Goal: Task Accomplishment & Management: Complete application form

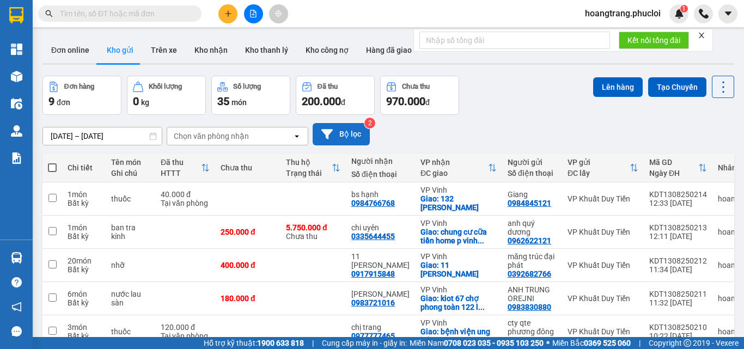
click at [337, 129] on button "Bộ lọc" at bounding box center [341, 134] width 57 height 22
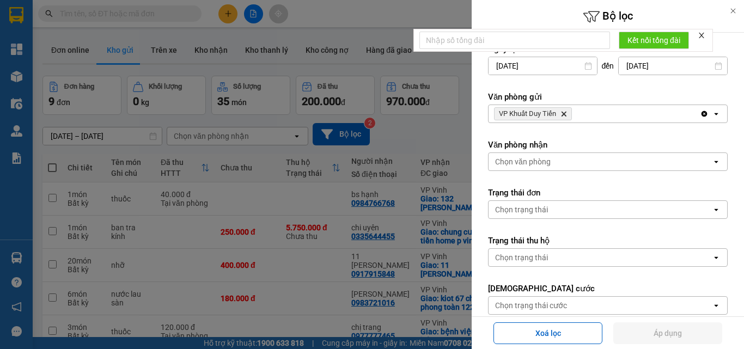
click at [565, 112] on icon "Delete" at bounding box center [563, 114] width 7 height 7
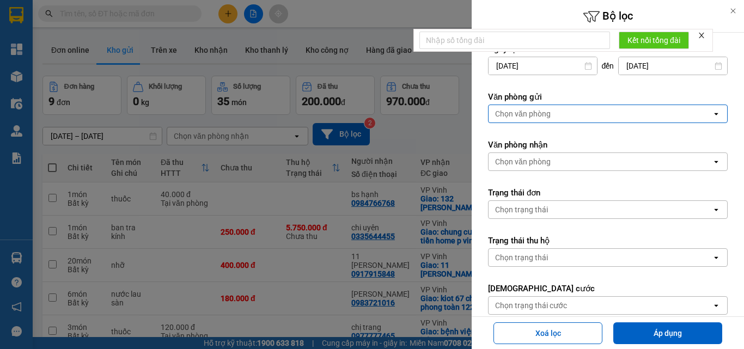
click at [559, 114] on div "Chọn văn phòng" at bounding box center [600, 113] width 223 height 17
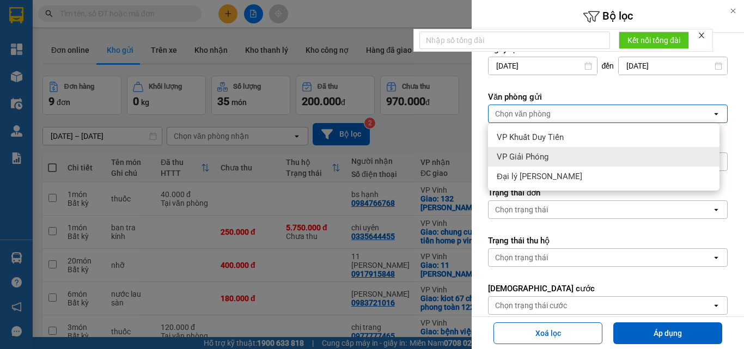
click at [538, 158] on span "VP Giải Phóng" at bounding box center [523, 156] width 52 height 11
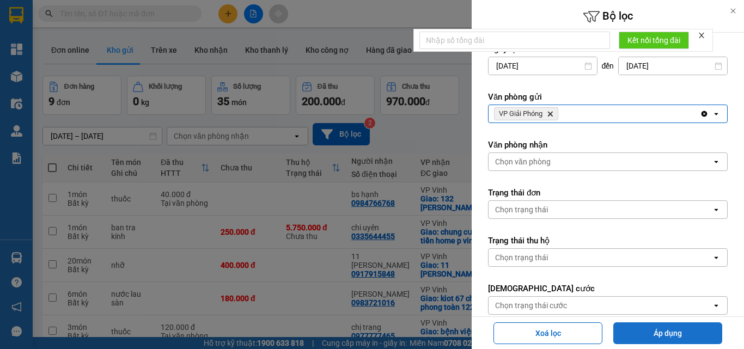
click at [642, 337] on button "Áp dụng" at bounding box center [667, 333] width 109 height 22
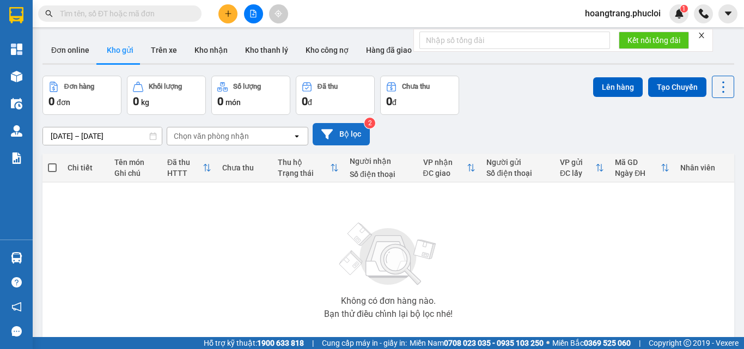
click at [332, 133] on icon at bounding box center [326, 134] width 11 height 11
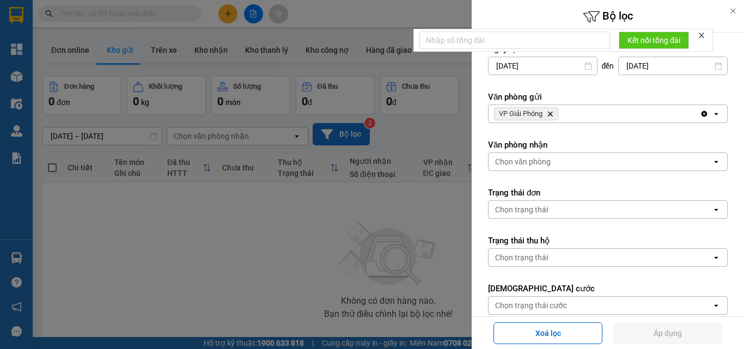
click at [550, 116] on icon "VP Giải Phóng, close by backspace" at bounding box center [550, 114] width 5 height 5
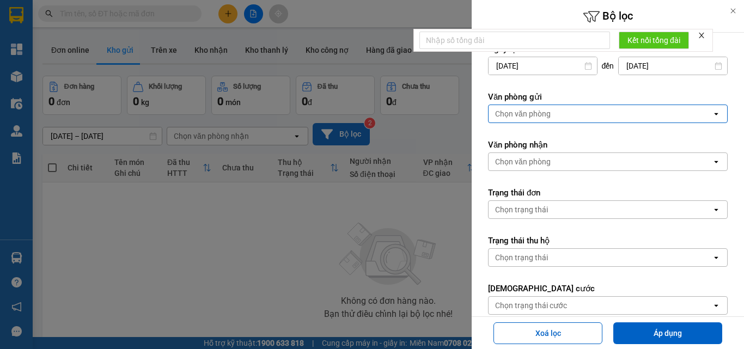
click at [550, 117] on div "Chọn văn phòng" at bounding box center [600, 113] width 223 height 17
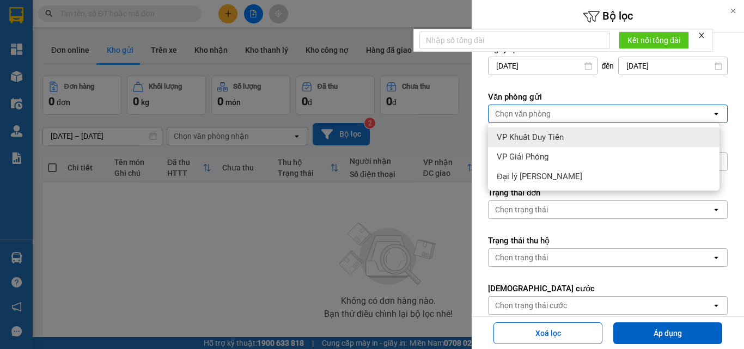
click at [539, 138] on span "VP Khuất Duy Tiến" at bounding box center [530, 137] width 67 height 11
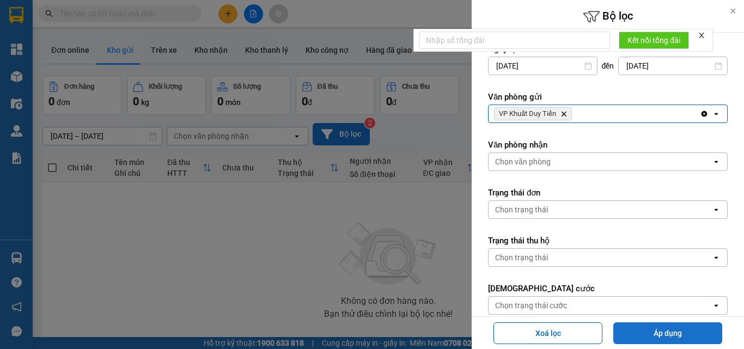
click at [630, 337] on button "Áp dụng" at bounding box center [667, 333] width 109 height 22
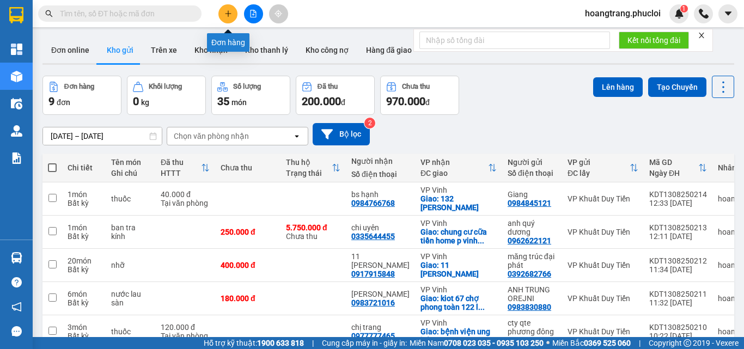
click at [227, 14] on icon "plus" at bounding box center [228, 13] width 6 height 1
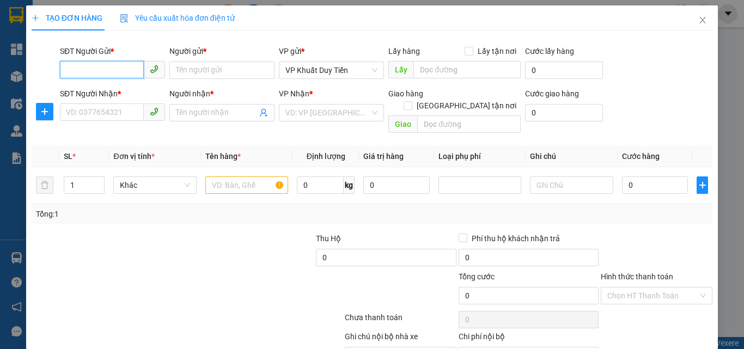
click at [81, 69] on input "SĐT Người Gửi *" at bounding box center [102, 69] width 84 height 17
click at [64, 68] on input "8555333" at bounding box center [102, 69] width 84 height 17
click at [130, 95] on div "0855533313 - a thanh tasetco/0968629772" at bounding box center [140, 92] width 149 height 12
type input "0855533313"
type input "a thanh tasetco/0968629772"
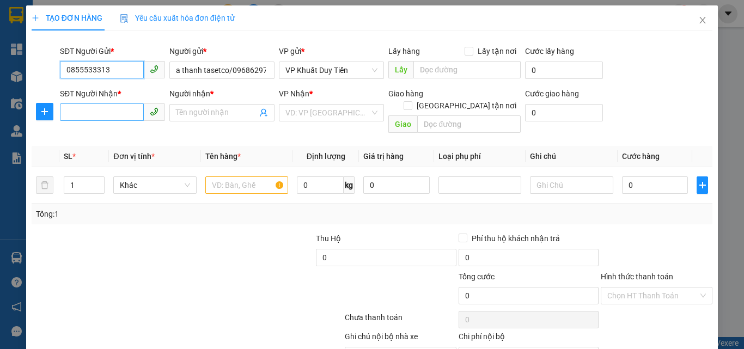
type input "0855533313"
click at [104, 113] on input "SĐT Người Nhận *" at bounding box center [102, 111] width 84 height 17
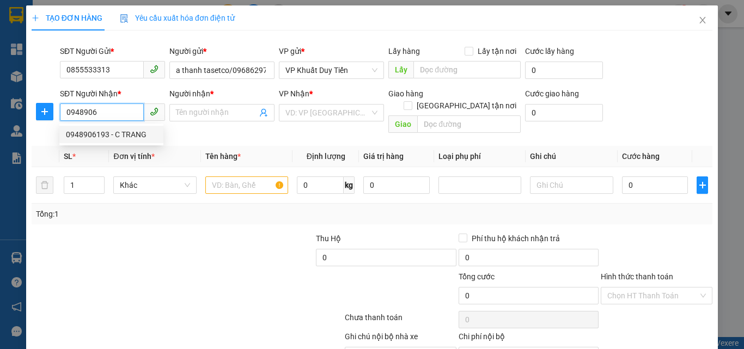
click at [103, 133] on div "0948906193 - C TRANG" at bounding box center [111, 135] width 91 height 12
type input "0948906193"
type input "C TRANG"
checkbox input "true"
type input "175 Nguyễn Trương Tộ"
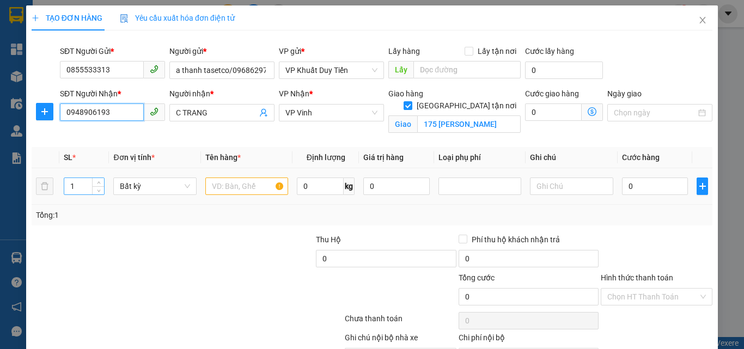
type input "0948906193"
click at [80, 186] on input "1" at bounding box center [84, 186] width 40 height 16
type input "13"
click at [219, 188] on input "text" at bounding box center [246, 186] width 83 height 17
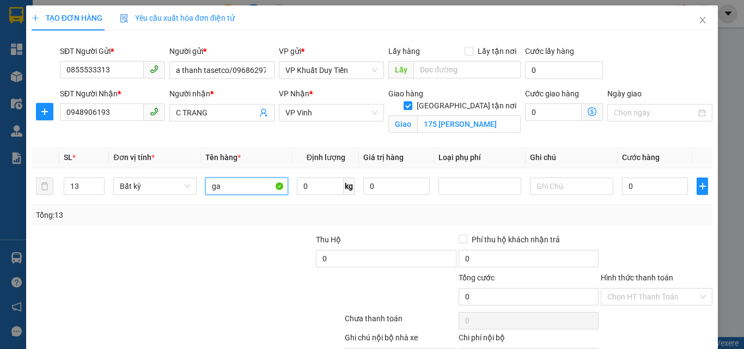
type input "g"
click at [205, 186] on input "binh ga" at bounding box center [246, 186] width 83 height 17
type input "thu báo binh ga"
click at [622, 185] on input "0" at bounding box center [655, 186] width 66 height 17
click at [622, 184] on input "0" at bounding box center [655, 186] width 66 height 17
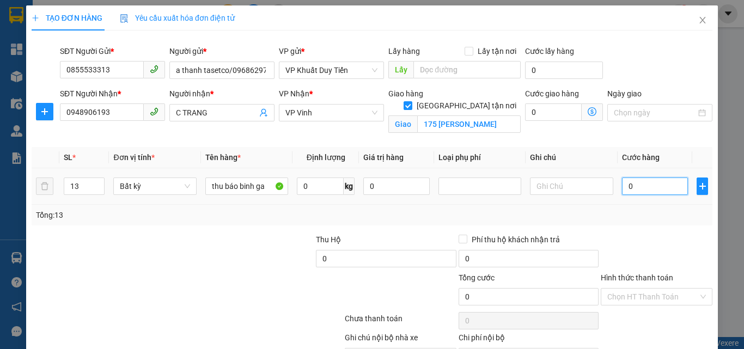
type input "5"
type input "50"
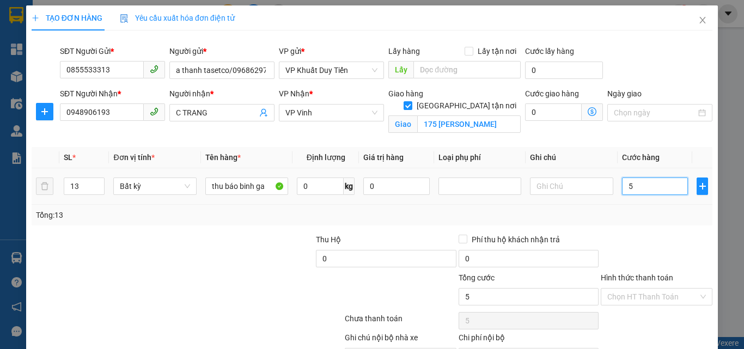
type input "50"
type input "500"
type input "5.000"
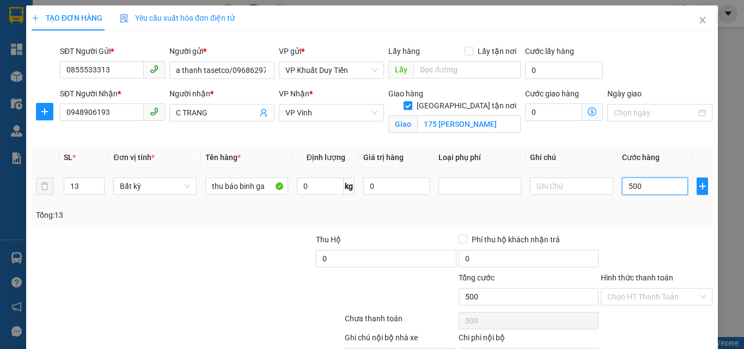
type input "5.000"
type input "50.000"
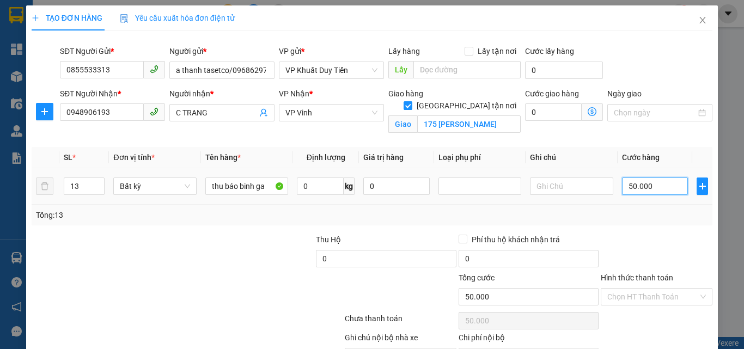
type input "500.000"
click at [411, 101] on input "Giao tận nơi" at bounding box center [408, 105] width 8 height 8
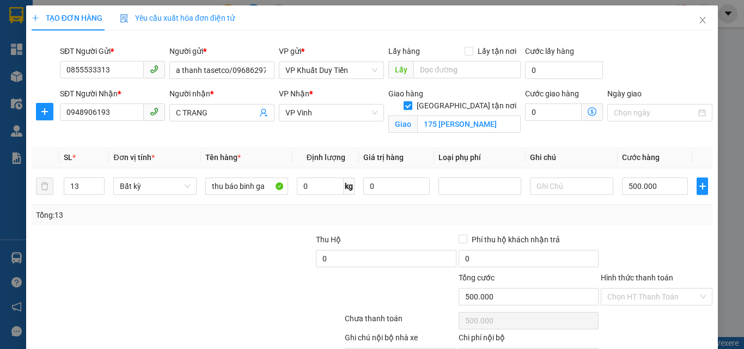
checkbox input "false"
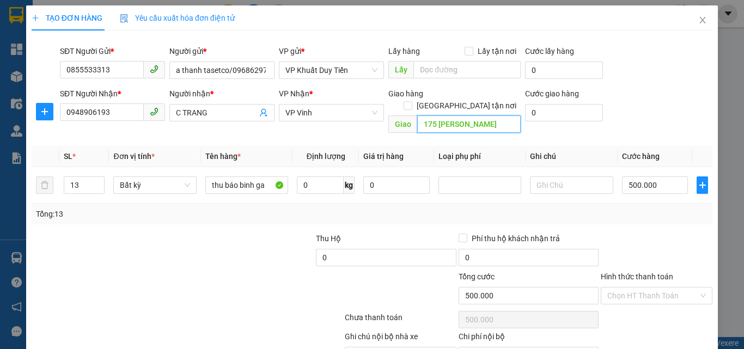
click at [499, 115] on input "175 Nguyễn Trương Tộ" at bounding box center [468, 123] width 103 height 17
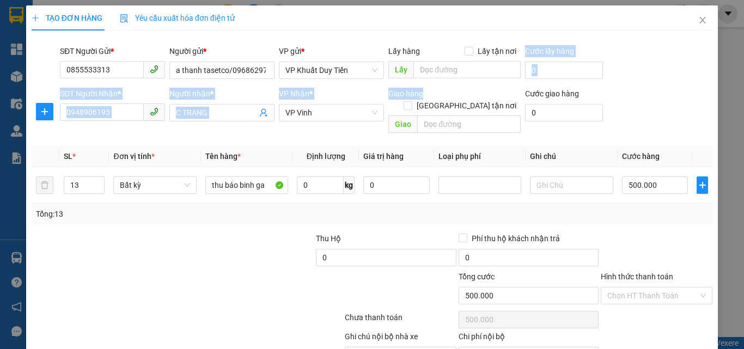
drag, startPoint x: 460, startPoint y: 78, endPoint x: 449, endPoint y: 89, distance: 15.0
click at [458, 89] on form "SĐT Người Gửi * 0855533313 Người gửi * a thanh tasetco/0968629772 VP gửi * VP K…" at bounding box center [372, 91] width 681 height 93
click at [411, 101] on input "[GEOGRAPHIC_DATA] tận nơi" at bounding box center [408, 105] width 8 height 8
checkbox input "true"
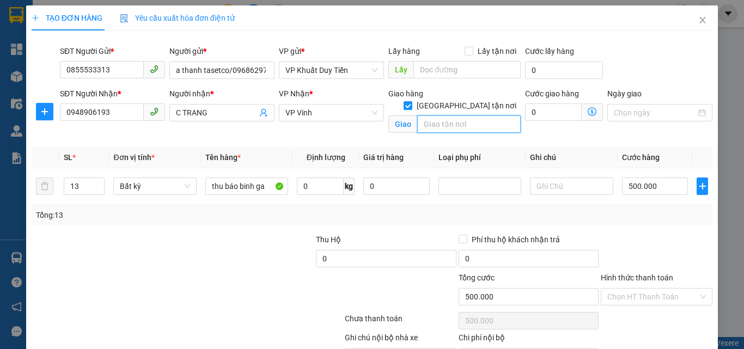
click at [441, 115] on input "text" at bounding box center [468, 123] width 103 height 17
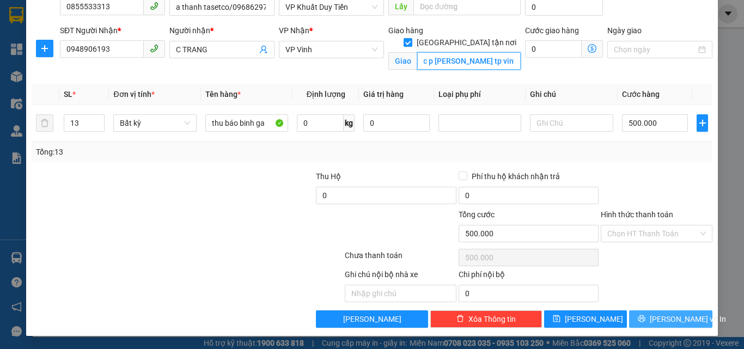
type input "81 nguyễn binh khiêm khối tân phúc p trương vinh tp vinh"
click at [639, 320] on button "[PERSON_NAME] và In" at bounding box center [670, 318] width 83 height 17
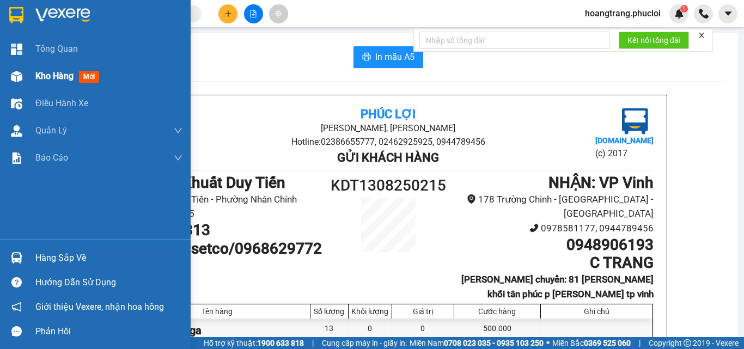
click at [30, 81] on div "Kho hàng mới" at bounding box center [95, 76] width 191 height 27
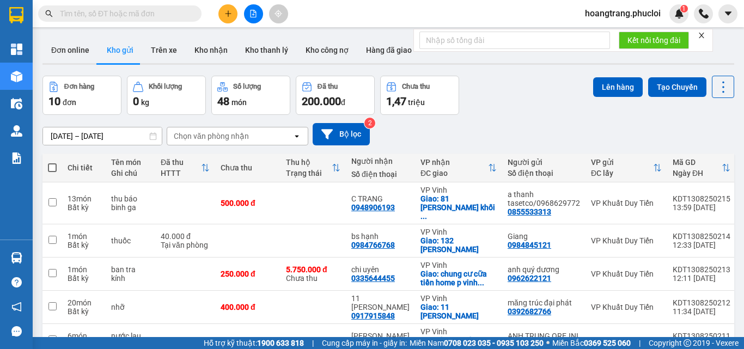
click at [328, 211] on td at bounding box center [313, 203] width 65 height 42
checkbox input "true"
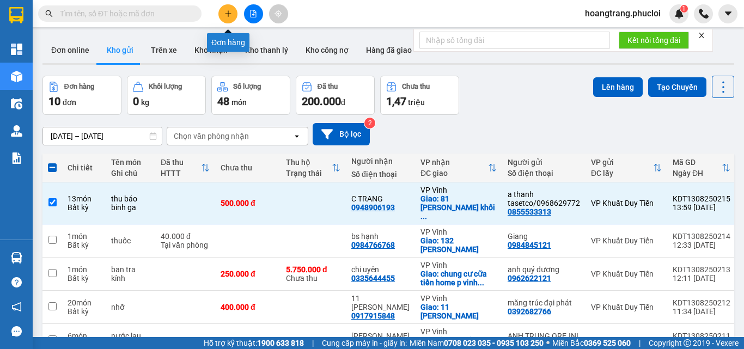
click at [229, 15] on icon "plus" at bounding box center [228, 14] width 8 height 8
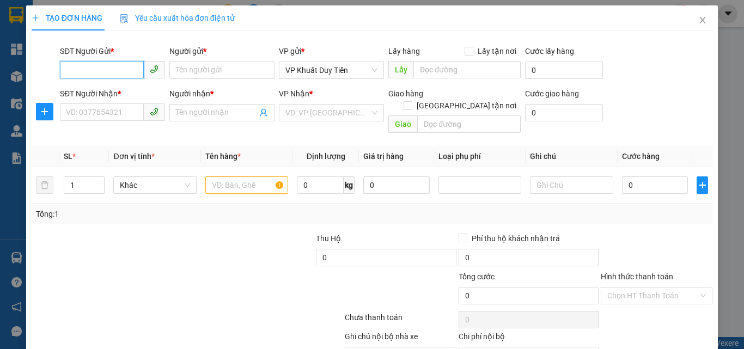
click at [99, 69] on input "SĐT Người Gửi *" at bounding box center [102, 69] width 84 height 17
click at [107, 96] on div "0979001711 - chi hà" at bounding box center [111, 92] width 91 height 12
type input "0979001711"
type input "chi hà"
type input "0979001711"
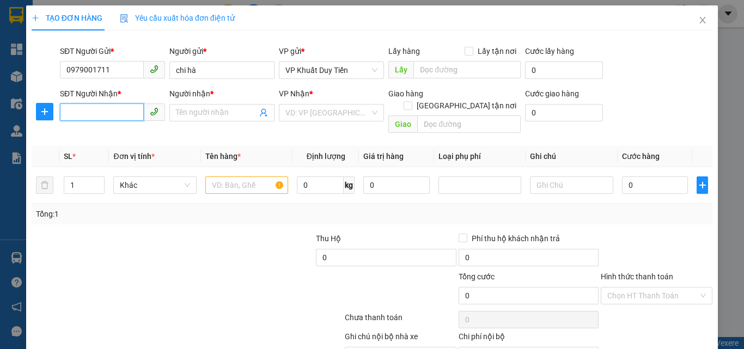
click at [89, 115] on input "SĐT Người Nhận *" at bounding box center [102, 111] width 84 height 17
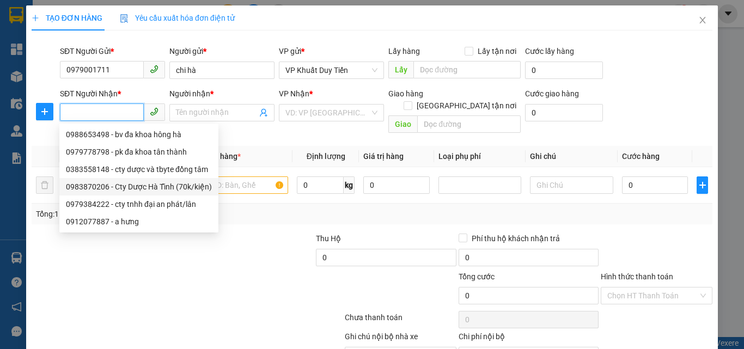
click at [87, 190] on div "0983870206 - Cty Dược Hà Tĩnh (70k/kiện)" at bounding box center [139, 187] width 146 height 12
type input "0983870206"
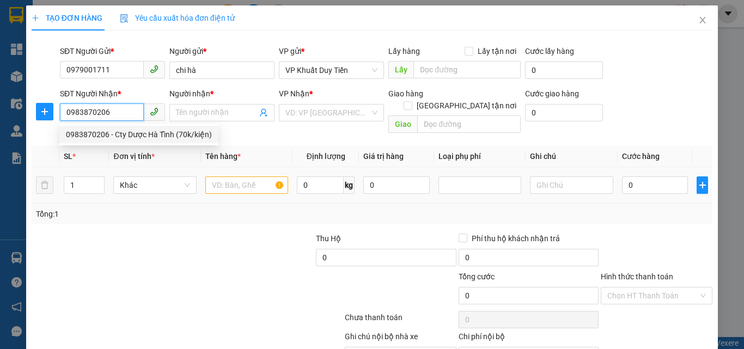
type input "Cty Dược Hà Tĩnh (70k/kiện)"
checkbox input "true"
type input "167 Hà Huy Tập, Nam Hà, TP Hà Tĩnh"
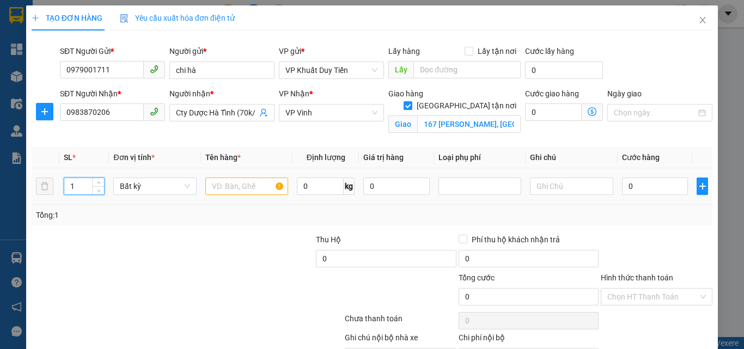
click at [78, 186] on input "1" at bounding box center [84, 186] width 40 height 16
click at [77, 187] on input "number" at bounding box center [84, 186] width 40 height 16
type input "3"
drag, startPoint x: 234, startPoint y: 193, endPoint x: 224, endPoint y: 190, distance: 10.2
click at [226, 190] on input "text" at bounding box center [246, 186] width 83 height 17
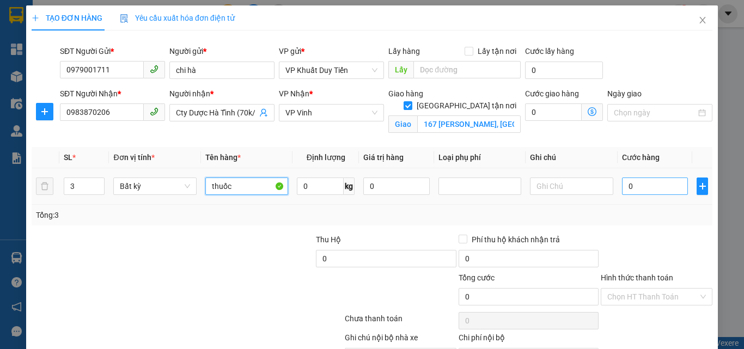
type input "thuốc"
click at [622, 189] on input "0" at bounding box center [655, 186] width 66 height 17
type input "2"
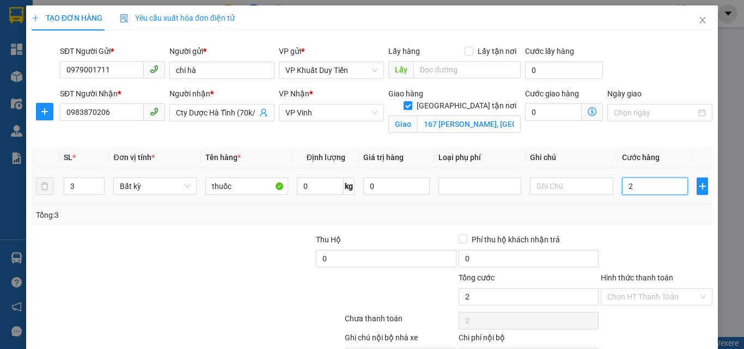
type input "20"
type input "200"
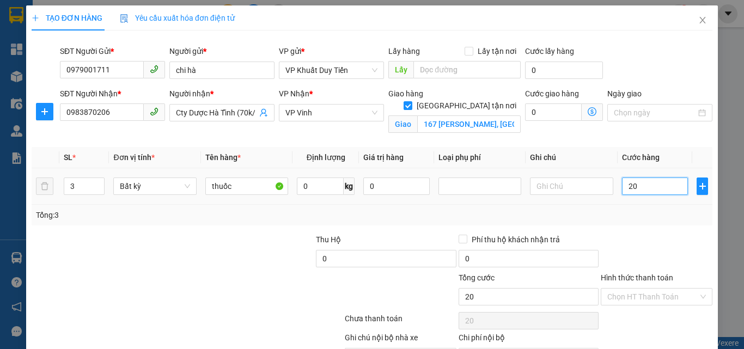
type input "200"
type input "2.000"
type input "20.000"
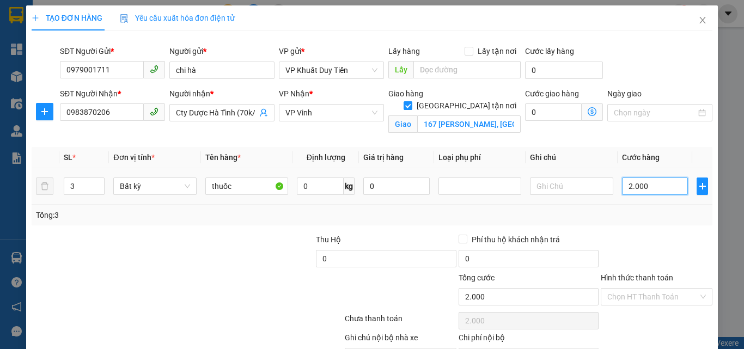
type input "20.000"
type input "200.000"
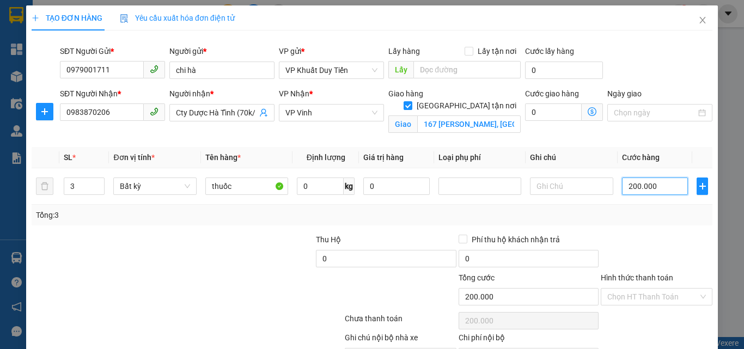
type input "200.000"
click at [630, 279] on label "Hình thức thanh toán" at bounding box center [637, 277] width 72 height 9
click at [630, 289] on input "Hình thức thanh toán" at bounding box center [652, 297] width 91 height 16
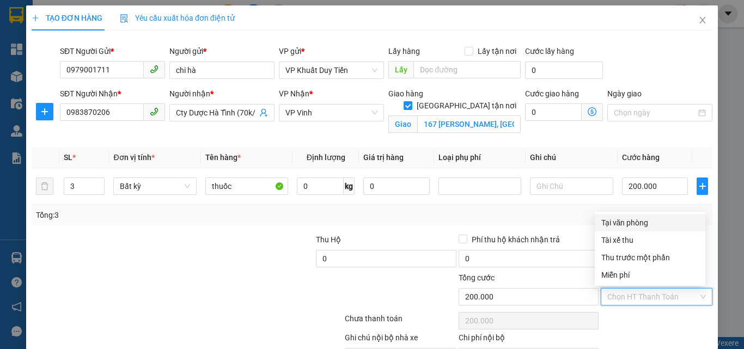
click at [638, 220] on div "Tại văn phòng" at bounding box center [650, 223] width 98 height 12
type input "0"
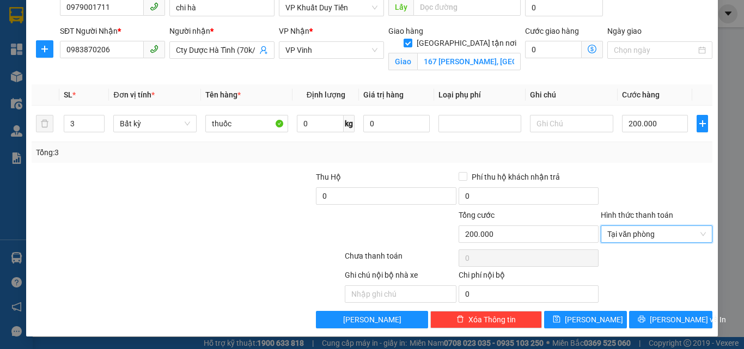
scroll to position [63, 0]
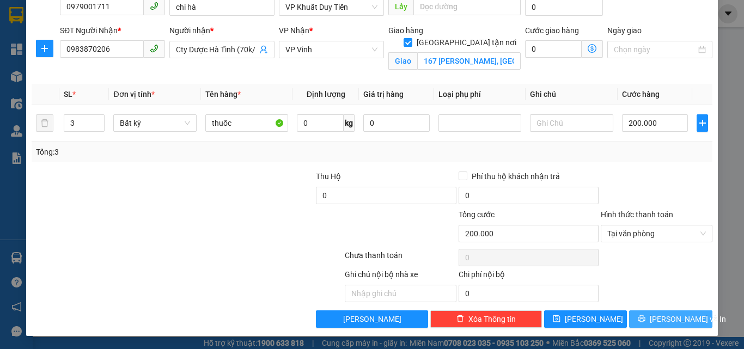
click at [677, 324] on span "[PERSON_NAME] và In" at bounding box center [688, 319] width 76 height 12
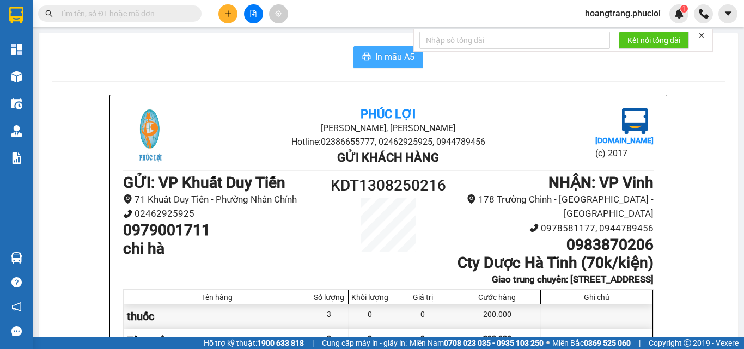
click at [395, 58] on span "In mẫu A5" at bounding box center [394, 57] width 39 height 14
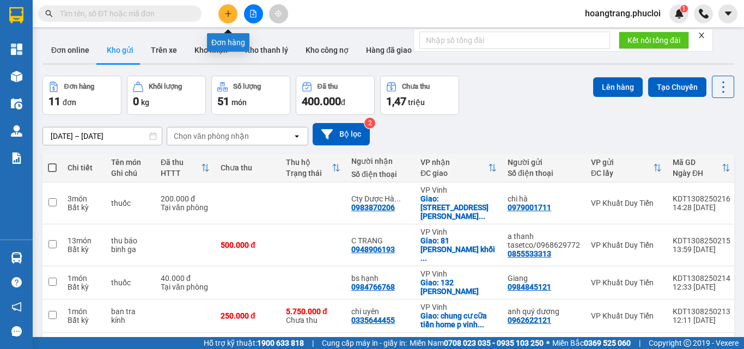
click at [228, 15] on icon "plus" at bounding box center [228, 14] width 8 height 8
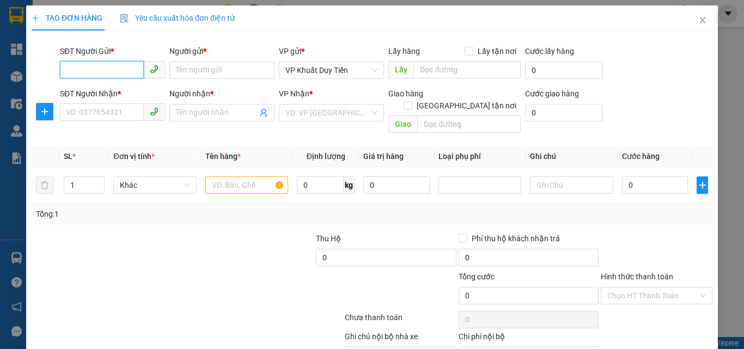
click at [100, 74] on input "SĐT Người Gửi *" at bounding box center [102, 69] width 84 height 17
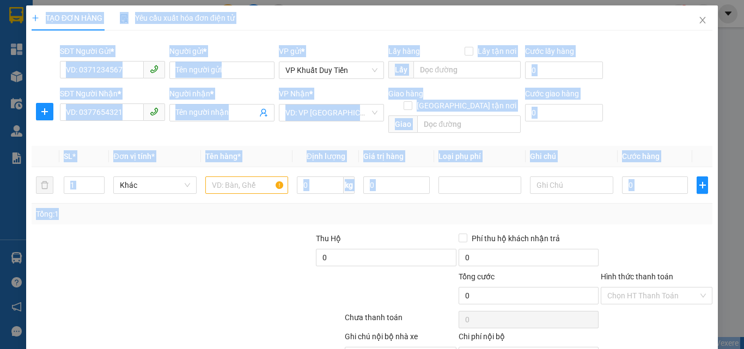
click at [744, 349] on html "Kết quả tìm kiếm ( 0 ) Bộ lọc No Data hoangtrang.phucloi 1 Tổng Quan Kho hàng m…" at bounding box center [372, 174] width 744 height 349
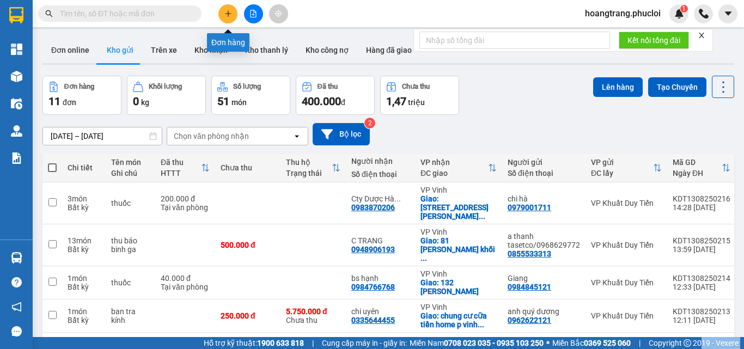
click at [232, 15] on button at bounding box center [227, 13] width 19 height 19
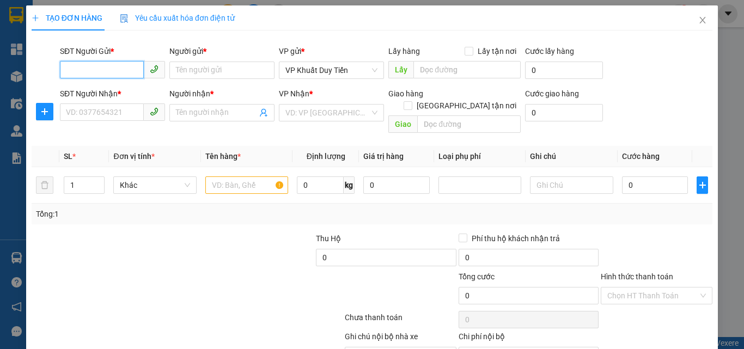
click at [90, 74] on input "SĐT Người Gửi *" at bounding box center [102, 69] width 84 height 17
type input "0375875357"
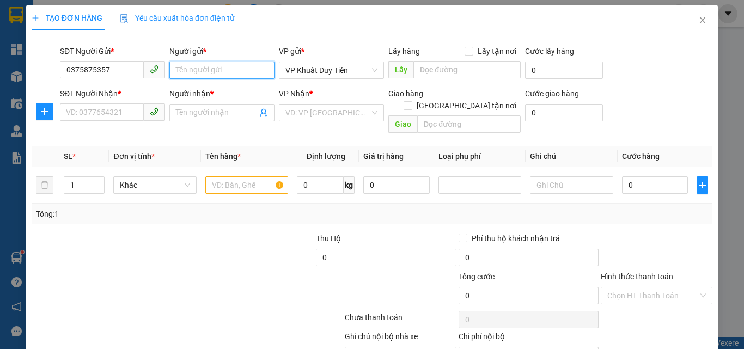
click at [192, 70] on input "Người gửi *" at bounding box center [221, 70] width 105 height 17
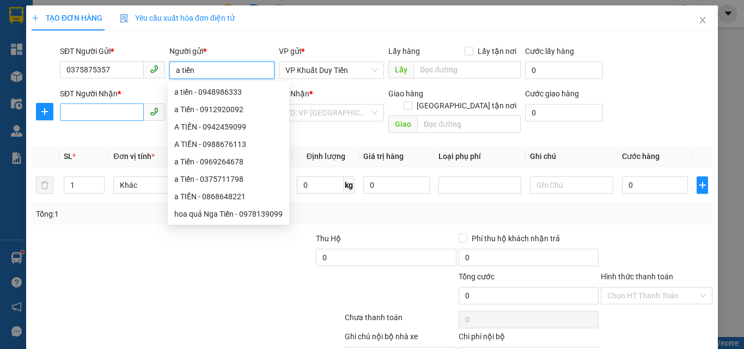
type input "a tiến"
click at [75, 115] on input "SĐT Người Nhận *" at bounding box center [102, 111] width 84 height 17
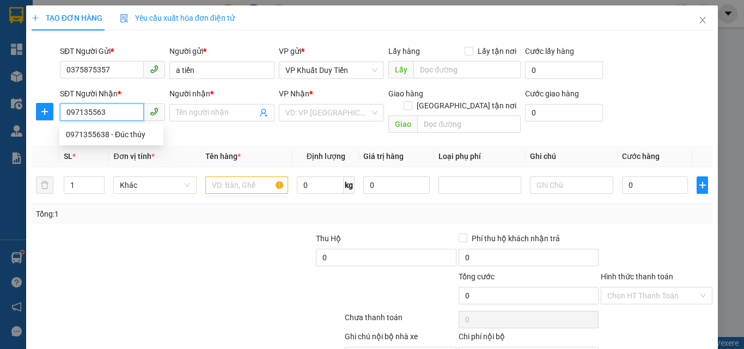
type input "0971355638"
click at [98, 136] on div "0971355638 - Đúc thúy" at bounding box center [111, 135] width 91 height 12
type input "Đúc thúy"
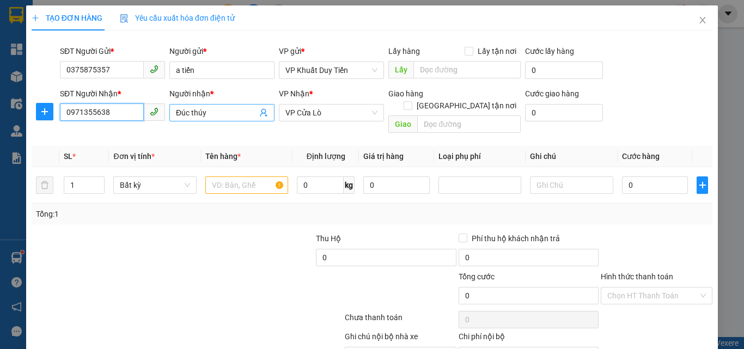
type input "0971355638"
click at [209, 113] on input "Đúc thúy" at bounding box center [216, 113] width 81 height 12
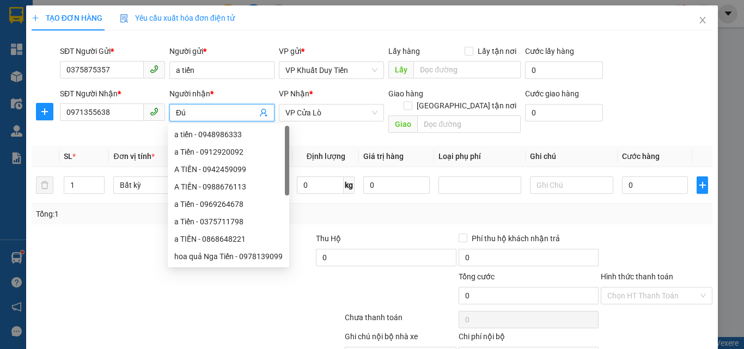
type input "Đ"
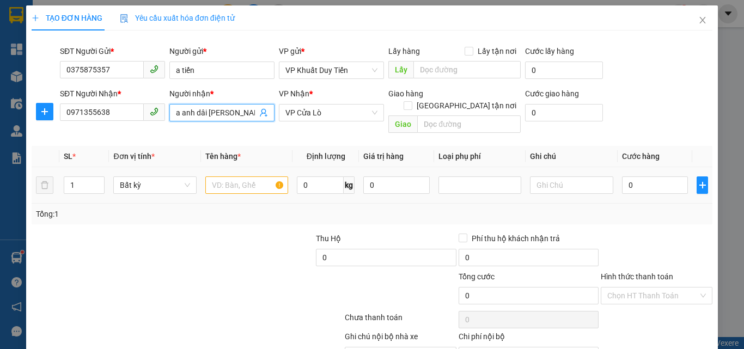
type input "a anh dâi lý hằng thuỷ"
click at [209, 176] on input "text" at bounding box center [246, 184] width 83 height 17
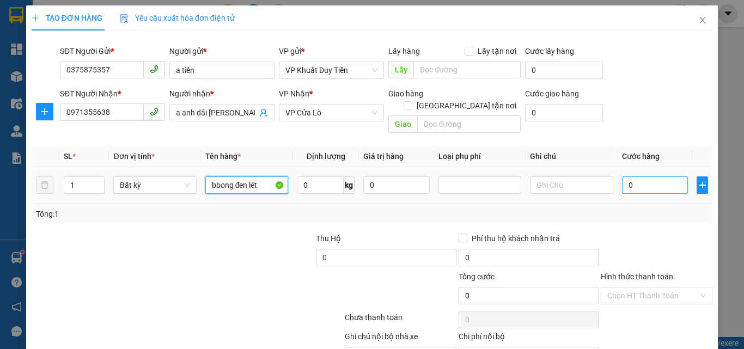
type input "bbong đen lét"
click at [622, 176] on input "0" at bounding box center [655, 184] width 66 height 17
type input "1"
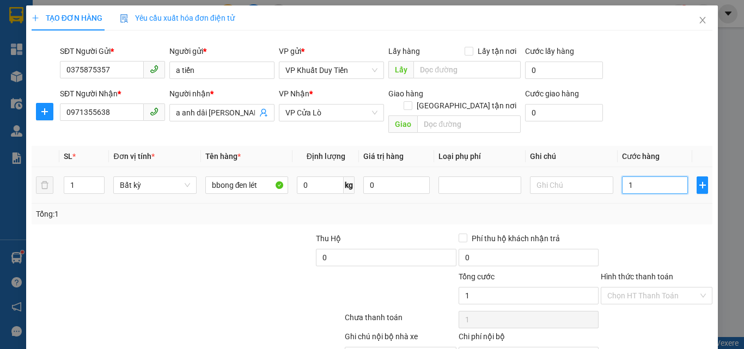
type input "10"
type input "100"
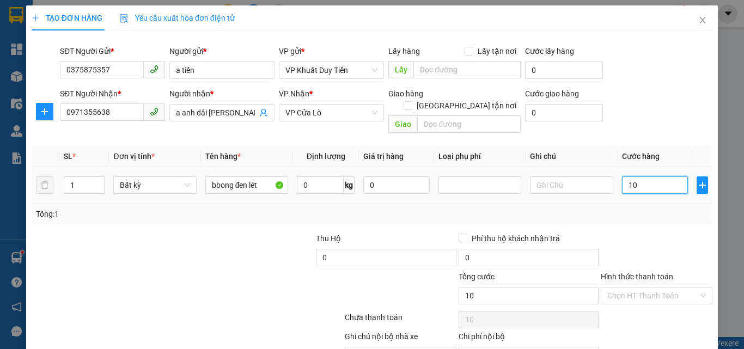
type input "100"
type input "1.000"
type input "10.000"
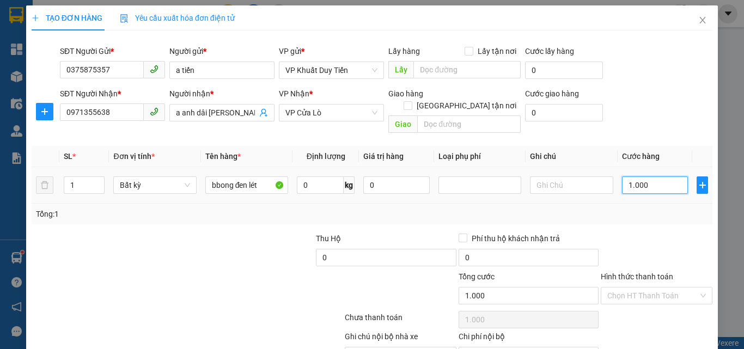
type input "10.000"
type input "100.000"
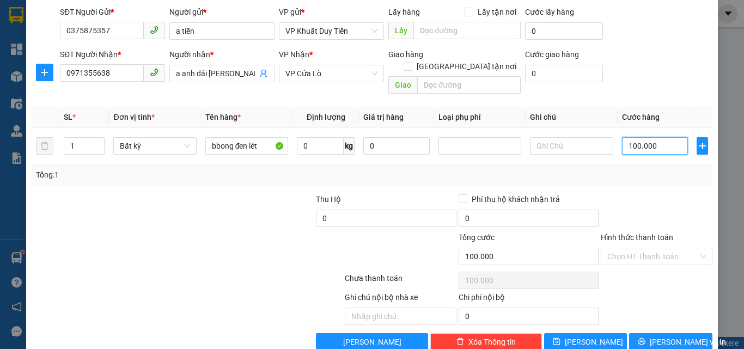
scroll to position [50, 0]
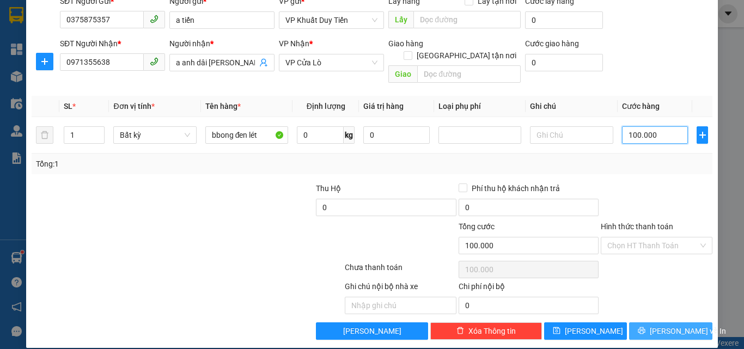
type input "100.000"
click at [664, 325] on span "[PERSON_NAME] và In" at bounding box center [688, 331] width 76 height 12
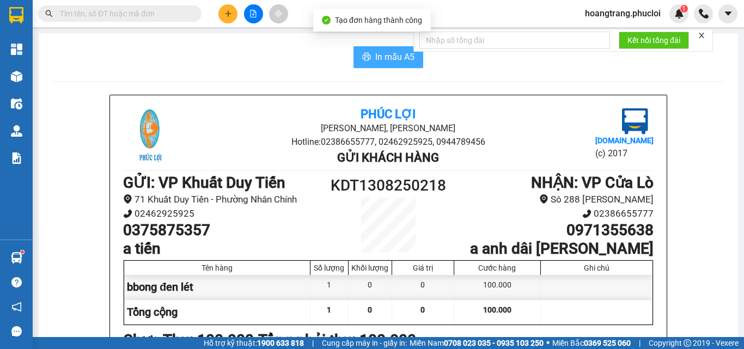
click at [376, 60] on span "In mẫu A5" at bounding box center [394, 57] width 39 height 14
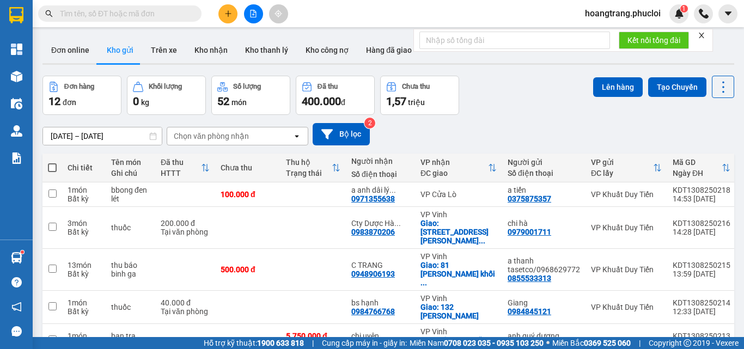
scroll to position [200, 0]
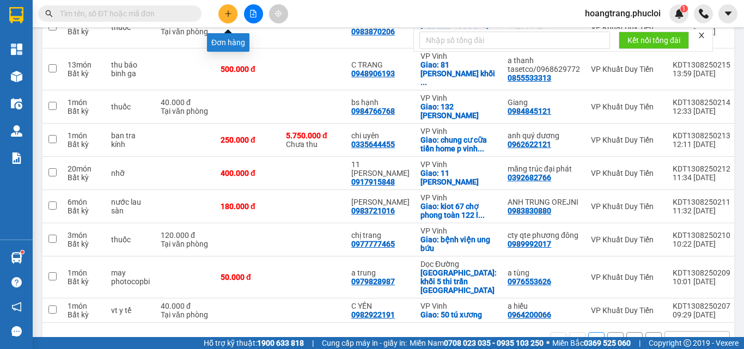
click at [223, 13] on button at bounding box center [227, 13] width 19 height 19
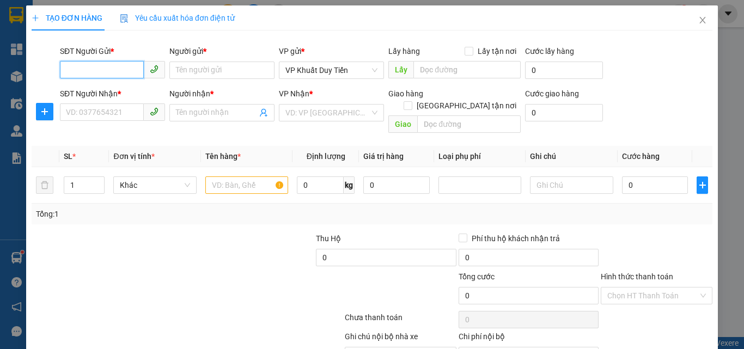
click at [87, 75] on input "SĐT Người Gửi *" at bounding box center [102, 69] width 84 height 17
type input "02437956116"
click at [129, 93] on div "02437956116 - Sơn Jymec" at bounding box center [129, 92] width 127 height 12
type input "Sơn Jymec"
type input "02437956116"
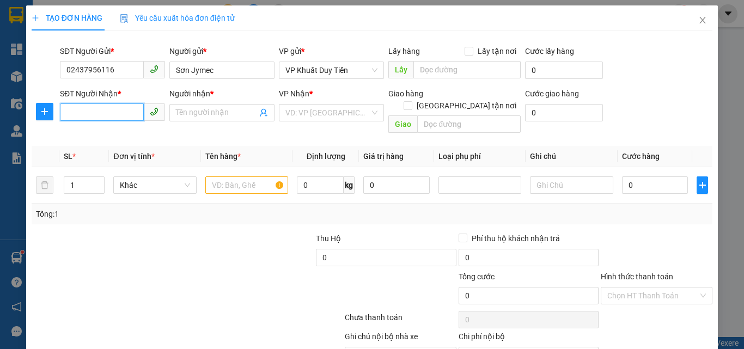
click at [86, 113] on input "SĐT Người Nhận *" at bounding box center [102, 111] width 84 height 17
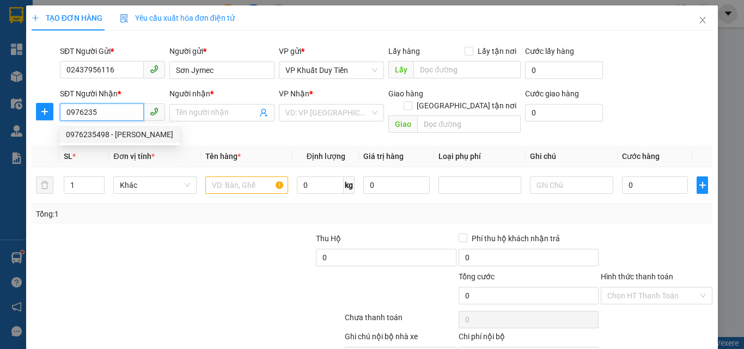
click at [107, 135] on div "0976235498 - ĐL Đức Thiện" at bounding box center [119, 135] width 107 height 12
type input "0976235498"
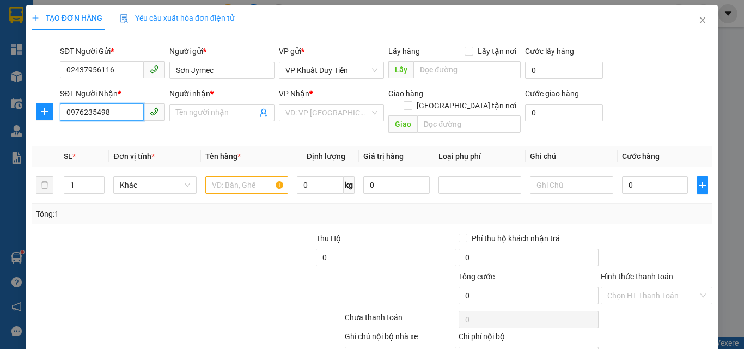
type input "[PERSON_NAME]"
type input "0976235498"
click at [80, 177] on input "1" at bounding box center [84, 185] width 40 height 16
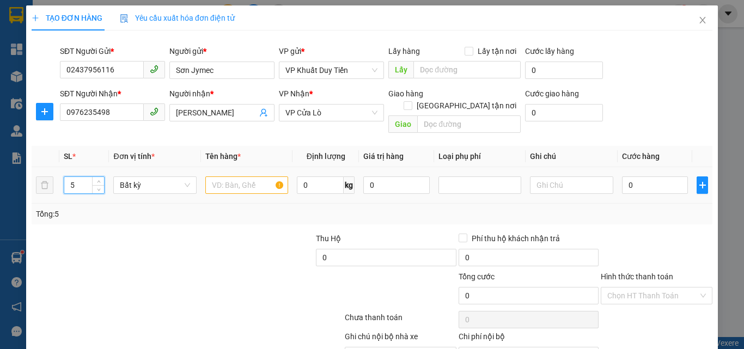
type input "5"
click at [222, 176] on input "text" at bounding box center [246, 184] width 83 height 17
type input "sơn"
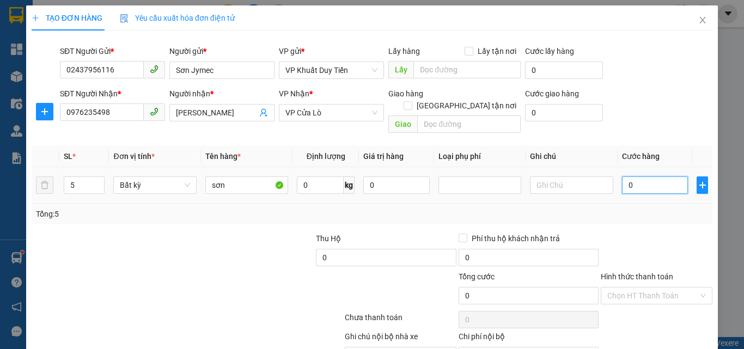
click at [622, 176] on input "0" at bounding box center [655, 184] width 66 height 17
type input "1"
type input "16"
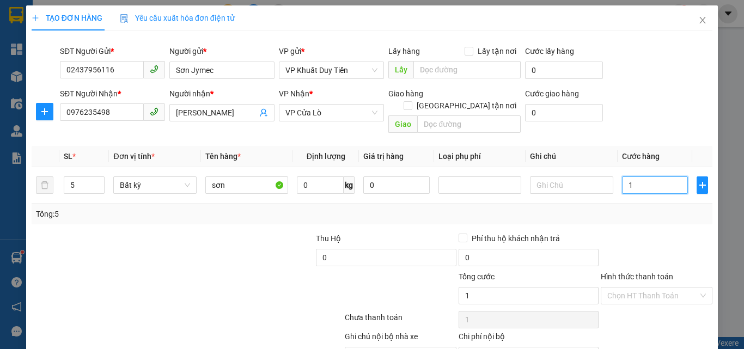
type input "16"
type input "160"
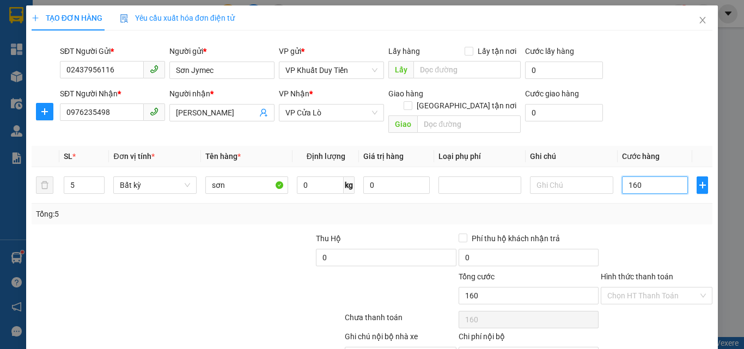
type input "1.600"
type input "16.000"
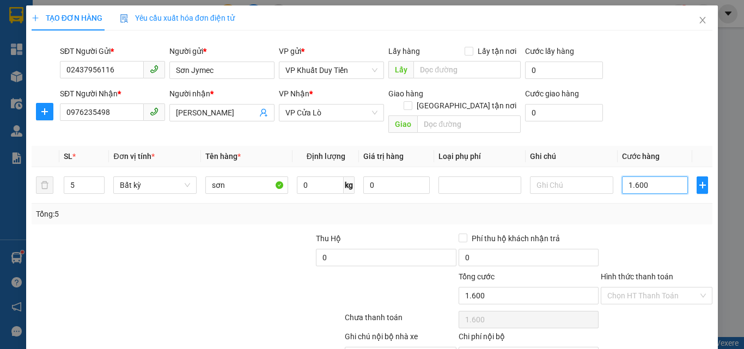
type input "16.000"
type input "160.000"
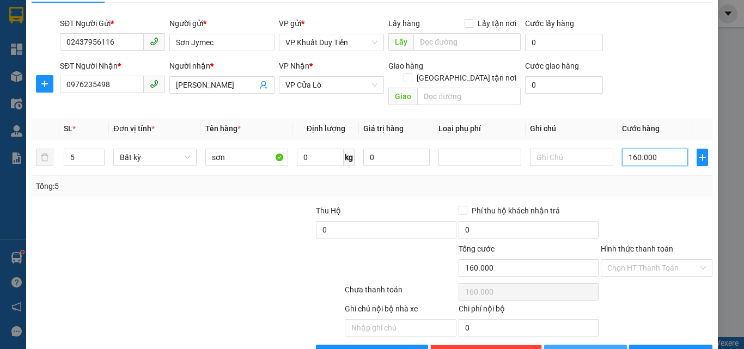
scroll to position [50, 0]
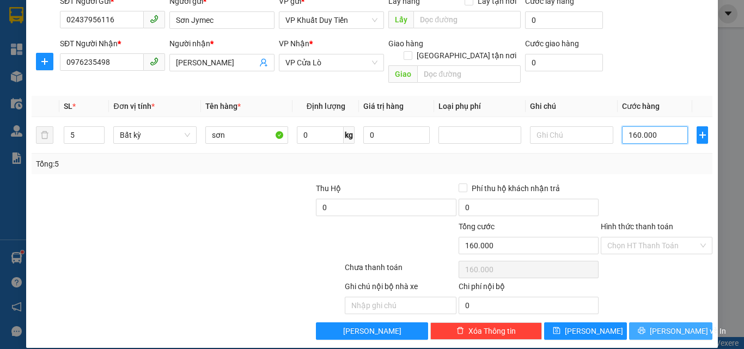
type input "160.000"
click at [665, 325] on span "[PERSON_NAME] và In" at bounding box center [688, 331] width 76 height 12
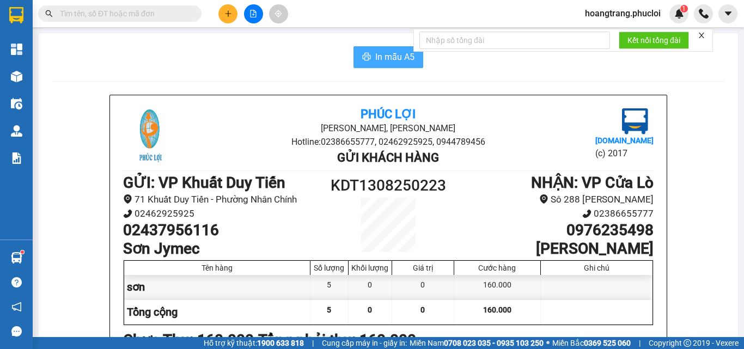
click at [399, 60] on span "In mẫu A5" at bounding box center [394, 57] width 39 height 14
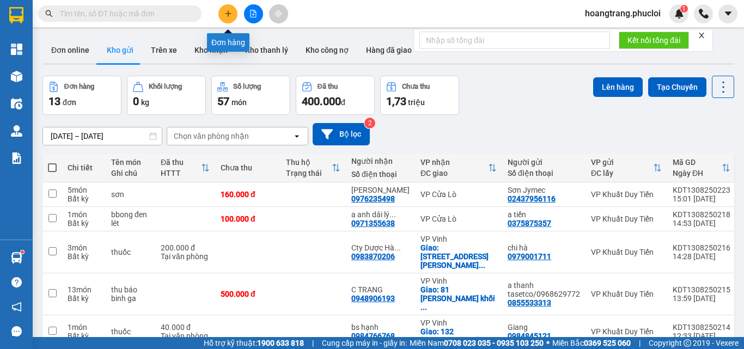
click at [230, 13] on icon "plus" at bounding box center [228, 14] width 8 height 8
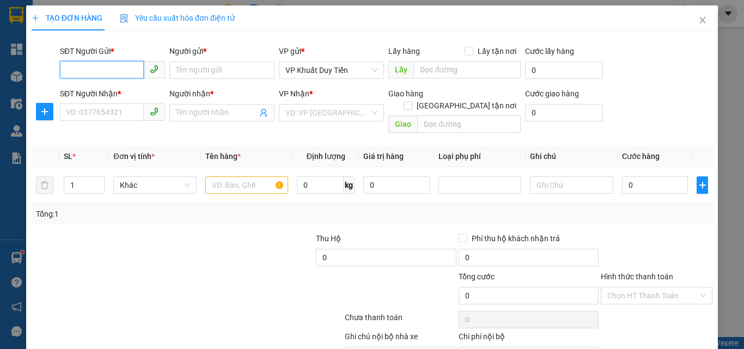
click at [100, 72] on input "SĐT Người Gửi *" at bounding box center [102, 69] width 84 height 17
click at [113, 93] on div "0989183339 - anh tước" at bounding box center [111, 92] width 91 height 12
type input "0989183339"
type input "anh tước"
type input "0989183339"
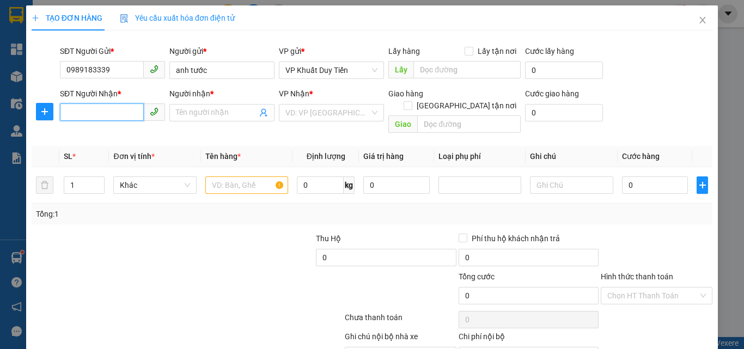
click at [96, 118] on input "SĐT Người Nhận *" at bounding box center [102, 111] width 84 height 17
click at [114, 132] on div "0941551913 - A THANH" at bounding box center [111, 135] width 91 height 12
type input "0941551913"
type input "A THANH"
checkbox input "true"
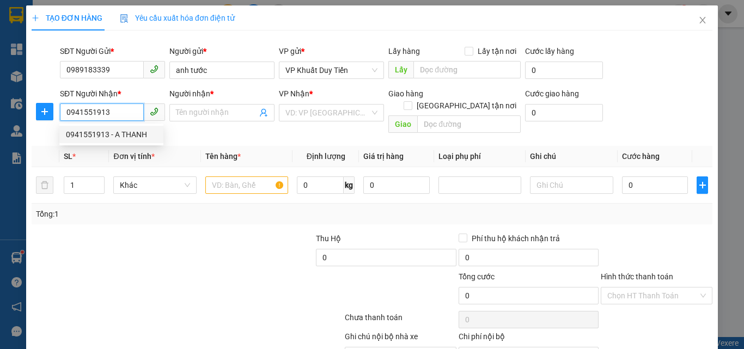
type input "159 [PERSON_NAME]"
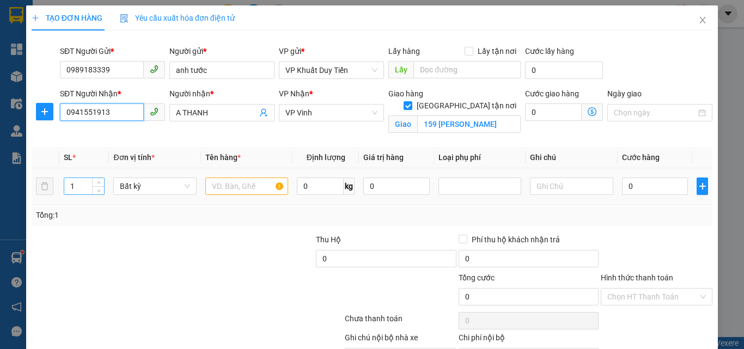
type input "0941551913"
click at [83, 186] on input "1" at bounding box center [84, 186] width 40 height 16
type input "4"
click at [212, 184] on input "text" at bounding box center [246, 186] width 83 height 17
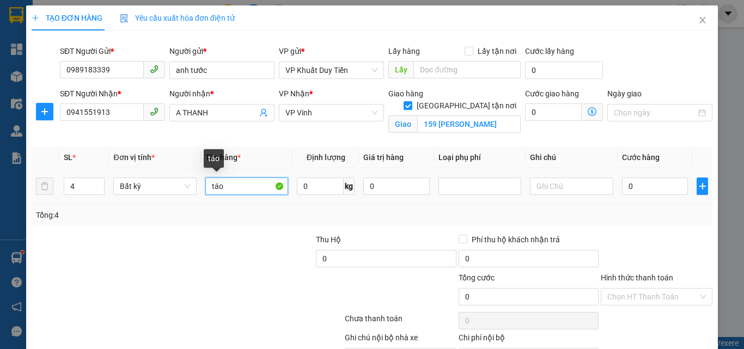
click at [206, 187] on input "táo" at bounding box center [246, 186] width 83 height 17
type input "hoa qua táo"
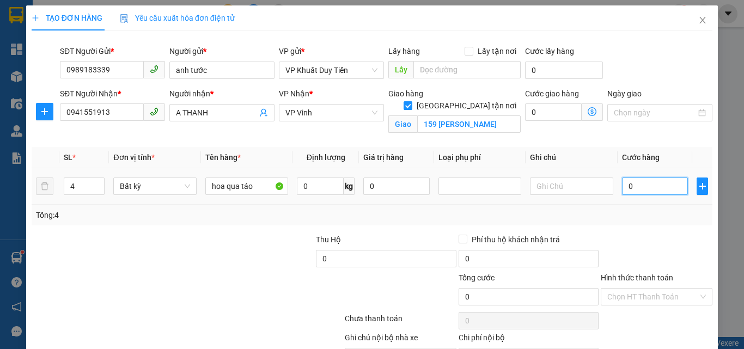
click at [622, 188] on input "0" at bounding box center [655, 186] width 66 height 17
type input "1"
type input "12"
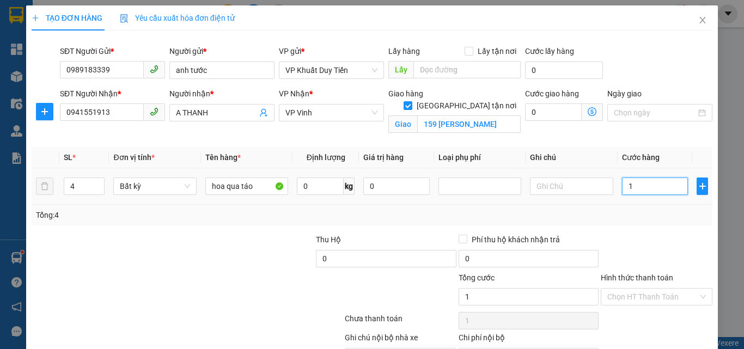
type input "12"
type input "120"
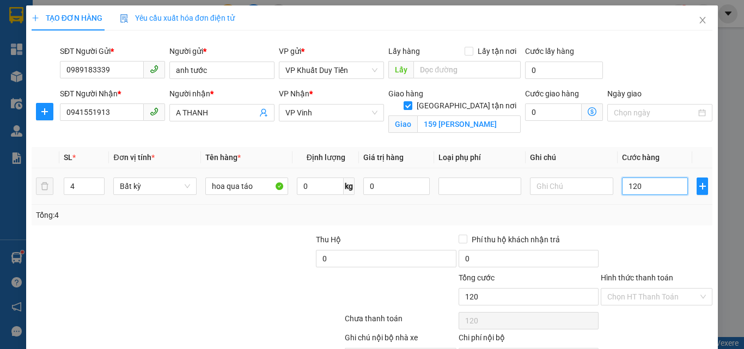
type input "1.200"
type input "12.000"
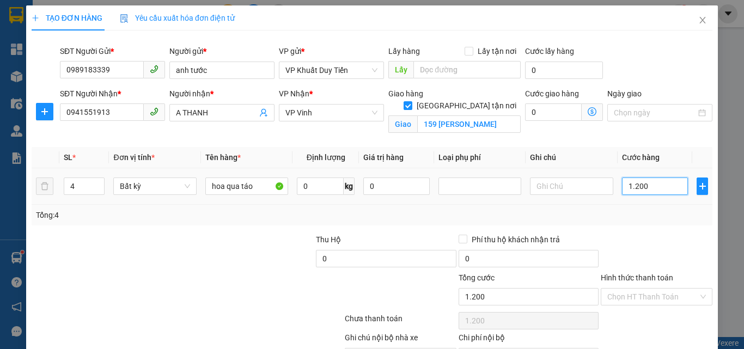
type input "12.000"
type input "120.000"
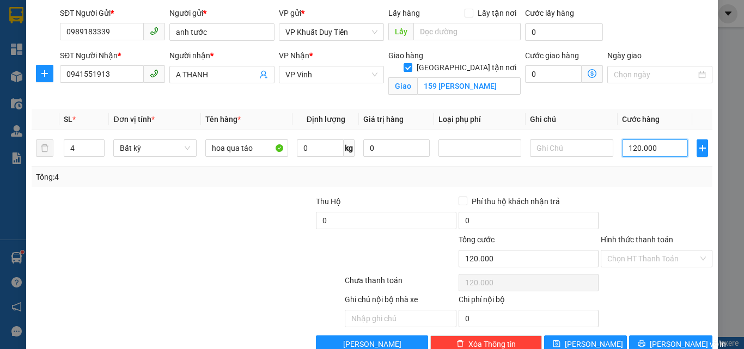
scroll to position [63, 0]
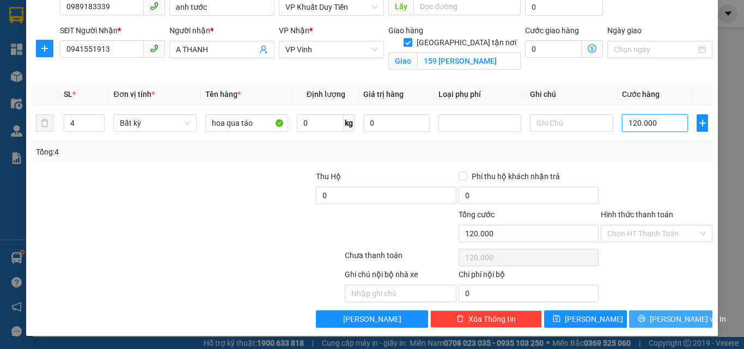
type input "120.000"
click at [651, 320] on button "[PERSON_NAME] và In" at bounding box center [670, 318] width 83 height 17
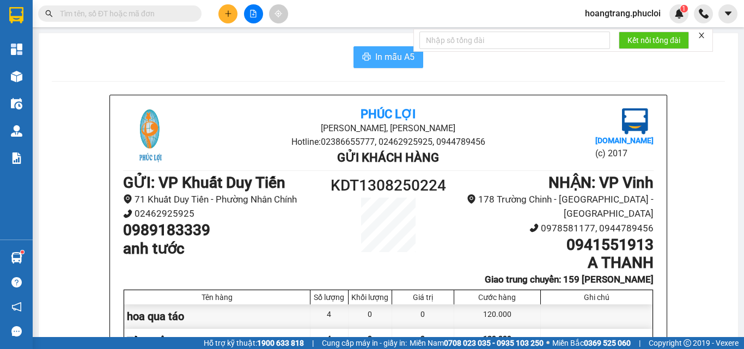
click at [389, 61] on span "In mẫu A5" at bounding box center [394, 57] width 39 height 14
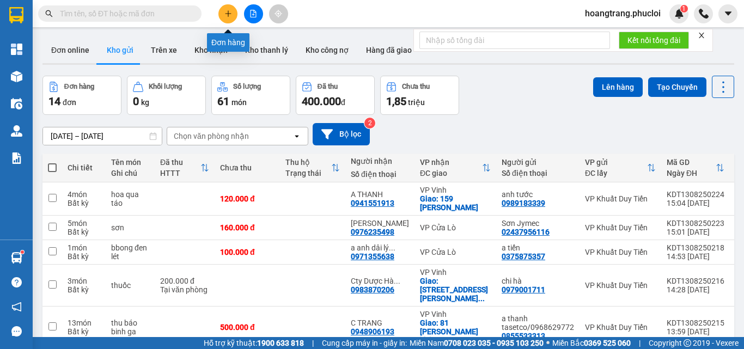
click at [224, 13] on icon "plus" at bounding box center [228, 14] width 8 height 8
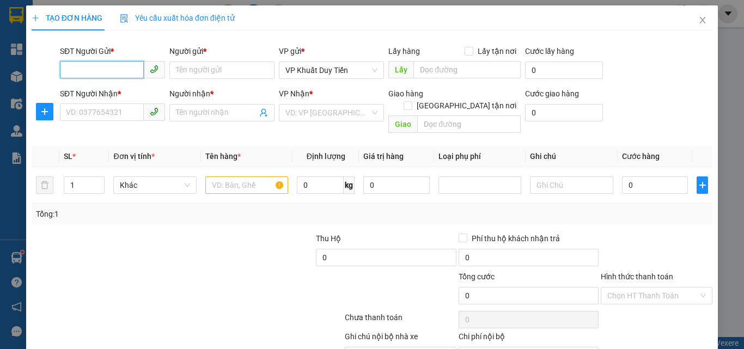
click at [107, 76] on input "SĐT Người Gửi *" at bounding box center [102, 69] width 84 height 17
click at [115, 66] on input "SĐT Người Gửi *" at bounding box center [102, 69] width 84 height 17
click at [141, 73] on input "SĐT Người Gửi *" at bounding box center [102, 69] width 84 height 17
click at [106, 94] on div "0328139962 - NGUYỄN THẾ SƠN(15k/1 kiện )" at bounding box center [141, 92] width 151 height 12
type input "0328139962"
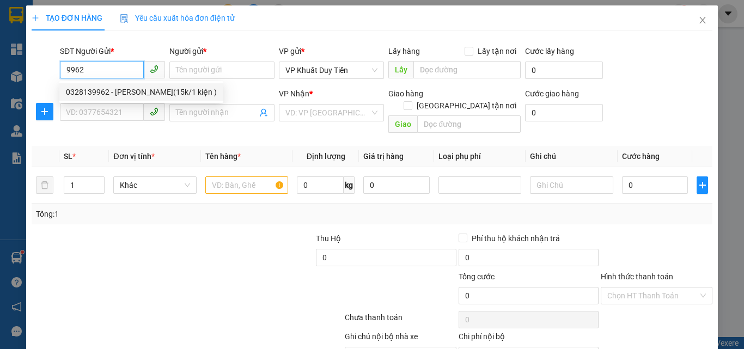
type input "[PERSON_NAME](15k/1 kiện )"
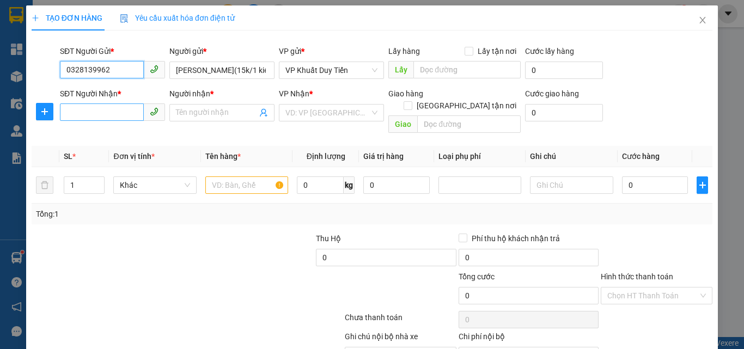
type input "0328139962"
click at [94, 113] on input "SĐT Người Nhận *" at bounding box center [102, 111] width 84 height 17
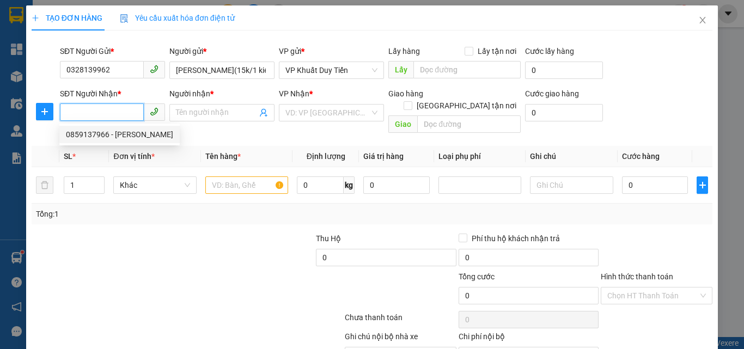
click at [94, 134] on div "0859137966 - TÔ ĐÍNH" at bounding box center [119, 135] width 107 height 12
type input "0859137966"
type input "[PERSON_NAME]"
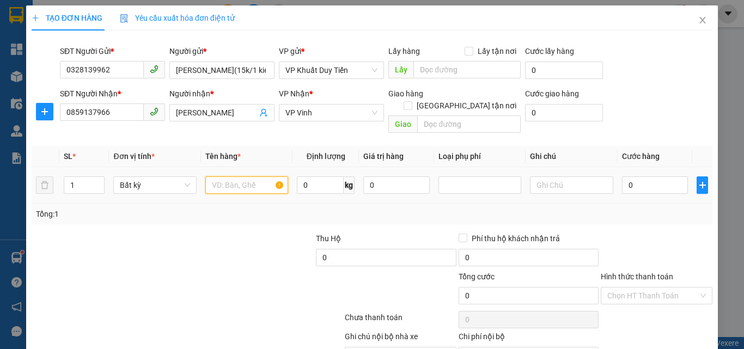
click at [223, 176] on input "text" at bounding box center [246, 184] width 83 height 17
type input "thuốc"
click at [622, 176] on input "0" at bounding box center [655, 184] width 66 height 17
type input "1"
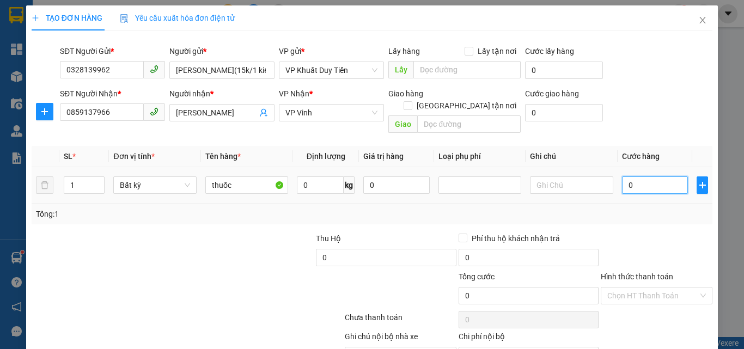
type input "1"
type input "15"
type input "150"
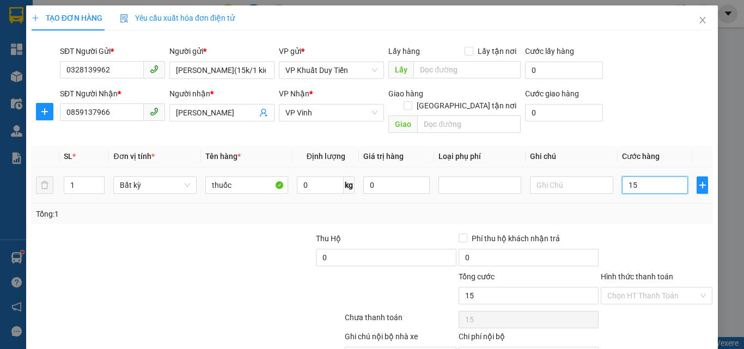
type input "150"
type input "1.500"
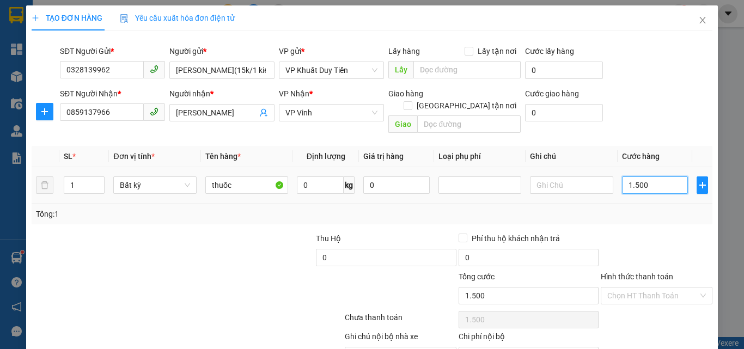
type input "15.000"
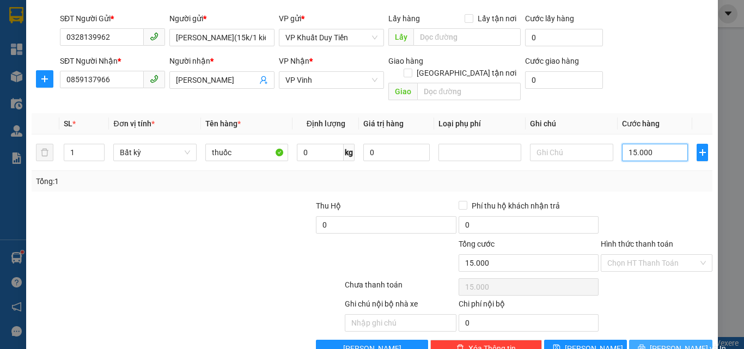
scroll to position [50, 0]
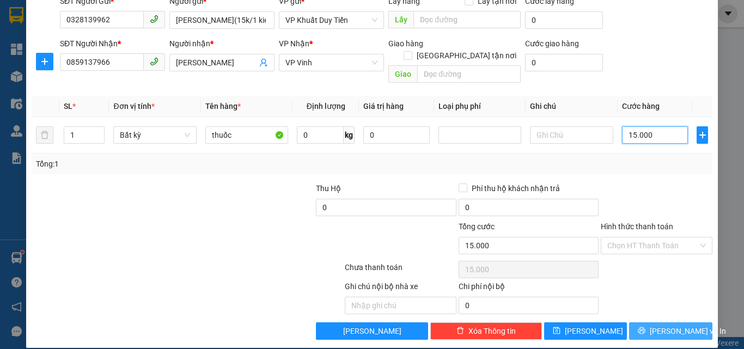
type input "15.000"
click at [656, 325] on span "[PERSON_NAME] và In" at bounding box center [688, 331] width 76 height 12
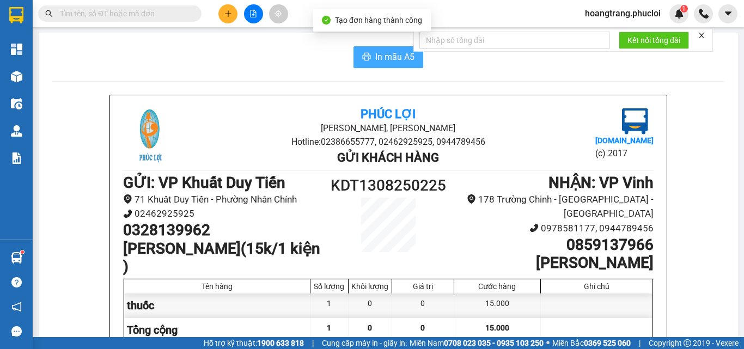
click at [379, 57] on span "In mẫu A5" at bounding box center [394, 57] width 39 height 14
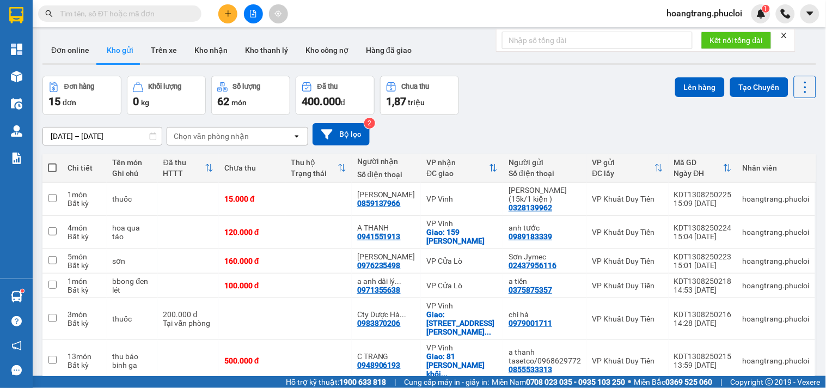
drag, startPoint x: 722, startPoint y: 0, endPoint x: 595, endPoint y: 120, distance: 174.6
click at [595, 120] on div "09/08/2025 – 13/08/2025 Press the down arrow key to interact with the calendar …" at bounding box center [429, 134] width 774 height 39
drag, startPoint x: 133, startPoint y: 17, endPoint x: 131, endPoint y: 28, distance: 11.6
click at [131, 28] on section "Kết quả tìm kiếm ( 0 ) Bộ lọc No Data hoangtrang.phucloi 1 Tổng Quan Kho hàng m…" at bounding box center [413, 194] width 826 height 388
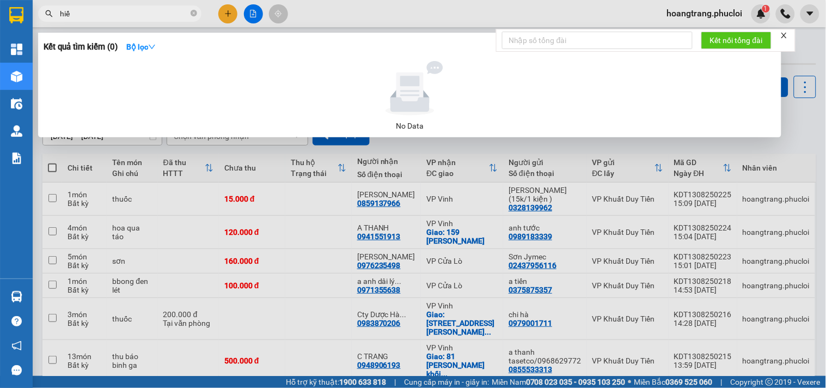
type input "hiếu"
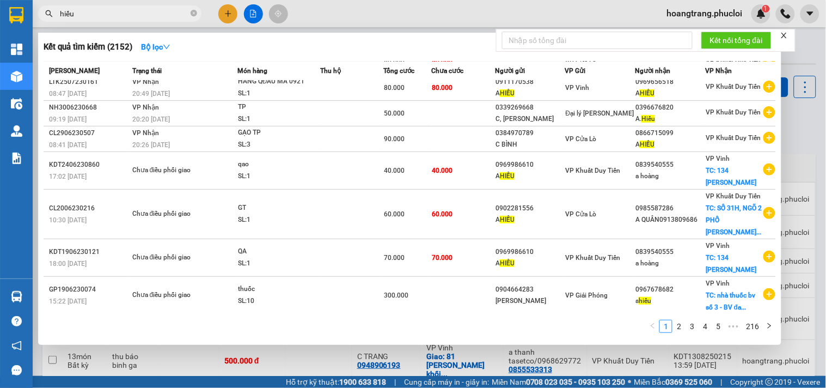
scroll to position [97, 0]
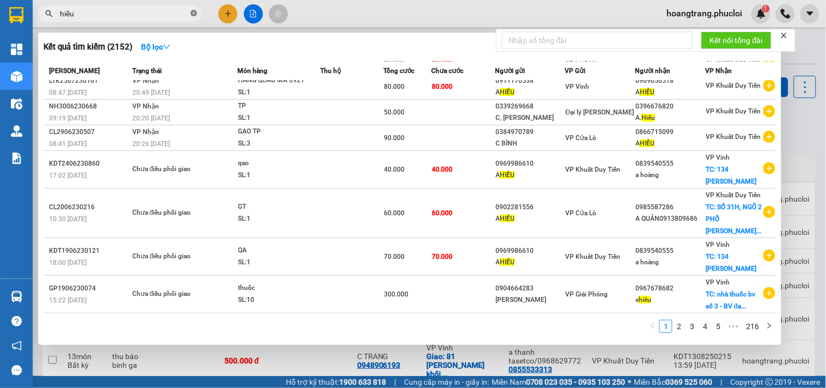
click at [194, 10] on icon "close-circle" at bounding box center [194, 13] width 7 height 7
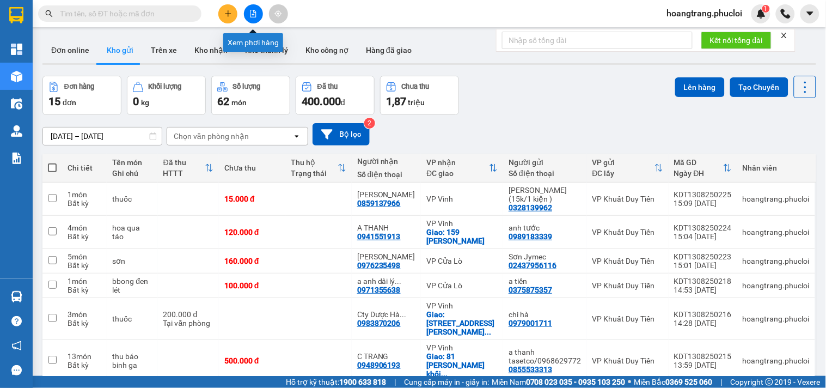
click at [246, 13] on button at bounding box center [253, 13] width 19 height 19
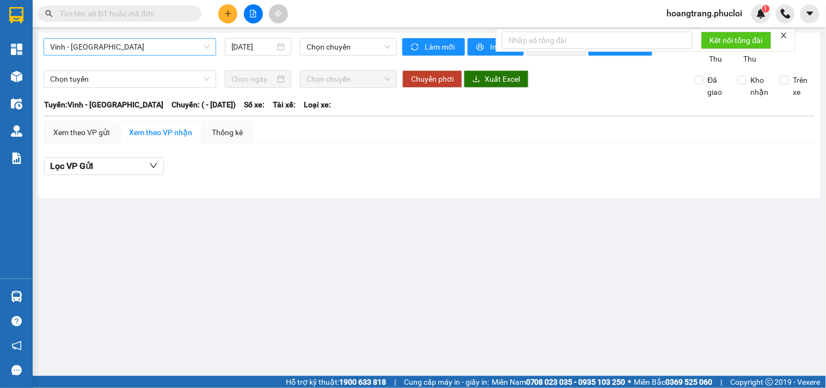
click at [193, 48] on span "Vinh - Hà Tĩnh" at bounding box center [130, 47] width 160 height 16
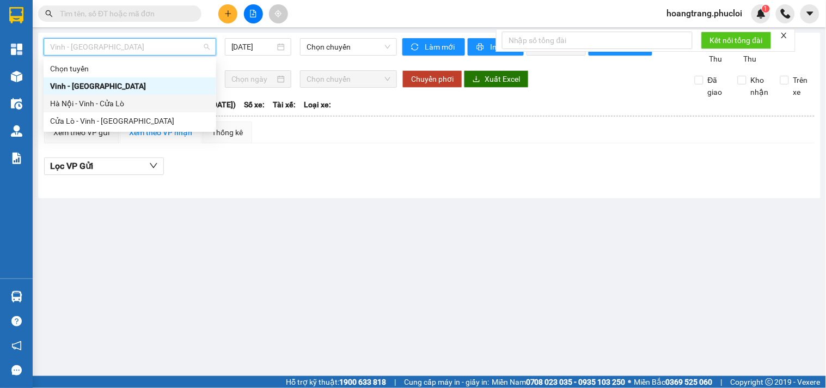
click at [151, 107] on div "Hà Nội - Vinh - Cửa Lò" at bounding box center [130, 104] width 160 height 12
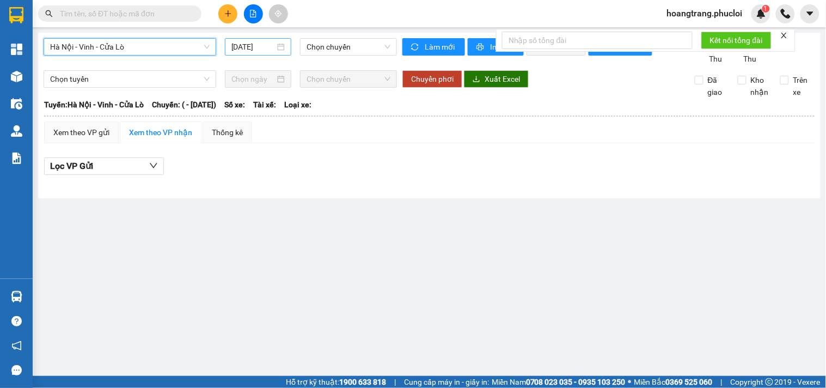
click at [249, 49] on input "[DATE]" at bounding box center [253, 47] width 44 height 12
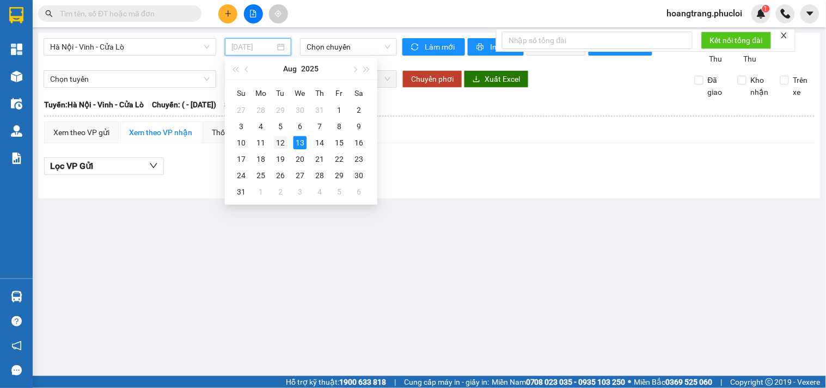
click at [278, 145] on div "12" at bounding box center [280, 142] width 13 height 13
type input "12/08/2025"
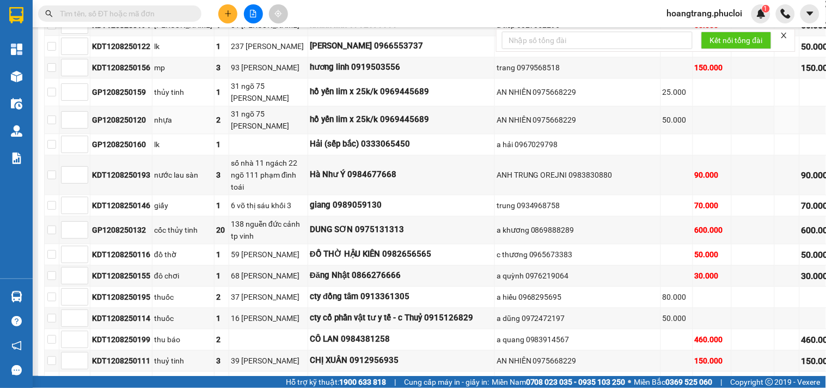
scroll to position [666, 0]
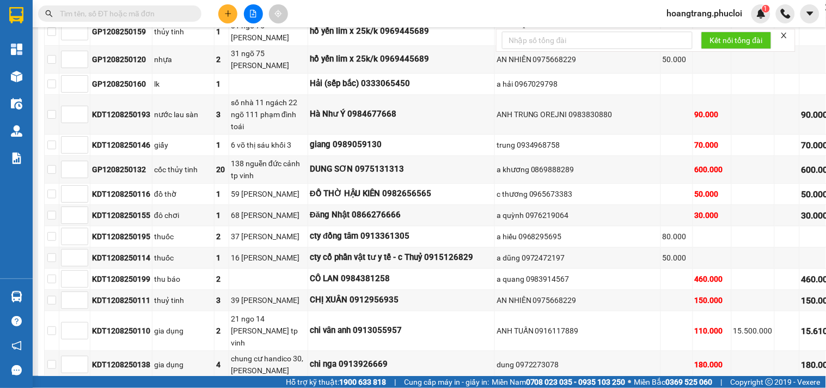
click at [127, 10] on input "text" at bounding box center [124, 14] width 129 height 12
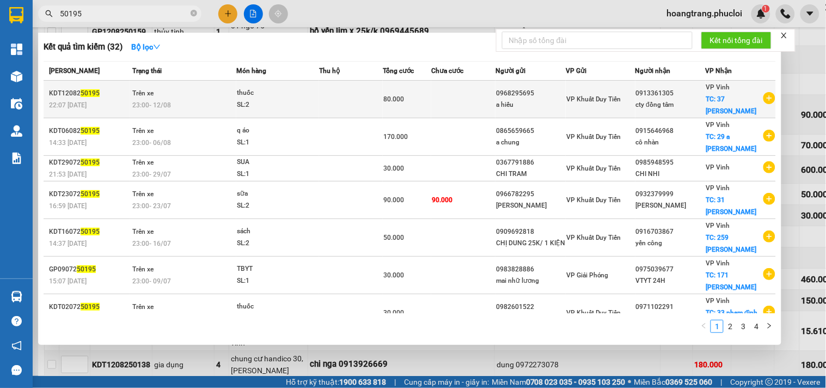
type input "50195"
click at [509, 99] on div "a hiếu" at bounding box center [530, 104] width 69 height 11
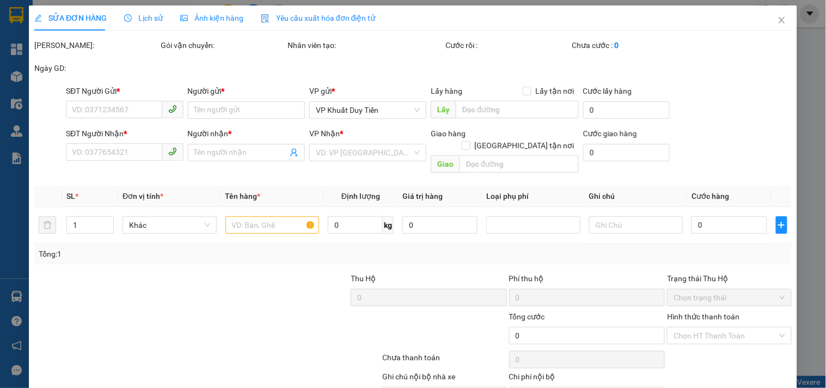
type input "0968295695"
type input "a hiếu"
type input "0913361305"
type input "cty đồng tâm"
checkbox input "true"
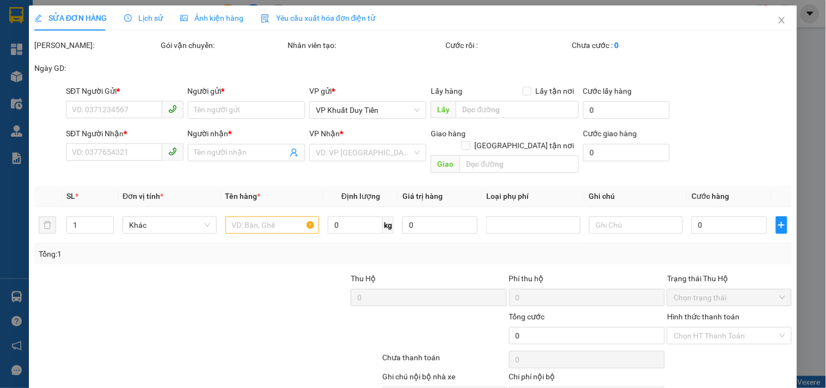
type input "37 [PERSON_NAME]"
type input "80.000"
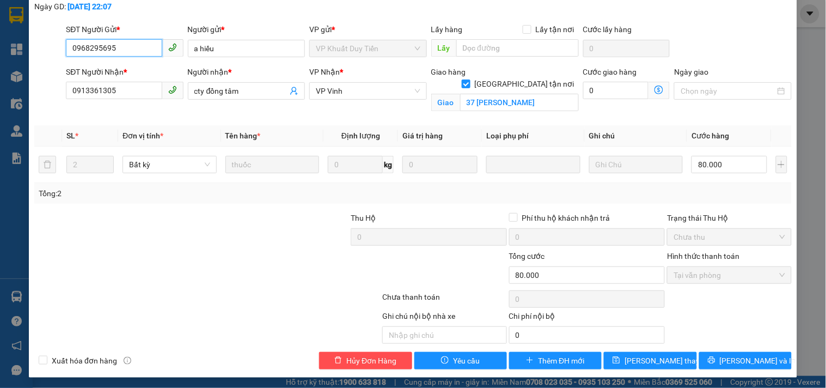
scroll to position [78, 0]
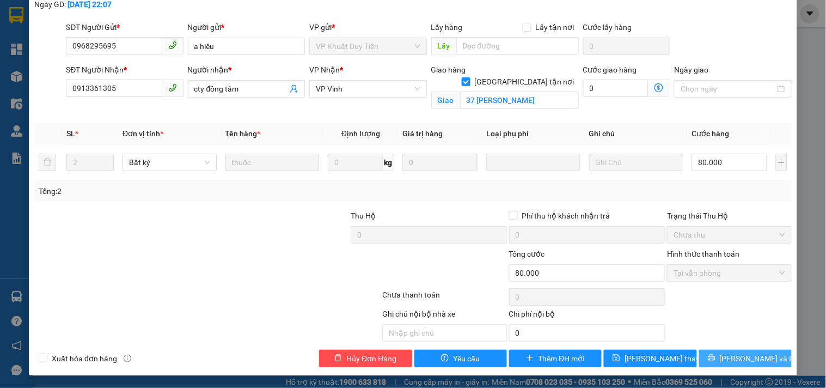
click at [715, 358] on button "[PERSON_NAME] và In" at bounding box center [745, 358] width 93 height 17
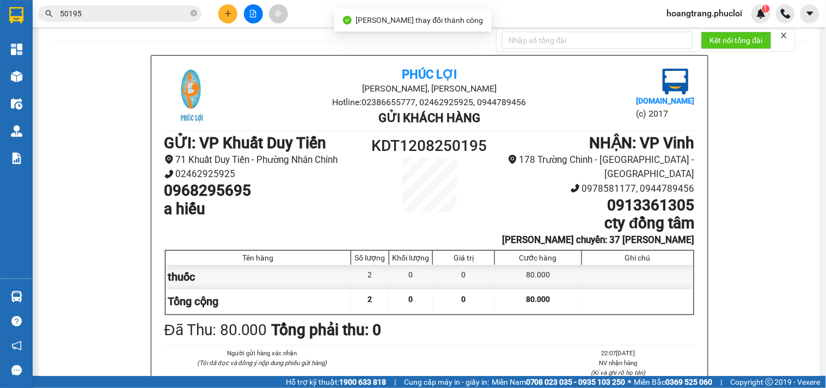
scroll to position [60, 0]
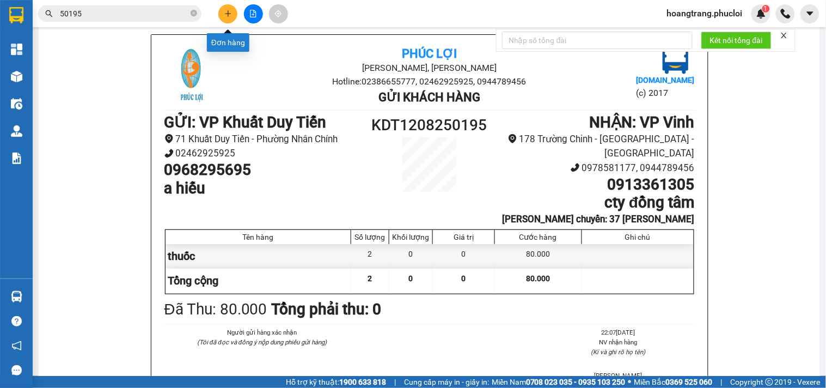
click at [228, 17] on button at bounding box center [227, 13] width 19 height 19
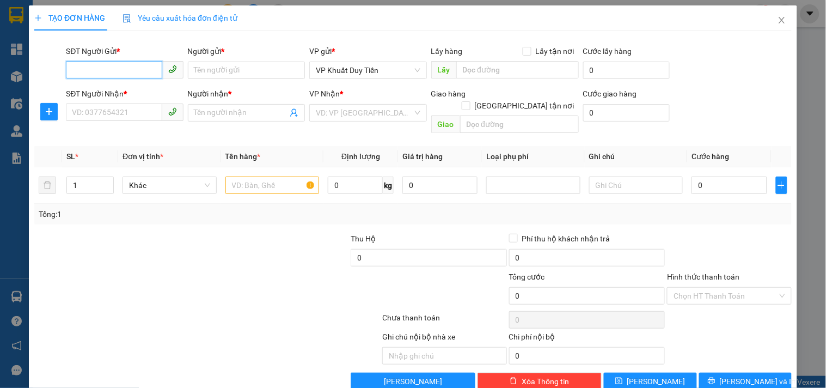
click at [131, 67] on input "SĐT Người Gửi *" at bounding box center [114, 69] width 96 height 17
click at [105, 85] on div "0387935921 - ANH TUẤN HẢI VÂN" at bounding box center [125, 91] width 120 height 17
type input "0387935921"
type input "ANH [PERSON_NAME]"
type input "0387935921"
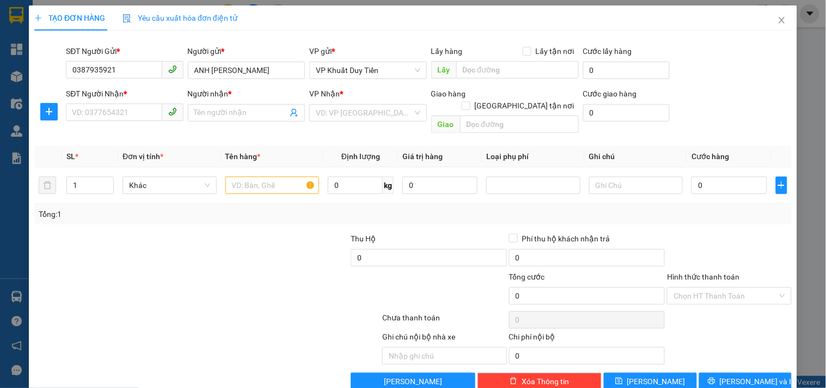
click at [106, 102] on div "SĐT Người Nhận *" at bounding box center [124, 96] width 117 height 16
click at [106, 107] on input "SĐT Người Nhận *" at bounding box center [114, 111] width 96 height 17
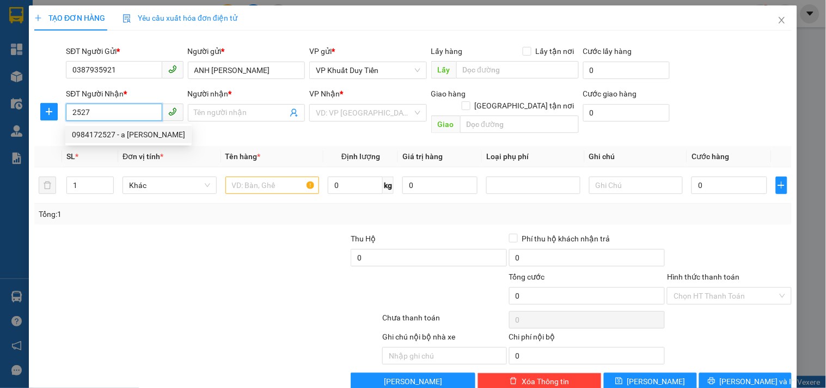
click at [140, 131] on div "0984172527 - a trần anh" at bounding box center [128, 135] width 113 height 12
type input "0984172527"
type input "a [PERSON_NAME]"
checkbox input "true"
type input "Tân Kỳ"
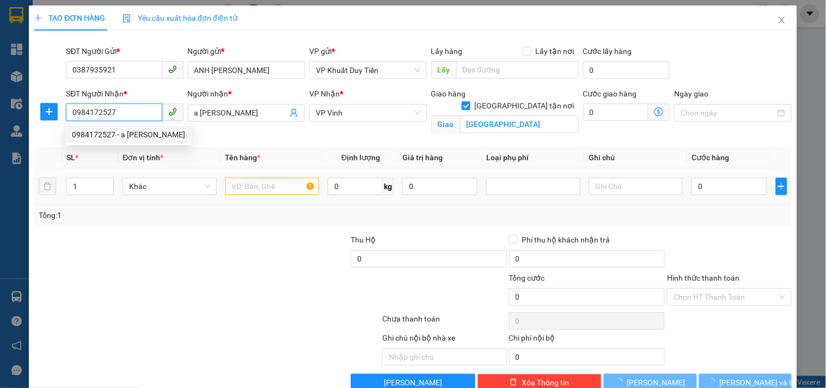
type input "0984172527"
click at [259, 197] on div at bounding box center [273, 186] width 94 height 22
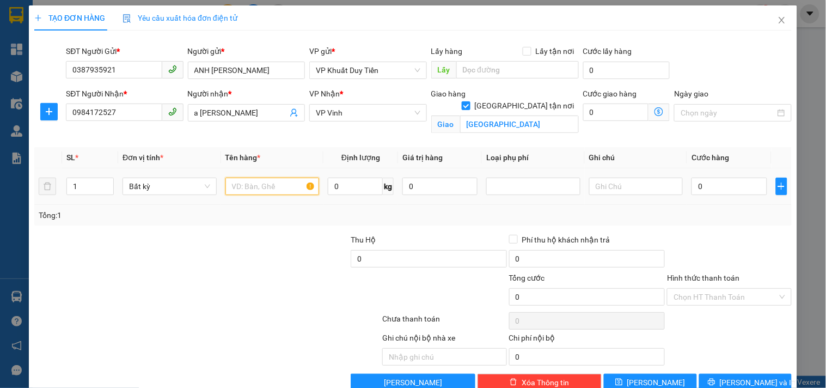
click at [261, 187] on input "text" at bounding box center [273, 186] width 94 height 17
type input "thuốc"
click at [702, 184] on input "0" at bounding box center [729, 186] width 75 height 17
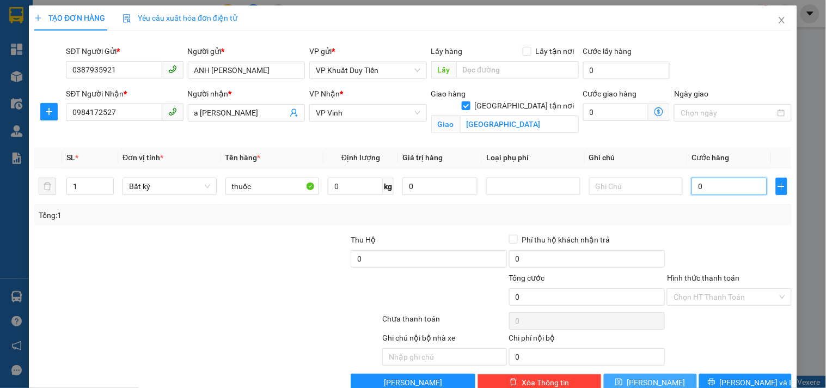
type input "5"
type input "50"
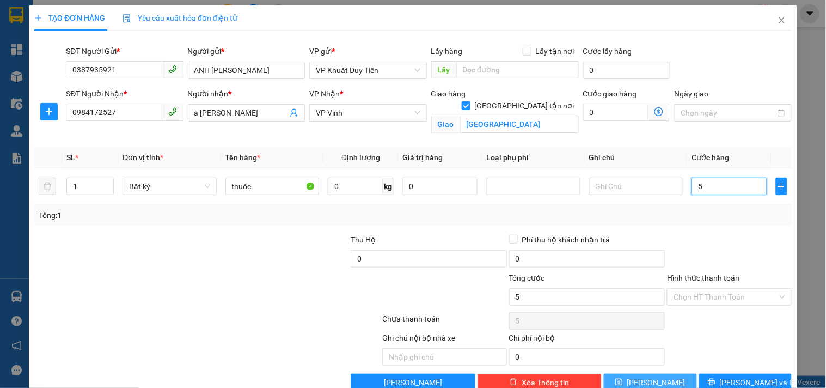
type input "50"
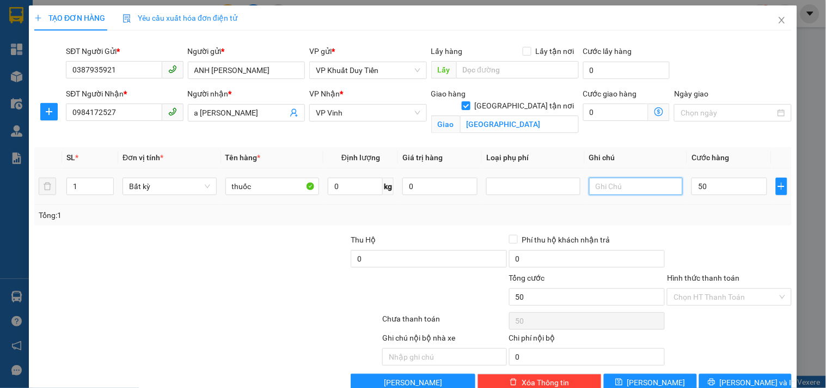
type input "50.000"
click at [624, 184] on input "text" at bounding box center [636, 186] width 94 height 17
type input "CÔNG NỢ"
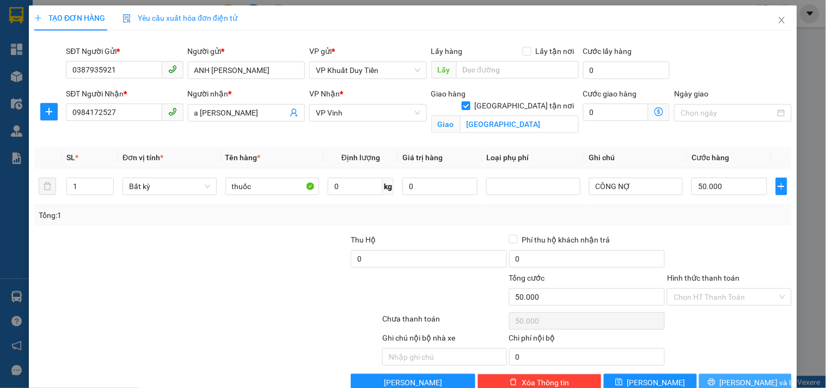
click at [715, 379] on button "[PERSON_NAME] và In" at bounding box center [745, 382] width 93 height 17
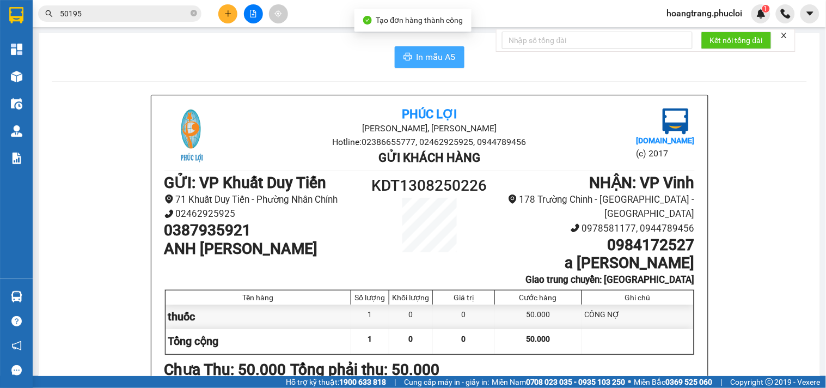
click at [411, 55] on button "In mẫu A5" at bounding box center [430, 57] width 70 height 22
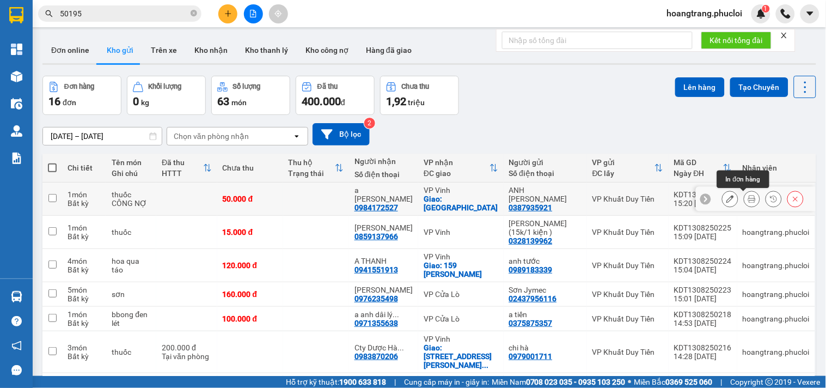
click at [748, 200] on icon at bounding box center [752, 199] width 8 height 8
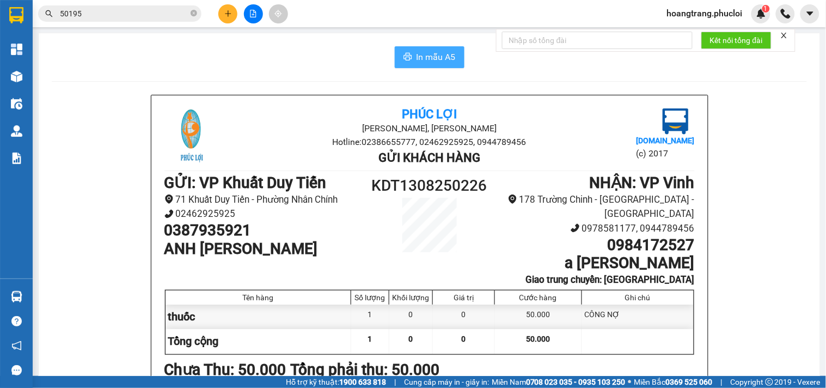
click at [440, 56] on span "In mẫu A5" at bounding box center [436, 57] width 39 height 14
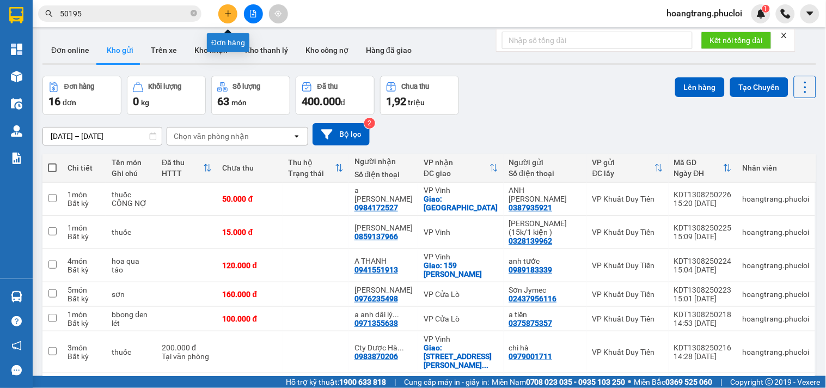
click at [227, 20] on button at bounding box center [227, 13] width 19 height 19
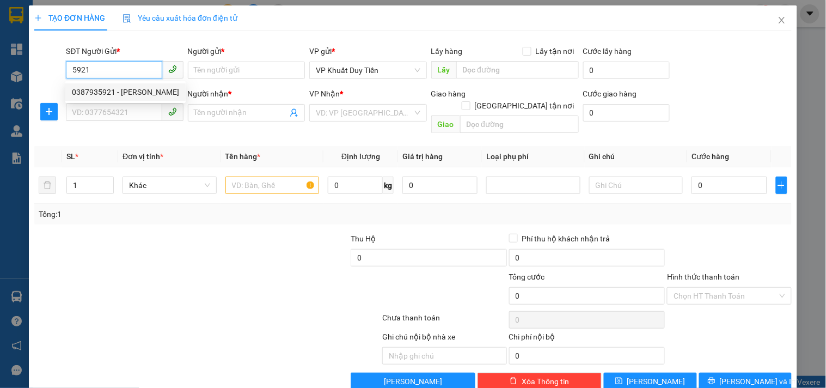
click at [156, 96] on div "0387935921 - ANH TUẤN HẢI VÂN" at bounding box center [125, 92] width 107 height 12
type input "0387935921"
type input "ANH [PERSON_NAME]"
type input "0387935921"
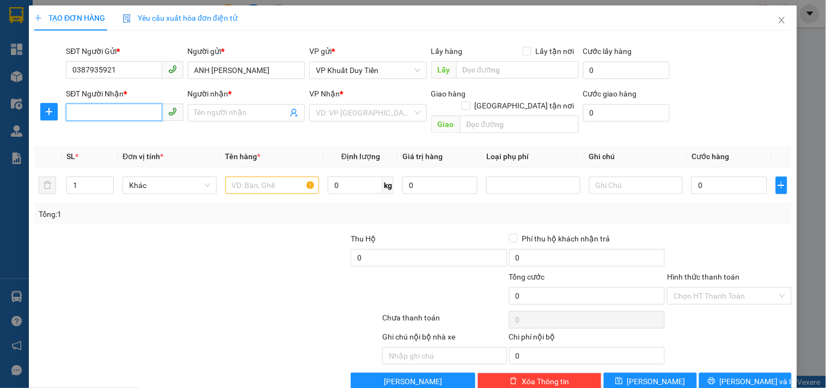
click at [145, 111] on input "SĐT Người Nhận *" at bounding box center [114, 111] width 96 height 17
click at [79, 114] on input "00971347080" at bounding box center [114, 111] width 96 height 17
click at [131, 114] on input "0971347080" at bounding box center [114, 111] width 96 height 17
type input "0971347080"
click at [260, 107] on input "Người nhận *" at bounding box center [240, 113] width 93 height 12
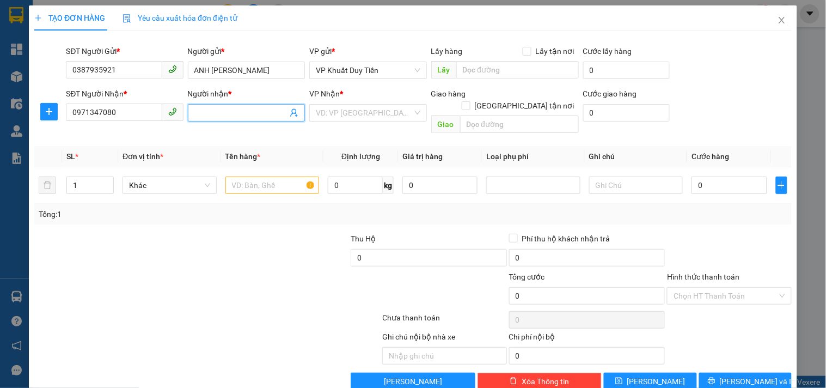
type input "d"
type input "đ"
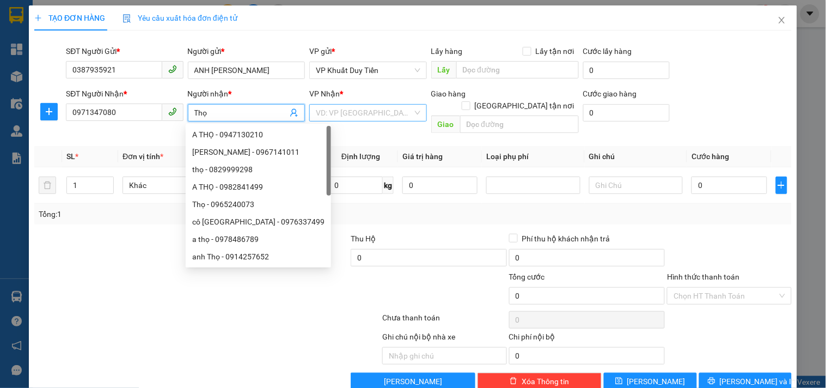
type input "Thọ"
click at [350, 110] on input "search" at bounding box center [364, 113] width 96 height 16
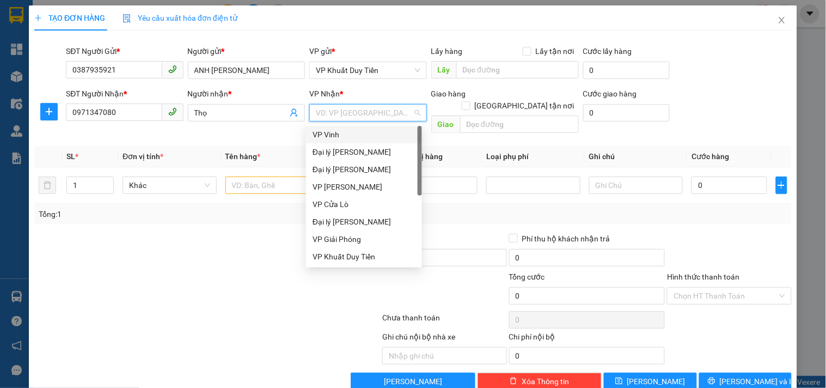
click at [351, 129] on div "VP Vinh" at bounding box center [364, 135] width 103 height 12
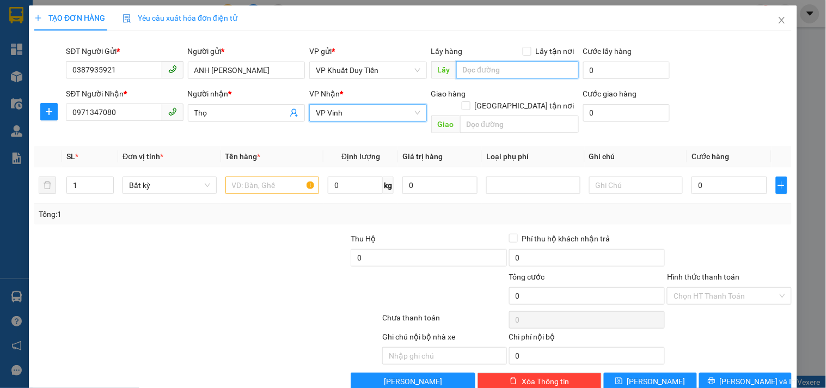
click at [438, 72] on span "Lấy" at bounding box center [505, 69] width 148 height 17
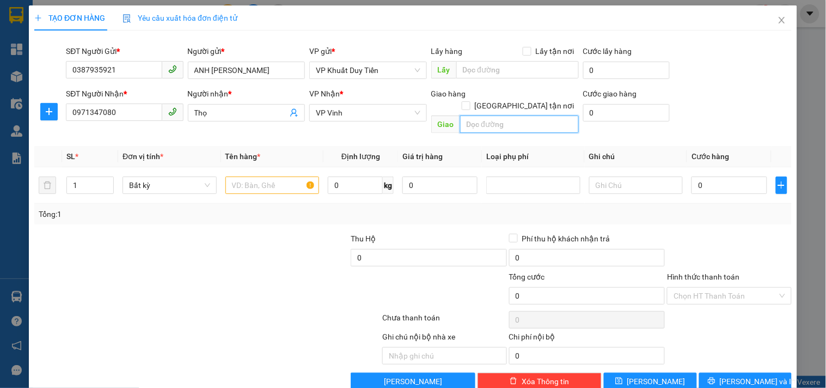
click at [470, 115] on input "text" at bounding box center [519, 123] width 119 height 17
type input "Văn Trai Long Thành Yên Thành"
click at [527, 100] on span "[GEOGRAPHIC_DATA] tận nơi" at bounding box center [525, 106] width 108 height 12
click at [470, 101] on input "[GEOGRAPHIC_DATA] tận nơi" at bounding box center [466, 105] width 8 height 8
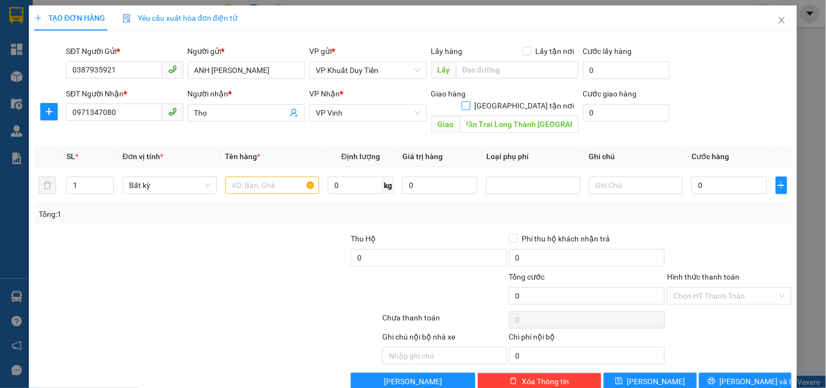
checkbox input "true"
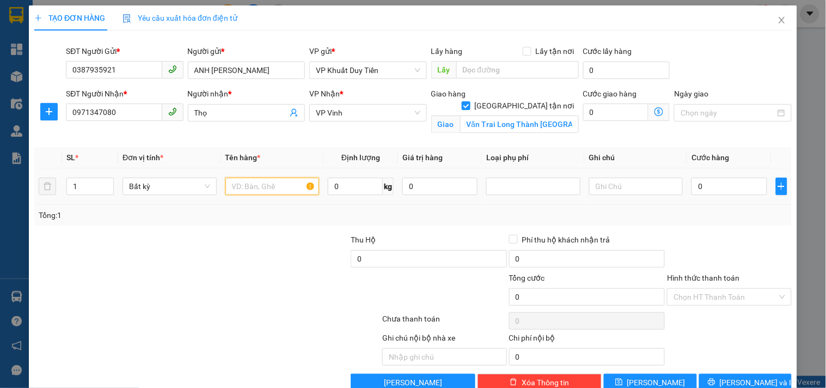
click at [267, 188] on input "text" at bounding box center [273, 186] width 94 height 17
type input "hh"
click at [730, 191] on input "0" at bounding box center [729, 186] width 75 height 17
type input "5"
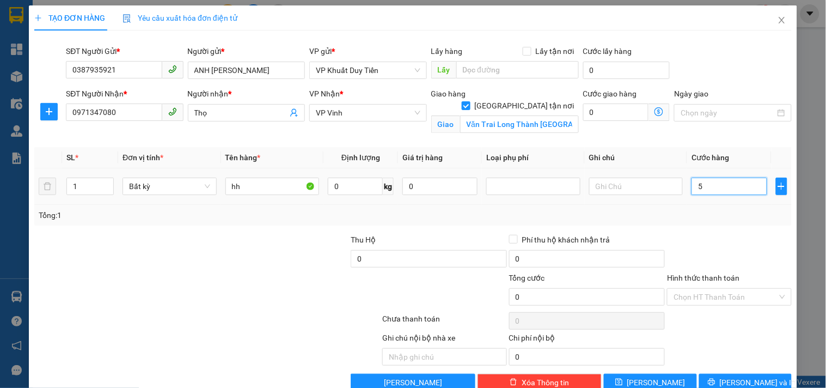
type input "5"
type input "50"
type input "50.000"
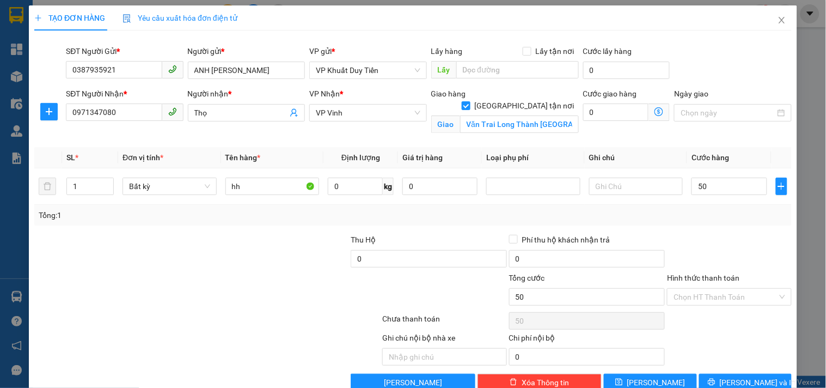
type input "50.000"
click at [717, 239] on div at bounding box center [729, 253] width 126 height 38
click at [740, 379] on span "[PERSON_NAME] và In" at bounding box center [758, 382] width 76 height 12
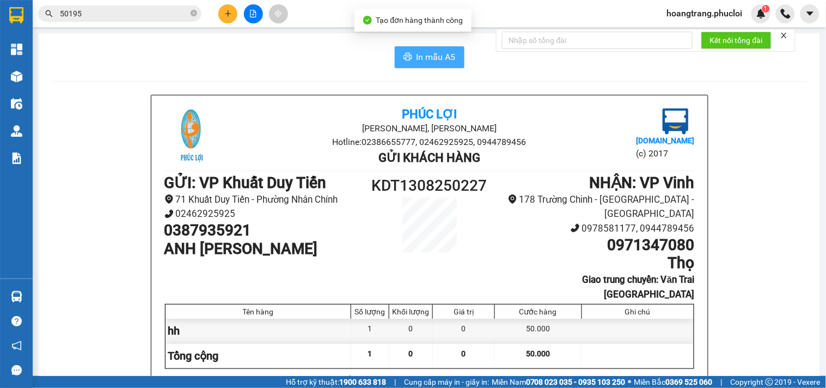
click at [437, 57] on span "In mẫu A5" at bounding box center [436, 57] width 39 height 14
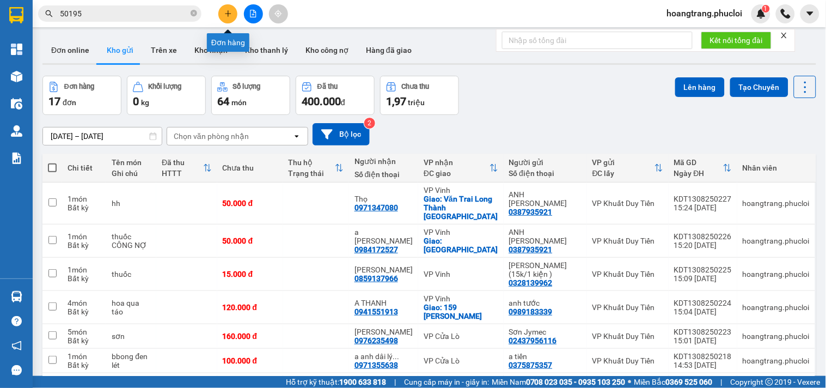
click at [227, 11] on icon "plus" at bounding box center [228, 14] width 8 height 8
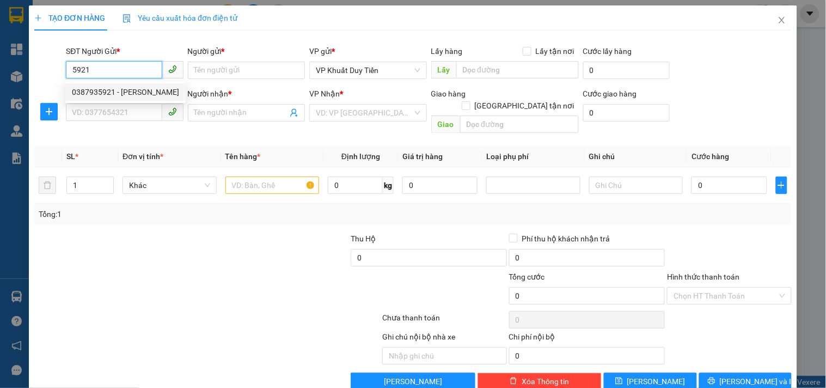
click at [112, 94] on div "0387935921 - ANH TUẤN HẢI VÂN" at bounding box center [125, 92] width 107 height 12
type input "0387935921"
type input "ANH [PERSON_NAME]"
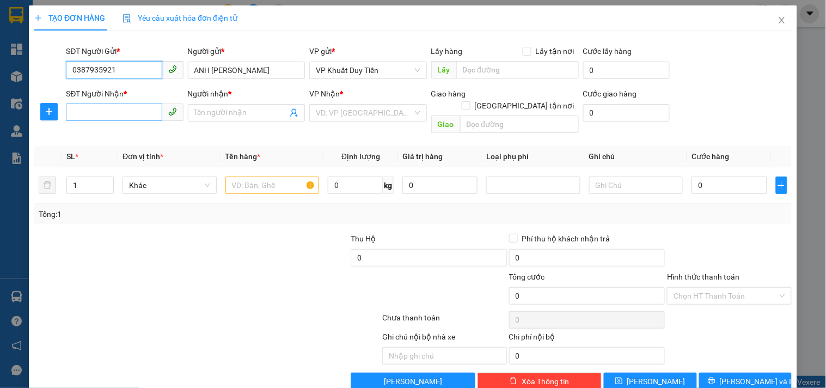
type input "0387935921"
click at [137, 113] on input "SĐT Người Nhận *" at bounding box center [114, 111] width 96 height 17
type input "0983945980"
click at [216, 113] on input "Người nhận *" at bounding box center [240, 113] width 93 height 12
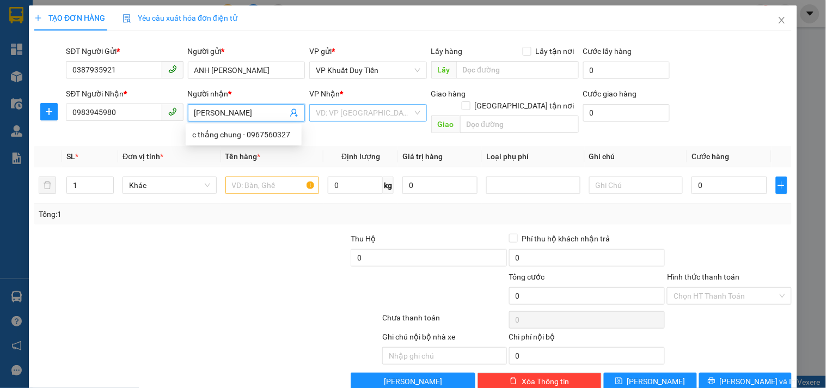
type input "[PERSON_NAME]"
click at [367, 118] on input "search" at bounding box center [364, 113] width 96 height 16
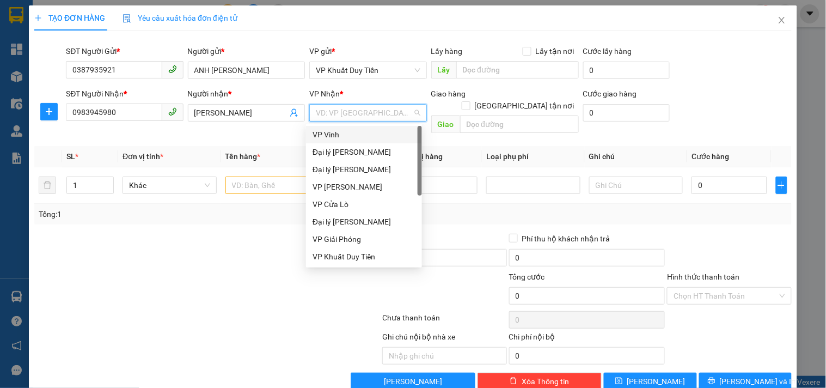
click at [356, 138] on div "VP Vinh" at bounding box center [364, 135] width 103 height 12
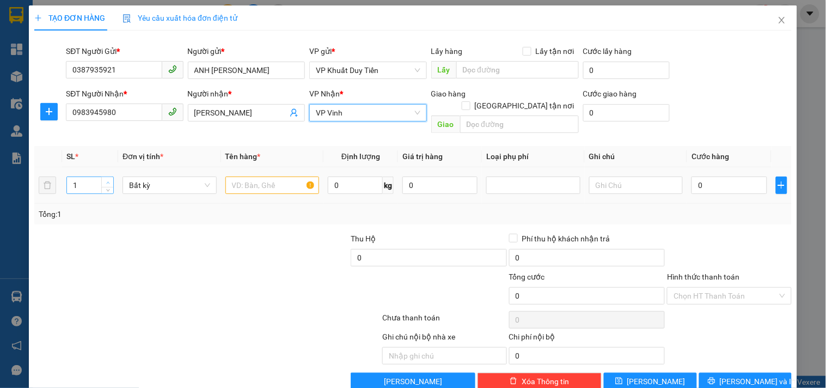
click at [105, 179] on span "up" at bounding box center [108, 182] width 7 height 7
type input "3"
click at [105, 179] on span "up" at bounding box center [108, 182] width 7 height 7
click at [257, 178] on input "text" at bounding box center [273, 184] width 94 height 17
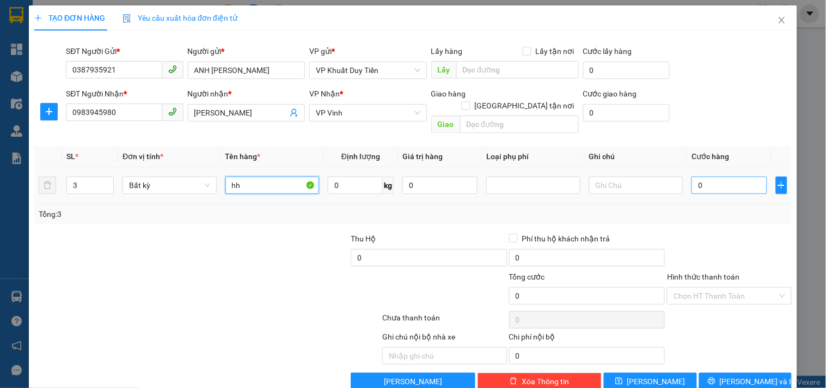
type input "hh"
click at [699, 176] on input "0" at bounding box center [729, 184] width 75 height 17
type input "9"
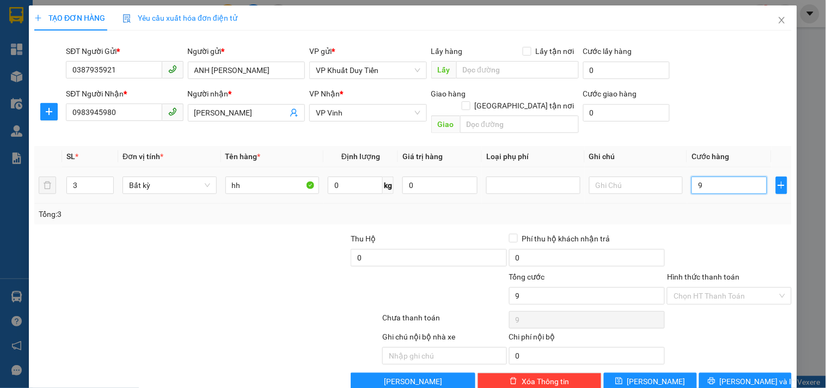
type input "90"
type input "90.000"
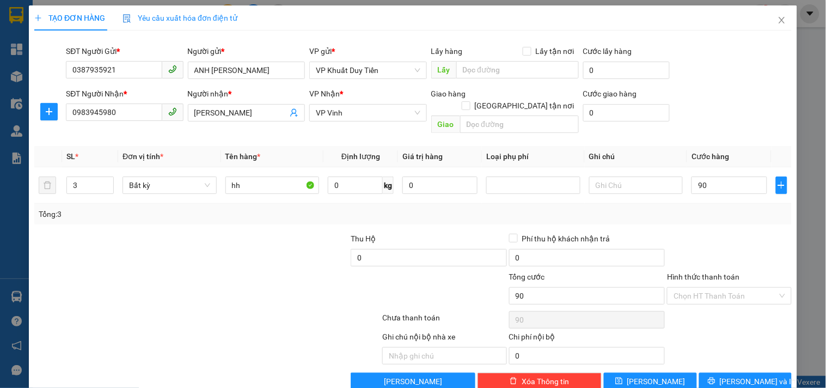
type input "90.000"
click at [733, 233] on div at bounding box center [729, 252] width 126 height 38
click at [727, 373] on button "[PERSON_NAME] và In" at bounding box center [745, 381] width 93 height 17
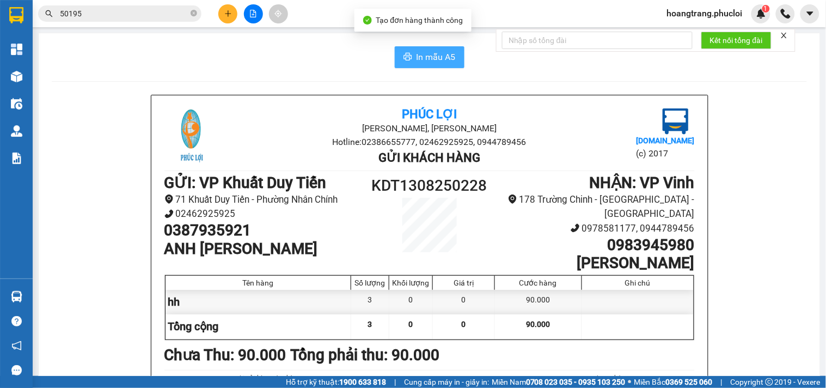
click at [424, 60] on span "In mẫu A5" at bounding box center [436, 57] width 39 height 14
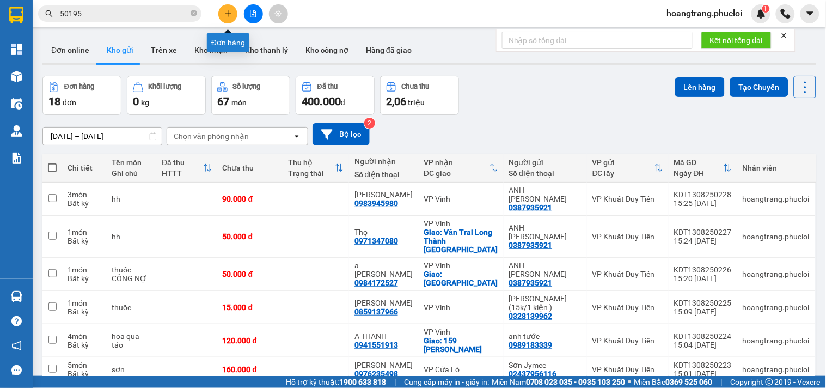
click at [223, 11] on button at bounding box center [227, 13] width 19 height 19
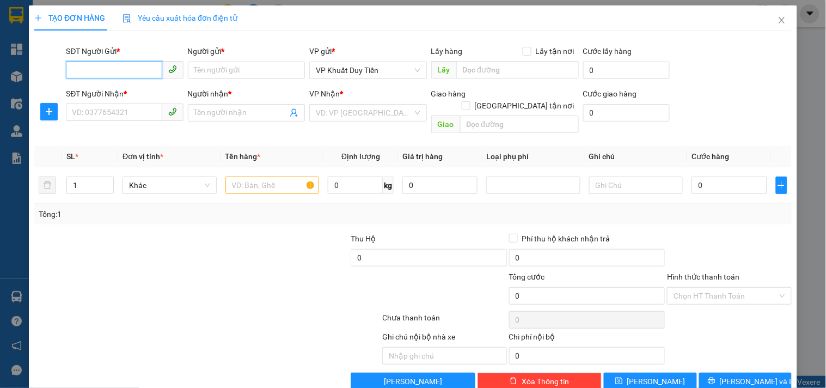
click at [107, 78] on input "SĐT Người Gửi *" at bounding box center [114, 69] width 96 height 17
click at [161, 89] on div "0387935921 - ANH TUẤN HẢI VÂN" at bounding box center [125, 92] width 107 height 12
type input "0387935921"
type input "ANH [PERSON_NAME]"
type input "0387935921"
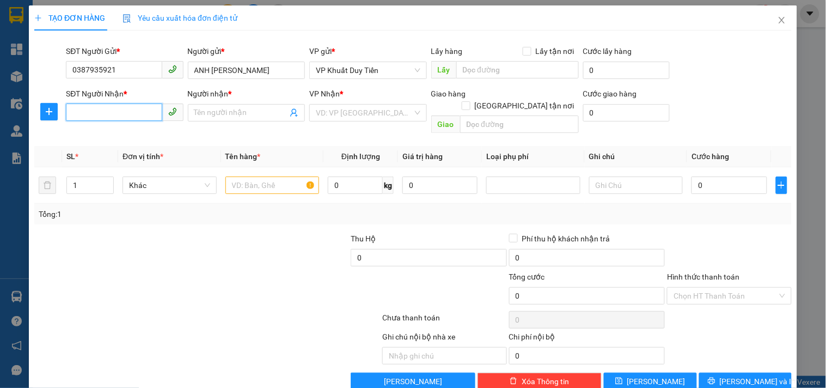
click at [114, 112] on input "SĐT Người Nhận *" at bounding box center [114, 111] width 96 height 17
type input "0972503882"
drag, startPoint x: 276, startPoint y: 115, endPoint x: 271, endPoint y: 118, distance: 6.1
click at [277, 115] on input "Người nhận *" at bounding box center [240, 113] width 93 height 12
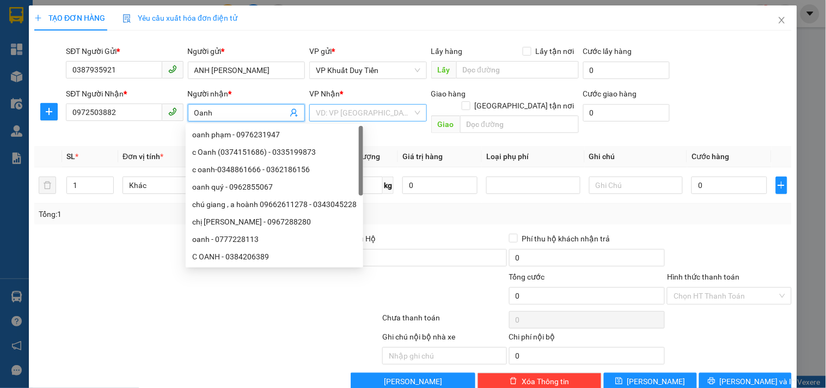
type input "Oanh"
click at [391, 115] on input "search" at bounding box center [364, 113] width 96 height 16
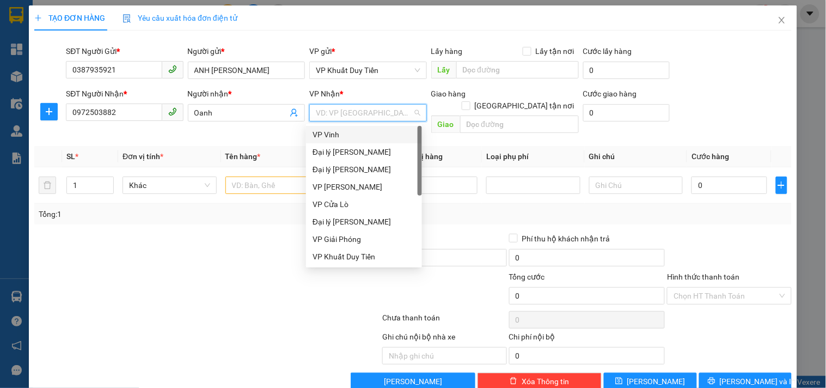
click at [349, 127] on div "VP Vinh" at bounding box center [364, 134] width 116 height 17
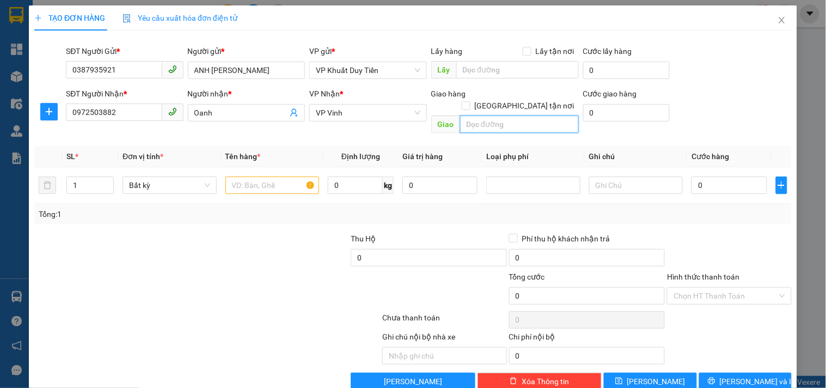
click at [467, 115] on input "text" at bounding box center [519, 123] width 119 height 17
type input "Cầu Lồi Diễn Châu"
click at [470, 101] on input "[GEOGRAPHIC_DATA] tận nơi" at bounding box center [466, 105] width 8 height 8
checkbox input "true"
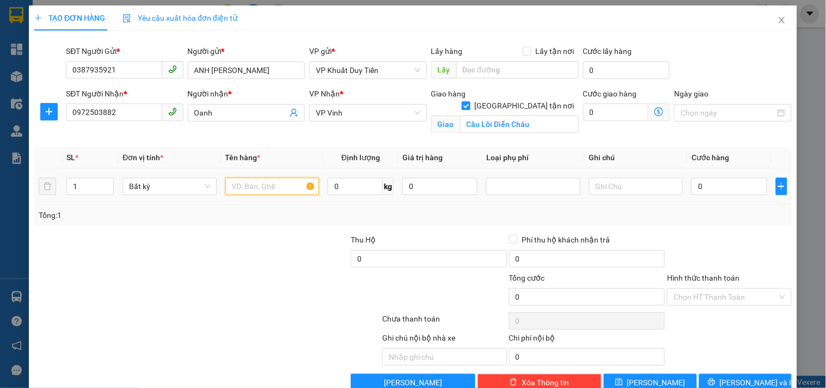
click at [276, 188] on input "text" at bounding box center [273, 186] width 94 height 17
type input "hh"
click at [697, 190] on input "0" at bounding box center [729, 186] width 75 height 17
type input "5"
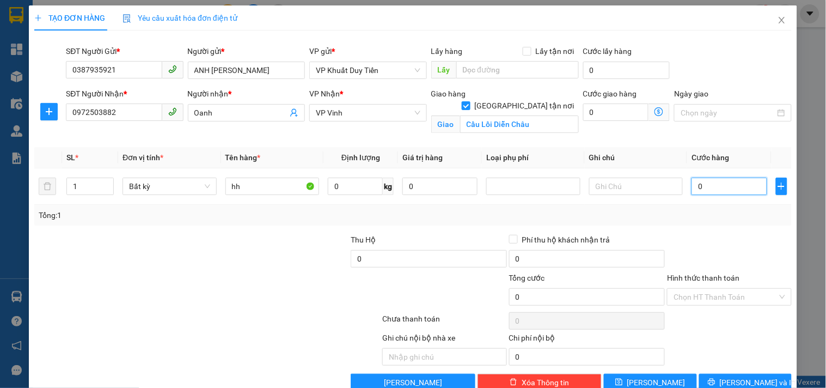
type input "5"
type input "50"
type input "50.000"
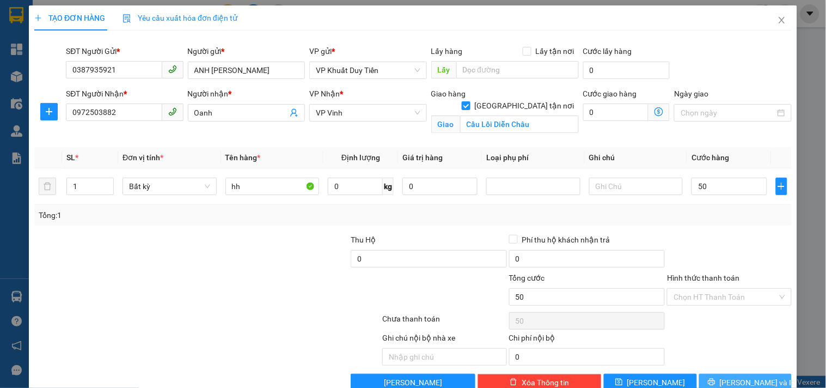
type input "50.000"
click at [705, 381] on button "[PERSON_NAME] và In" at bounding box center [745, 382] width 93 height 17
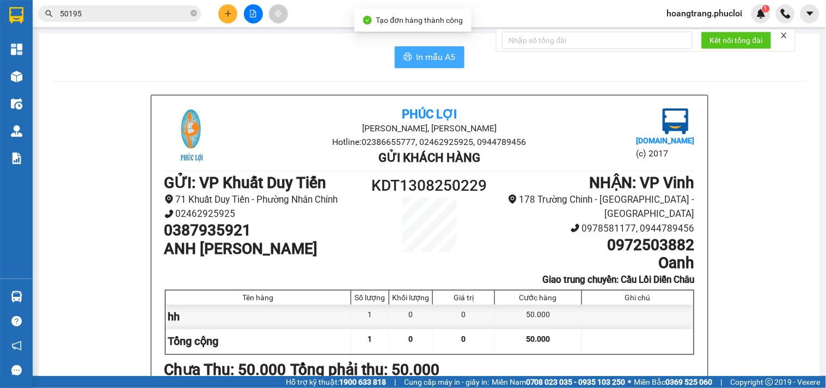
click at [434, 62] on span "In mẫu A5" at bounding box center [436, 57] width 39 height 14
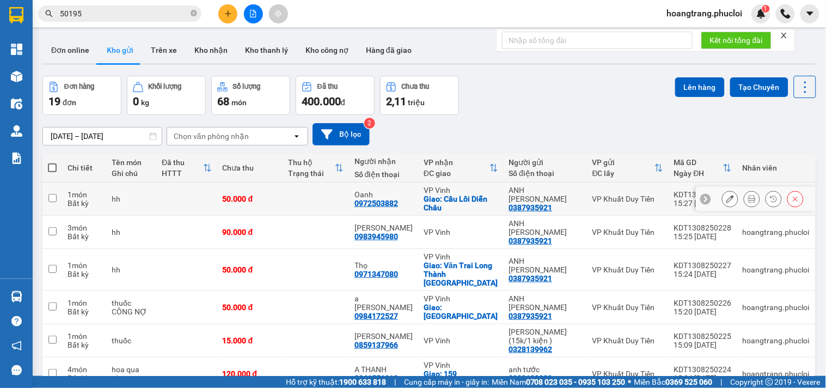
click at [727, 198] on icon at bounding box center [731, 199] width 8 height 8
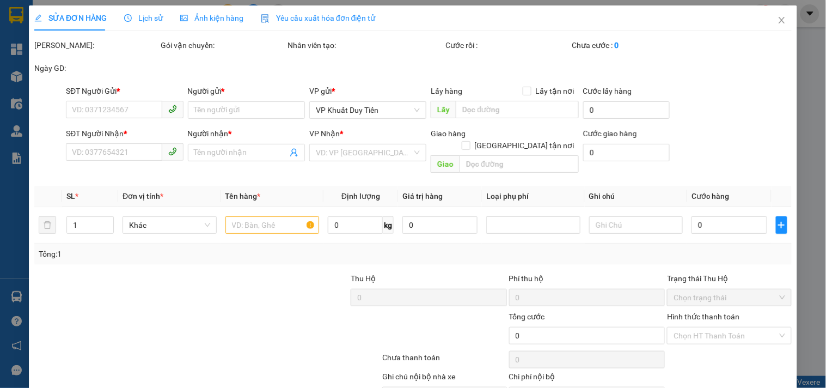
type input "0387935921"
type input "ANH [PERSON_NAME]"
type input "0972503882"
type input "Oanh"
checkbox input "true"
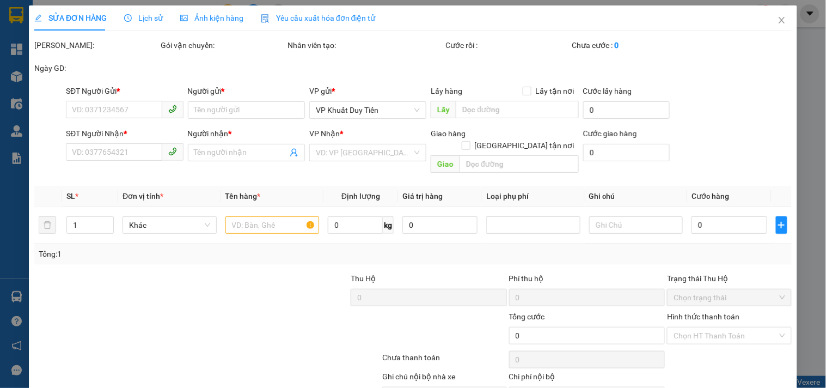
type input "Cầu Lồi Diễn Châu"
type input "50.000"
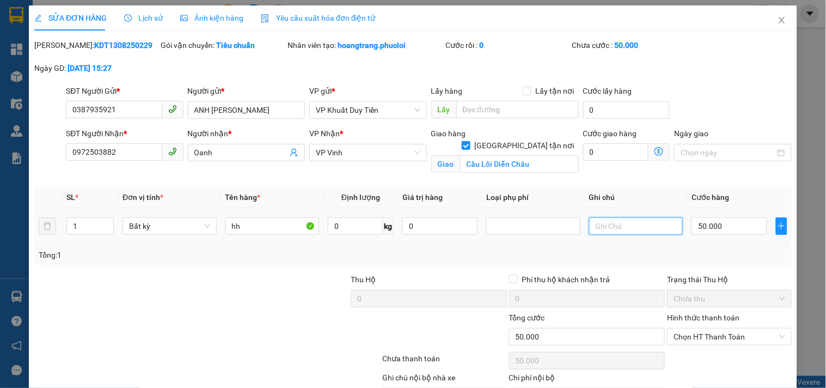
click at [638, 229] on input "text" at bounding box center [636, 225] width 94 height 17
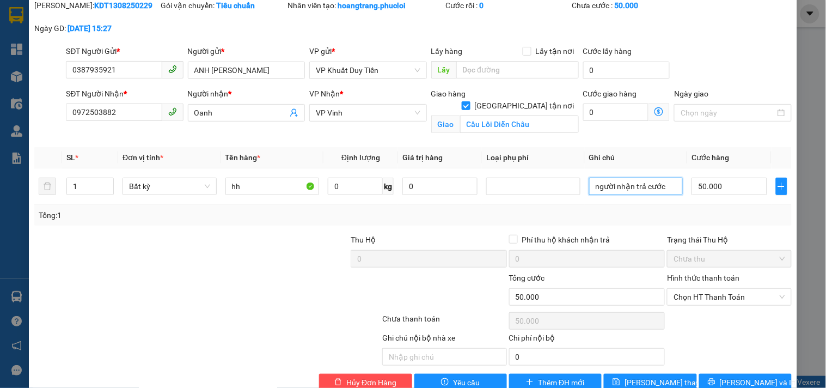
scroll to position [64, 0]
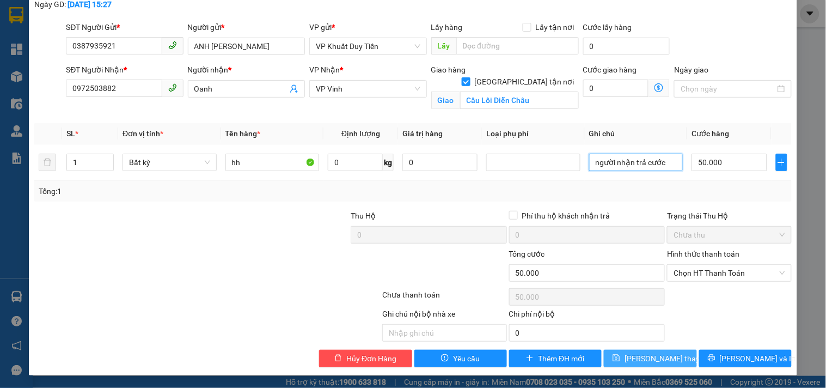
type input "người nhận trả cước"
click at [663, 350] on button "[PERSON_NAME] thay đổi" at bounding box center [650, 358] width 93 height 17
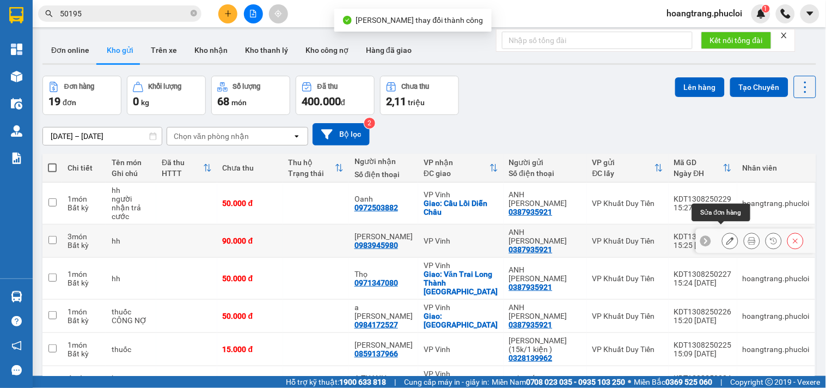
click at [727, 237] on icon at bounding box center [731, 241] width 8 height 8
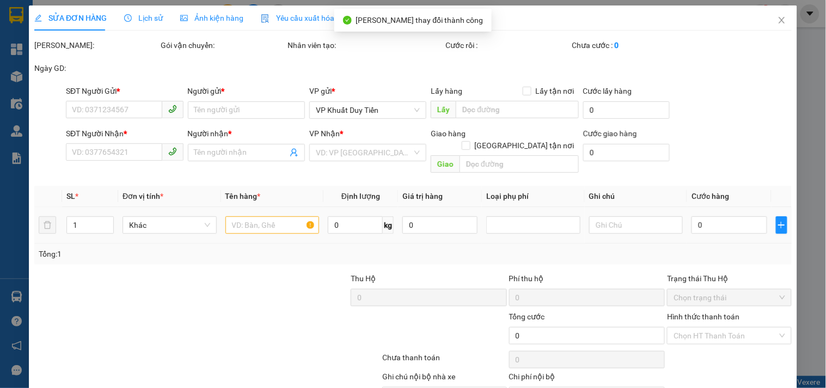
type input "0387935921"
type input "ANH [PERSON_NAME]"
type input "0983945980"
type input "[PERSON_NAME]"
type input "90.000"
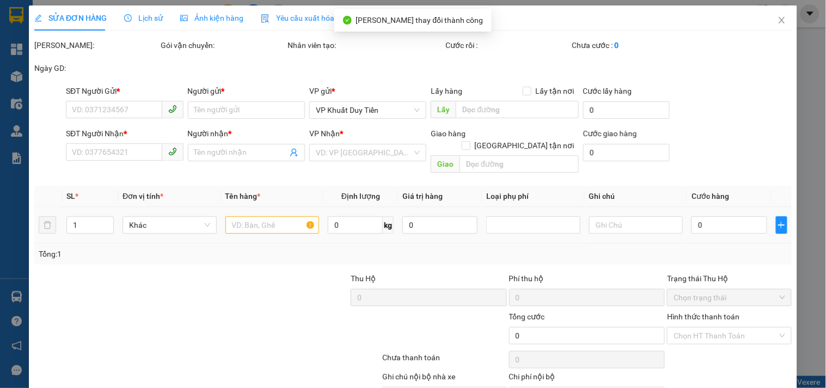
type input "90.000"
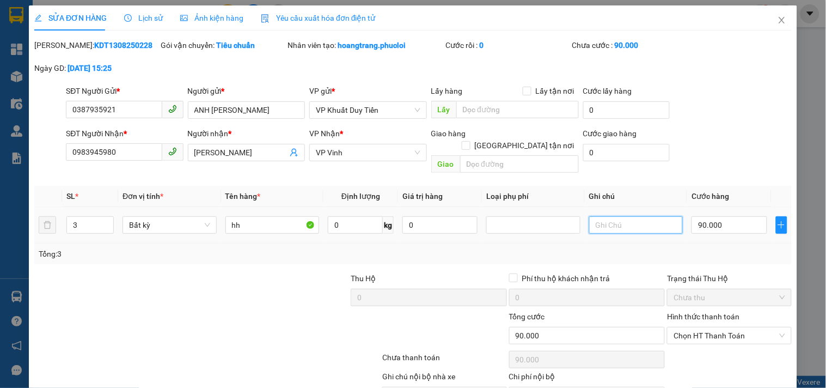
click at [624, 218] on input "text" at bounding box center [636, 224] width 94 height 17
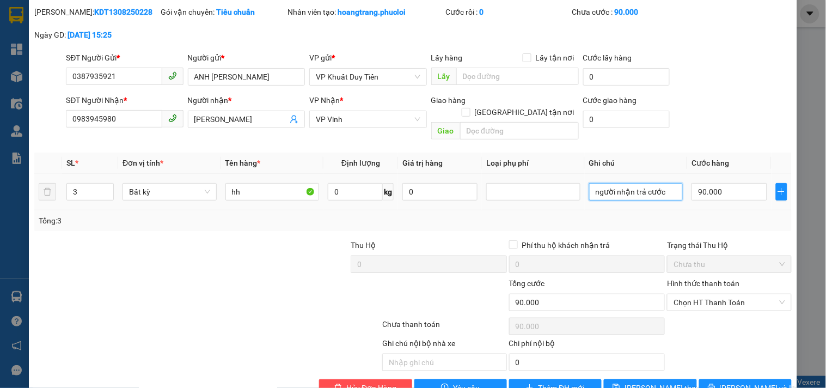
scroll to position [51, 0]
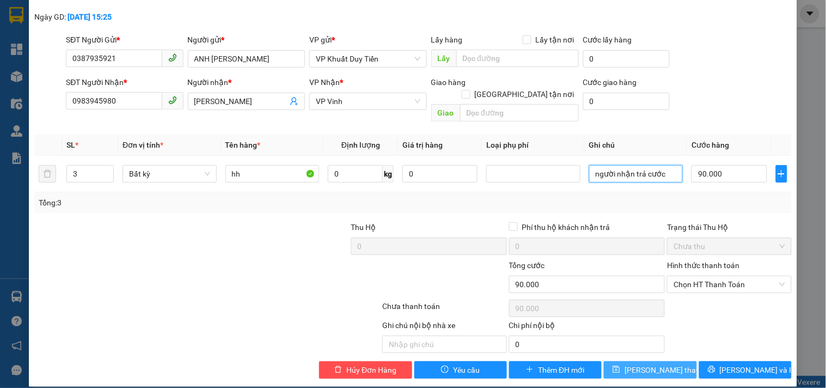
type input "người nhận trả cước"
click at [665, 364] on span "[PERSON_NAME] thay đổi" at bounding box center [668, 370] width 87 height 12
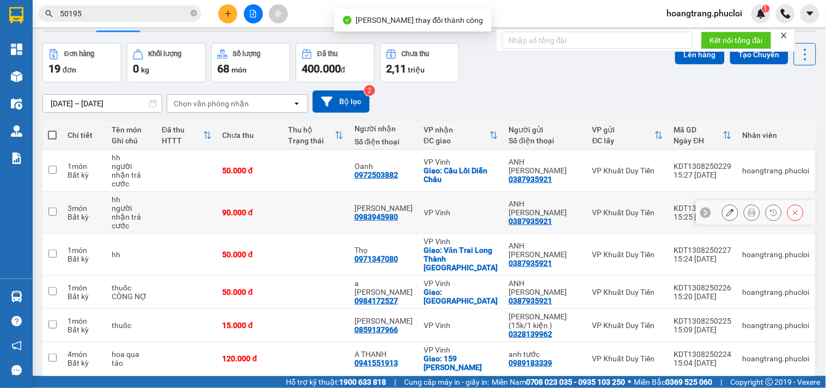
scroll to position [60, 0]
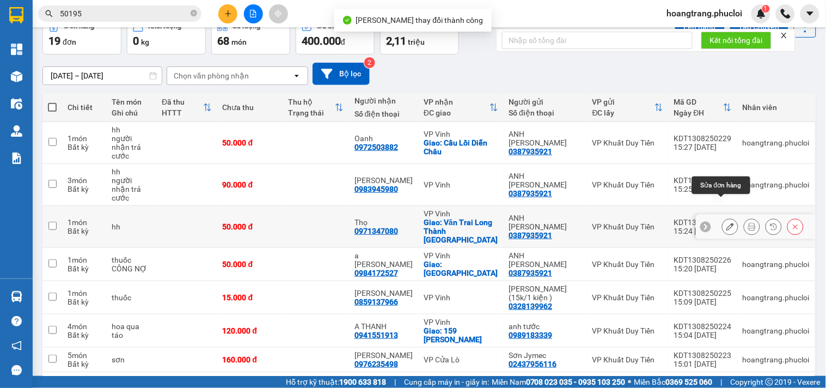
click at [727, 223] on icon at bounding box center [731, 227] width 8 height 8
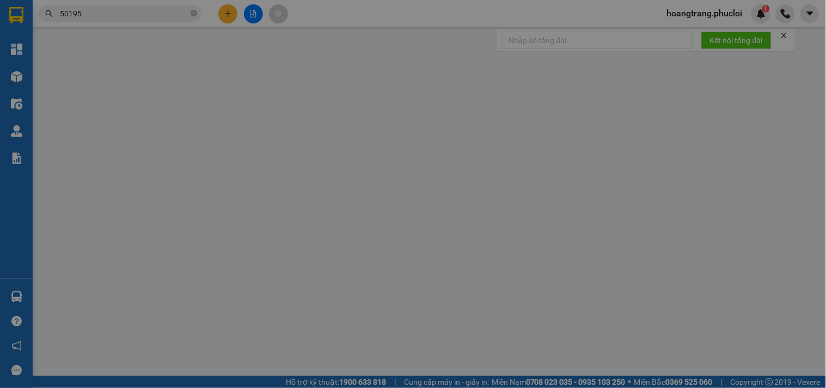
type input "0387935921"
type input "ANH [PERSON_NAME]"
type input "0971347080"
type input "Thọ"
checkbox input "true"
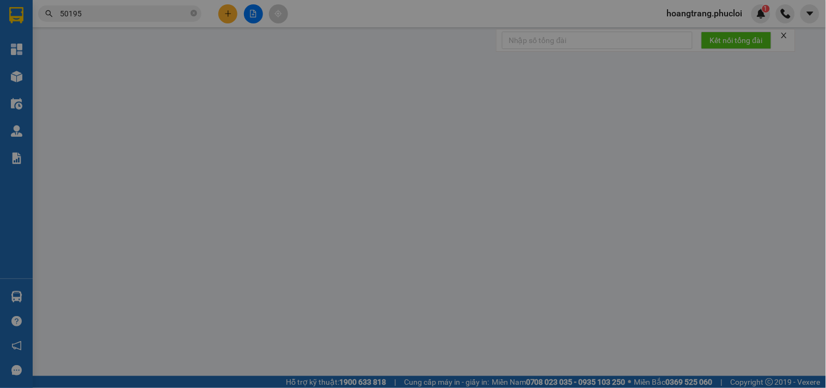
type input "Văn Trai Long Thành Yên Thành"
type input "50.000"
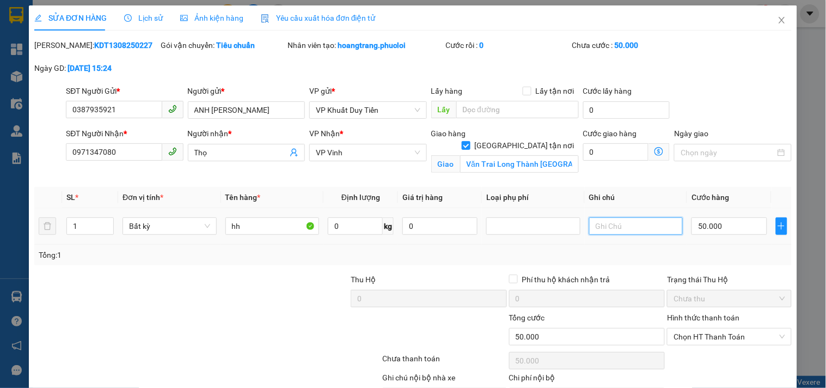
click at [600, 224] on input "text" at bounding box center [636, 225] width 94 height 17
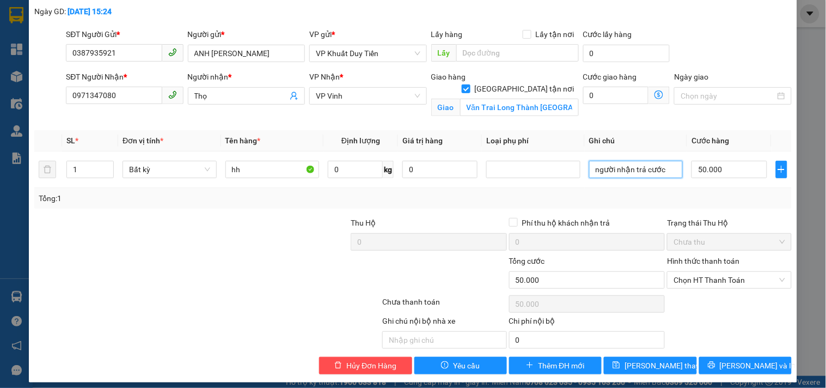
scroll to position [64, 0]
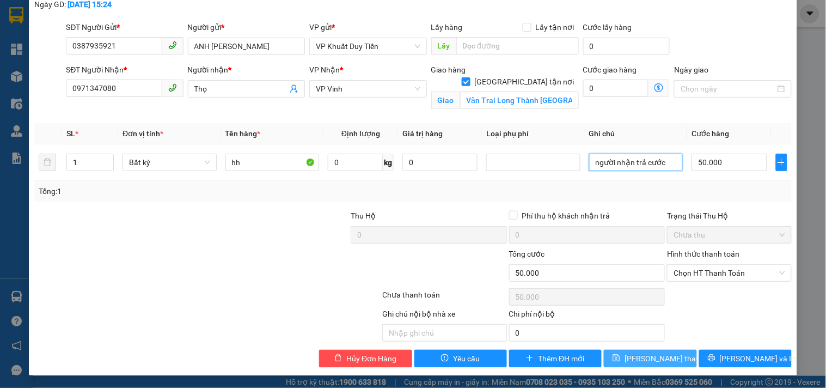
type input "người nhận trả cước"
click at [653, 355] on span "[PERSON_NAME] thay đổi" at bounding box center [668, 358] width 87 height 12
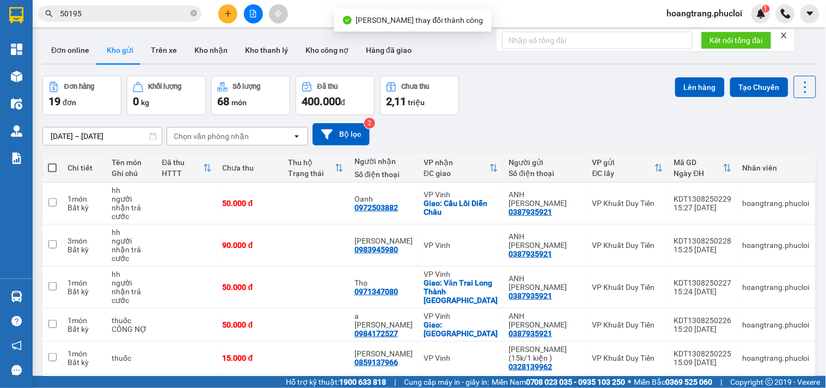
scroll to position [60, 0]
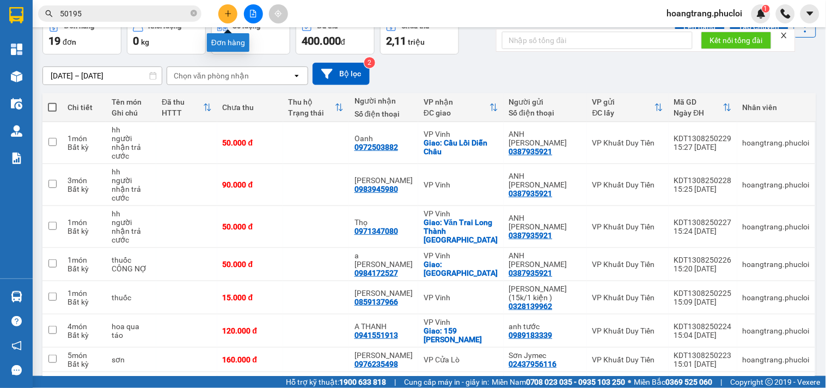
click at [224, 11] on icon "plus" at bounding box center [228, 14] width 8 height 8
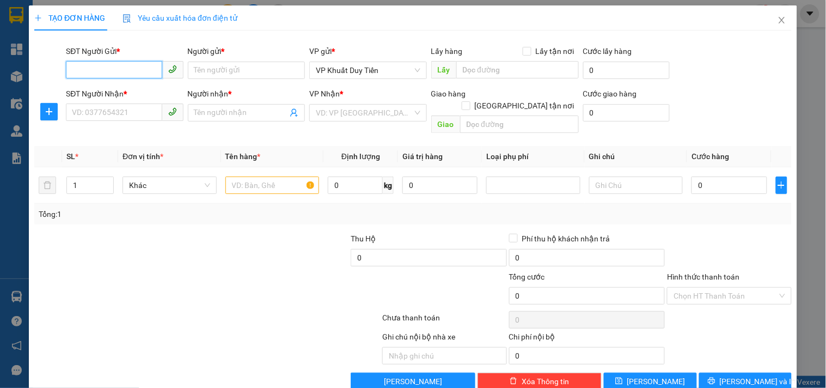
click at [129, 66] on input "SĐT Người Gửi *" at bounding box center [114, 69] width 96 height 17
click at [126, 69] on input "0979157577" at bounding box center [114, 69] width 96 height 17
type input "0979157577"
click at [120, 112] on input "SĐT Người Nhận *" at bounding box center [114, 111] width 96 height 17
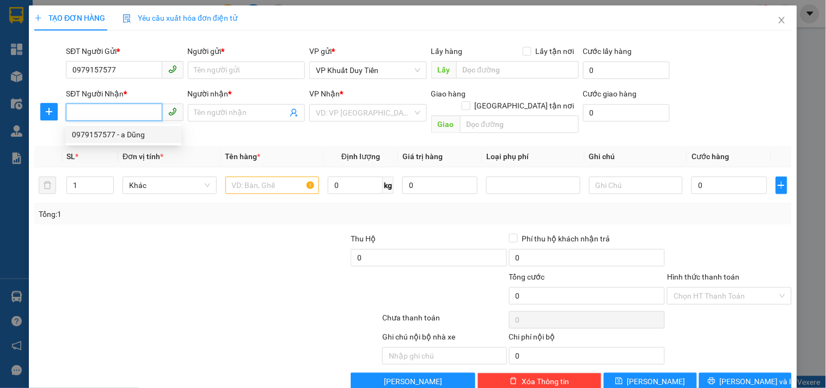
click at [135, 132] on div "0979157577 - a Dũng" at bounding box center [123, 135] width 103 height 12
type input "0979157577"
type input "a Dũng"
checkbox input "true"
type input "11 trần hưng đạo"
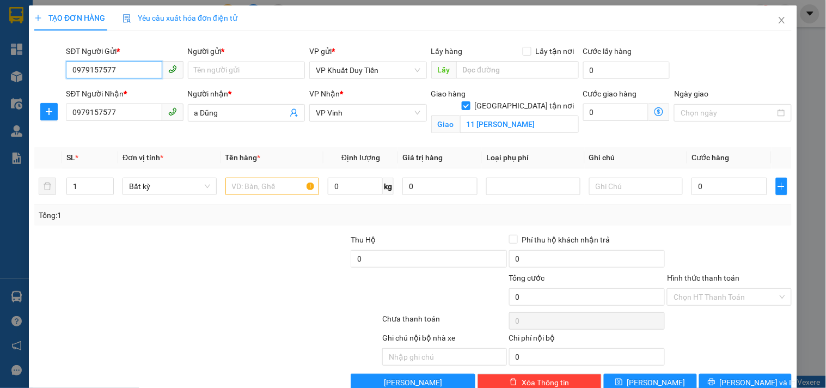
drag, startPoint x: 120, startPoint y: 68, endPoint x: 0, endPoint y: 61, distance: 120.6
click at [0, 61] on div "TẠO ĐƠN HÀNG Yêu cầu xuất hóa đơn điện tử Transit Pickup Surcharge Ids Transit …" at bounding box center [413, 194] width 826 height 388
type input "0332291998"
click at [216, 70] on input "Người gửi *" at bounding box center [246, 70] width 117 height 17
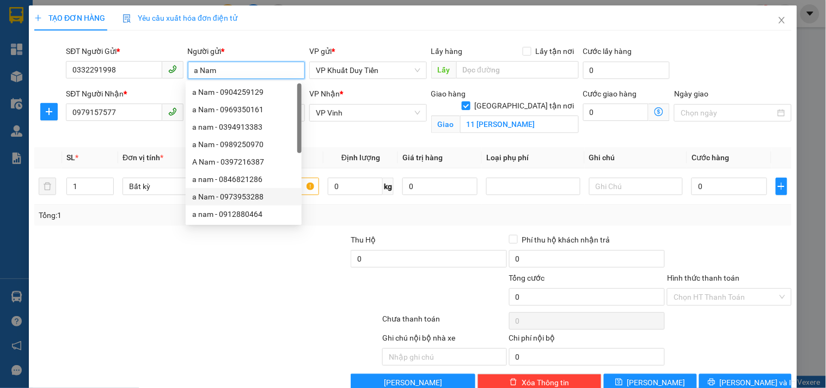
type input "a Nam"
click at [198, 281] on div at bounding box center [144, 291] width 222 height 38
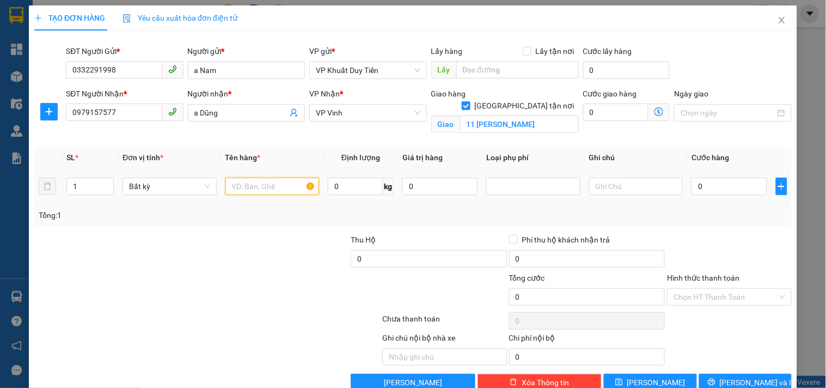
click at [251, 192] on input "text" at bounding box center [273, 186] width 94 height 17
type input "sàn gỗ"
drag, startPoint x: 137, startPoint y: 115, endPoint x: 0, endPoint y: 106, distance: 137.6
click at [0, 106] on div "TẠO ĐƠN HÀNG Yêu cầu xuất hóa đơn điện tử Transit Pickup Surcharge Ids Transit …" at bounding box center [413, 194] width 826 height 388
click at [180, 286] on div at bounding box center [144, 291] width 222 height 38
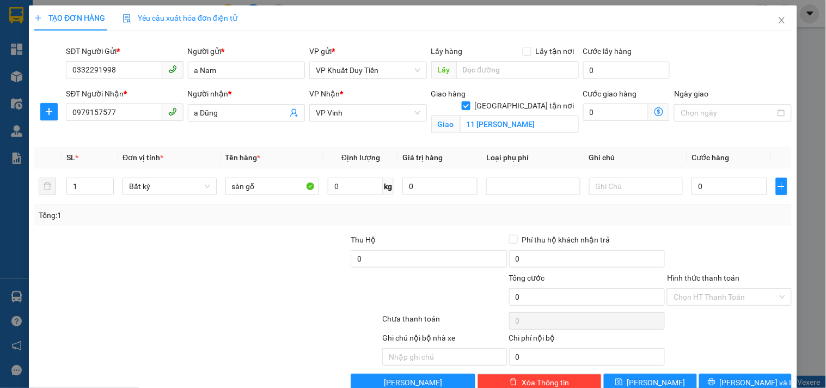
click at [271, 246] on div at bounding box center [271, 253] width 159 height 38
click at [704, 187] on input "0" at bounding box center [729, 186] width 75 height 17
type input "6"
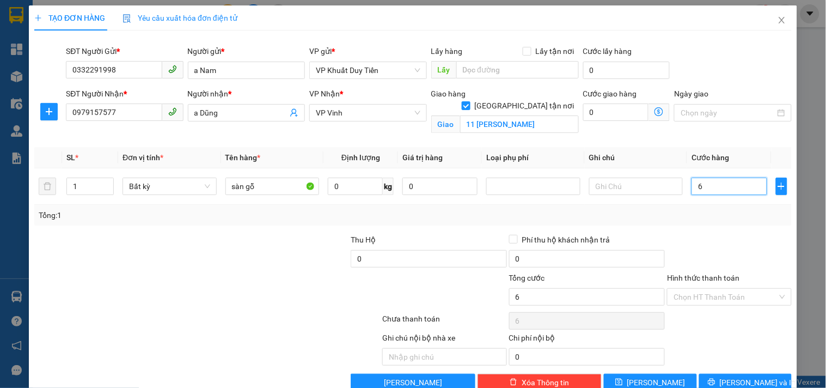
type input "60"
type input "60.000"
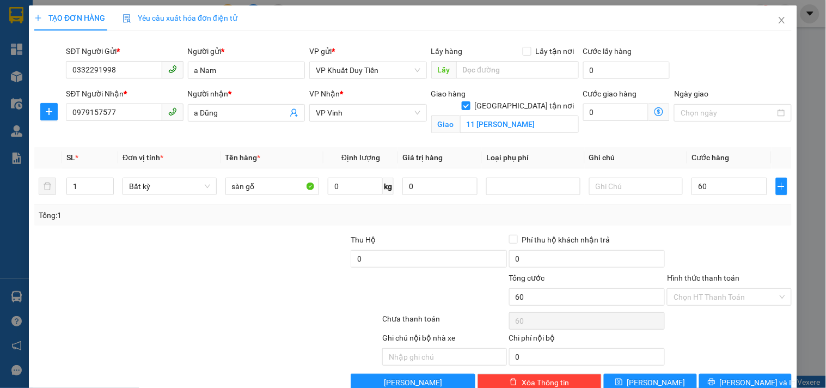
type input "60.000"
click at [685, 225] on div "Tổng: 1" at bounding box center [413, 215] width 758 height 21
click at [730, 374] on button "[PERSON_NAME] và In" at bounding box center [745, 382] width 93 height 17
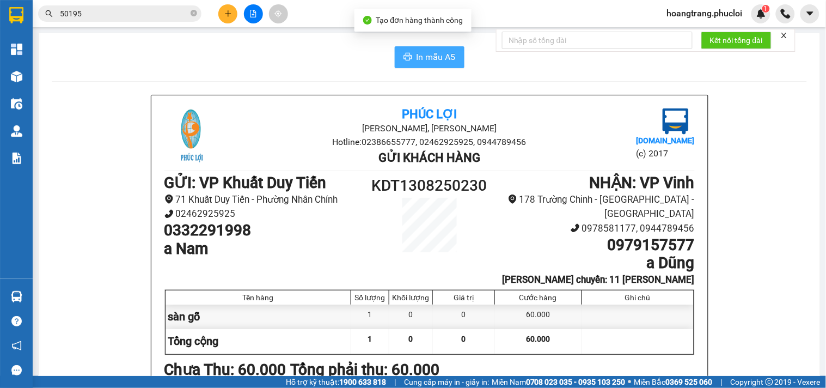
click at [439, 56] on span "In mẫu A5" at bounding box center [436, 57] width 39 height 14
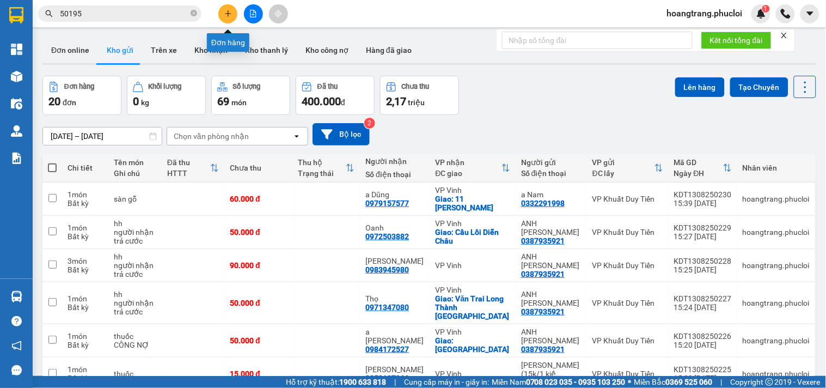
click at [226, 11] on icon "plus" at bounding box center [228, 14] width 8 height 8
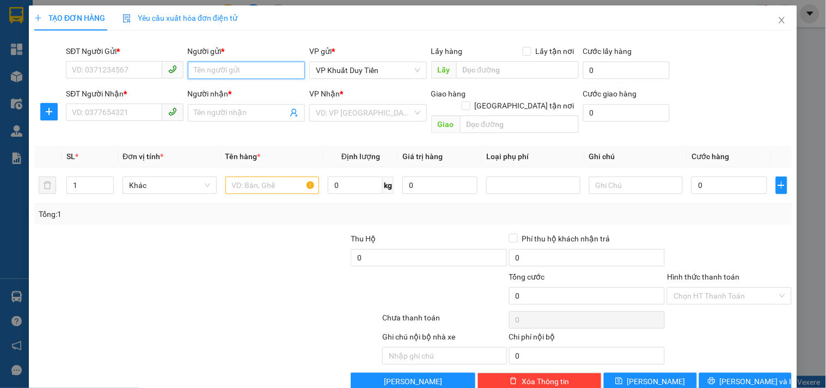
click at [229, 73] on input "Người gửi *" at bounding box center [246, 70] width 117 height 17
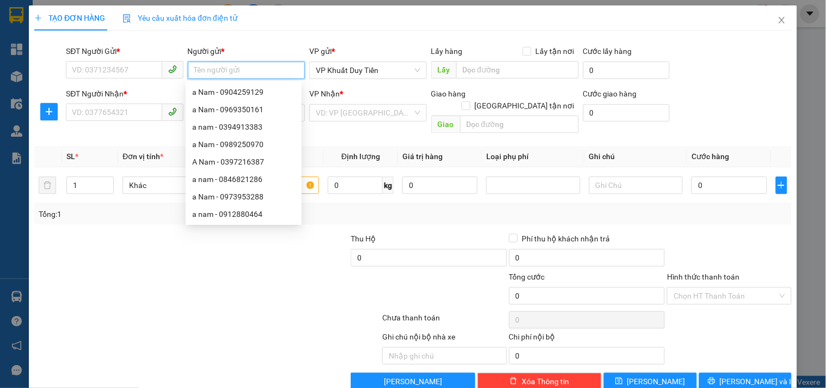
click at [241, 70] on input "Người gửi *" at bounding box center [246, 70] width 117 height 17
type input "c"
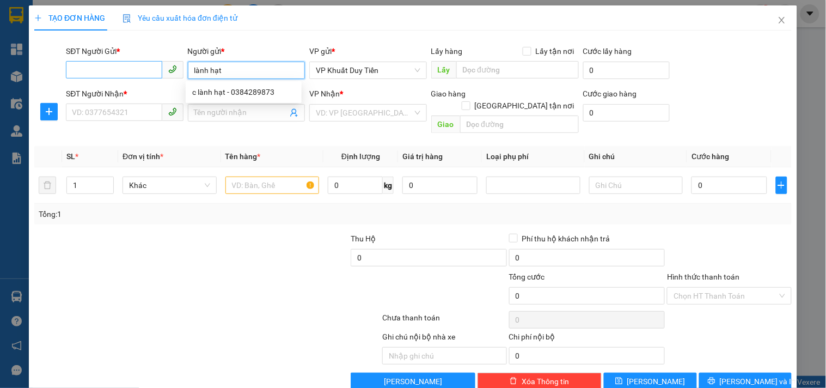
type input "lành hạt"
click at [148, 62] on input "SĐT Người Gửi *" at bounding box center [114, 69] width 96 height 17
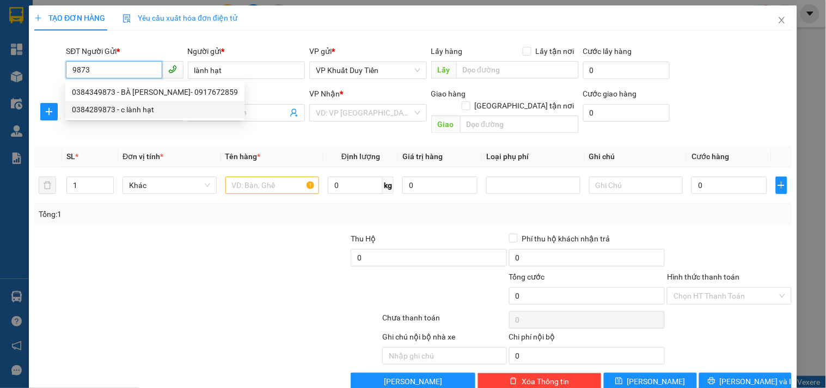
click at [145, 111] on div "0384289873 - c lành hạt" at bounding box center [155, 109] width 166 height 12
type input "0384289873"
type input "c lành hạt"
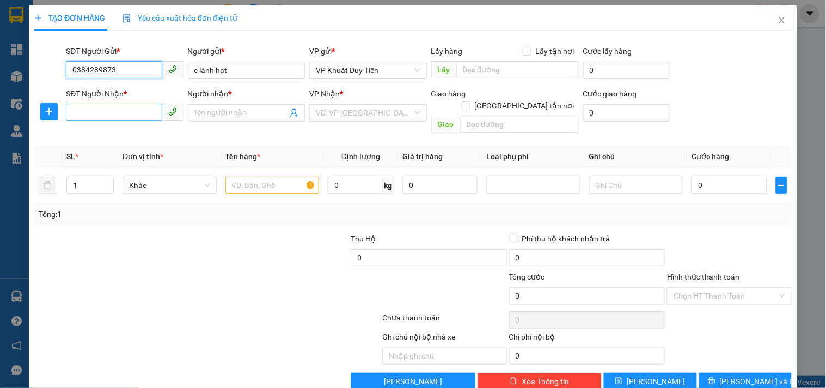
type input "0384289873"
click at [133, 111] on input "SĐT Người Nhận *" at bounding box center [114, 111] width 96 height 17
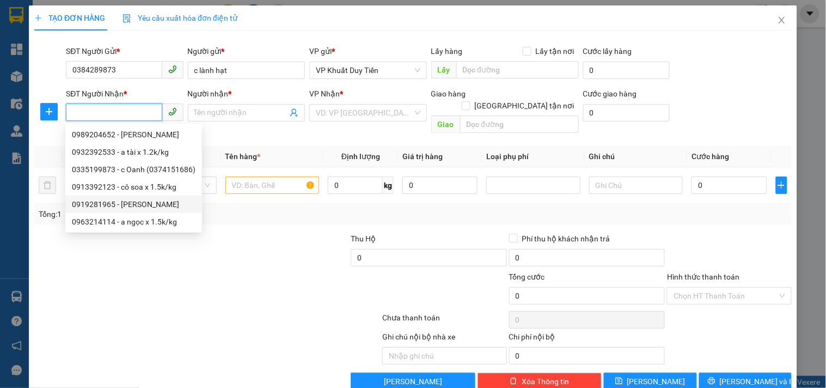
click at [151, 199] on div "0919281965 - ngân hà" at bounding box center [134, 204] width 124 height 12
type input "0919281965"
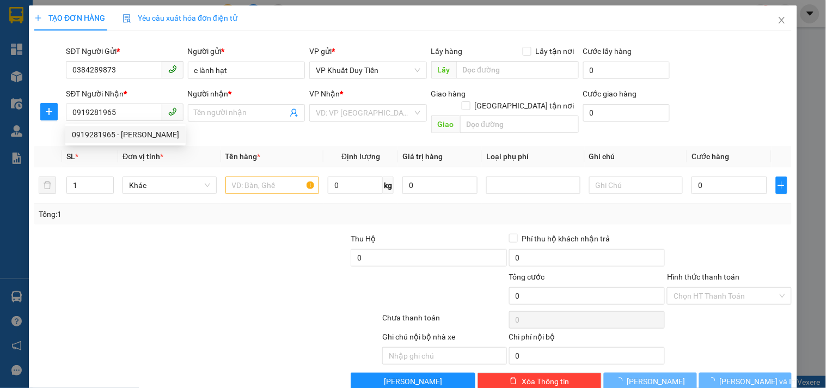
type input "ngân hà"
drag, startPoint x: 200, startPoint y: 221, endPoint x: 120, endPoint y: 171, distance: 94.2
click at [199, 216] on div "Transit Pickup Surcharge Ids Transit Deliver Surcharge Ids Transit Deliver Surc…" at bounding box center [413, 214] width 758 height 351
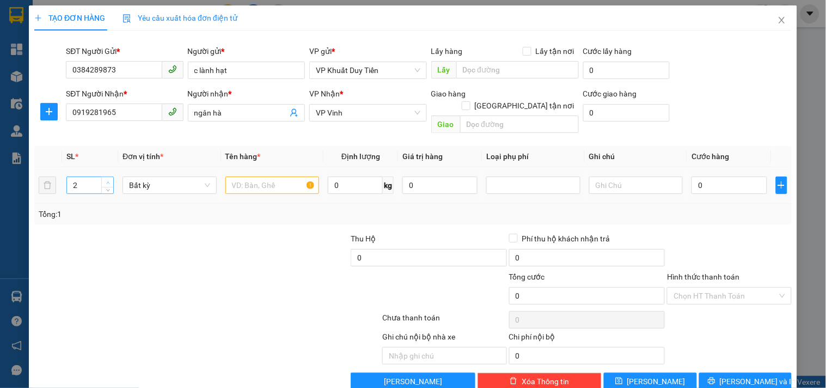
click at [106, 181] on icon "up" at bounding box center [108, 183] width 4 height 4
type input "5"
click at [106, 181] on icon "up" at bounding box center [108, 183] width 4 height 4
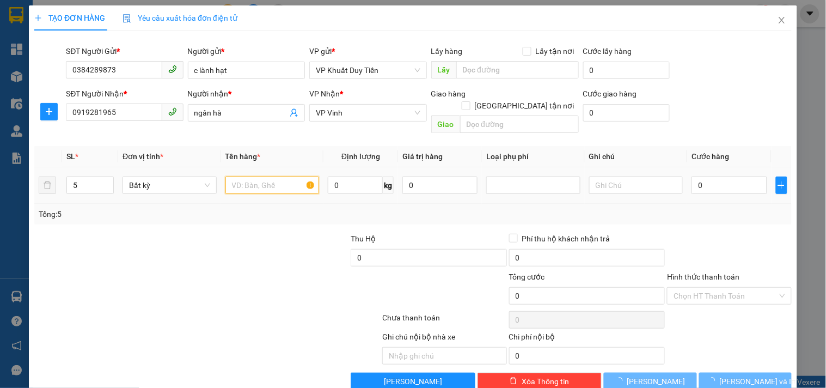
click at [242, 178] on input "text" at bounding box center [273, 184] width 94 height 17
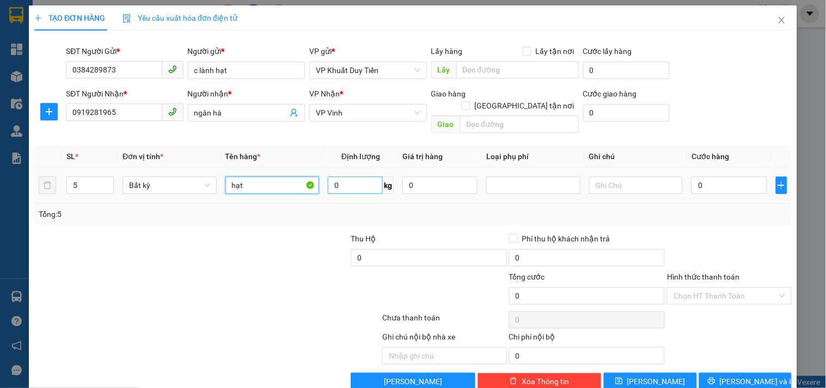
type input "hạt"
click at [340, 176] on input "0" at bounding box center [355, 184] width 55 height 17
type input "50"
click at [120, 253] on div at bounding box center [112, 252] width 159 height 38
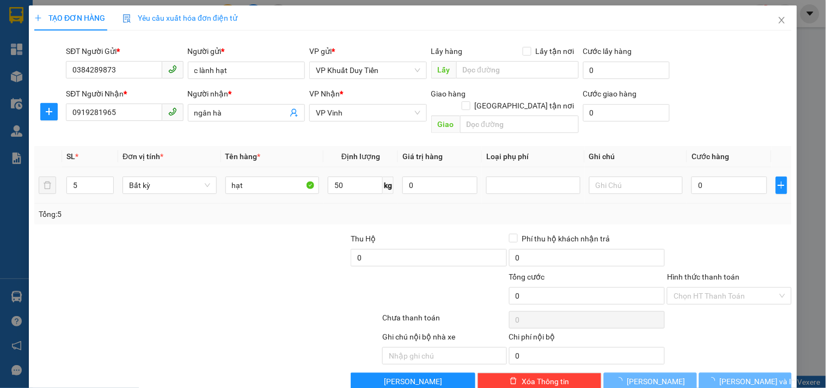
type input "120.000"
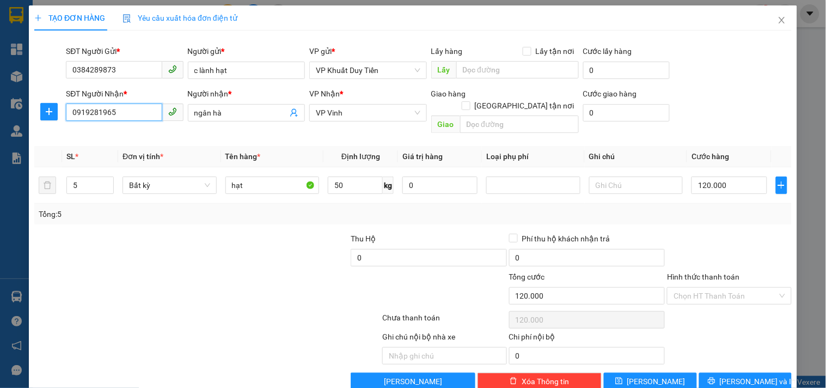
drag, startPoint x: 5, startPoint y: 110, endPoint x: 0, endPoint y: 109, distance: 5.5
click at [0, 109] on div "TẠO ĐƠN HÀNG Yêu cầu xuất hóa đơn điện tử Transit Pickup Surcharge Ids Transit …" at bounding box center [413, 194] width 826 height 388
drag, startPoint x: 135, startPoint y: 66, endPoint x: 0, endPoint y: 74, distance: 135.3
click at [0, 74] on div "TẠO ĐƠN HÀNG Yêu cầu xuất hóa đơn điện tử Transit Pickup Surcharge Ids Transit …" at bounding box center [413, 194] width 826 height 388
click at [733, 176] on input "120.000" at bounding box center [729, 184] width 75 height 17
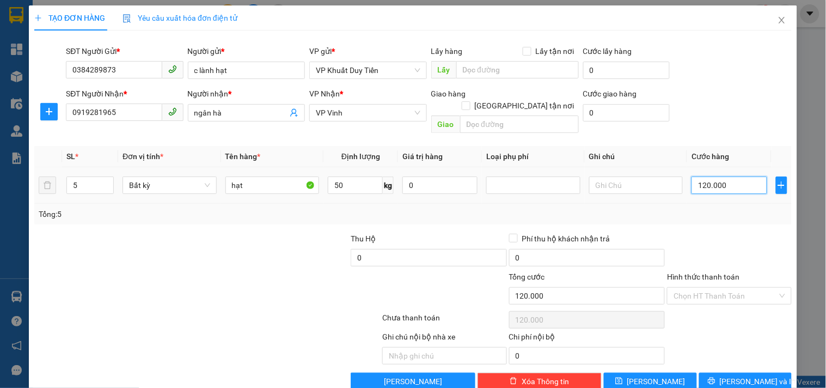
type input "7"
type input "75"
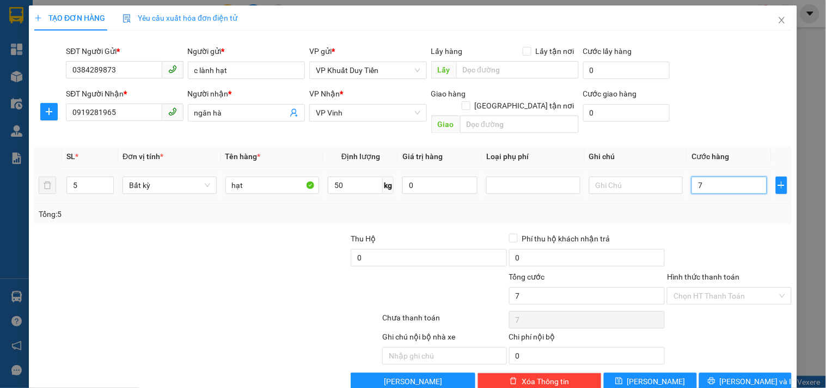
type input "75"
type input "75.000"
click at [724, 219] on div "Transit Pickup Surcharge Ids Transit Deliver Surcharge Ids Transit Deliver Surc…" at bounding box center [413, 214] width 758 height 351
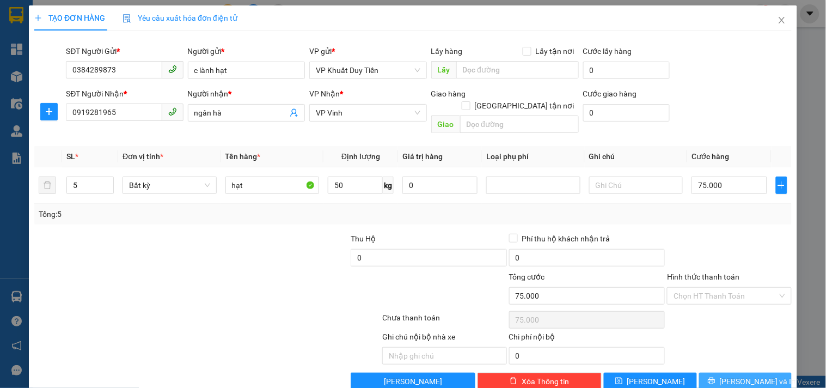
click at [736, 375] on span "[PERSON_NAME] và In" at bounding box center [758, 381] width 76 height 12
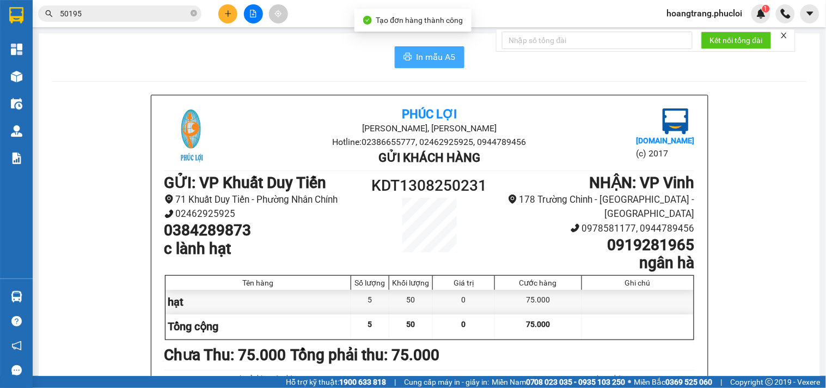
click at [417, 56] on span "In mẫu A5" at bounding box center [436, 57] width 39 height 14
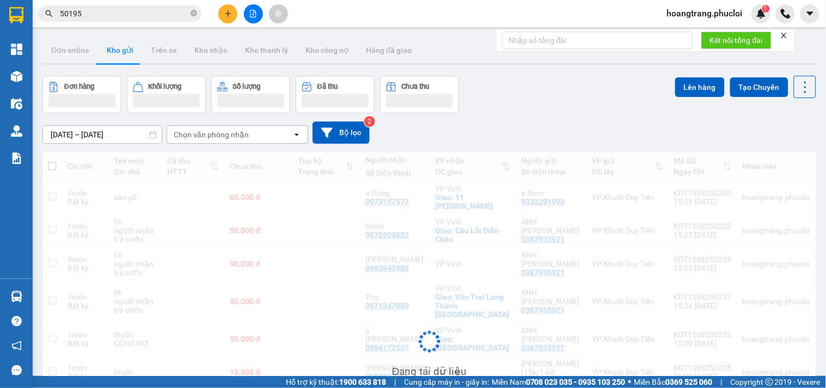
click at [224, 17] on icon "plus" at bounding box center [228, 14] width 8 height 8
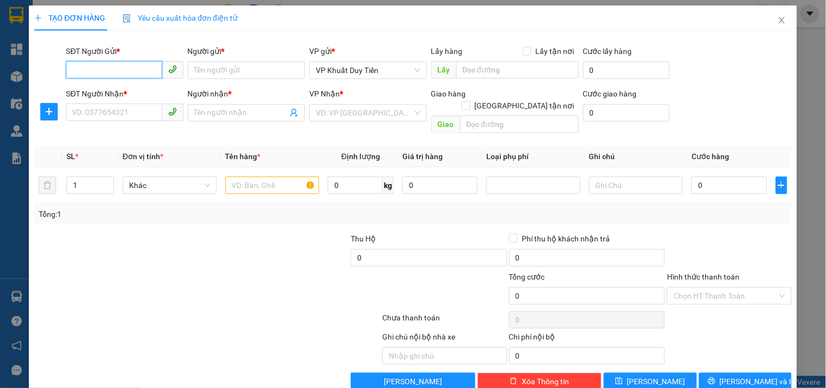
drag, startPoint x: 110, startPoint y: 71, endPoint x: 360, endPoint y: 133, distance: 257.6
click at [111, 71] on input "SĐT Người Gửi *" at bounding box center [114, 69] width 96 height 17
type input "0844318866"
click at [127, 95] on div "0844318866 - đức" at bounding box center [133, 92] width 123 height 12
type input "đức"
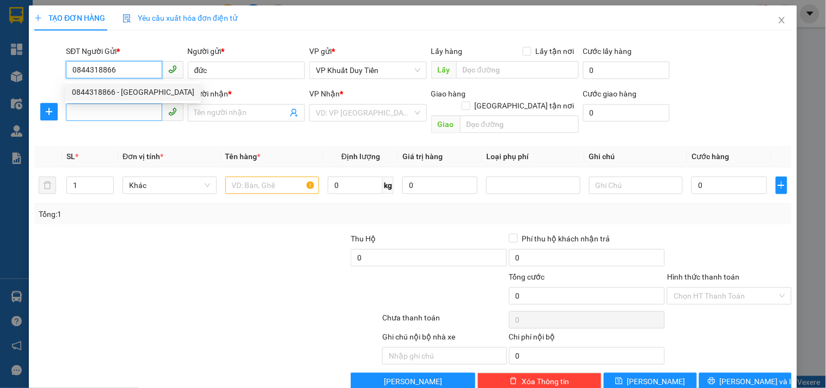
type input "0844318866"
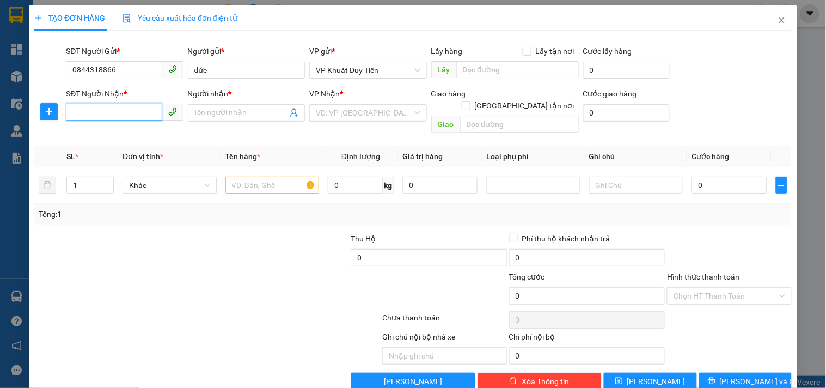
click at [132, 107] on input "SĐT Người Nhận *" at bounding box center [114, 111] width 96 height 17
drag, startPoint x: 135, startPoint y: 138, endPoint x: 142, endPoint y: 160, distance: 22.9
click at [135, 138] on div "0979138619 - c huyền" at bounding box center [125, 135] width 107 height 12
type input "0979138619"
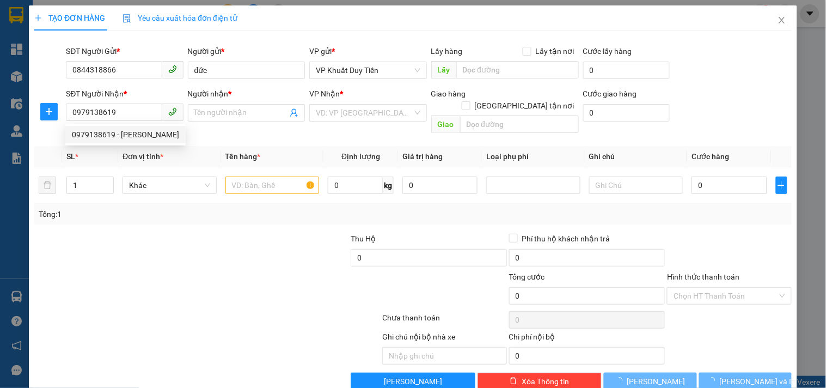
type input "c huyền"
checkbox input "true"
type input "118 ngư hải"
click at [236, 269] on div at bounding box center [271, 252] width 159 height 38
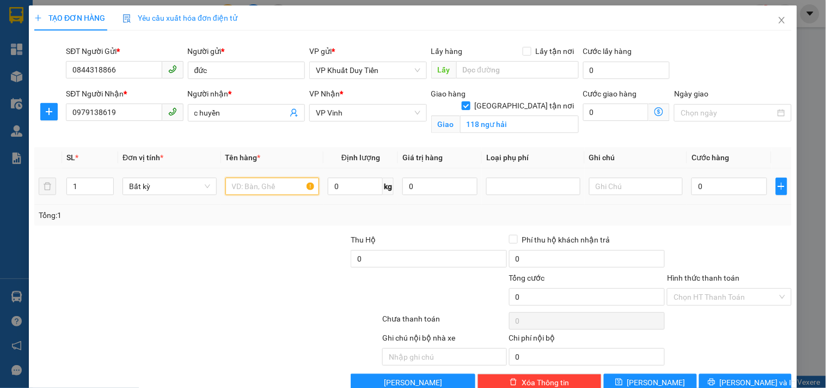
click at [249, 185] on input "text" at bounding box center [273, 186] width 94 height 17
type input "mp"
click at [199, 227] on div "Transit Pickup Surcharge Ids Transit Deliver Surcharge Ids Transit Deliver Surc…" at bounding box center [413, 215] width 758 height 352
click at [703, 191] on input "0" at bounding box center [729, 186] width 75 height 17
type input "5"
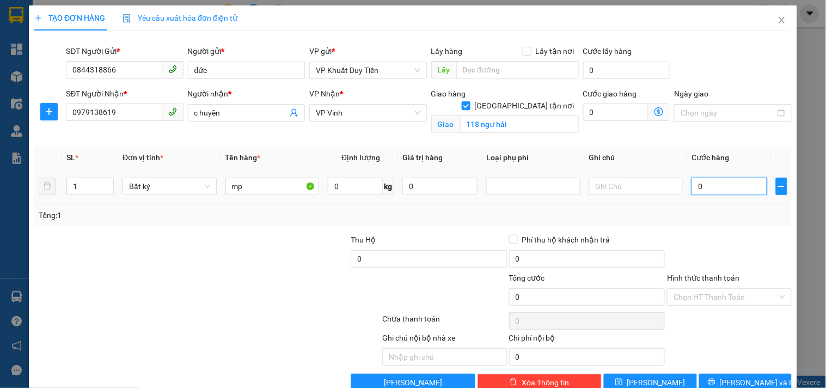
type input "5"
type input "50"
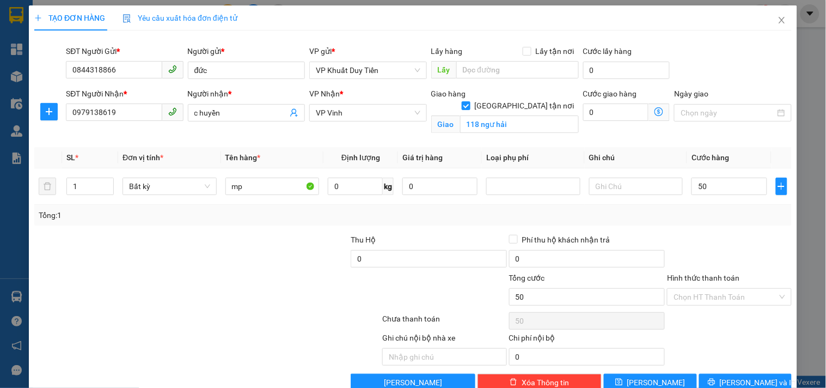
type input "50.000"
click at [734, 257] on div at bounding box center [729, 253] width 126 height 38
click at [739, 378] on span "[PERSON_NAME] và In" at bounding box center [758, 382] width 76 height 12
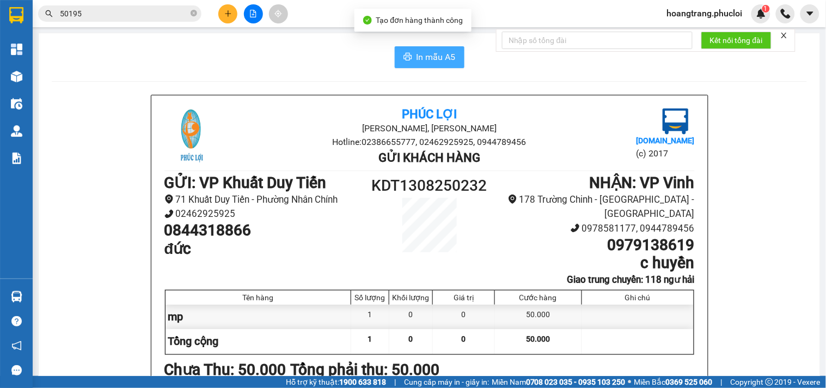
click at [427, 50] on span "In mẫu A5" at bounding box center [436, 57] width 39 height 14
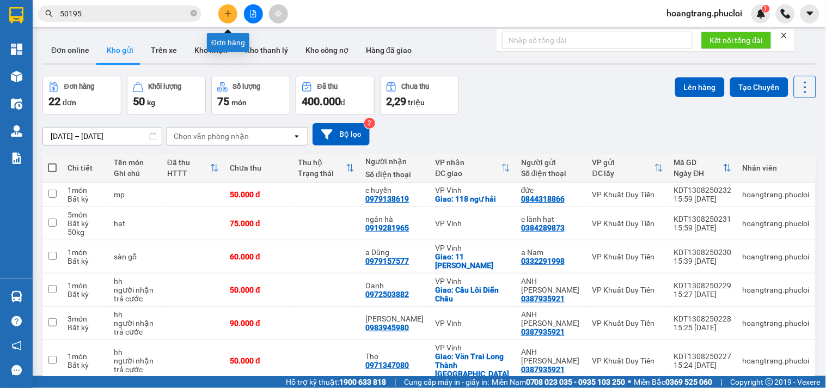
click at [227, 13] on icon "plus" at bounding box center [228, 14] width 8 height 8
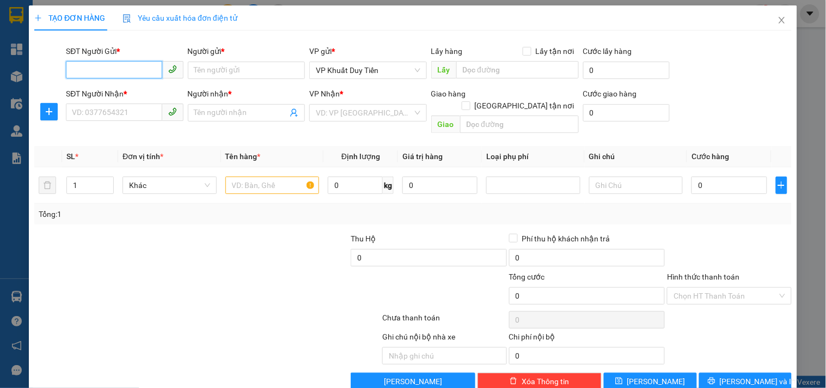
click at [133, 72] on input "SĐT Người Gửi *" at bounding box center [114, 69] width 96 height 17
click at [101, 69] on input "09651440966" at bounding box center [114, 69] width 96 height 17
type input "0965140966"
click at [117, 69] on input "0965140966" at bounding box center [114, 69] width 96 height 17
click at [130, 96] on div "0965140966 - kh" at bounding box center [123, 92] width 103 height 12
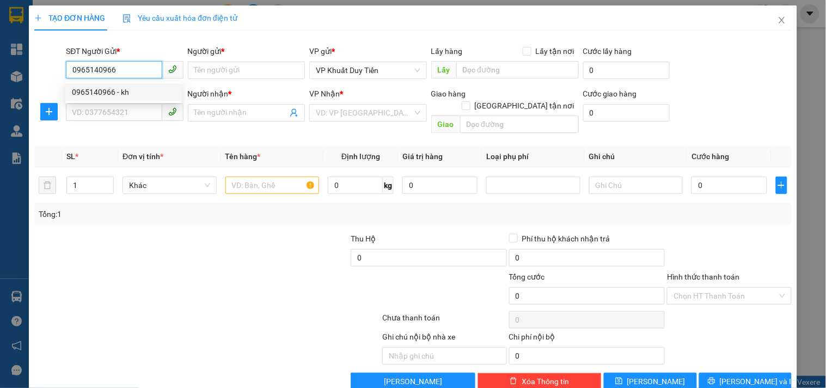
type input "kh"
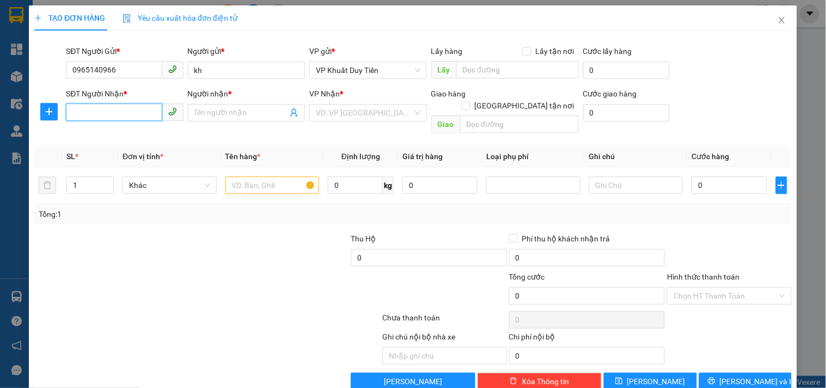
click at [136, 111] on input "SĐT Người Nhận *" at bounding box center [114, 111] width 96 height 17
click at [131, 110] on input "SĐT Người Nhận *" at bounding box center [114, 111] width 96 height 17
click at [134, 150] on div "0987600525 - c hải ktoan cu" at bounding box center [123, 152] width 103 height 12
type input "0987600525"
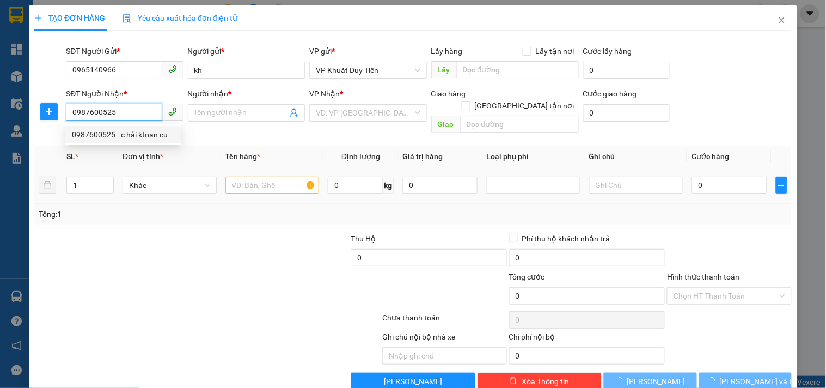
type input "c hải ktoan cu"
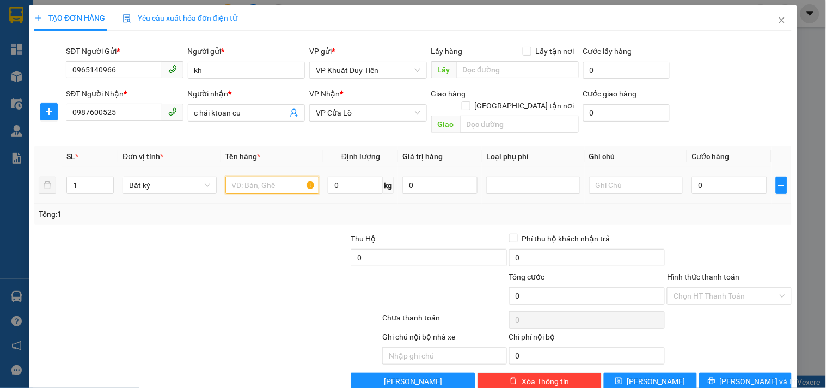
click at [267, 176] on input "text" at bounding box center [273, 184] width 94 height 17
type input "hoa"
click at [208, 271] on div at bounding box center [144, 290] width 222 height 38
click at [190, 284] on div at bounding box center [144, 290] width 222 height 38
drag, startPoint x: 728, startPoint y: 174, endPoint x: 826, endPoint y: 343, distance: 195.0
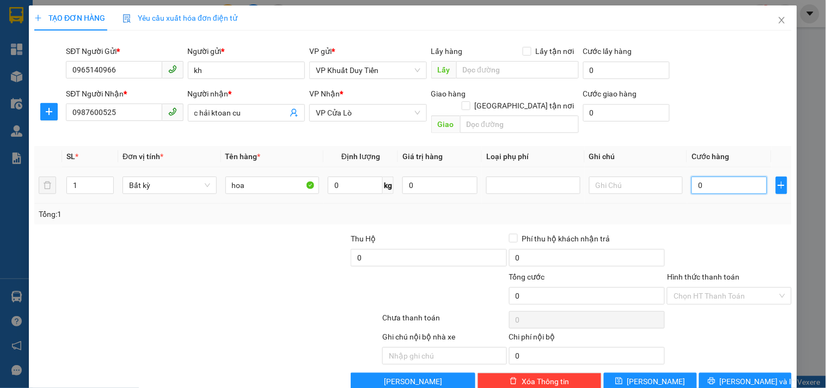
click at [728, 176] on input "0" at bounding box center [729, 184] width 75 height 17
type input "1"
type input "12"
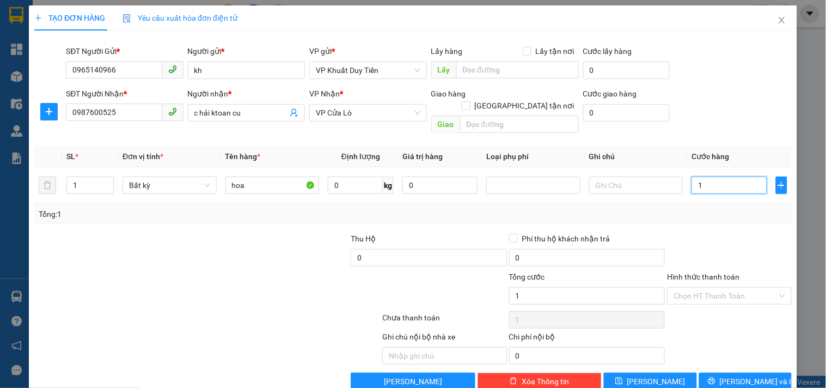
type input "12"
type input "120"
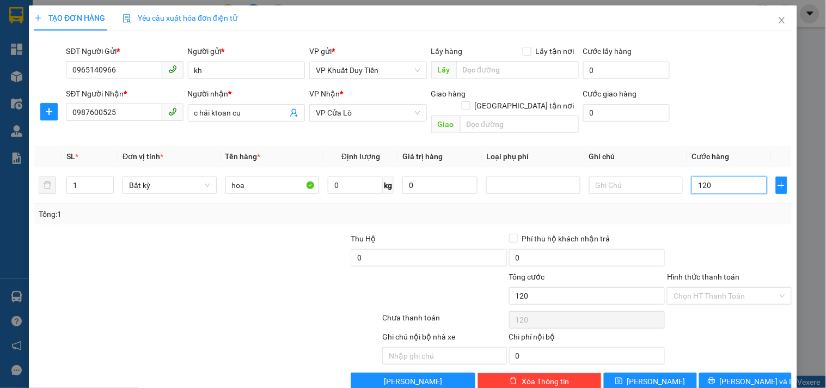
type input "12"
type input "1"
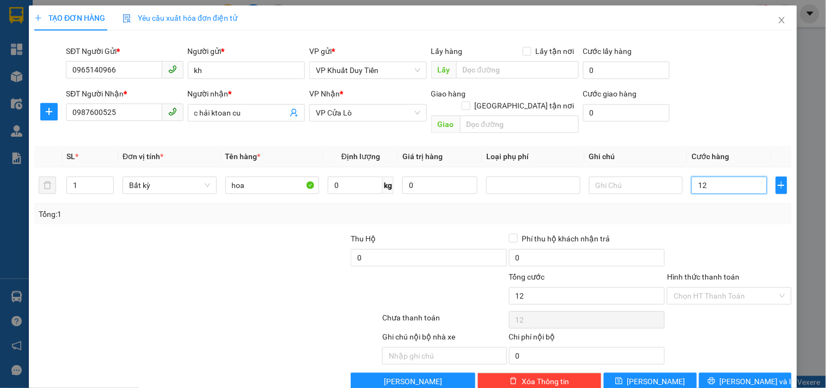
type input "1"
type input "10"
type input "100"
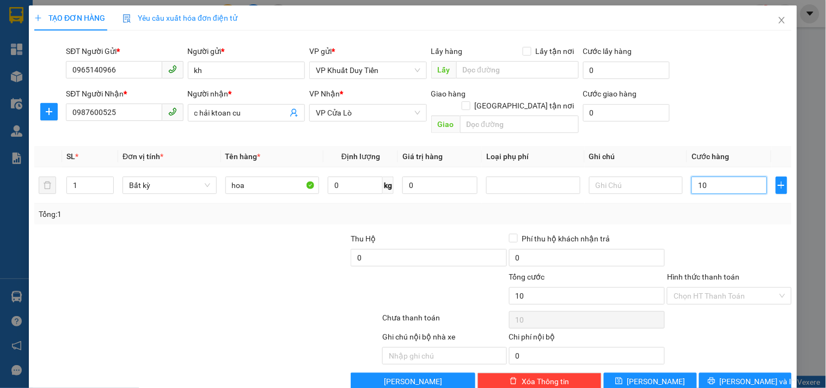
type input "100"
type input "100.000"
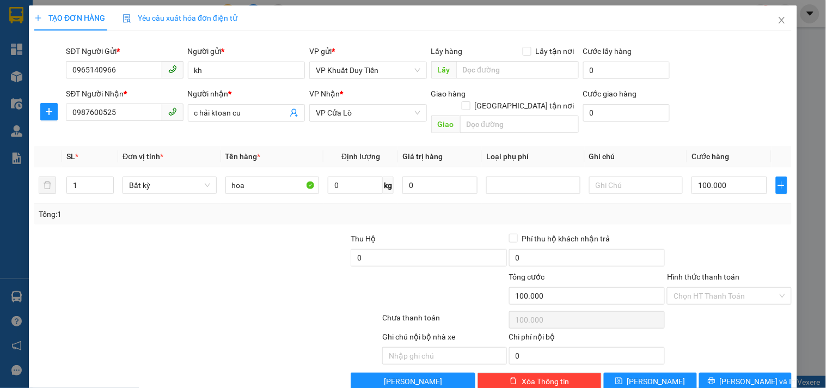
click at [721, 234] on div at bounding box center [729, 252] width 126 height 38
click at [732, 375] on span "[PERSON_NAME] và In" at bounding box center [758, 381] width 76 height 12
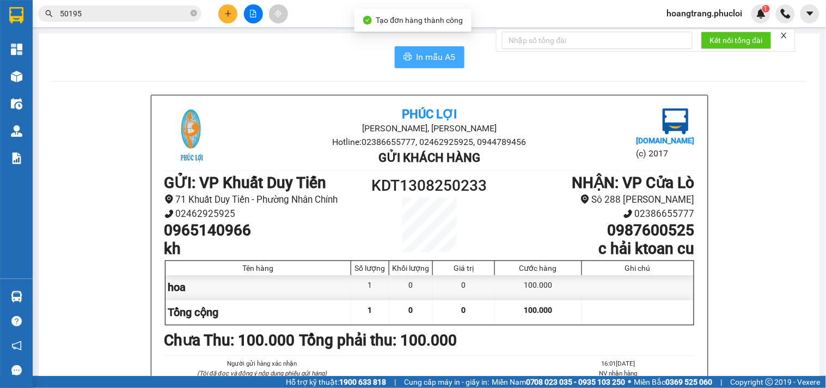
click at [433, 56] on span "In mẫu A5" at bounding box center [436, 57] width 39 height 14
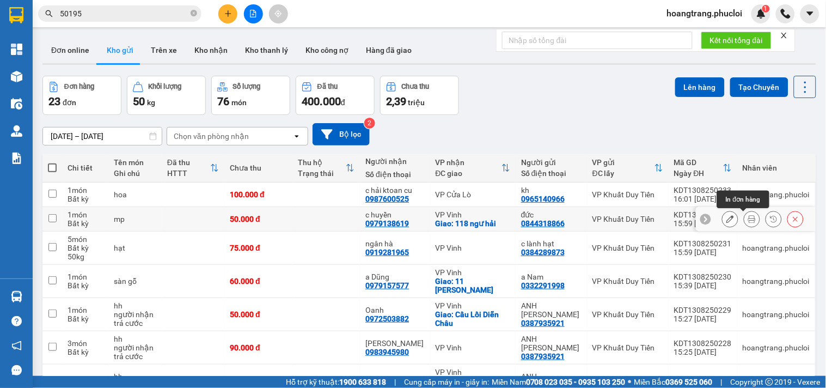
click at [748, 220] on icon at bounding box center [752, 219] width 8 height 8
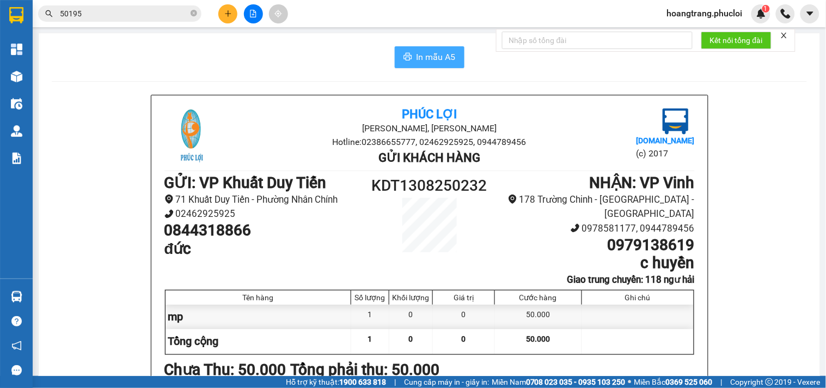
click at [417, 51] on span "In mẫu A5" at bounding box center [436, 57] width 39 height 14
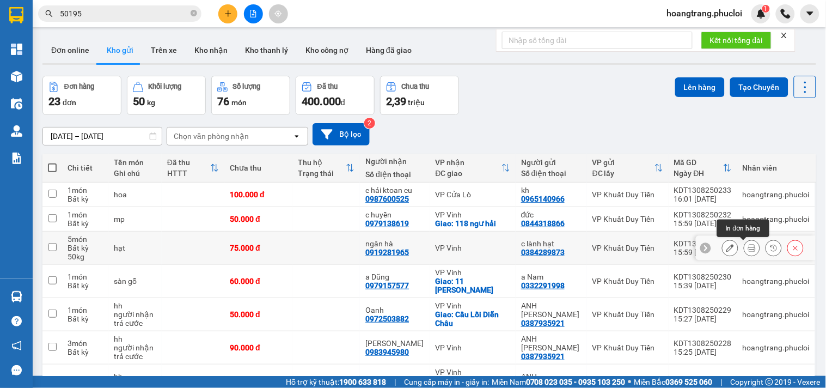
click at [748, 252] on icon at bounding box center [752, 248] width 8 height 8
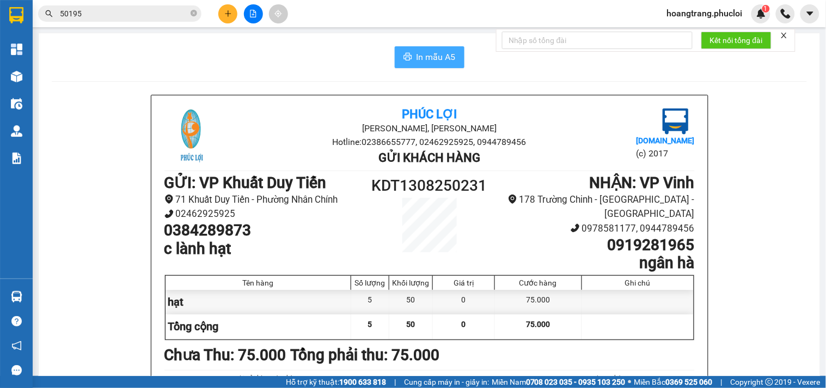
click at [449, 60] on span "In mẫu A5" at bounding box center [436, 57] width 39 height 14
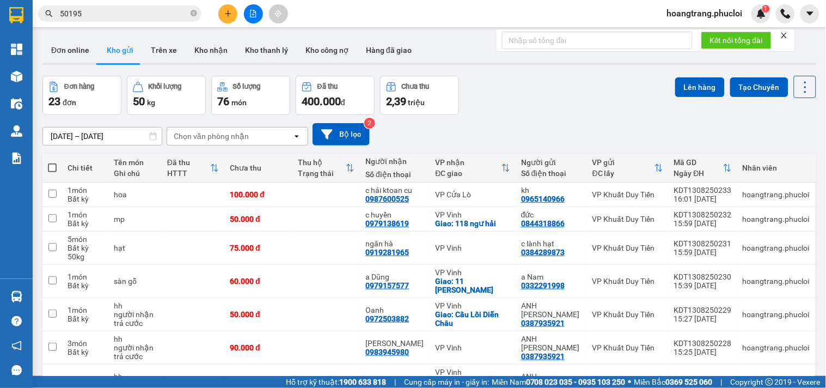
click at [221, 13] on button at bounding box center [227, 13] width 19 height 19
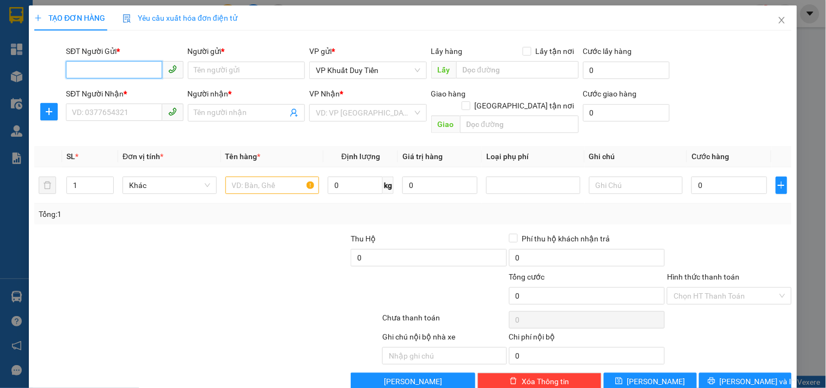
click at [139, 72] on input "SĐT Người Gửi *" at bounding box center [114, 69] width 96 height 17
drag, startPoint x: 118, startPoint y: 87, endPoint x: 115, endPoint y: 104, distance: 17.0
click at [120, 88] on div "0984845121 - Giang" at bounding box center [123, 92] width 103 height 12
type input "0984845121"
type input "Giang"
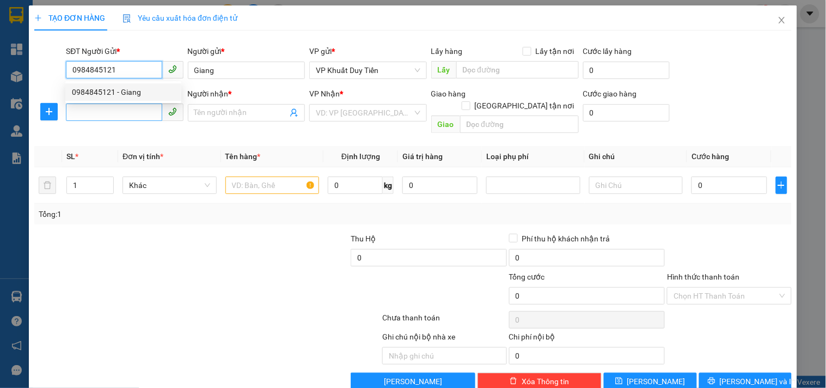
type input "0984845121"
click at [115, 109] on input "SĐT Người Nhận *" at bounding box center [114, 111] width 96 height 17
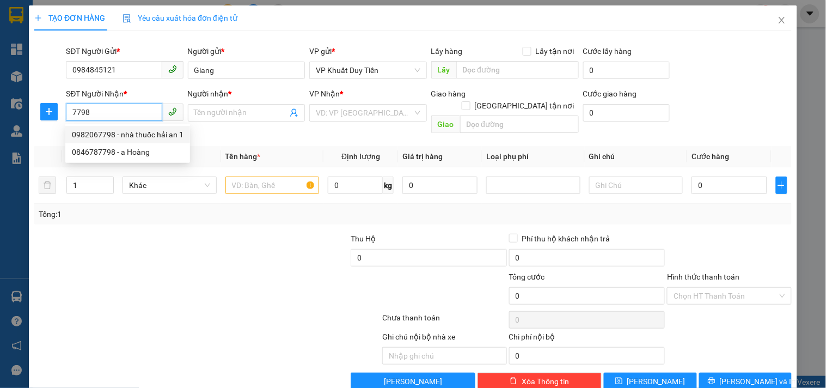
click at [143, 138] on div "0982067798 - nhà thuốc hải an 1" at bounding box center [128, 135] width 112 height 12
type input "0982067798"
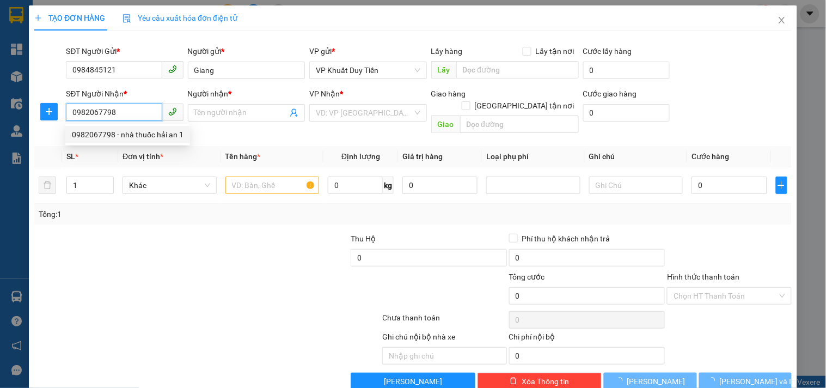
type input "nhà thuốc hải an 1"
checkbox input "true"
type input "64a ng viet xuân"
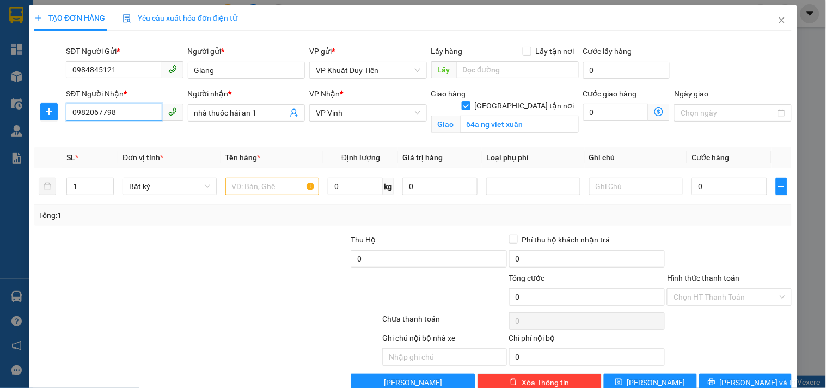
type input "0982067798"
click at [229, 316] on div at bounding box center [207, 321] width 348 height 22
click at [251, 181] on input "text" at bounding box center [273, 186] width 94 height 17
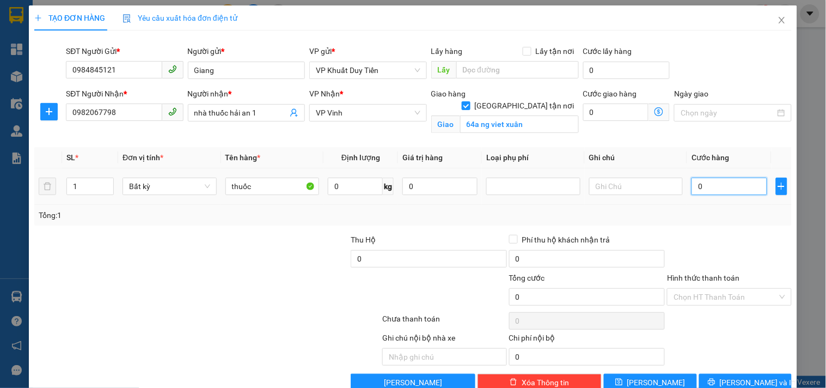
click at [723, 185] on input "0" at bounding box center [729, 186] width 75 height 17
click at [738, 238] on div at bounding box center [729, 253] width 126 height 38
click at [715, 301] on input "Hình thức thanh toán" at bounding box center [725, 297] width 103 height 16
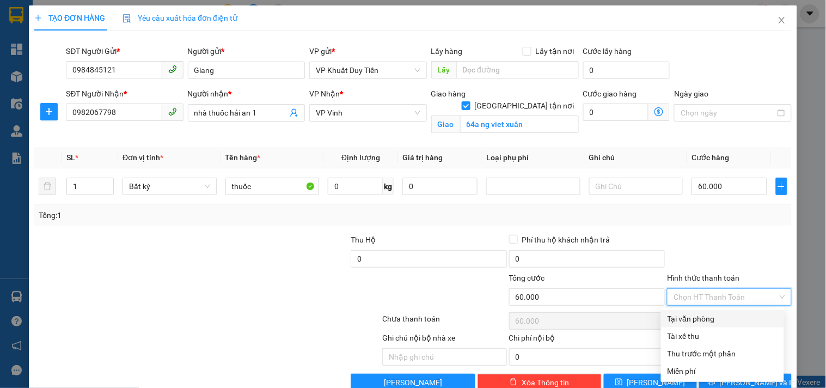
click at [710, 318] on div "Tại văn phòng" at bounding box center [723, 319] width 110 height 12
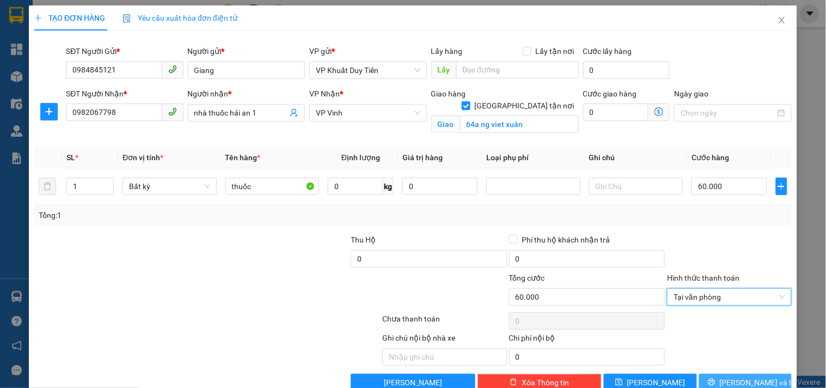
click at [716, 384] on icon "printer" at bounding box center [712, 382] width 8 height 8
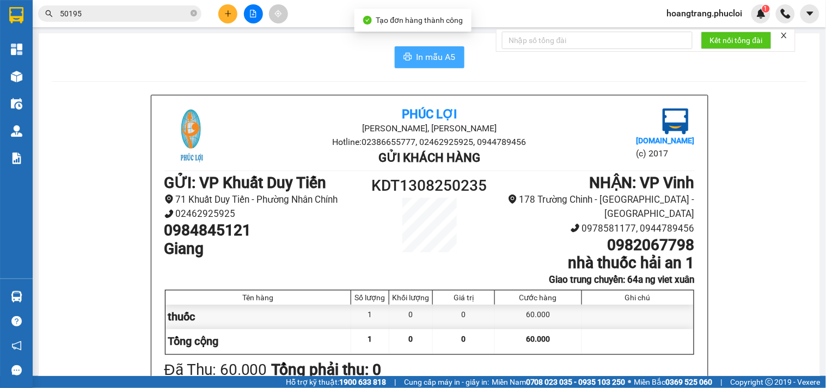
click at [436, 53] on span "In mẫu A5" at bounding box center [436, 57] width 39 height 14
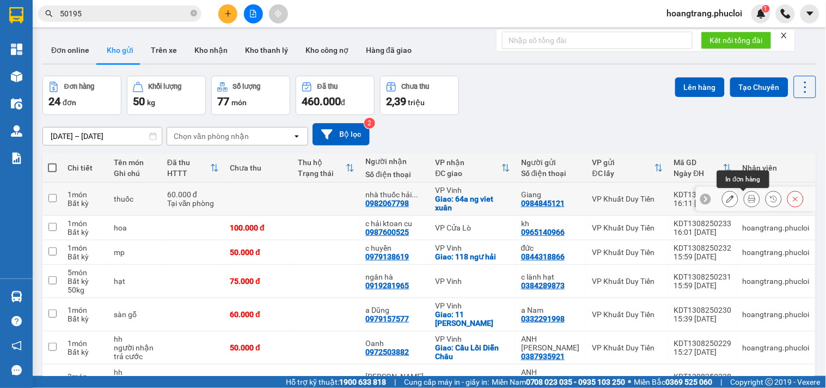
click at [748, 197] on icon at bounding box center [752, 199] width 8 height 8
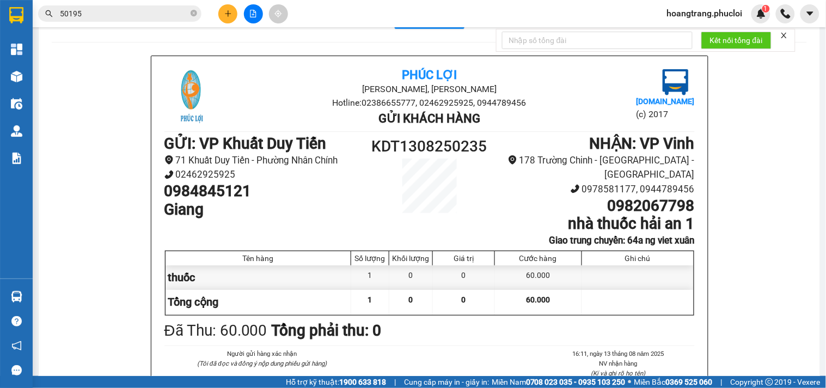
scroll to position [60, 0]
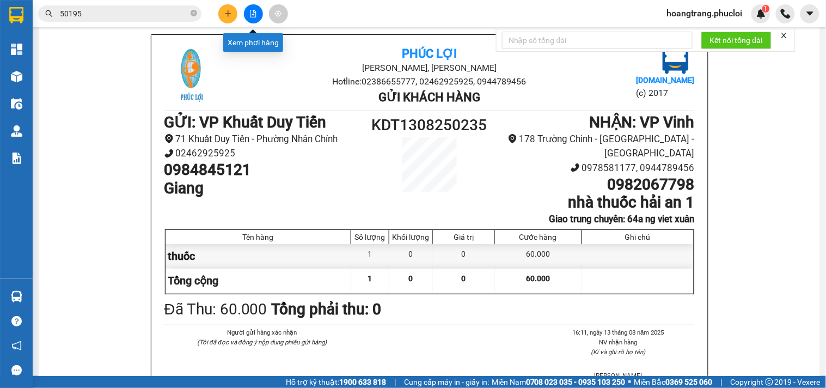
click at [254, 15] on icon "file-add" at bounding box center [253, 14] width 8 height 8
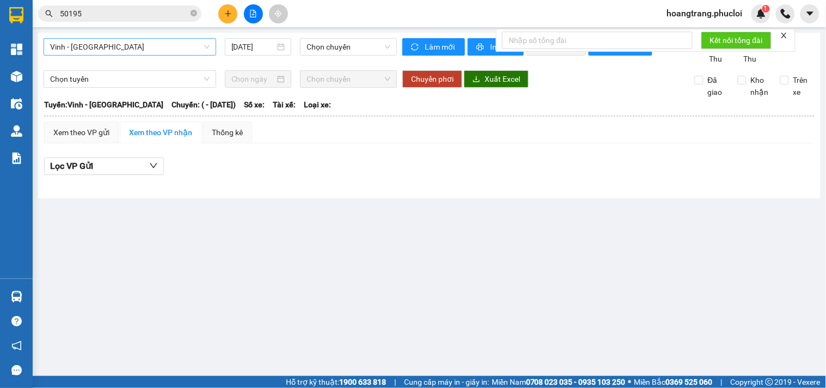
click at [160, 47] on span "Vinh - [GEOGRAPHIC_DATA]" at bounding box center [130, 47] width 160 height 16
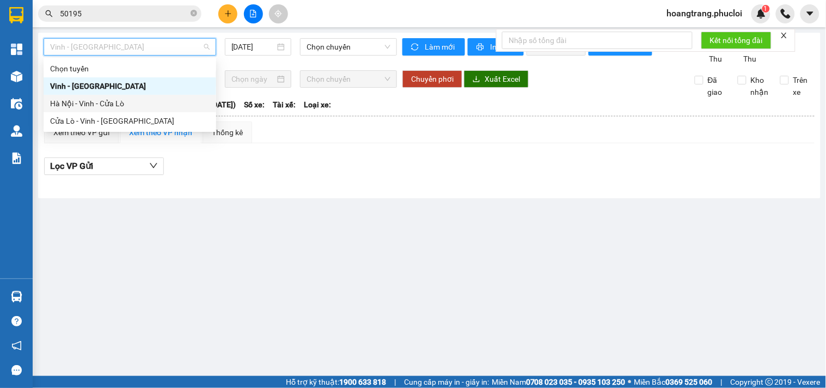
click at [102, 101] on div "Hà Nội - Vinh - Cửa Lò" at bounding box center [130, 104] width 160 height 12
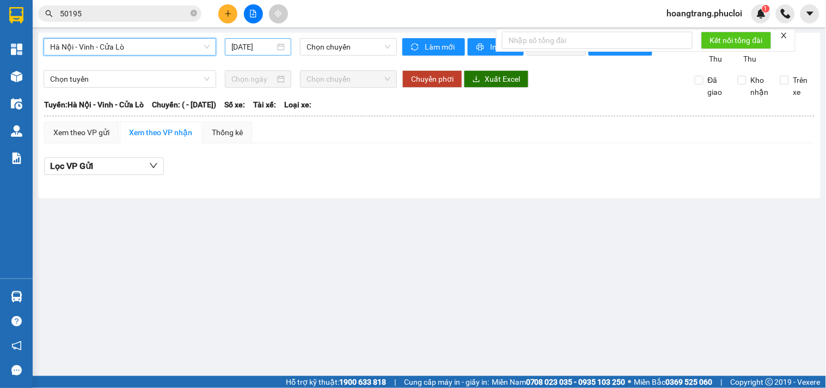
click at [262, 51] on input "[DATE]" at bounding box center [253, 47] width 44 height 12
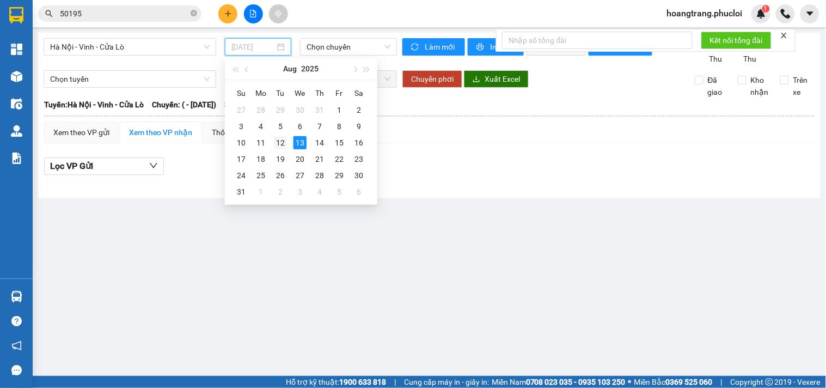
click at [286, 138] on div "12" at bounding box center [280, 142] width 13 height 13
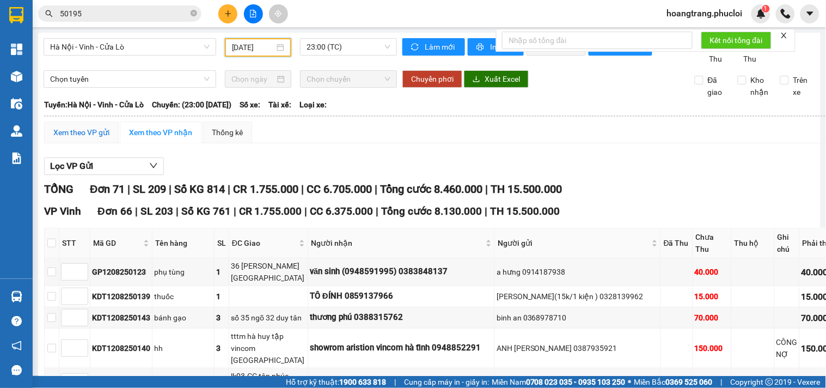
click at [96, 138] on div "Xem theo VP gửi" at bounding box center [81, 132] width 56 height 12
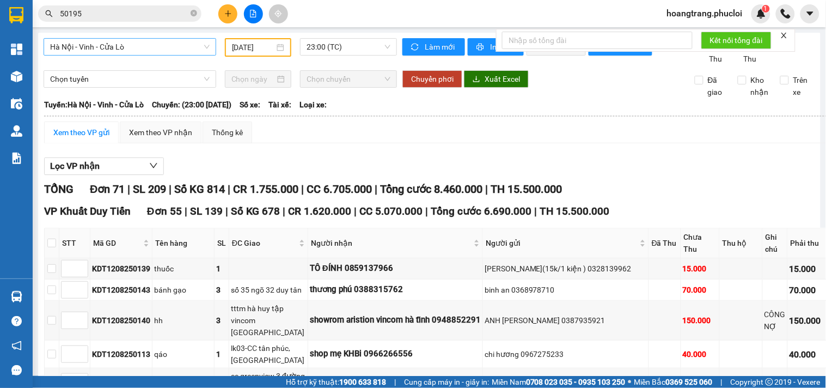
click at [163, 50] on span "Hà Nội - Vinh - Cửa Lò" at bounding box center [130, 47] width 160 height 16
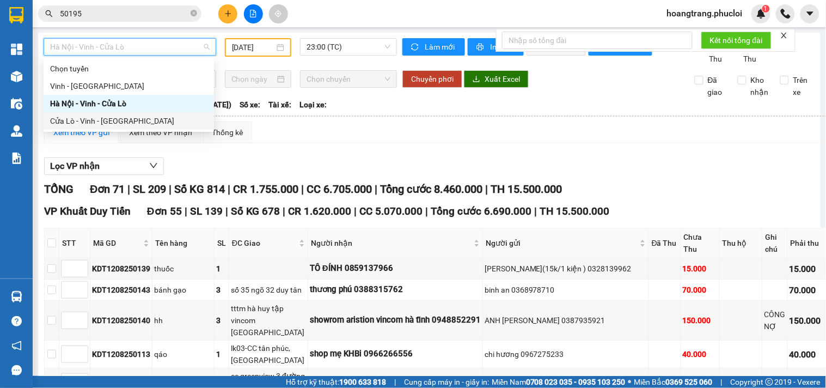
click at [133, 118] on div "Cửa Lò - Vinh - [GEOGRAPHIC_DATA]" at bounding box center [128, 121] width 157 height 12
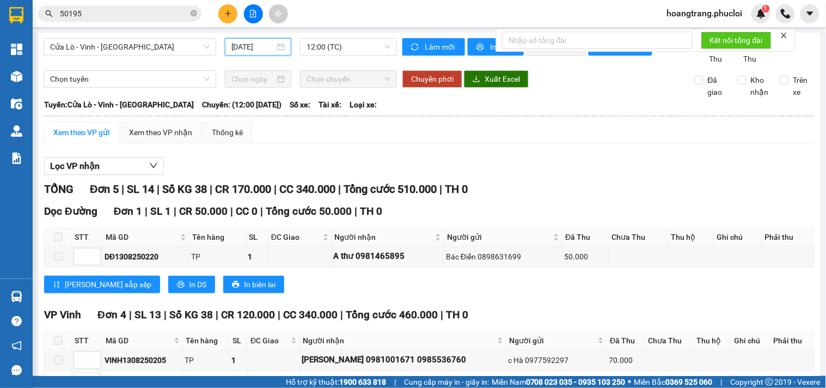
click at [263, 49] on input "[DATE]" at bounding box center [253, 47] width 44 height 12
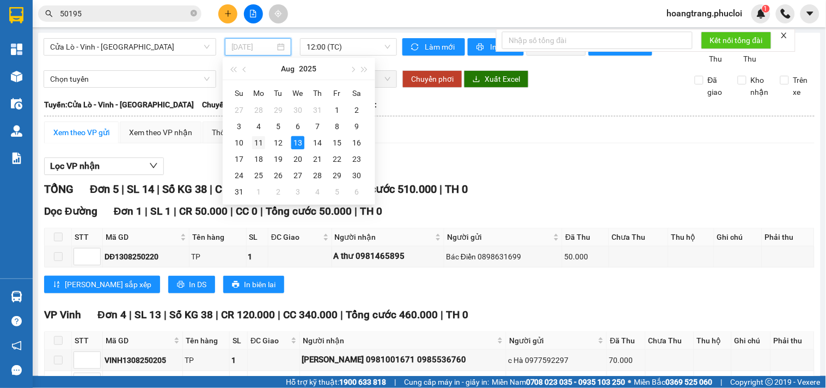
click at [264, 144] on div "11" at bounding box center [258, 142] width 13 height 13
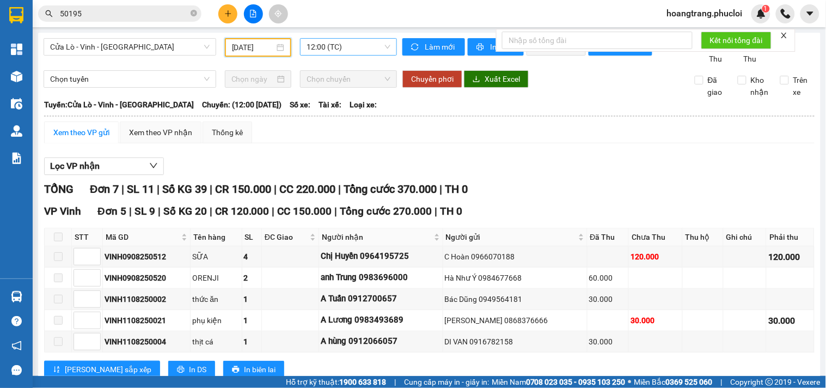
click at [331, 49] on span "12:00 (TC)" at bounding box center [349, 47] width 84 height 16
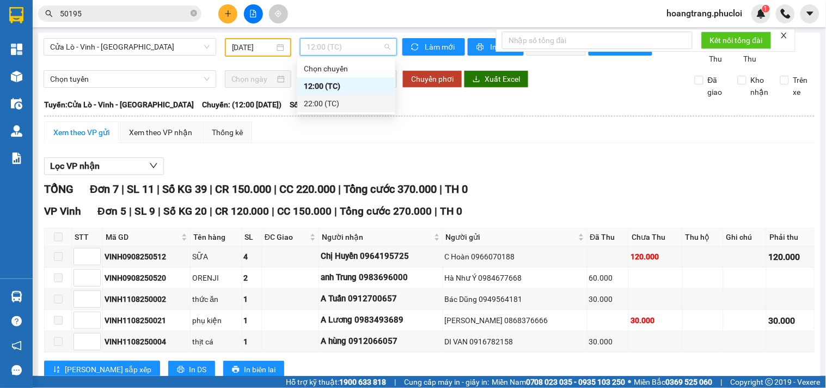
click at [335, 102] on div "22:00 (TC)" at bounding box center [346, 104] width 85 height 12
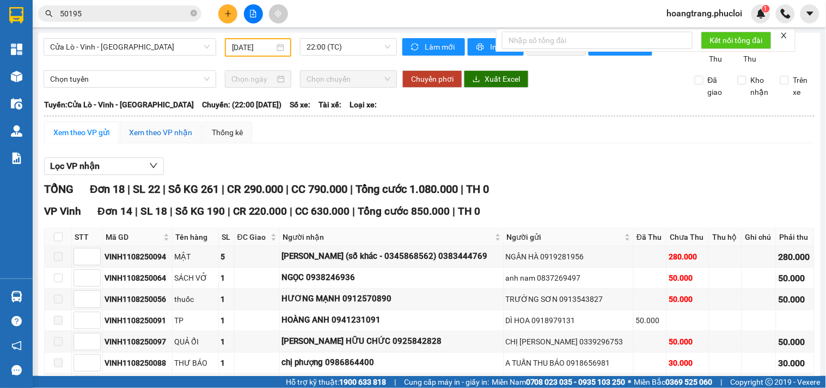
click at [172, 138] on div "Xem theo VP nhận" at bounding box center [160, 132] width 63 height 12
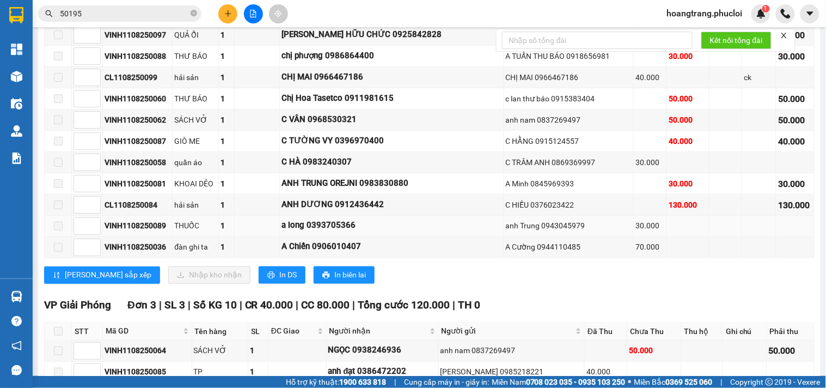
scroll to position [285, 0]
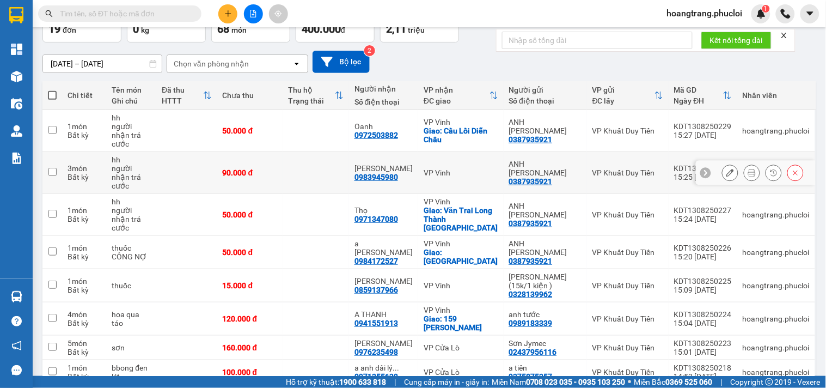
scroll to position [167, 0]
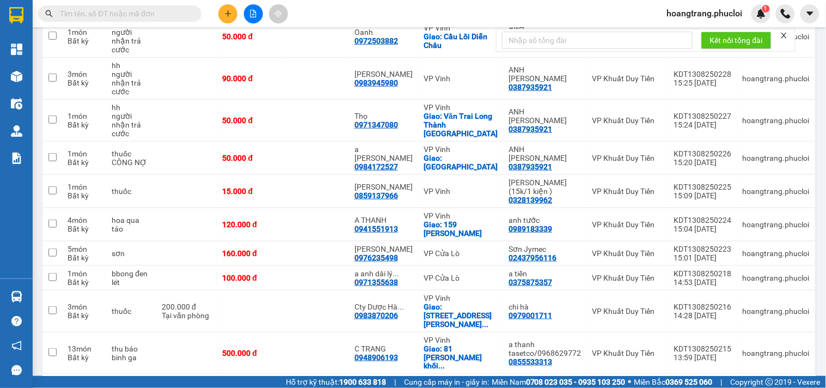
click at [785, 383] on div "10 / trang" at bounding box center [771, 391] width 49 height 17
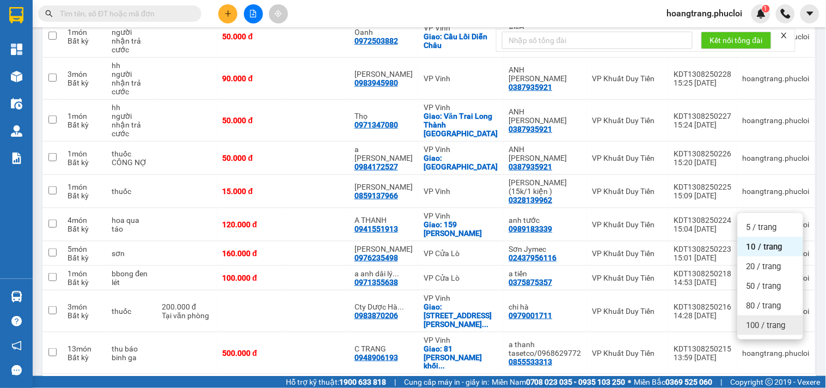
click at [770, 328] on span "100 / trang" at bounding box center [766, 325] width 39 height 11
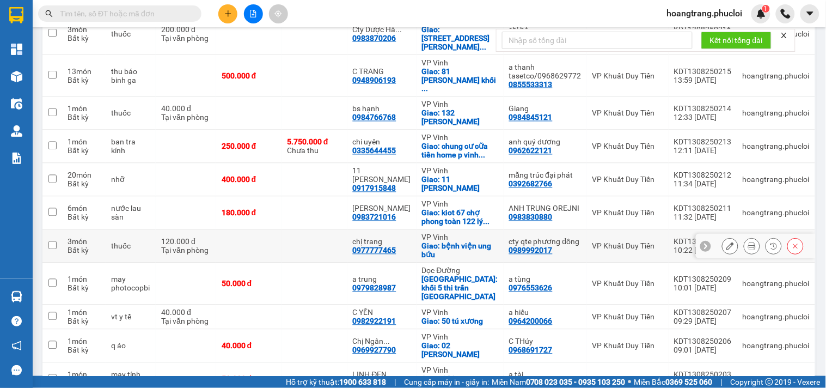
scroll to position [449, 0]
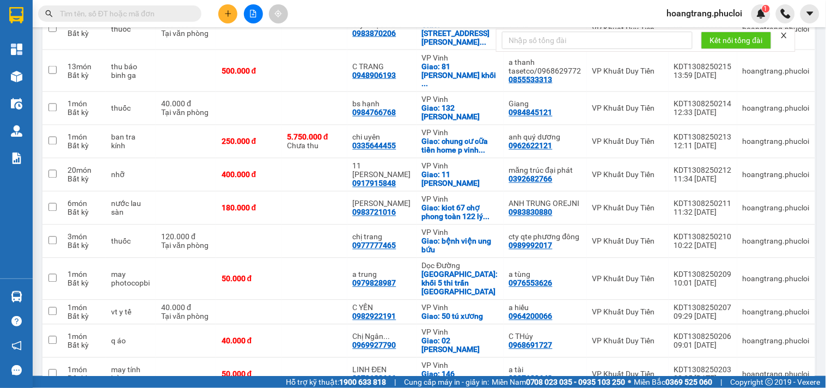
click at [119, 14] on input "text" at bounding box center [124, 14] width 129 height 12
paste input "0979157577"
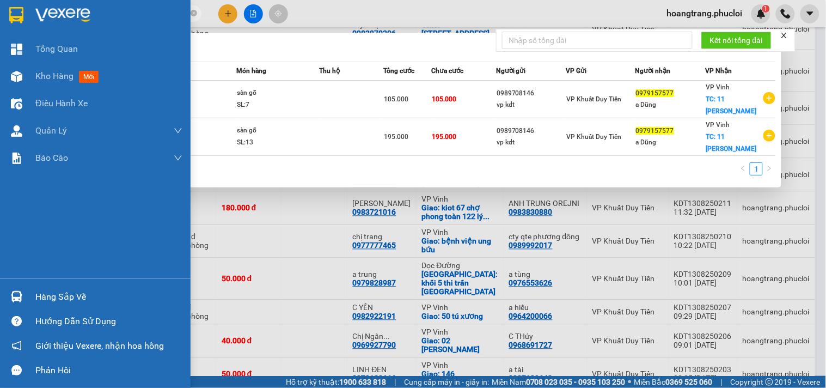
drag, startPoint x: 116, startPoint y: 14, endPoint x: 12, endPoint y: 19, distance: 104.2
click at [12, 19] on section "Kết quả tìm kiếm ( 2 ) Bộ lọc Mã ĐH Trạng thái Món hàng Thu hộ Tổng cước Chưa c…" at bounding box center [413, 194] width 826 height 388
paste input "19281965"
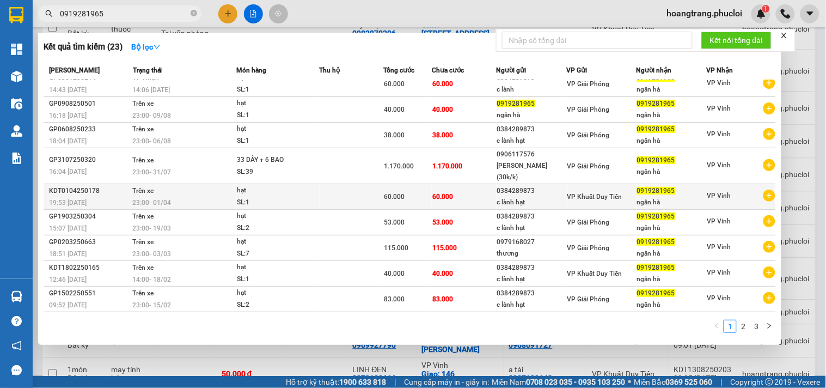
scroll to position [25, 0]
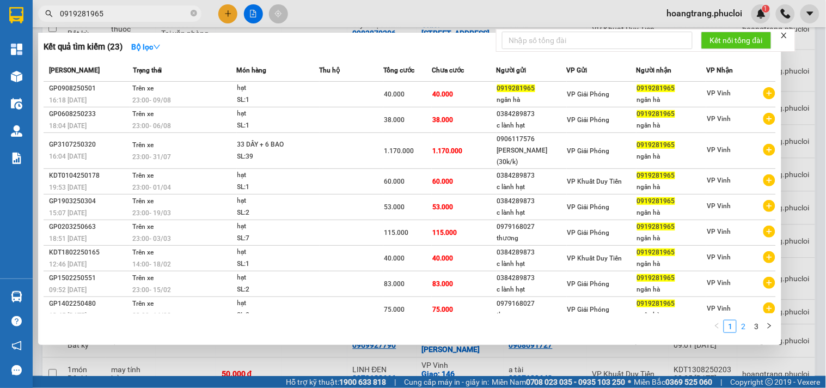
click at [746, 323] on link "2" at bounding box center [744, 326] width 12 height 12
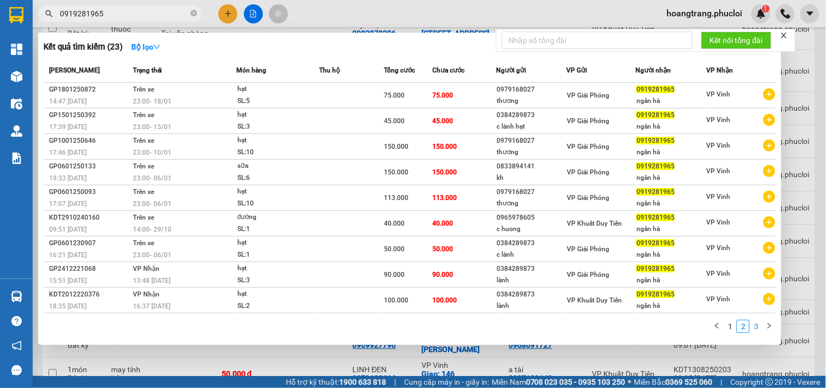
click at [751, 323] on link "3" at bounding box center [757, 326] width 12 height 12
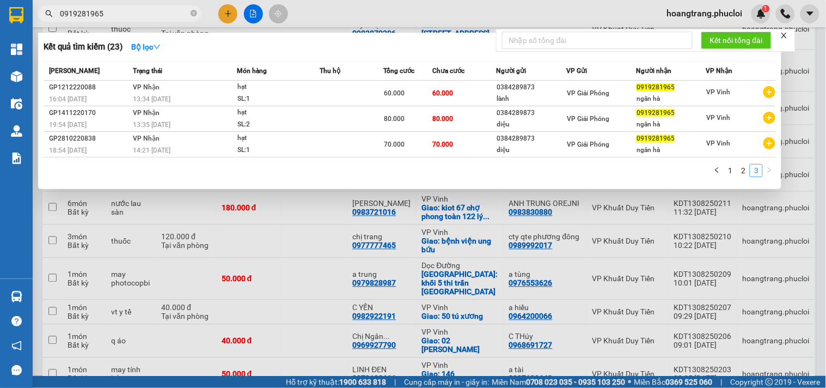
scroll to position [0, 0]
click at [728, 169] on link "1" at bounding box center [730, 171] width 12 height 12
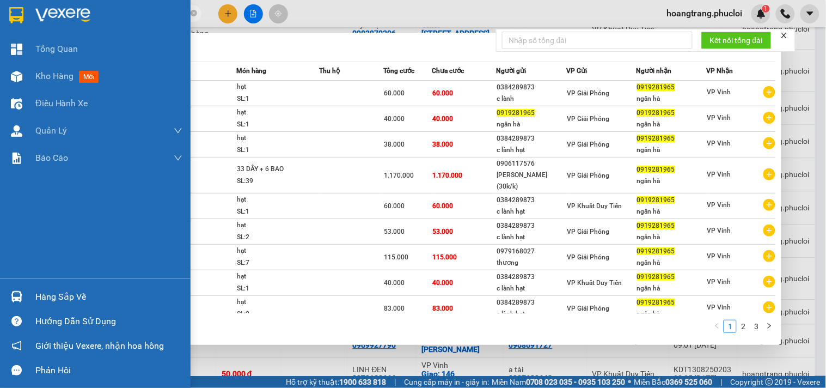
drag, startPoint x: 109, startPoint y: 13, endPoint x: 0, endPoint y: 14, distance: 109.5
click at [0, 14] on section "Kết quả tìm kiếm ( 23 ) Bộ lọc Mã ĐH Trạng thái Món hàng Thu hộ Tổng cước Chưa …" at bounding box center [413, 194] width 826 height 388
paste input "384289873"
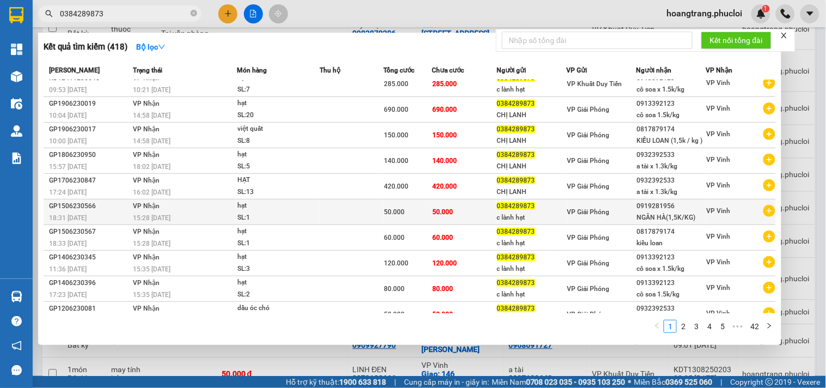
scroll to position [25, 0]
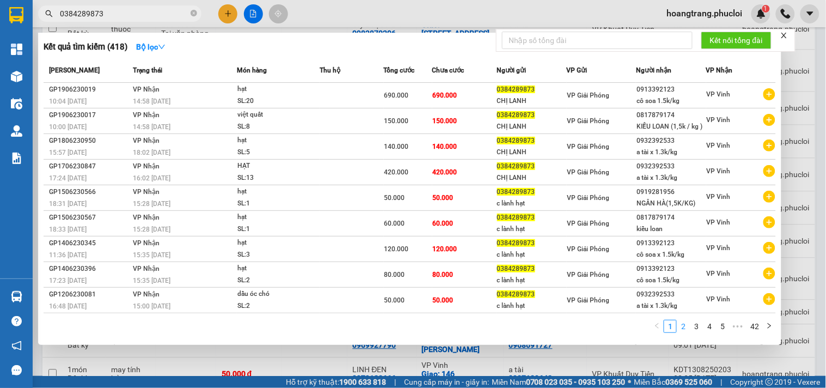
type input "0384289873"
click at [689, 326] on link "2" at bounding box center [684, 326] width 12 height 12
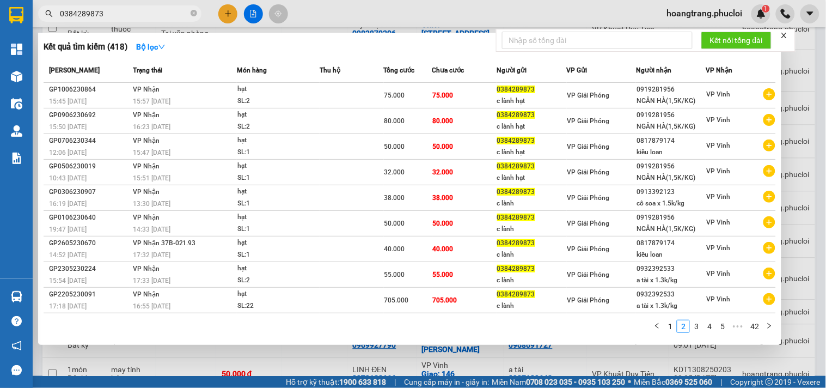
click at [190, 13] on span "0384289873" at bounding box center [119, 13] width 163 height 16
click at [192, 13] on icon "close-circle" at bounding box center [194, 13] width 7 height 7
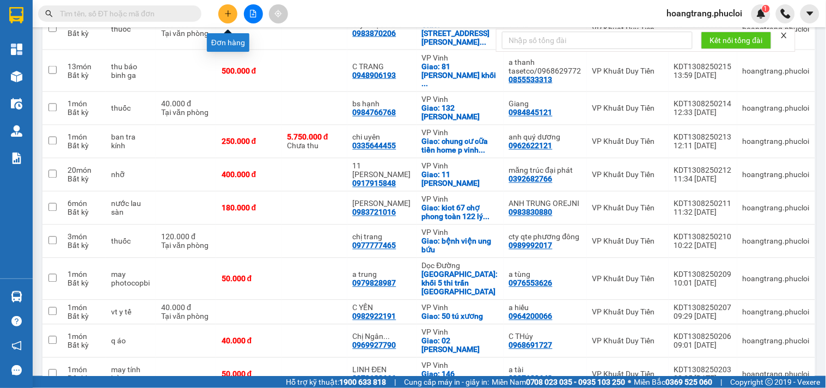
click at [226, 11] on icon "plus" at bounding box center [228, 14] width 8 height 8
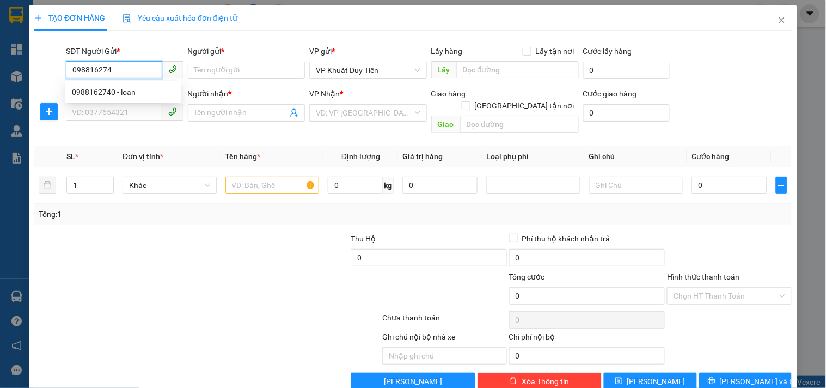
type input "0988162740"
click at [114, 89] on div "0988162740 - loan" at bounding box center [123, 92] width 103 height 12
type input "loan"
type input "0988162740"
click at [118, 113] on input "SĐT Người Nhận *" at bounding box center [114, 111] width 96 height 17
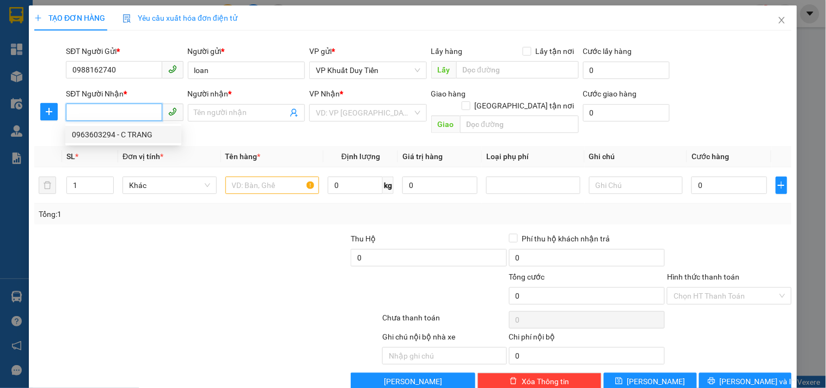
click at [127, 131] on div "0963603294 - C TRANG" at bounding box center [123, 135] width 103 height 12
type input "0963603294"
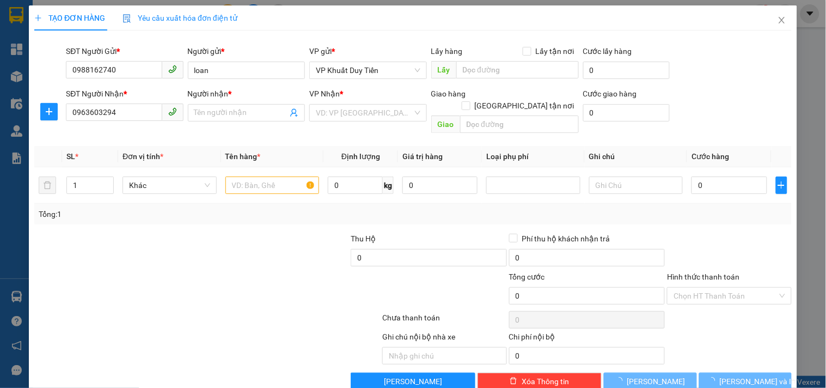
click at [214, 246] on div at bounding box center [271, 252] width 159 height 38
type input "C TRANG"
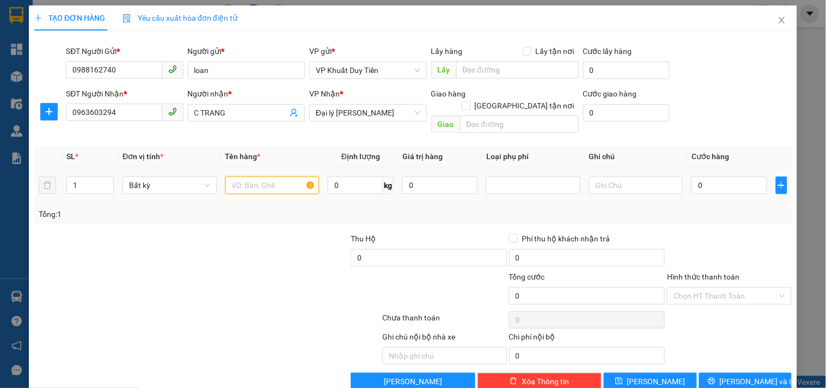
click at [255, 176] on input "text" at bounding box center [273, 184] width 94 height 17
type input "h"
type input "mp"
click at [719, 176] on input "0" at bounding box center [729, 184] width 75 height 17
type input "6"
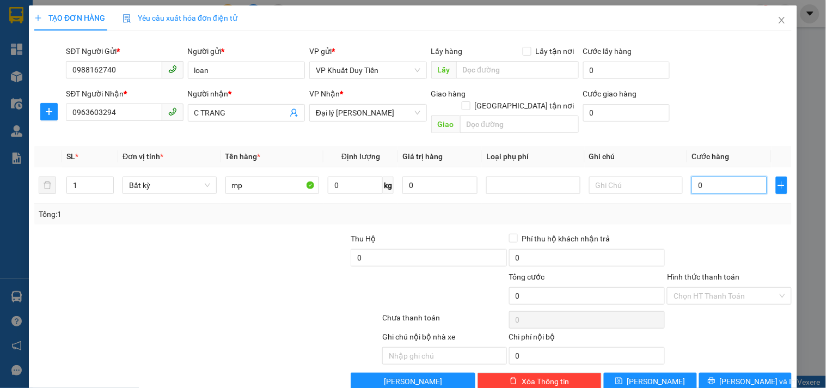
type input "6"
type input "60"
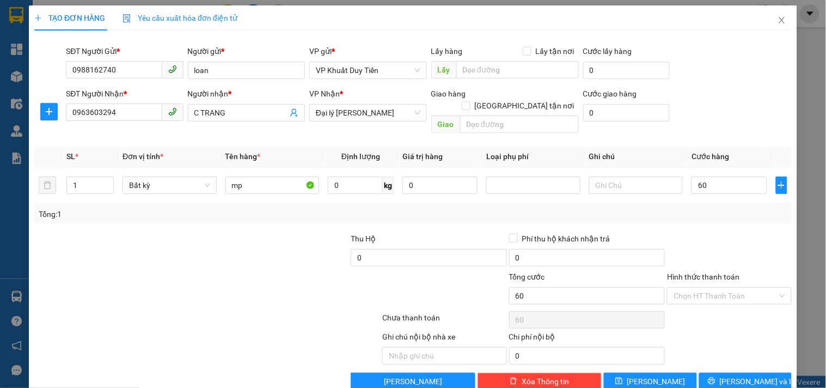
click at [728, 235] on div at bounding box center [729, 252] width 126 height 38
type input "60.000"
click at [705, 176] on input "60.000" at bounding box center [729, 184] width 75 height 17
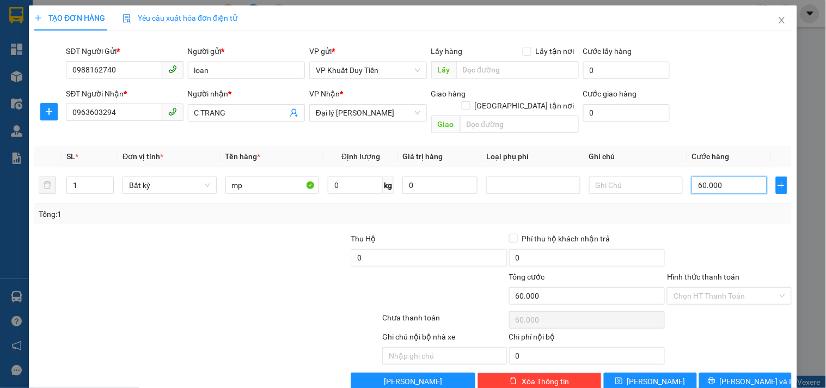
type input "5"
type input "50"
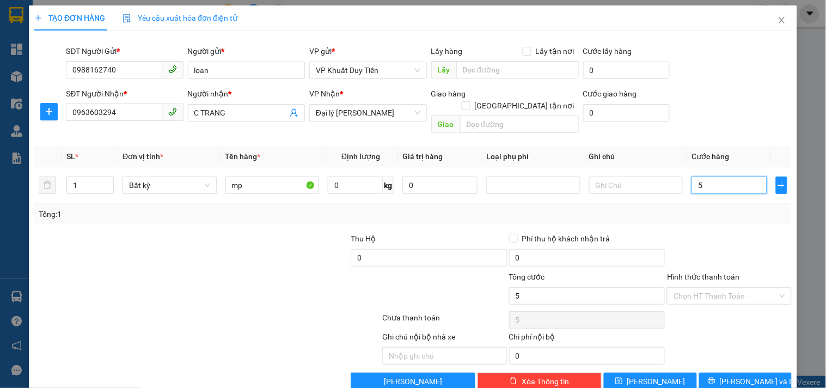
type input "50"
type input "50.000"
click at [709, 374] on button "Lưu và In" at bounding box center [745, 381] width 93 height 17
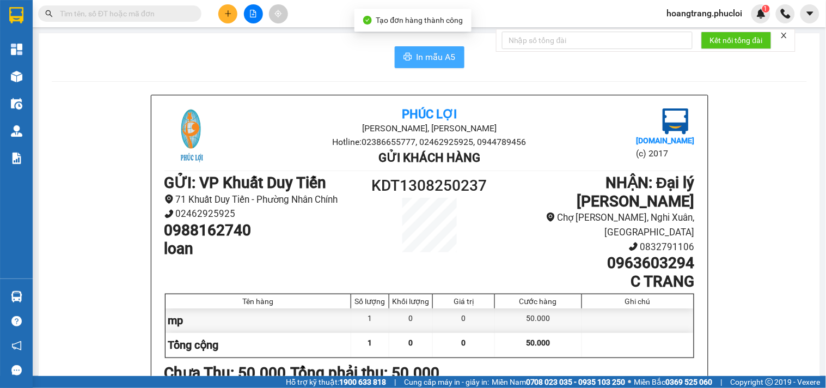
click at [430, 48] on button "In mẫu A5" at bounding box center [430, 57] width 70 height 22
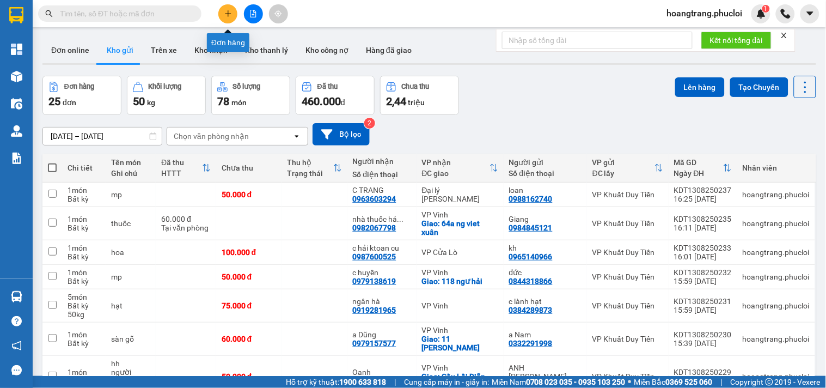
click at [229, 15] on icon "plus" at bounding box center [228, 14] width 8 height 8
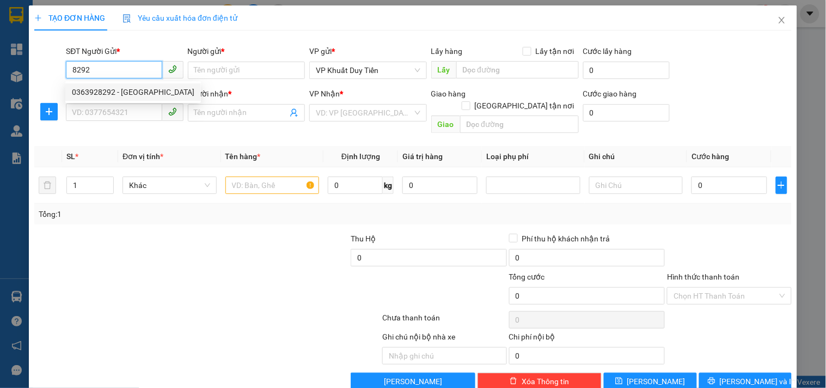
click at [131, 98] on div "0363928292 - Chị Huế" at bounding box center [133, 91] width 136 height 17
type input "0363928292"
type input "Chị Huế"
type input "0363928292"
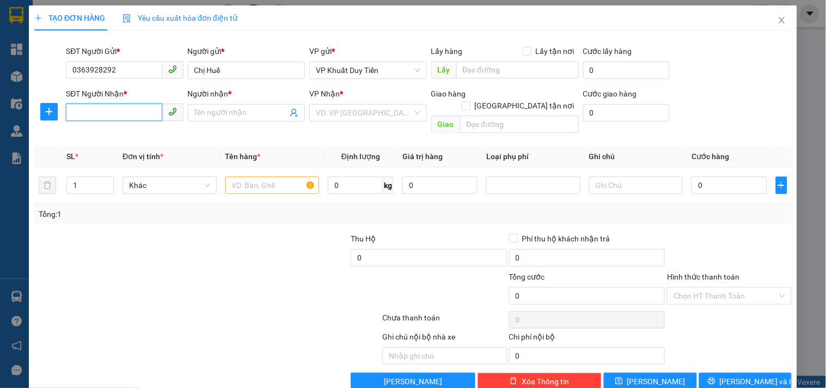
click at [131, 108] on input "SĐT Người Nhận *" at bounding box center [114, 111] width 96 height 17
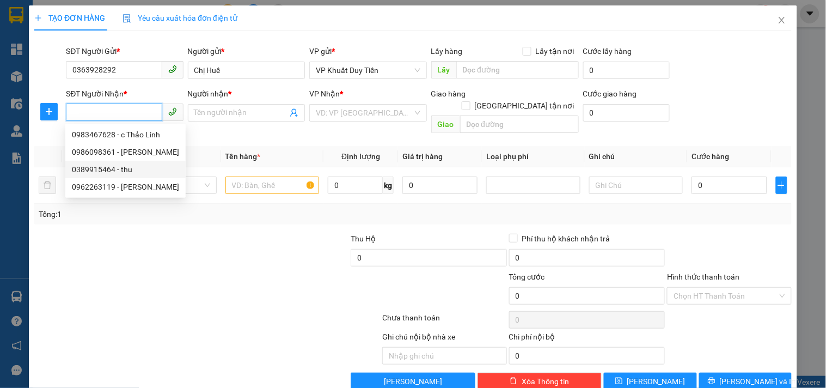
click at [129, 170] on div "0389915464 - thu" at bounding box center [125, 169] width 107 height 12
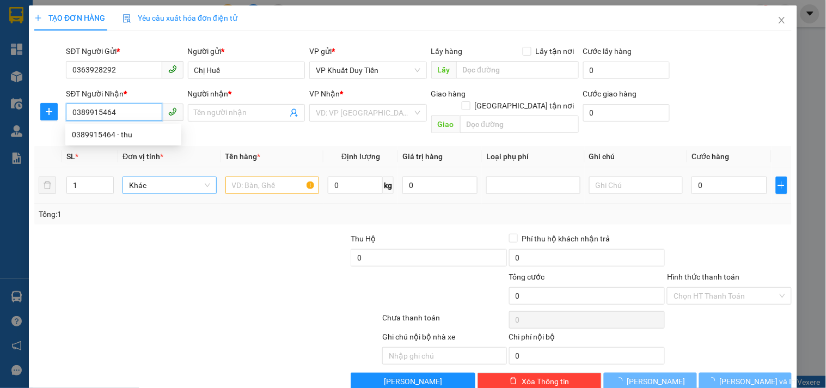
type input "0389915464"
click at [264, 218] on div "Tổng: 1" at bounding box center [179, 214] width 281 height 12
type input "thu"
checkbox input "true"
type input "12 [PERSON_NAME]"
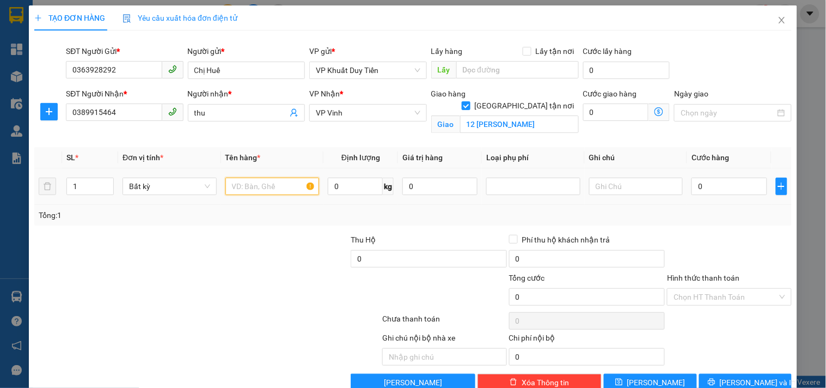
click at [262, 181] on input "text" at bounding box center [273, 186] width 94 height 17
type input "hh"
click at [736, 194] on input "0" at bounding box center [729, 186] width 75 height 17
type input "3"
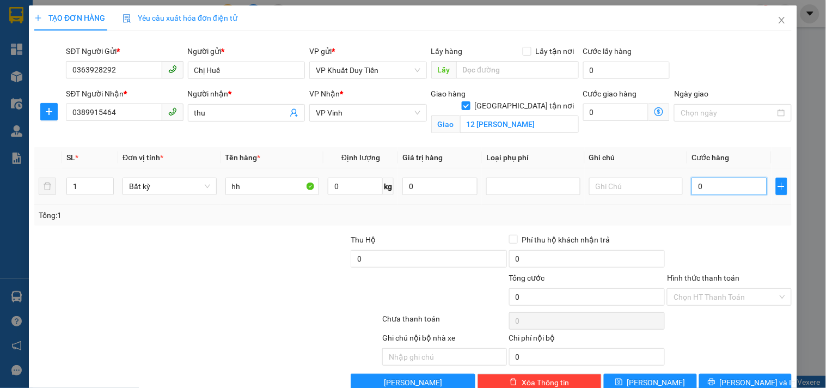
type input "3"
type input "30"
type input "30.000"
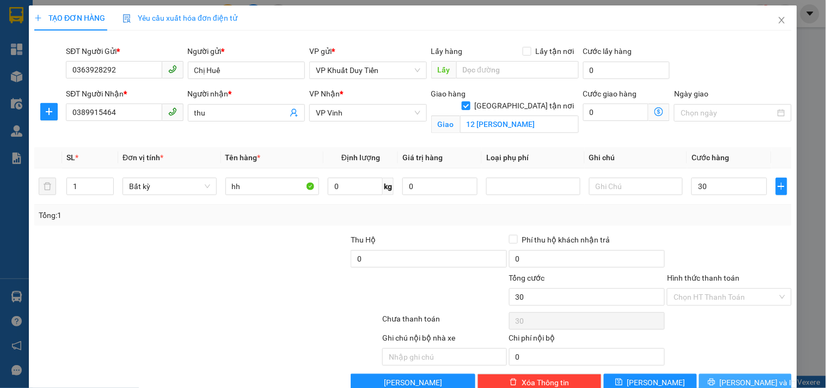
type input "30.000"
click at [716, 379] on icon "printer" at bounding box center [712, 382] width 8 height 8
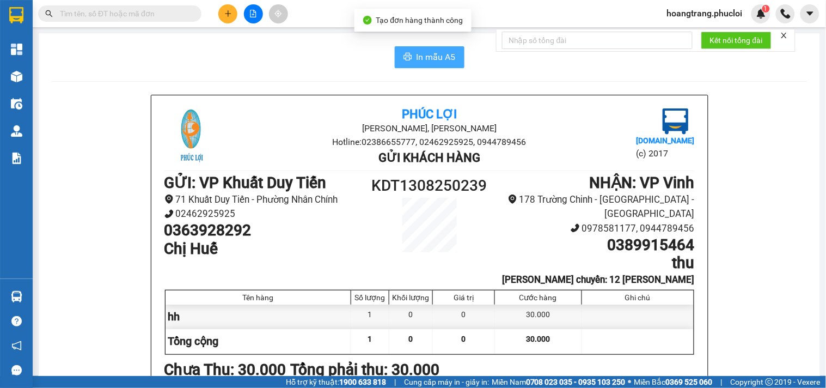
click at [407, 57] on button "In mẫu A5" at bounding box center [430, 57] width 70 height 22
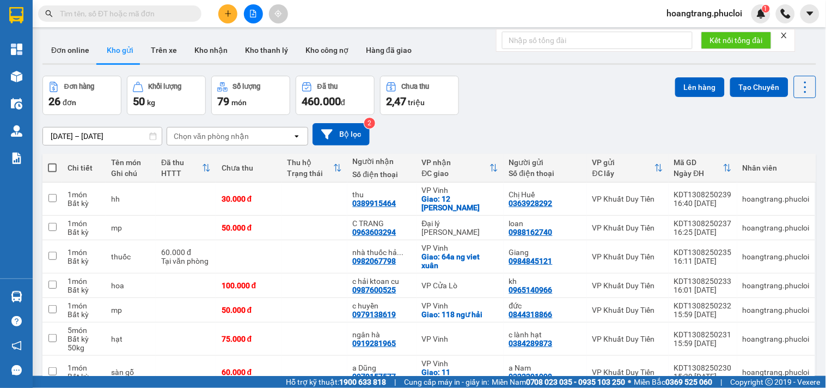
drag, startPoint x: 248, startPoint y: 4, endPoint x: 253, endPoint y: 19, distance: 14.8
click at [249, 14] on div at bounding box center [253, 13] width 82 height 19
click at [254, 11] on icon "file-add" at bounding box center [253, 14] width 8 height 8
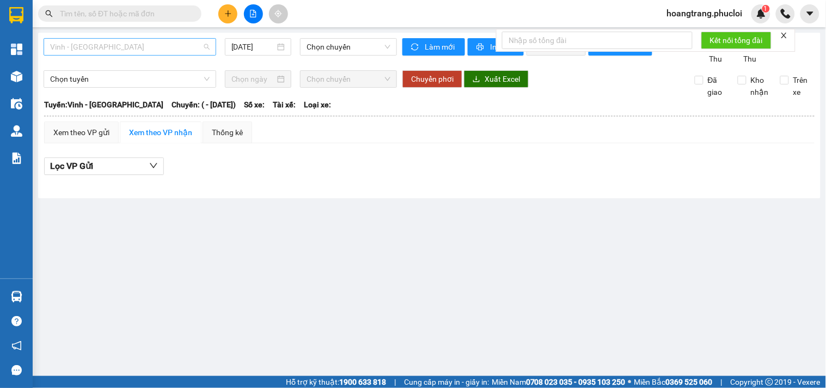
drag, startPoint x: 188, startPoint y: 50, endPoint x: 182, endPoint y: 40, distance: 11.5
click at [184, 38] on div "Vinh - [GEOGRAPHIC_DATA]" at bounding box center [130, 46] width 173 height 17
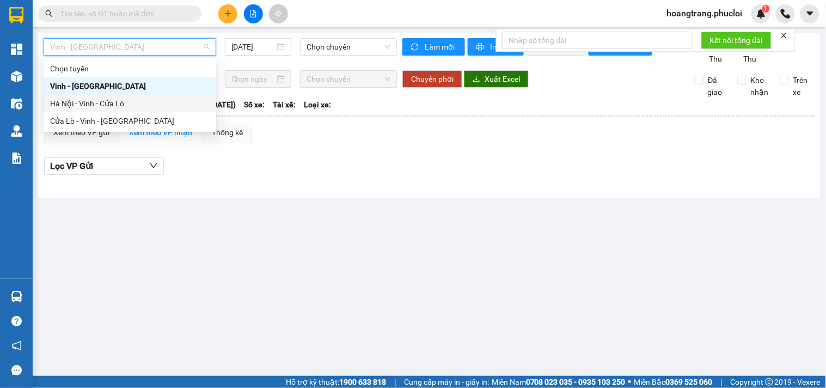
click at [121, 106] on div "Hà Nội - Vinh - Cửa Lò" at bounding box center [130, 104] width 160 height 12
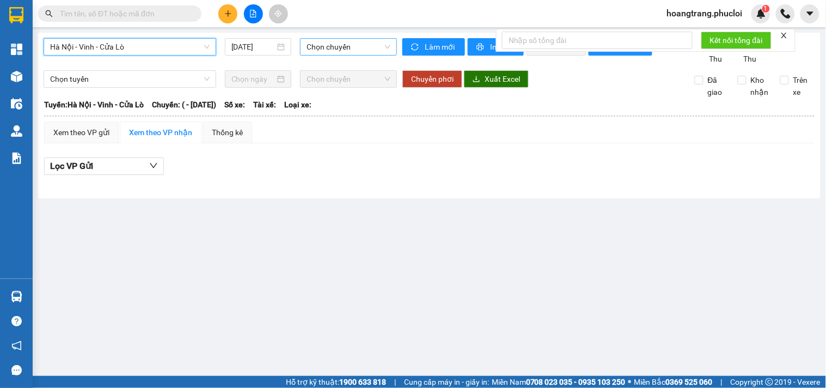
click at [340, 49] on span "Chọn chuyến" at bounding box center [349, 47] width 84 height 16
click at [265, 46] on input "[DATE]" at bounding box center [253, 47] width 44 height 12
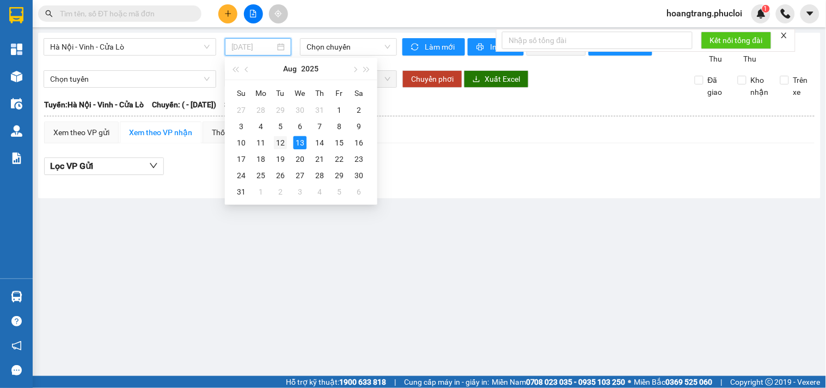
click at [281, 145] on div "12" at bounding box center [280, 142] width 13 height 13
type input "12/08/2025"
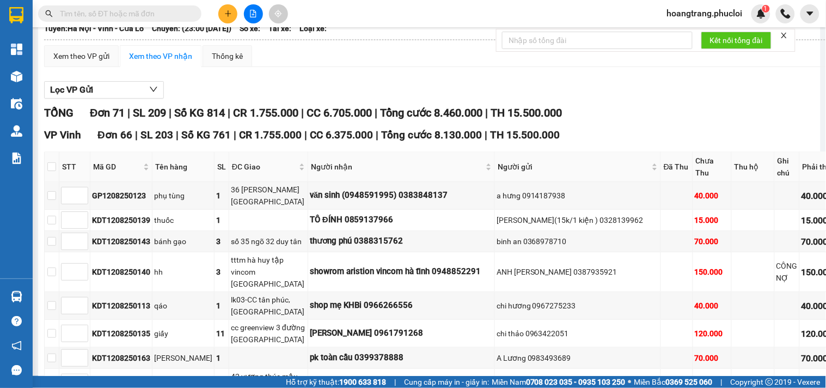
scroll to position [60, 0]
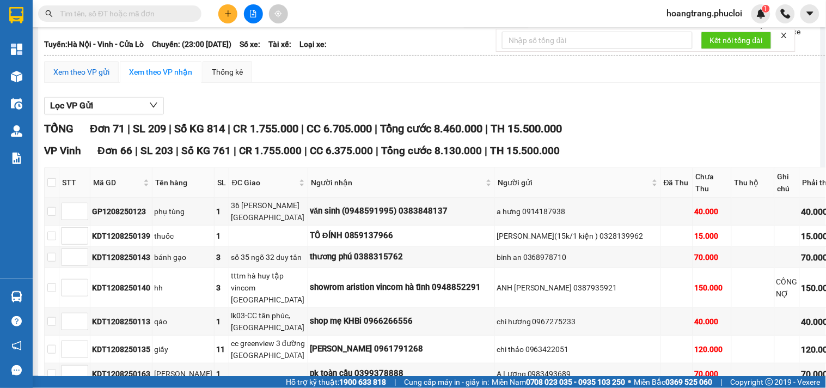
click at [82, 78] on div "Xem theo VP gửi" at bounding box center [81, 72] width 56 height 12
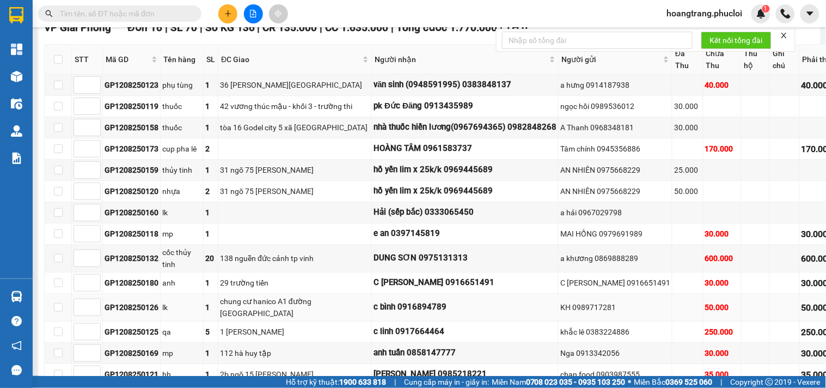
scroll to position [1713, 0]
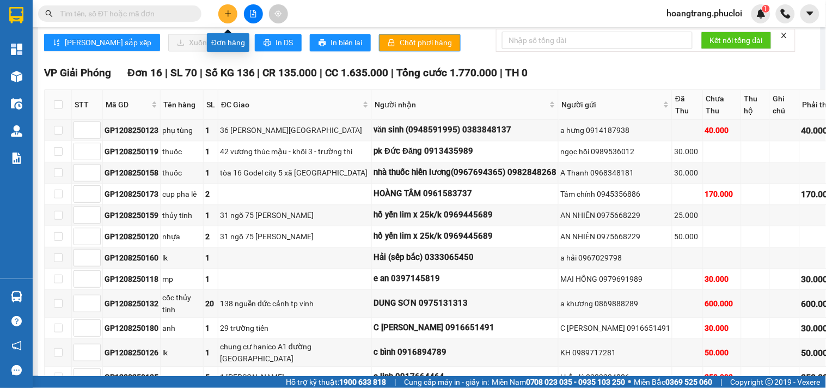
click at [222, 16] on button at bounding box center [227, 13] width 19 height 19
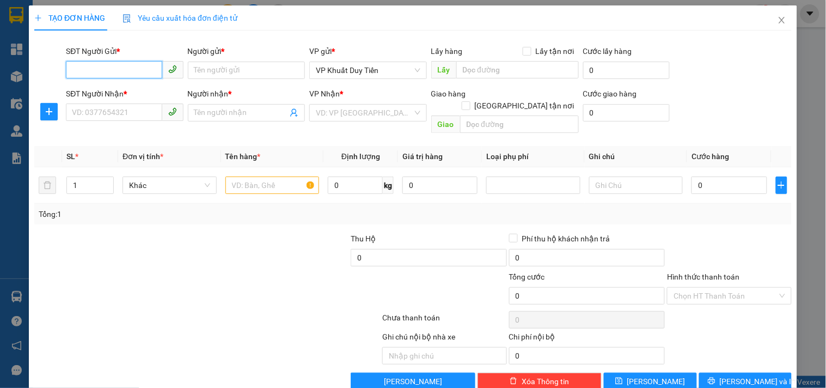
click at [100, 63] on input "SĐT Người Gửi *" at bounding box center [114, 69] width 96 height 17
type input "02466595585"
click at [144, 95] on div "02466595585 - cty nutech paint VN" at bounding box center [132, 92] width 120 height 12
type input "cty nutech paint VN"
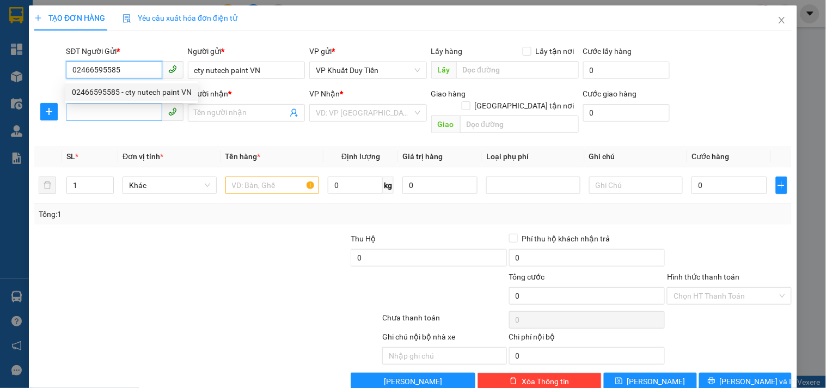
type input "02466595585"
click at [137, 113] on input "SĐT Người Nhận *" at bounding box center [114, 111] width 96 height 17
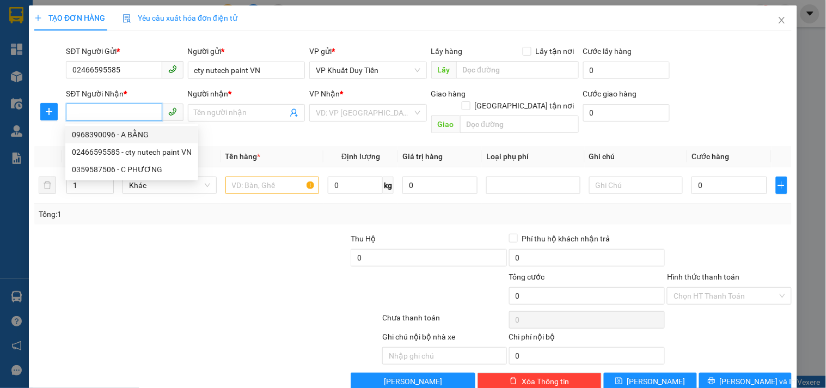
click at [131, 131] on div "0968390096 - A BẰNG" at bounding box center [132, 135] width 120 height 12
type input "0968390096"
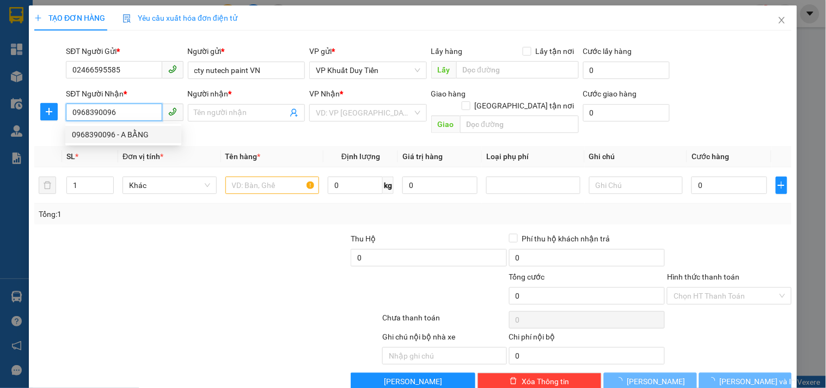
type input "A BẰNG"
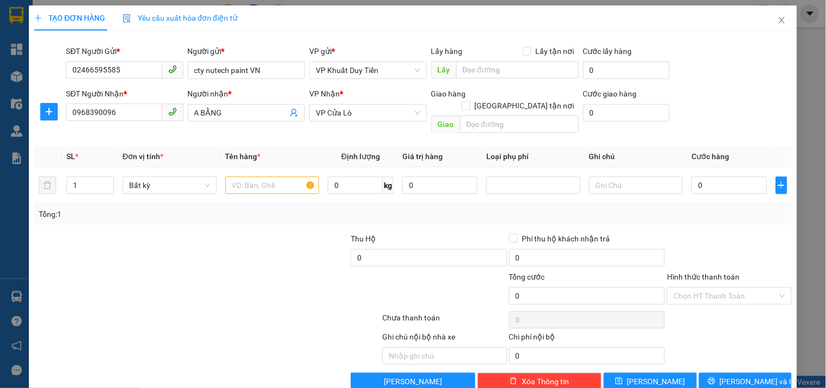
click at [193, 235] on div at bounding box center [271, 252] width 159 height 38
click at [82, 177] on input "1" at bounding box center [90, 185] width 46 height 16
type input "2"
click at [239, 176] on input "text" at bounding box center [273, 184] width 94 height 17
type input "sơn"
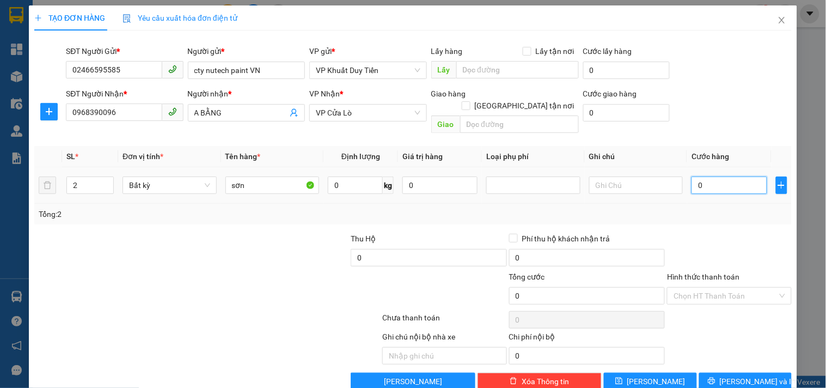
click at [705, 176] on input "0" at bounding box center [729, 184] width 75 height 17
type input "6"
type input "60"
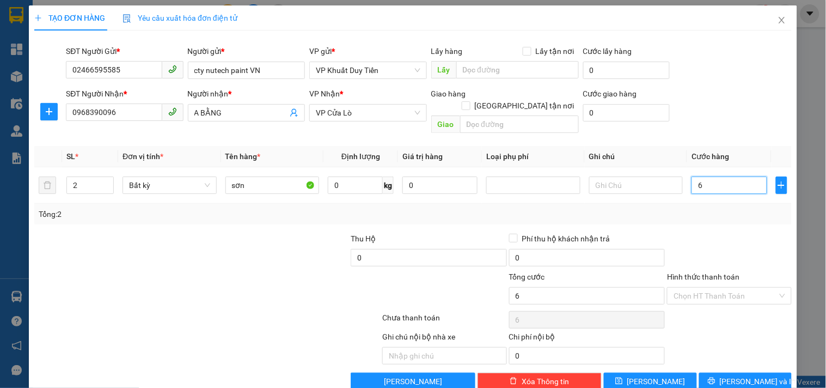
type input "60"
click at [721, 217] on div "Transit Pickup Surcharge Ids Transit Deliver Surcharge Ids Transit Deliver Surc…" at bounding box center [413, 214] width 758 height 351
type input "60.000"
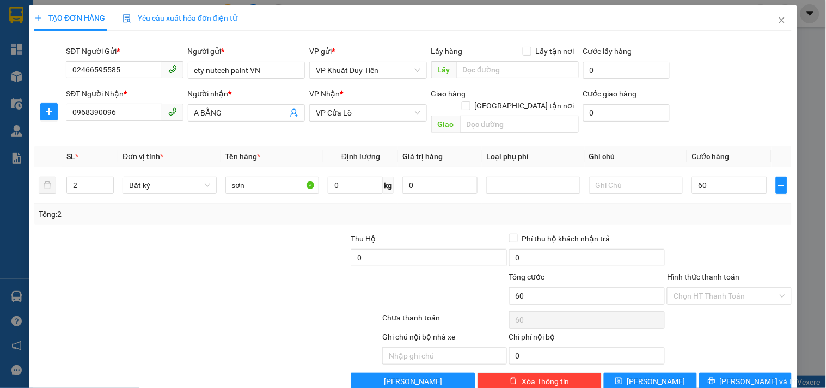
type input "60.000"
click at [716, 377] on icon "printer" at bounding box center [712, 381] width 8 height 8
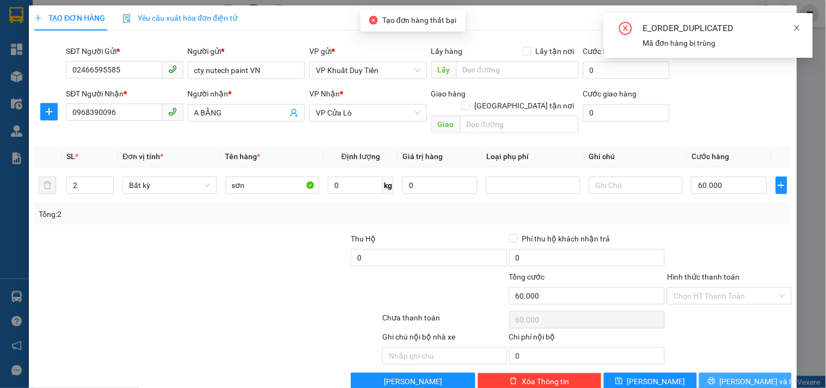
click at [795, 28] on icon "close" at bounding box center [798, 28] width 8 height 8
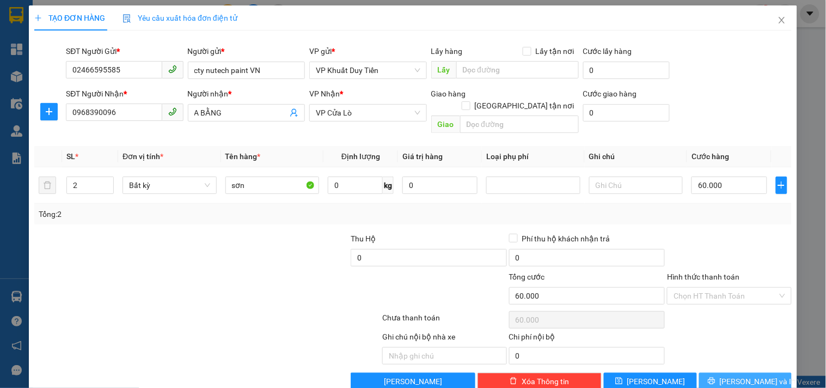
click at [716, 377] on icon "printer" at bounding box center [712, 381] width 8 height 8
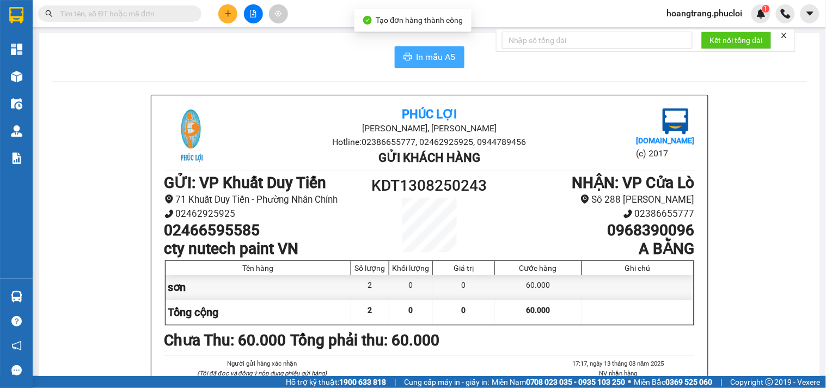
click at [422, 59] on span "In mẫu A5" at bounding box center [436, 57] width 39 height 14
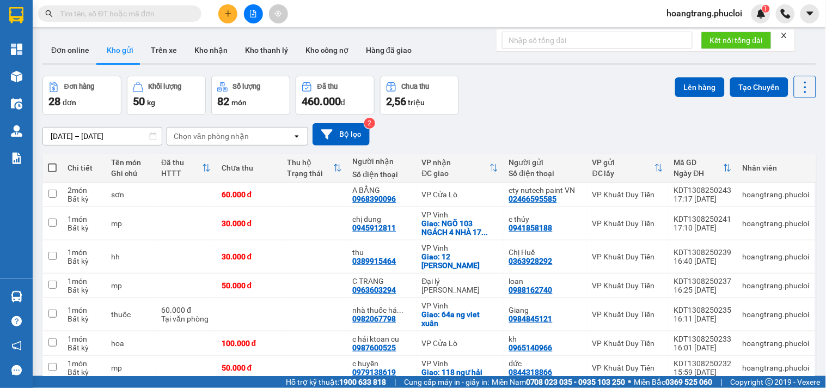
click at [97, 10] on input "text" at bounding box center [124, 14] width 129 height 12
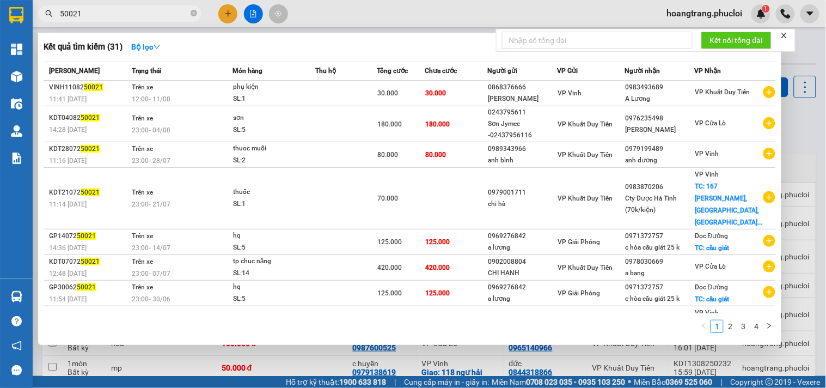
type input "50021"
click at [344, 365] on div at bounding box center [413, 194] width 826 height 388
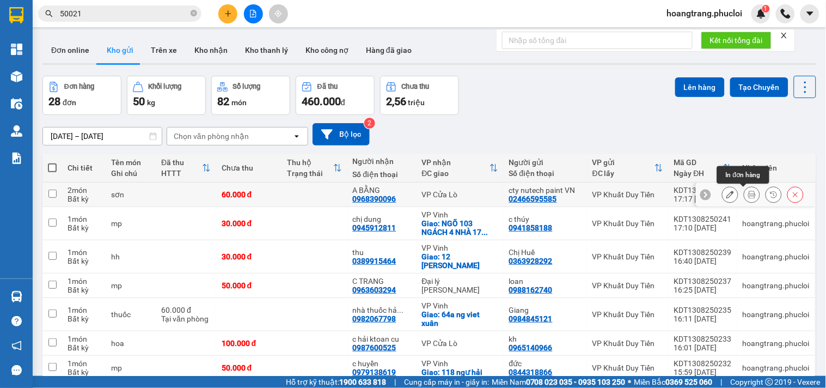
click at [748, 197] on icon at bounding box center [752, 195] width 8 height 8
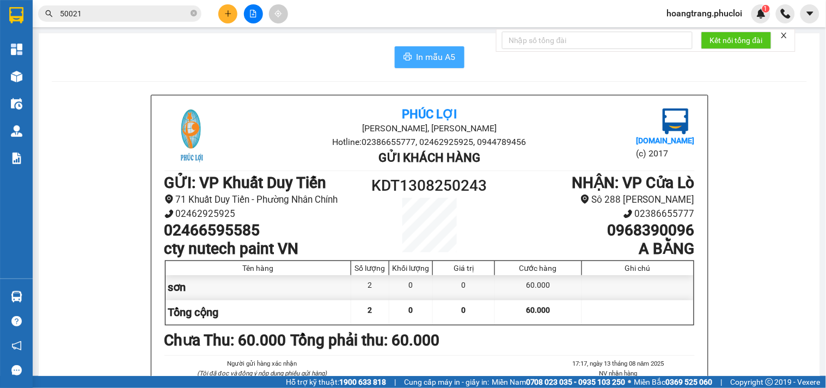
click at [448, 58] on span "In mẫu A5" at bounding box center [436, 57] width 39 height 14
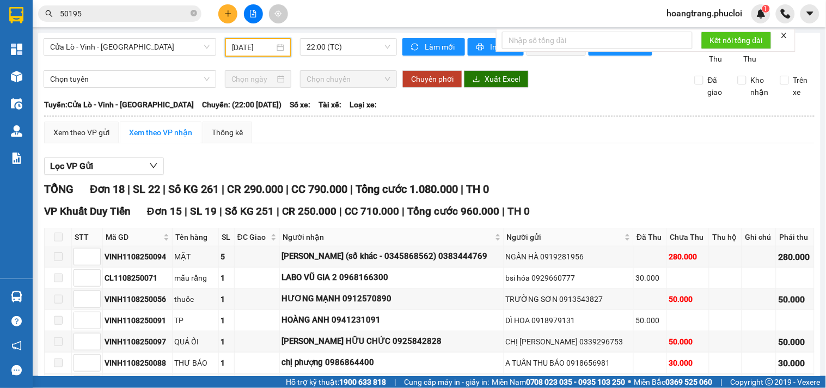
click at [257, 46] on input "[DATE]" at bounding box center [253, 47] width 43 height 12
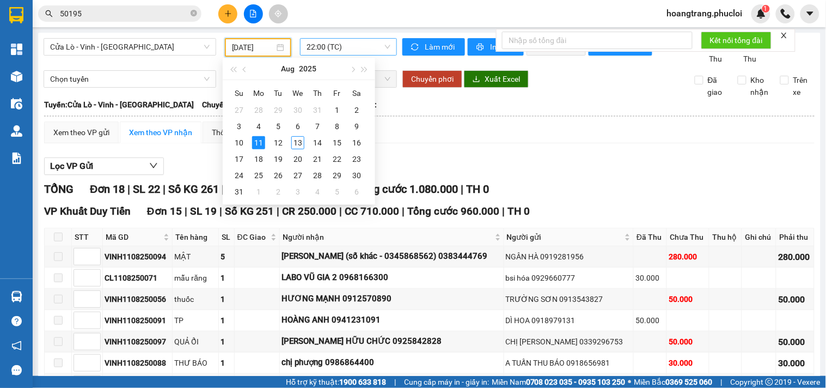
click at [323, 44] on span "22:00 (TC)" at bounding box center [349, 47] width 84 height 16
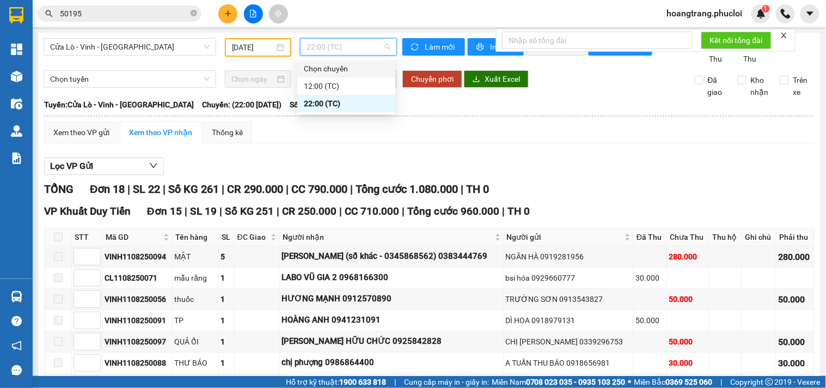
click at [258, 47] on input "[DATE]" at bounding box center [253, 47] width 43 height 12
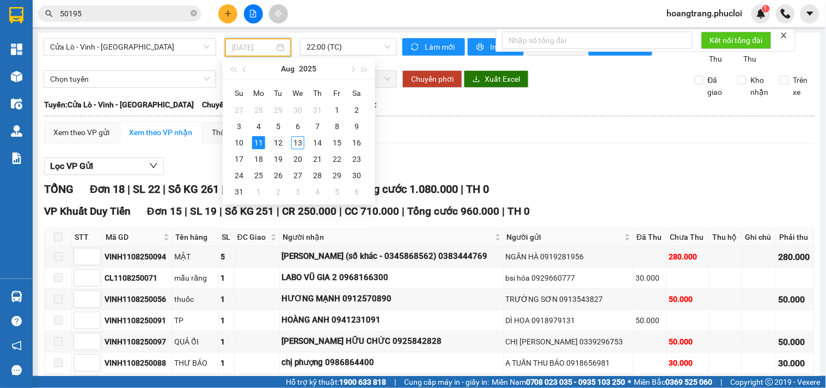
click at [276, 146] on div "12" at bounding box center [278, 142] width 13 height 13
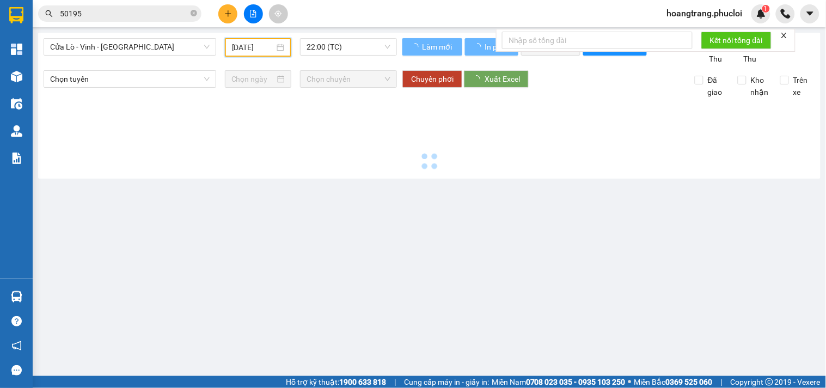
type input "[DATE]"
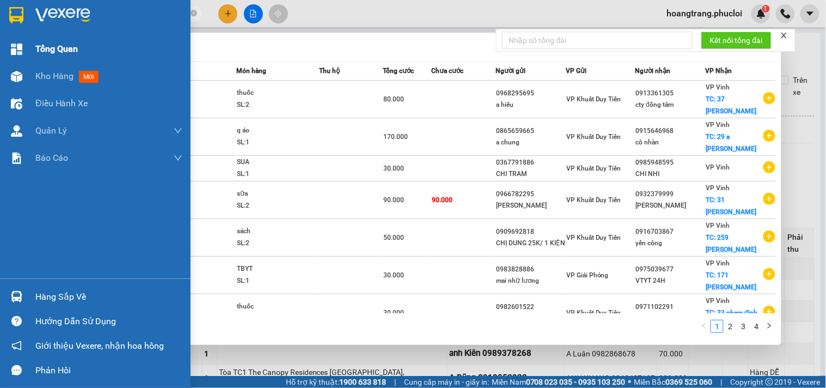
drag, startPoint x: 126, startPoint y: 17, endPoint x: 47, endPoint y: 39, distance: 82.5
click at [1, 21] on section "Kết quả tìm kiếm ( 32 ) Bộ lọc Mã ĐH Trạng thái Món hàng Thu hộ Tổng cước Chưa …" at bounding box center [413, 194] width 826 height 388
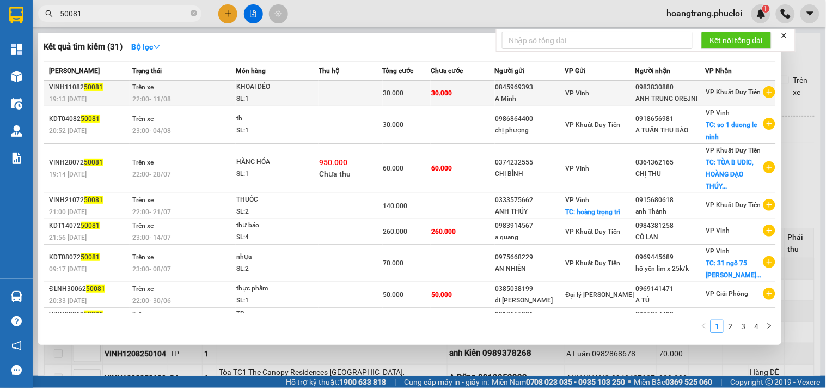
type input "50081"
click at [379, 95] on td at bounding box center [351, 94] width 64 height 26
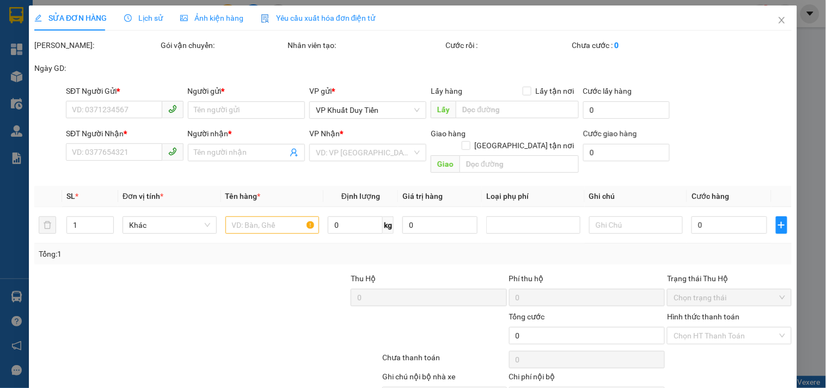
type input "0845969393"
type input "A Minh"
type input "0983830880"
type input "ANH TRUNG OREJNI"
type input "30.000"
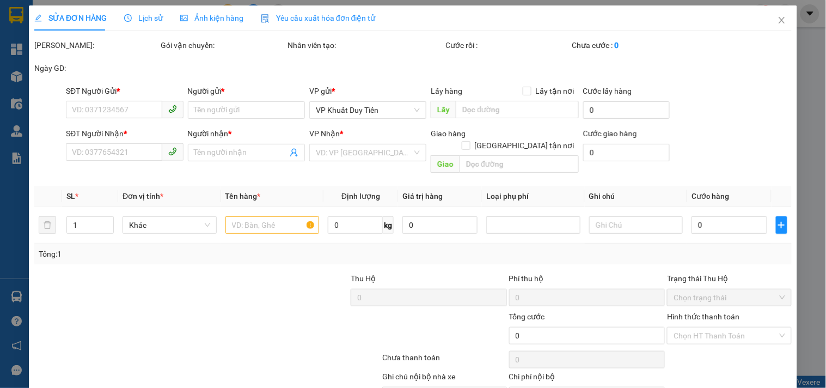
type input "30.000"
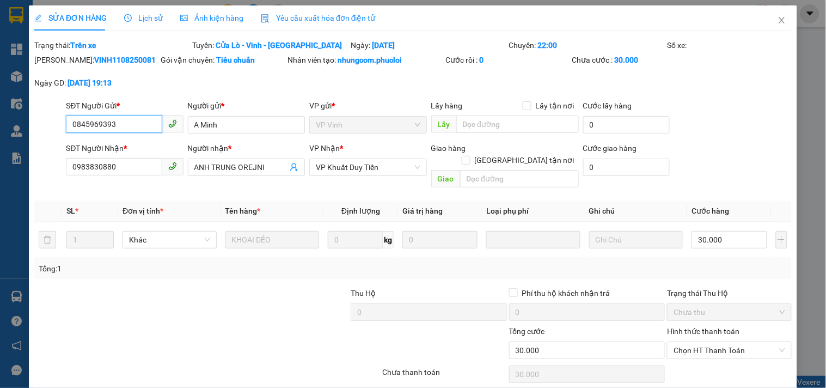
drag, startPoint x: 131, startPoint y: 126, endPoint x: 47, endPoint y: 126, distance: 83.9
click at [47, 126] on div "SĐT Người Gửi * 0845969393 0845969393 Người gửi * A Minh VP gửi * VP Vinh Lấy h…" at bounding box center [413, 119] width 760 height 38
click at [778, 17] on icon "close" at bounding box center [782, 20] width 9 height 9
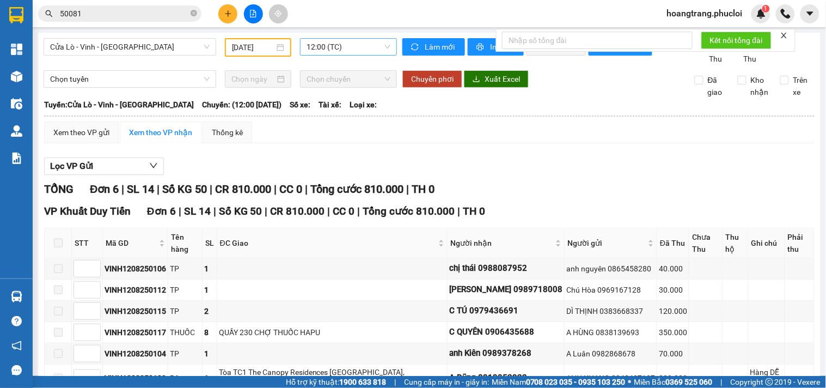
click at [318, 46] on span "12:00 (TC)" at bounding box center [349, 47] width 84 height 16
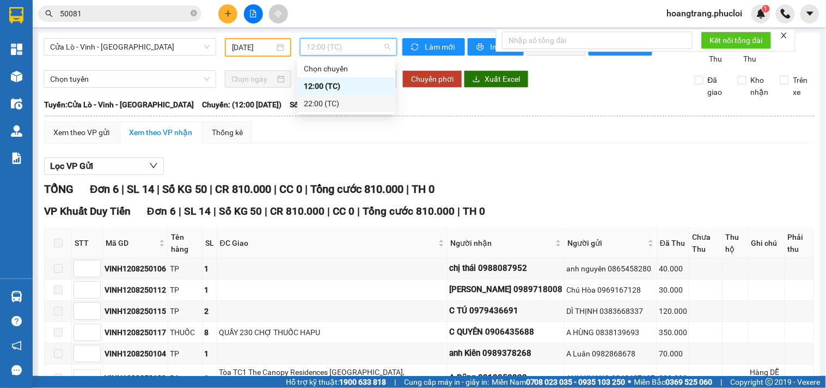
click at [325, 100] on div "22:00 (TC)" at bounding box center [346, 104] width 85 height 12
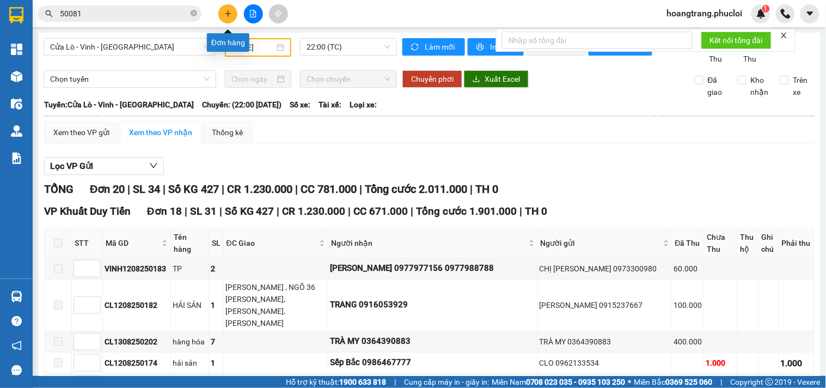
click at [221, 15] on button at bounding box center [227, 13] width 19 height 19
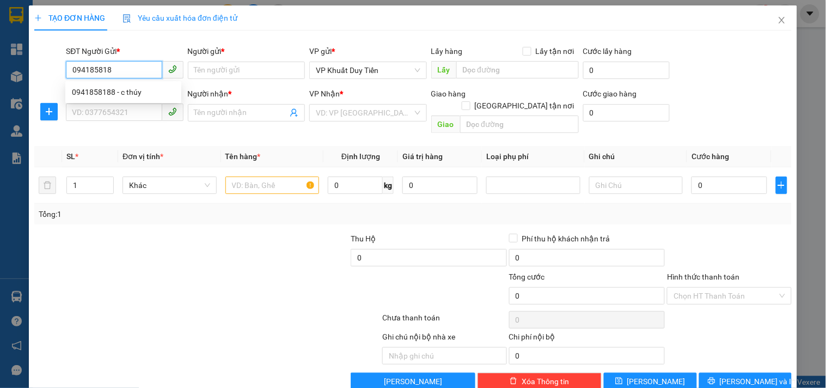
type input "0941858188"
click at [107, 83] on div "0941858188 - c thúy" at bounding box center [123, 91] width 116 height 17
type input "c thúy"
type input "0941858188"
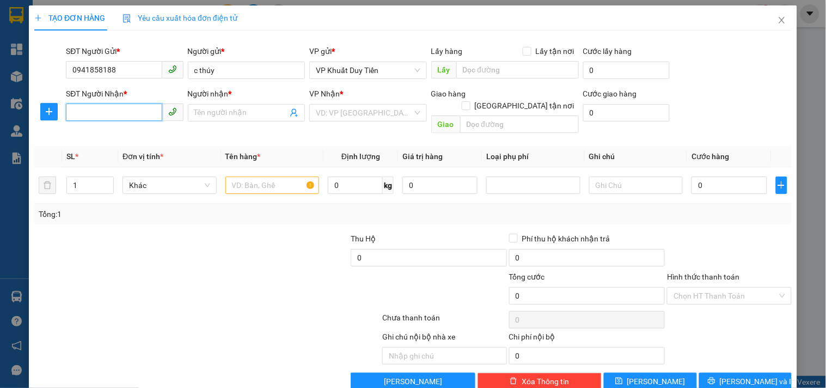
click at [121, 106] on input "SĐT Người Nhận *" at bounding box center [114, 111] width 96 height 17
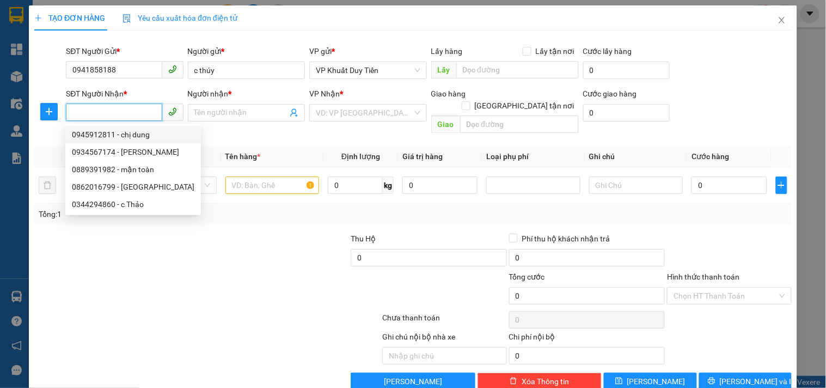
click at [144, 133] on div "0945912811 - chị dung" at bounding box center [133, 135] width 123 height 12
type input "0945912811"
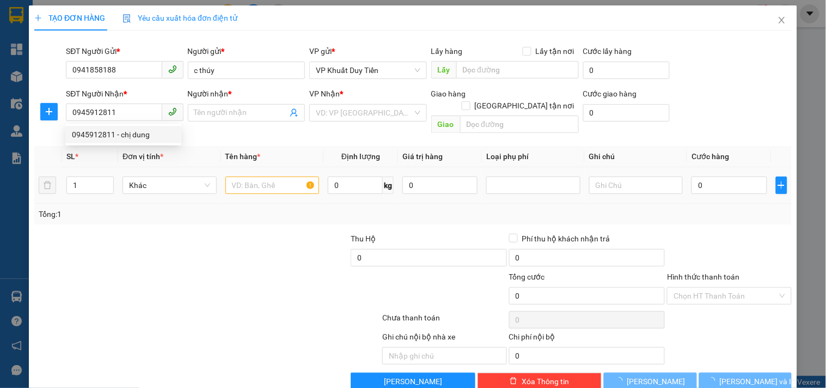
type input "chị dung"
checkbox input "true"
type input "NGÕ 103 NGÁCH 4 NHÀ 17 NGUYỄN SINH SẮC"
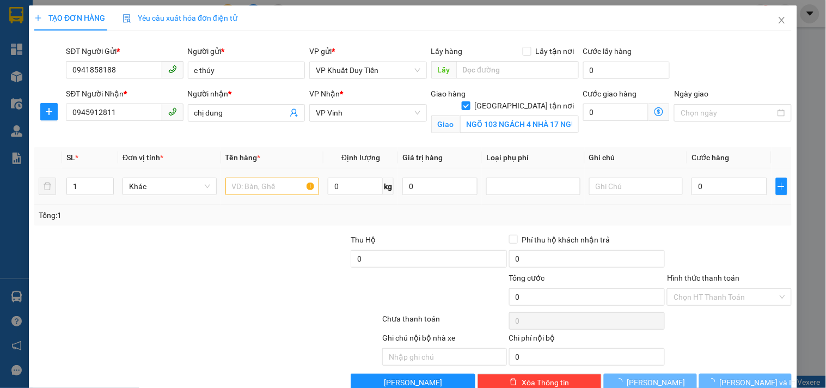
click at [242, 203] on td at bounding box center [272, 186] width 103 height 36
click at [248, 194] on input "text" at bounding box center [273, 186] width 94 height 17
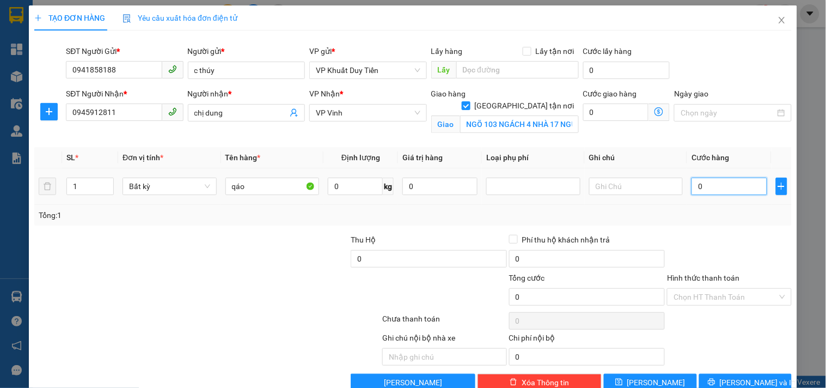
click at [704, 186] on input "0" at bounding box center [729, 186] width 75 height 17
drag, startPoint x: 264, startPoint y: 184, endPoint x: 107, endPoint y: 191, distance: 157.0
click at [107, 200] on tr "1 Bất kỳ qáo 0 kg 0 0" at bounding box center [413, 186] width 758 height 36
type input "mp"
type input "3"
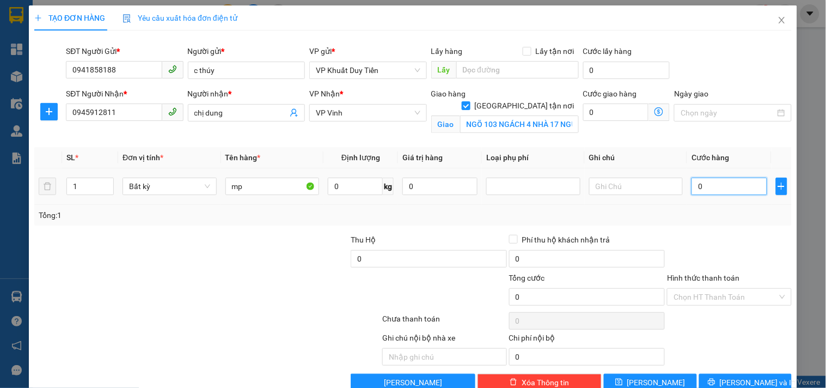
type input "3"
type input "30"
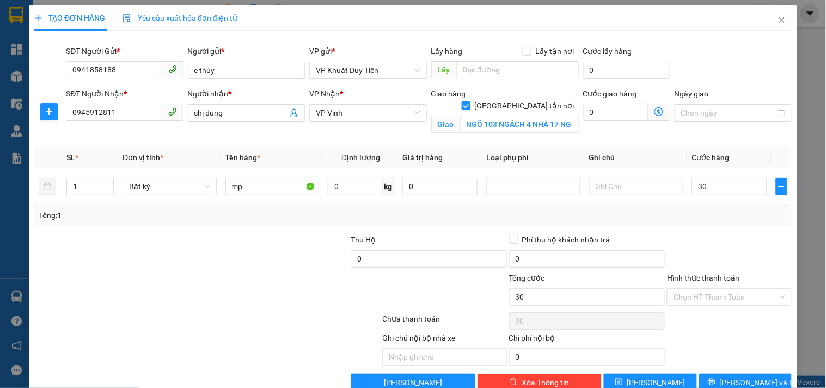
type input "30.000"
click at [694, 225] on div "Tổng: 1" at bounding box center [413, 215] width 758 height 21
click at [732, 294] on input "Hình thức thanh toán" at bounding box center [725, 297] width 103 height 16
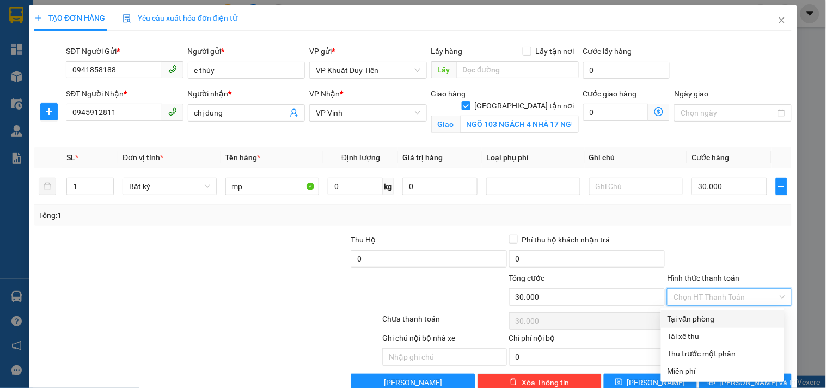
click at [723, 236] on div at bounding box center [729, 253] width 126 height 38
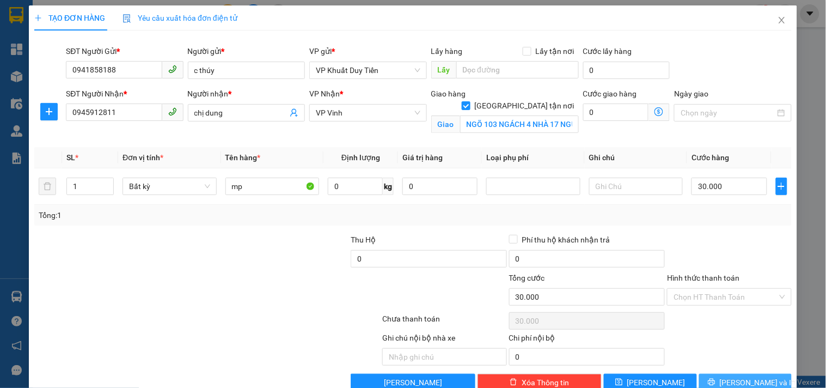
click at [735, 380] on span "[PERSON_NAME] và In" at bounding box center [758, 382] width 76 height 12
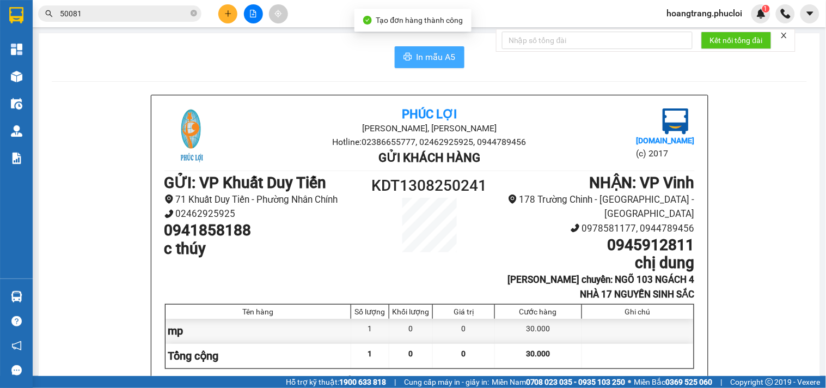
click at [436, 58] on span "In mẫu A5" at bounding box center [436, 57] width 39 height 14
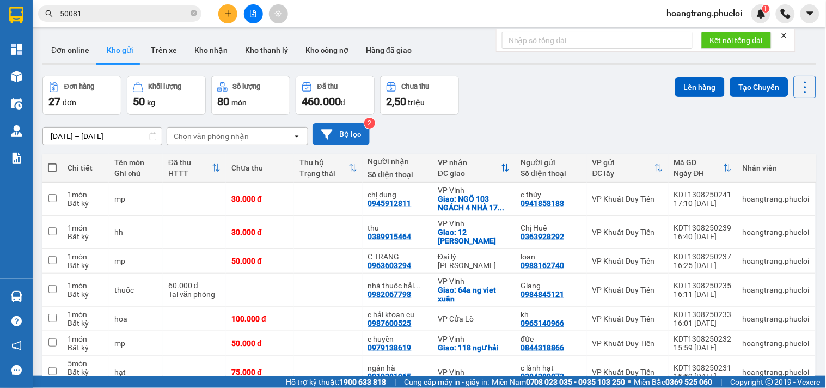
click at [344, 132] on button "Bộ lọc" at bounding box center [341, 134] width 57 height 22
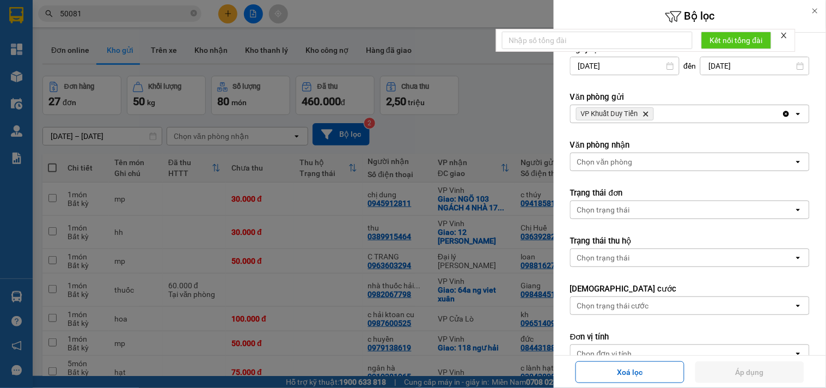
click at [645, 113] on icon "Delete" at bounding box center [646, 114] width 7 height 7
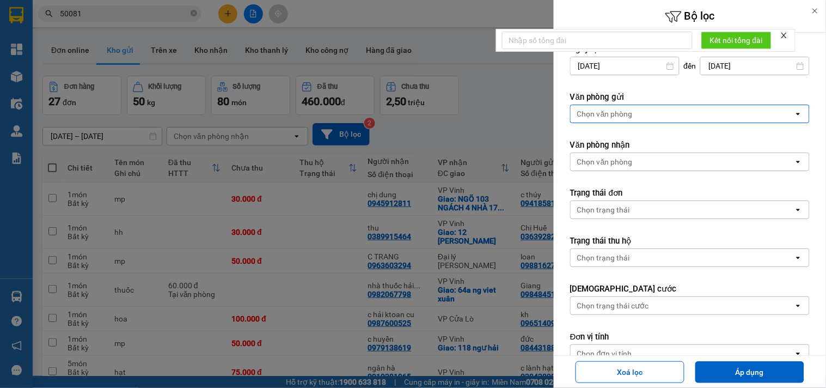
click at [649, 113] on div "Chọn văn phòng" at bounding box center [682, 113] width 223 height 17
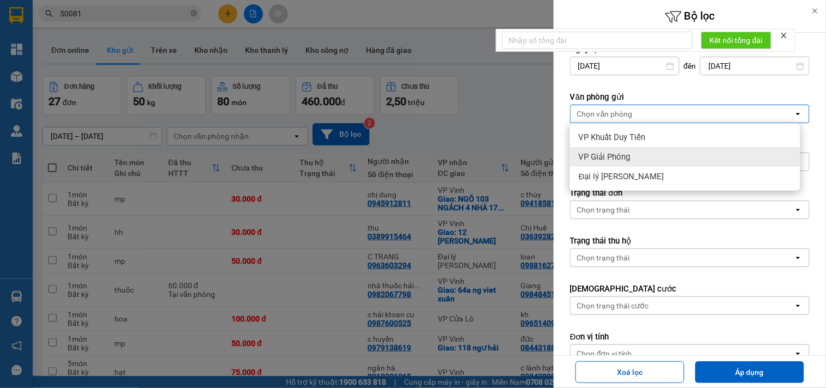
click at [624, 154] on span "VP Giải Phóng" at bounding box center [605, 156] width 52 height 11
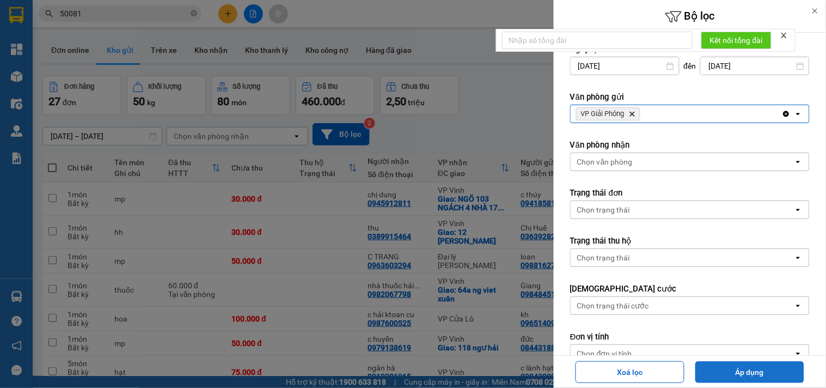
click at [753, 363] on button "Áp dụng" at bounding box center [750, 372] width 109 height 22
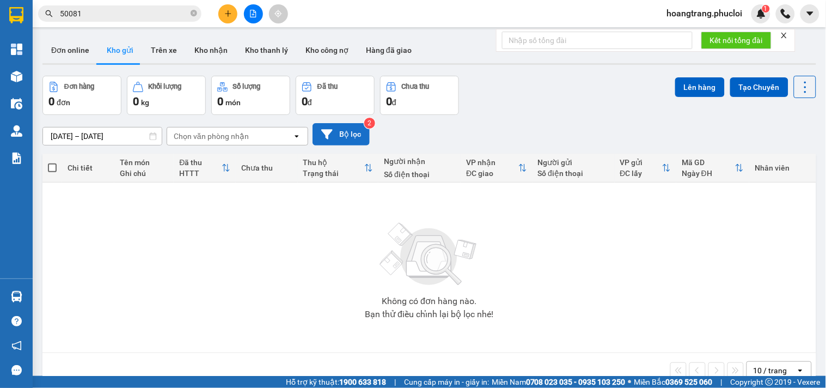
click at [346, 124] on button "Bộ lọc" at bounding box center [341, 134] width 57 height 22
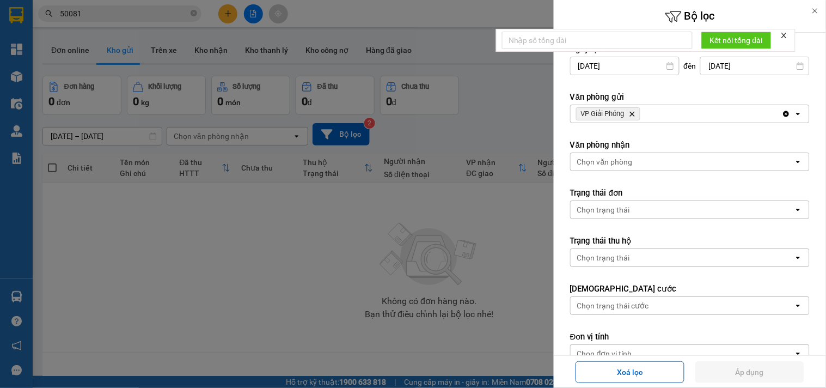
click at [634, 115] on icon "VP Giải Phóng, close by backspace" at bounding box center [632, 114] width 5 height 5
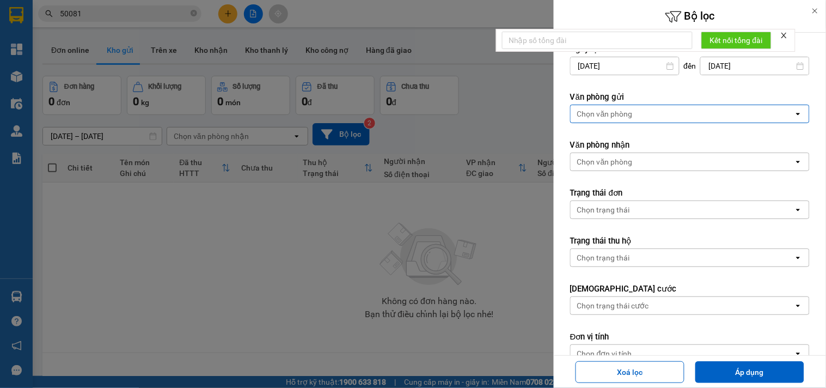
click at [663, 109] on div "Chọn văn phòng" at bounding box center [682, 113] width 223 height 17
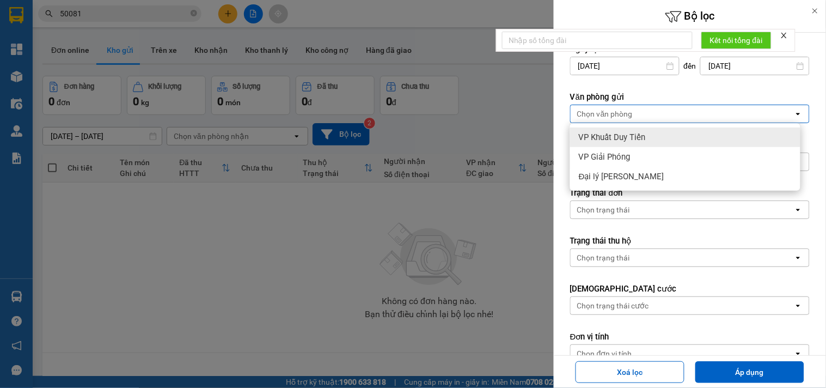
click at [616, 133] on span "VP Khuất Duy Tiến" at bounding box center [612, 137] width 67 height 11
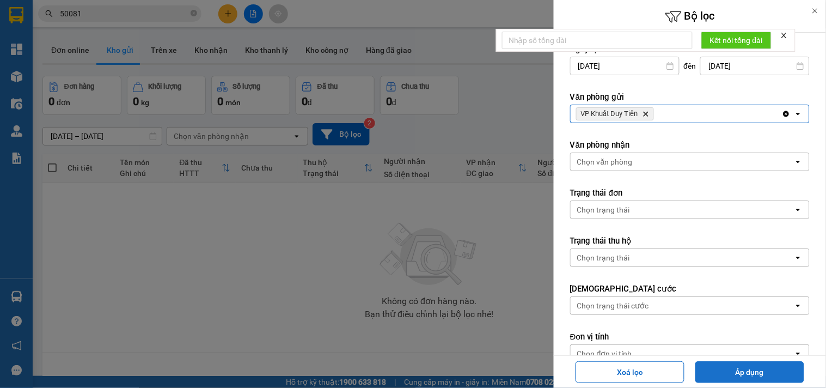
click at [722, 369] on button "Áp dụng" at bounding box center [750, 372] width 109 height 22
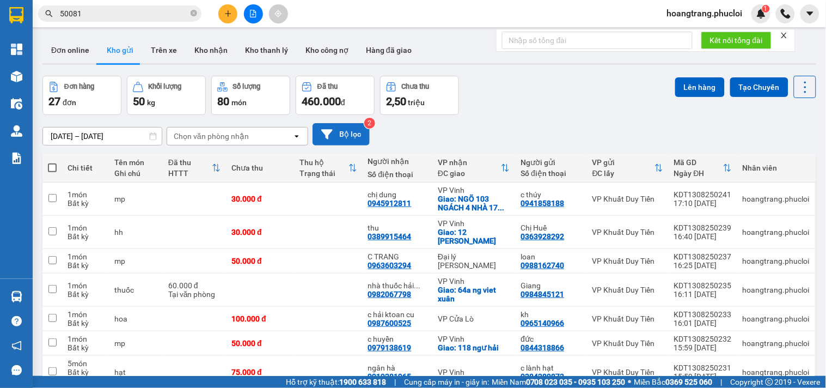
click at [330, 133] on icon at bounding box center [326, 134] width 11 height 10
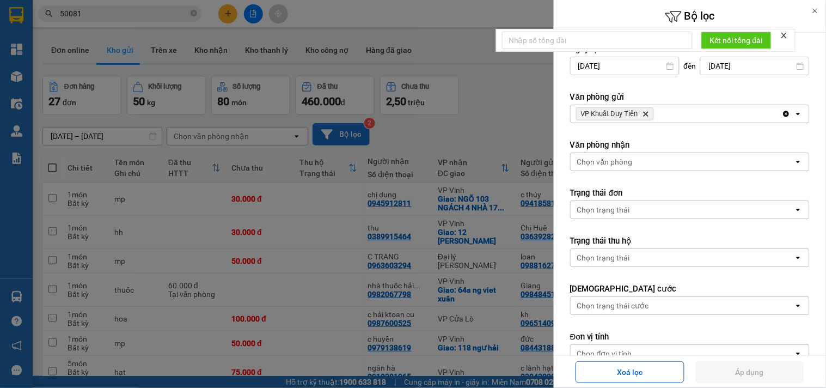
click at [649, 115] on icon "Delete" at bounding box center [646, 114] width 7 height 7
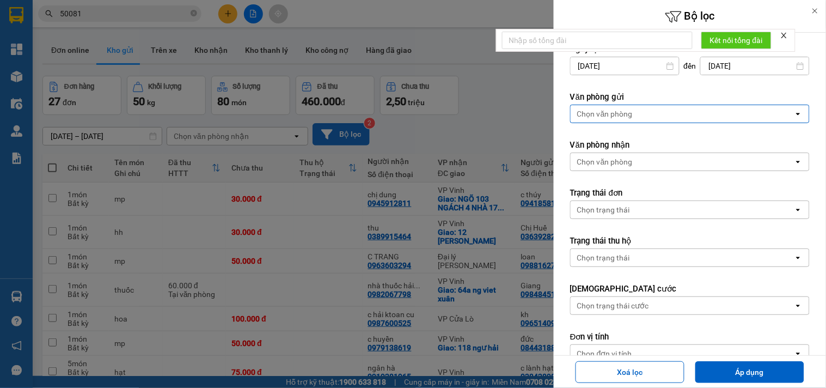
click at [649, 115] on div "Chọn văn phòng" at bounding box center [682, 113] width 223 height 17
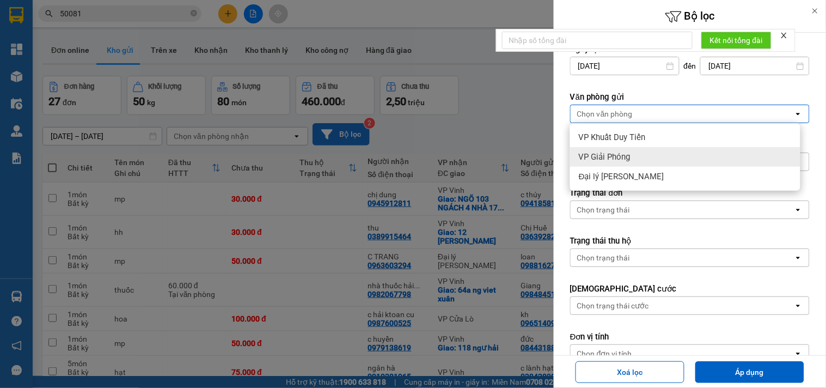
click at [631, 149] on div "VP Giải Phóng" at bounding box center [685, 157] width 230 height 20
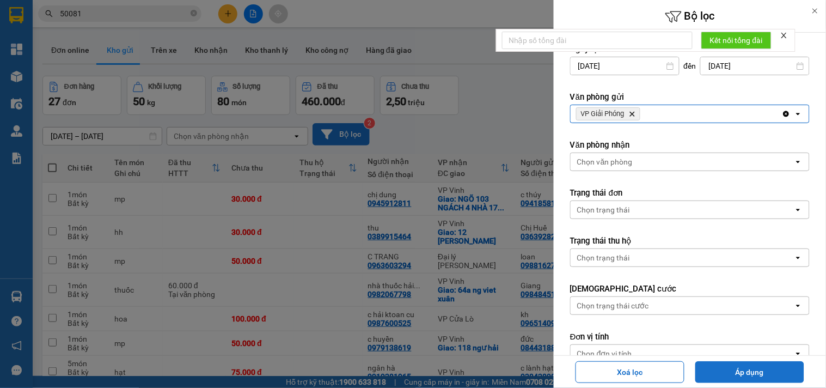
click at [766, 367] on button "Áp dụng" at bounding box center [750, 372] width 109 height 22
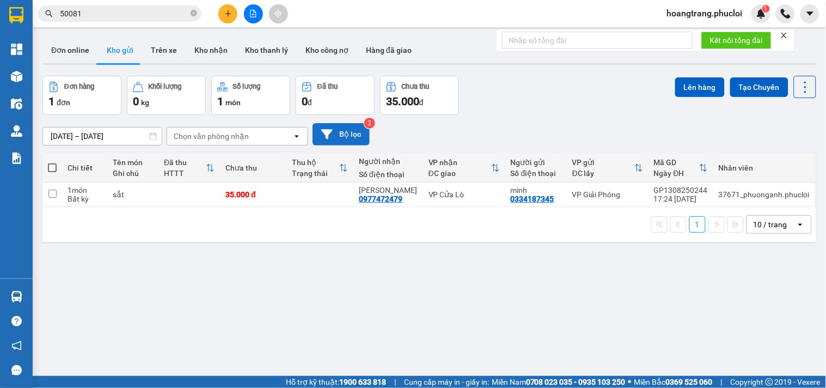
drag, startPoint x: 422, startPoint y: 344, endPoint x: 414, endPoint y: 346, distance: 7.9
click at [417, 341] on div "ver 1.8.138 Đơn online Kho gửi Trên xe Kho nhận Kho thanh lý Kho công nợ Hàng đ…" at bounding box center [429, 227] width 783 height 388
click at [326, 302] on div "ver 1.8.138 Đơn online Kho gửi Trên xe Kho nhận Kho thanh lý Kho công nợ Hàng đ…" at bounding box center [429, 227] width 783 height 388
click at [347, 137] on button "Bộ lọc" at bounding box center [341, 134] width 57 height 22
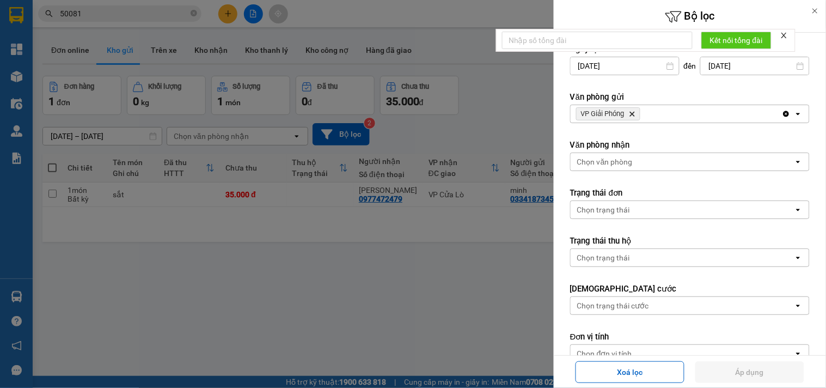
click at [633, 116] on icon "Delete" at bounding box center [632, 114] width 7 height 7
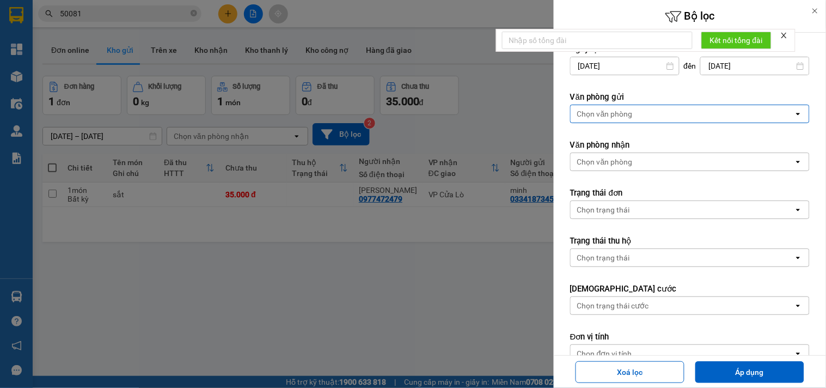
click at [632, 115] on div "Chọn văn phòng" at bounding box center [605, 113] width 56 height 11
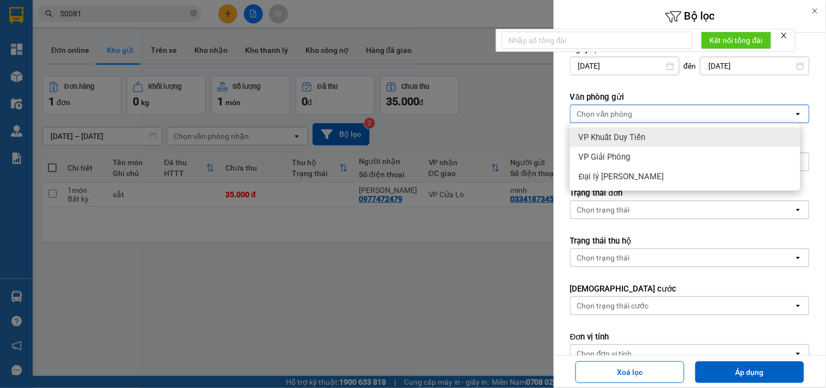
click at [630, 144] on div "VP Khuất Duy Tiến" at bounding box center [685, 137] width 230 height 20
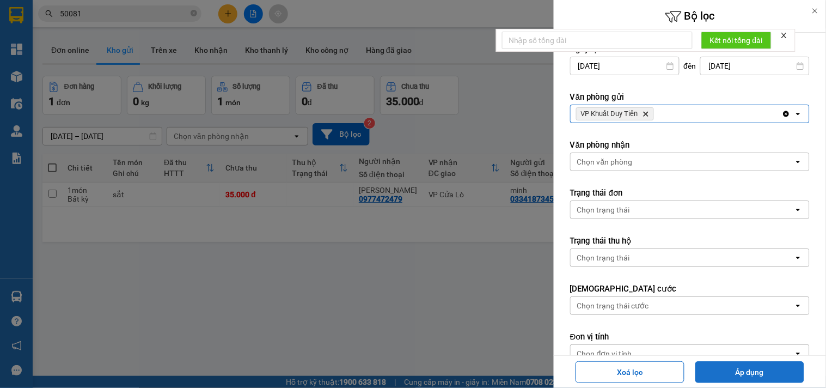
click at [738, 367] on button "Áp dụng" at bounding box center [750, 372] width 109 height 22
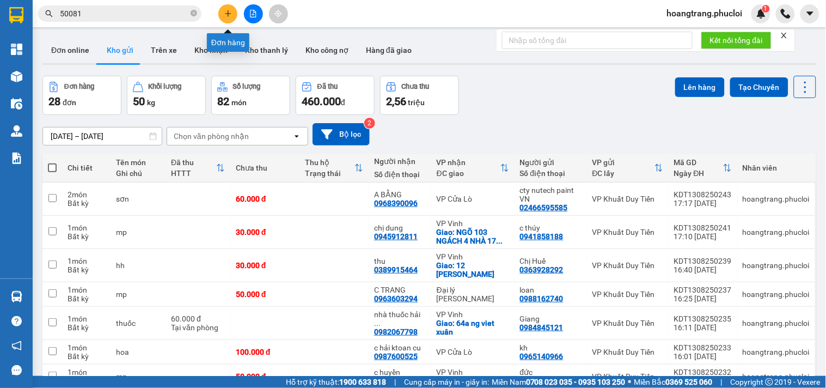
click at [223, 12] on button at bounding box center [227, 13] width 19 height 19
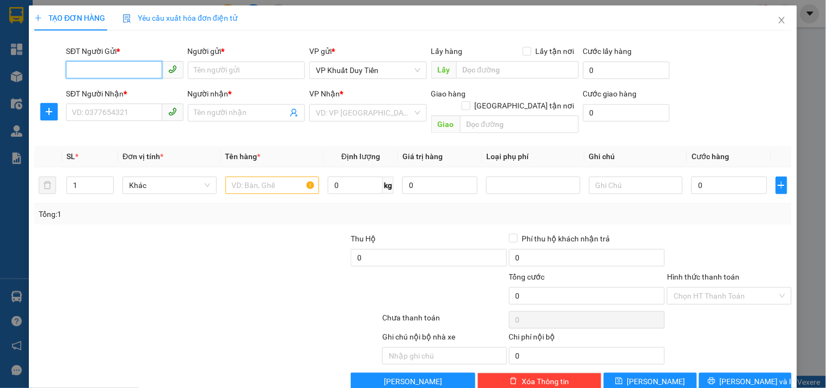
click at [109, 63] on input "SĐT Người Gửi *" at bounding box center [114, 69] width 96 height 17
click at [126, 93] on div "0989183339 - anh tước" at bounding box center [123, 92] width 103 height 12
type input "0989183339"
type input "anh tước"
type input "0989183339"
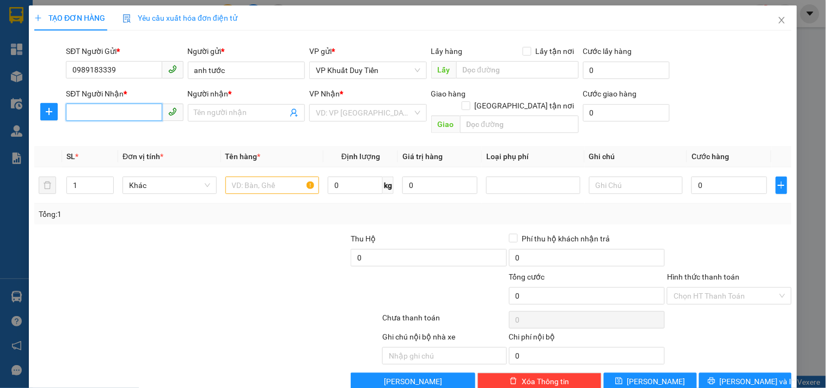
click at [119, 109] on input "SĐT Người Nhận *" at bounding box center [114, 111] width 96 height 17
click at [124, 135] on div "0941551913 - A THANH" at bounding box center [123, 135] width 103 height 12
type input "0941551913"
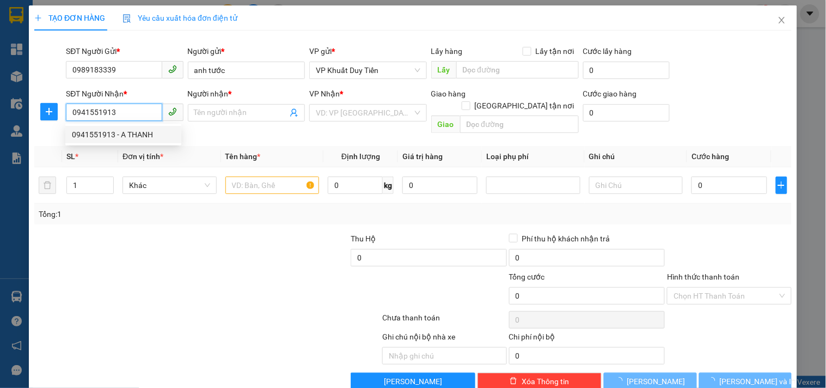
type input "A THANH"
checkbox input "true"
type input "159 [PERSON_NAME]"
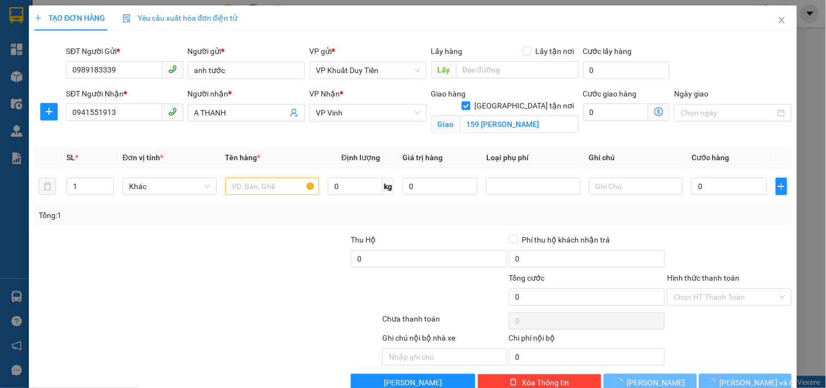
click at [198, 270] on div at bounding box center [271, 253] width 159 height 38
type input "2"
click at [108, 184] on icon "up" at bounding box center [108, 184] width 4 height 4
click at [213, 227] on div "Transit Pickup Surcharge Ids Transit Deliver Surcharge Ids Transit Deliver Surc…" at bounding box center [413, 215] width 758 height 352
click at [233, 187] on input "text" at bounding box center [273, 186] width 94 height 17
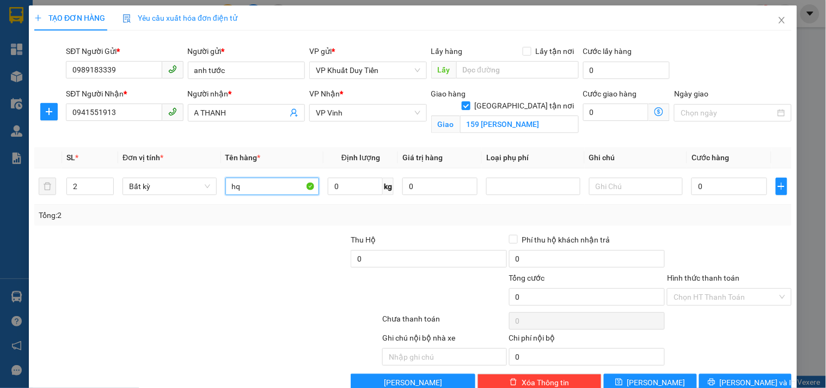
type input "hq"
click at [318, 240] on div at bounding box center [271, 253] width 159 height 38
click at [710, 191] on input "0" at bounding box center [729, 186] width 75 height 17
type input "6"
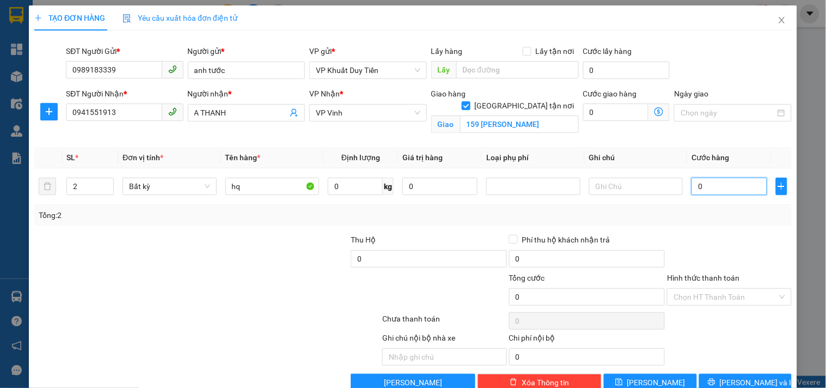
type input "6"
type input "60"
type input "60.000"
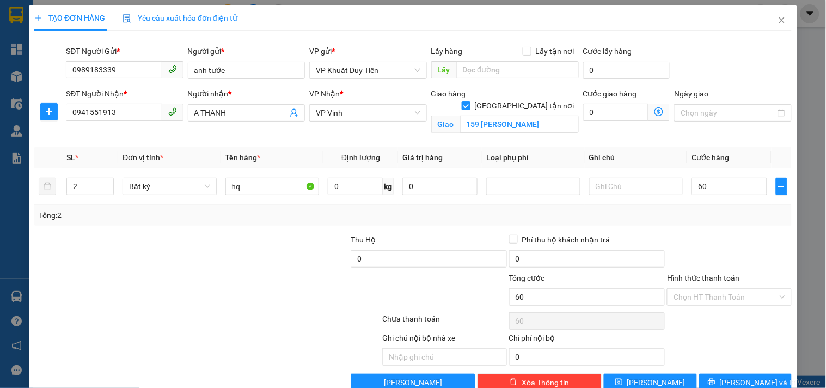
type input "60.000"
click at [700, 230] on div "Transit Pickup Surcharge Ids Transit Deliver Surcharge Ids Transit Deliver Surc…" at bounding box center [413, 215] width 758 height 352
click at [759, 382] on button "[PERSON_NAME] và In" at bounding box center [745, 382] width 93 height 17
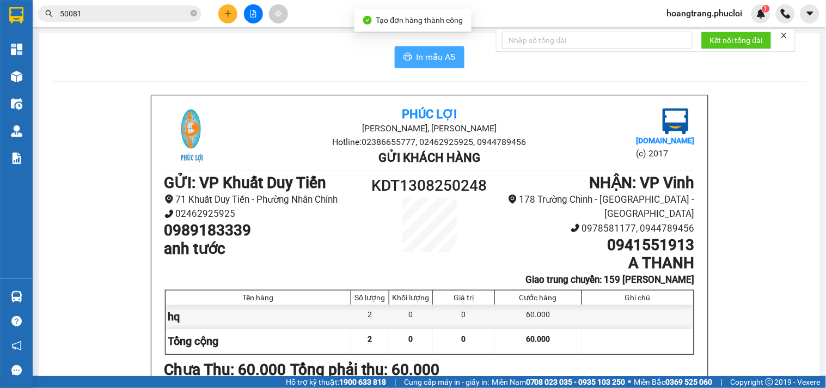
click at [436, 49] on button "In mẫu A5" at bounding box center [430, 57] width 70 height 22
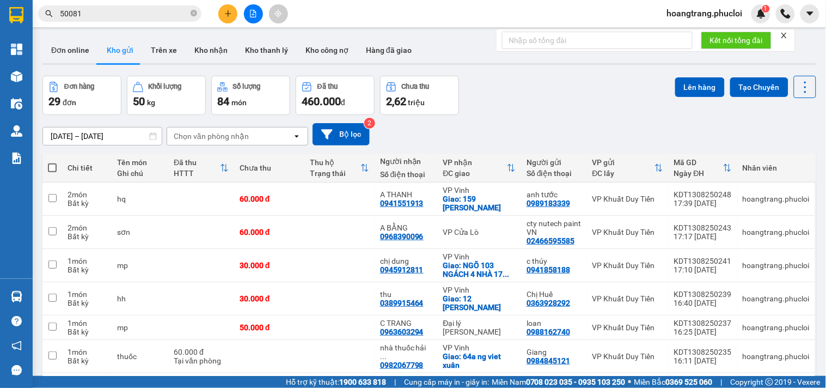
click at [226, 13] on icon "plus" at bounding box center [228, 13] width 6 height 1
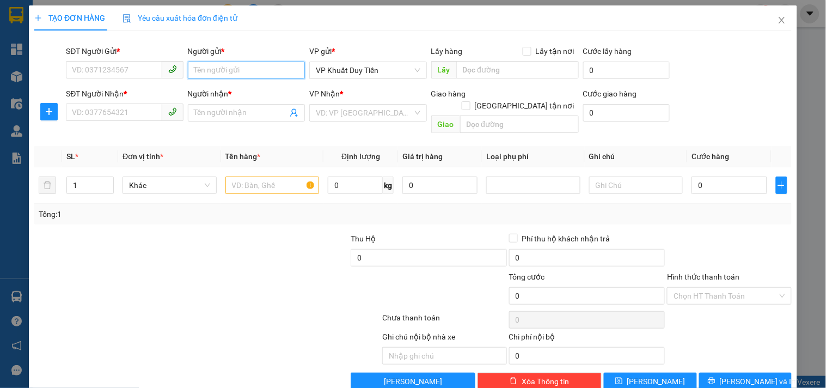
drag, startPoint x: 214, startPoint y: 75, endPoint x: 486, endPoint y: 140, distance: 279.6
click at [215, 75] on input "Người gửi *" at bounding box center [246, 70] width 117 height 17
type input "LIÊN SƠN"
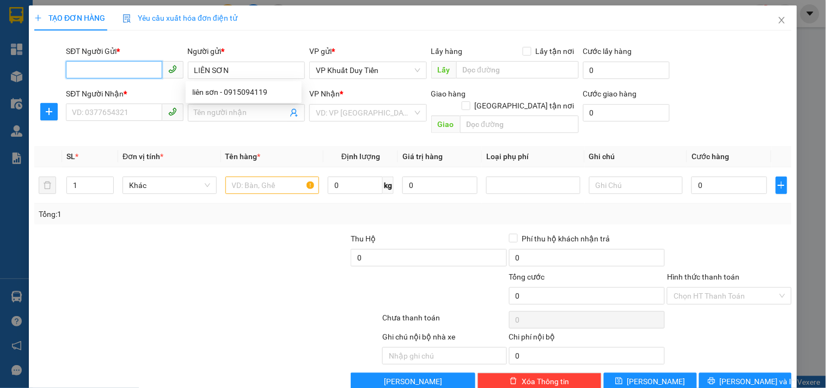
click at [141, 61] on input "SĐT Người Gửi *" at bounding box center [114, 69] width 96 height 17
type input "4119"
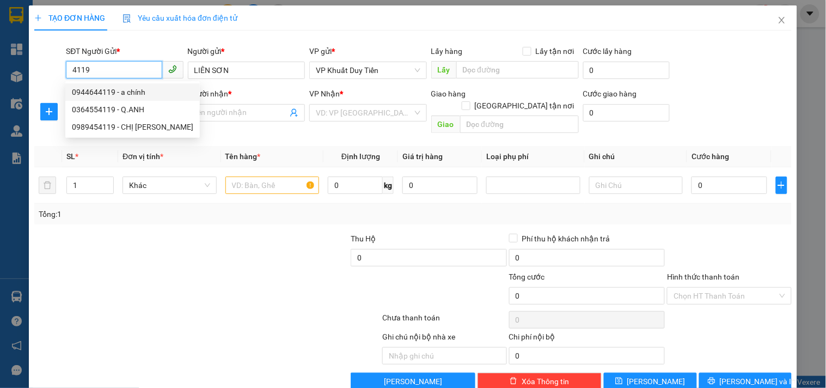
drag, startPoint x: 117, startPoint y: 67, endPoint x: 7, endPoint y: 68, distance: 109.5
click at [7, 68] on div "TẠO ĐƠN HÀNG Yêu cầu xuất hóa đơn điện tử Transit Pickup Surcharge Ids Transit …" at bounding box center [413, 194] width 826 height 388
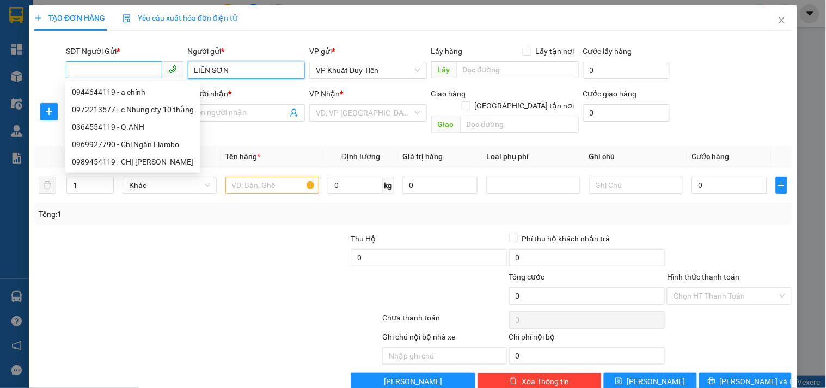
drag, startPoint x: 253, startPoint y: 69, endPoint x: 89, endPoint y: 71, distance: 164.0
click at [89, 71] on div "SĐT Người Gửi * VD: 0371234567 Người gửi * LIÊN SƠN LIÊN SƠN VP gửi * VP Khuất …" at bounding box center [429, 64] width 730 height 38
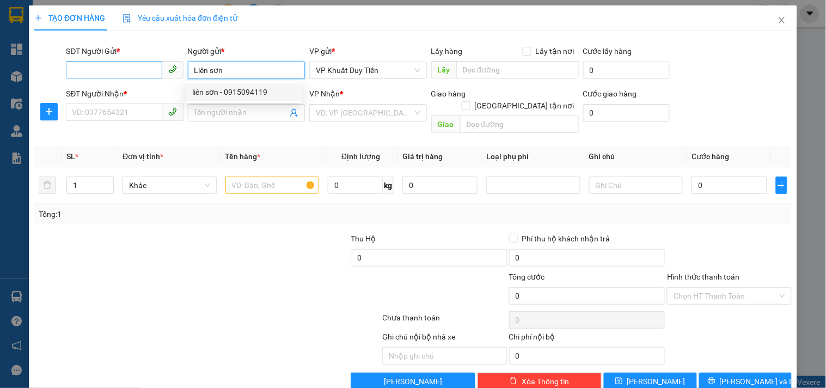
type input "Liên sơn"
click at [138, 71] on input "SĐT Người Gửi *" at bounding box center [114, 69] width 96 height 17
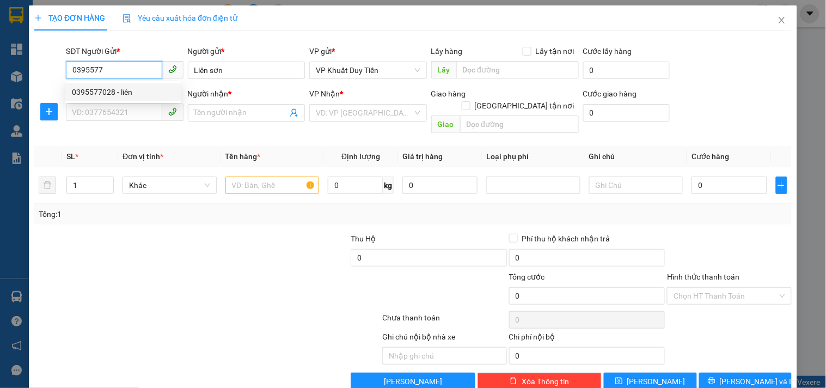
click at [120, 99] on div "0395577028 - liên" at bounding box center [123, 91] width 116 height 17
type input "0395577028"
type input "liên"
type input "0395577028"
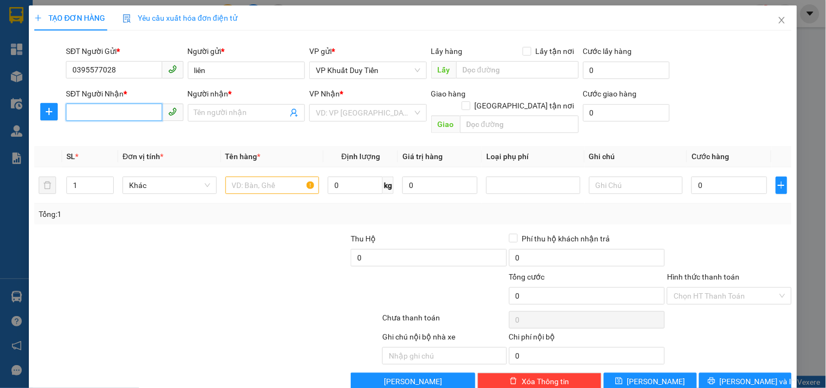
click at [128, 117] on input "SĐT Người Nhận *" at bounding box center [114, 111] width 96 height 17
click at [132, 126] on div "0913543827 - TRƯỜNG SƠN" at bounding box center [133, 134] width 136 height 17
type input "0913543827"
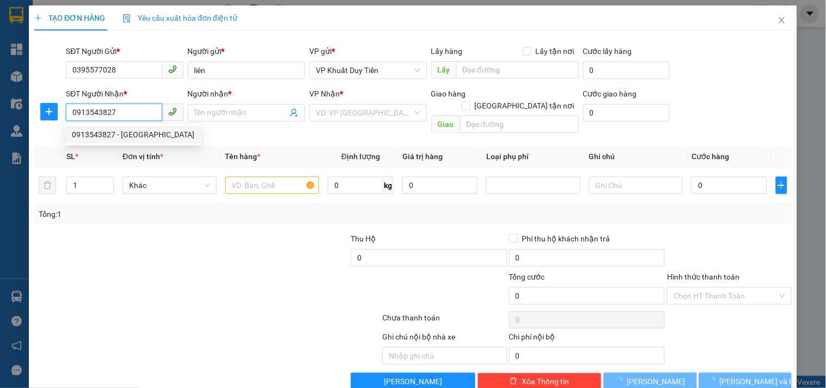
type input "TRƯỜNG SƠN"
checkbox input "true"
type input "kiot 1 tang 1 cổng chính đình chính chợ vinh"
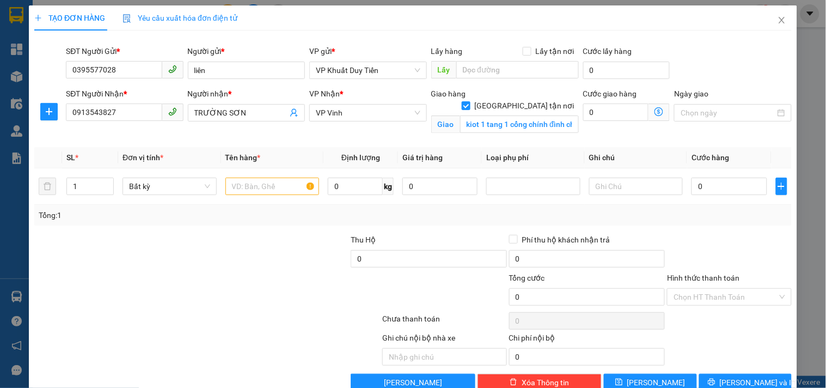
click at [207, 269] on div at bounding box center [271, 253] width 159 height 38
click at [260, 188] on input "text" at bounding box center [273, 186] width 94 height 17
click at [237, 189] on input "text" at bounding box center [273, 186] width 94 height 17
type input "thuốc"
click at [722, 184] on input "0" at bounding box center [729, 186] width 75 height 17
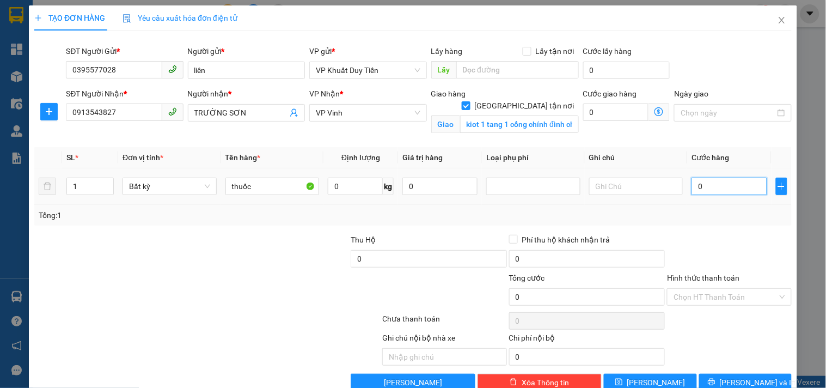
type input "3"
type input "30"
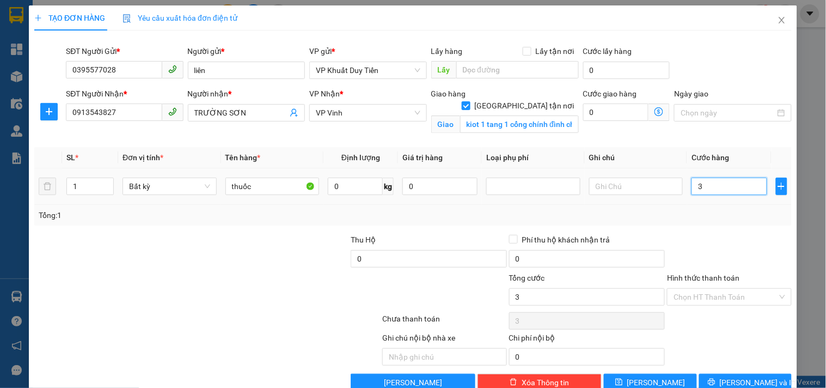
type input "30"
type input "30.000"
click at [249, 281] on div at bounding box center [144, 291] width 222 height 38
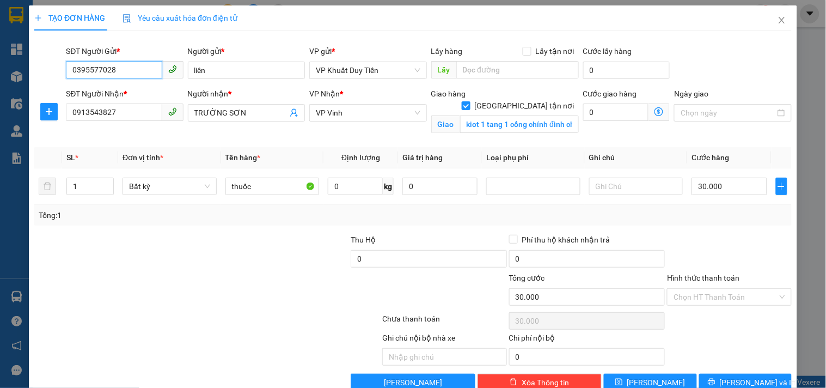
drag, startPoint x: 121, startPoint y: 71, endPoint x: 13, endPoint y: 82, distance: 108.5
click at [14, 82] on div "TẠO ĐƠN HÀNG Yêu cầu xuất hóa đơn điện tử Transit Pickup Surcharge Ids Transit …" at bounding box center [413, 194] width 826 height 388
click at [145, 91] on div "0944026886 - Sơn Liên" at bounding box center [133, 92] width 123 height 12
type input "0944026886"
type input "Sơn Liên"
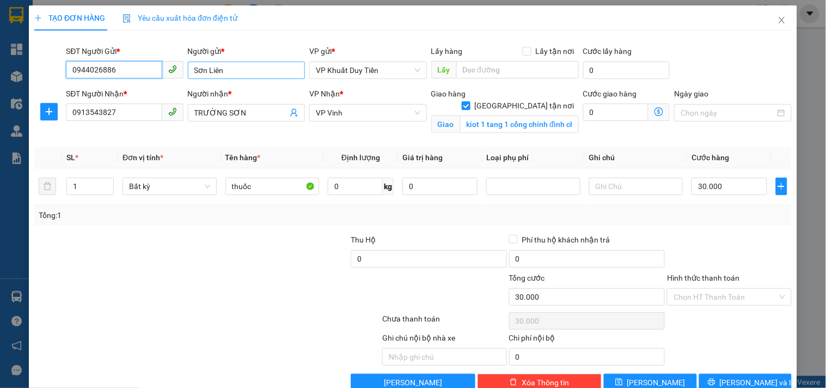
type input "0944026886"
drag, startPoint x: 206, startPoint y: 71, endPoint x: 126, endPoint y: 80, distance: 79.9
click at [126, 80] on div "SĐT Người Gửi * 0944026886 Người gửi * Sơn Liên Sơn Liên VP gửi * VP Khuất Duy …" at bounding box center [429, 64] width 730 height 38
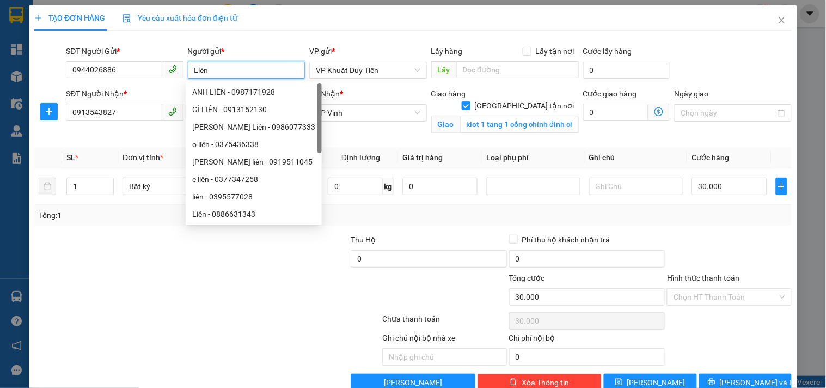
type input "Liên"
click at [236, 277] on div at bounding box center [144, 291] width 222 height 38
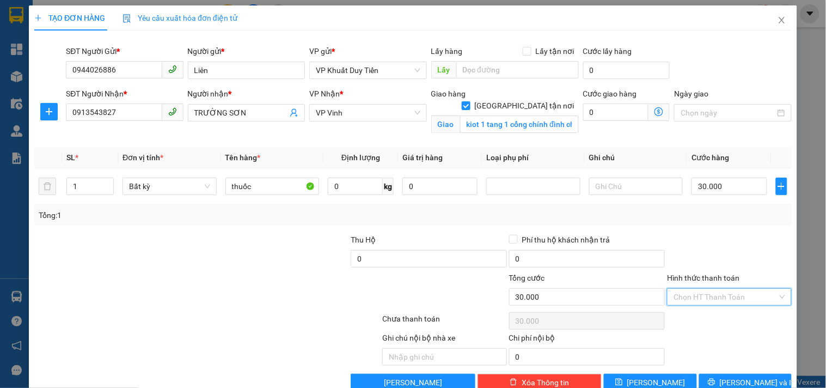
click at [715, 300] on input "Hình thức thanh toán" at bounding box center [725, 297] width 103 height 16
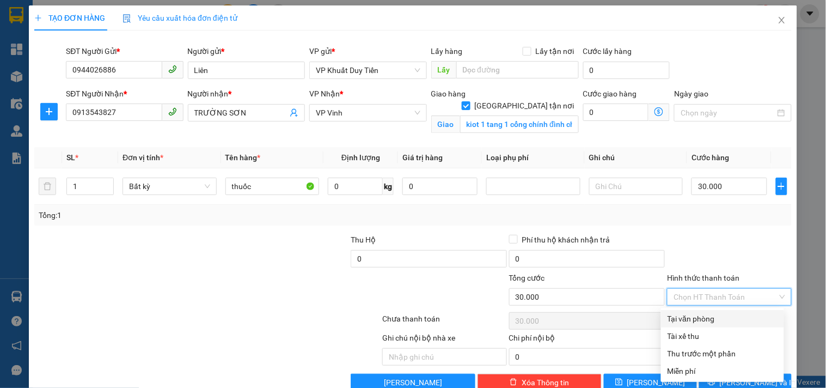
click at [725, 316] on div "Tại văn phòng" at bounding box center [723, 319] width 110 height 12
type input "0"
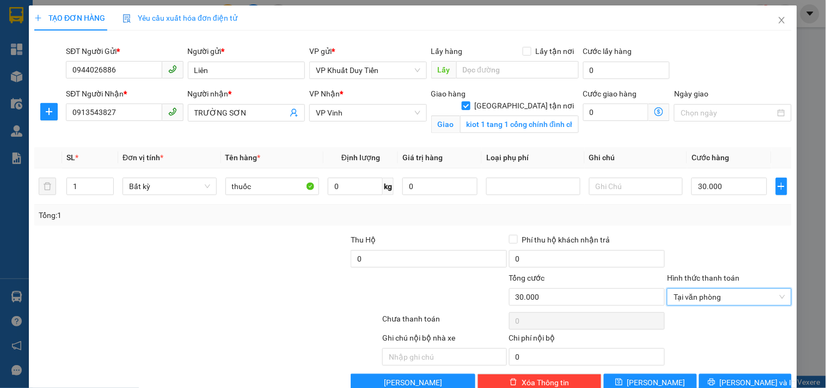
click at [698, 241] on div at bounding box center [729, 253] width 126 height 38
click at [727, 386] on button "[PERSON_NAME] và In" at bounding box center [745, 382] width 93 height 17
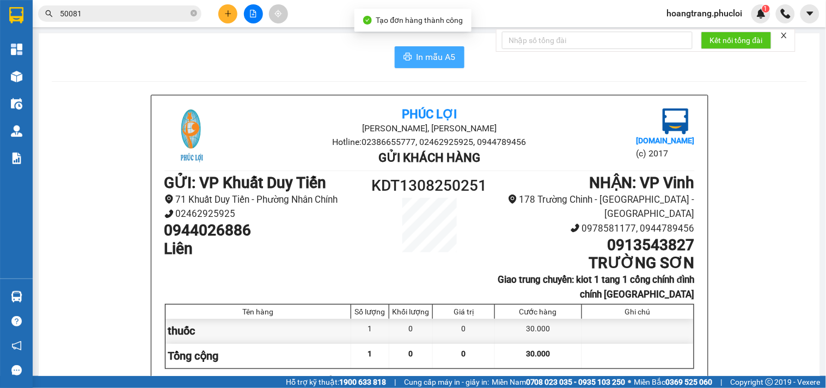
click at [432, 55] on span "In mẫu A5" at bounding box center [436, 57] width 39 height 14
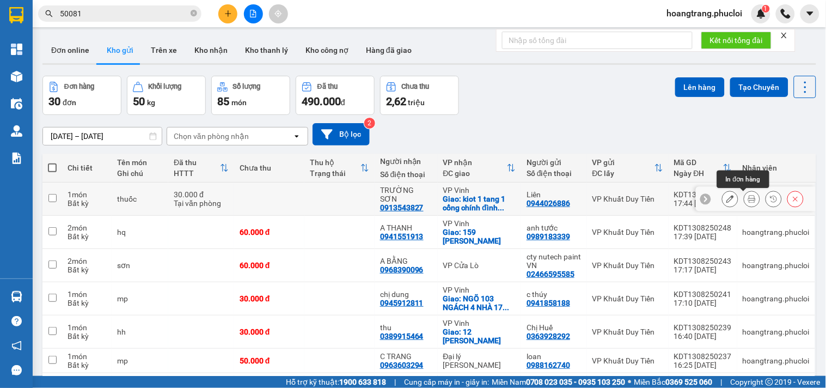
click at [748, 199] on icon at bounding box center [752, 199] width 8 height 8
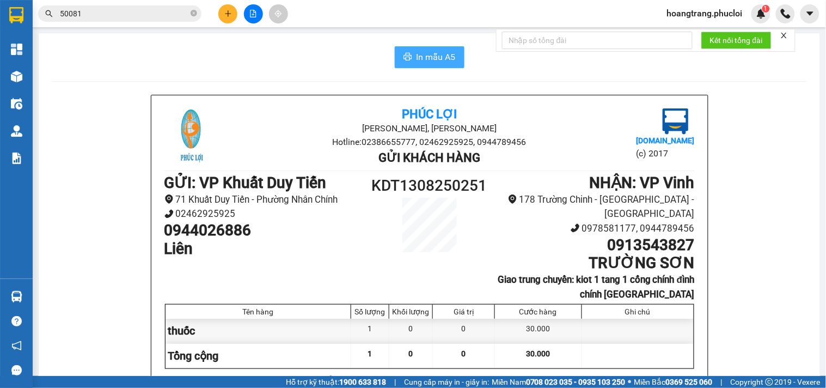
click at [438, 60] on span "In mẫu A5" at bounding box center [436, 57] width 39 height 14
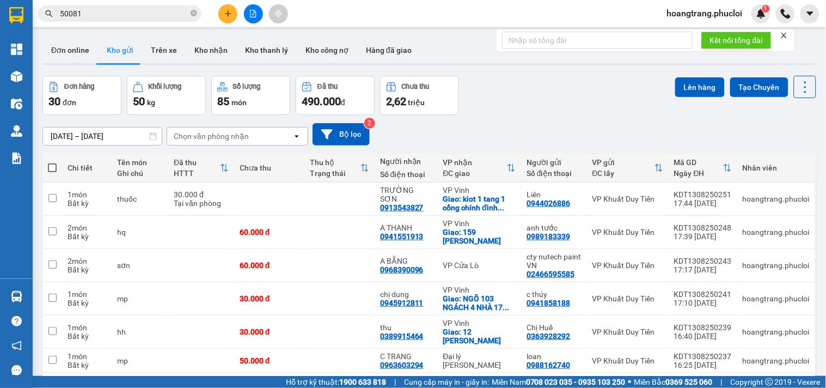
click at [223, 14] on button at bounding box center [227, 13] width 19 height 19
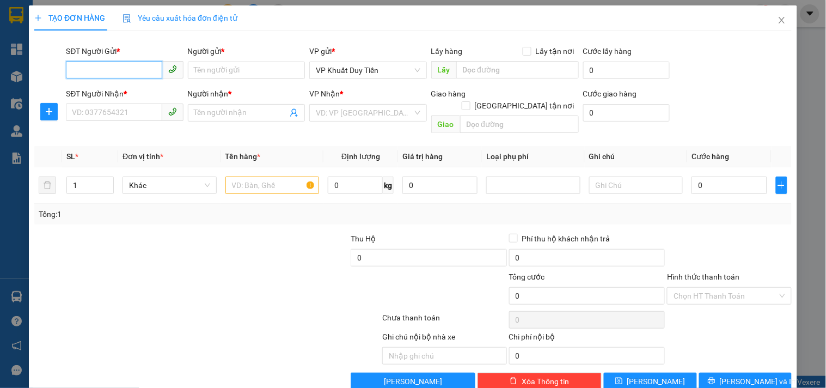
click at [127, 69] on input "SĐT Người Gửi *" at bounding box center [114, 69] width 96 height 17
type input "0823691997"
click at [113, 90] on div "0823691997 - VIỆT" at bounding box center [123, 92] width 103 height 12
type input "VIỆT"
type input "0823691997"
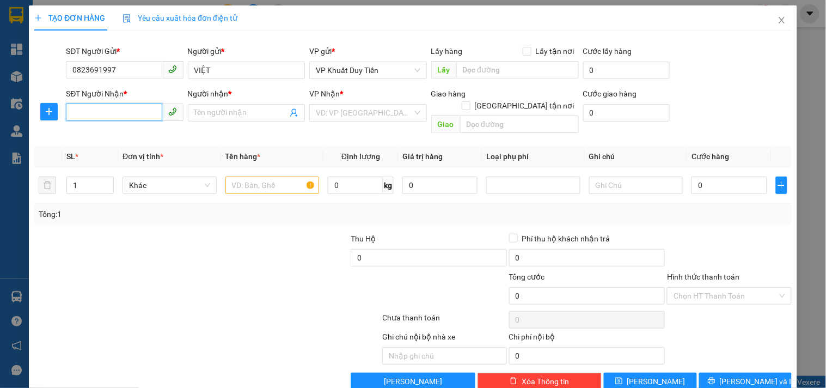
click at [121, 110] on input "SĐT Người Nhận *" at bounding box center [114, 111] width 96 height 17
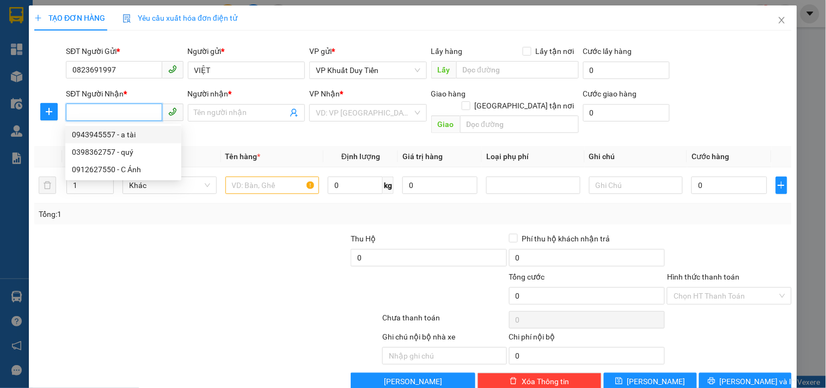
click at [140, 133] on div "0943945557 - a tài" at bounding box center [123, 135] width 103 height 12
type input "0943945557"
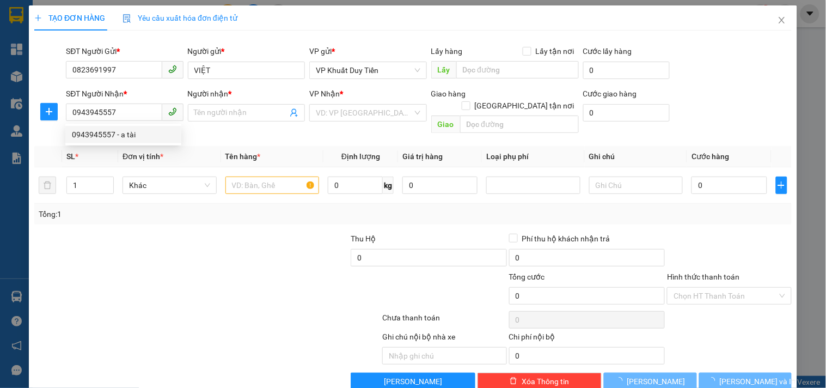
click at [298, 281] on div at bounding box center [318, 290] width 126 height 38
type input "a tài"
checkbox input "true"
type input "70 Nguyễn Sỹ Sách"
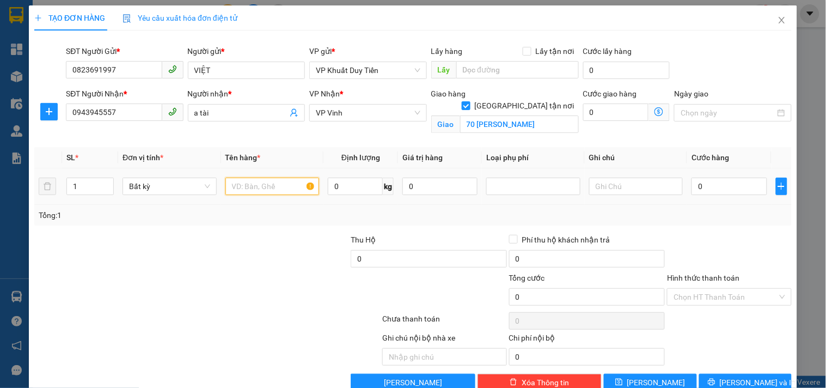
click at [270, 184] on input "text" at bounding box center [273, 186] width 94 height 17
drag, startPoint x: 199, startPoint y: 246, endPoint x: 56, endPoint y: 99, distance: 205.3
click at [174, 224] on div "Transit Pickup Surcharge Ids Transit Deliver Surcharge Ids Transit Deliver Surc…" at bounding box center [413, 215] width 758 height 352
drag, startPoint x: 118, startPoint y: 114, endPoint x: 0, endPoint y: 121, distance: 118.4
click at [0, 121] on div "TẠO ĐƠN HÀNG Yêu cầu xuất hóa đơn điện tử Transit Pickup Surcharge Ids Transit …" at bounding box center [413, 194] width 826 height 388
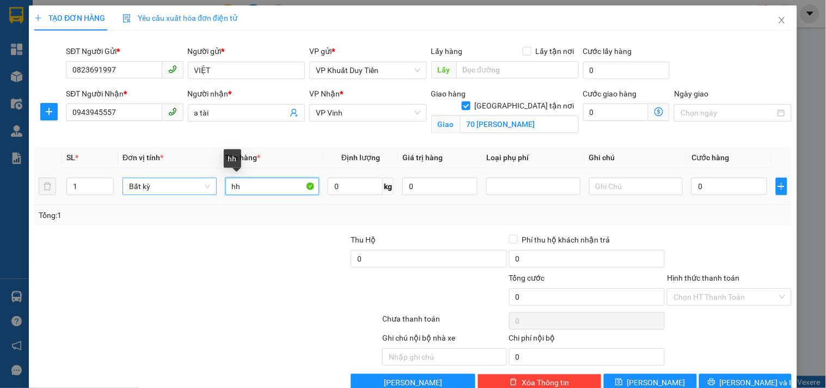
drag, startPoint x: 251, startPoint y: 186, endPoint x: 165, endPoint y: 192, distance: 85.7
click at [165, 192] on tr "1 Bất kỳ hh 0 kg 0 0" at bounding box center [413, 186] width 758 height 36
type input "sữa"
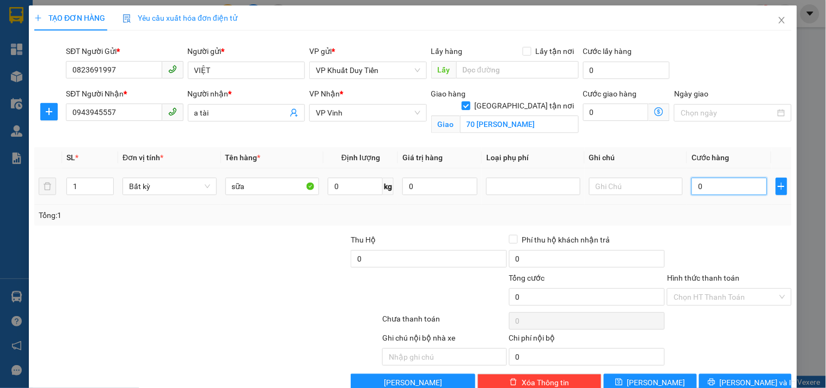
click at [720, 192] on input "0" at bounding box center [729, 186] width 75 height 17
type input "6"
type input "60"
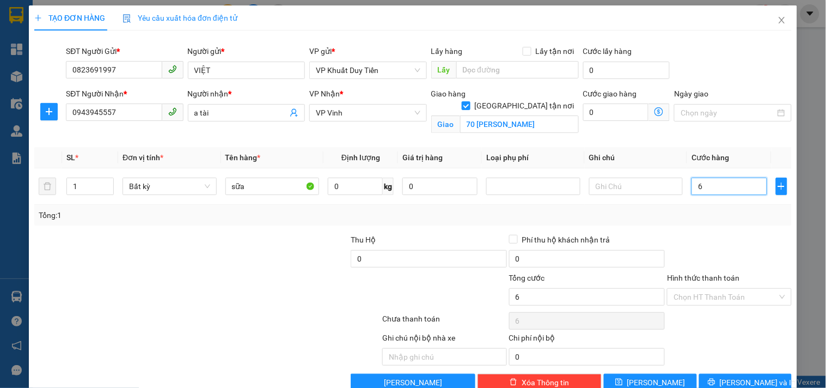
type input "60"
type input "60.000"
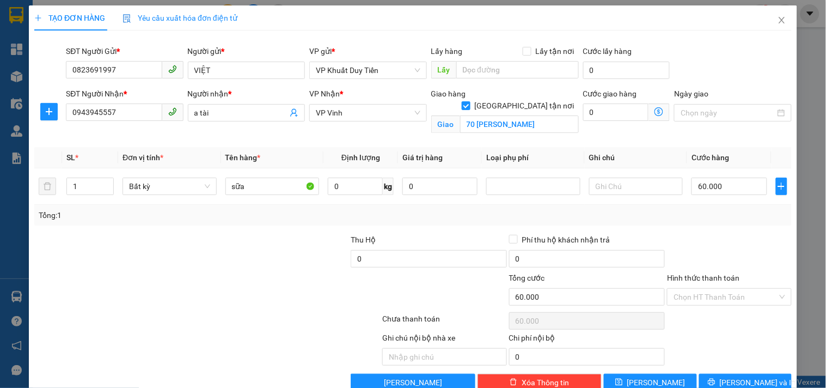
drag, startPoint x: 691, startPoint y: 224, endPoint x: 733, endPoint y: 341, distance: 123.9
click at [693, 225] on div "Tổng: 1" at bounding box center [413, 215] width 758 height 21
click at [744, 383] on span "[PERSON_NAME] và In" at bounding box center [758, 382] width 76 height 12
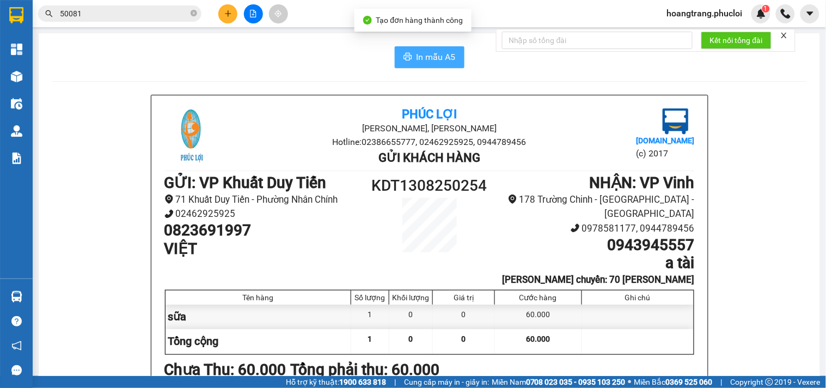
click at [444, 50] on span "In mẫu A5" at bounding box center [436, 57] width 39 height 14
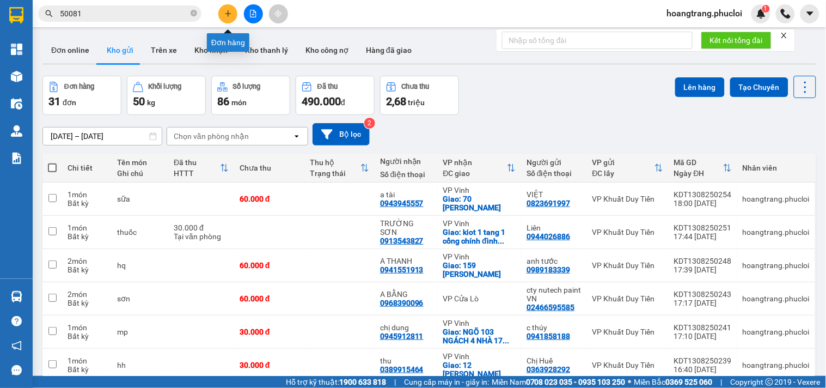
click at [222, 12] on button at bounding box center [227, 13] width 19 height 19
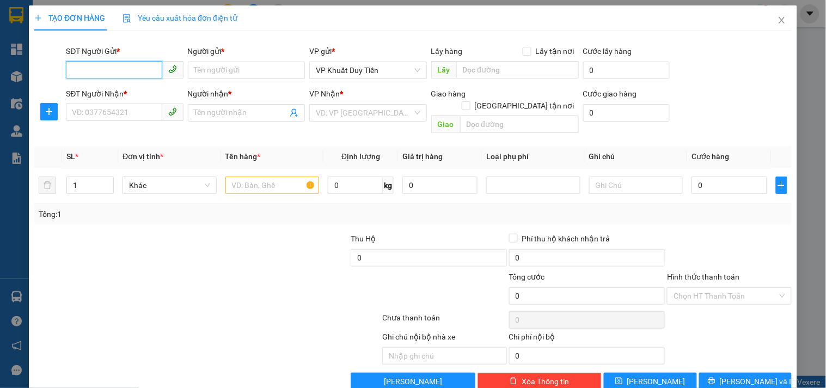
click at [136, 71] on input "SĐT Người Gửi *" at bounding box center [114, 69] width 96 height 17
type input "0968539187"
click at [236, 69] on input "Người gửi *" at bounding box center [246, 70] width 117 height 17
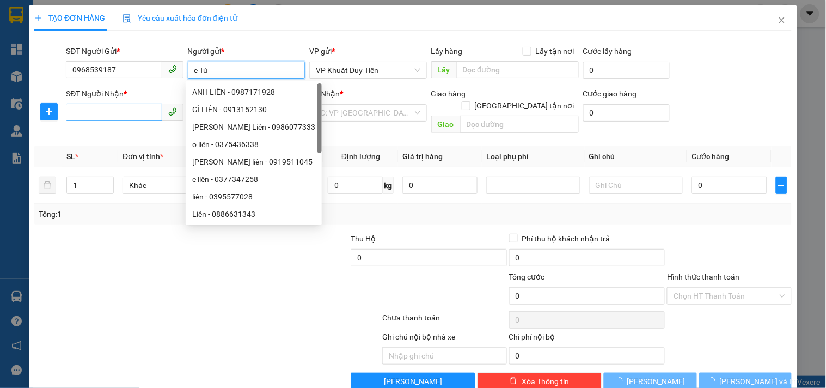
type input "c Tú"
click at [123, 116] on input "SĐT Người Nhận *" at bounding box center [114, 111] width 96 height 17
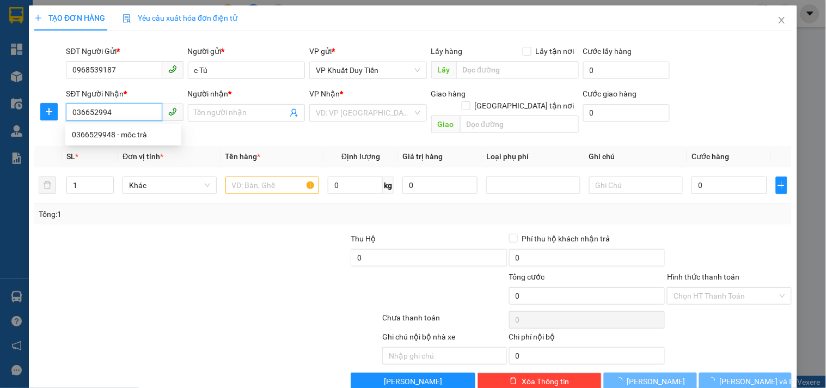
type input "0366529948"
click at [140, 139] on div "0366529948 - môc trà" at bounding box center [123, 135] width 103 height 12
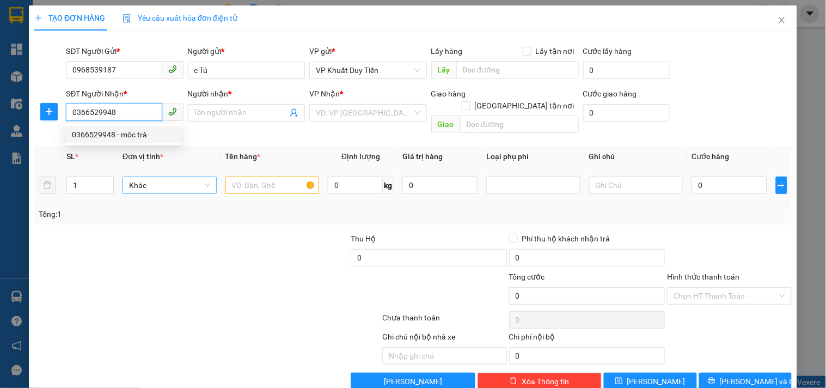
type input "môc trà"
checkbox input "true"
type input "61 nguyen trường tô"
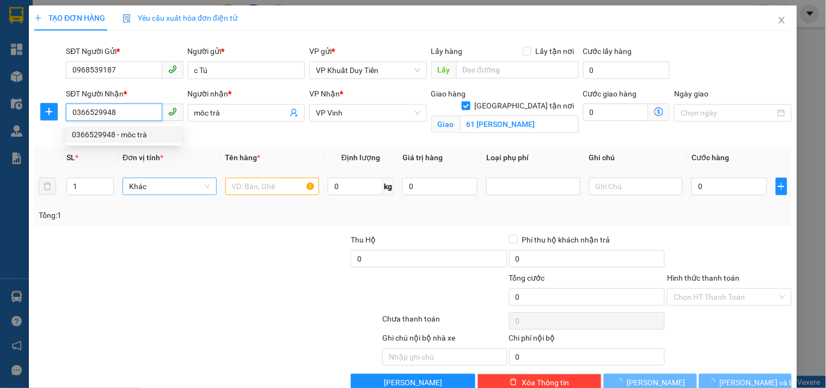
type input "0366529948"
click at [213, 199] on td "Khác" at bounding box center [169, 186] width 103 height 36
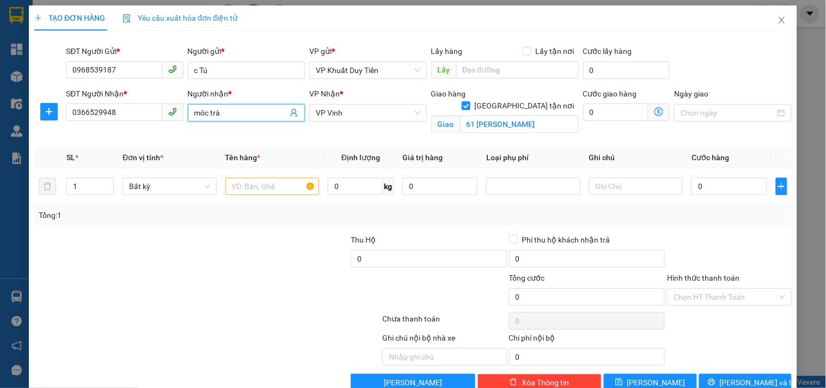
click at [203, 112] on input "môc trà" at bounding box center [240, 113] width 93 height 12
type input "mộc trà"
click at [209, 253] on div at bounding box center [271, 253] width 159 height 38
click at [253, 190] on input "text" at bounding box center [273, 186] width 94 height 17
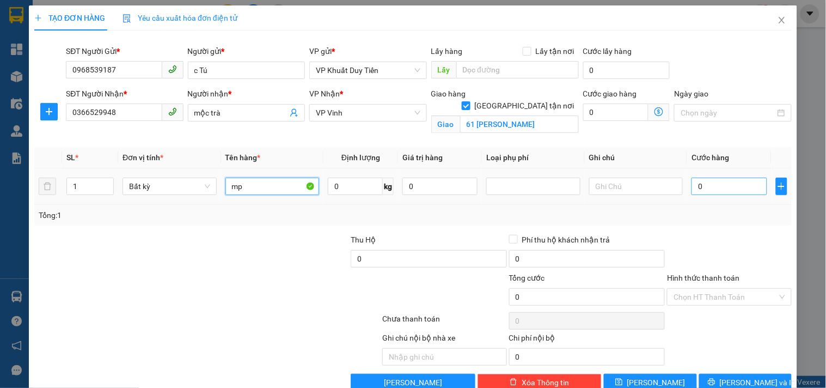
type input "mp"
click at [737, 187] on input "0" at bounding box center [729, 186] width 75 height 17
type input "4"
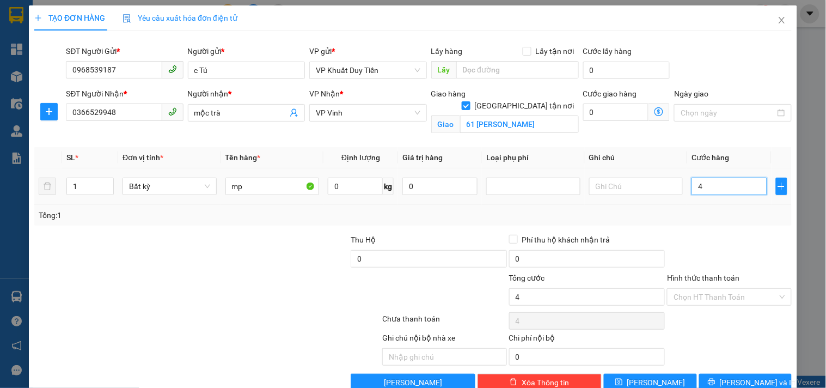
type input "40"
type input "40.000"
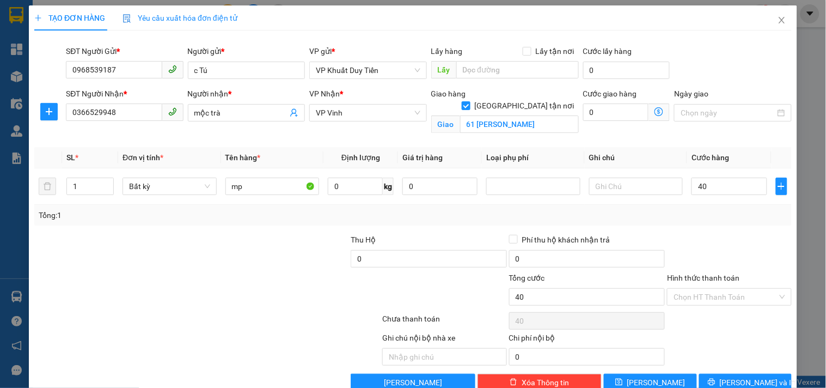
type input "40.000"
click at [742, 241] on div at bounding box center [729, 253] width 126 height 38
click at [716, 380] on icon "printer" at bounding box center [712, 382] width 8 height 8
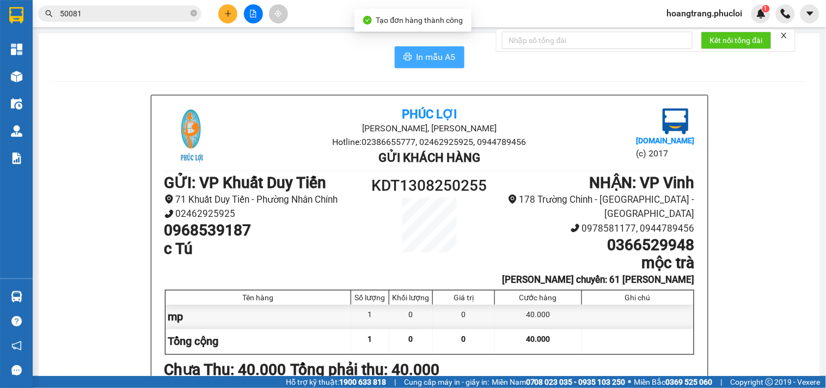
click at [424, 61] on span "In mẫu A5" at bounding box center [436, 57] width 39 height 14
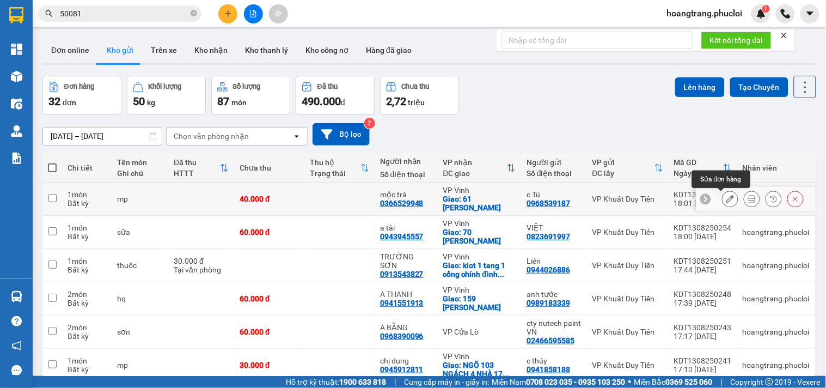
click at [727, 198] on icon at bounding box center [731, 199] width 8 height 8
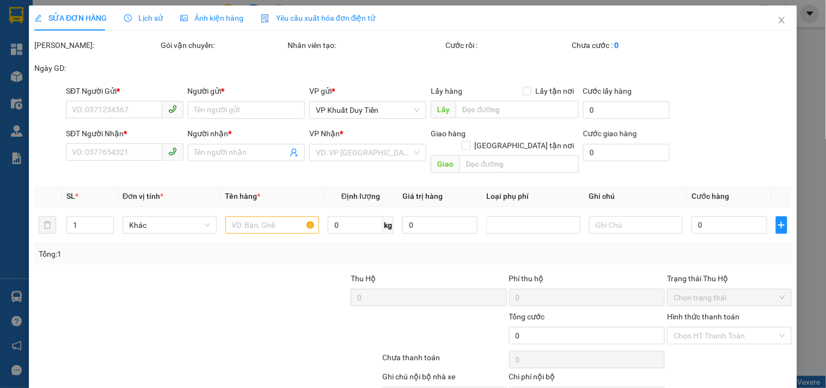
type input "0968539187"
type input "c Tú"
type input "0366529948"
type input "mộc trà"
checkbox input "true"
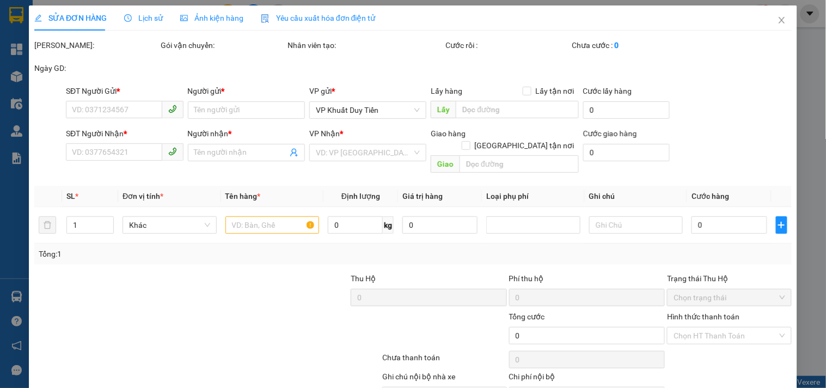
type input "61 nguyen trường tô"
type input "40.000"
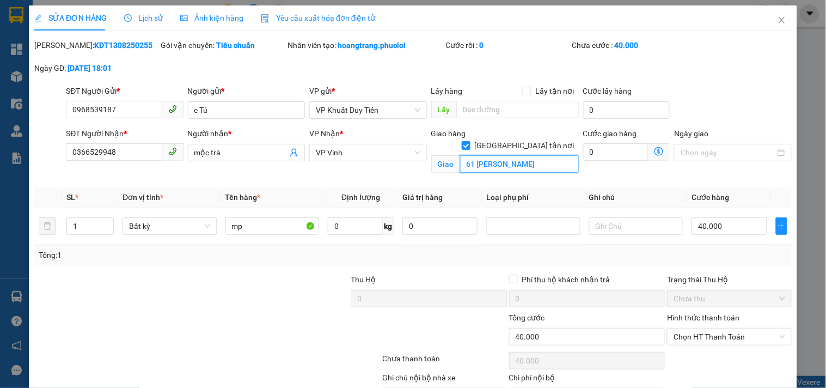
click at [555, 155] on input "61 nguyen trường tô" at bounding box center [519, 163] width 119 height 17
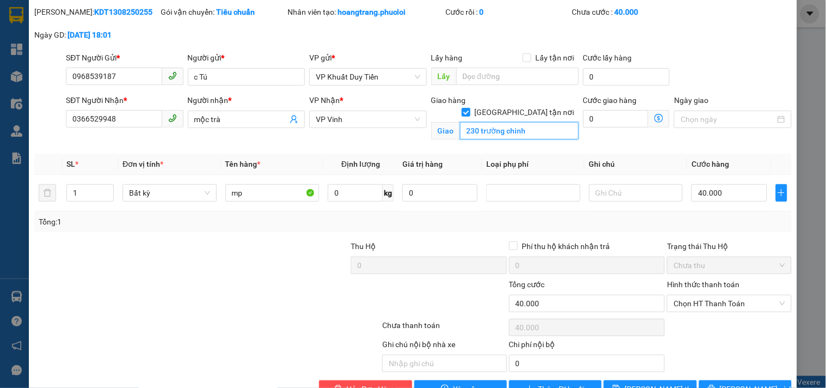
scroll to position [64, 0]
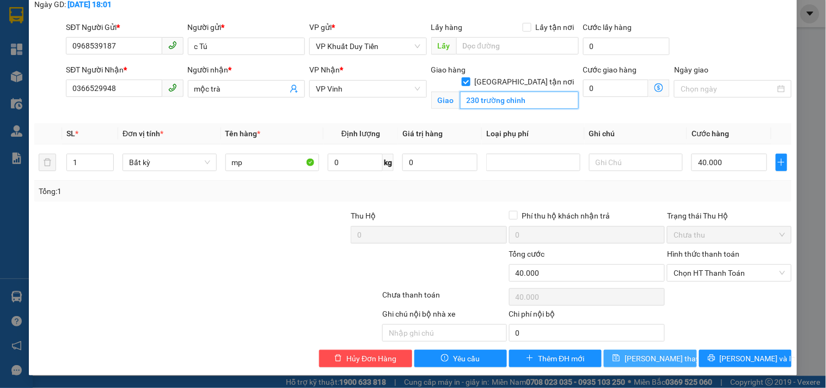
type input "230 trường chinh"
click at [662, 361] on span "[PERSON_NAME] thay đổi" at bounding box center [668, 358] width 87 height 12
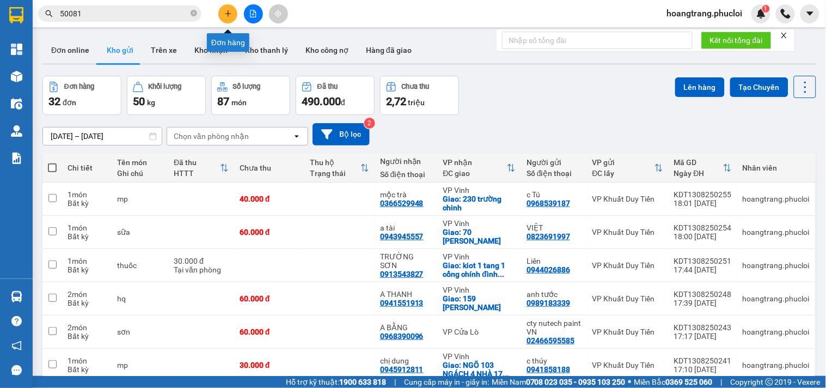
click at [229, 10] on icon "plus" at bounding box center [228, 14] width 8 height 8
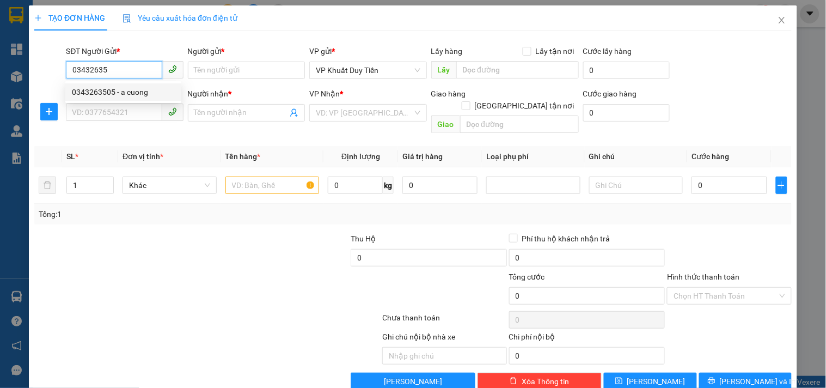
click at [135, 88] on div "0343263505 - a cuong" at bounding box center [123, 92] width 103 height 12
type input "0343263505"
type input "a cuong"
type input "0343263505"
click at [137, 115] on input "SĐT Người Nhận *" at bounding box center [114, 111] width 96 height 17
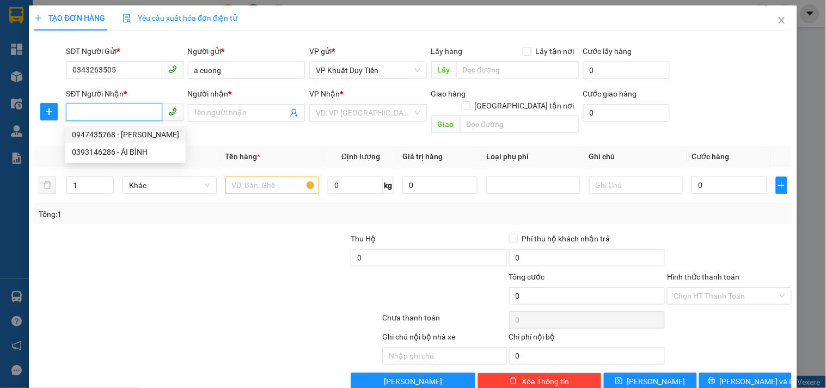
click at [126, 132] on div "0947435768 - Phương Thanh" at bounding box center [125, 135] width 107 height 12
type input "0947435768"
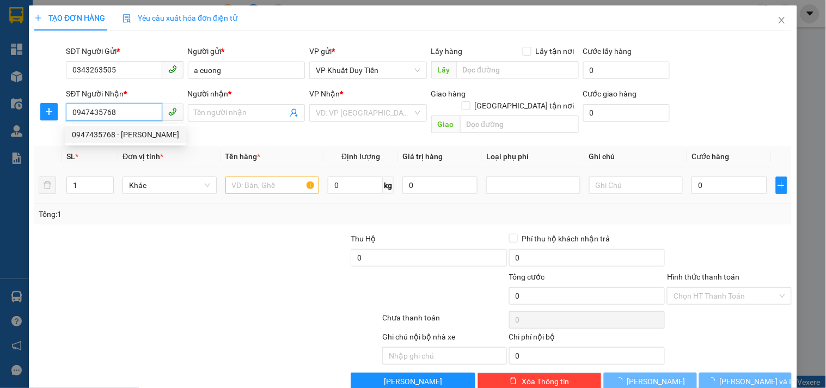
type input "[PERSON_NAME]"
checkbox input "true"
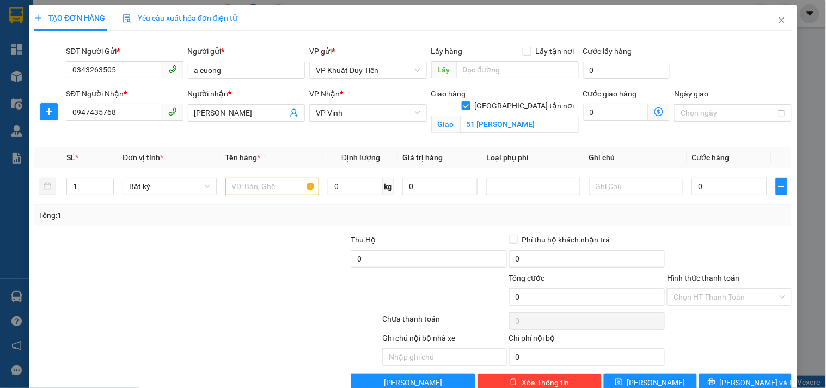
click at [277, 281] on div at bounding box center [318, 291] width 126 height 38
click at [470, 115] on input "51 Phùng Khắc Khoan" at bounding box center [519, 123] width 119 height 17
drag, startPoint x: 469, startPoint y: 110, endPoint x: 444, endPoint y: 111, distance: 24.5
click at [444, 115] on span "Giao 51 Phùng Khắc Khoan" at bounding box center [505, 123] width 148 height 17
type input "67 Phùng Khắc Khoan"
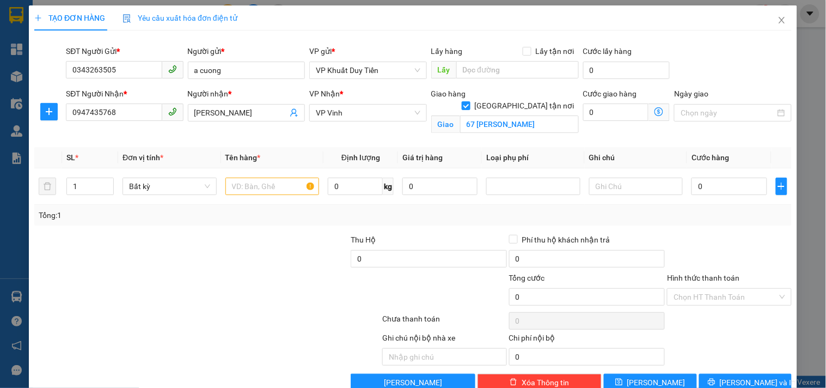
click at [316, 225] on div "Transit Pickup Surcharge Ids Transit Deliver Surcharge Ids Transit Deliver Surc…" at bounding box center [413, 215] width 758 height 352
click at [290, 185] on input "text" at bounding box center [273, 186] width 94 height 17
type input "chăn ga"
click at [709, 189] on input "0" at bounding box center [729, 186] width 75 height 17
type input "5"
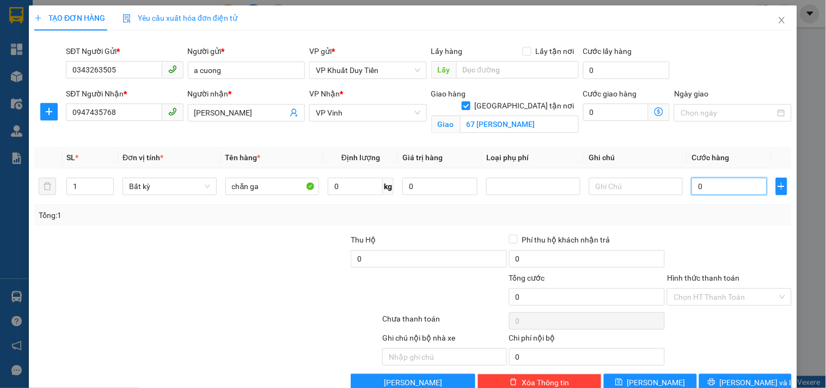
type input "5"
type input "50"
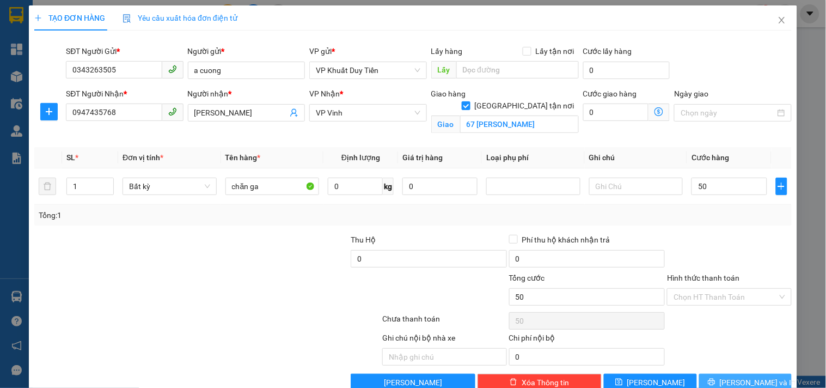
type input "50.000"
click at [746, 382] on span "[PERSON_NAME] và In" at bounding box center [758, 382] width 76 height 12
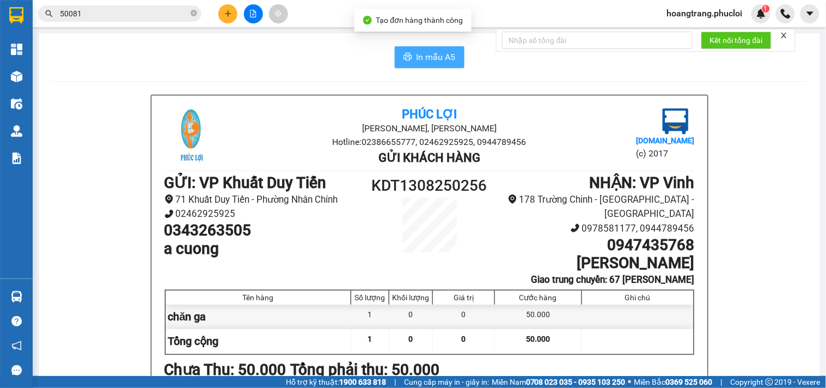
click at [417, 62] on span "In mẫu A5" at bounding box center [436, 57] width 39 height 14
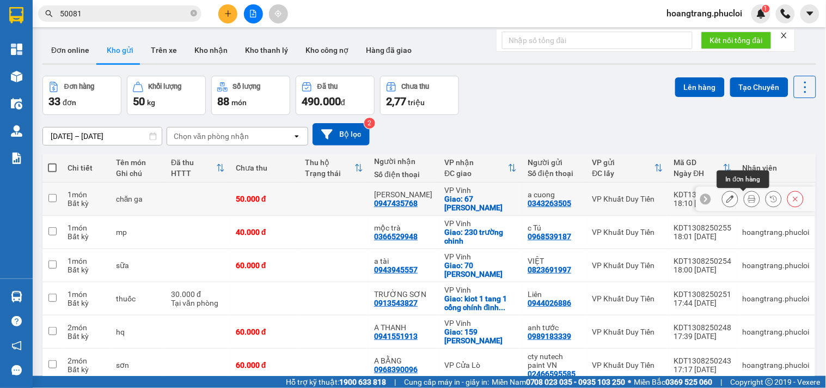
click at [748, 196] on icon at bounding box center [752, 199] width 8 height 8
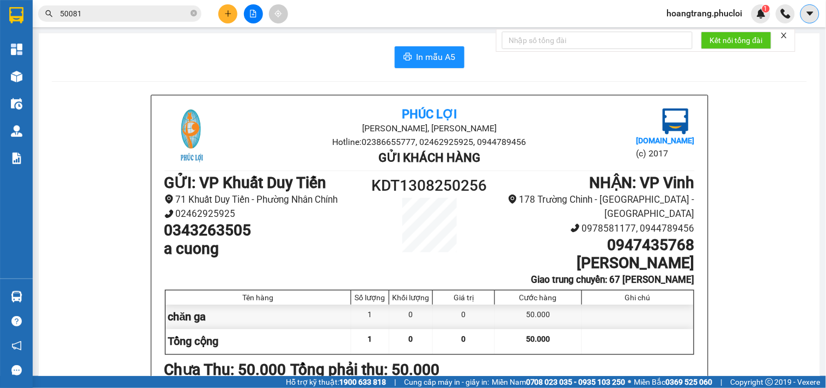
click at [804, 15] on button at bounding box center [810, 13] width 19 height 19
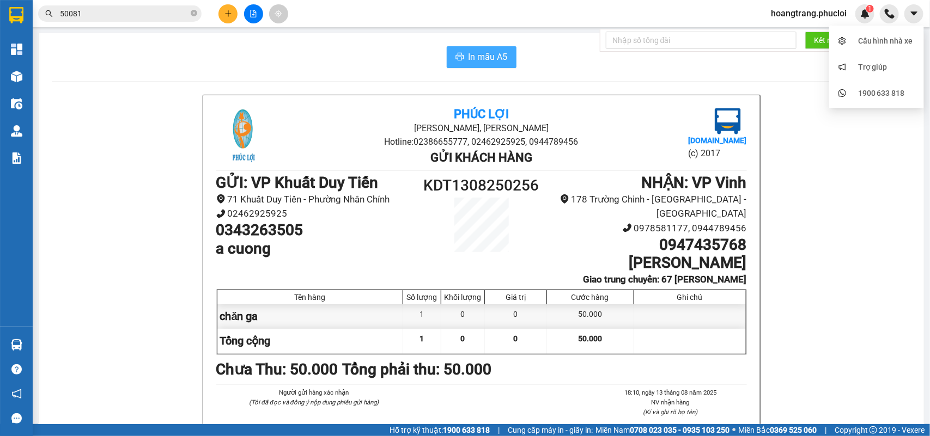
drag, startPoint x: 764, startPoint y: 0, endPoint x: 477, endPoint y: 59, distance: 292.5
click at [477, 59] on span "In mẫu A5" at bounding box center [487, 57] width 39 height 14
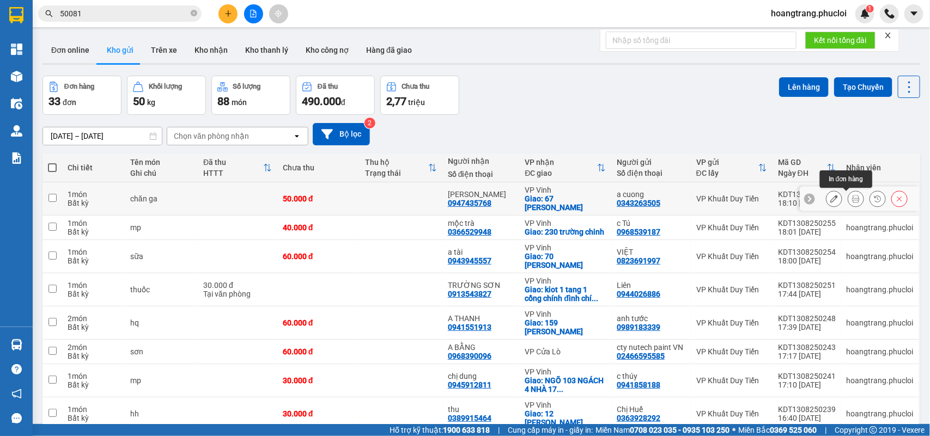
click at [826, 198] on icon at bounding box center [856, 199] width 8 height 8
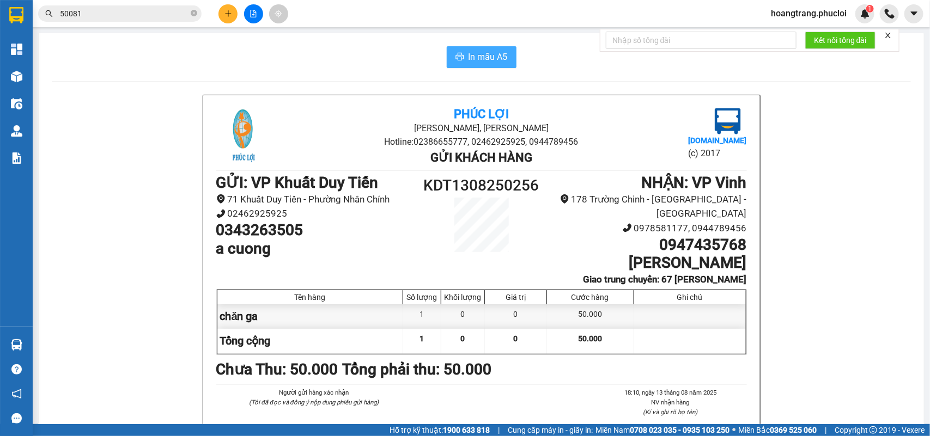
click at [461, 60] on button "In mẫu A5" at bounding box center [482, 57] width 70 height 22
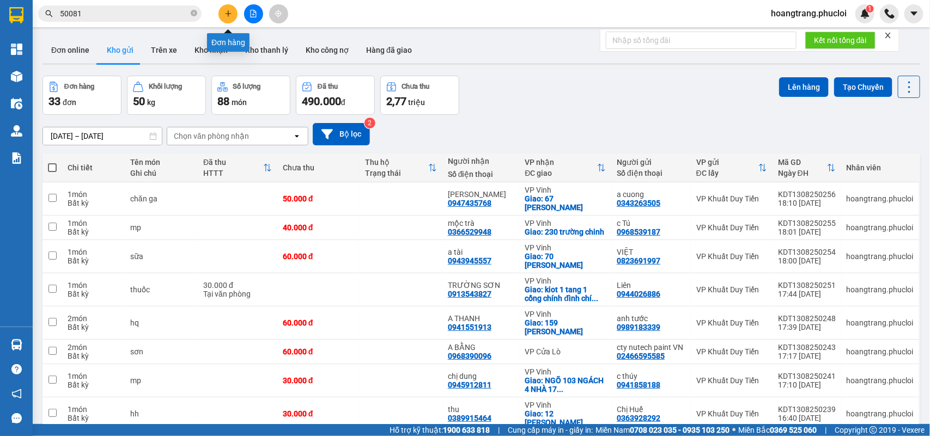
click at [223, 11] on button at bounding box center [227, 13] width 19 height 19
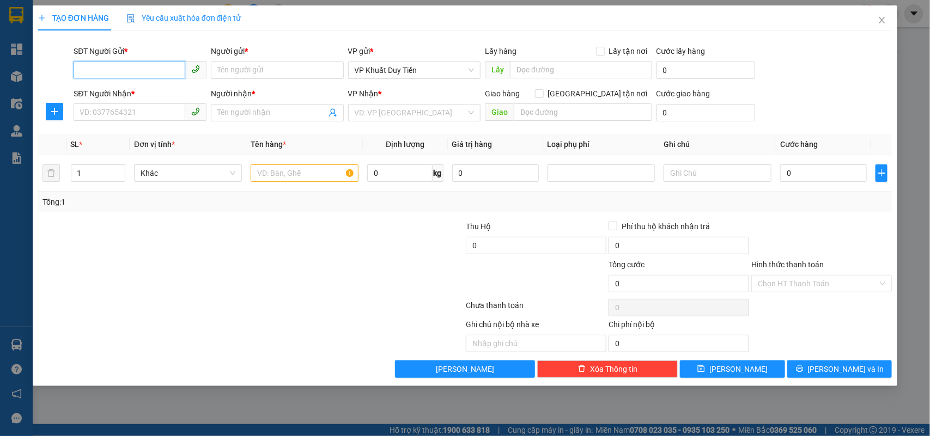
click at [167, 64] on input "SĐT Người Gửi *" at bounding box center [130, 69] width 112 height 17
click at [222, 74] on input "Người gửi *" at bounding box center [277, 70] width 133 height 17
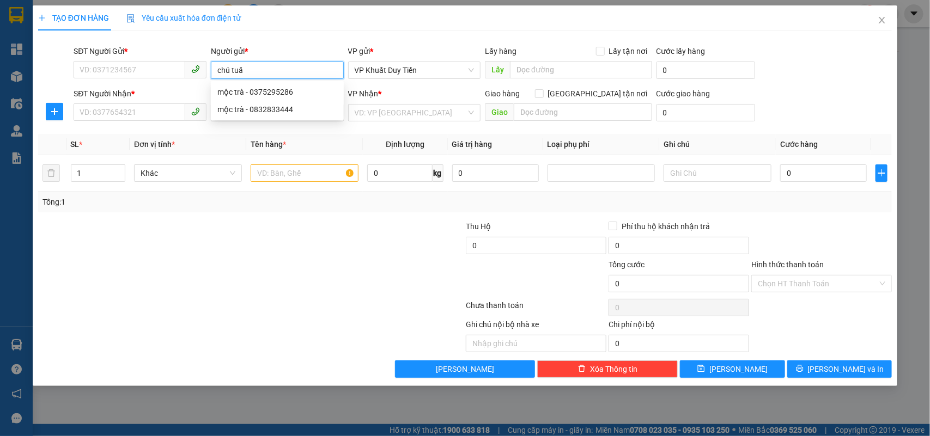
type input "chú tuấn"
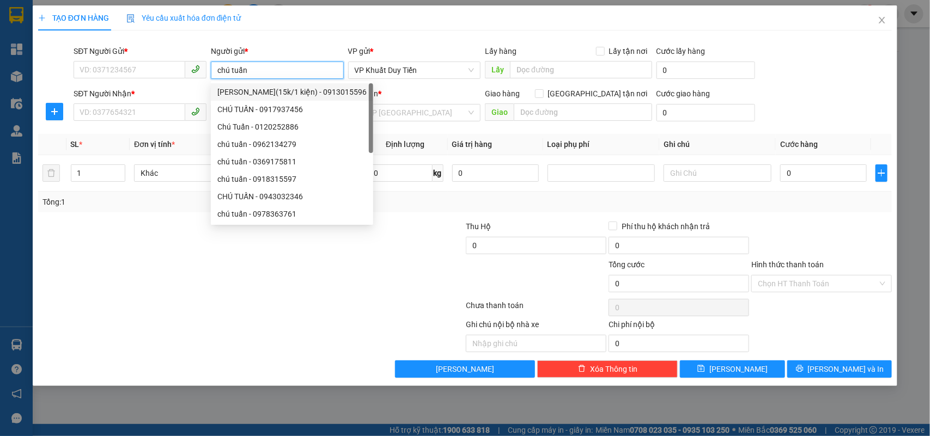
click at [251, 94] on div "Chú Tuấn(15k/1 kiện) - 0913015596" at bounding box center [291, 92] width 149 height 12
type input "0913015596"
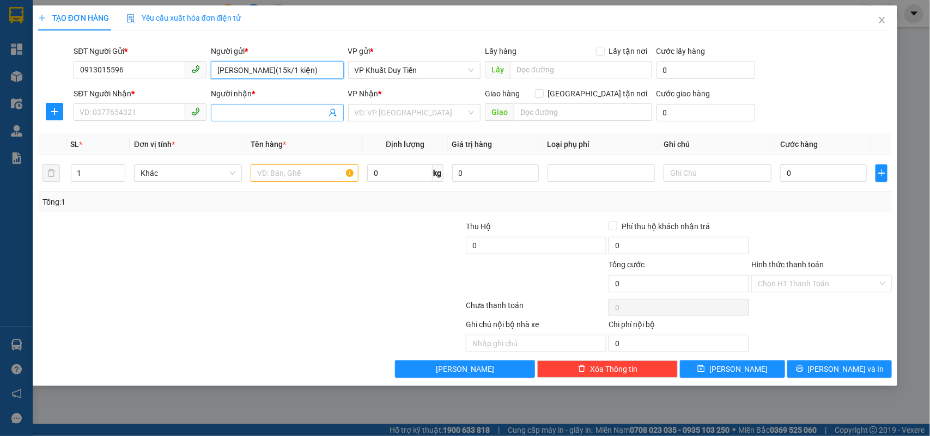
type input "[PERSON_NAME](15k/1 kiện)"
click at [227, 112] on input "Người nhận *" at bounding box center [271, 113] width 109 height 12
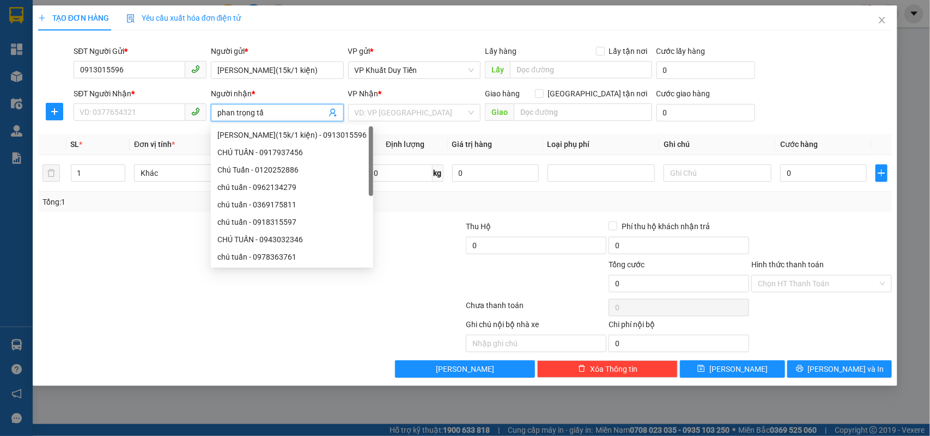
type input "phan trọng tấn"
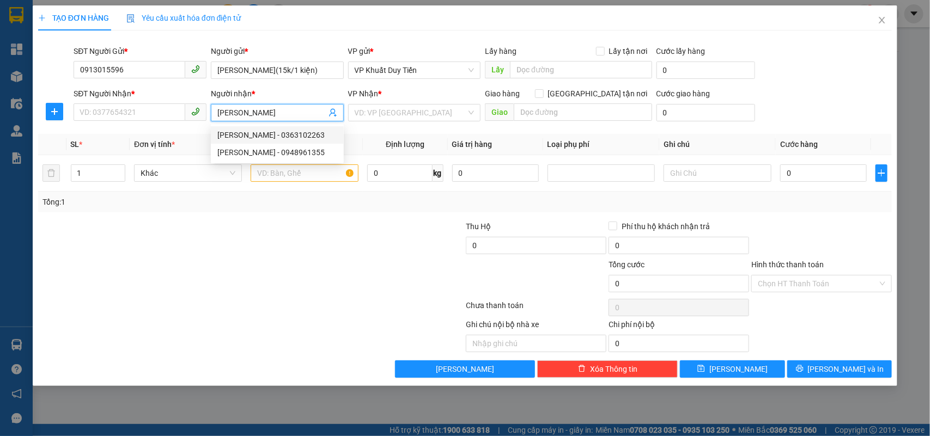
click at [290, 132] on div "[PERSON_NAME] - 0363102263" at bounding box center [277, 135] width 120 height 12
type input "0363102263"
type input "PHAN TRỌNG TẤN"
checkbox input "true"
type input "126 [PERSON_NAME] sách"
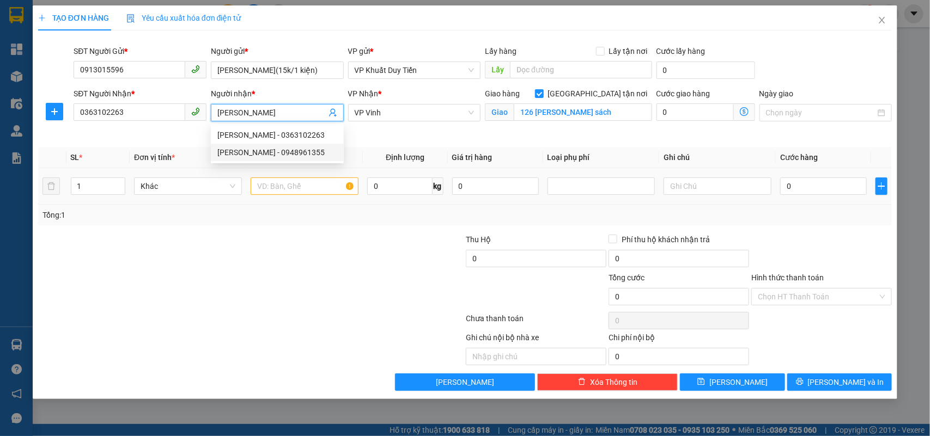
type input "PHAN TRỌNG TẤN"
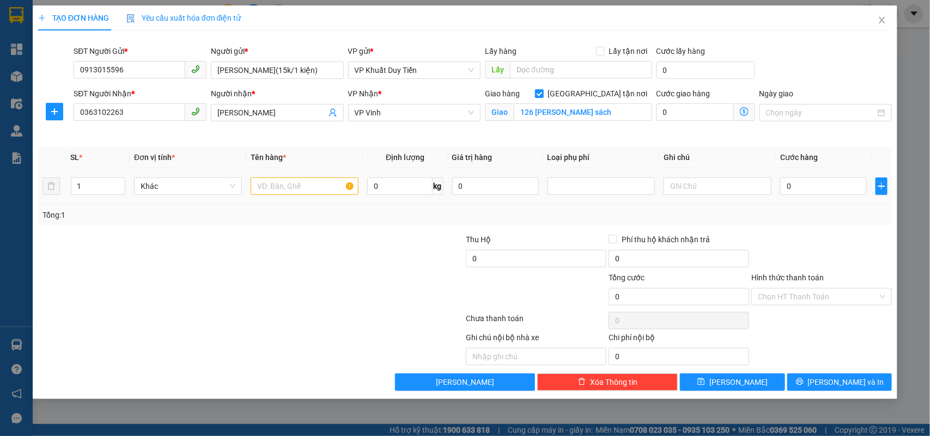
click at [289, 173] on td at bounding box center [304, 186] width 117 height 36
click at [291, 184] on input "text" at bounding box center [305, 186] width 108 height 17
type input "thuốc"
drag, startPoint x: 95, startPoint y: 184, endPoint x: 42, endPoint y: 195, distance: 54.6
click at [42, 195] on tr "1 Khác thuốc 0 kg 0 0" at bounding box center [465, 186] width 854 height 36
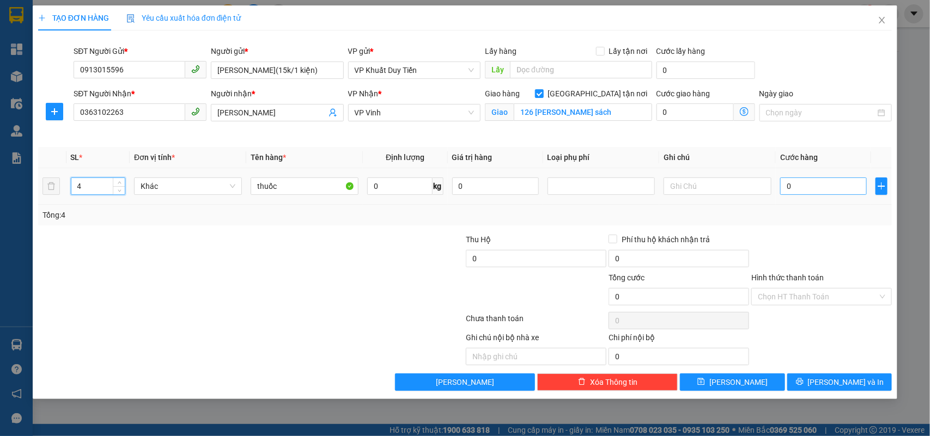
type input "4"
click at [802, 186] on input "0" at bounding box center [823, 186] width 87 height 17
type input "6"
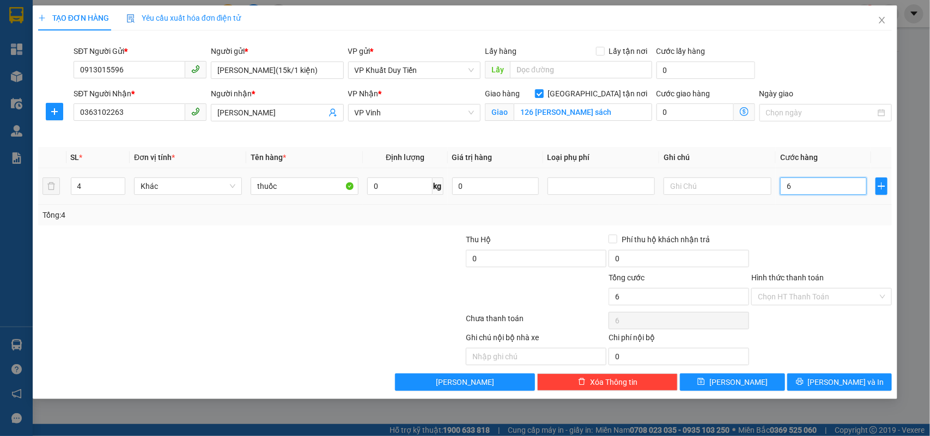
type input "60"
type input "60.000"
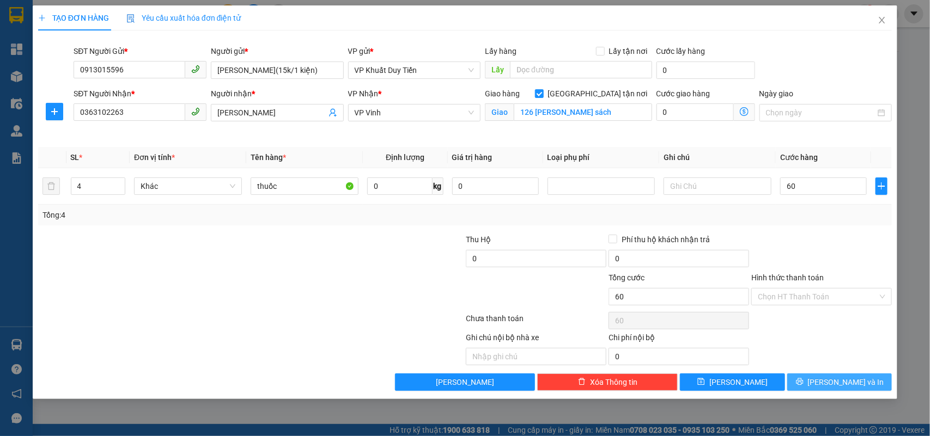
type input "60.000"
click at [826, 385] on span "Lưu và In" at bounding box center [846, 382] width 76 height 12
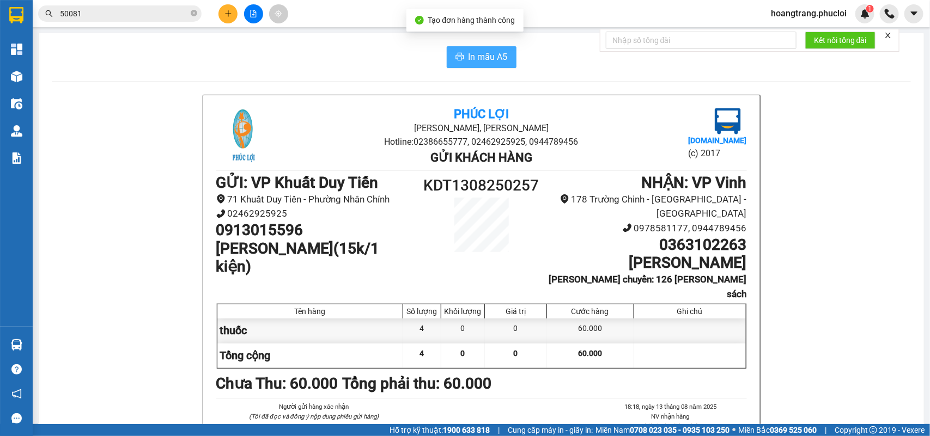
drag, startPoint x: 480, startPoint y: 60, endPoint x: 481, endPoint y: 65, distance: 5.5
click at [477, 59] on span "In mẫu A5" at bounding box center [487, 57] width 39 height 14
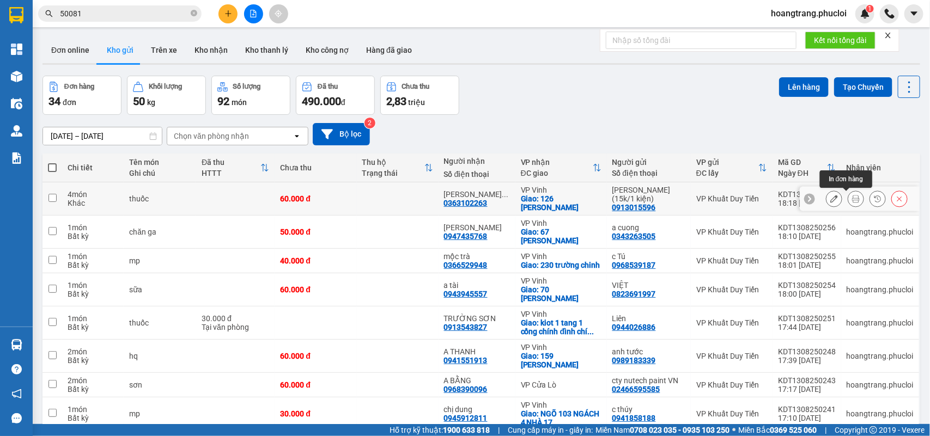
click at [826, 196] on button at bounding box center [855, 199] width 15 height 19
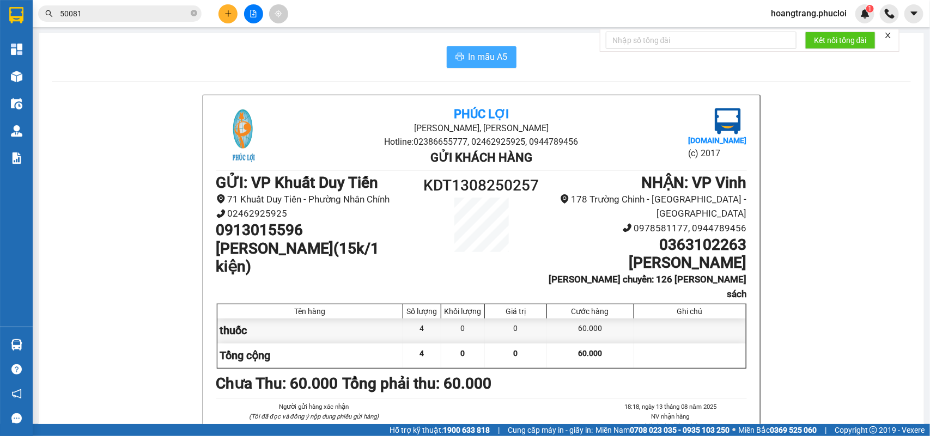
click at [483, 61] on span "In mẫu A5" at bounding box center [487, 57] width 39 height 14
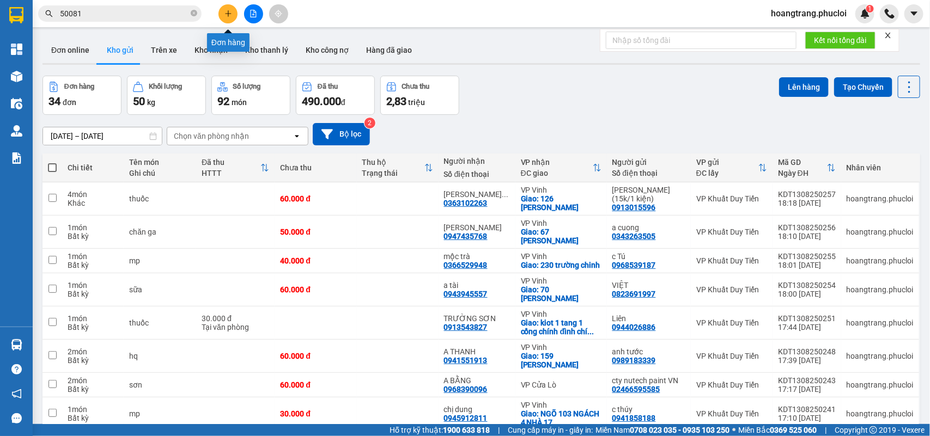
click at [228, 17] on icon "plus" at bounding box center [228, 14] width 8 height 8
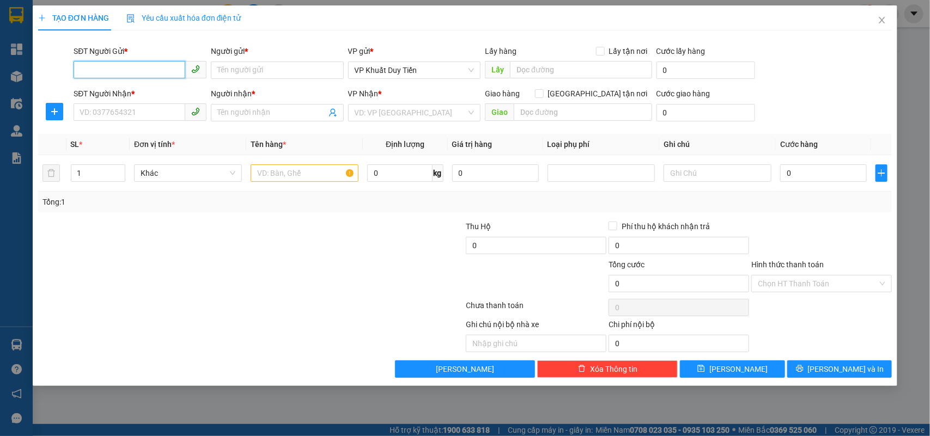
click at [175, 72] on input "SĐT Người Gửi *" at bounding box center [130, 69] width 112 height 17
type input "0904297676"
click at [131, 96] on div "0904297676 - a hùng" at bounding box center [140, 92] width 120 height 12
type input "a hùng"
type input "0904297676"
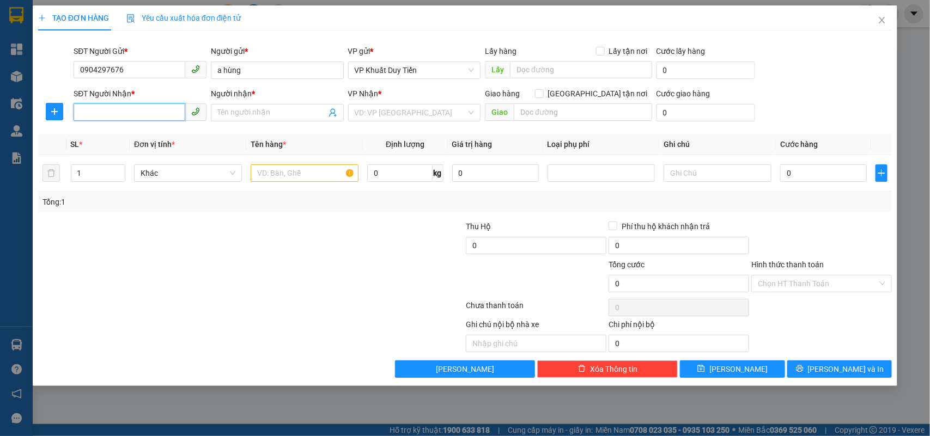
click at [139, 112] on input "SĐT Người Nhận *" at bounding box center [130, 111] width 112 height 17
click at [134, 134] on div "0904297676 - a hùng" at bounding box center [140, 135] width 120 height 12
type input "0904297676"
type input "a hùng"
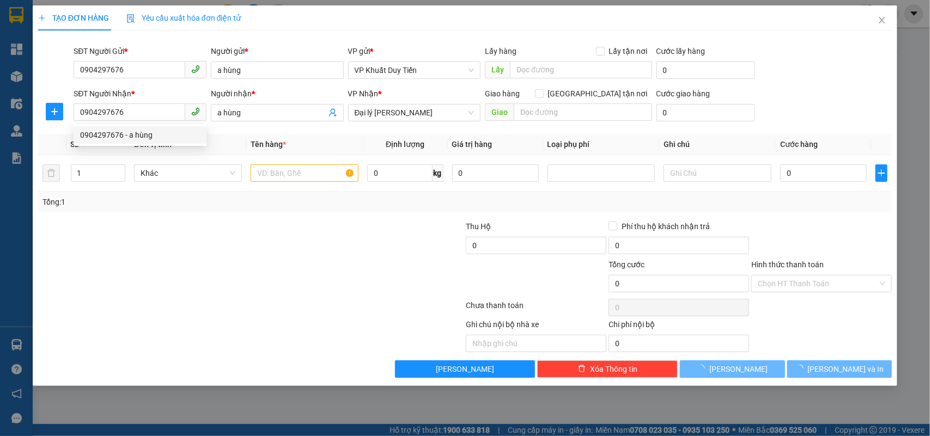
click at [224, 270] on div at bounding box center [179, 278] width 285 height 38
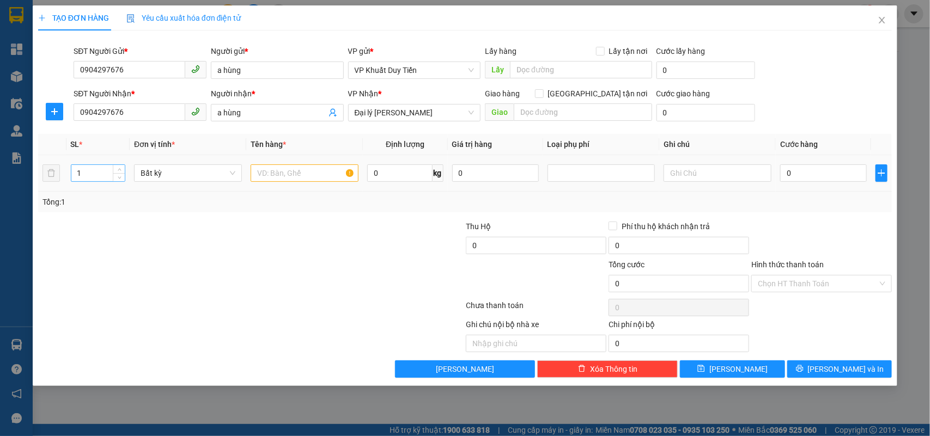
click at [102, 175] on input "1" at bounding box center [98, 173] width 54 height 16
click at [295, 174] on input "text" at bounding box center [305, 173] width 108 height 17
type input "d"
type input "đồ thờ"
click at [282, 230] on div at bounding box center [179, 240] width 285 height 38
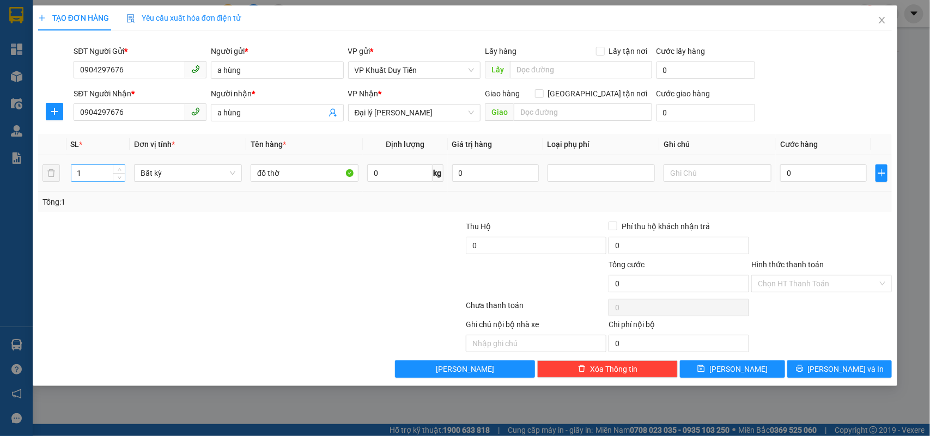
click at [90, 176] on input "1" at bounding box center [98, 173] width 54 height 16
type input "2"
click at [119, 170] on icon "up" at bounding box center [120, 171] width 4 height 4
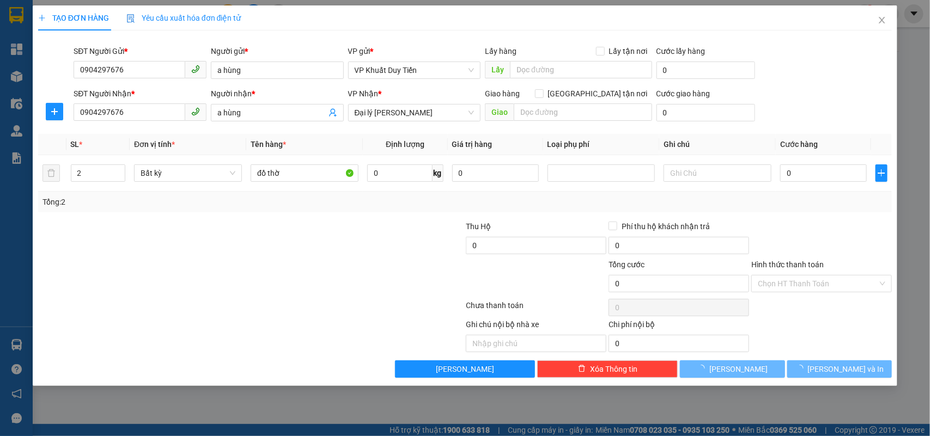
click at [202, 281] on div at bounding box center [179, 278] width 285 height 38
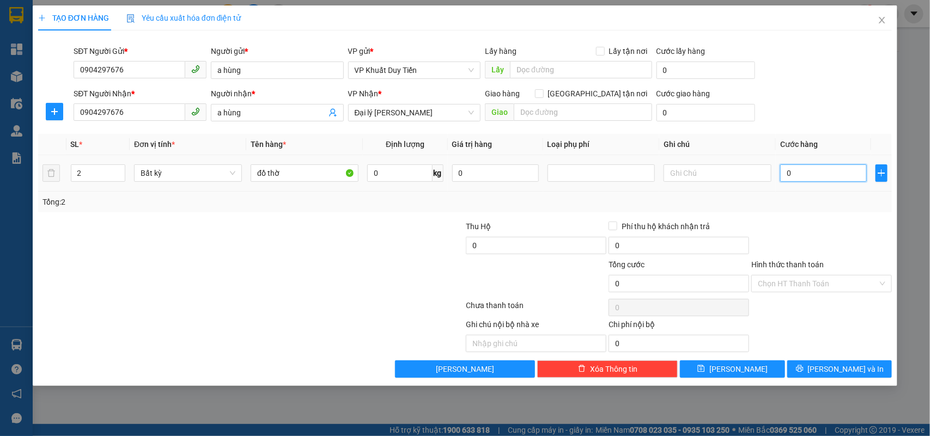
click at [826, 172] on input "0" at bounding box center [823, 173] width 87 height 17
click at [401, 172] on input "0" at bounding box center [399, 173] width 65 height 17
type input "15"
click at [202, 245] on div at bounding box center [179, 240] width 285 height 38
type input "40.000"
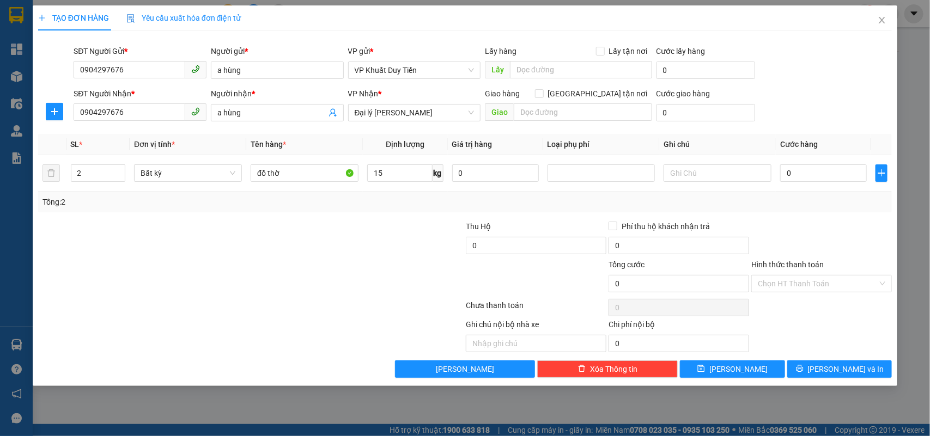
type input "40.000"
type input "0"
click at [407, 233] on div at bounding box center [393, 240] width 143 height 38
type input "0"
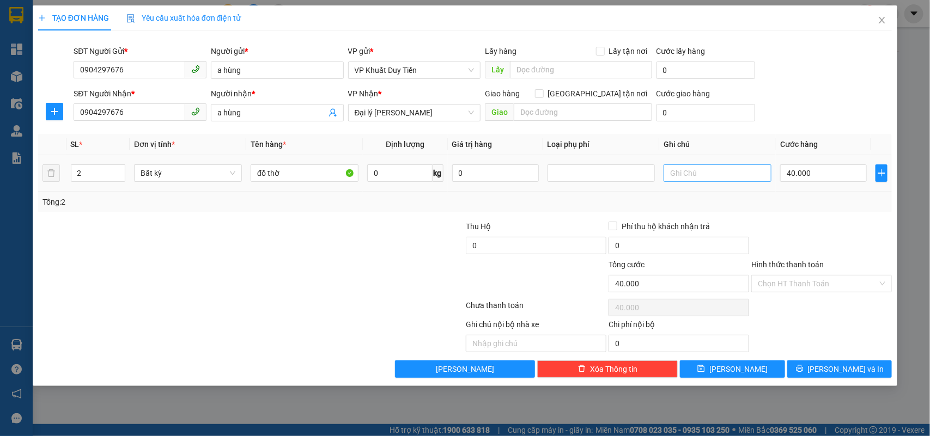
type input "0"
click at [826, 170] on input "0" at bounding box center [823, 173] width 87 height 17
click at [220, 303] on div at bounding box center [251, 308] width 428 height 22
click at [301, 175] on input "đồ thờ" at bounding box center [305, 173] width 108 height 17
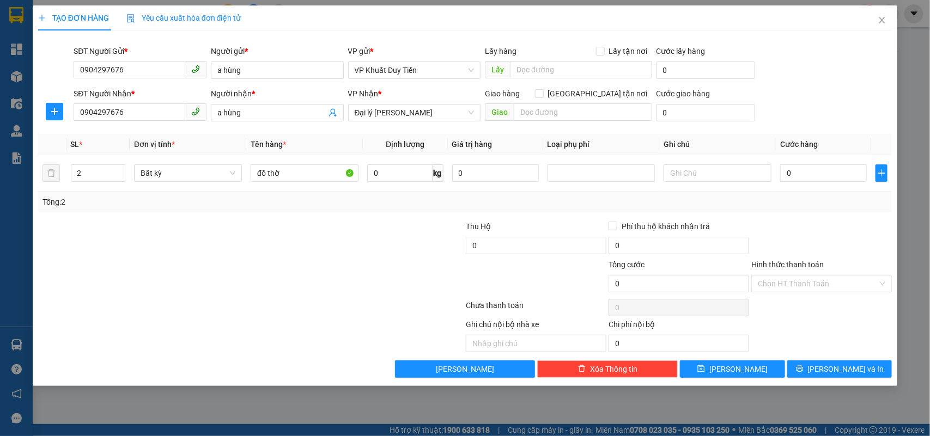
click at [259, 266] on div at bounding box center [179, 278] width 285 height 38
drag, startPoint x: 312, startPoint y: 177, endPoint x: 205, endPoint y: 187, distance: 107.8
click at [205, 187] on tr "2 Bất kỳ đồ thờ 0 kg 0 0" at bounding box center [465, 173] width 854 height 36
click at [295, 173] on input "đồ thờ" at bounding box center [305, 173] width 108 height 17
type input "đồ thờ + bàn thờ"
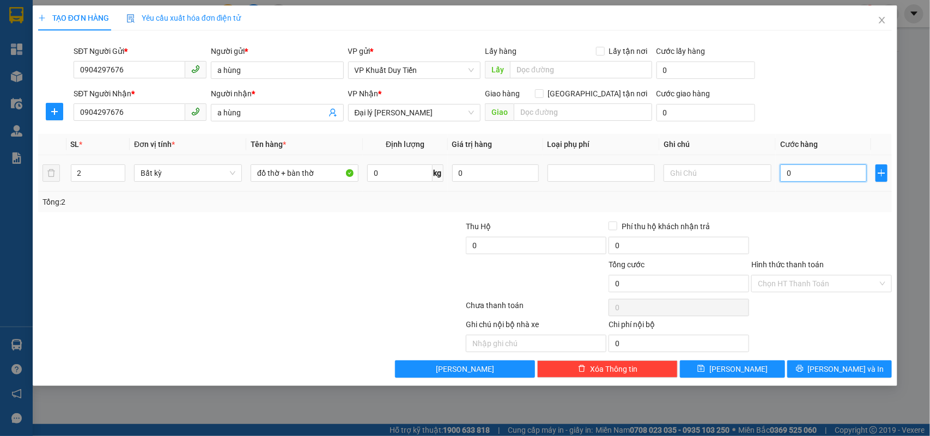
click at [806, 179] on input "0" at bounding box center [823, 173] width 87 height 17
type input "1"
type input "15"
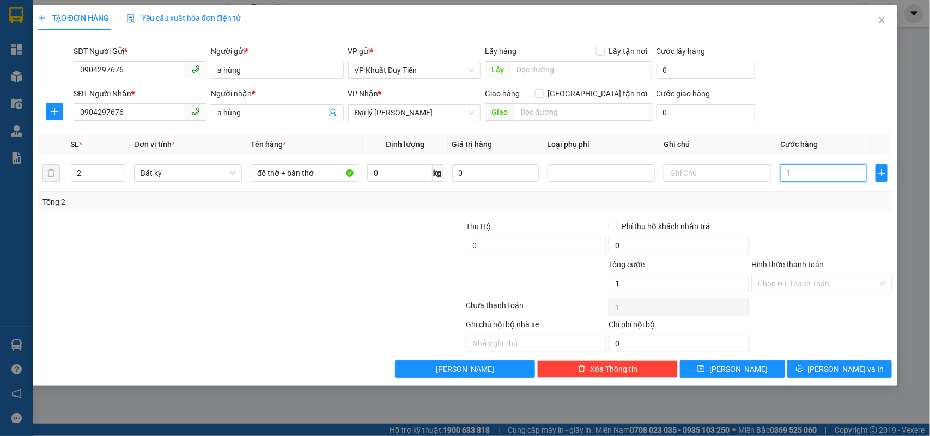
type input "15"
type input "150"
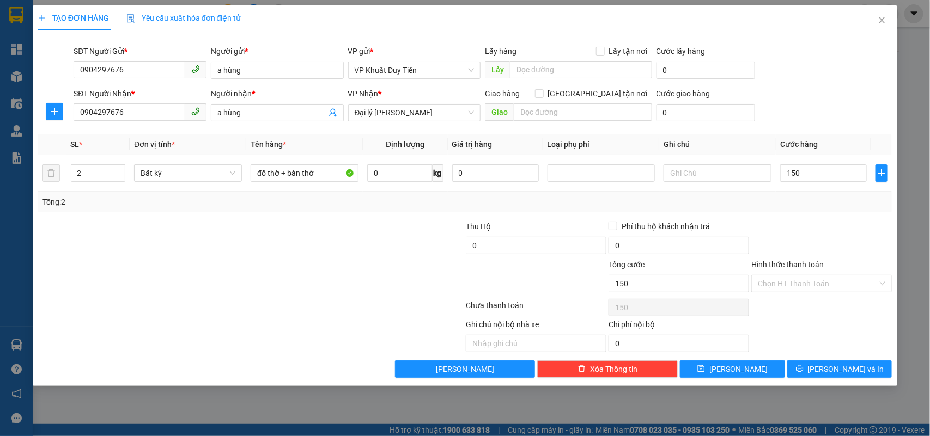
type input "150.000"
click at [810, 232] on div at bounding box center [821, 240] width 143 height 38
click at [805, 282] on input "Hình thức thanh toán" at bounding box center [818, 284] width 120 height 16
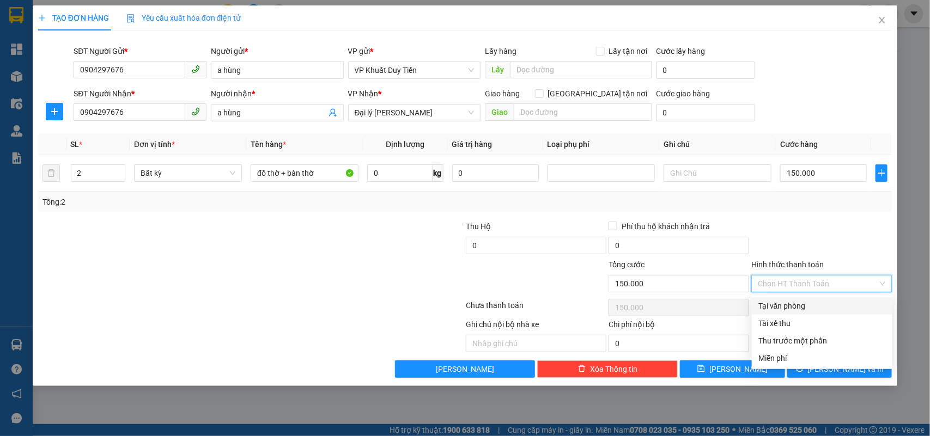
click at [826, 248] on div at bounding box center [821, 240] width 143 height 38
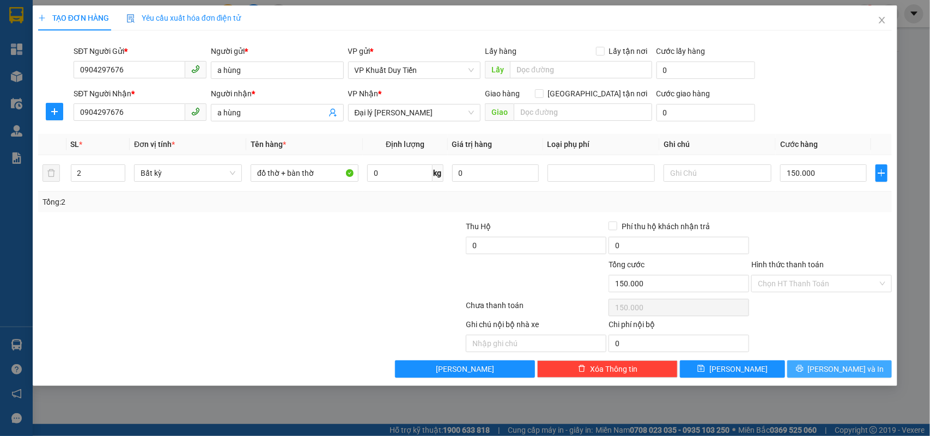
click at [826, 369] on span "Lưu và In" at bounding box center [846, 369] width 76 height 12
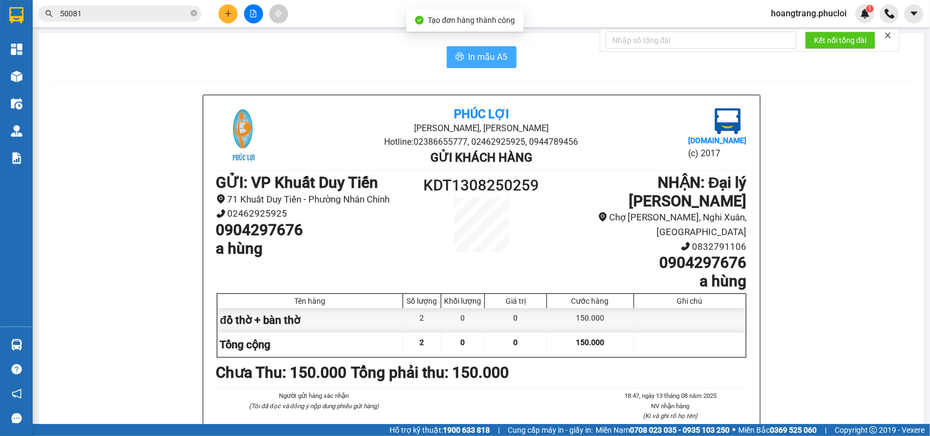
click at [456, 59] on icon "printer" at bounding box center [459, 56] width 9 height 9
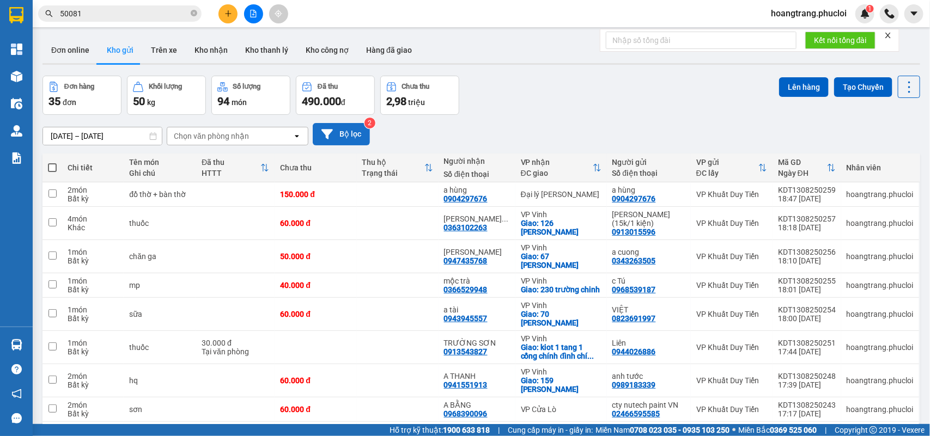
click at [325, 137] on icon at bounding box center [326, 134] width 11 height 11
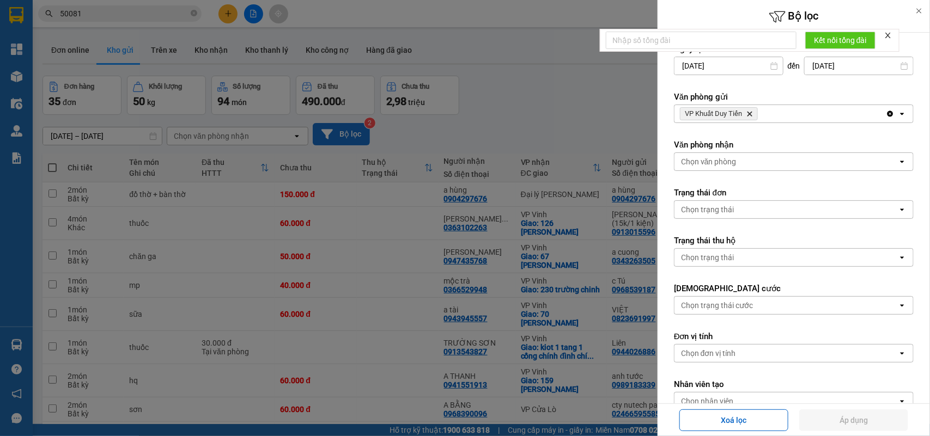
click at [739, 107] on div "VP Khuất Duy Tiến Delete" at bounding box center [779, 113] width 211 height 17
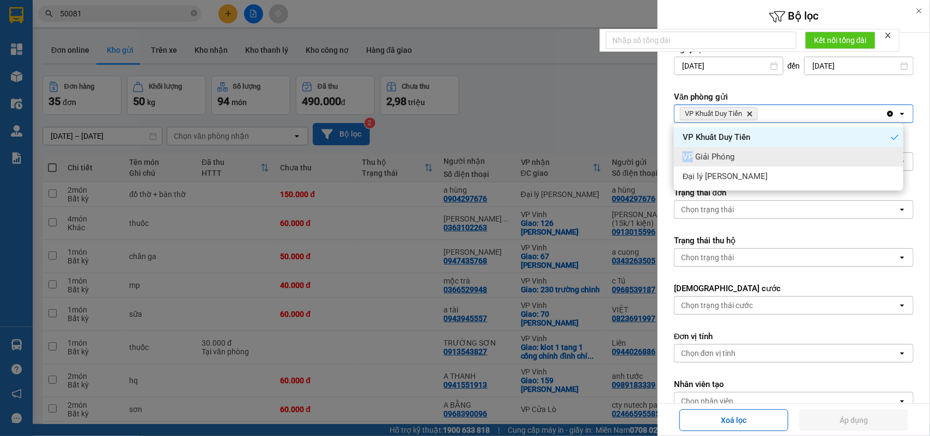
click at [677, 145] on ul "VP Khuất Duy Tiến VP Giải Phóng Đại lý Quán Hành" at bounding box center [788, 157] width 229 height 68
click at [702, 154] on span "VP Giải Phóng" at bounding box center [709, 156] width 52 height 11
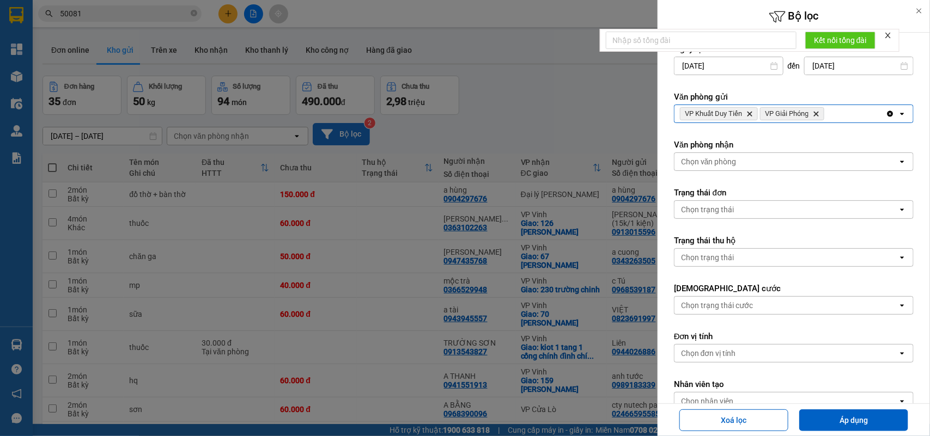
click at [750, 113] on icon "Delete" at bounding box center [749, 114] width 7 height 7
click at [826, 387] on button "Áp dụng" at bounding box center [853, 421] width 109 height 22
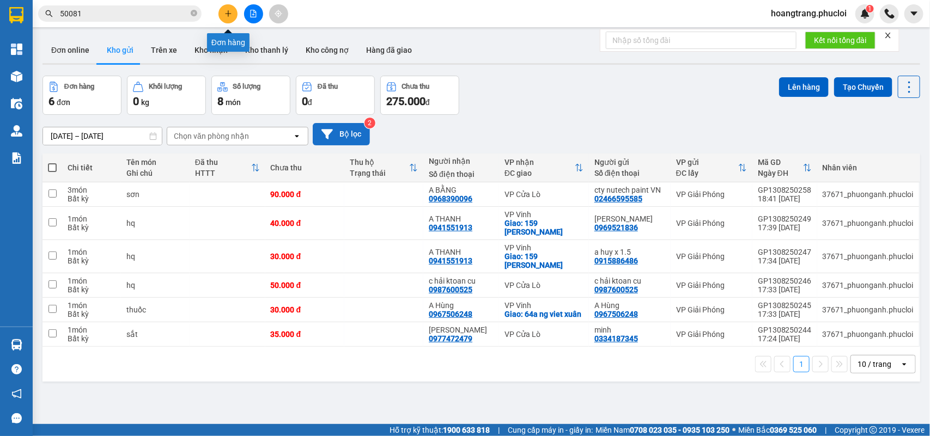
click at [227, 13] on icon "plus" at bounding box center [228, 14] width 8 height 8
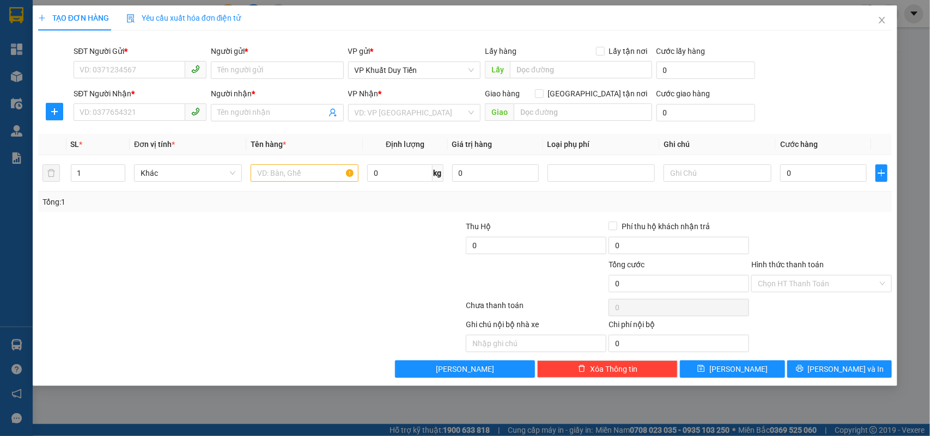
click at [700, 211] on div "SL * Đơn vị tính * Tên hàng * Định lượng Giá trị hàng Loại phụ phí Ghi chú Cước…" at bounding box center [465, 173] width 854 height 78
click at [156, 74] on input "SĐT Người Gửi *" at bounding box center [130, 69] width 112 height 17
click at [134, 88] on div "0396661096 - A SƠN" at bounding box center [140, 92] width 120 height 12
type input "0396661096"
type input "A SƠN"
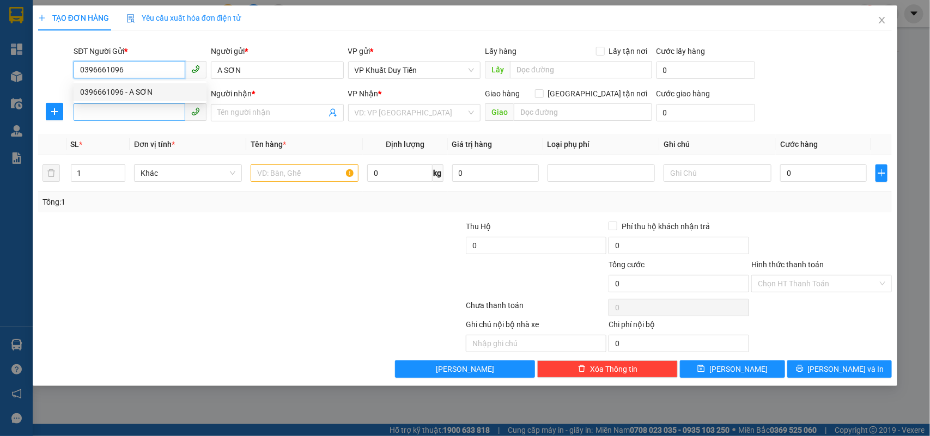
type input "0396661096"
click at [139, 106] on input "SĐT Người Nhận *" at bounding box center [130, 111] width 112 height 17
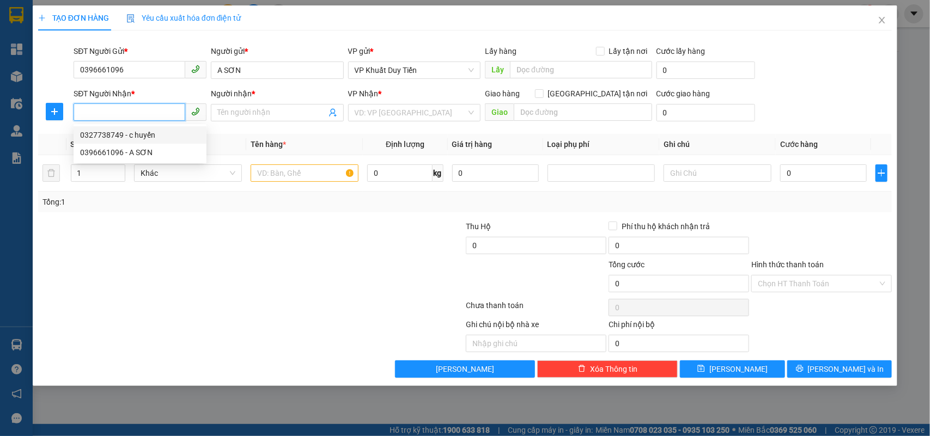
click at [164, 136] on div "0327738749 - c huyến" at bounding box center [140, 135] width 120 height 12
type input "0327738749"
type input "c huyến"
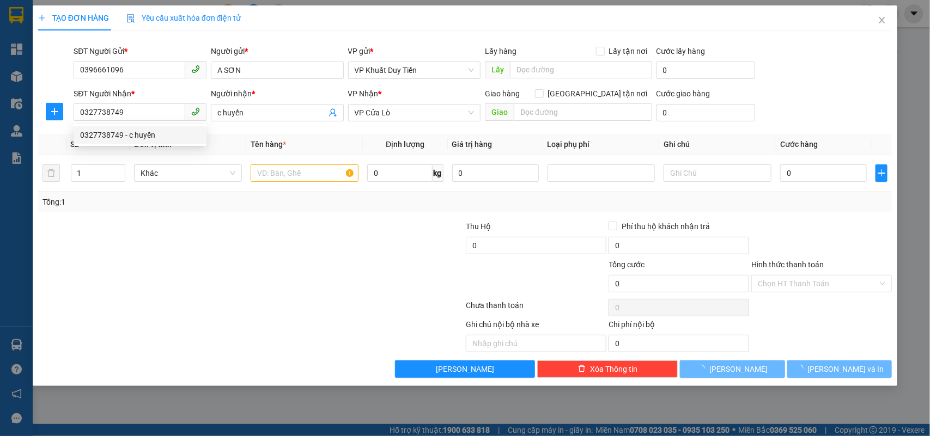
click at [246, 207] on div "Tổng: 1" at bounding box center [200, 202] width 317 height 12
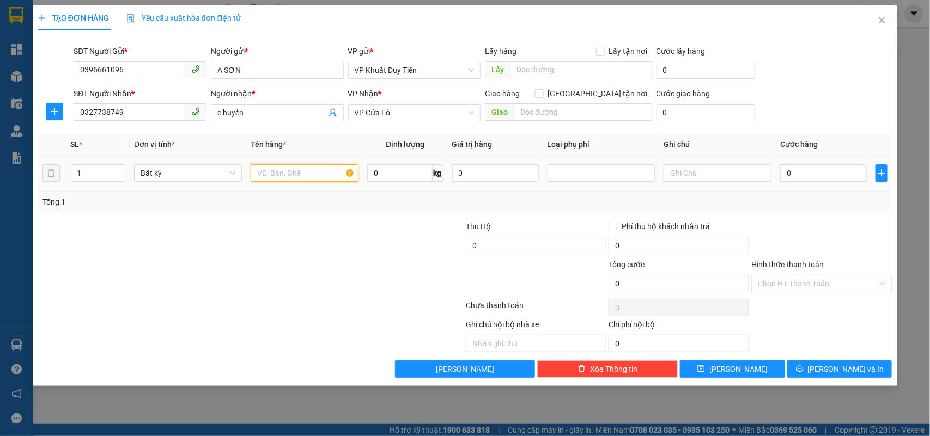
click at [268, 181] on input "text" at bounding box center [305, 173] width 108 height 17
type input "pin+sạc"
click at [801, 175] on input "0" at bounding box center [823, 173] width 87 height 17
type input "3"
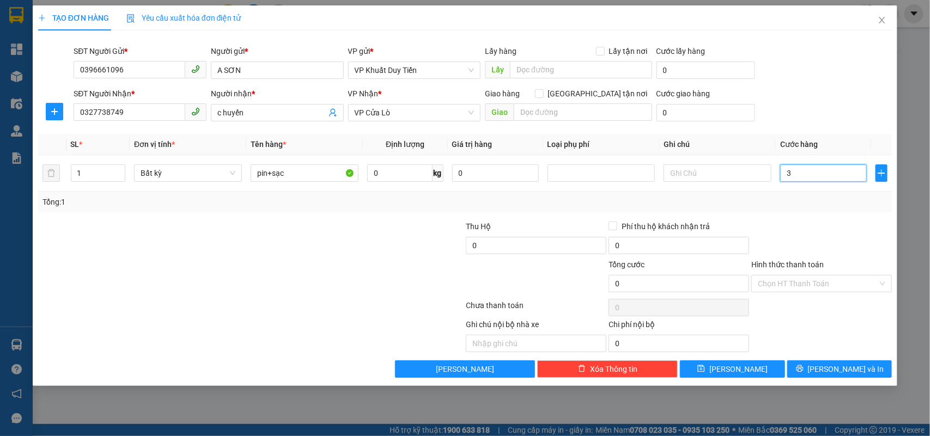
type input "3"
type input "30"
type input "30.000"
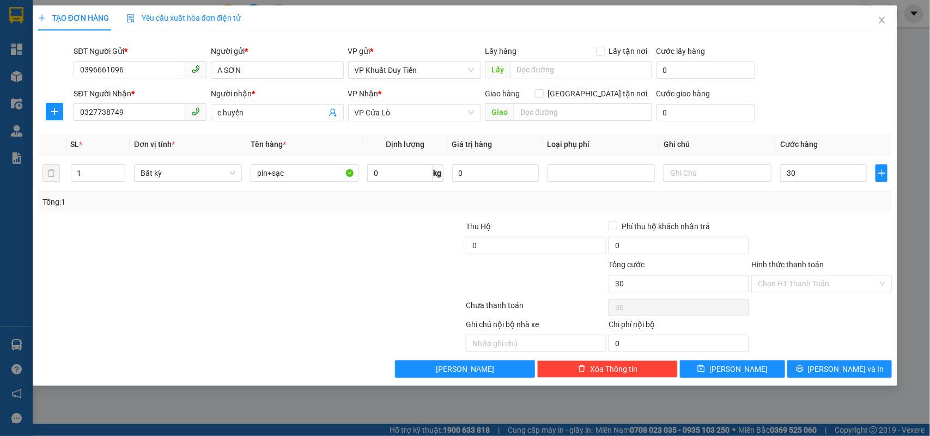
type input "30.000"
click at [811, 214] on div "Transit Pickup Surcharge Ids Transit Deliver Surcharge Ids Transit Deliver Surc…" at bounding box center [465, 208] width 854 height 339
click at [821, 291] on input "Hình thức thanh toán" at bounding box center [818, 284] width 120 height 16
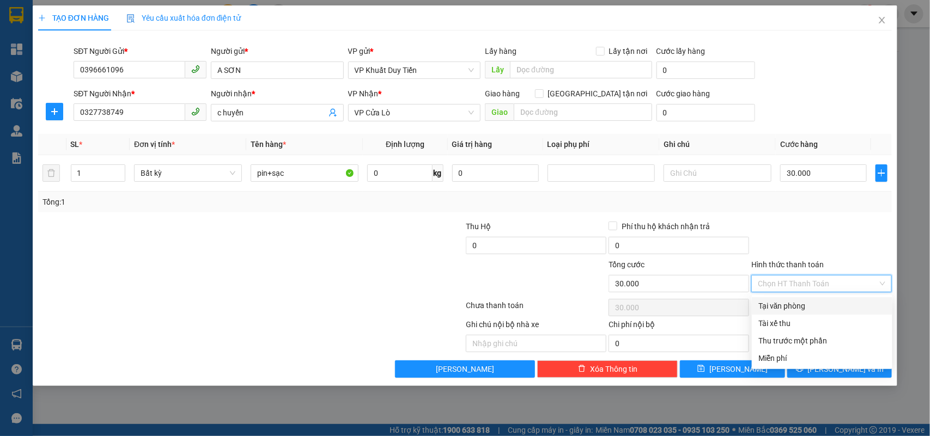
click at [803, 306] on div "Tại văn phòng" at bounding box center [821, 306] width 127 height 12
type input "0"
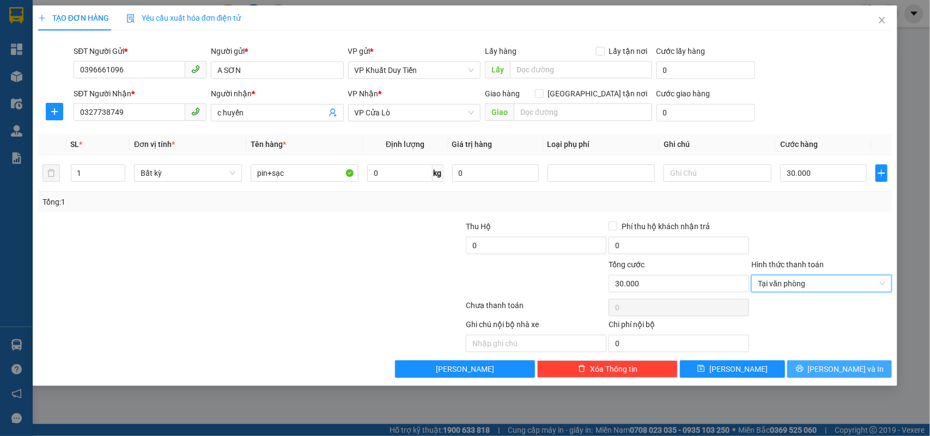
click at [826, 363] on button "Lưu và In" at bounding box center [839, 369] width 105 height 17
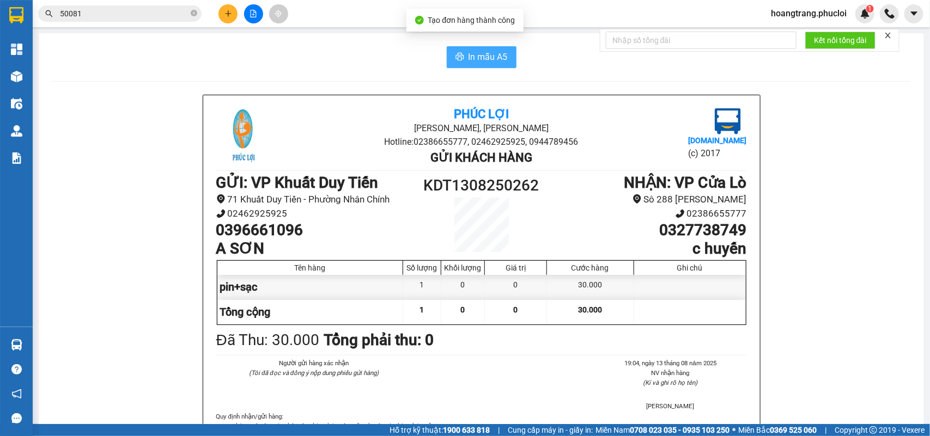
drag, startPoint x: 494, startPoint y: 64, endPoint x: 499, endPoint y: 71, distance: 8.6
click at [491, 56] on span "In mẫu A5" at bounding box center [487, 57] width 39 height 14
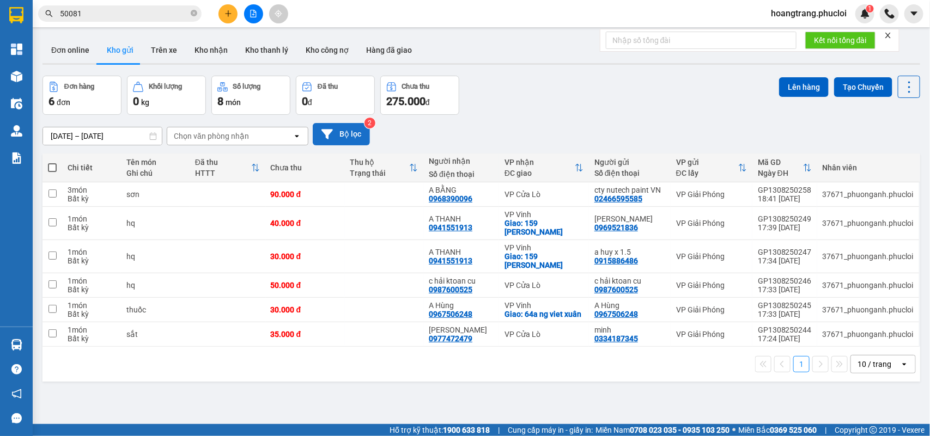
click at [345, 131] on button "Bộ lọc" at bounding box center [341, 134] width 57 height 22
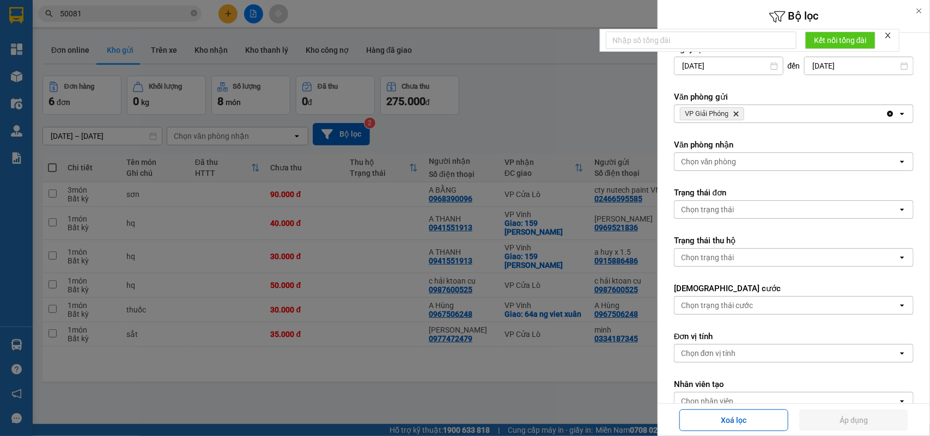
click at [735, 116] on icon "Delete" at bounding box center [736, 114] width 7 height 7
click at [735, 116] on div "Chọn văn phòng" at bounding box center [709, 113] width 56 height 11
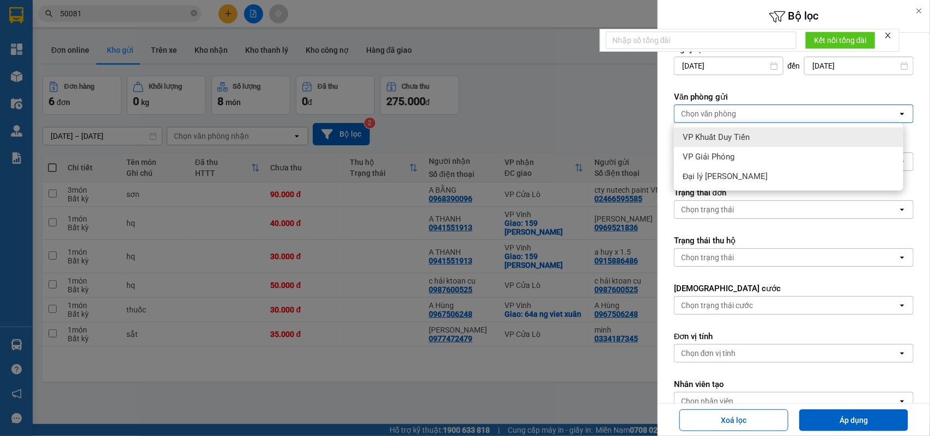
click at [726, 132] on span "VP Khuất Duy Tiến" at bounding box center [716, 137] width 67 height 11
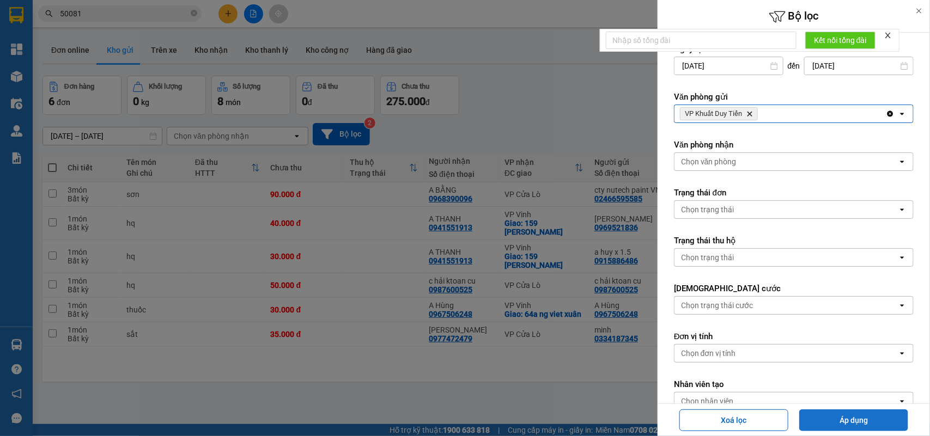
click at [826, 387] on button "Áp dụng" at bounding box center [853, 421] width 109 height 22
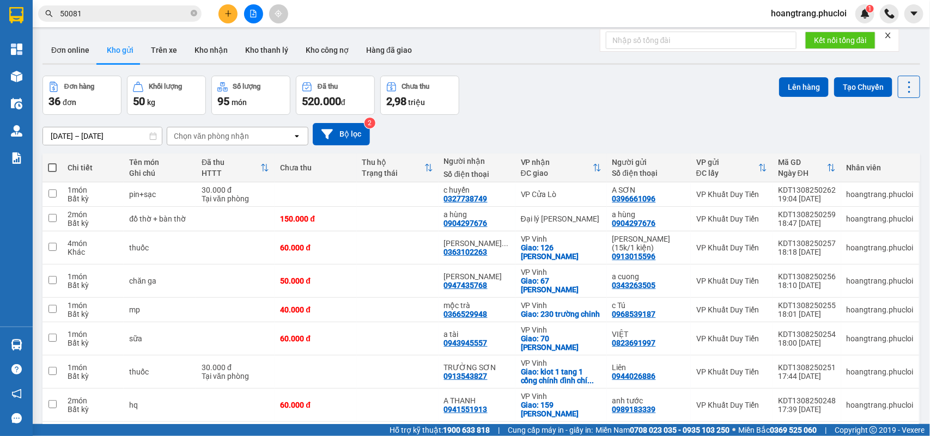
click at [230, 14] on icon "plus" at bounding box center [228, 14] width 8 height 8
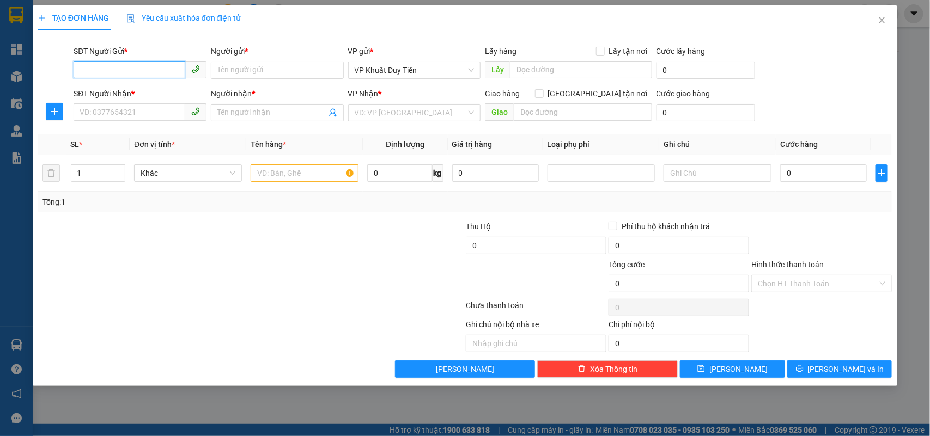
drag, startPoint x: 105, startPoint y: 66, endPoint x: 805, endPoint y: 342, distance: 751.7
click at [107, 65] on input "SĐT Người Gửi *" at bounding box center [130, 69] width 112 height 17
click at [102, 64] on input "0973514385" at bounding box center [130, 69] width 112 height 17
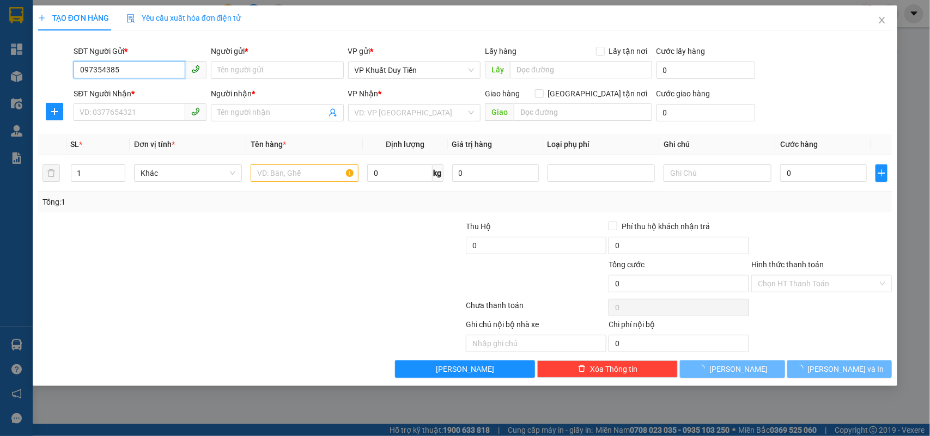
type input "0973544385"
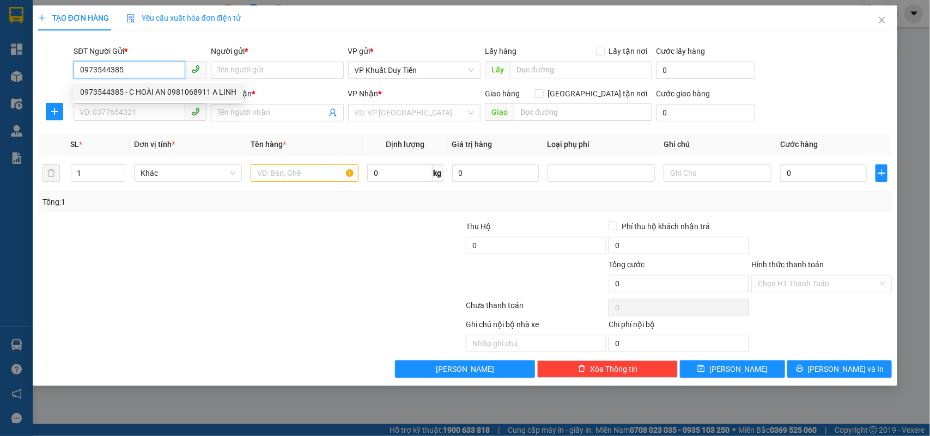
click at [154, 88] on div "0973544385 - C HOÀI AN 0981068911 A LINH" at bounding box center [158, 92] width 156 height 12
type input "C HOÀI AN 0981068911 A LINH"
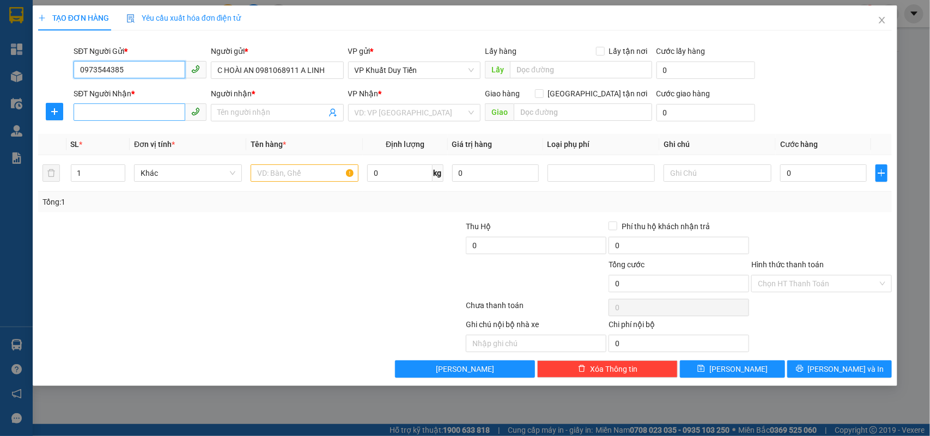
type input "0973544385"
click at [159, 108] on input "SĐT Người Nhận *" at bounding box center [130, 111] width 112 height 17
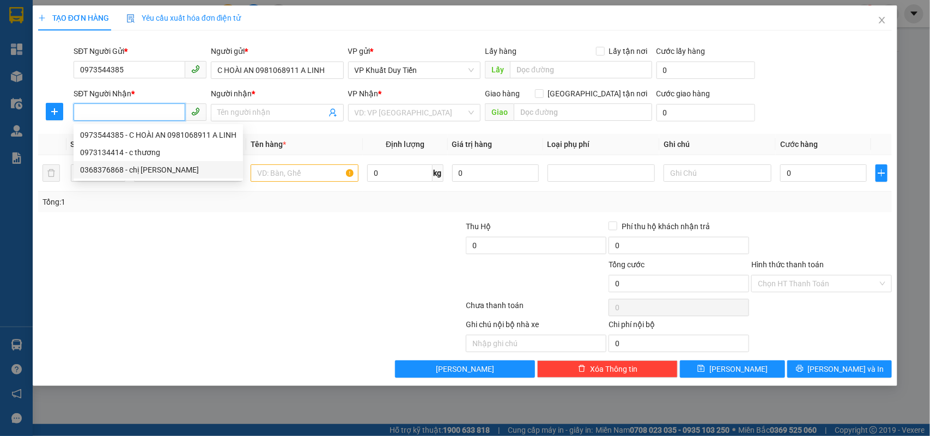
click at [169, 169] on div "0368376868 - chị lan phương" at bounding box center [158, 170] width 156 height 12
type input "0368376868"
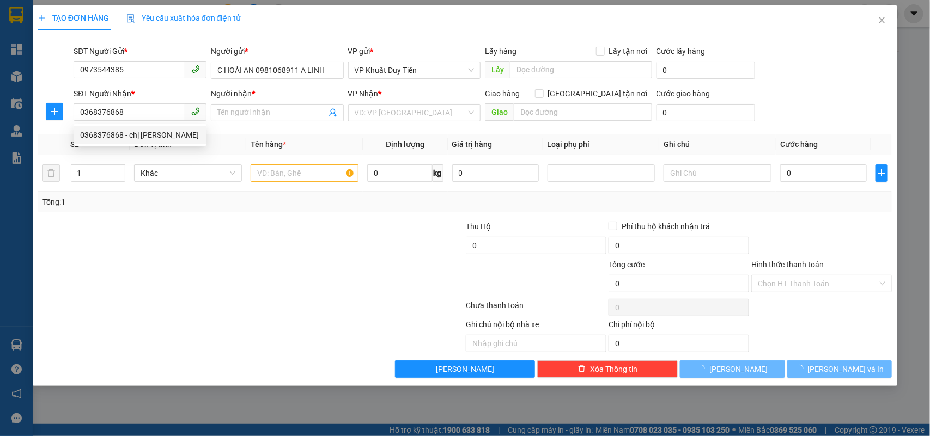
type input "chị lan phương"
click at [226, 236] on div at bounding box center [179, 240] width 285 height 38
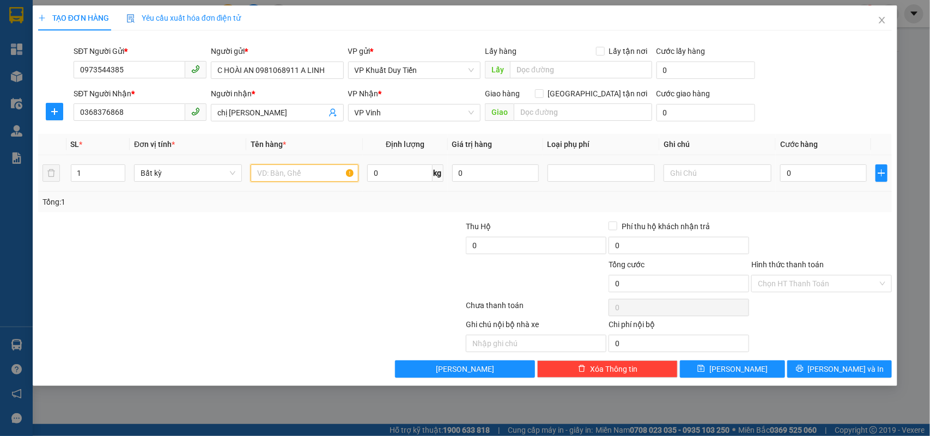
click at [284, 176] on input "text" at bounding box center [305, 173] width 108 height 17
type input "tp"
click at [403, 178] on input "0" at bounding box center [399, 173] width 65 height 17
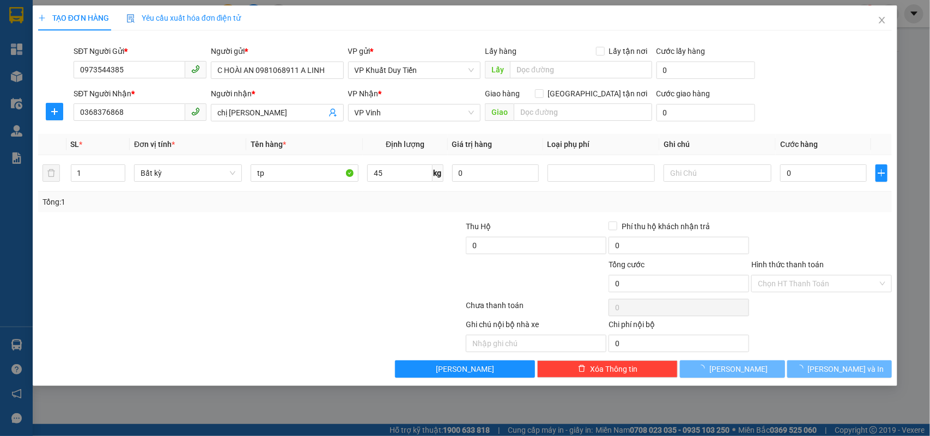
click at [417, 214] on div "Transit Pickup Surcharge Ids Transit Deliver Surcharge Ids Transit Deliver Surc…" at bounding box center [465, 208] width 854 height 339
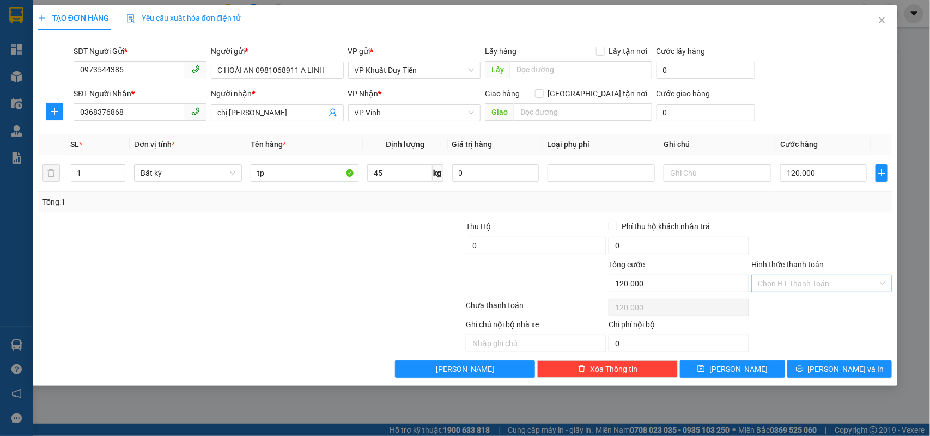
click at [810, 282] on input "Hình thức thanh toán" at bounding box center [818, 284] width 120 height 16
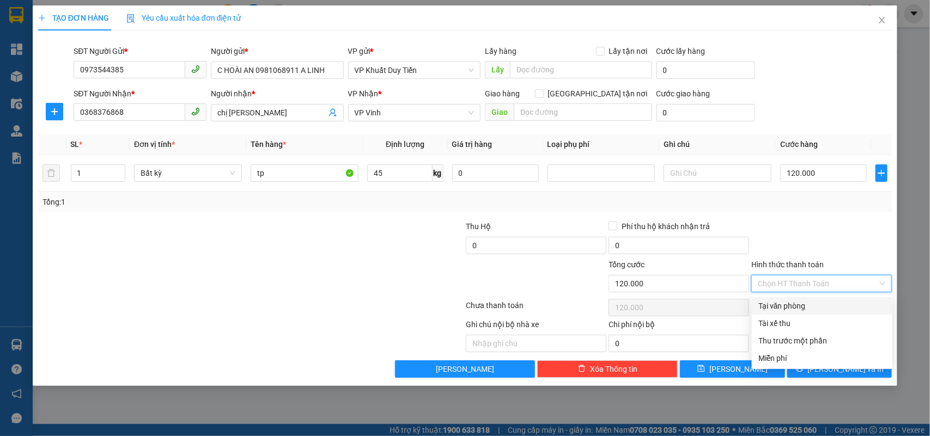
click at [806, 257] on div at bounding box center [821, 240] width 143 height 38
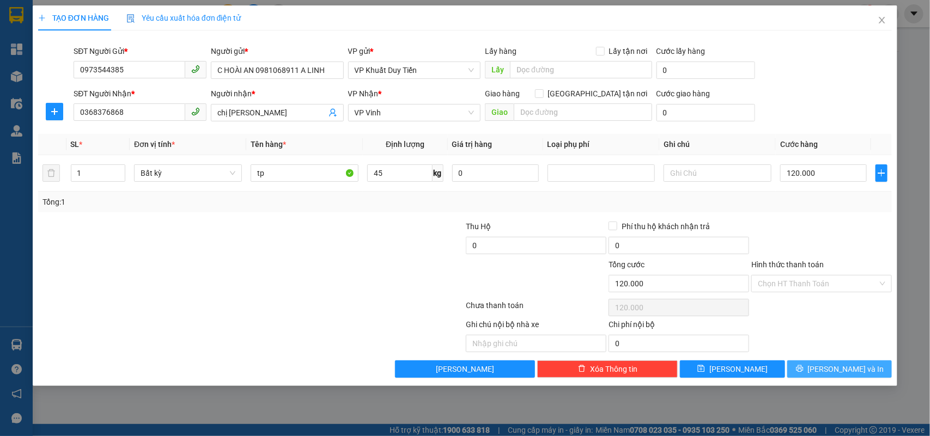
click at [820, 375] on button "Lưu và In" at bounding box center [839, 369] width 105 height 17
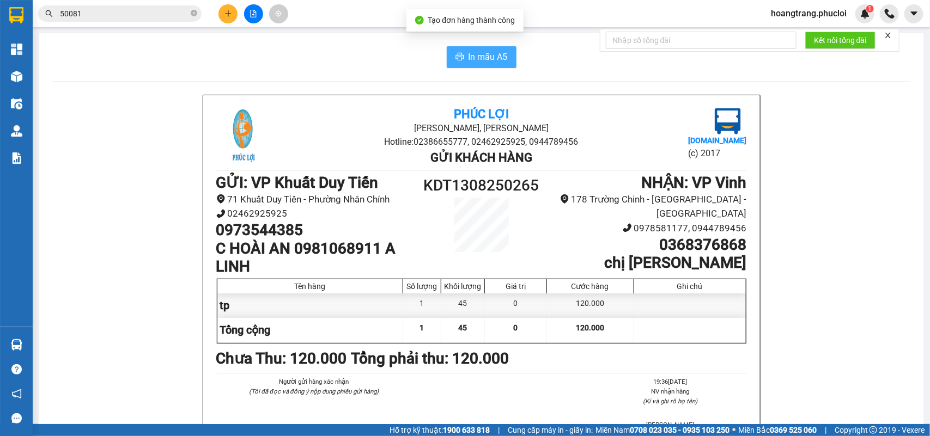
click at [485, 52] on span "In mẫu A5" at bounding box center [487, 57] width 39 height 14
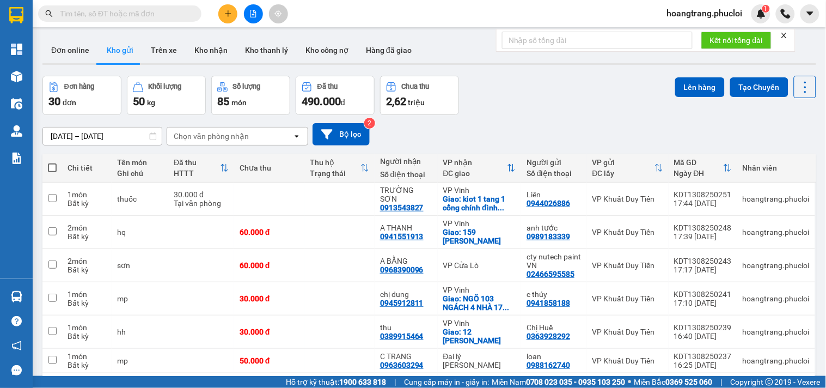
scroll to position [159, 0]
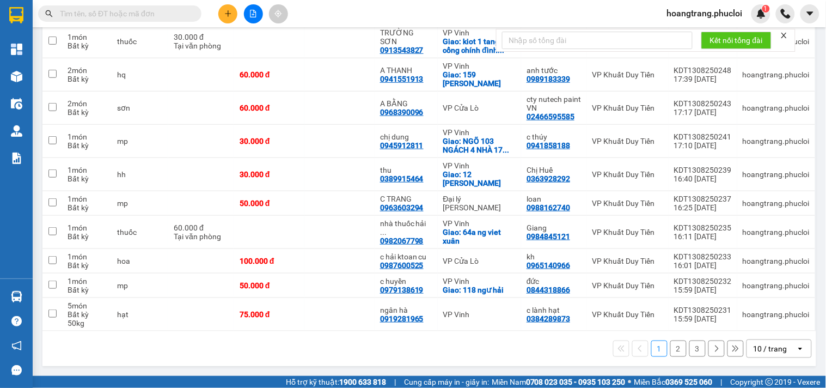
click at [777, 350] on div "10 / trang" at bounding box center [771, 348] width 34 height 11
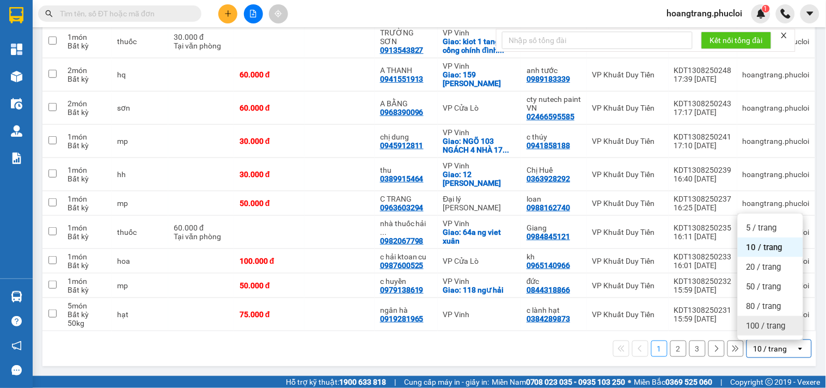
click at [757, 329] on span "100 / trang" at bounding box center [766, 325] width 39 height 11
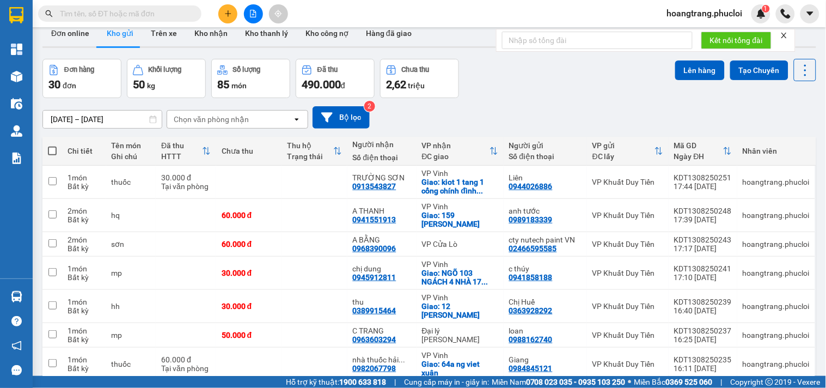
scroll to position [0, 0]
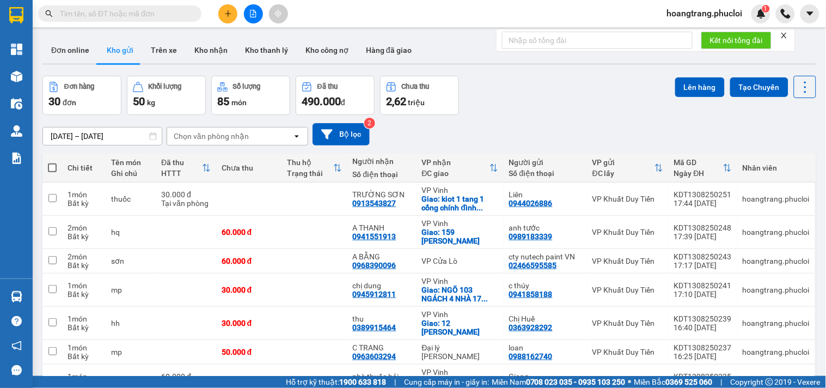
click at [112, 11] on input "text" at bounding box center [124, 14] width 129 height 12
paste input "0943945557"
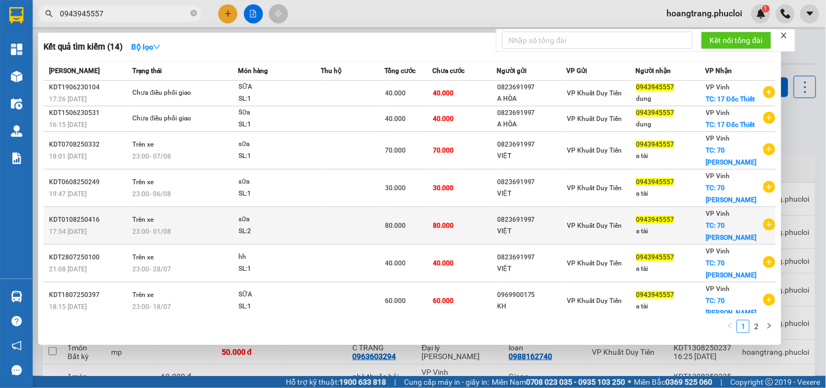
scroll to position [109, 0]
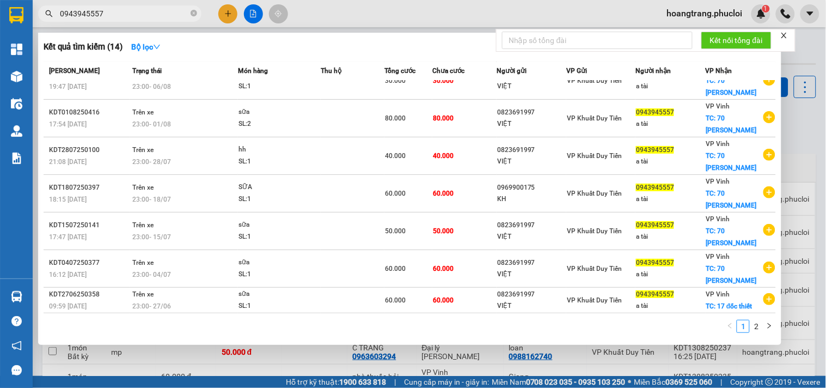
type input "0943945557"
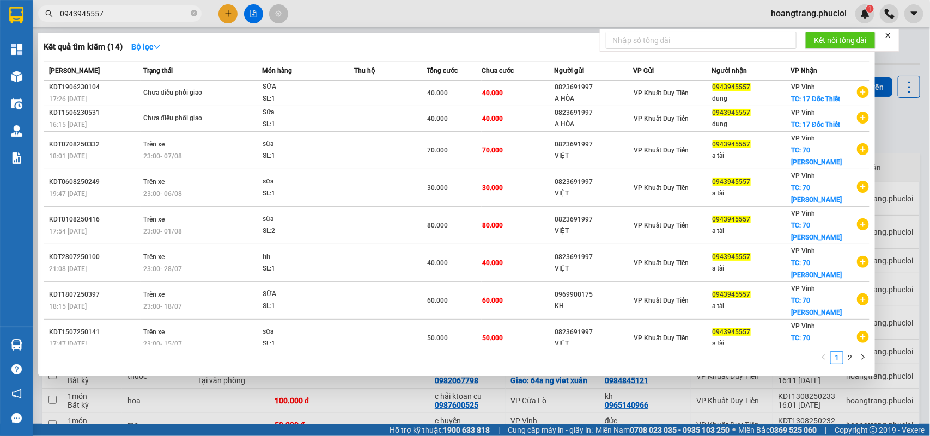
scroll to position [64, 0]
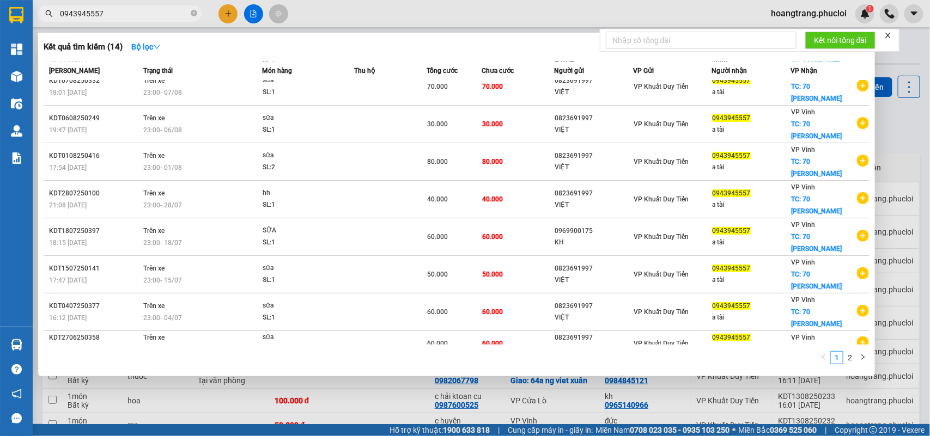
click at [248, 15] on div at bounding box center [465, 218] width 930 height 436
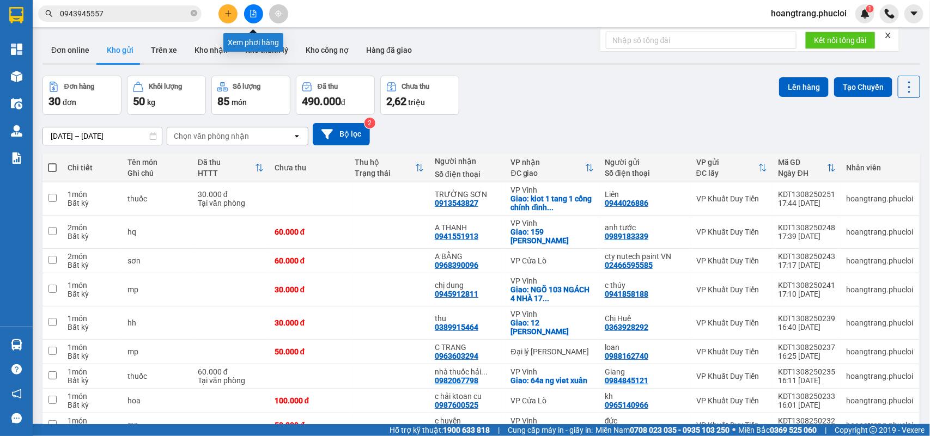
click at [249, 15] on icon "file-add" at bounding box center [253, 14] width 8 height 8
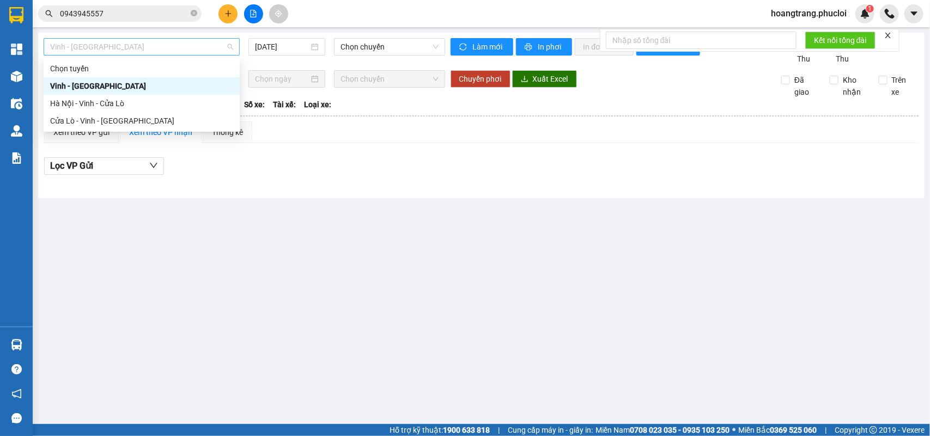
click at [199, 52] on span "Vinh - [GEOGRAPHIC_DATA]" at bounding box center [141, 47] width 183 height 16
click at [115, 123] on div "Cửa Lò - Vinh - [GEOGRAPHIC_DATA]" at bounding box center [141, 121] width 183 height 12
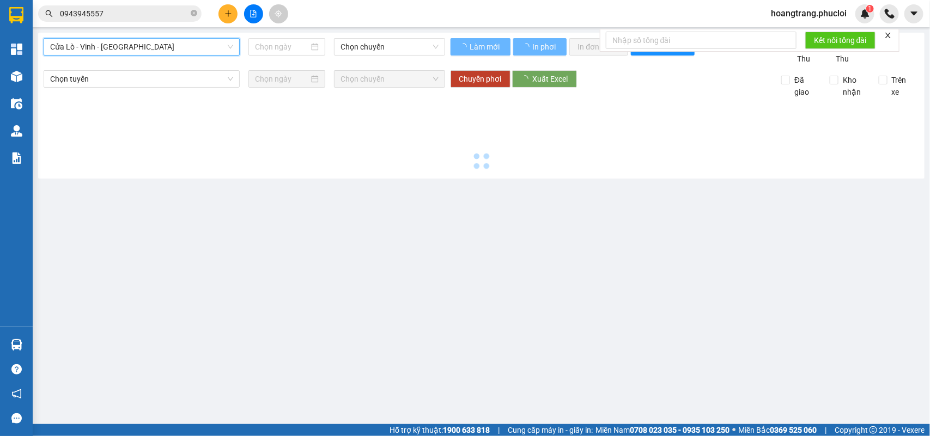
type input "[DATE]"
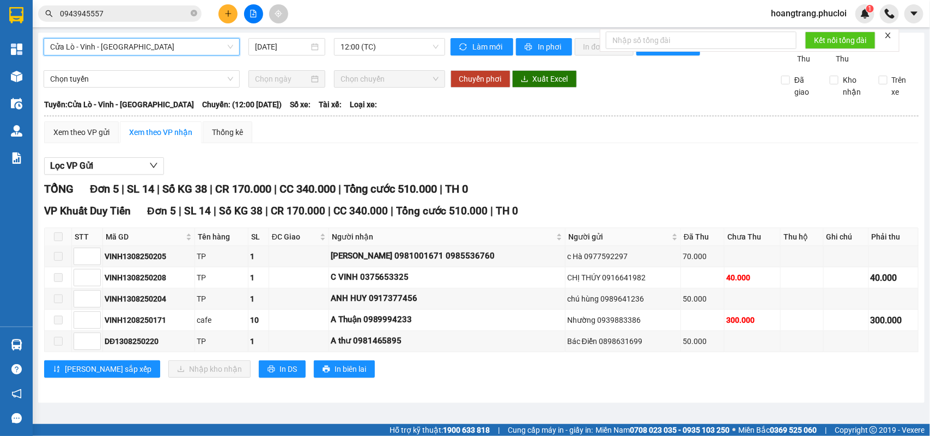
click at [425, 378] on div "[PERSON_NAME] sắp xếp Nhập kho nhận In DS In biên lai" at bounding box center [481, 369] width 874 height 17
click at [259, 378] on button "In DS" at bounding box center [282, 369] width 47 height 17
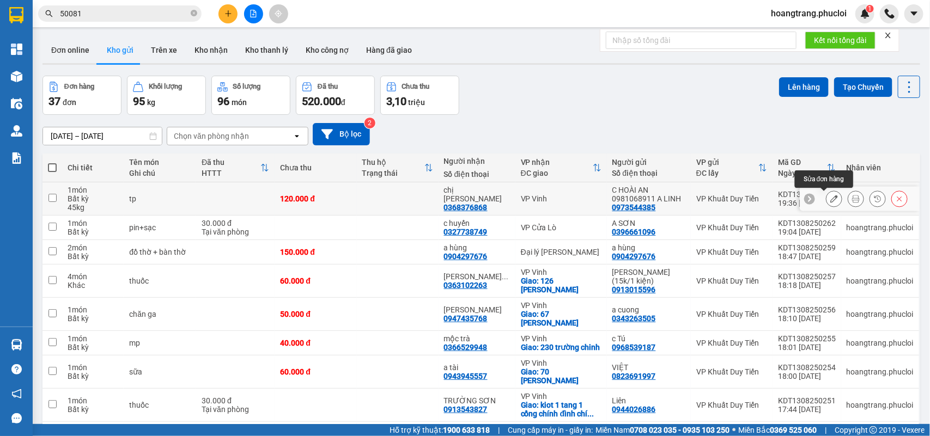
click at [830, 197] on icon at bounding box center [834, 199] width 8 height 8
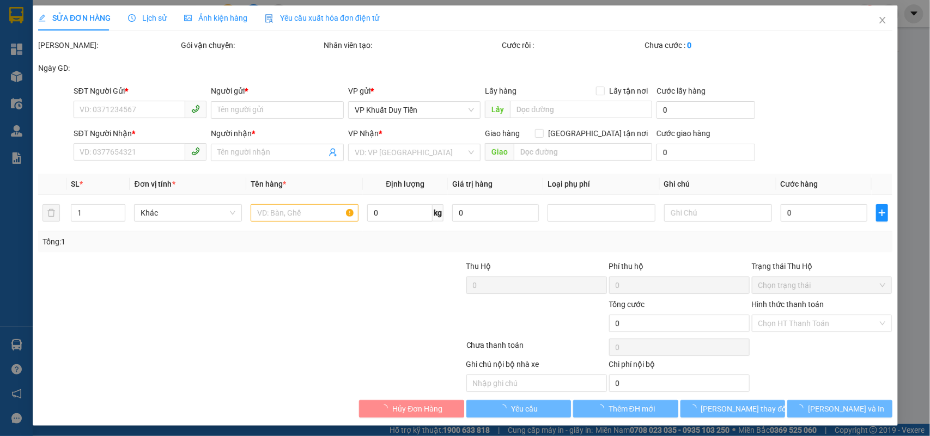
type input "0973544385"
type input "C HOÀI AN 0981068911 A LINH"
type input "0368376868"
type input "chị [PERSON_NAME]"
type input "120.000"
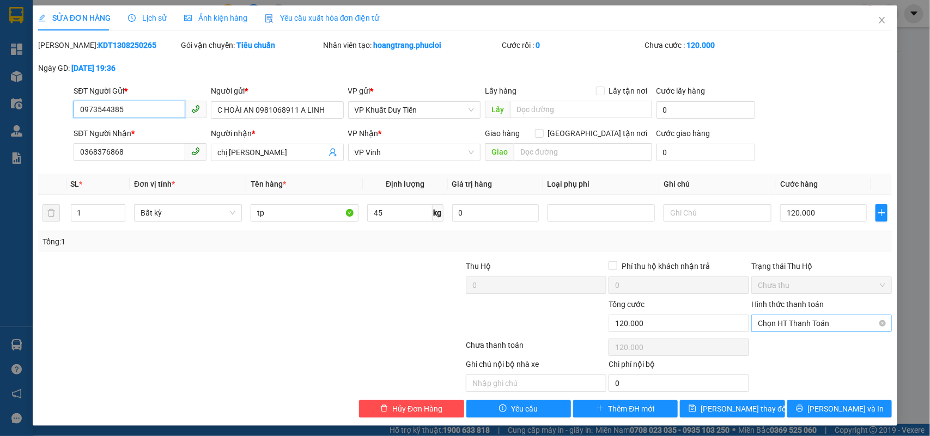
click at [796, 325] on span "Chọn HT Thanh Toán" at bounding box center [821, 323] width 127 height 16
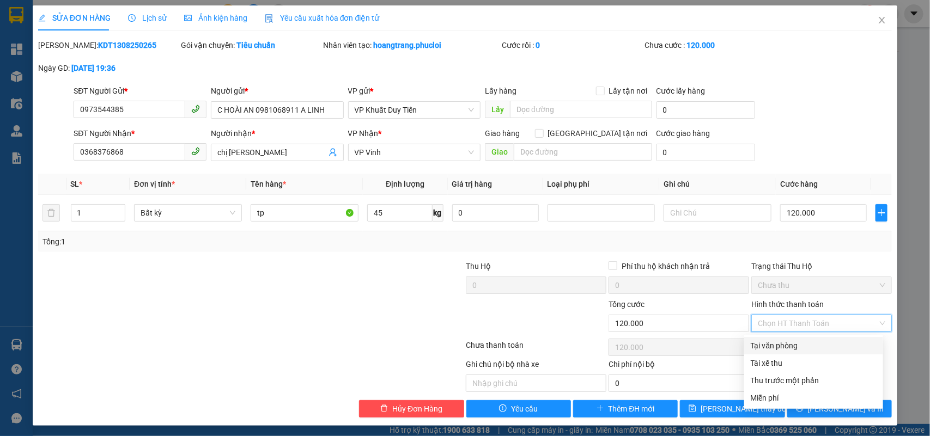
click at [790, 340] on div "Tại văn phòng" at bounding box center [814, 346] width 126 height 12
type input "0"
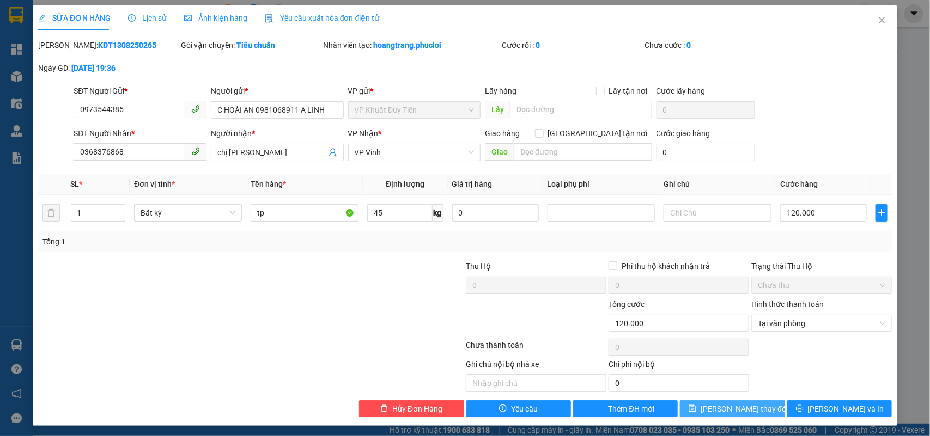
click at [714, 412] on span "[PERSON_NAME] thay đổi" at bounding box center [743, 409] width 87 height 12
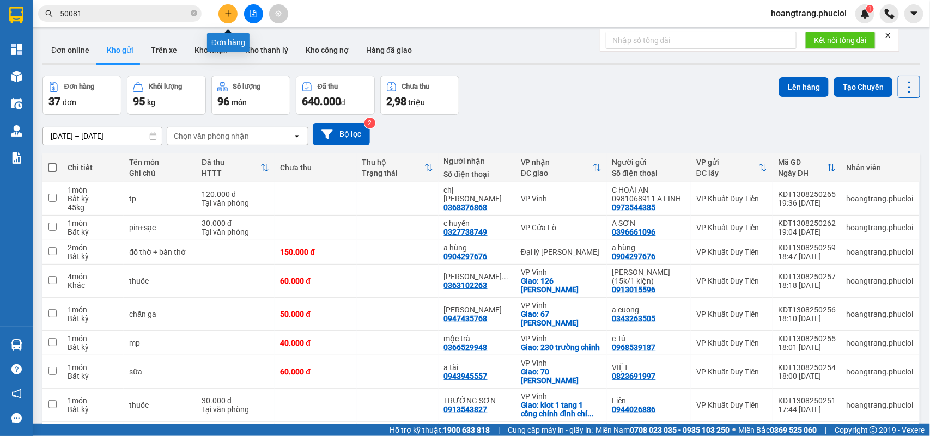
click at [234, 11] on button at bounding box center [227, 13] width 19 height 19
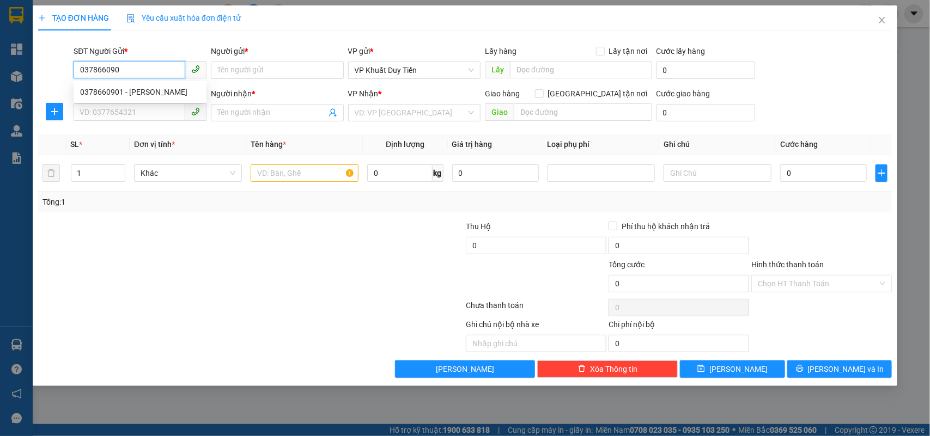
type input "0378660901"
click at [129, 96] on div "0378660901 - [PERSON_NAME]" at bounding box center [140, 92] width 120 height 12
type input "chú [PERSON_NAME]"
type input "0378660901"
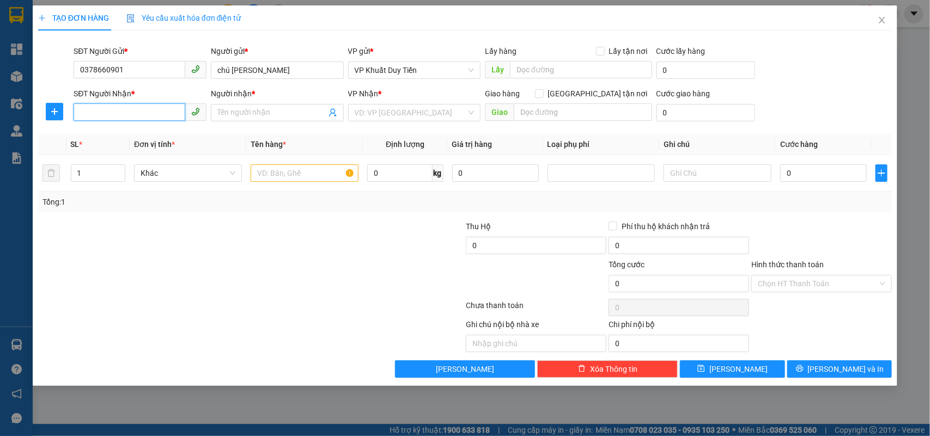
click at [131, 113] on input "SĐT Người Nhận *" at bounding box center [130, 111] width 112 height 17
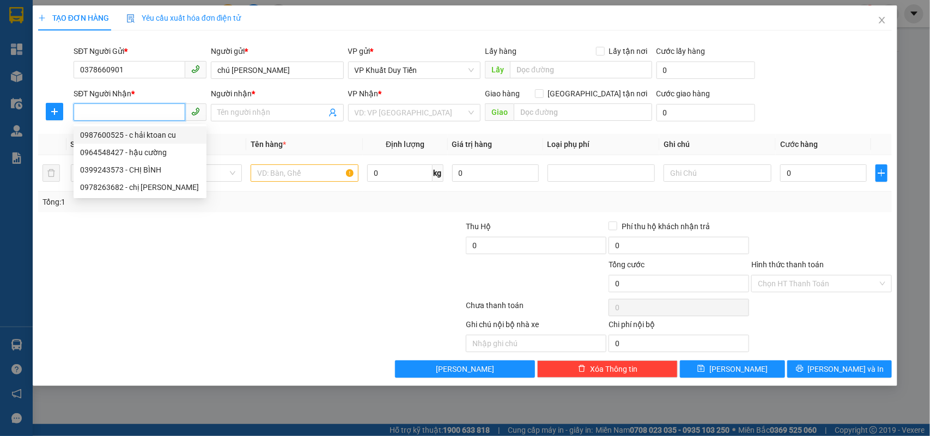
click at [121, 134] on div "0987600525 - c hải ktoan cu" at bounding box center [140, 135] width 120 height 12
type input "0987600525"
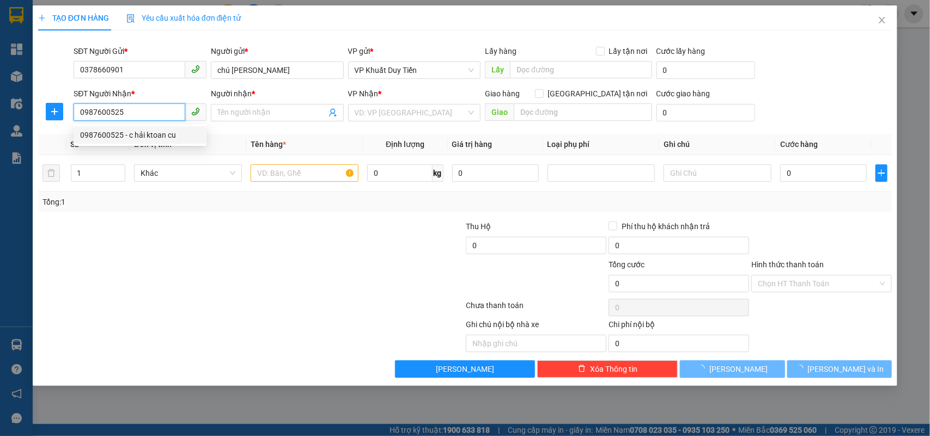
type input "c hải ktoan cu"
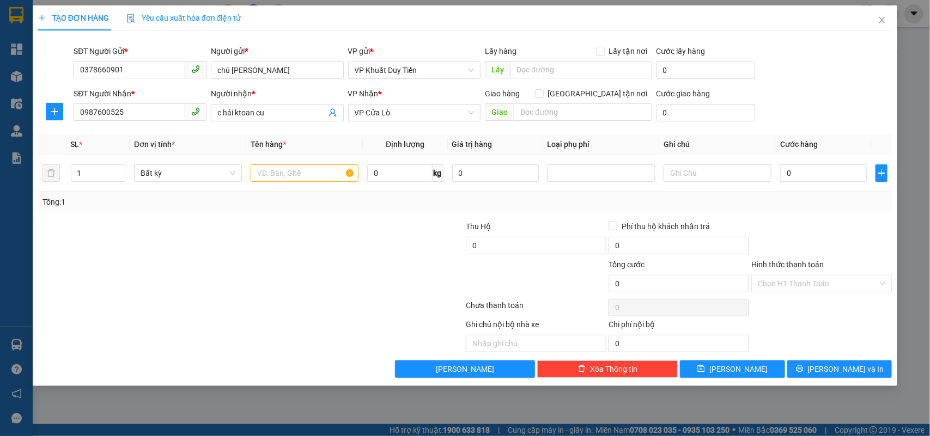
click at [251, 260] on div at bounding box center [179, 278] width 285 height 38
click at [281, 178] on input "text" at bounding box center [305, 173] width 108 height 17
type input "hoa"
click at [815, 178] on input "0" at bounding box center [823, 173] width 87 height 17
type input "1"
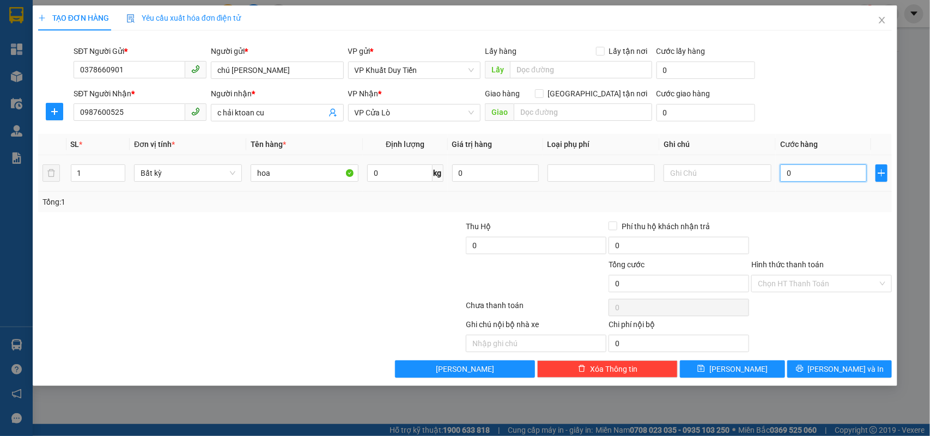
type input "1"
type input "12"
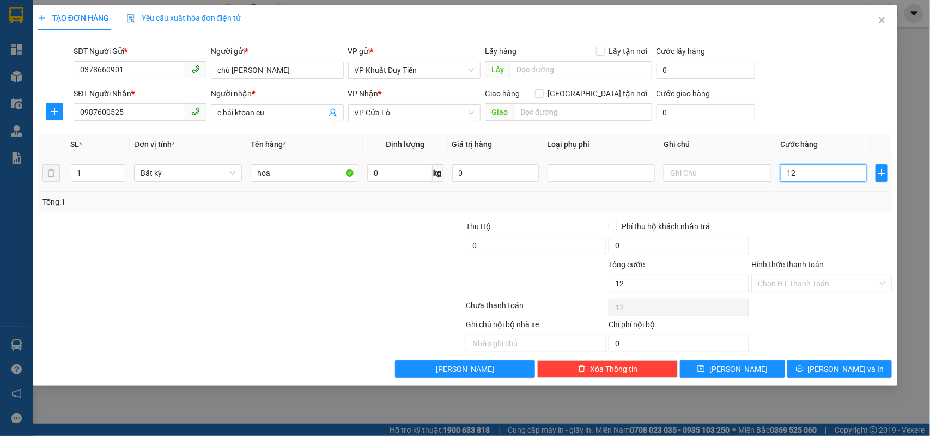
type input "120"
type input "120.000"
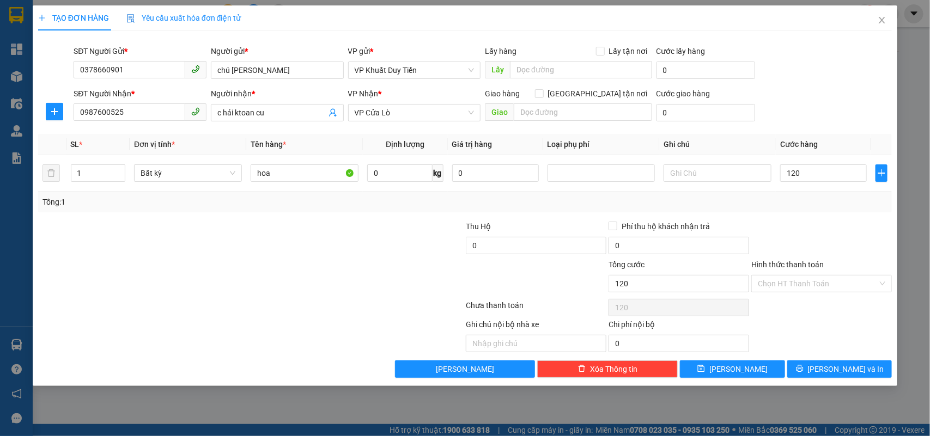
type input "120.000"
click at [797, 206] on div "Tổng: 1" at bounding box center [464, 202] width 845 height 12
click at [823, 376] on button "[PERSON_NAME] và In" at bounding box center [839, 369] width 105 height 17
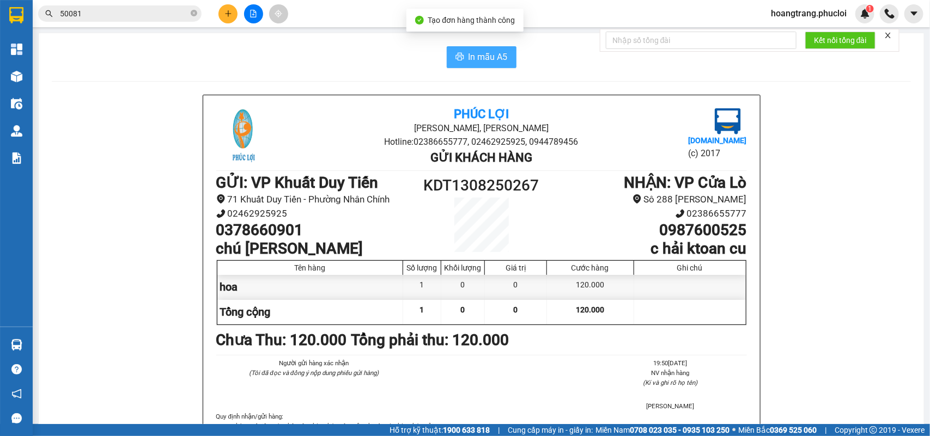
click at [494, 63] on span "In mẫu A5" at bounding box center [487, 57] width 39 height 14
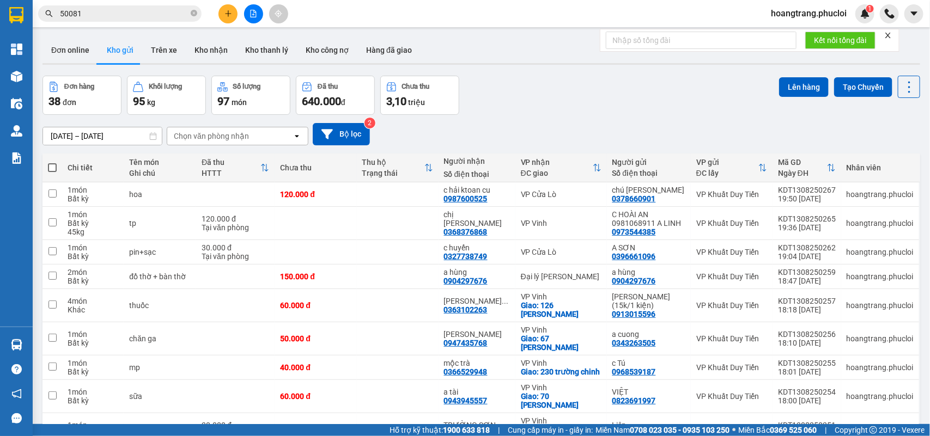
click at [229, 11] on icon "plus" at bounding box center [228, 14] width 8 height 8
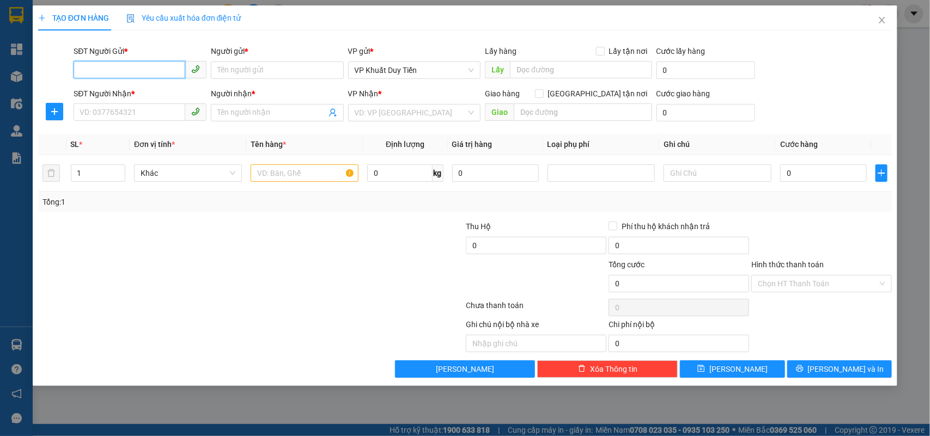
click at [126, 72] on input "SĐT Người Gửi *" at bounding box center [130, 69] width 112 height 17
type input "0904599884"
click at [173, 94] on div "0904599884 - chị thuỷ" at bounding box center [148, 92] width 136 height 12
type input "chị [PERSON_NAME]"
type input "0904599884"
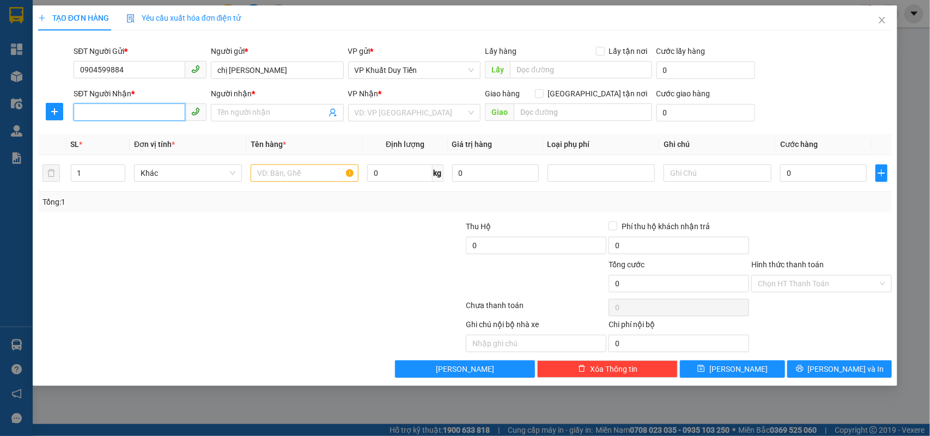
click at [148, 111] on input "SĐT Người Nhận *" at bounding box center [130, 111] width 112 height 17
click at [153, 138] on div "0975466626 - A CHUNG ( 0904599884 )" at bounding box center [148, 135] width 136 height 12
type input "0975466626"
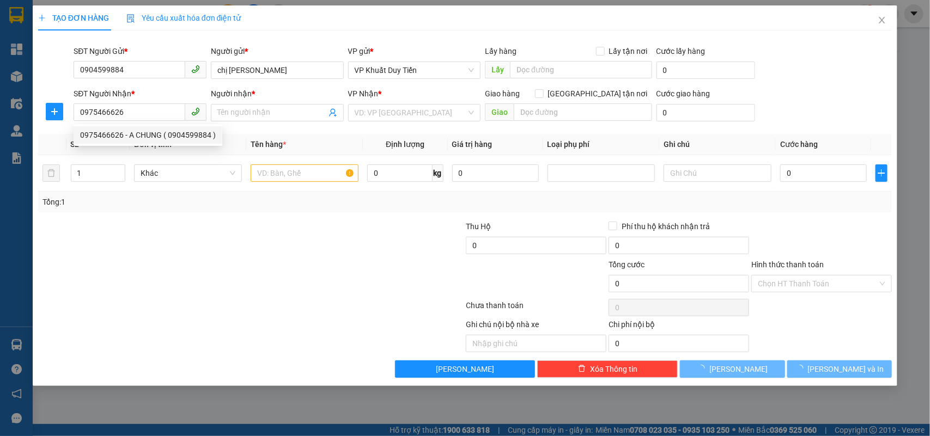
type input "A CHUNG ( 0904599884 )"
click at [263, 282] on div at bounding box center [179, 278] width 285 height 38
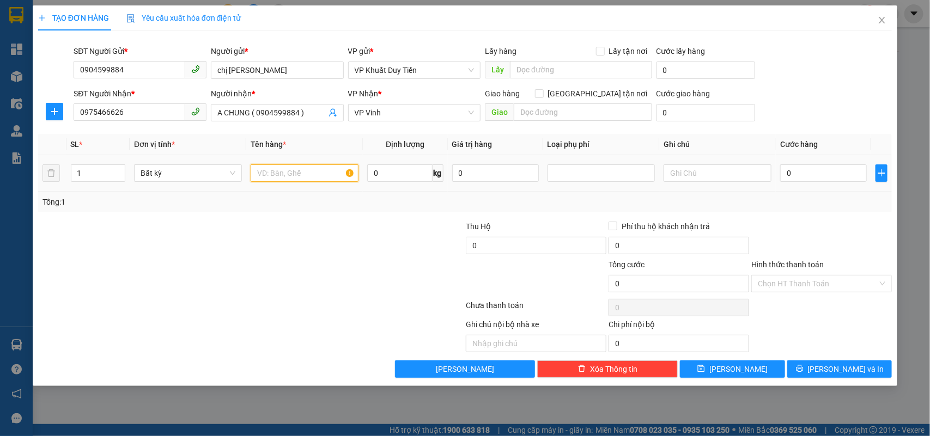
click at [282, 175] on input "text" at bounding box center [305, 173] width 108 height 17
type input "nhãn"
click at [277, 287] on div at bounding box center [179, 278] width 285 height 38
click at [410, 172] on input "0" at bounding box center [399, 173] width 65 height 17
click at [819, 177] on input "0" at bounding box center [823, 173] width 87 height 17
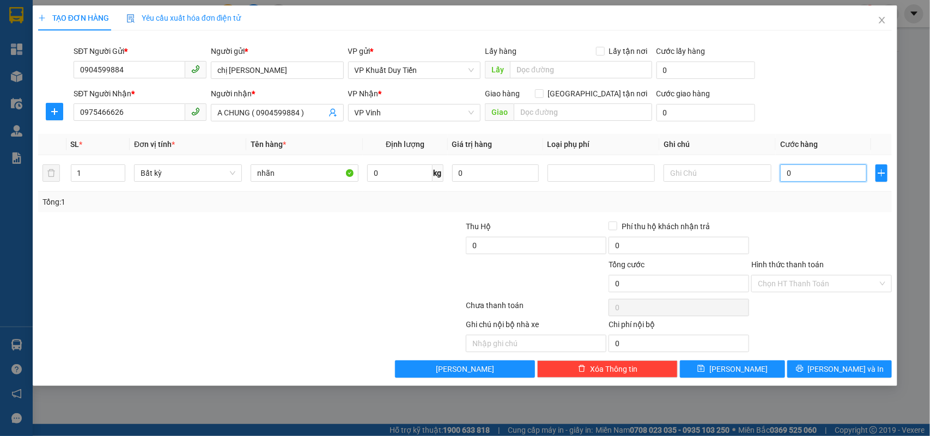
type input "5"
type input "50"
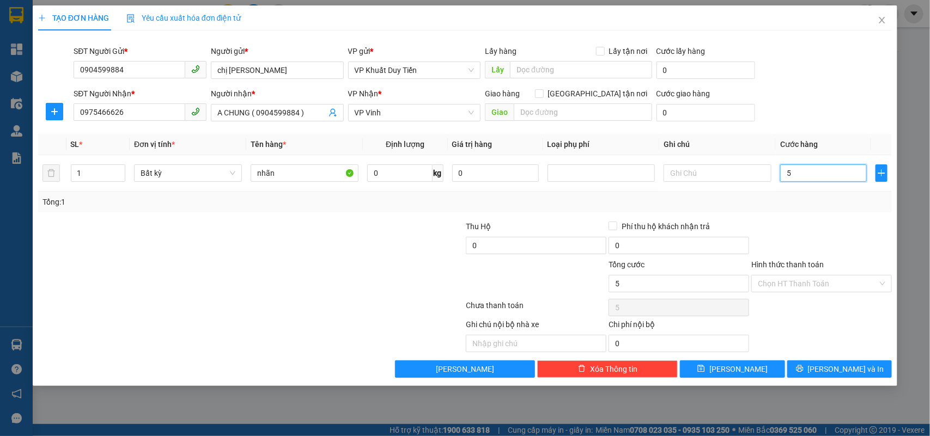
type input "50"
type input "50.000"
click at [828, 364] on button "[PERSON_NAME] và In" at bounding box center [839, 369] width 105 height 17
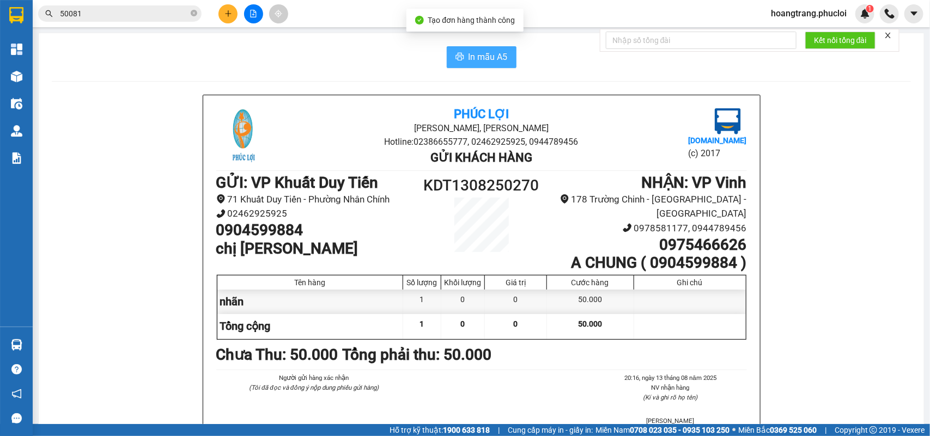
click at [481, 56] on span "In mẫu A5" at bounding box center [487, 57] width 39 height 14
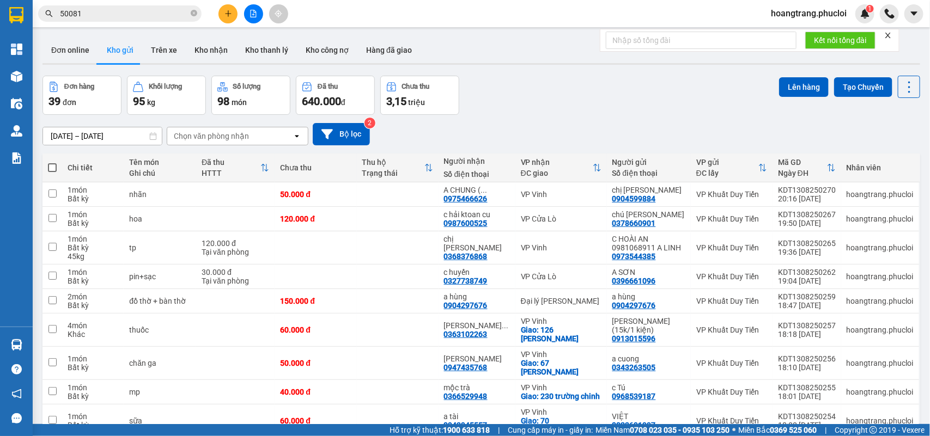
click at [176, 14] on input "50081" at bounding box center [124, 14] width 129 height 12
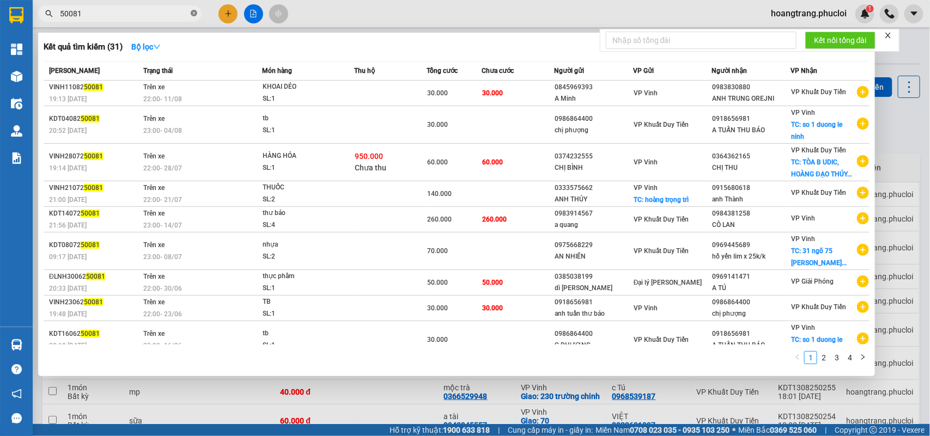
click at [191, 14] on icon "close-circle" at bounding box center [194, 13] width 7 height 7
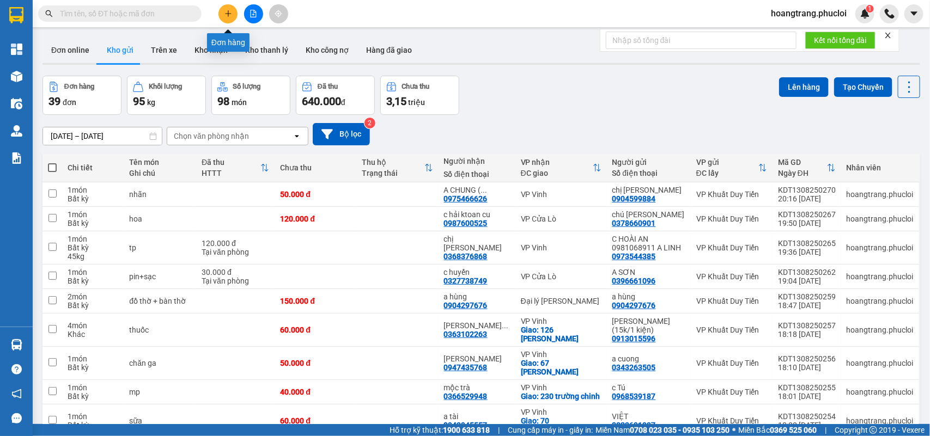
click at [224, 12] on icon "plus" at bounding box center [228, 14] width 8 height 8
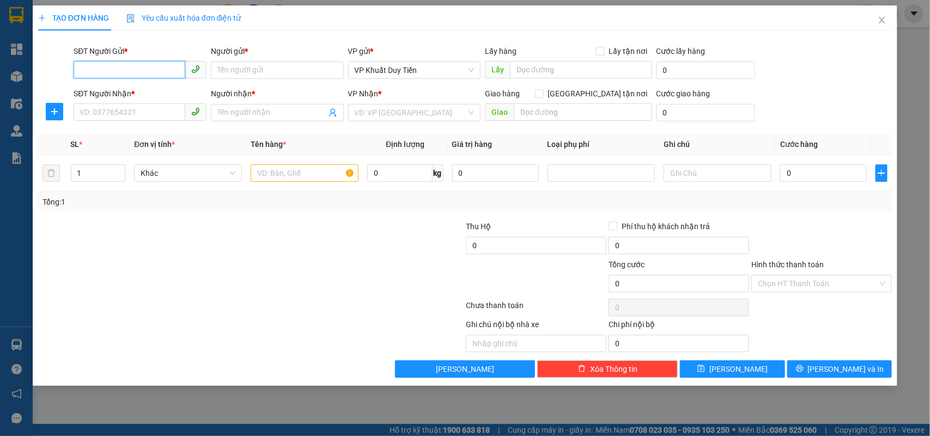
click at [142, 65] on input "SĐT Người Gửi *" at bounding box center [130, 69] width 112 height 17
click at [121, 93] on div "0986864400 - chị phượng" at bounding box center [140, 92] width 120 height 12
type input "0986864400"
type input "chị phượng"
type input "0986864400"
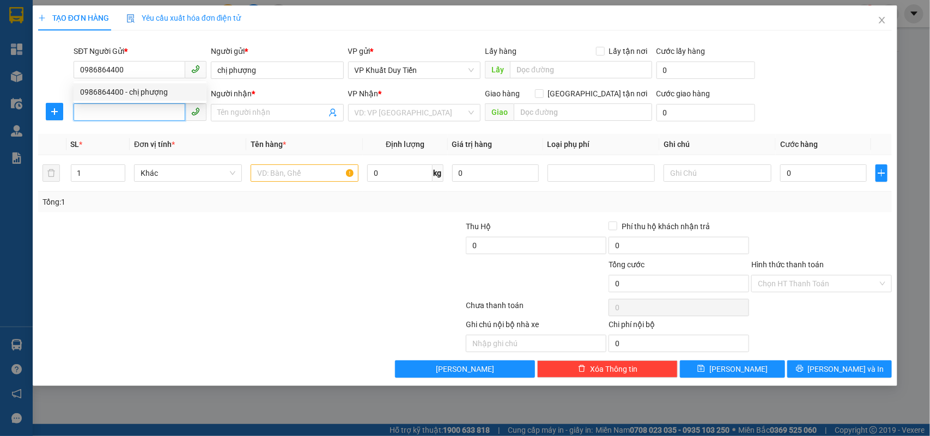
click at [129, 112] on input "SĐT Người Nhận *" at bounding box center [130, 111] width 112 height 17
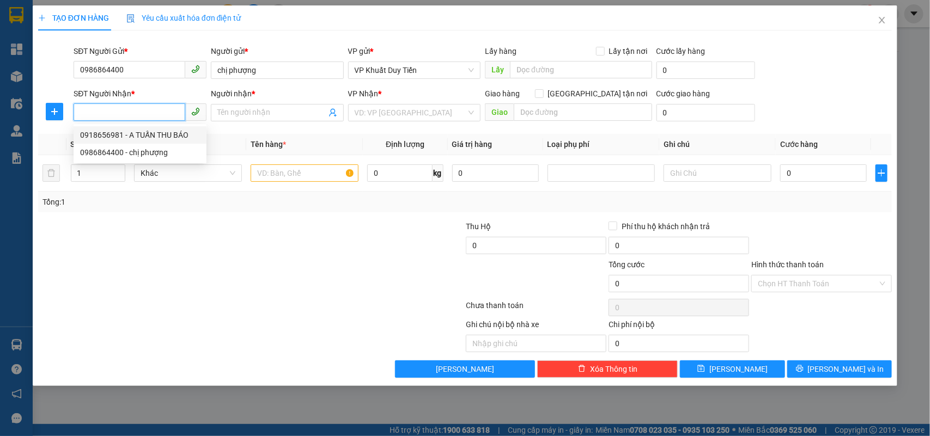
click at [150, 135] on div "0918656981 - A TUẤN THU BÁO" at bounding box center [140, 135] width 120 height 12
type input "0918656981"
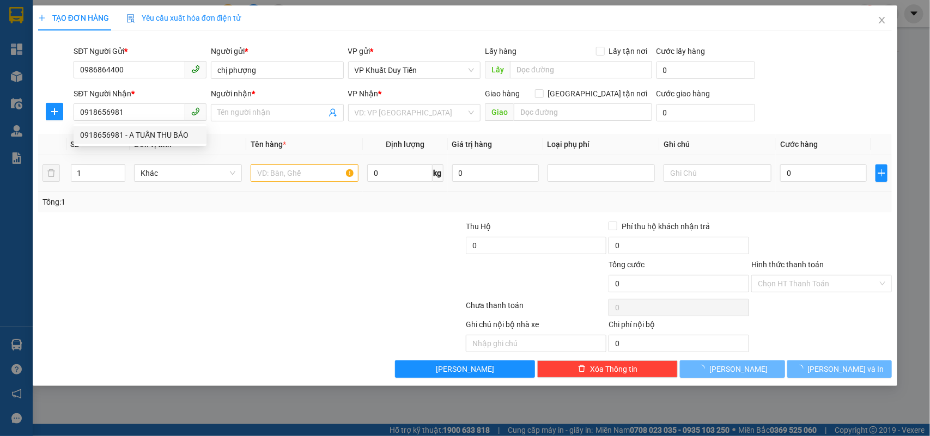
type input "A TUẤN THU BÁO"
checkbox input "true"
type input "so 1 duong le ninh"
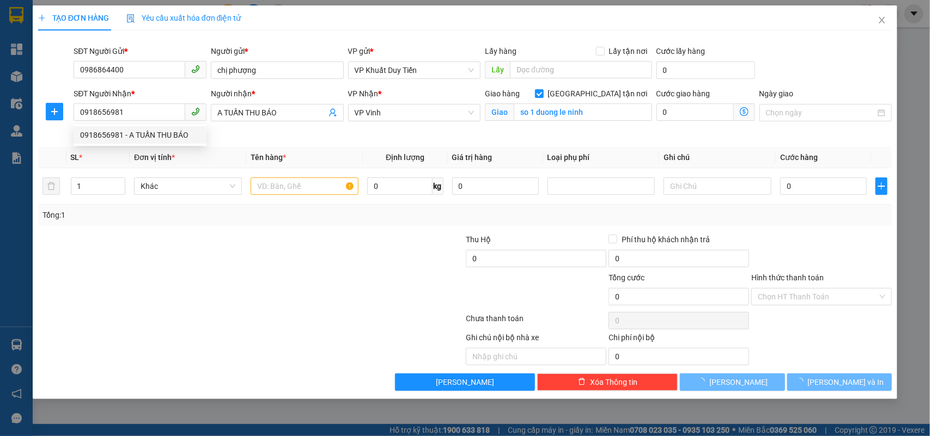
click at [255, 234] on div at bounding box center [179, 253] width 285 height 38
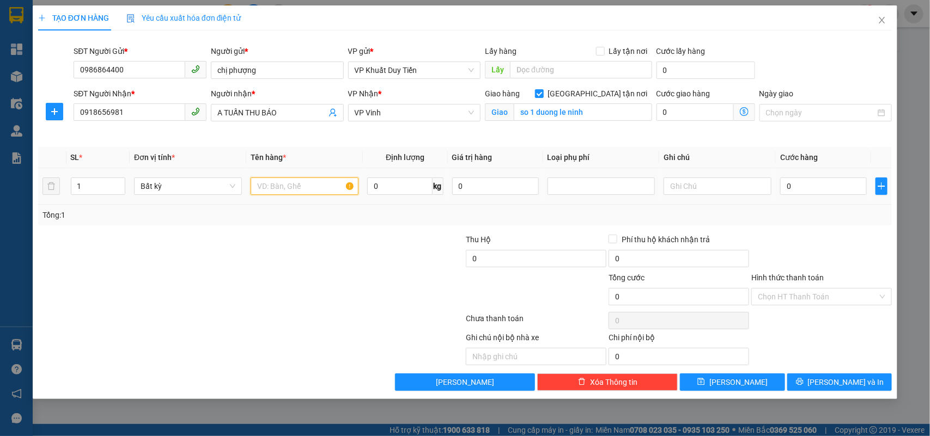
click at [271, 183] on input "text" at bounding box center [305, 186] width 108 height 17
type input "tb"
click at [298, 288] on div at bounding box center [179, 291] width 285 height 38
click at [824, 181] on input "0" at bounding box center [823, 186] width 87 height 17
type input "4"
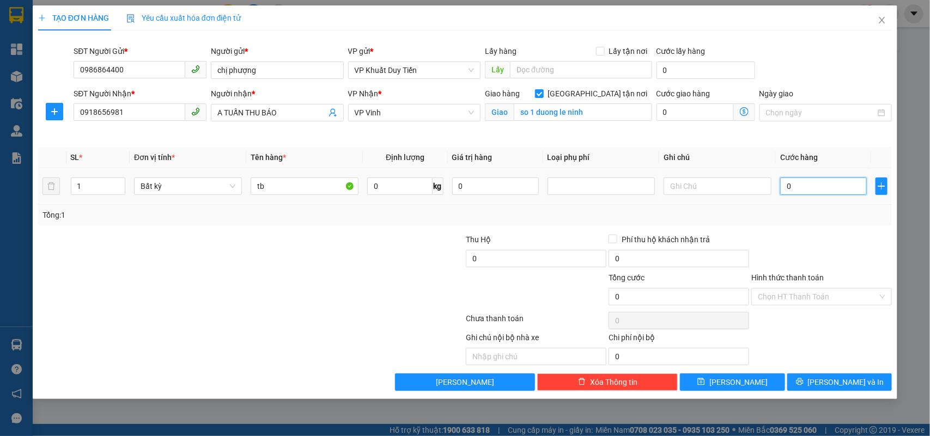
type input "4"
type input "40"
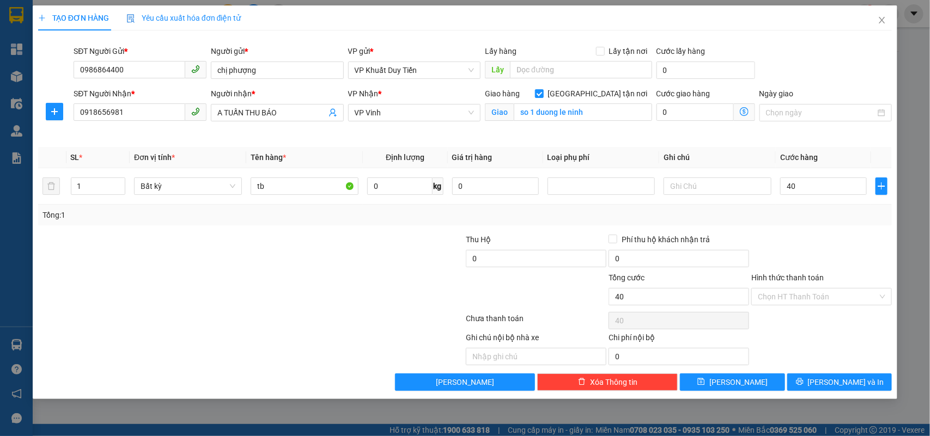
type input "40.000"
click at [812, 263] on div at bounding box center [821, 253] width 143 height 38
click at [798, 298] on input "Hình thức thanh toán" at bounding box center [818, 297] width 120 height 16
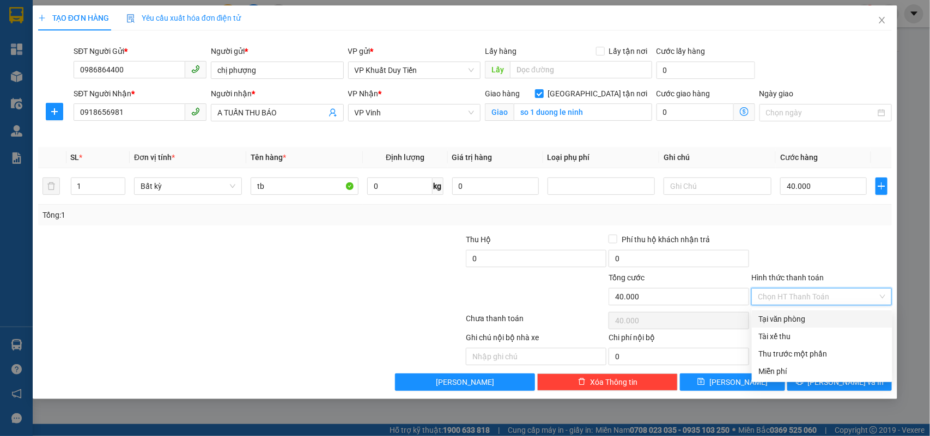
drag, startPoint x: 795, startPoint y: 314, endPoint x: 799, endPoint y: 349, distance: 35.1
click at [795, 316] on div "Tại văn phòng" at bounding box center [821, 319] width 127 height 12
type input "0"
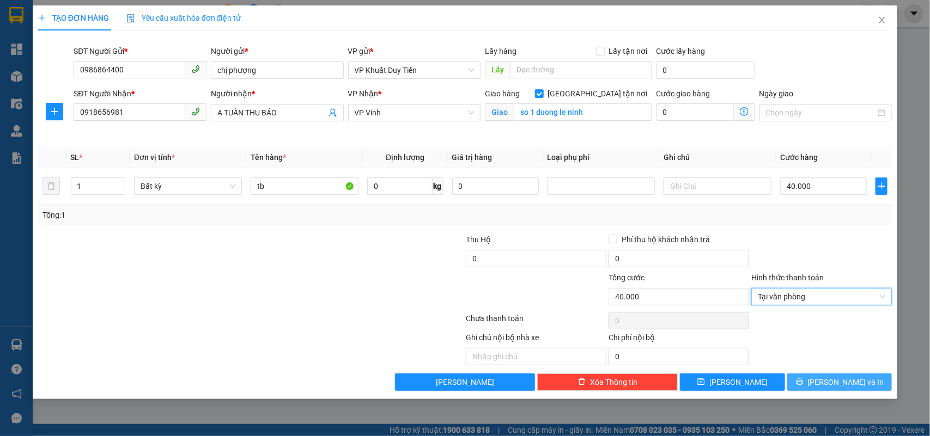
click at [814, 382] on button "[PERSON_NAME] và In" at bounding box center [839, 382] width 105 height 17
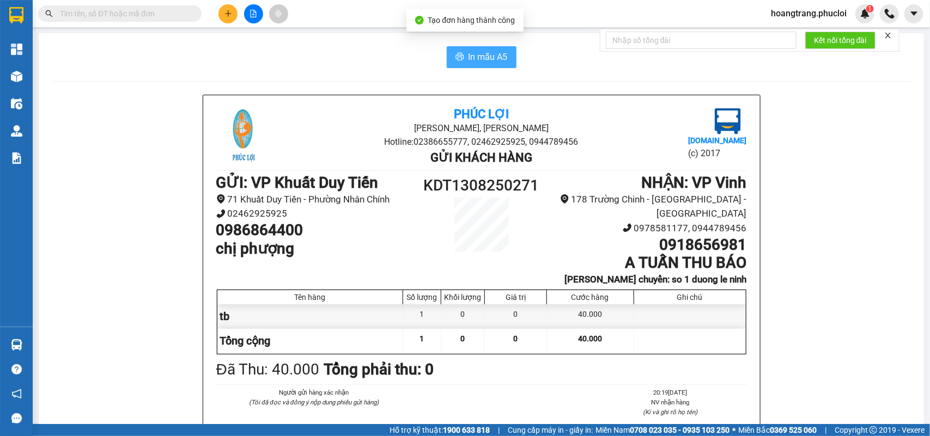
click at [468, 58] on span "In mẫu A5" at bounding box center [487, 57] width 39 height 14
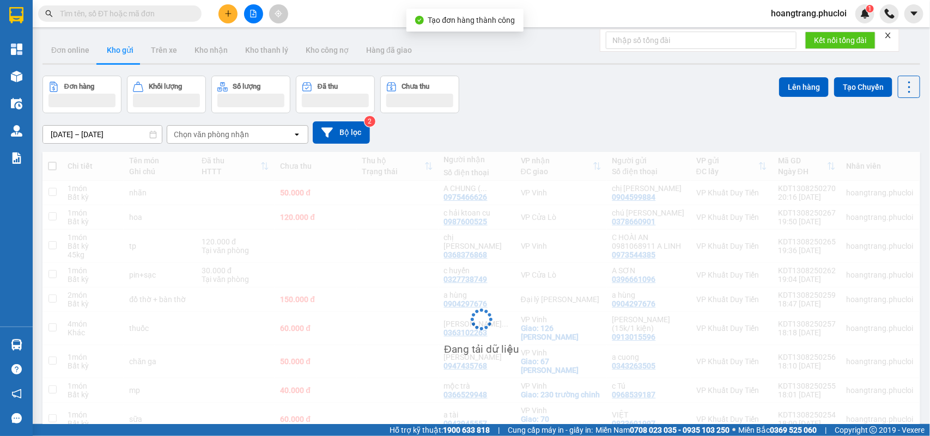
click at [178, 19] on input "text" at bounding box center [124, 14] width 129 height 12
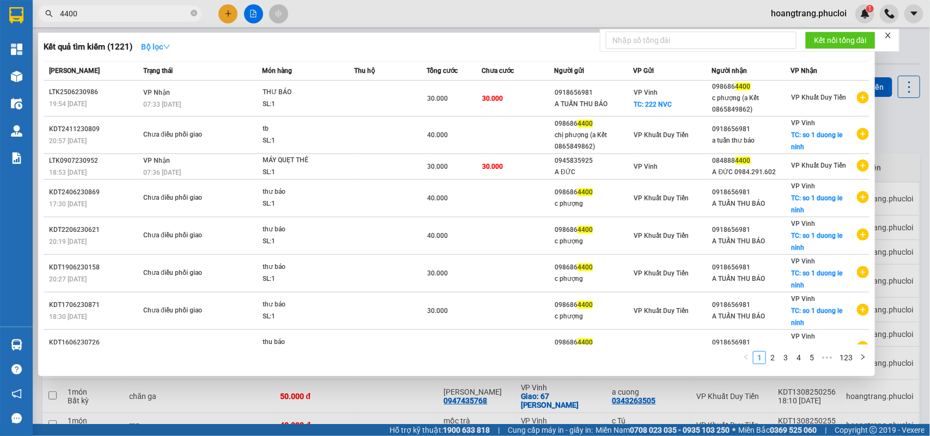
type input "4400"
click at [162, 45] on strong "Bộ lọc" at bounding box center [155, 46] width 29 height 9
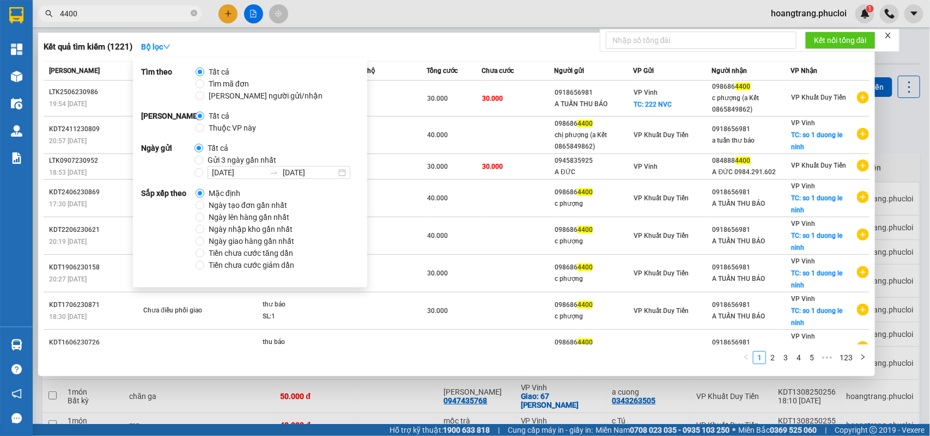
click at [240, 159] on span "Gửi 3 ngày gần nhất" at bounding box center [241, 160] width 77 height 12
click at [203, 159] on input "Gửi 3 ngày gần nhất" at bounding box center [198, 160] width 9 height 9
radio input "true"
radio input "false"
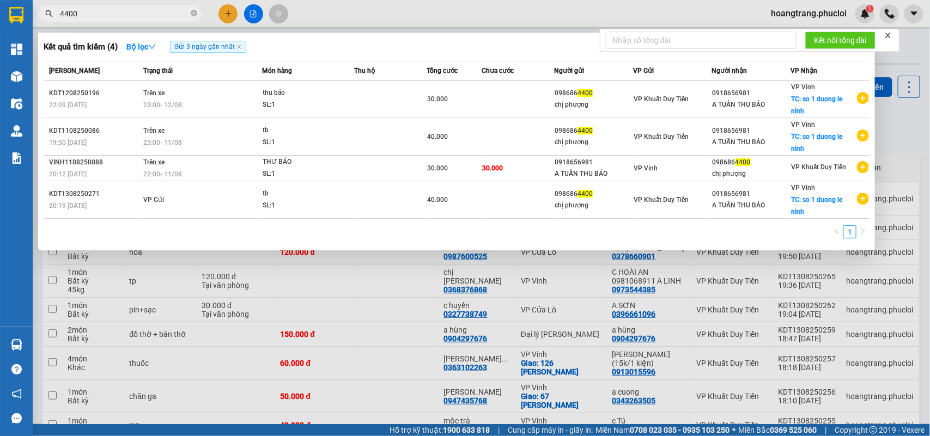
click at [543, 226] on div "1" at bounding box center [457, 236] width 826 height 20
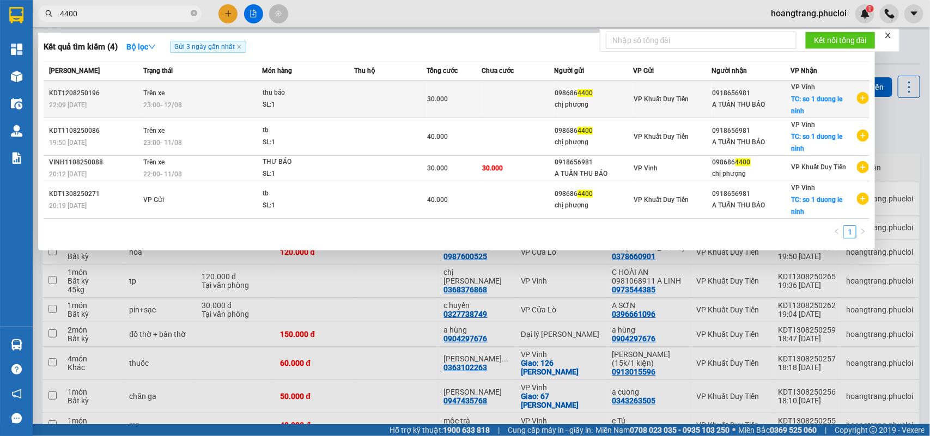
click at [785, 101] on div "A TUẤN THU BÁO" at bounding box center [751, 104] width 78 height 11
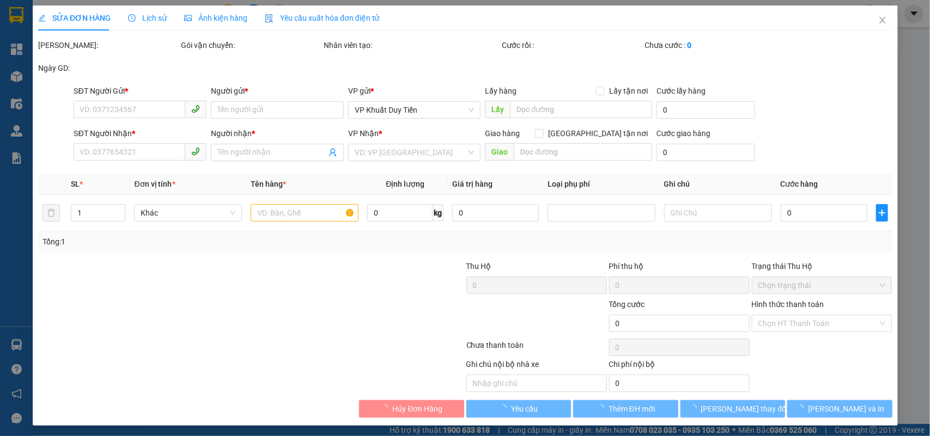
type input "0986864400"
type input "chị phượng"
type input "0918656981"
type input "A TUẤN THU BÁO"
checkbox input "true"
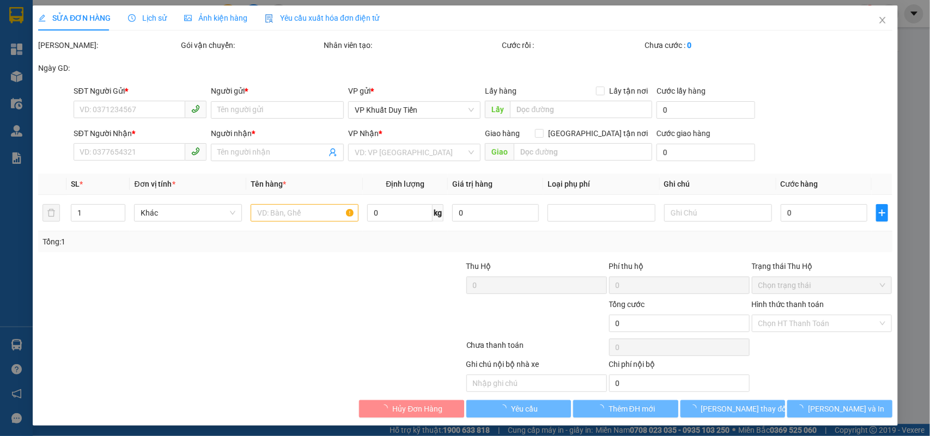
type input "so 1 duong le ninh"
type input "30.000"
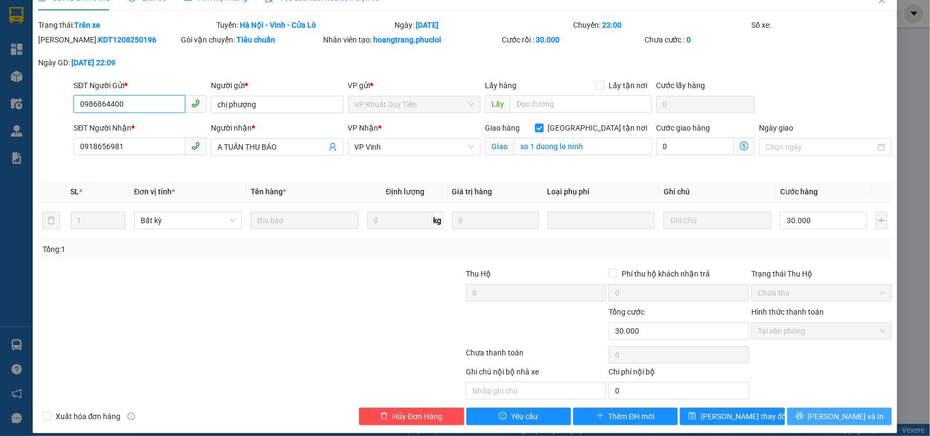
scroll to position [31, 0]
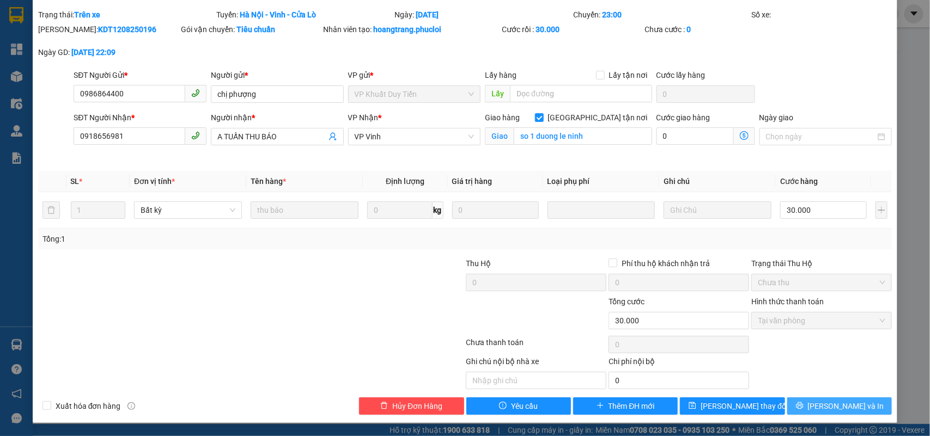
click at [807, 406] on button "[PERSON_NAME] và In" at bounding box center [839, 406] width 105 height 17
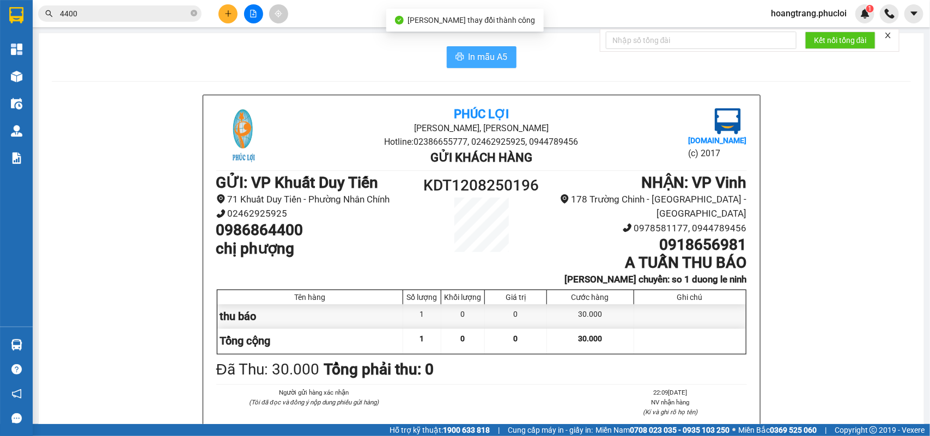
click at [499, 62] on span "In mẫu A5" at bounding box center [487, 57] width 39 height 14
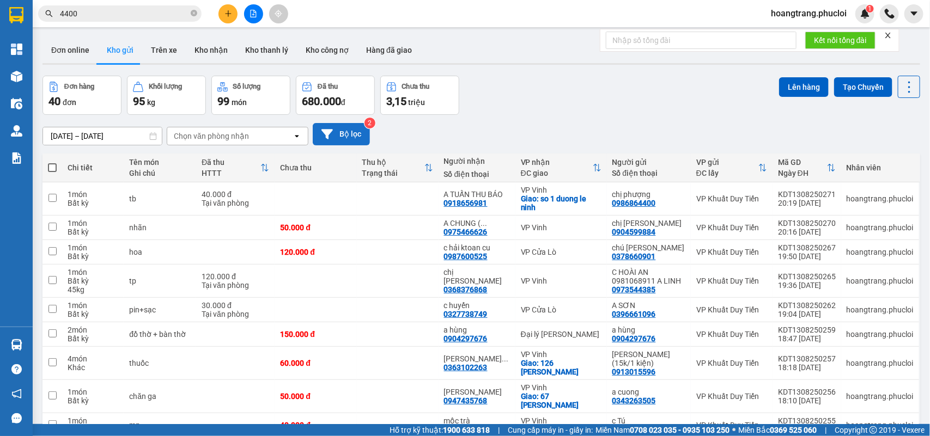
click at [344, 133] on button "Bộ lọc" at bounding box center [341, 134] width 57 height 22
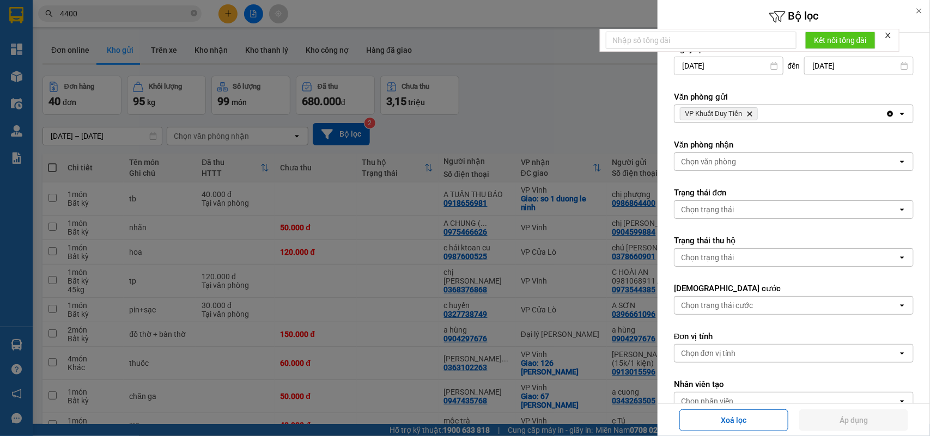
click at [751, 115] on icon "Delete" at bounding box center [749, 114] width 7 height 7
click at [745, 115] on div "Chọn văn phòng" at bounding box center [785, 113] width 223 height 17
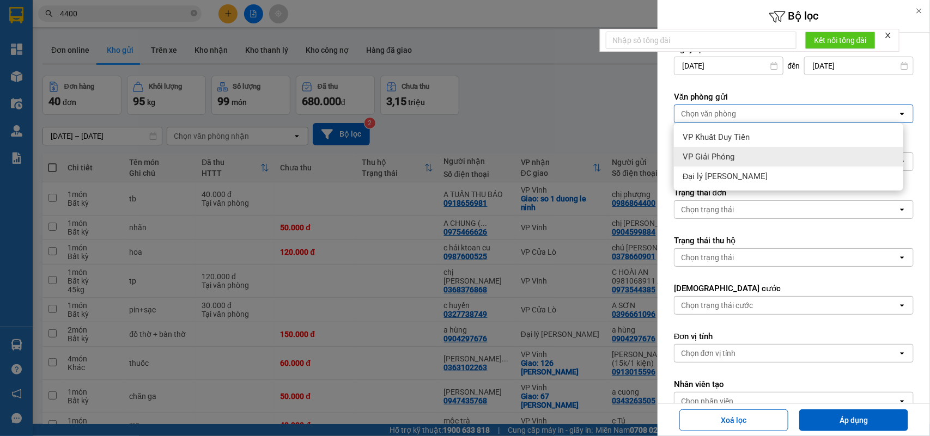
click at [717, 153] on div "VP Giải Phóng" at bounding box center [788, 157] width 229 height 20
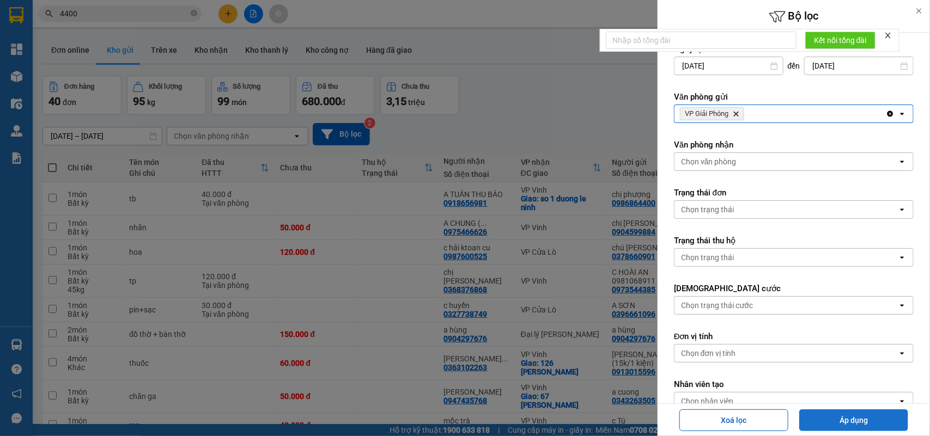
click at [860, 421] on button "Áp dụng" at bounding box center [853, 421] width 109 height 22
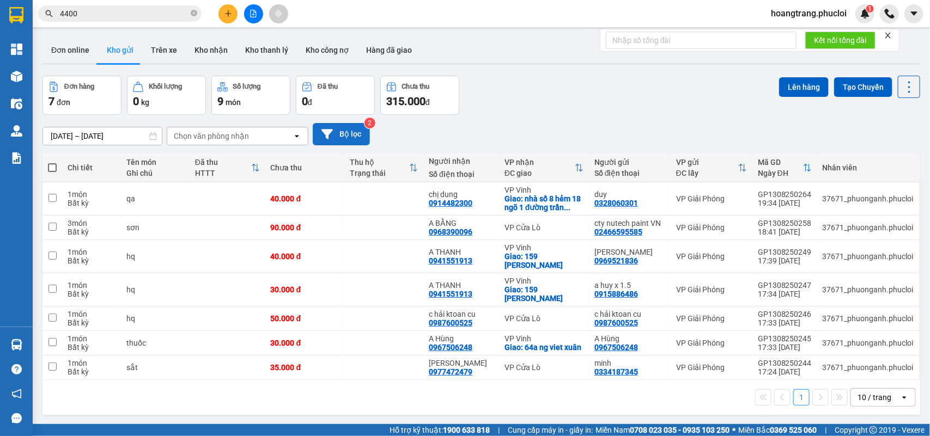
click at [350, 135] on button "Bộ lọc" at bounding box center [341, 134] width 57 height 22
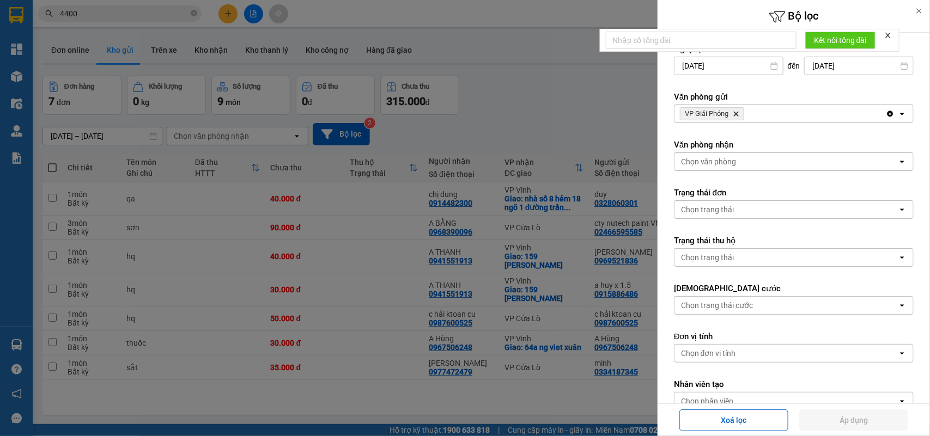
click at [739, 118] on span "VP Giải Phóng Delete" at bounding box center [712, 113] width 64 height 13
click at [739, 114] on icon "Delete" at bounding box center [736, 114] width 7 height 7
click at [739, 114] on div "Chọn văn phòng" at bounding box center [785, 113] width 223 height 17
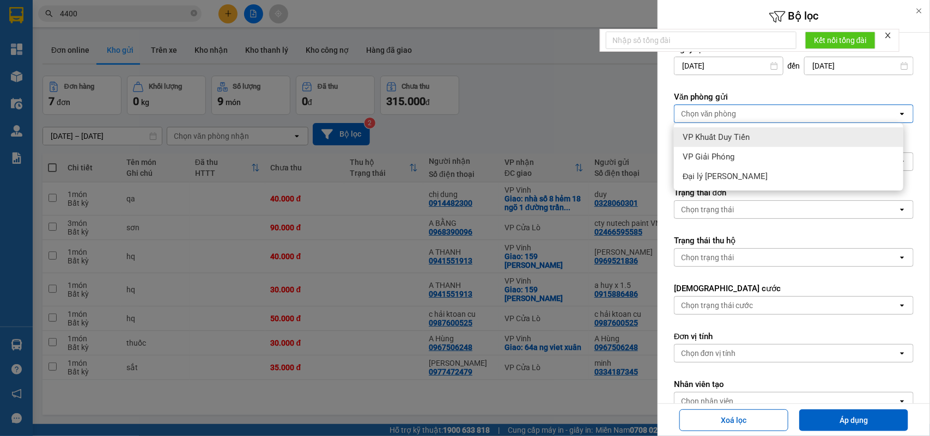
click at [741, 138] on span "VP Khuất Duy Tiến" at bounding box center [716, 137] width 67 height 11
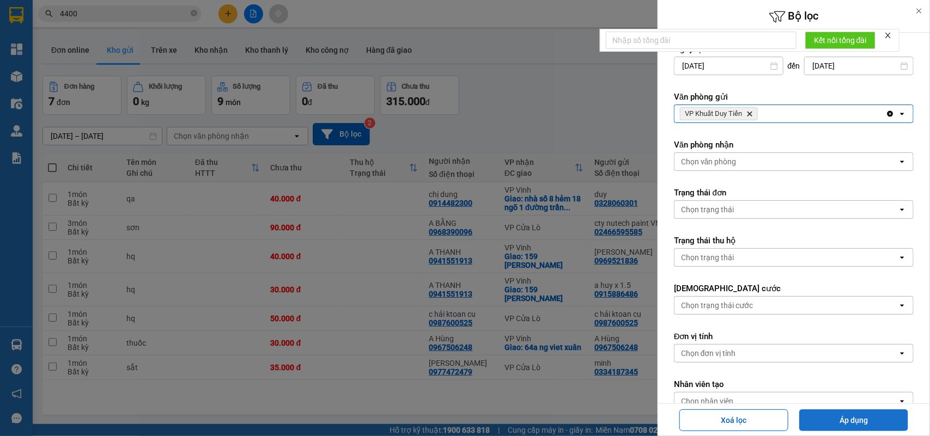
click at [851, 423] on button "Áp dụng" at bounding box center [853, 421] width 109 height 22
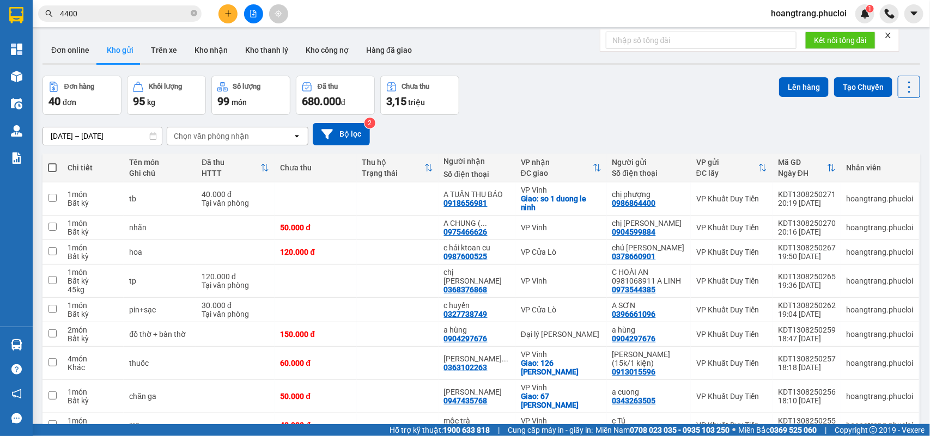
click at [891, 38] on icon "close" at bounding box center [887, 35] width 5 height 5
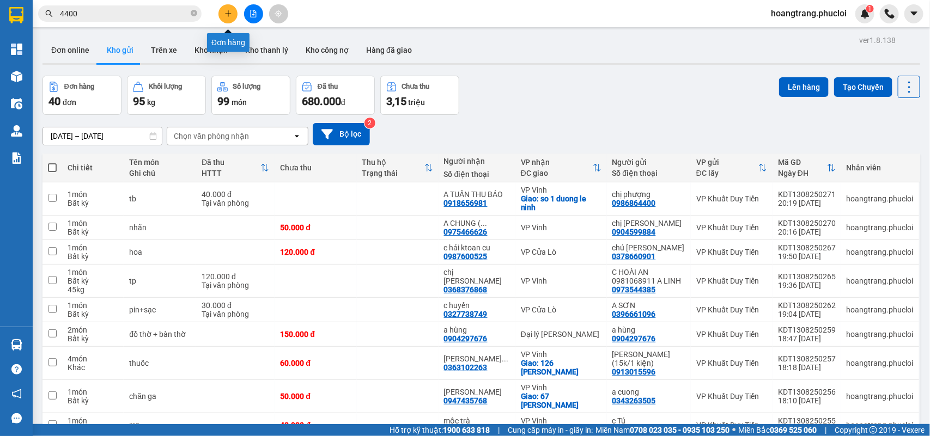
click at [222, 11] on button at bounding box center [227, 13] width 19 height 19
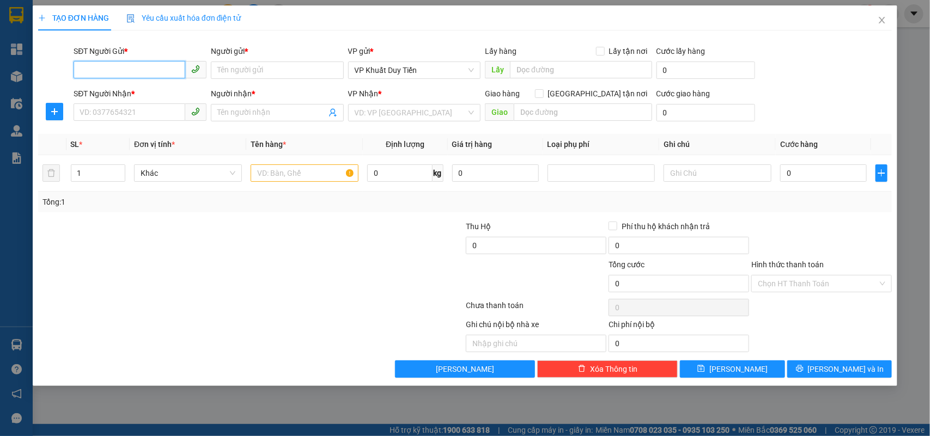
click at [105, 69] on input "SĐT Người Gửi *" at bounding box center [130, 69] width 112 height 17
type input "0983642268"
click at [227, 70] on input "Người gửi *" at bounding box center [277, 70] width 133 height 17
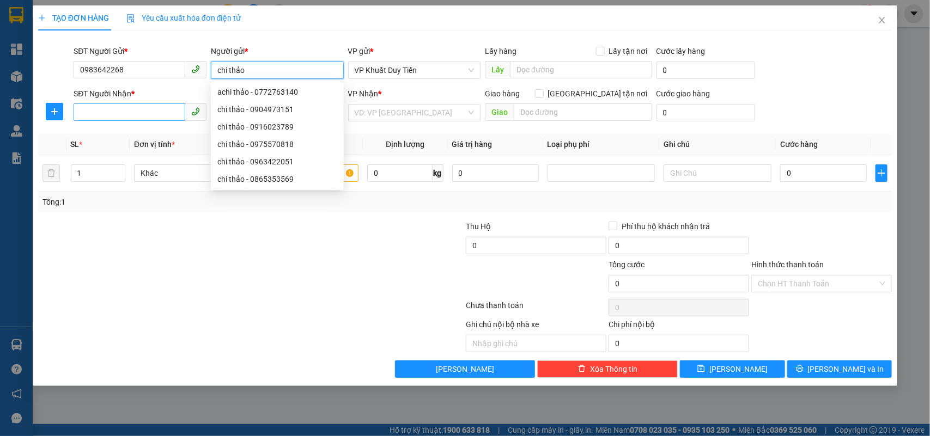
type input "chi thảo"
click at [88, 113] on input "SĐT Người Nhận *" at bounding box center [130, 111] width 112 height 17
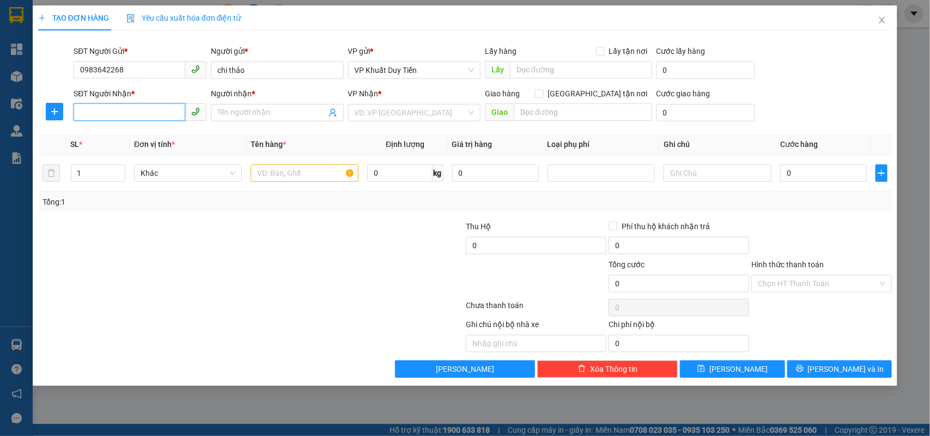
click at [78, 111] on input "SĐT Người Nhận *" at bounding box center [130, 111] width 112 height 17
type input "0916712627"
click at [221, 115] on input "Người nhận *" at bounding box center [271, 113] width 109 height 12
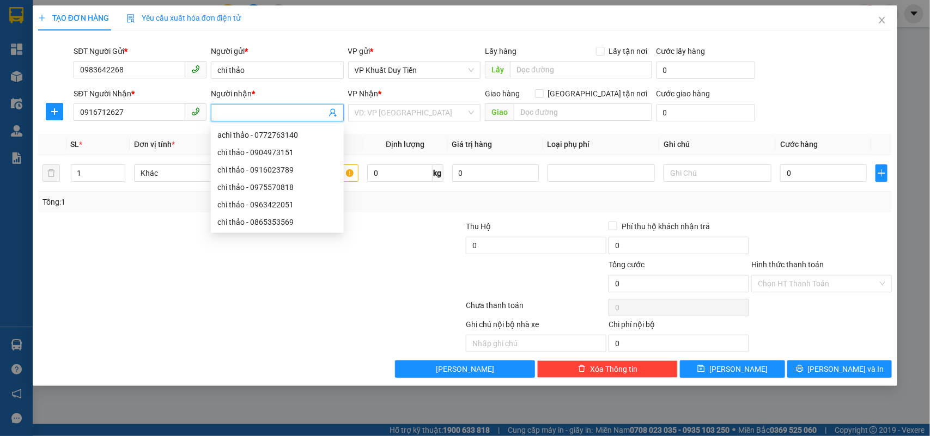
type input "n"
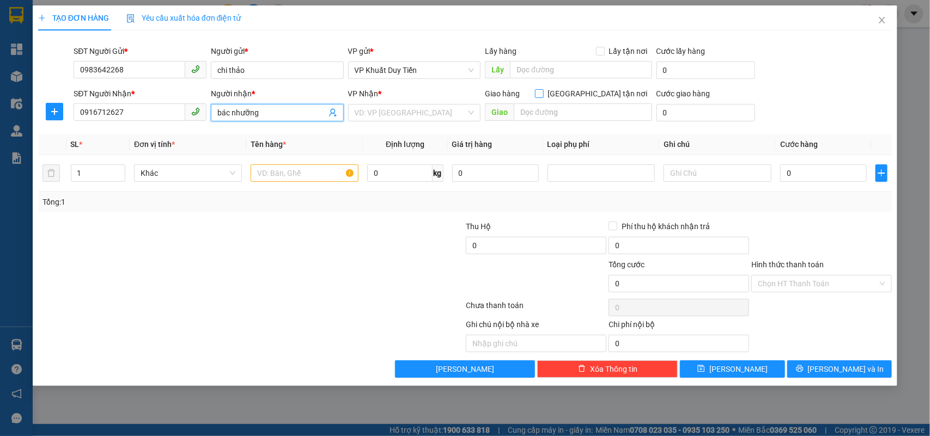
type input "bác nhưỡng"
click at [543, 93] on input "[GEOGRAPHIC_DATA] tận nơi" at bounding box center [539, 93] width 8 height 8
checkbox input "true"
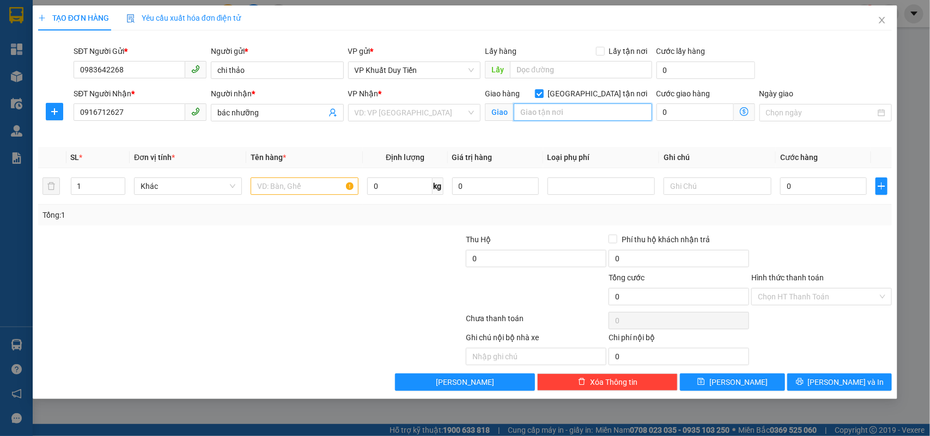
click at [516, 116] on input "text" at bounding box center [583, 111] width 138 height 17
type input "nnha sỗ [DATE] thượng lặng ông"
click at [90, 193] on input "1" at bounding box center [98, 186] width 54 height 16
type input "2"
click at [278, 186] on input "text" at bounding box center [305, 186] width 108 height 17
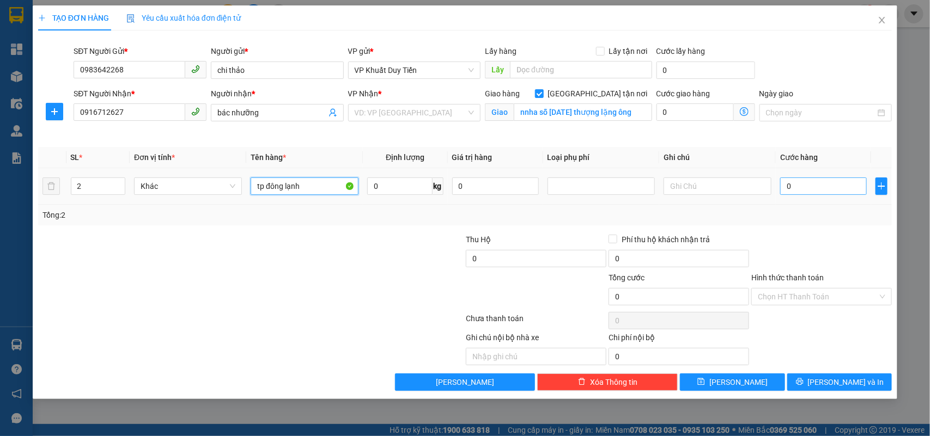
type input "tp đông lạnh"
click at [783, 187] on input "0" at bounding box center [823, 186] width 87 height 17
type input "1"
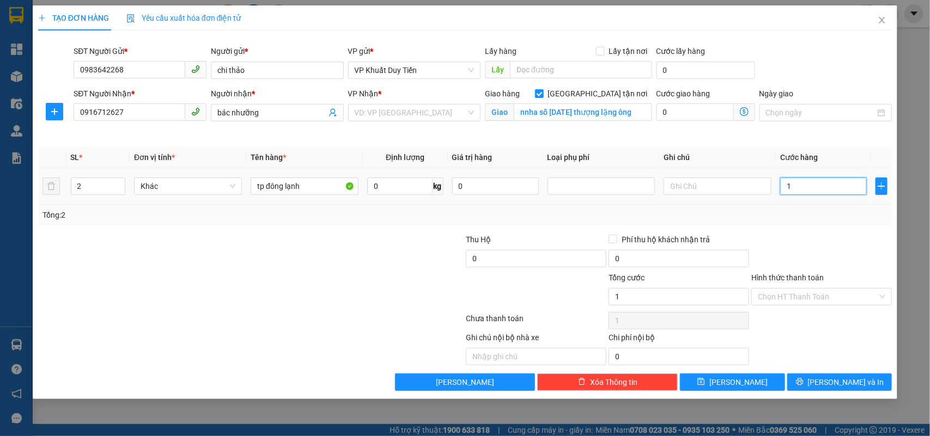
type input "10"
type input "100"
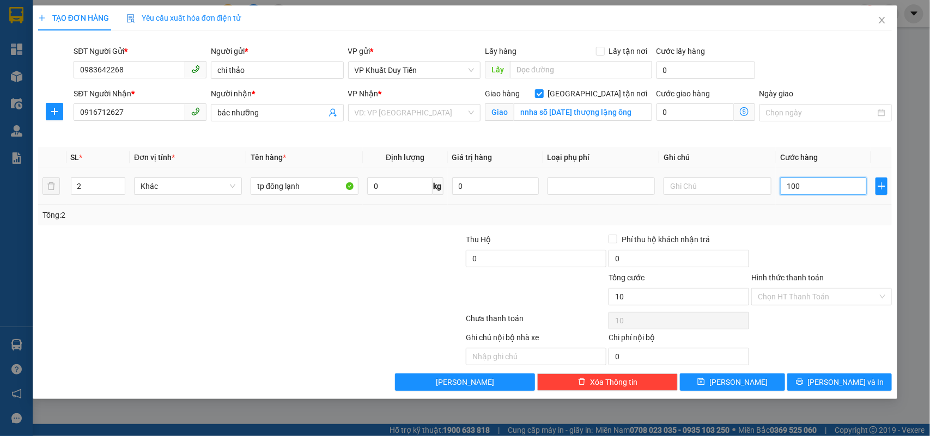
type input "100"
type input "1.000"
type input "10.000"
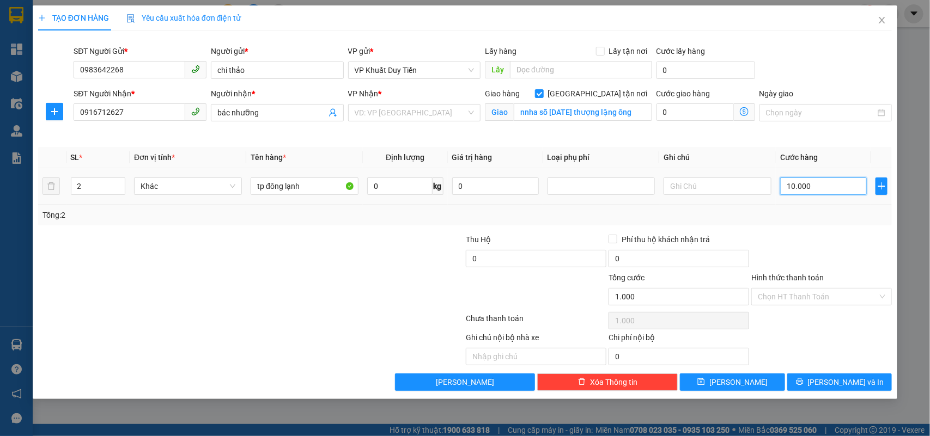
type input "10.000"
type input "100.000"
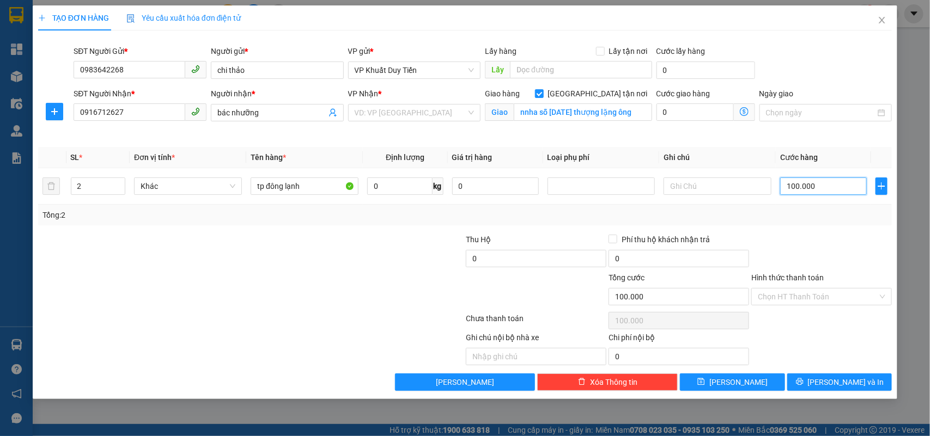
type input "100.000"
click at [783, 278] on label "Hình thức thanh toán" at bounding box center [787, 277] width 72 height 9
click at [783, 289] on input "Hình thức thanh toán" at bounding box center [818, 297] width 120 height 16
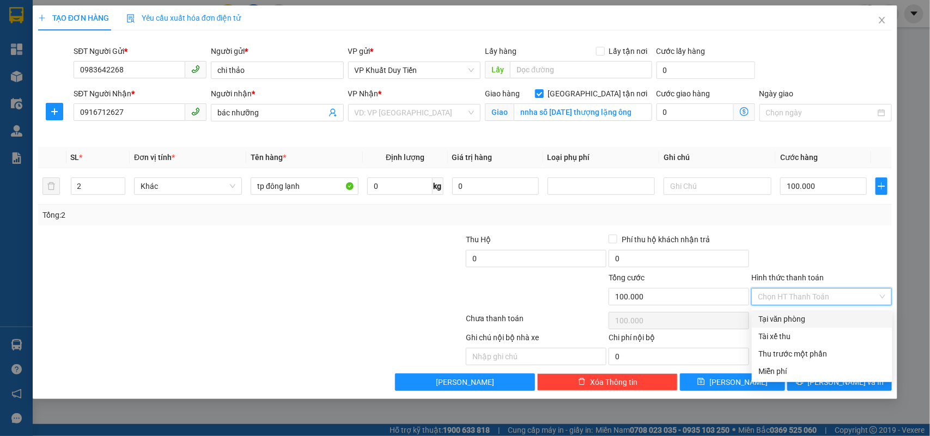
click at [787, 320] on div "Tại văn phòng" at bounding box center [821, 319] width 127 height 12
type input "0"
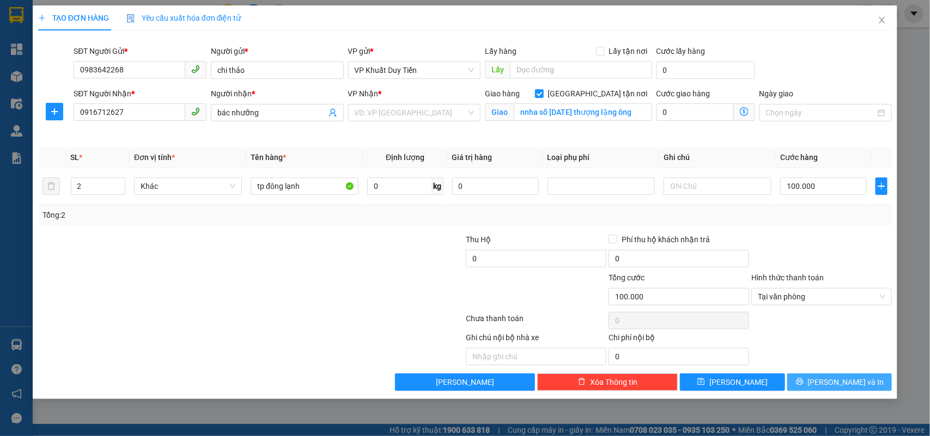
click at [837, 387] on span "[PERSON_NAME] và In" at bounding box center [846, 382] width 76 height 12
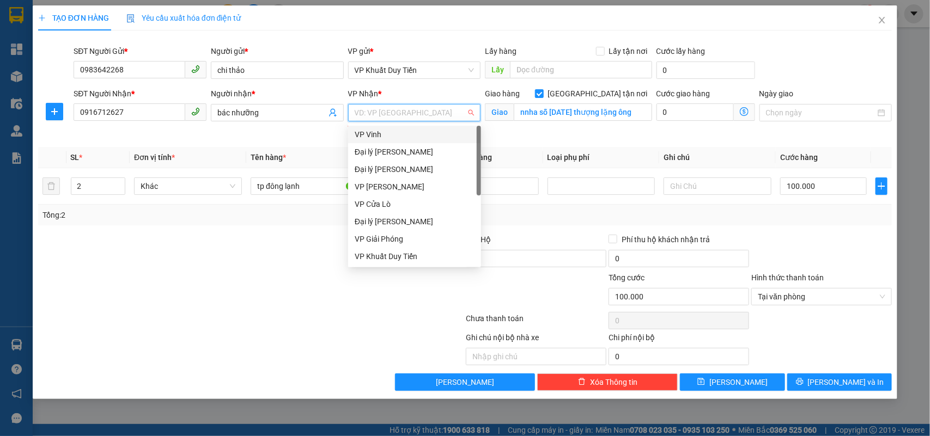
click at [413, 112] on input "search" at bounding box center [411, 113] width 112 height 16
click at [368, 131] on div "VP Vinh" at bounding box center [415, 135] width 120 height 12
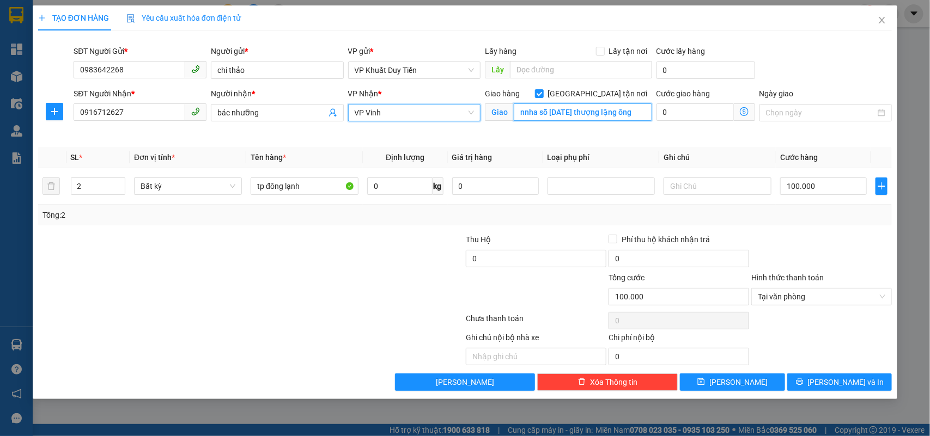
click at [540, 113] on input "nnha sỗ [DATE] thượng lặng ông" at bounding box center [583, 111] width 138 height 17
click at [546, 113] on input "nnha sỗ [DATE] thượng lặng ông" at bounding box center [583, 111] width 138 height 17
click at [790, 294] on span "Tại văn phòng" at bounding box center [821, 297] width 127 height 16
type input "nnha sỗ 8 ngõ 128 hai thượng lặng ông"
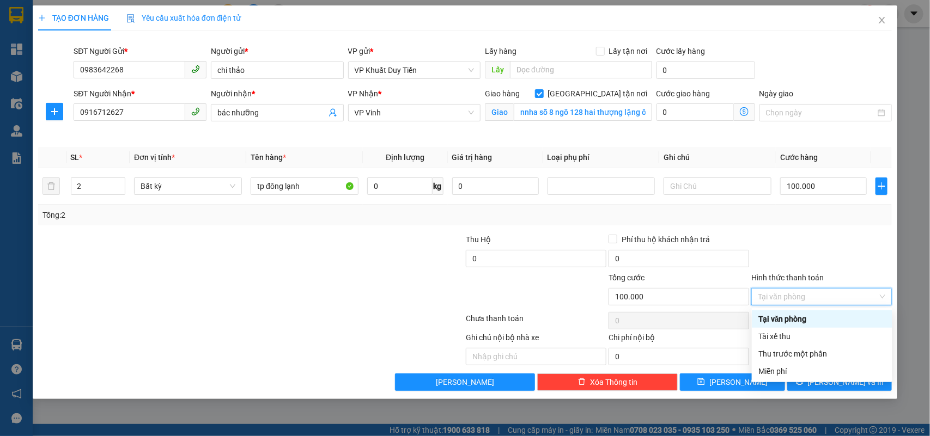
click at [794, 317] on div "Tại văn phòng" at bounding box center [821, 319] width 127 height 12
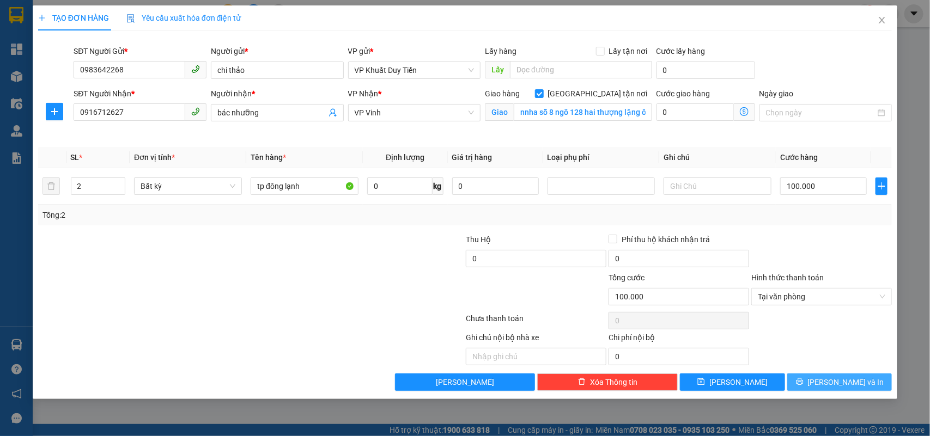
click at [803, 386] on icon "printer" at bounding box center [800, 382] width 8 height 8
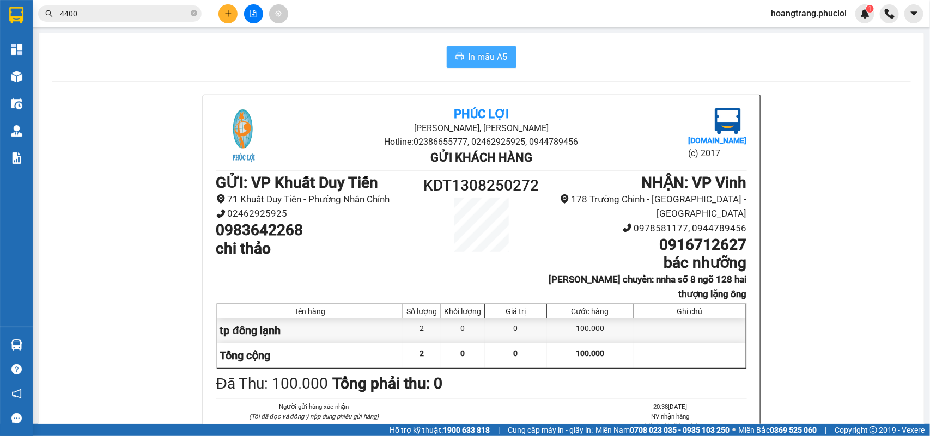
click at [461, 58] on button "In mẫu A5" at bounding box center [482, 57] width 70 height 22
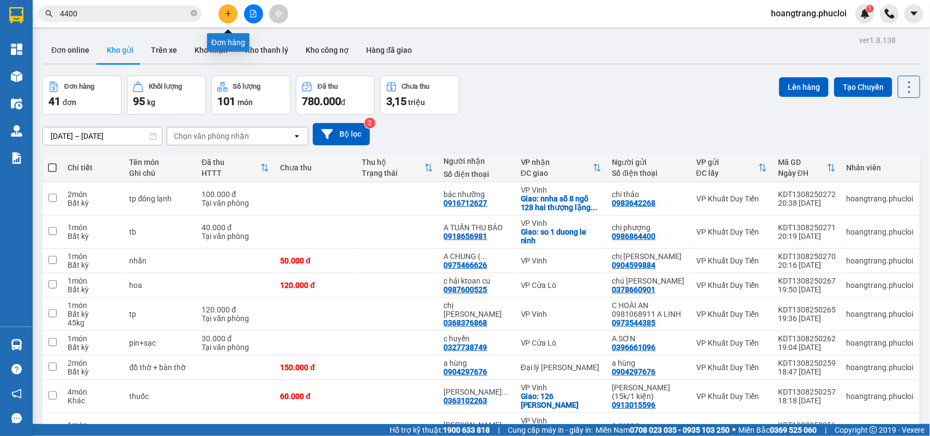
click at [231, 13] on button at bounding box center [227, 13] width 19 height 19
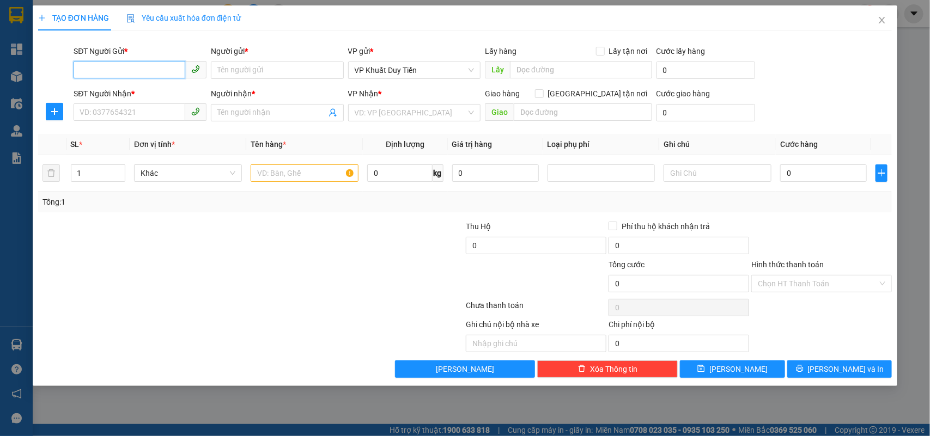
click at [79, 71] on input "SĐT Người Gửi *" at bounding box center [130, 69] width 112 height 17
click at [115, 92] on div "0971668555 - chi tuyen" at bounding box center [140, 92] width 120 height 12
type input "0971668555"
type input "chi tuyen"
type input "0971668555"
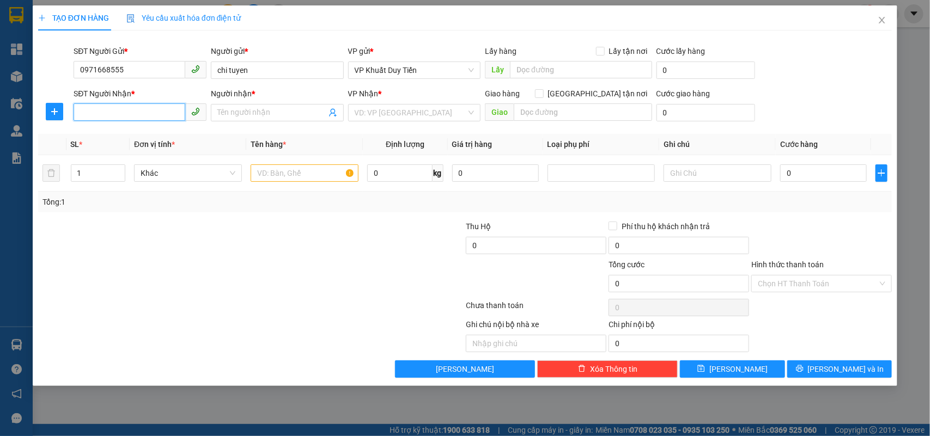
click at [104, 109] on input "SĐT Người Nhận *" at bounding box center [130, 111] width 112 height 17
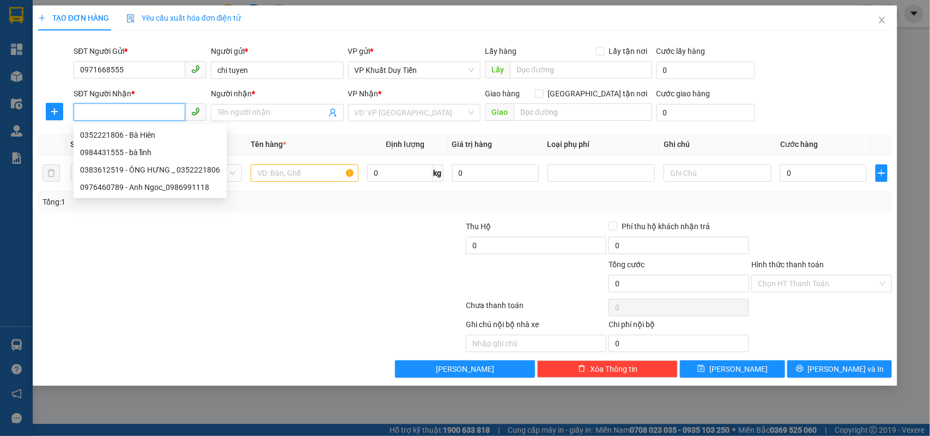
click at [88, 113] on input "SĐT Người Nhận *" at bounding box center [130, 111] width 112 height 17
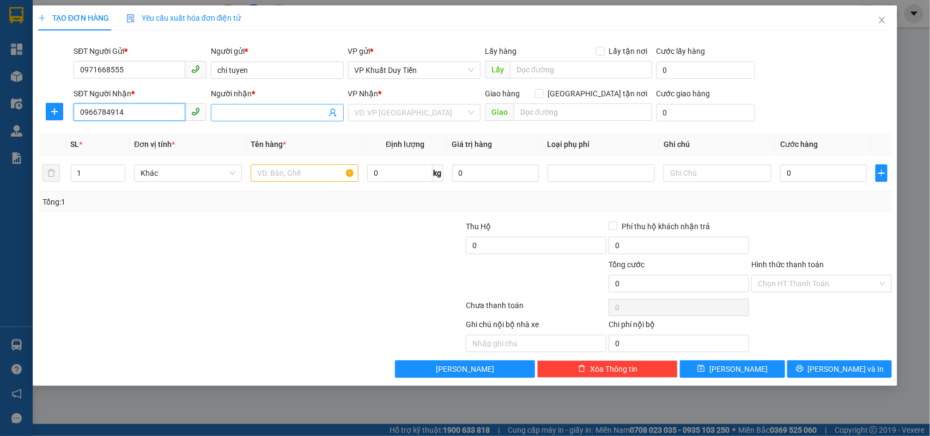
type input "0966784914"
click at [223, 113] on input "Người nhận *" at bounding box center [271, 113] width 109 height 12
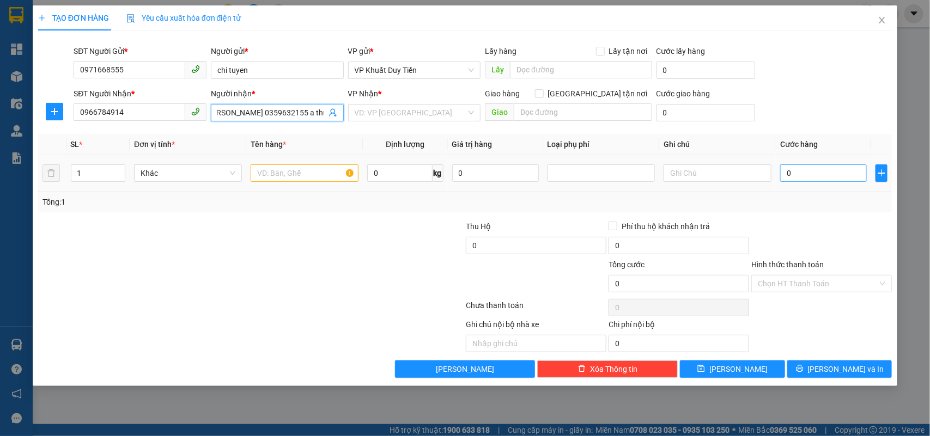
type input "[PERSON_NAME] 0359632155 a thường bao vê"
click at [782, 173] on input "0" at bounding box center [823, 173] width 87 height 17
type input "5"
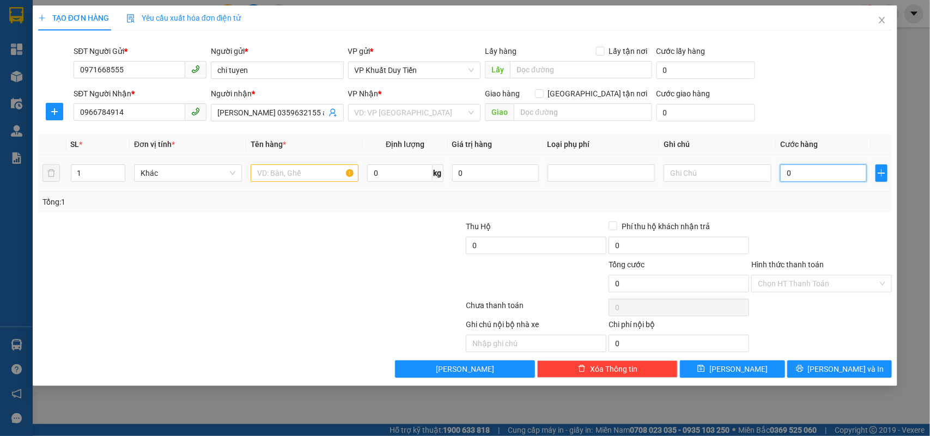
type input "5"
type input "50"
type input "500"
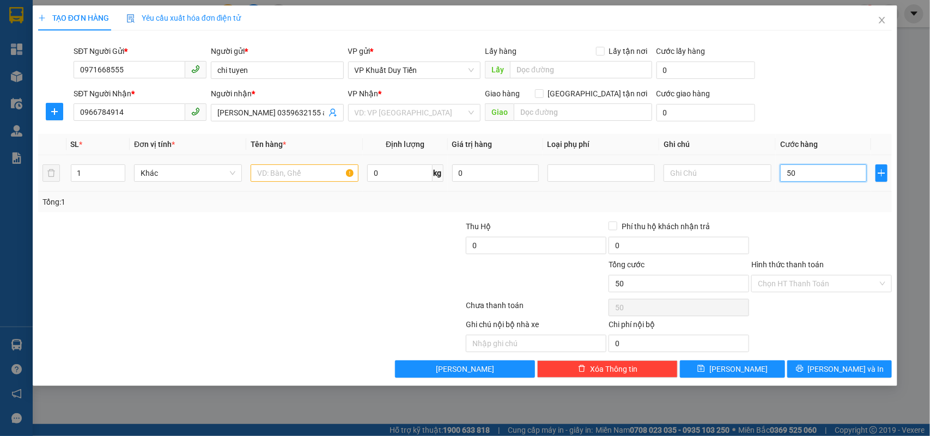
type input "500"
type input "5.000"
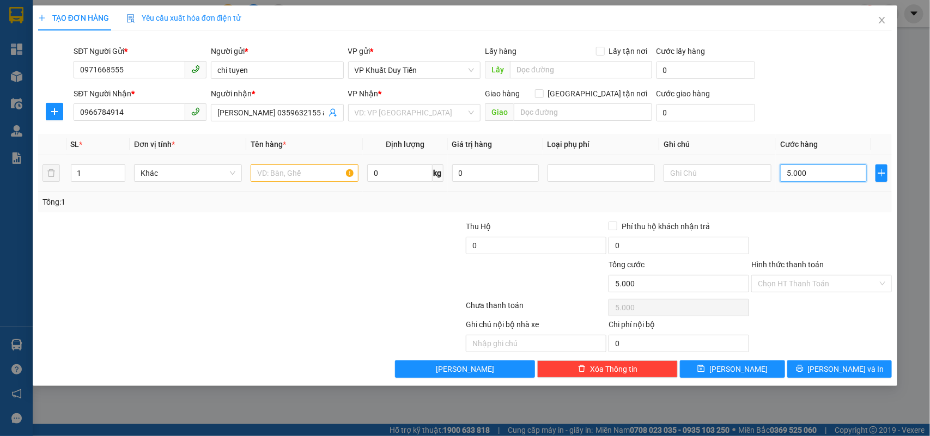
type input "50.000"
click at [799, 264] on label "Hình thức thanh toán" at bounding box center [787, 264] width 72 height 9
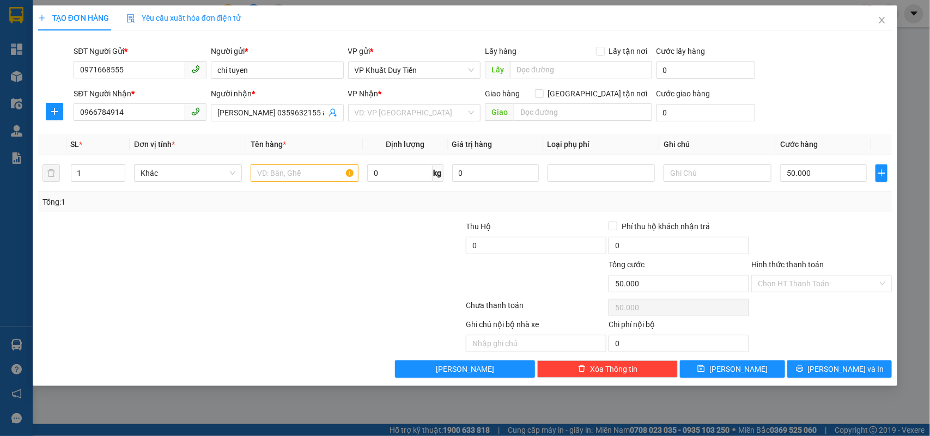
click at [799, 276] on input "Hình thức thanh toán" at bounding box center [818, 284] width 120 height 16
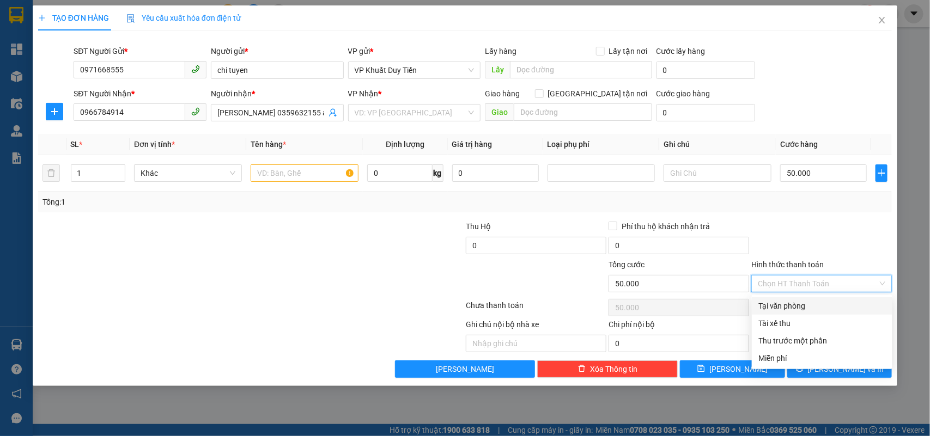
click at [787, 304] on div "Tại văn phòng" at bounding box center [821, 306] width 127 height 12
type input "0"
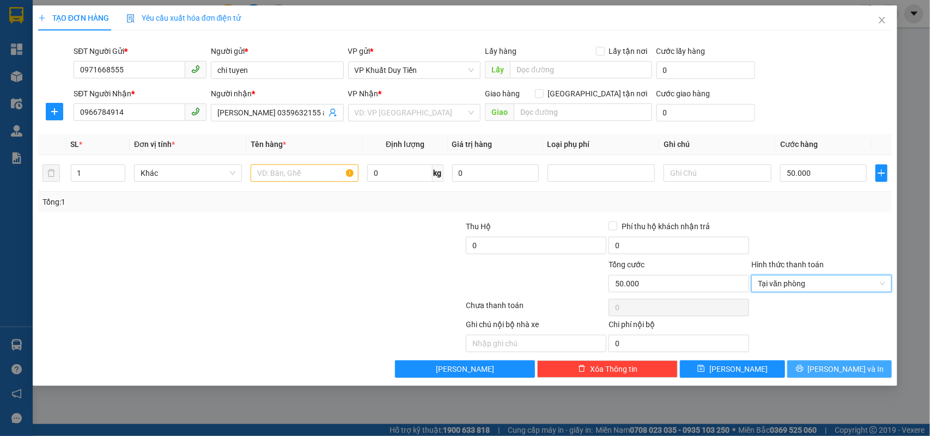
click at [837, 371] on span "[PERSON_NAME] và In" at bounding box center [846, 369] width 76 height 12
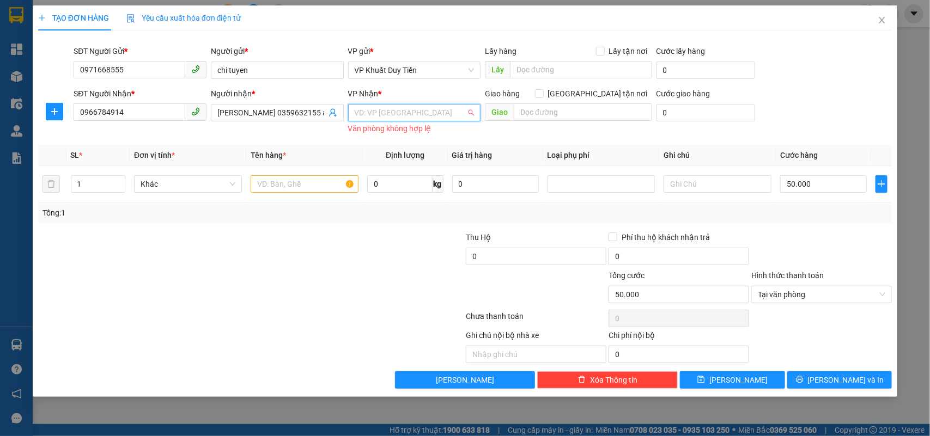
click at [415, 120] on input "search" at bounding box center [411, 113] width 112 height 16
type input "doc"
click at [379, 132] on div "Dọc Đường" at bounding box center [415, 135] width 120 height 12
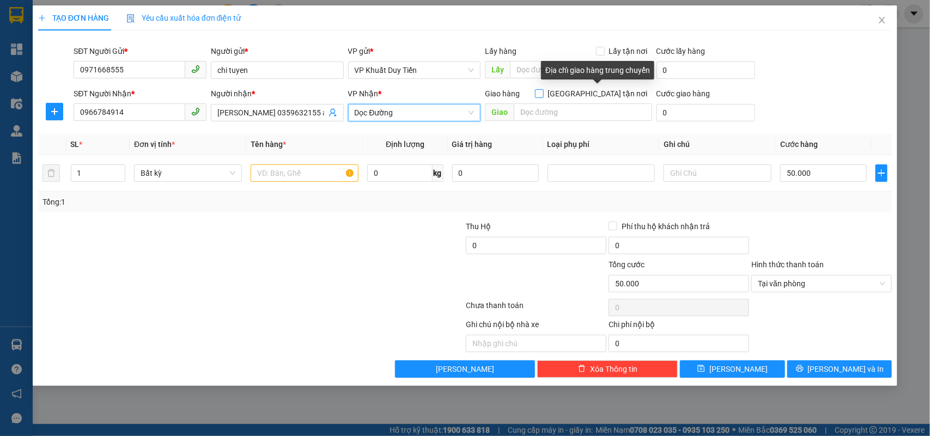
click at [543, 91] on input "[GEOGRAPHIC_DATA] tận nơi" at bounding box center [539, 93] width 8 height 8
checkbox input "true"
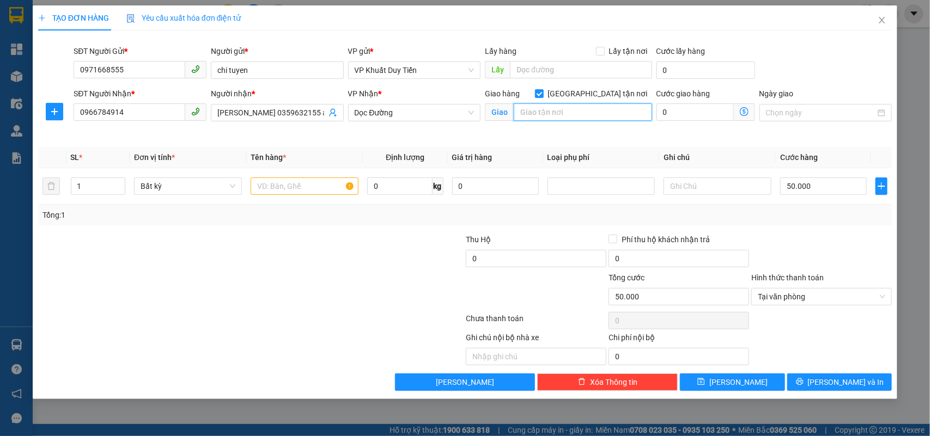
click at [529, 113] on input "text" at bounding box center [583, 111] width 138 height 17
type input "khách sạn [GEOGRAPHIC_DATA]"
click at [259, 187] on input "text" at bounding box center [305, 186] width 108 height 17
click at [793, 303] on span "Tại văn phòng" at bounding box center [821, 297] width 127 height 16
type input "thuốc"
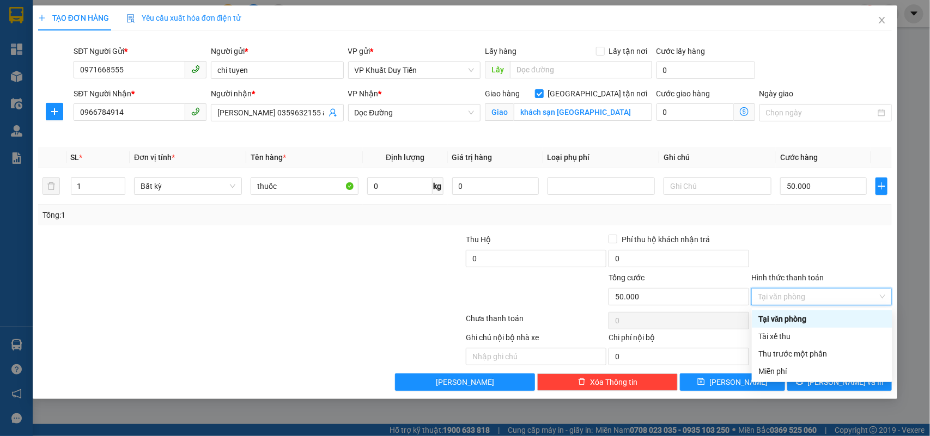
click at [788, 316] on div "Tại văn phòng" at bounding box center [821, 319] width 127 height 12
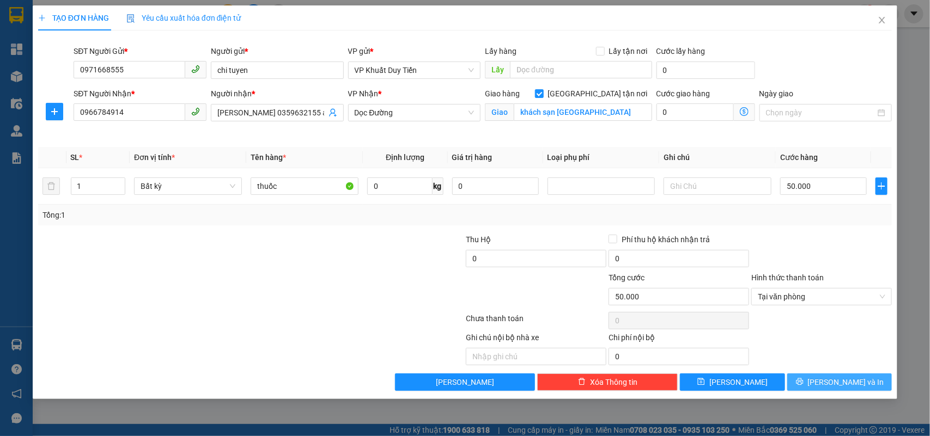
click at [833, 383] on span "[PERSON_NAME] và In" at bounding box center [846, 382] width 76 height 12
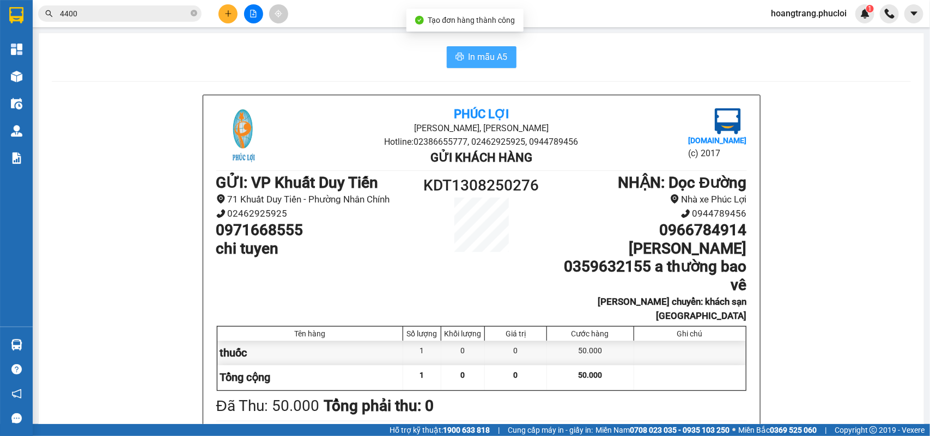
click at [486, 59] on span "In mẫu A5" at bounding box center [487, 57] width 39 height 14
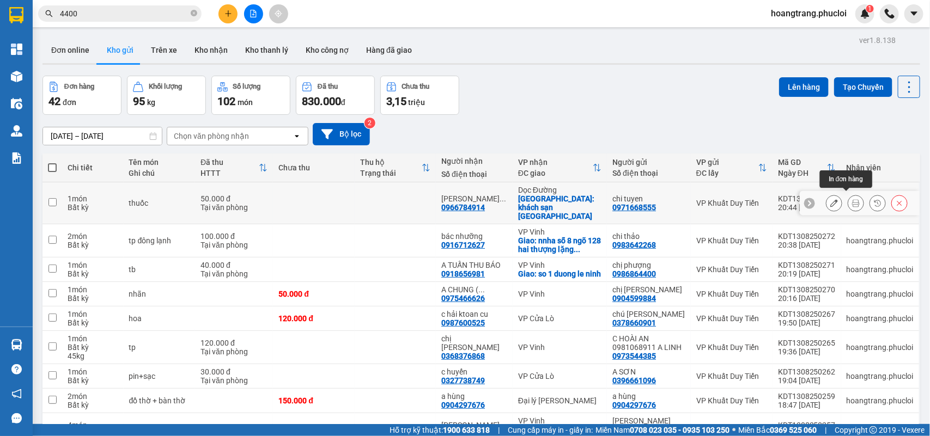
click at [852, 202] on icon at bounding box center [856, 203] width 8 height 8
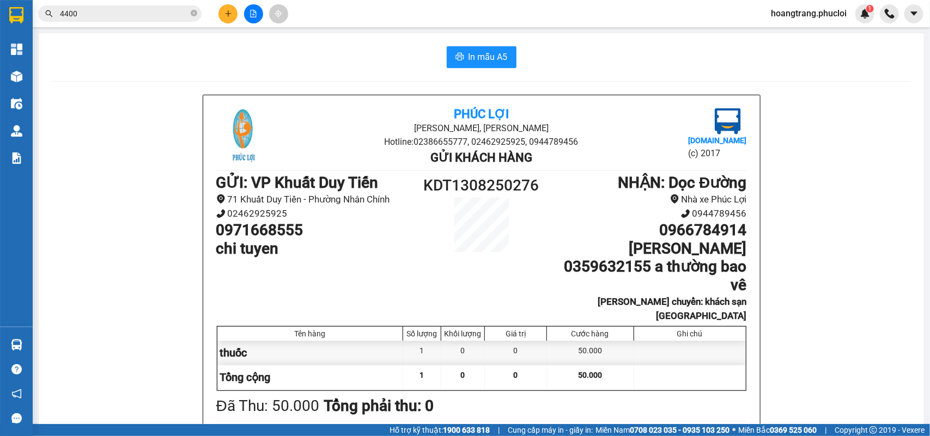
click at [695, 273] on h1 "[PERSON_NAME] 0359632155 a thường bao vê" at bounding box center [646, 267] width 199 height 55
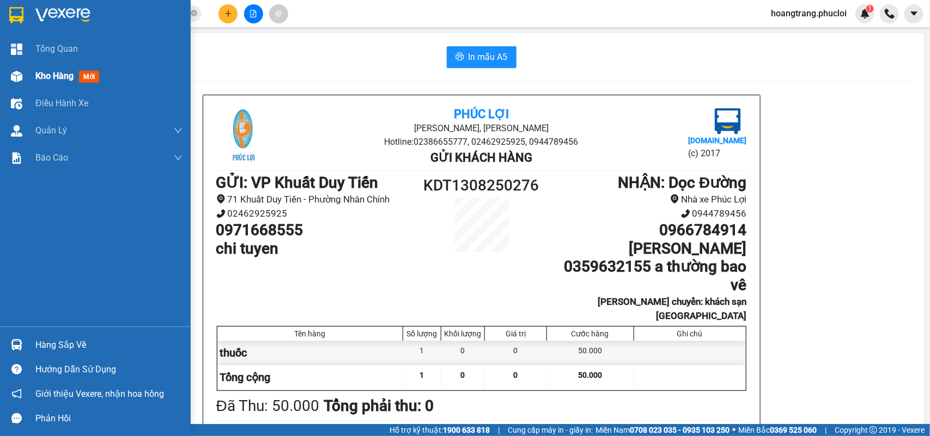
click at [25, 78] on div at bounding box center [16, 76] width 19 height 19
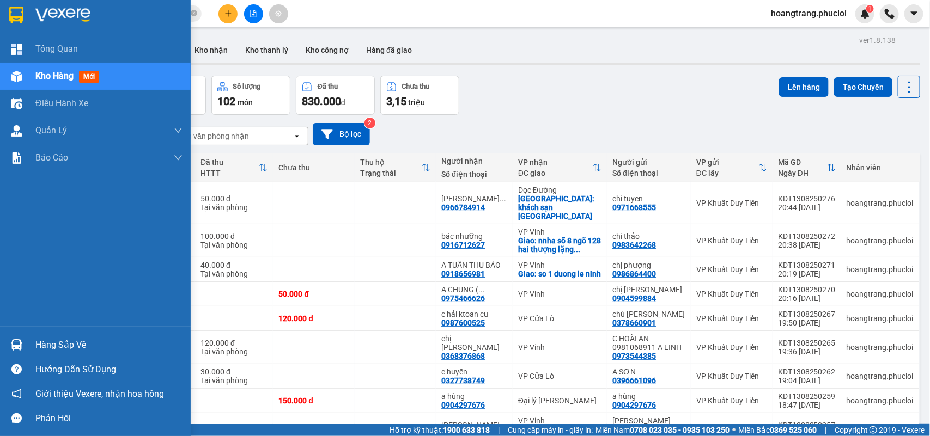
click at [93, 72] on span "mới" at bounding box center [89, 77] width 20 height 12
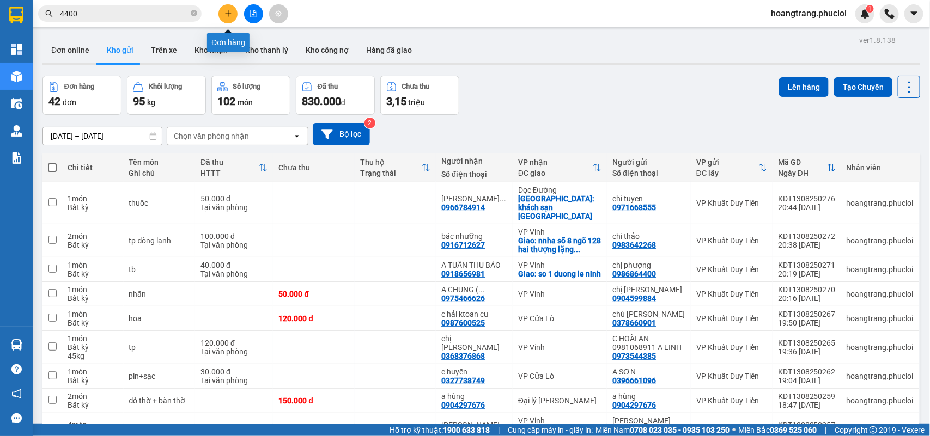
click at [229, 11] on icon "plus" at bounding box center [228, 14] width 8 height 8
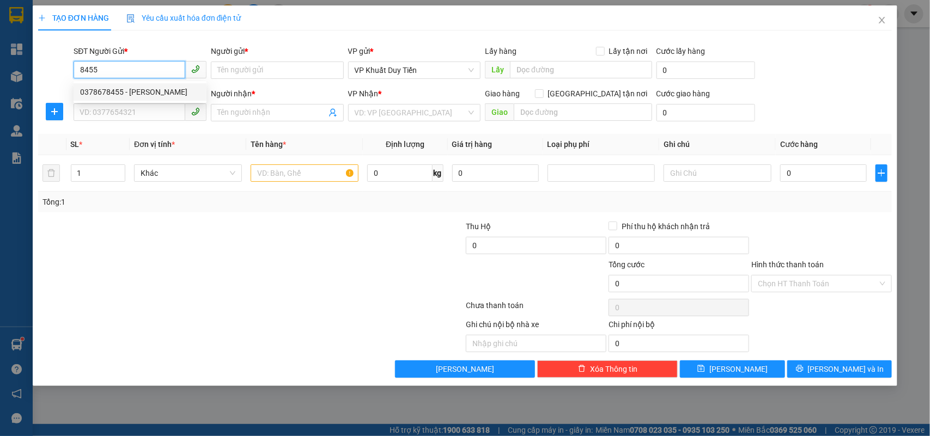
click at [132, 86] on div "0378678455 - [PERSON_NAME]" at bounding box center [140, 92] width 120 height 12
type input "0378678455"
type input "hà"
type input "0378678455"
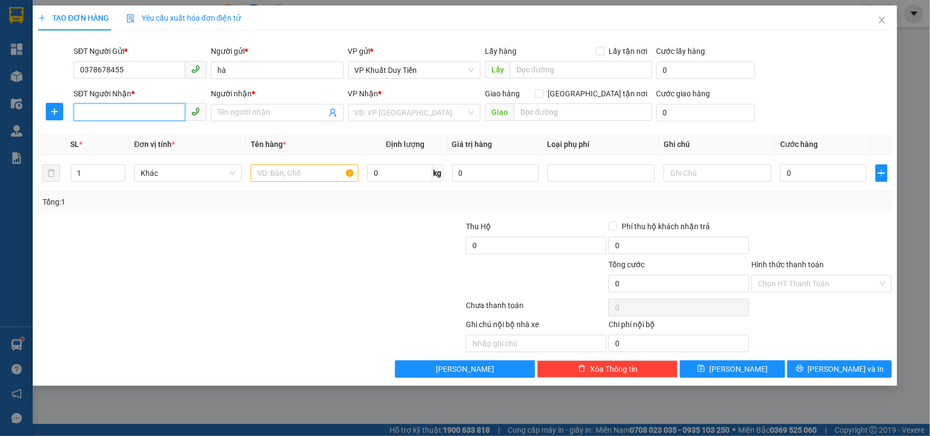
click at [126, 110] on input "SĐT Người Nhận *" at bounding box center [130, 111] width 112 height 17
click at [139, 140] on div "0984766768 - bs hạnh" at bounding box center [140, 135] width 120 height 12
type input "0984766768"
type input "bs hạnh"
checkbox input "true"
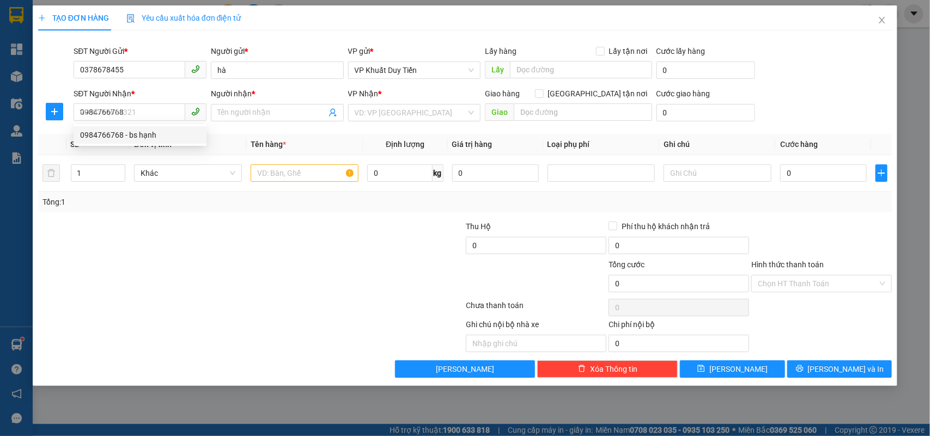
type input "132 [PERSON_NAME]"
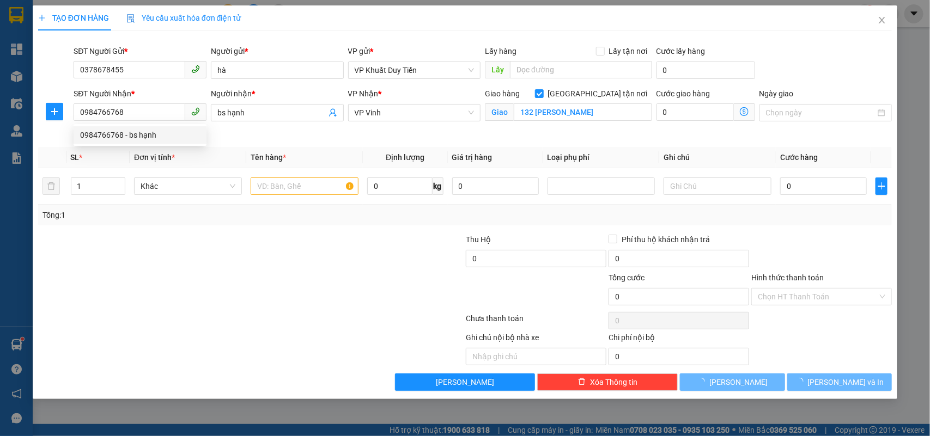
click at [271, 279] on div at bounding box center [179, 291] width 285 height 38
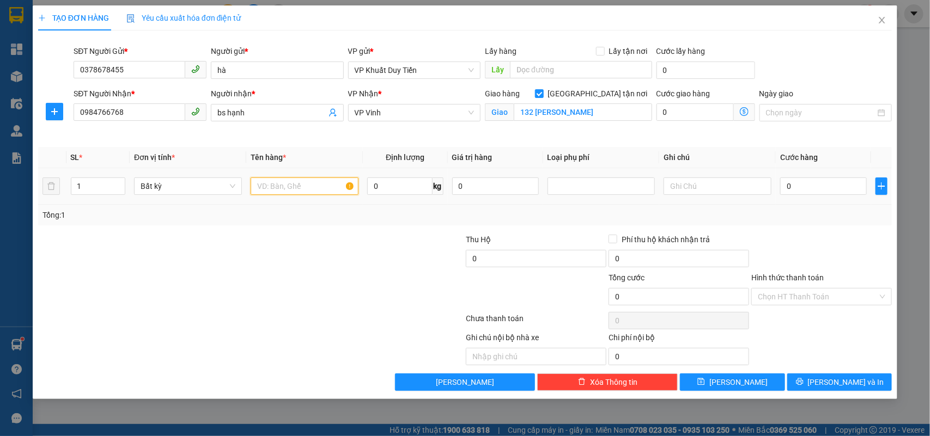
click at [303, 191] on input "text" at bounding box center [305, 186] width 108 height 17
type input "thuốc"
click at [372, 286] on div at bounding box center [393, 291] width 143 height 38
click at [827, 186] on input "0" at bounding box center [823, 186] width 87 height 17
type input "3"
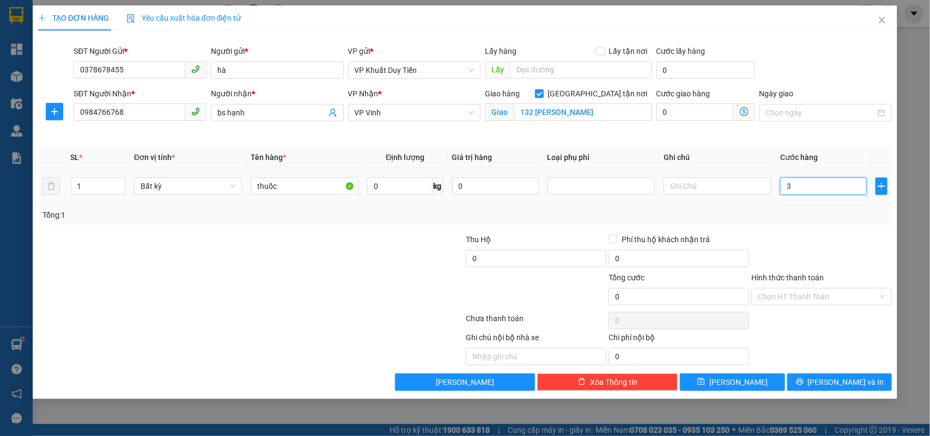
type input "3"
type input "30"
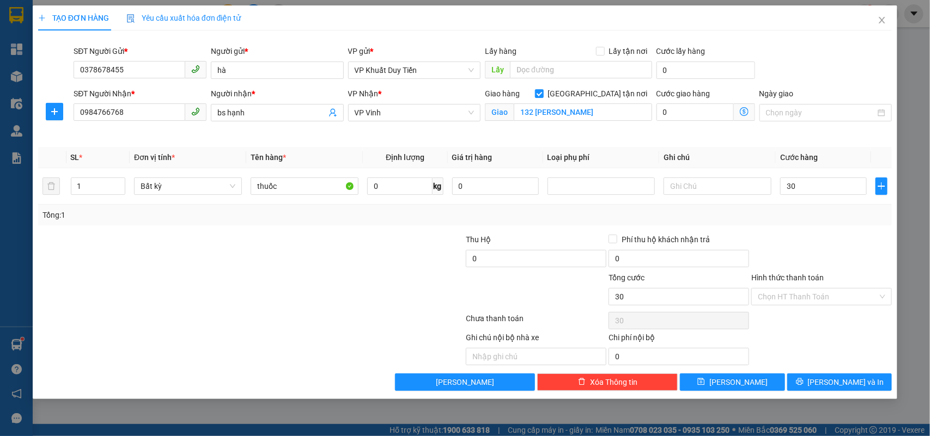
type input "30.000"
click at [785, 251] on div at bounding box center [821, 253] width 143 height 38
click at [799, 294] on input "Hình thức thanh toán" at bounding box center [818, 297] width 120 height 16
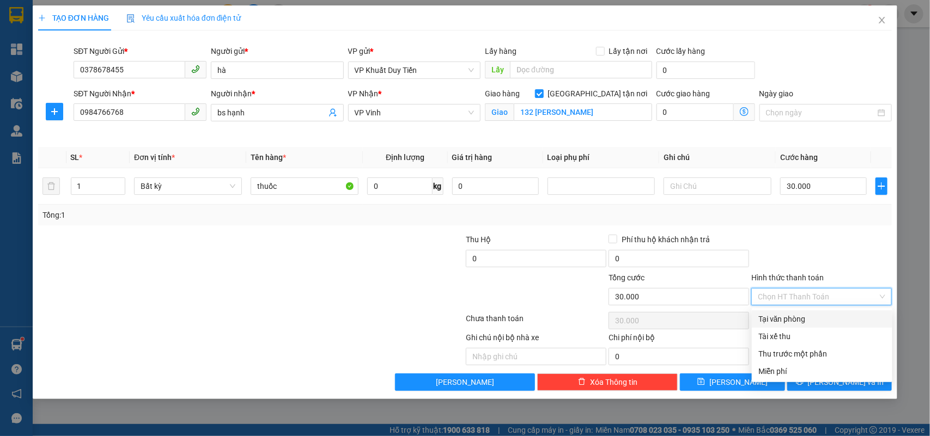
click at [794, 316] on div "Tại văn phòng" at bounding box center [821, 319] width 127 height 12
type input "0"
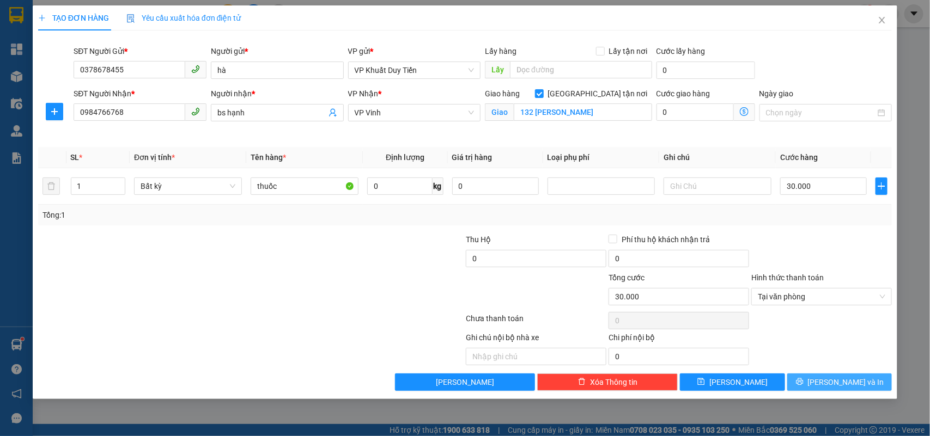
click at [826, 376] on button "[PERSON_NAME] và In" at bounding box center [839, 382] width 105 height 17
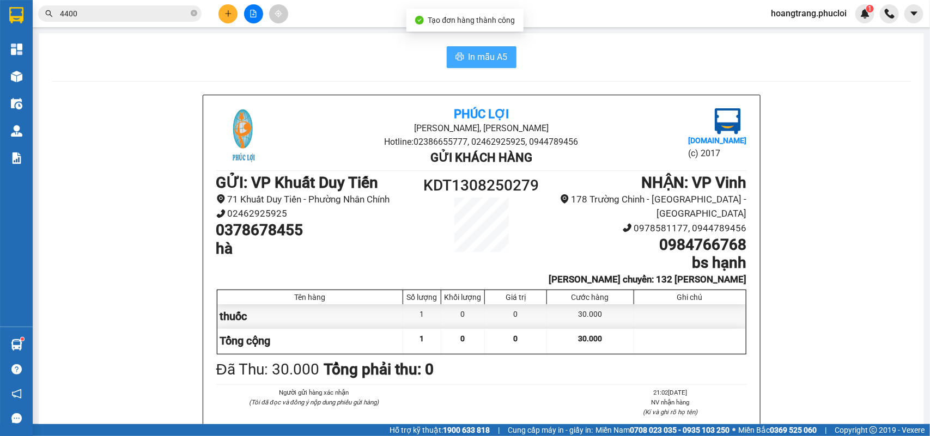
click at [458, 53] on icon "printer" at bounding box center [459, 56] width 9 height 9
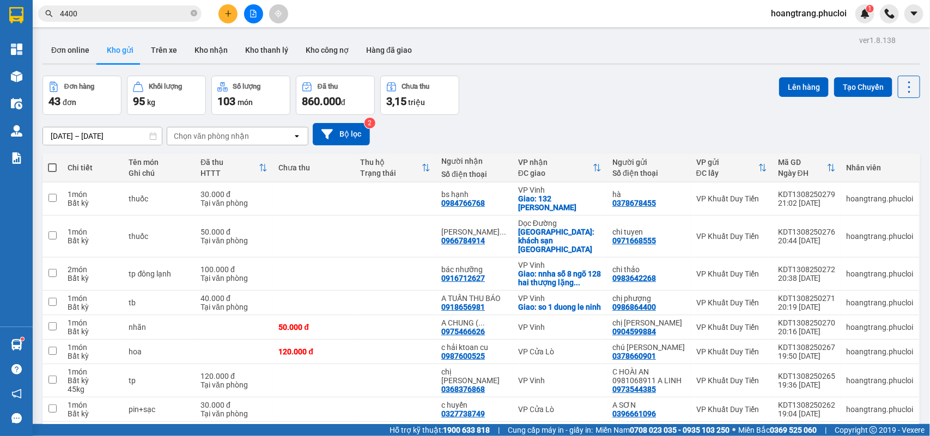
click at [554, 68] on div "ver 1.8.138 Đơn online Kho gửi Trên xe Kho nhận Kho thanh lý Kho công nợ Hàng đ…" at bounding box center [481, 276] width 886 height 486
click at [252, 9] on button at bounding box center [253, 13] width 19 height 19
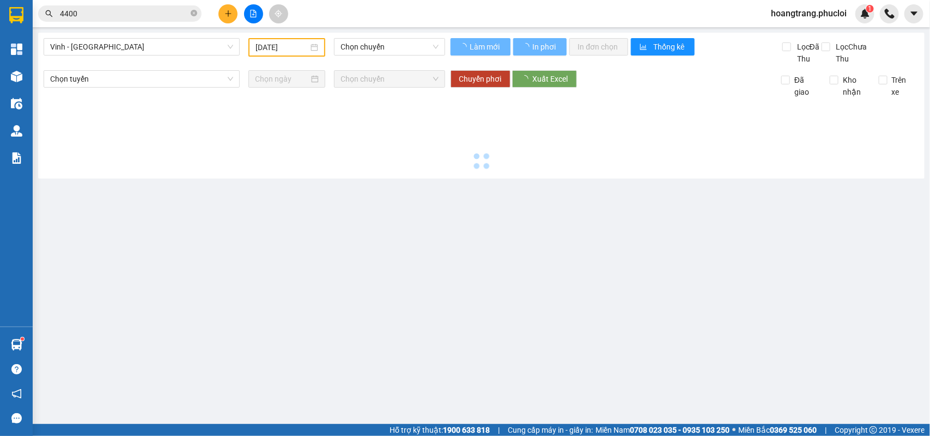
type input "[DATE]"
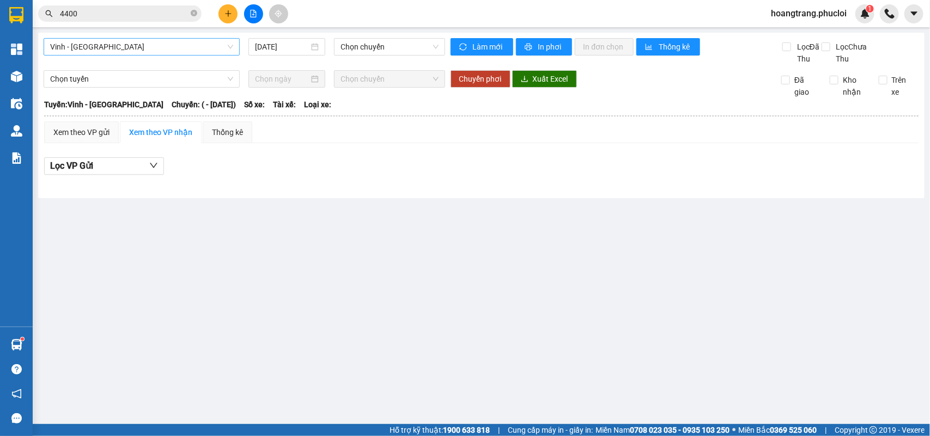
click at [224, 50] on span "Vinh - [GEOGRAPHIC_DATA]" at bounding box center [141, 47] width 183 height 16
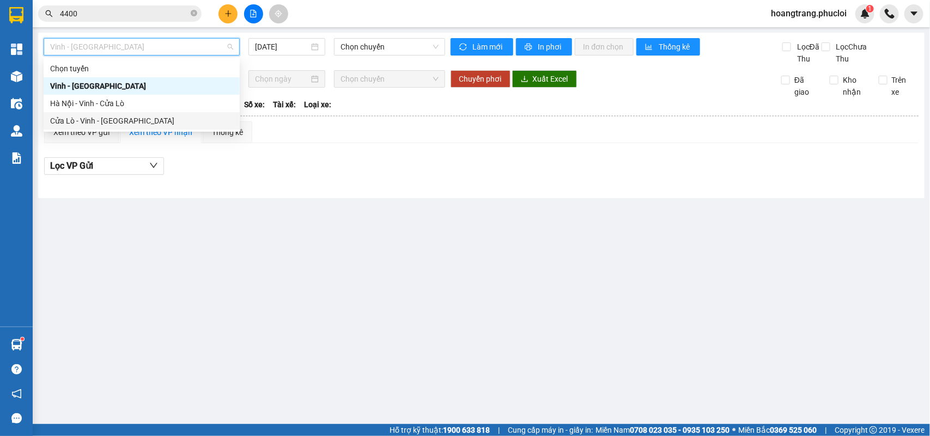
click at [120, 112] on div "Cửa Lò - Vinh - [GEOGRAPHIC_DATA]" at bounding box center [142, 120] width 196 height 17
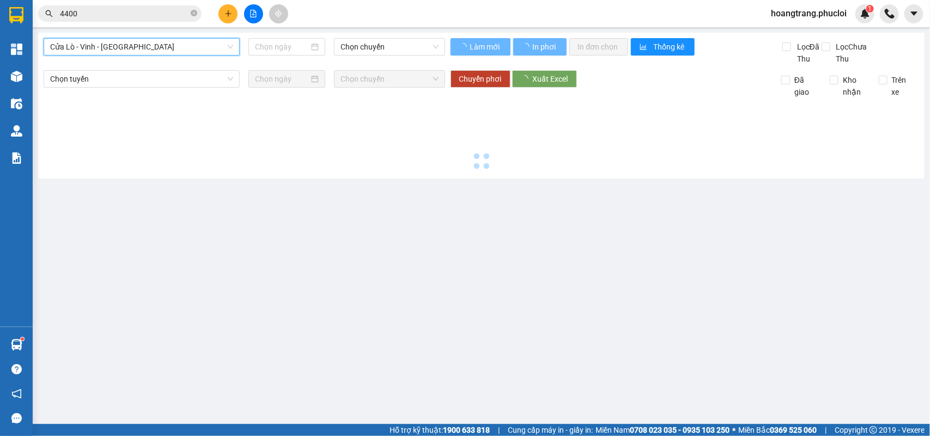
type input "[DATE]"
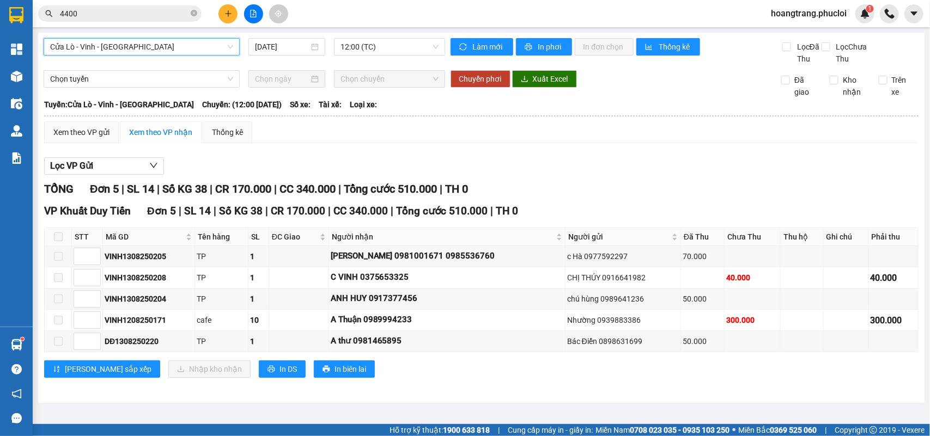
click at [153, 50] on span "Cửa Lò - Vinh - [GEOGRAPHIC_DATA]" at bounding box center [141, 47] width 183 height 16
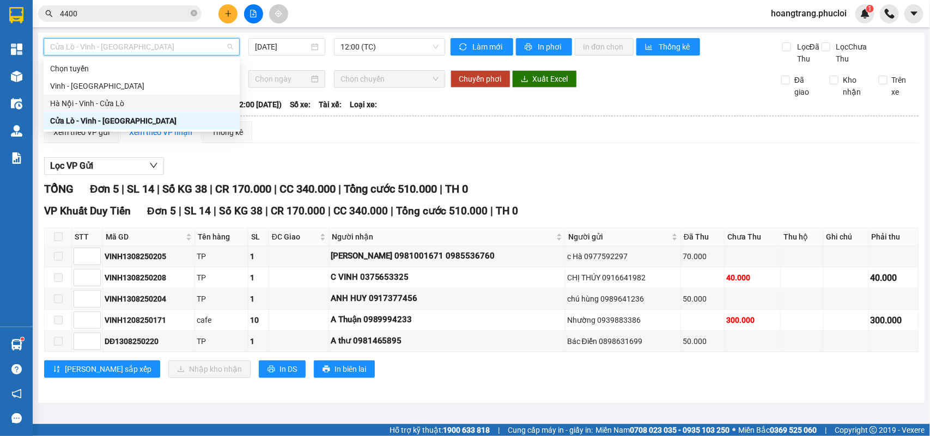
click at [131, 99] on div "Hà Nội - Vinh - Cửa Lò" at bounding box center [141, 104] width 183 height 12
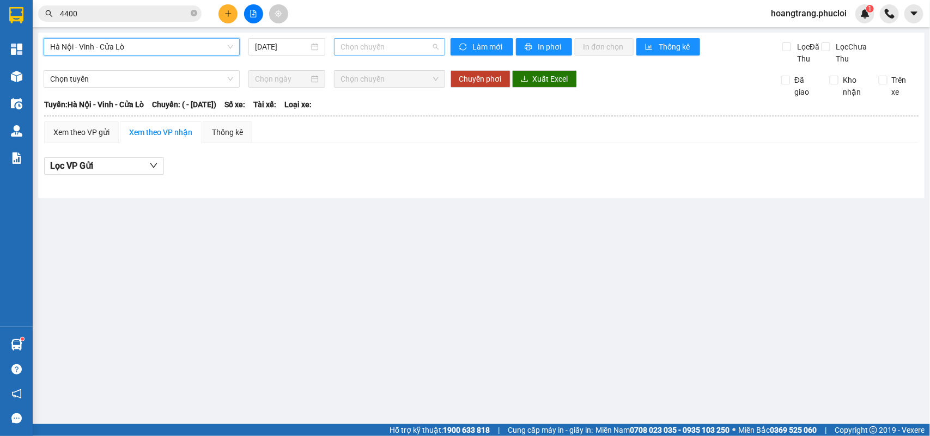
click at [372, 50] on span "Chọn chuyến" at bounding box center [389, 47] width 98 height 16
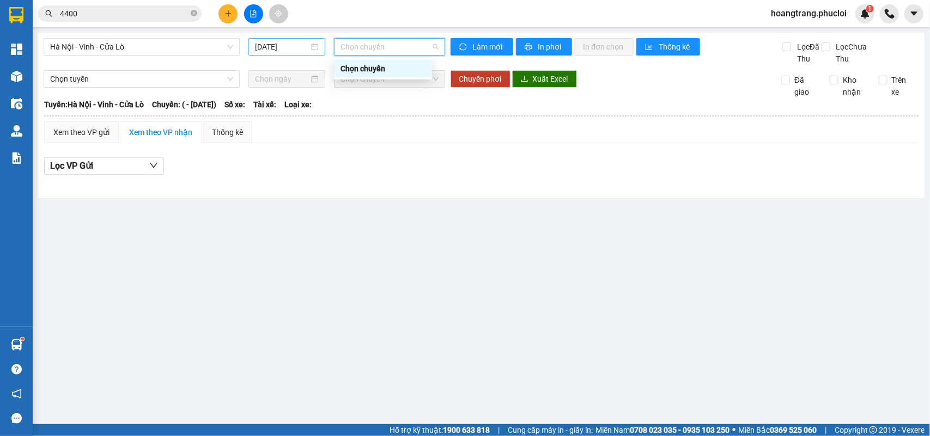
click at [293, 42] on input "[DATE]" at bounding box center [282, 47] width 54 height 12
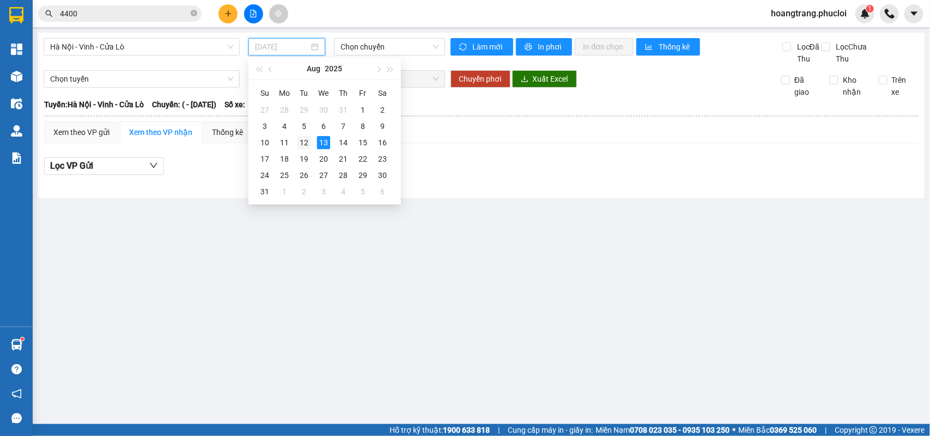
click at [306, 144] on div "12" at bounding box center [303, 142] width 13 height 13
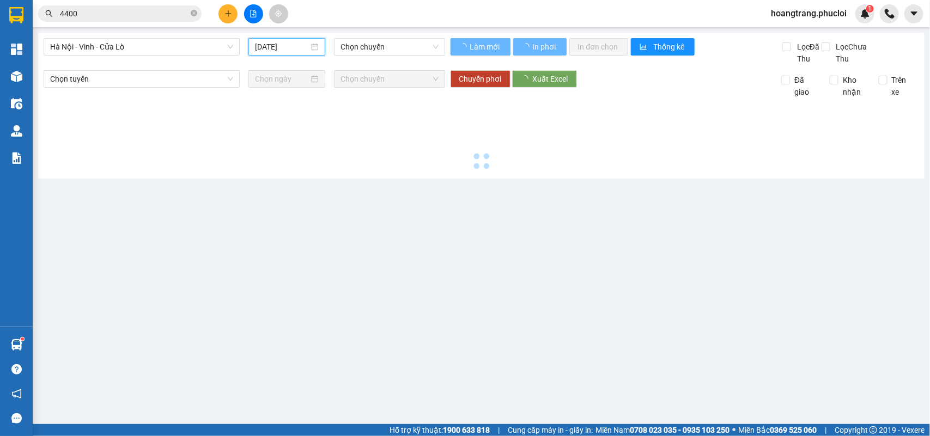
type input "[DATE]"
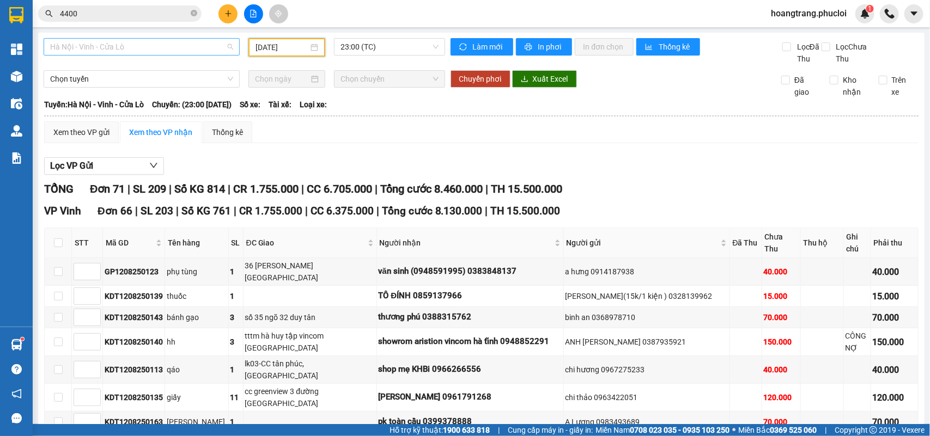
click at [218, 45] on span "Hà Nội - Vinh - Cửa Lò" at bounding box center [141, 47] width 183 height 16
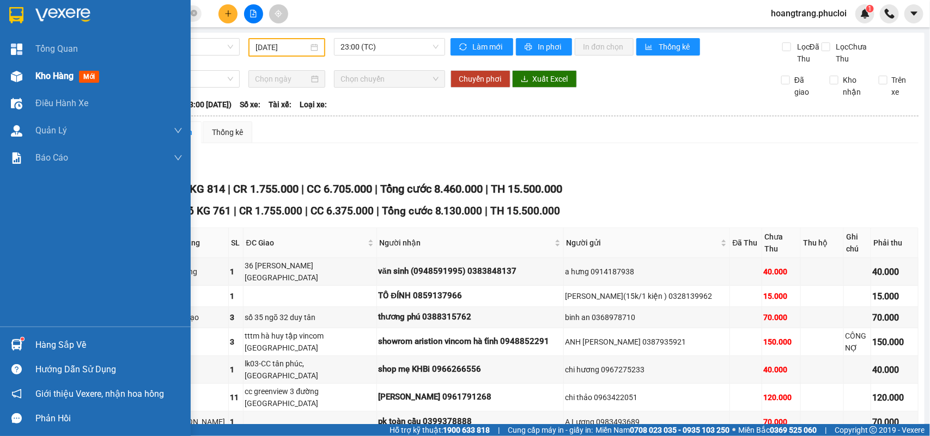
click at [20, 78] on img at bounding box center [16, 76] width 11 height 11
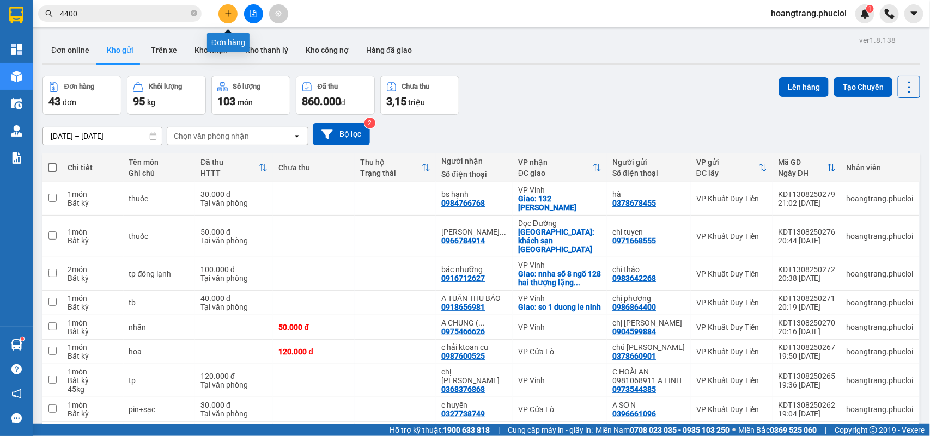
click at [227, 12] on icon "plus" at bounding box center [228, 14] width 8 height 8
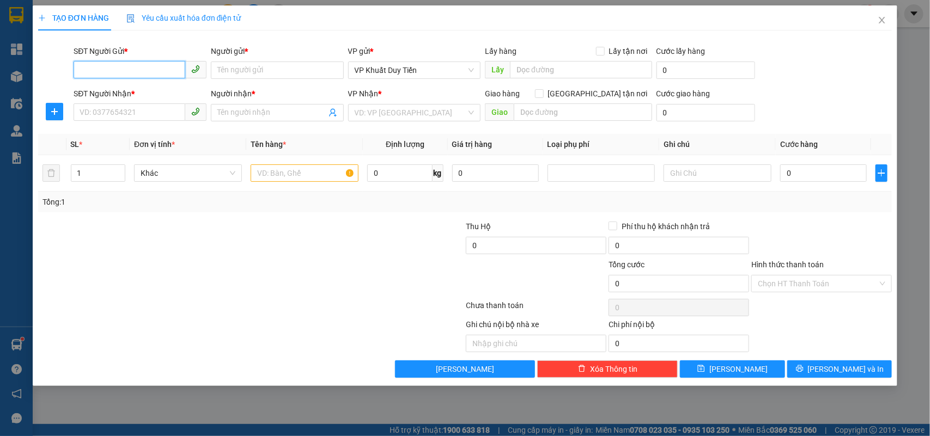
click at [165, 71] on input "SĐT Người Gửi *" at bounding box center [130, 69] width 112 height 17
click at [146, 90] on div "0983914567 - a quang" at bounding box center [140, 92] width 120 height 12
type input "0983914567"
type input "a quang"
type input "0983914567"
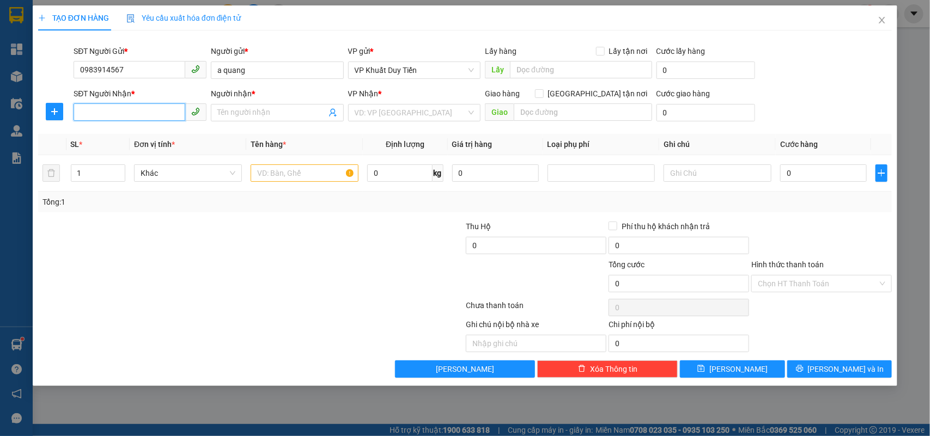
click at [150, 110] on input "SĐT Người Nhận *" at bounding box center [130, 111] width 112 height 17
click at [149, 131] on div "0984381258 - CÔ LAN" at bounding box center [140, 135] width 120 height 12
type input "0984381258"
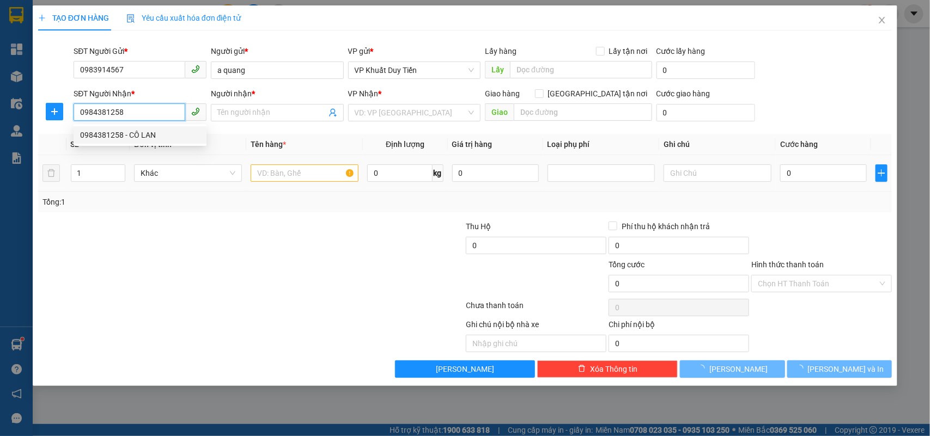
type input "CÔ LAN"
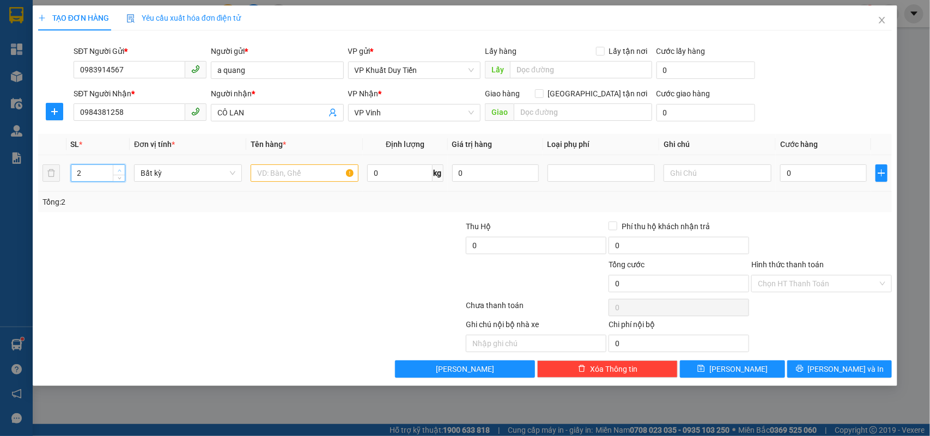
click at [118, 170] on icon "up" at bounding box center [120, 171] width 4 height 4
type input "3"
click at [118, 170] on icon "up" at bounding box center [120, 171] width 4 height 4
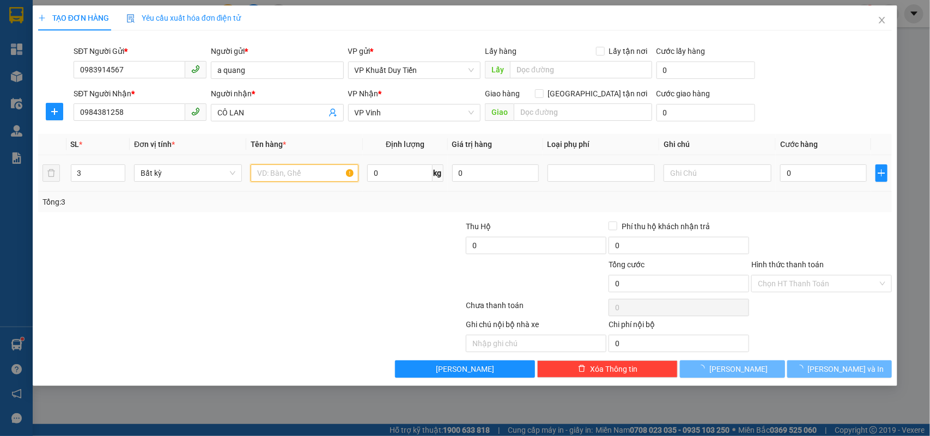
click at [259, 178] on input "text" at bounding box center [305, 173] width 108 height 17
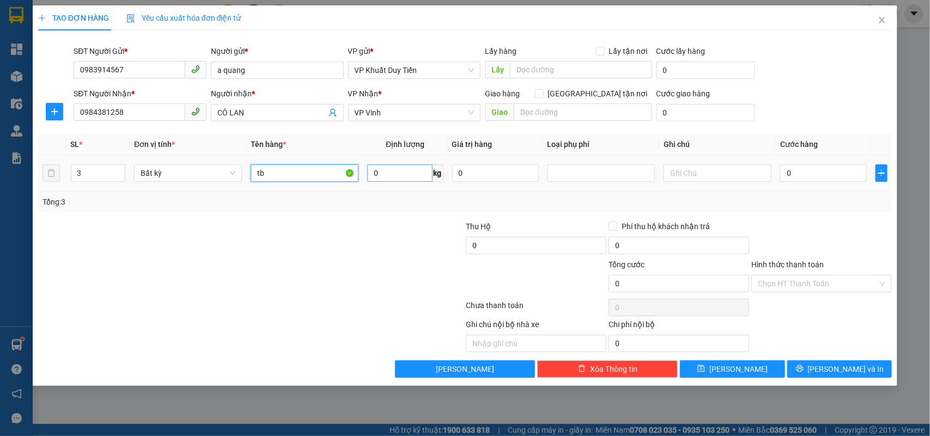
type input "tb"
click at [377, 172] on input "0" at bounding box center [399, 173] width 65 height 17
type input "120"
drag, startPoint x: 424, startPoint y: 243, endPoint x: 614, endPoint y: 3, distance: 306.8
click at [423, 243] on div at bounding box center [393, 240] width 143 height 38
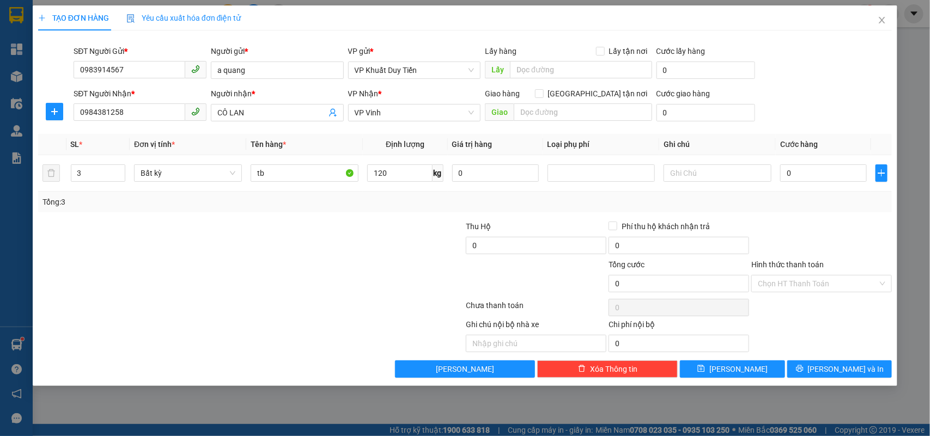
type input "310.000"
click at [821, 174] on input "310.000" at bounding box center [823, 173] width 87 height 17
type input "3"
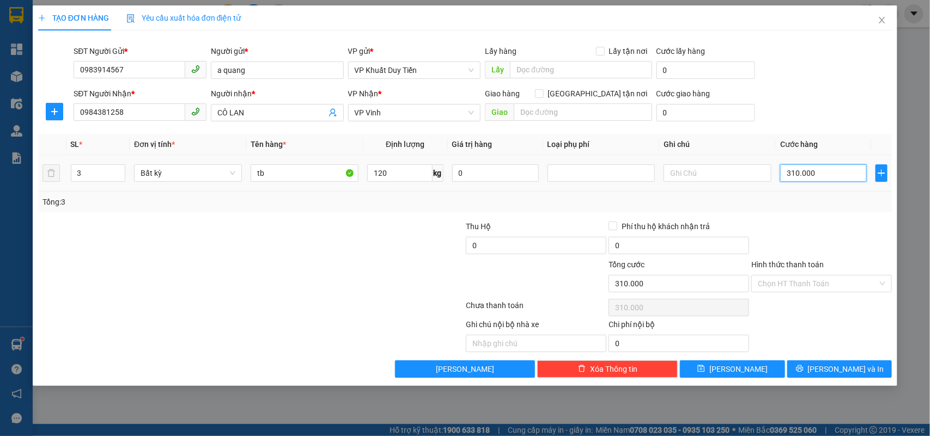
type input "3"
type input "30"
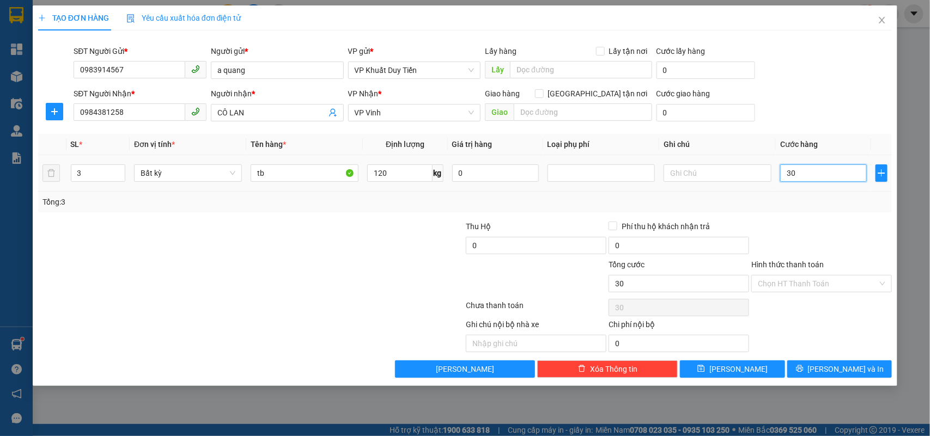
type input "300"
type input "300.000"
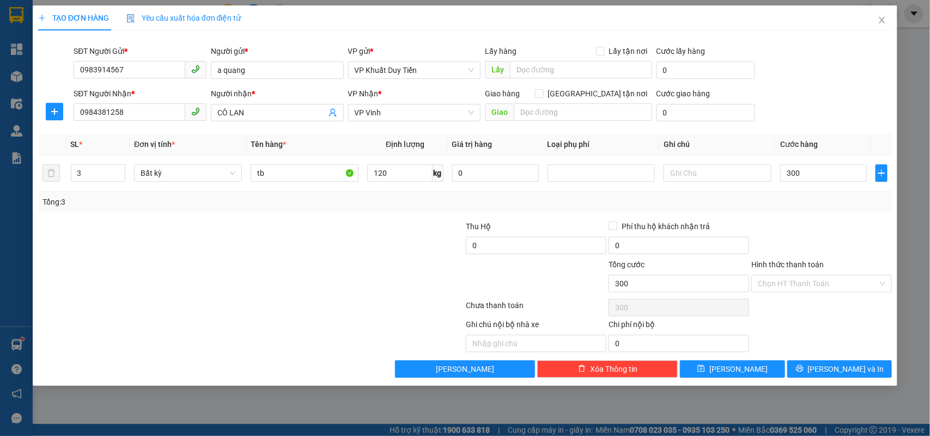
type input "300.000"
click at [808, 212] on div "Tổng: 3" at bounding box center [465, 202] width 854 height 21
click at [826, 290] on input "Hình thức thanh toán" at bounding box center [818, 284] width 120 height 16
drag, startPoint x: 805, startPoint y: 252, endPoint x: 825, endPoint y: 346, distance: 95.9
click at [806, 257] on div at bounding box center [821, 240] width 143 height 38
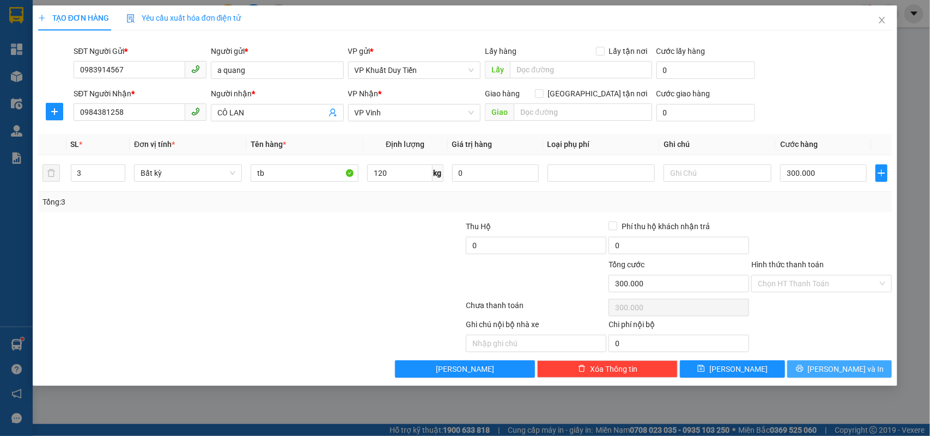
click at [818, 363] on button "[PERSON_NAME] và In" at bounding box center [839, 369] width 105 height 17
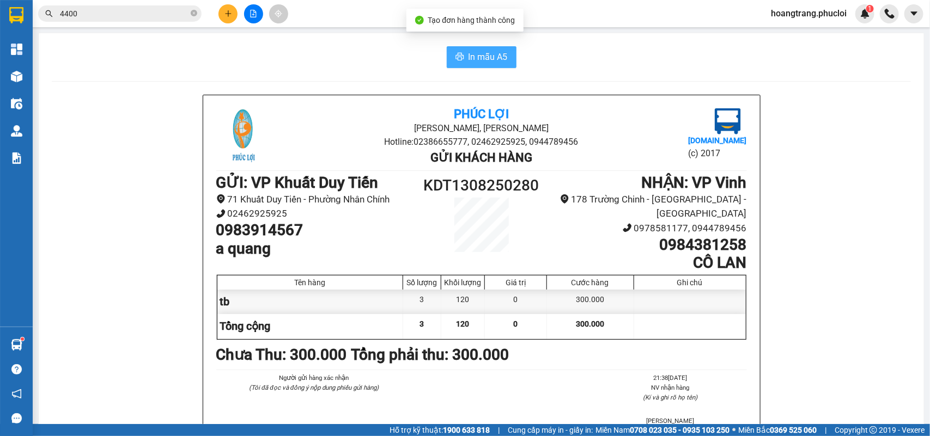
click at [489, 60] on span "In mẫu A5" at bounding box center [487, 57] width 39 height 14
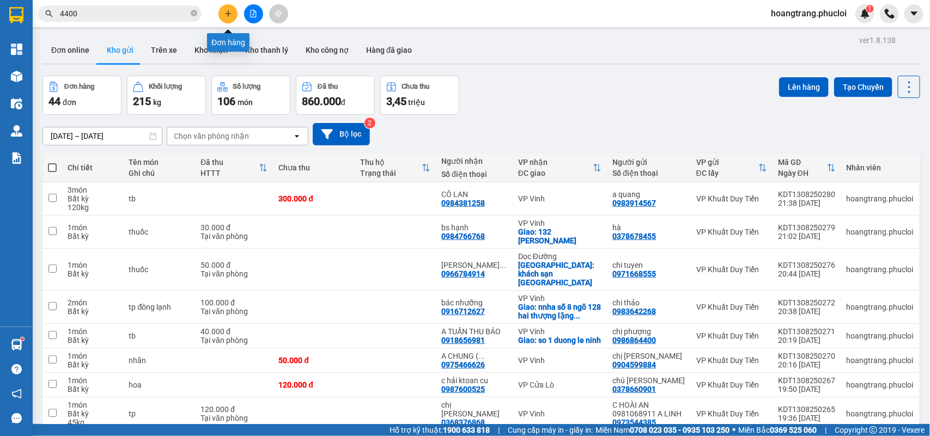
click at [234, 12] on button at bounding box center [227, 13] width 19 height 19
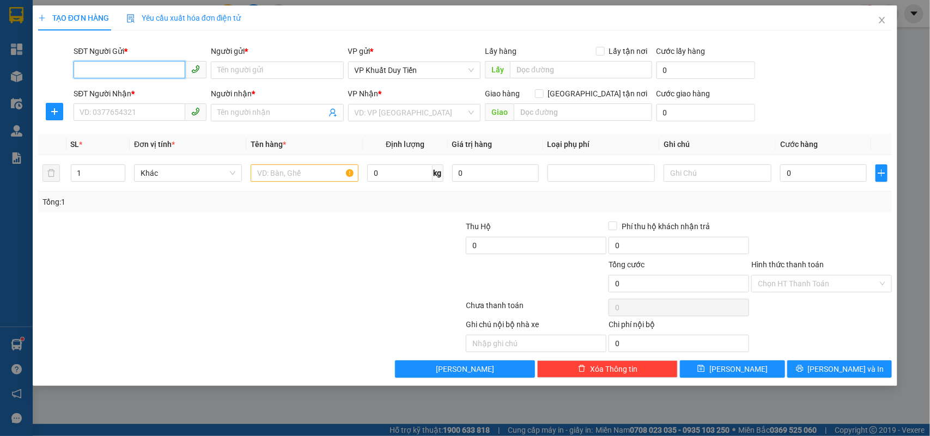
drag, startPoint x: 143, startPoint y: 74, endPoint x: 170, endPoint y: 76, distance: 27.3
click at [142, 74] on input "SĐT Người Gửi *" at bounding box center [130, 69] width 112 height 17
type input "0975763188"
click at [143, 97] on div "0975763188 - c ngọc" at bounding box center [140, 92] width 120 height 12
type input "c ngọc"
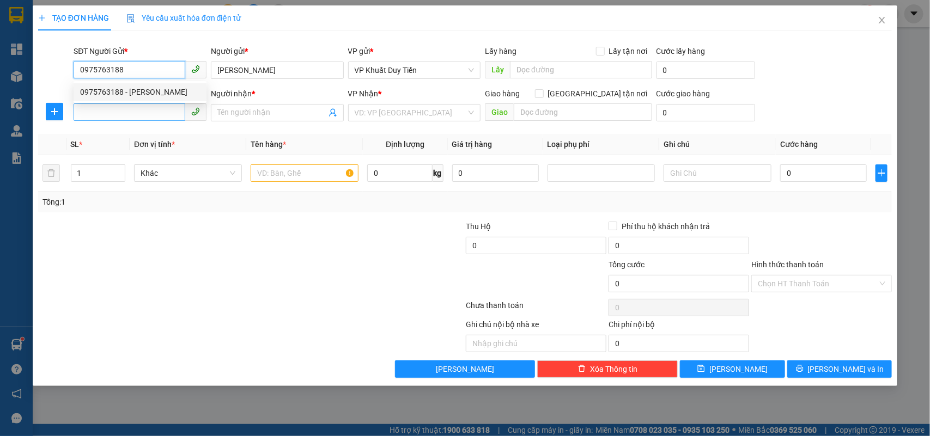
type input "0975763188"
click at [142, 110] on input "SĐT Người Nhận *" at bounding box center [130, 111] width 112 height 17
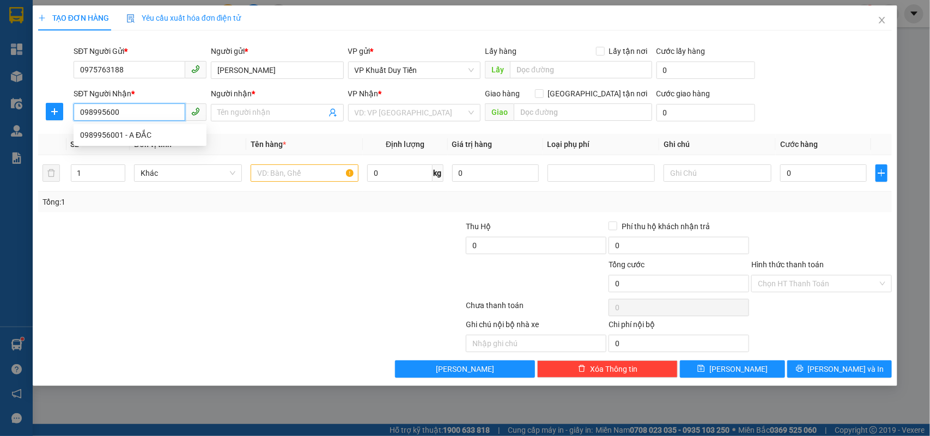
type input "0989956001"
click at [137, 132] on div "0989956001 - A ĐẮC" at bounding box center [140, 135] width 120 height 12
type input "A ĐẮC"
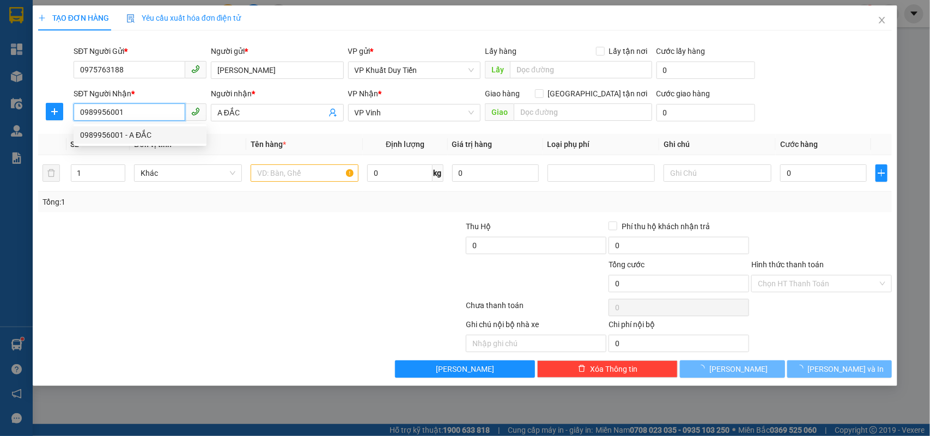
type input "0989956001"
drag, startPoint x: 254, startPoint y: 257, endPoint x: 265, endPoint y: 207, distance: 50.8
click at [254, 257] on div at bounding box center [179, 240] width 285 height 38
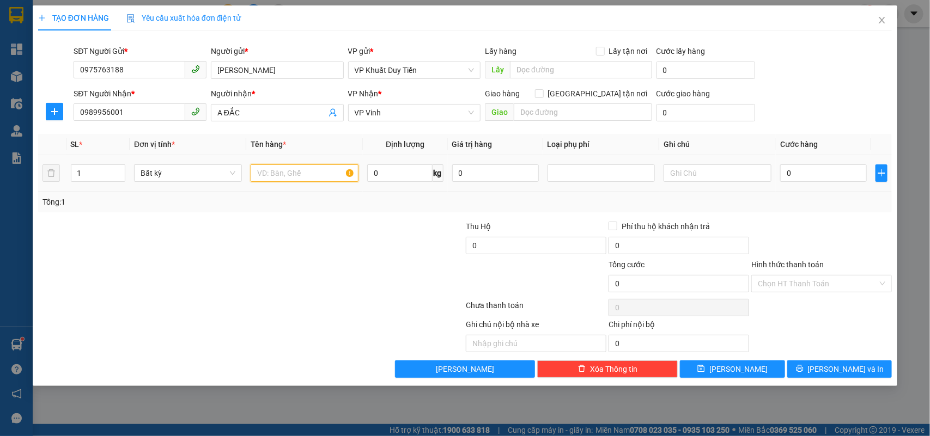
click at [285, 174] on input "text" at bounding box center [305, 173] width 108 height 17
type input "hồ sơ"
click at [828, 175] on input "0" at bounding box center [823, 173] width 87 height 17
type input "3"
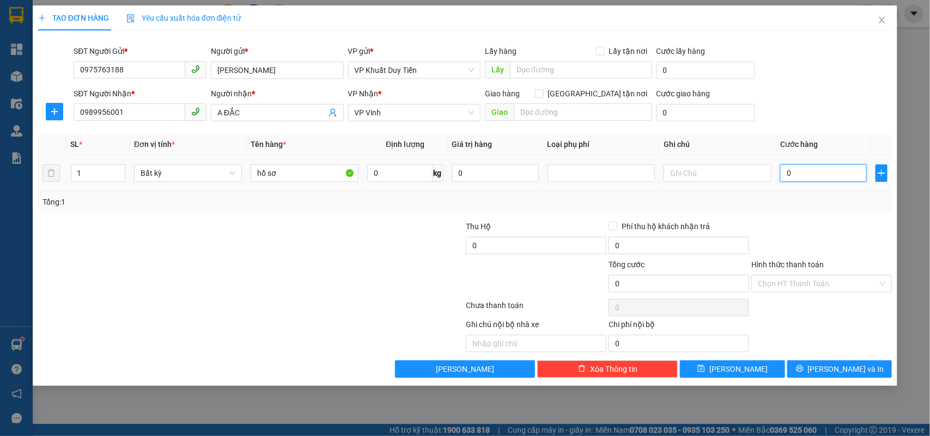
type input "3"
type input "30"
type input "30.000"
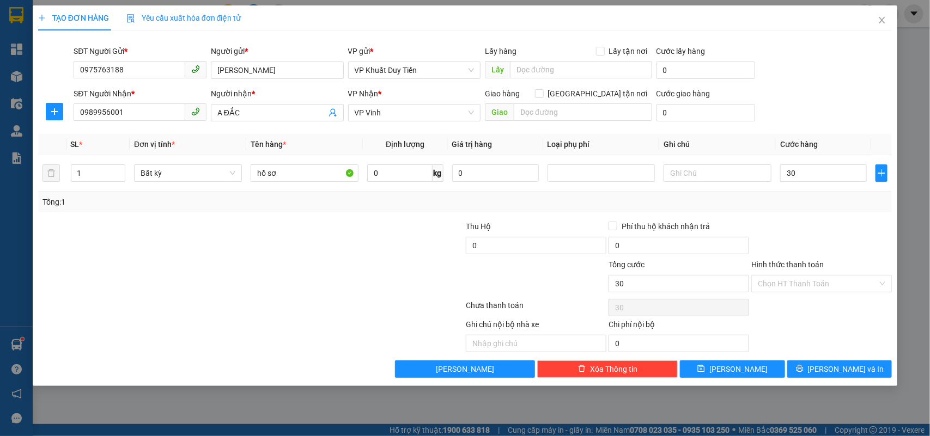
type input "30.000"
drag, startPoint x: 820, startPoint y: 222, endPoint x: 827, endPoint y: 267, distance: 45.8
click at [820, 223] on div at bounding box center [821, 240] width 143 height 38
click at [803, 368] on icon "printer" at bounding box center [800, 369] width 8 height 8
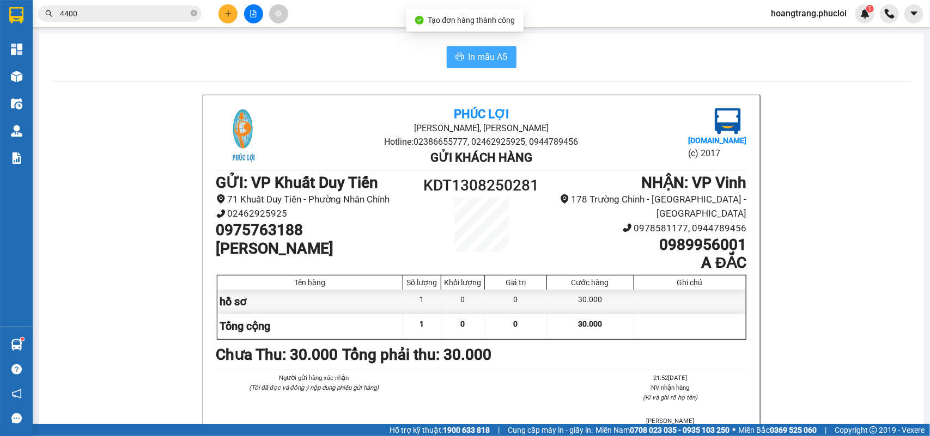
click at [490, 50] on span "In mẫu A5" at bounding box center [487, 57] width 39 height 14
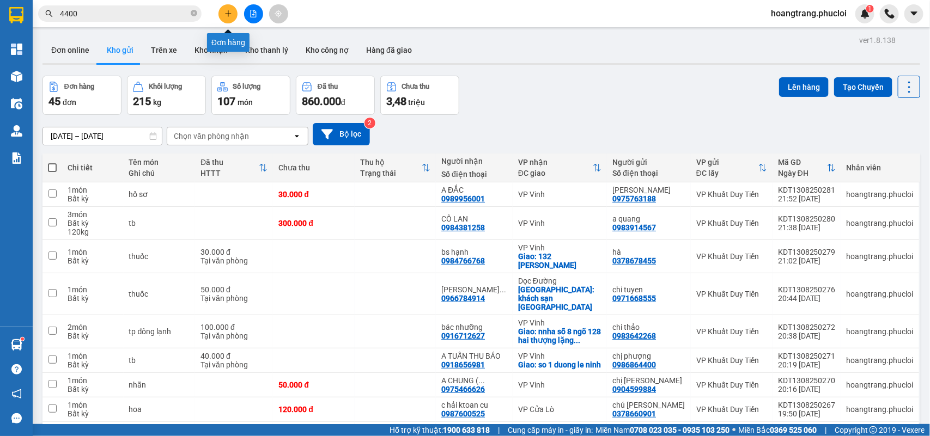
click at [229, 17] on icon "plus" at bounding box center [228, 14] width 8 height 8
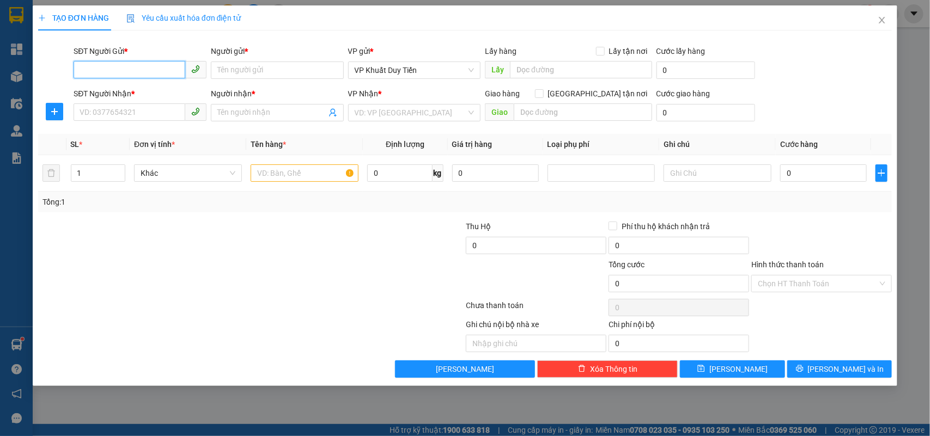
click at [124, 75] on input "SĐT Người Gửi *" at bounding box center [130, 69] width 112 height 17
click at [129, 96] on div "0347627100 - chi hà" at bounding box center [140, 92] width 120 height 12
type input "0347627100"
type input "chi hà"
type input "0347627100"
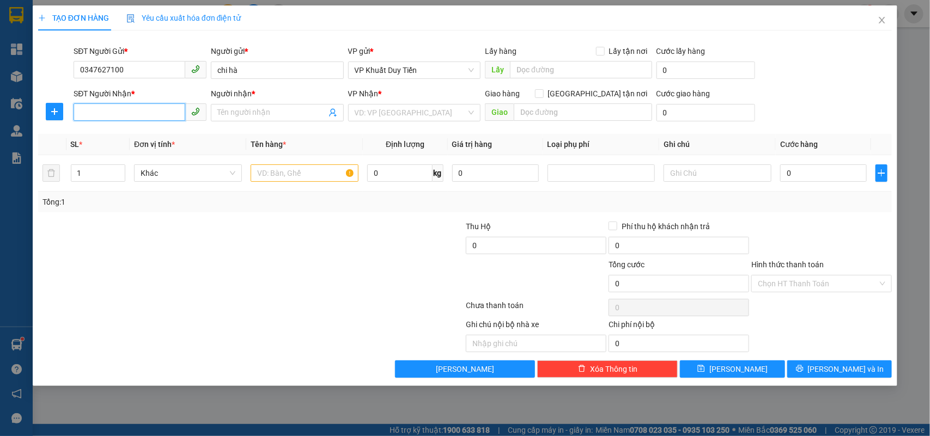
click at [112, 115] on input "SĐT Người Nhận *" at bounding box center [130, 111] width 112 height 17
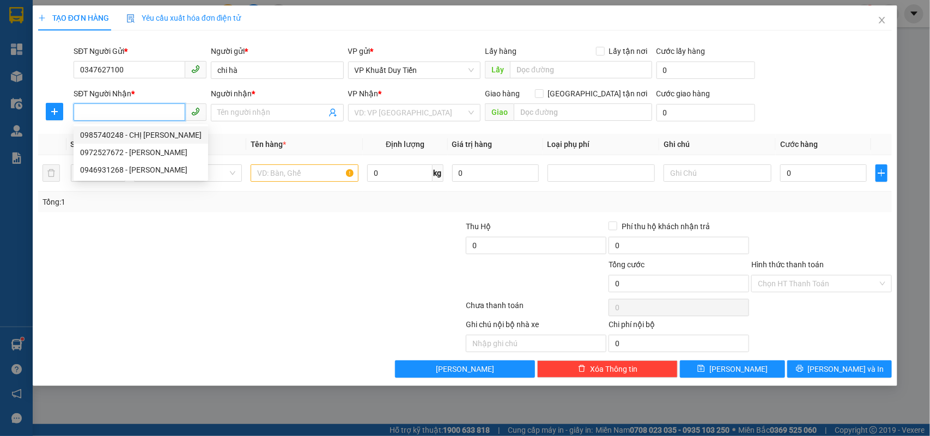
click at [123, 138] on div "0985740248 - CHỊ HOA" at bounding box center [140, 135] width 121 height 12
type input "0985740248"
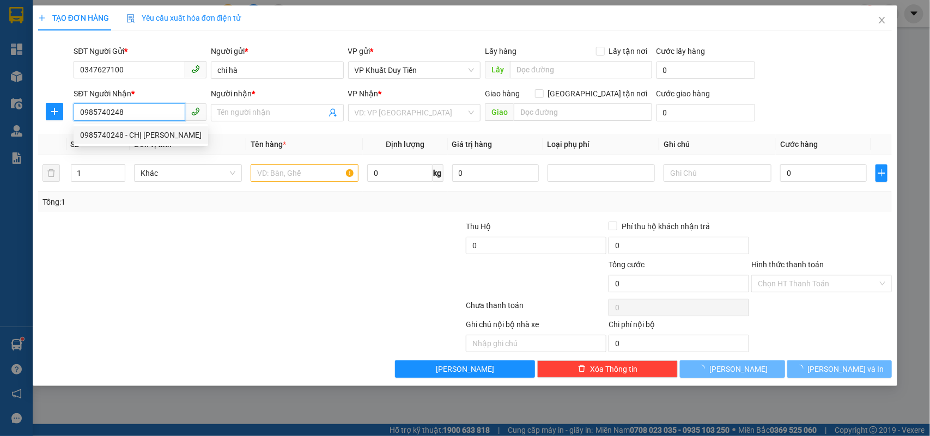
type input "CHỊ [PERSON_NAME]"
checkbox input "true"
type input "144 [PERSON_NAME]"
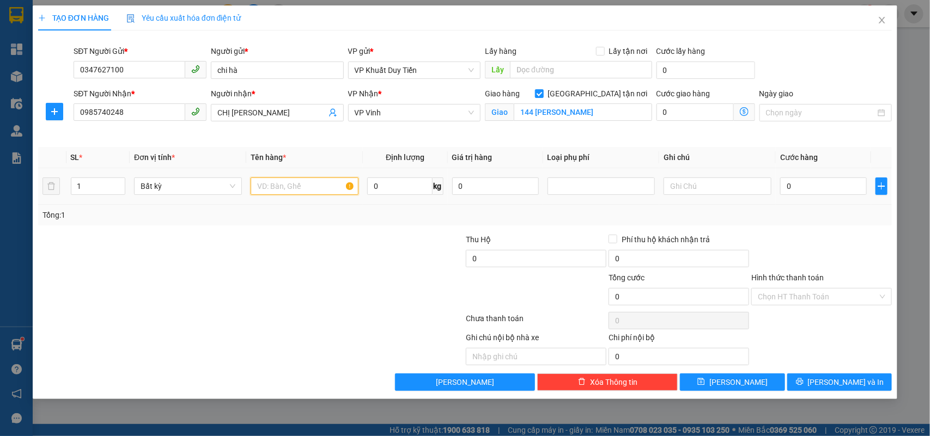
click at [271, 194] on input "text" at bounding box center [305, 186] width 108 height 17
type input "thuốc"
click at [781, 186] on input "0" at bounding box center [823, 186] width 87 height 17
type input "3"
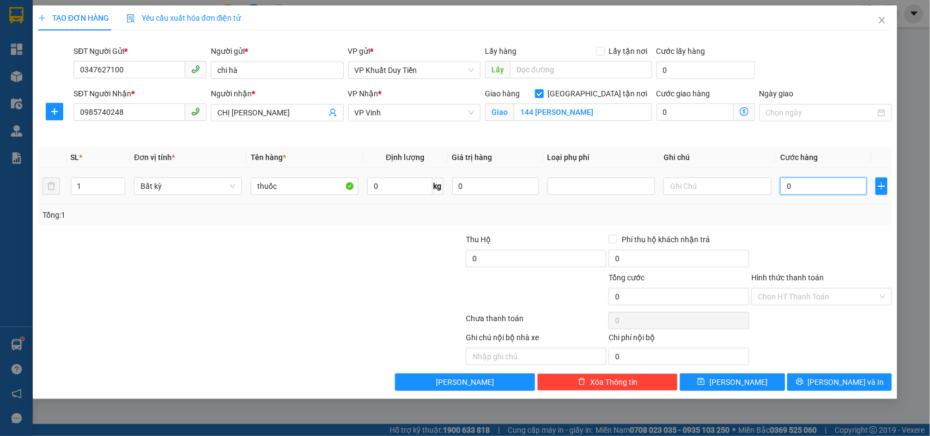
type input "3"
type input "30"
type input "300"
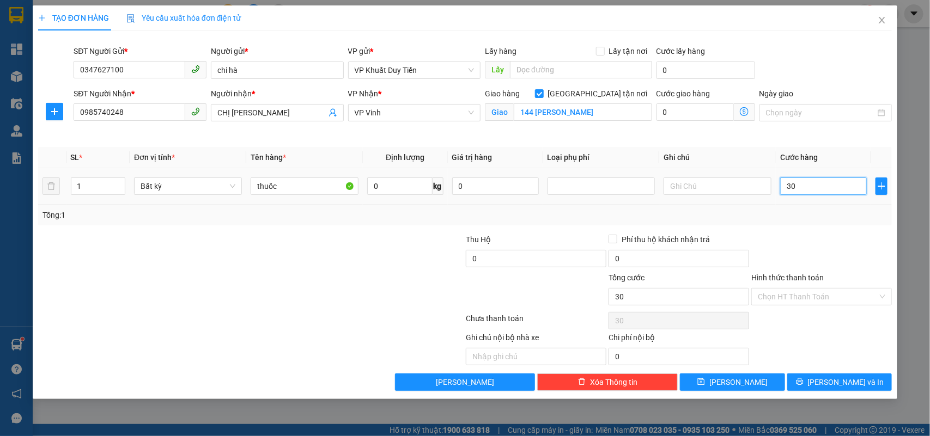
type input "300"
click at [785, 276] on label "Hình thức thanh toán" at bounding box center [787, 277] width 72 height 9
click at [785, 289] on input "Hình thức thanh toán" at bounding box center [818, 297] width 120 height 16
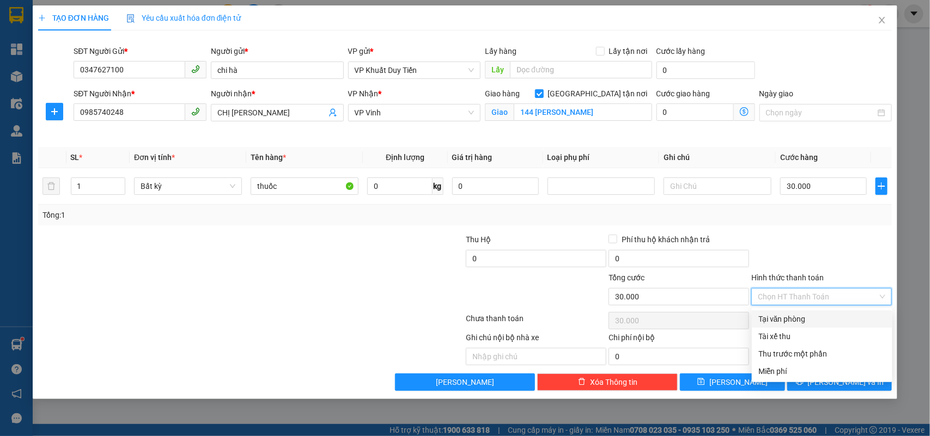
click at [789, 331] on div "Tài xế thu" at bounding box center [821, 337] width 127 height 12
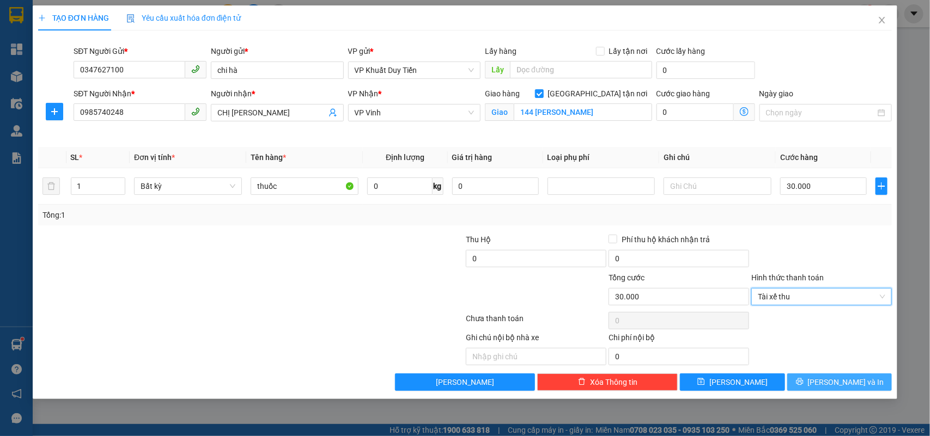
click at [812, 384] on button "Lưu và In" at bounding box center [839, 382] width 105 height 17
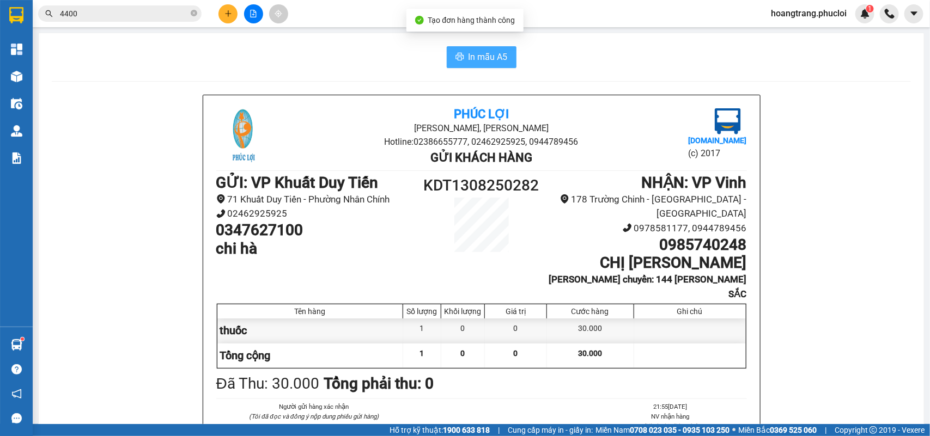
click at [482, 60] on span "In mẫu A5" at bounding box center [487, 57] width 39 height 14
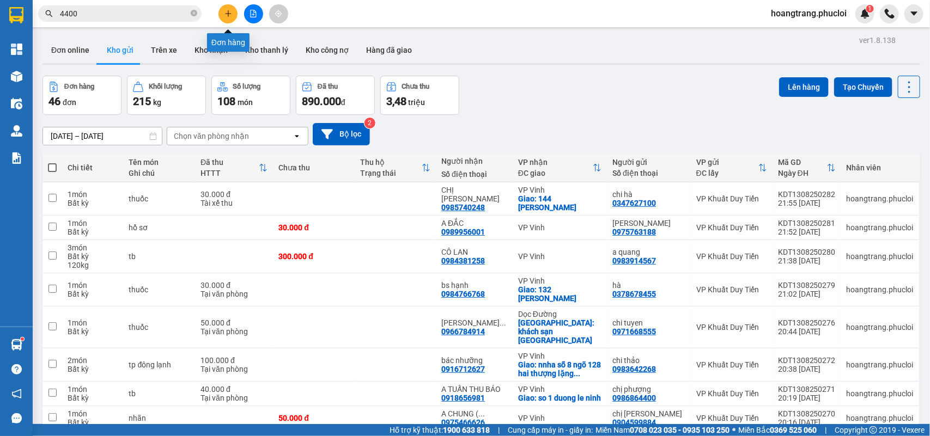
click at [226, 17] on button at bounding box center [227, 13] width 19 height 19
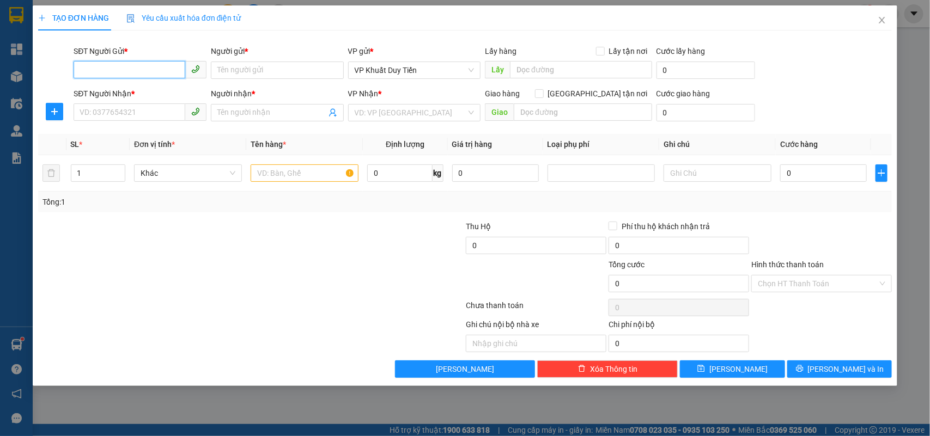
click at [143, 66] on input "SĐT Người Gửi *" at bounding box center [130, 69] width 112 height 17
click at [113, 90] on div "0347627100 - chi hà" at bounding box center [140, 92] width 120 height 12
click at [129, 107] on input "SĐT Người Nhận *" at bounding box center [130, 111] width 112 height 17
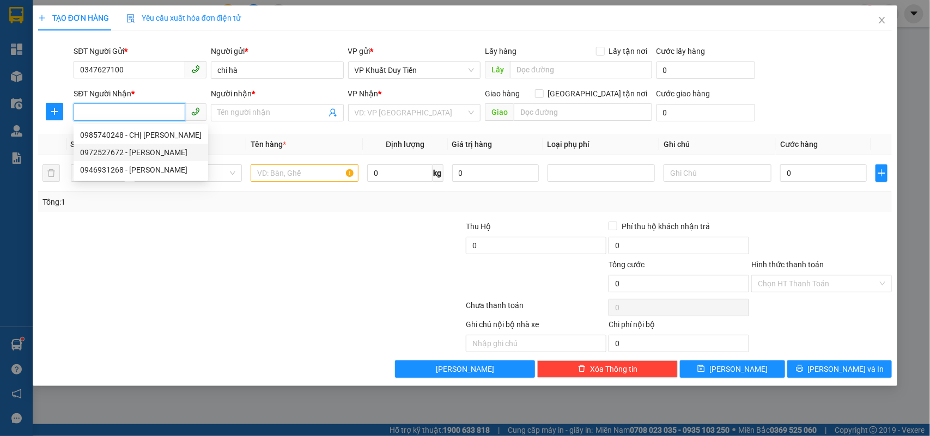
click at [101, 154] on div "0972527672 - C HÀ" at bounding box center [140, 153] width 121 height 12
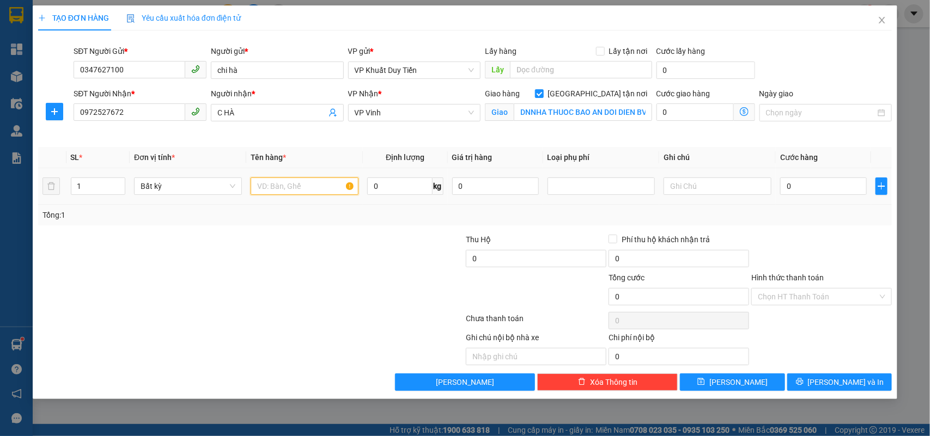
click at [267, 186] on input "text" at bounding box center [305, 186] width 108 height 17
click at [780, 189] on input "0" at bounding box center [823, 186] width 87 height 17
click at [763, 278] on label "Hình thức thanh toán" at bounding box center [787, 277] width 72 height 9
click at [763, 289] on input "Hình thức thanh toán" at bounding box center [818, 297] width 120 height 16
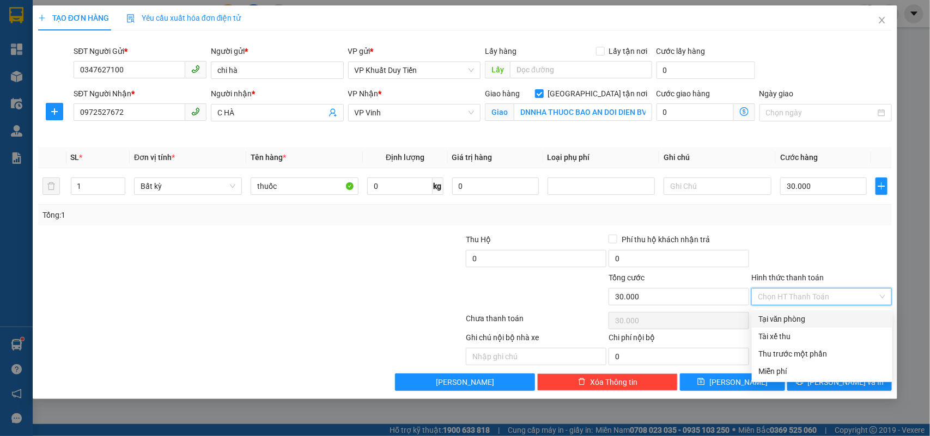
click at [790, 320] on div "Tại văn phòng" at bounding box center [821, 319] width 127 height 12
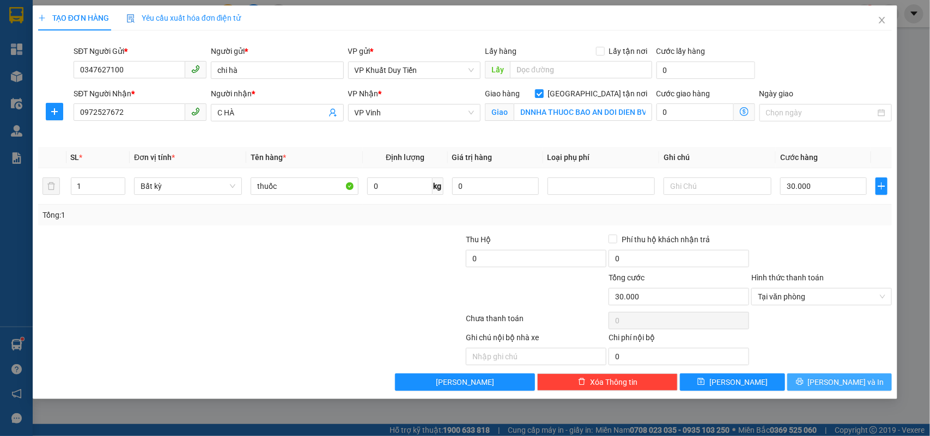
click at [845, 383] on span "Lưu và In" at bounding box center [846, 382] width 76 height 12
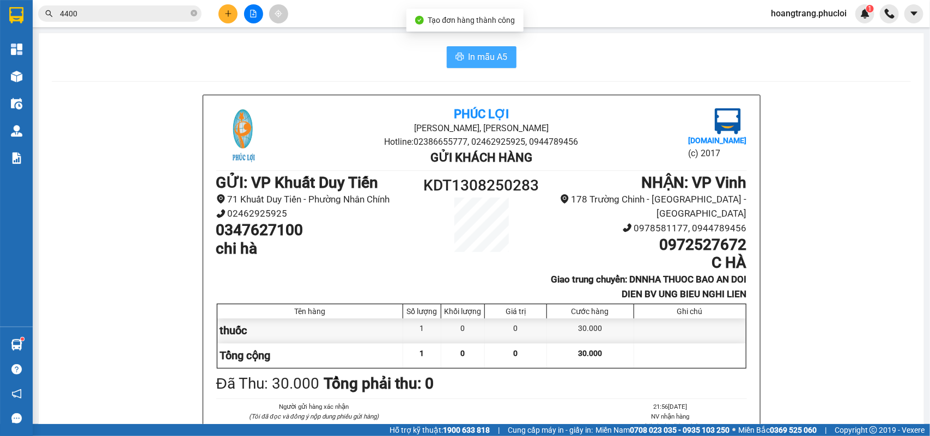
click at [485, 60] on span "In mẫu A5" at bounding box center [487, 57] width 39 height 14
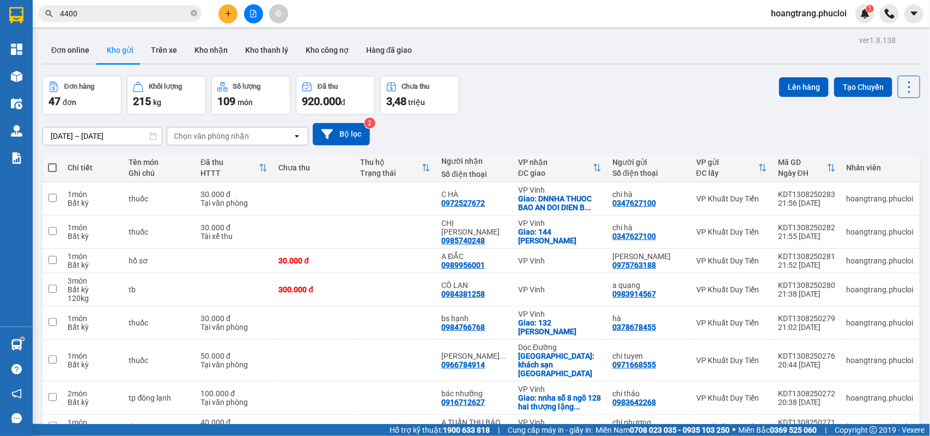
click at [50, 170] on span at bounding box center [52, 167] width 9 height 9
click at [52, 162] on input "checkbox" at bounding box center [52, 162] width 0 height 0
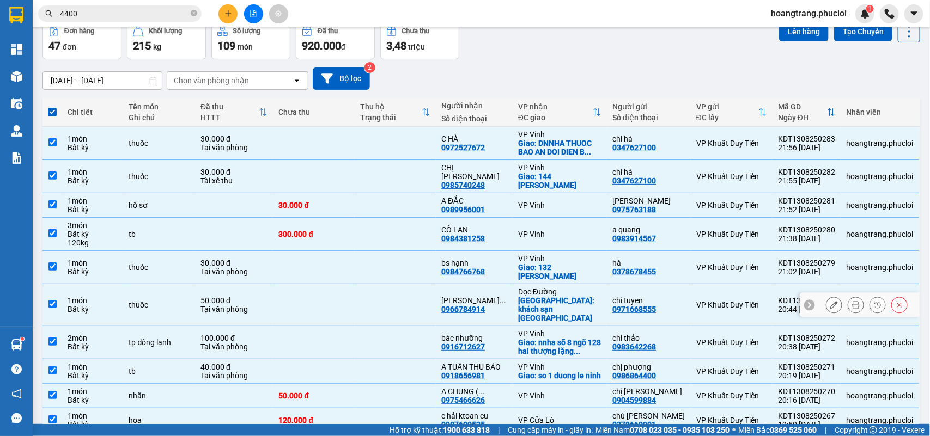
scroll to position [111, 0]
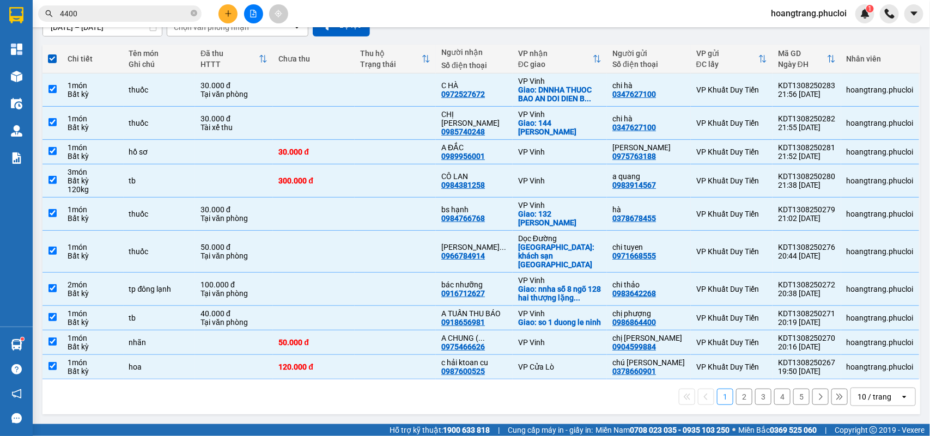
click at [862, 393] on div "10 / trang" at bounding box center [874, 397] width 34 height 11
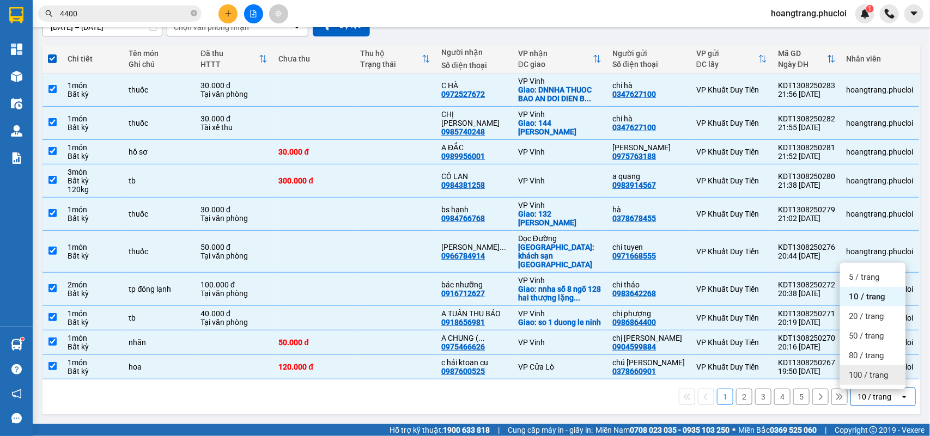
click at [862, 373] on span "100 / trang" at bounding box center [868, 375] width 39 height 11
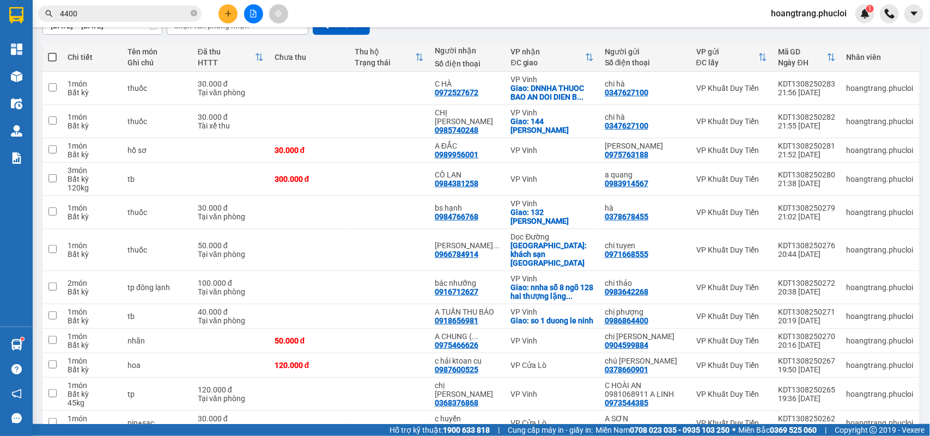
click at [45, 58] on th at bounding box center [52, 57] width 20 height 29
click at [50, 58] on span at bounding box center [52, 57] width 9 height 9
click at [52, 52] on input "checkbox" at bounding box center [52, 52] width 0 height 0
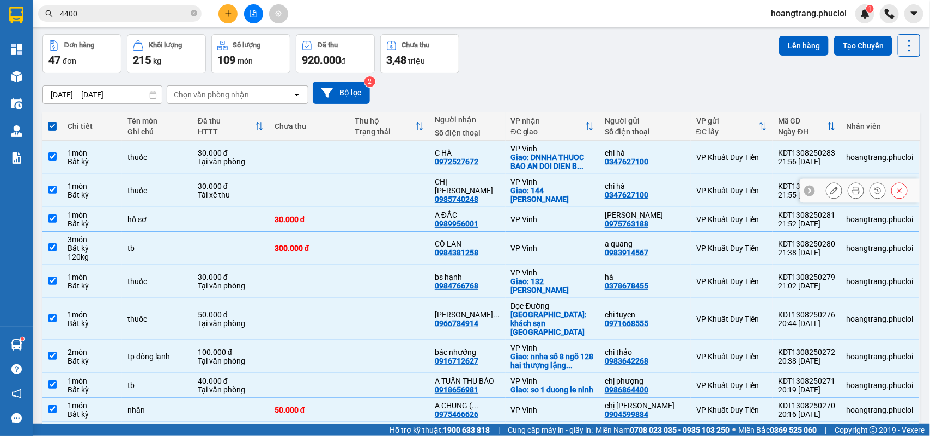
scroll to position [0, 0]
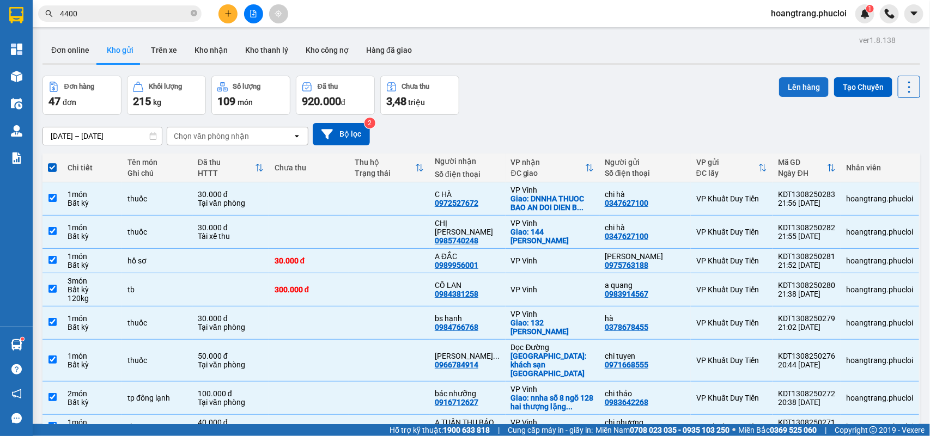
click at [800, 89] on button "Lên hàng" at bounding box center [804, 87] width 50 height 20
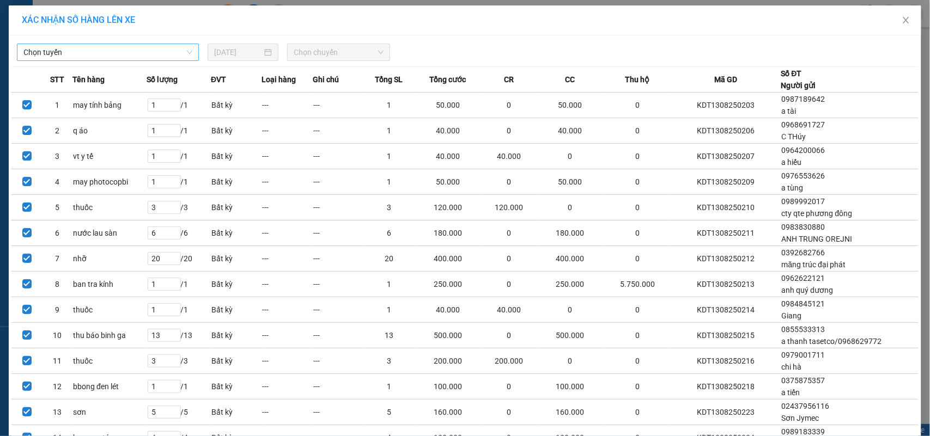
click at [151, 47] on span "Chọn tuyến" at bounding box center [107, 52] width 169 height 16
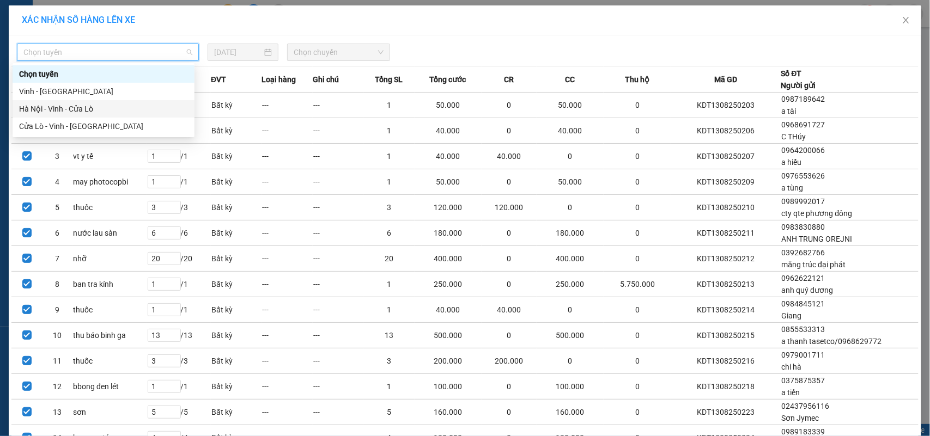
click at [127, 109] on div "Hà Nội - Vinh - Cửa Lò" at bounding box center [103, 109] width 169 height 12
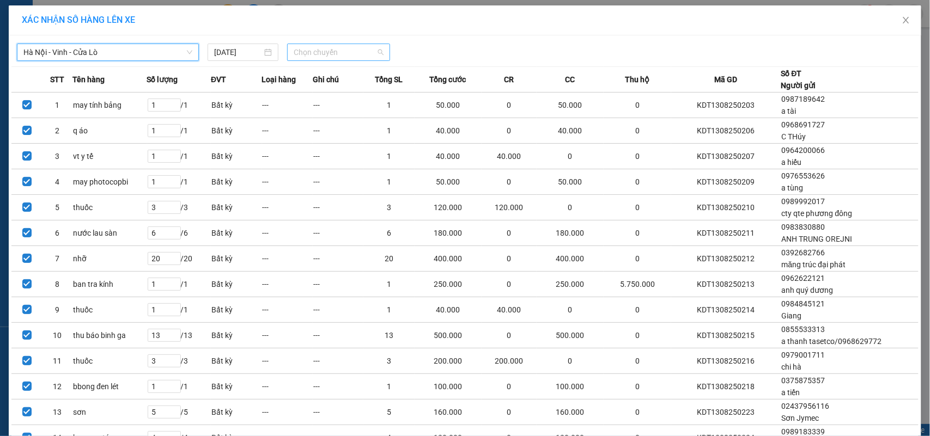
click at [309, 59] on span "Chọn chuyến" at bounding box center [338, 52] width 89 height 16
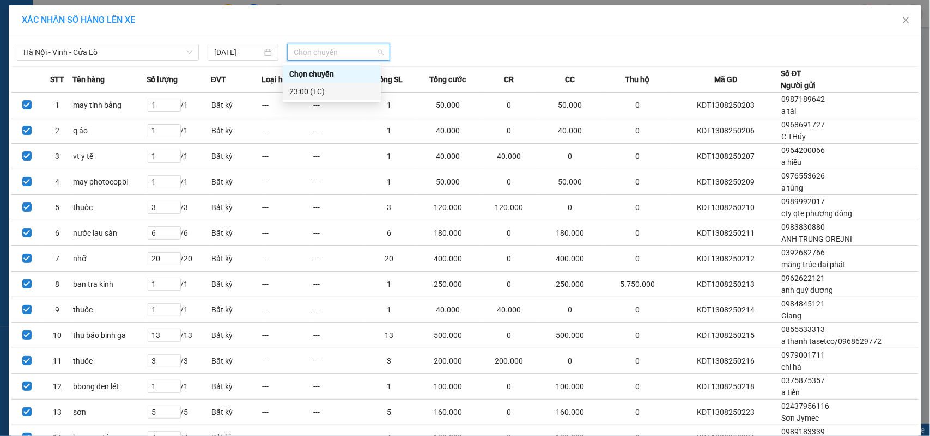
click at [297, 90] on div "23:00 (TC)" at bounding box center [331, 92] width 85 height 12
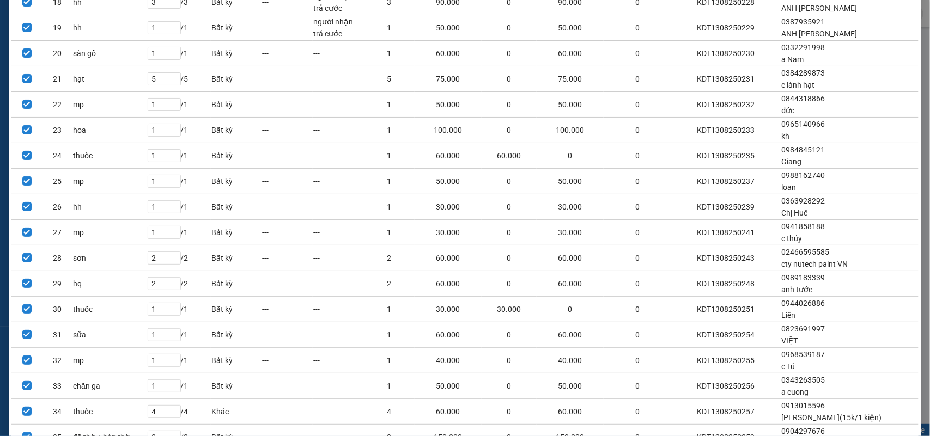
scroll to position [946, 0]
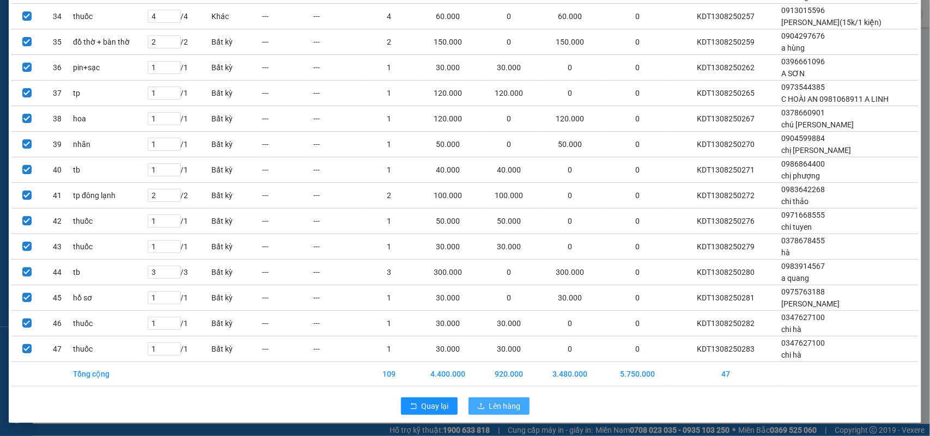
click at [509, 413] on button "Lên hàng" at bounding box center [498, 406] width 61 height 17
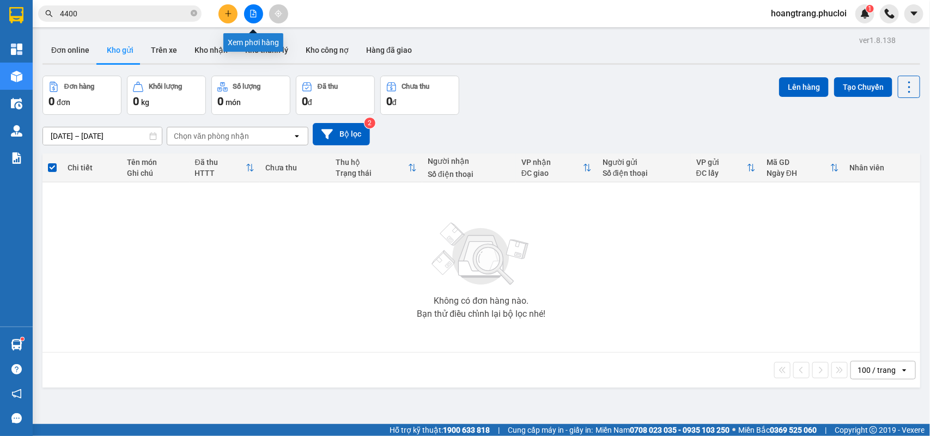
click at [253, 17] on icon "file-add" at bounding box center [254, 14] width 6 height 8
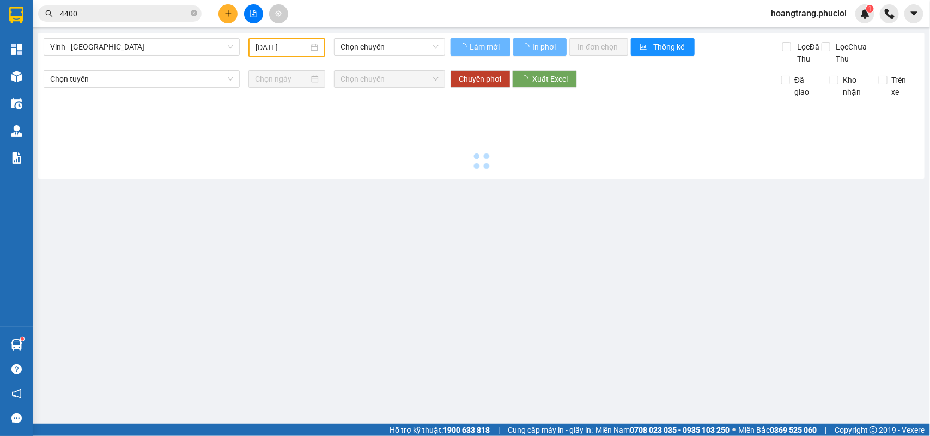
type input "[DATE]"
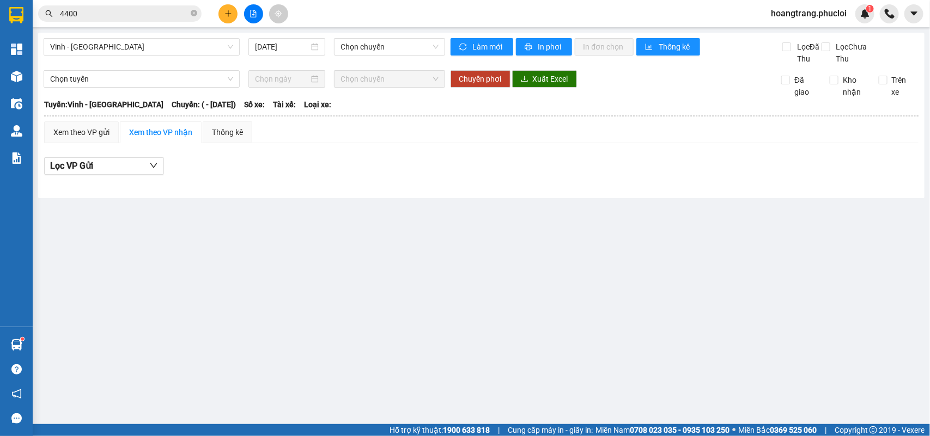
click at [63, 77] on div "Vinh - [GEOGRAPHIC_DATA] [DATE] Chọn chuyến Làm mới In phơi In đơn chọn Thống k…" at bounding box center [481, 116] width 886 height 166
click at [219, 48] on span "Vinh - [GEOGRAPHIC_DATA]" at bounding box center [141, 47] width 183 height 16
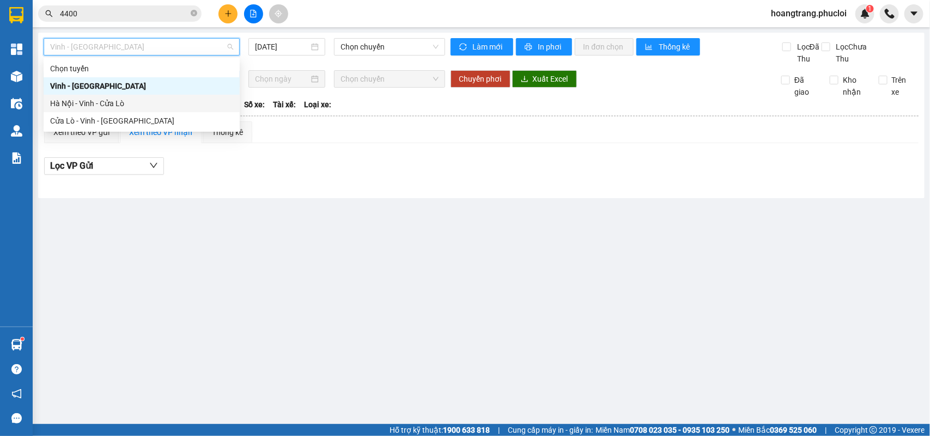
click at [131, 98] on div "Hà Nội - Vinh - Cửa Lò" at bounding box center [141, 104] width 183 height 12
type input "[DATE]"
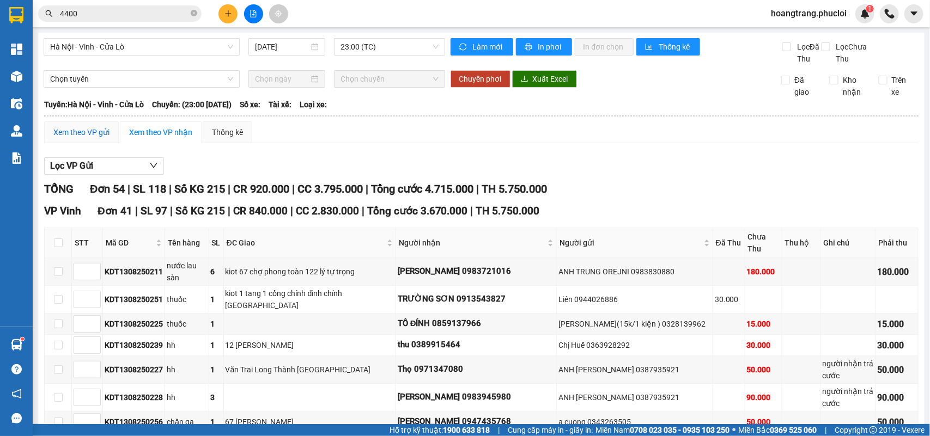
click at [79, 138] on div "Xem theo VP gửi" at bounding box center [81, 132] width 56 height 12
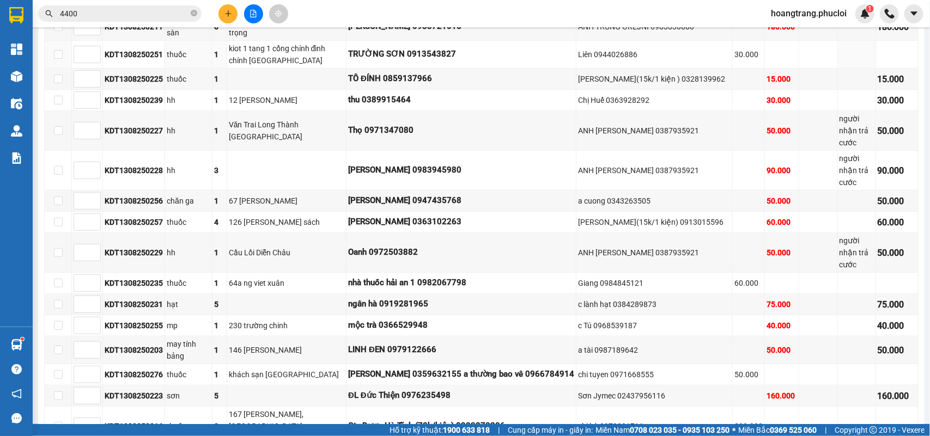
scroll to position [68, 0]
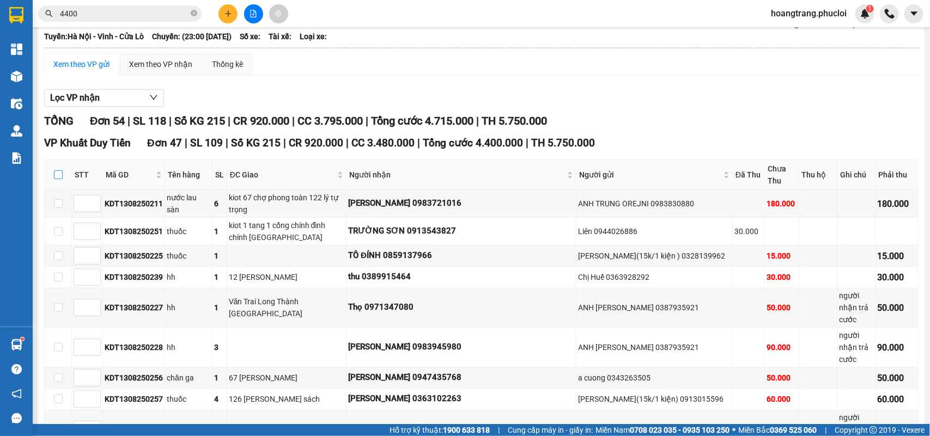
click at [56, 179] on input "checkbox" at bounding box center [58, 174] width 9 height 9
checkbox input "true"
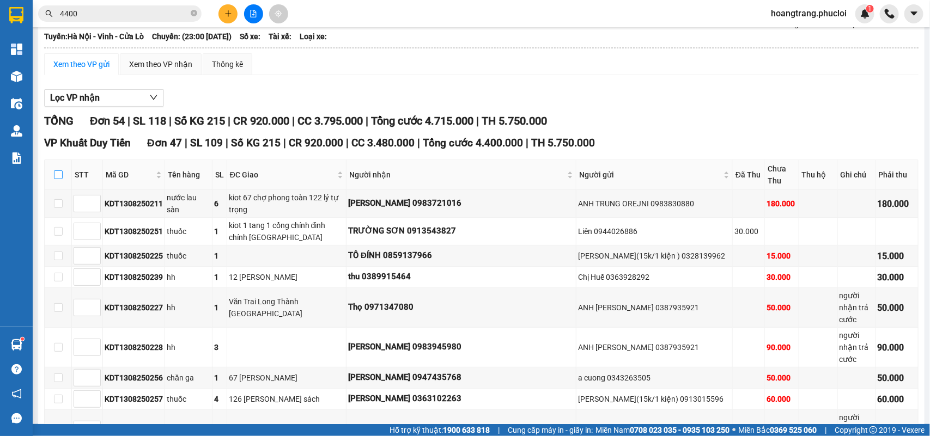
checkbox input "true"
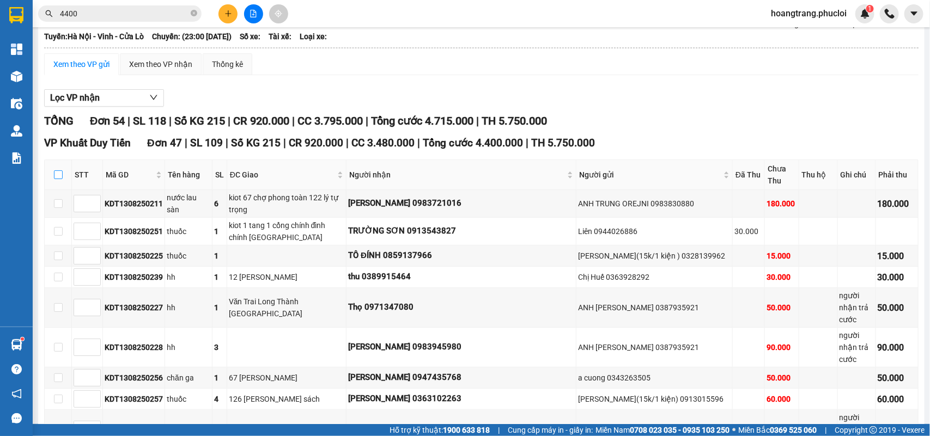
checkbox input "true"
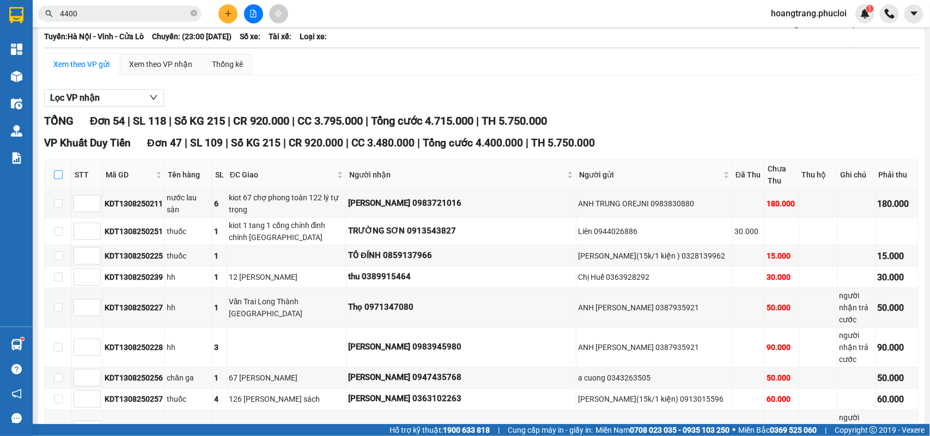
checkbox input "true"
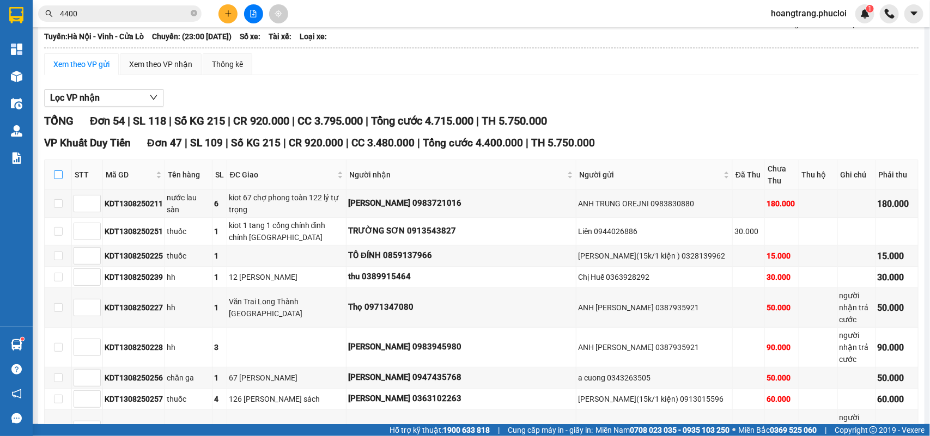
checkbox input "true"
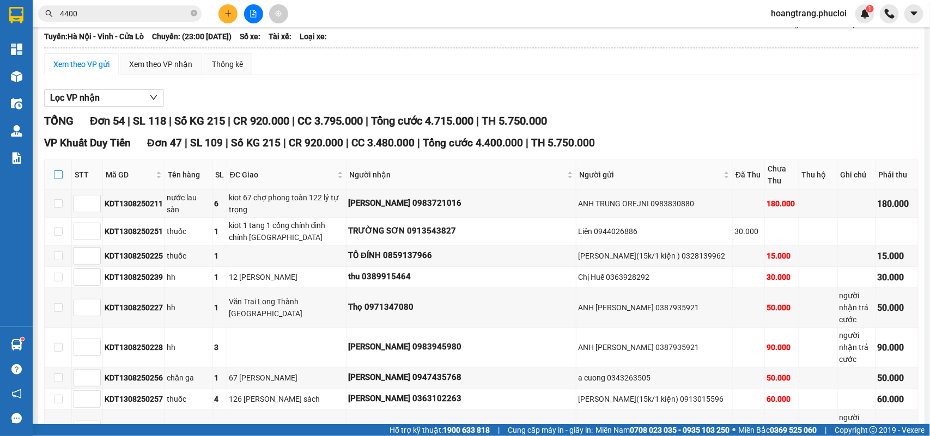
checkbox input "true"
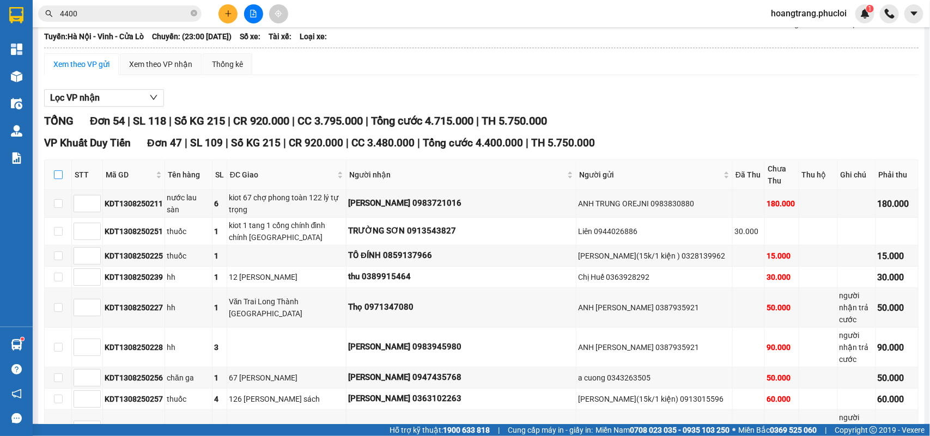
checkbox input "true"
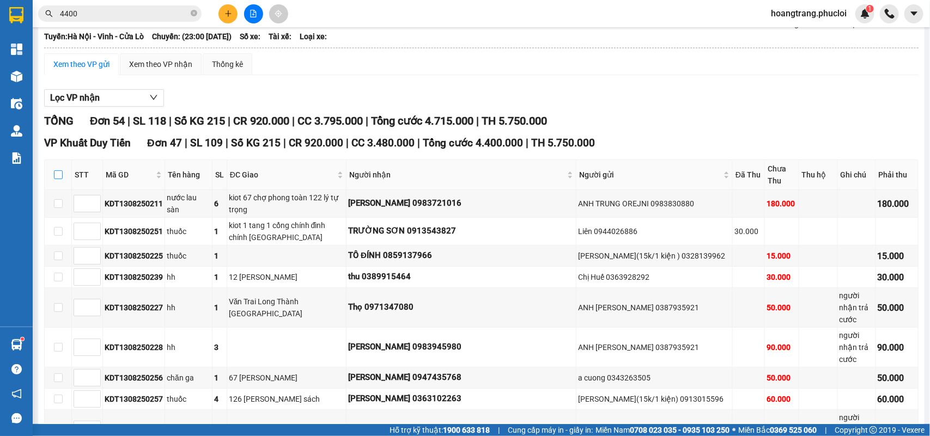
checkbox input "true"
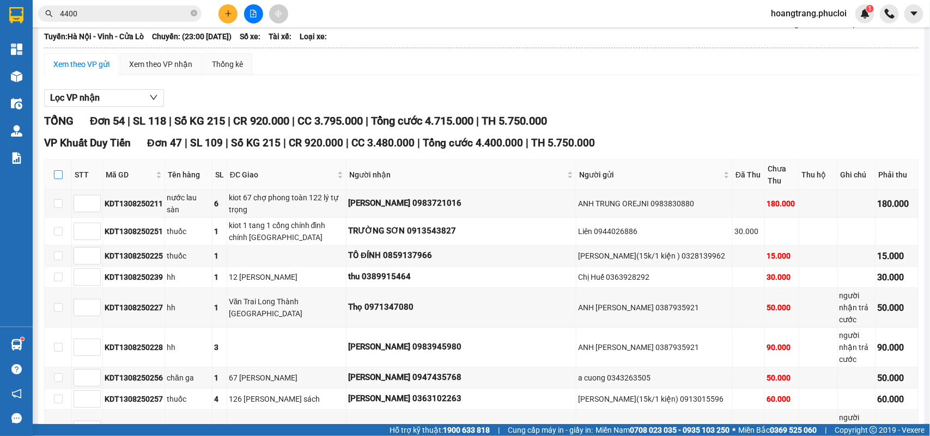
checkbox input "true"
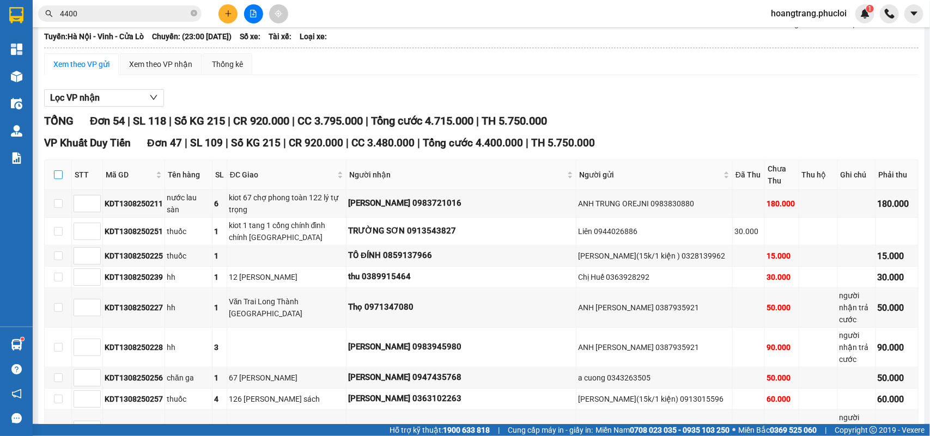
checkbox input "true"
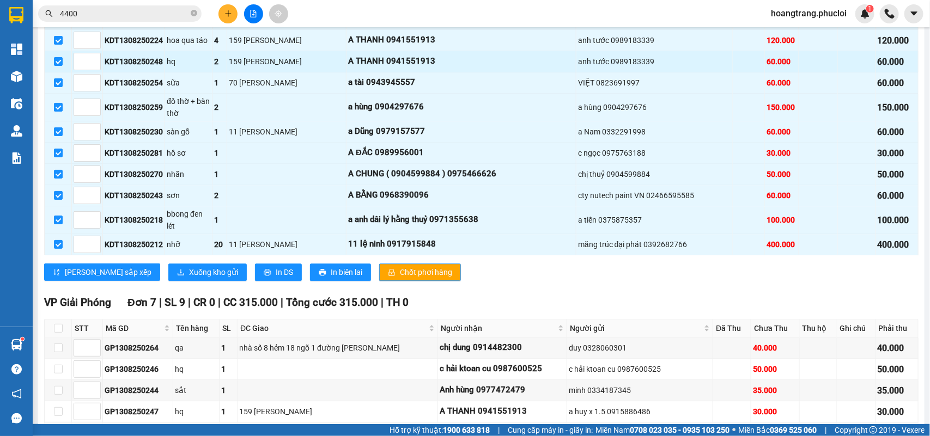
scroll to position [1229, 0]
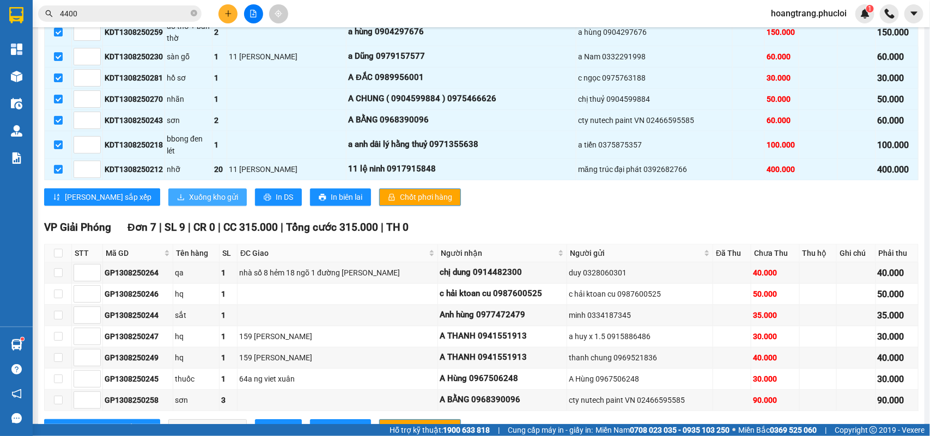
click at [168, 188] on button "Xuống kho gửi" at bounding box center [207, 196] width 78 height 17
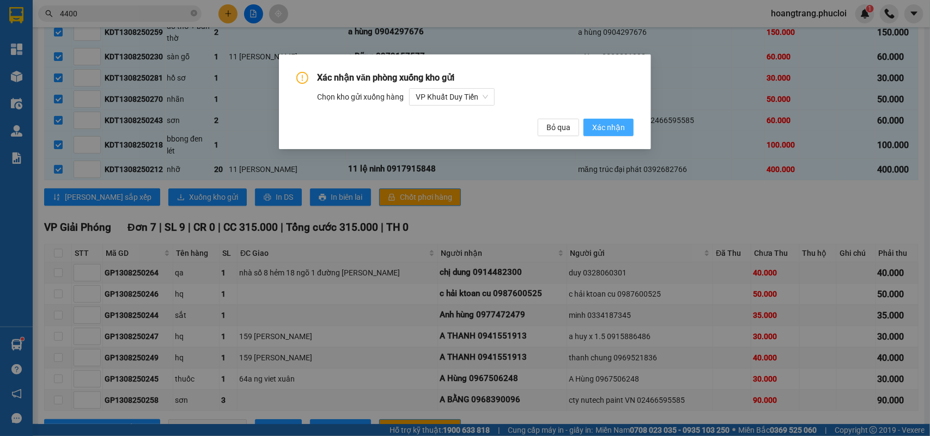
click at [605, 129] on span "Xác nhận" at bounding box center [608, 127] width 33 height 12
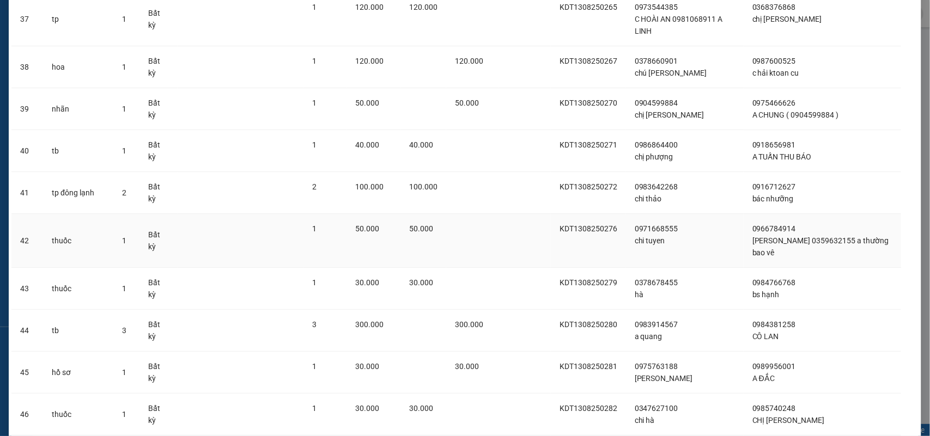
scroll to position [1711, 0]
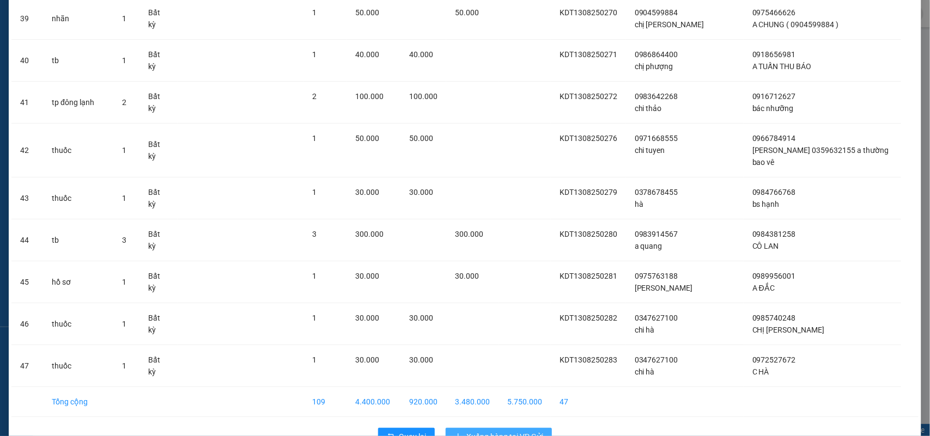
click at [480, 431] on span "Xuống hàng tại VP Gửi" at bounding box center [504, 437] width 77 height 12
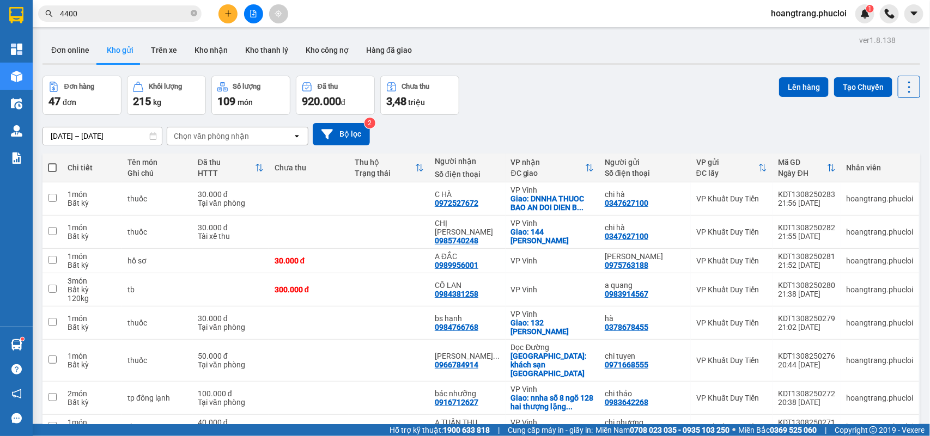
click at [51, 165] on span at bounding box center [52, 167] width 9 height 9
click at [52, 162] on input "checkbox" at bounding box center [52, 162] width 0 height 0
checkbox input "true"
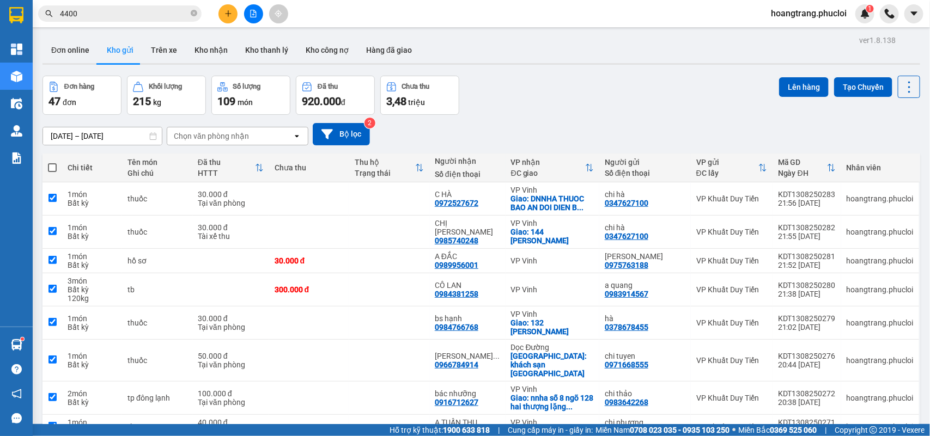
checkbox input "true"
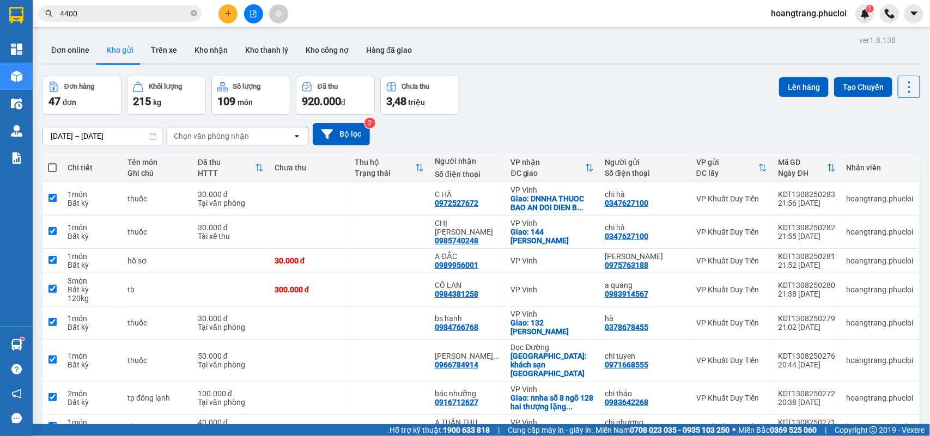
checkbox input "true"
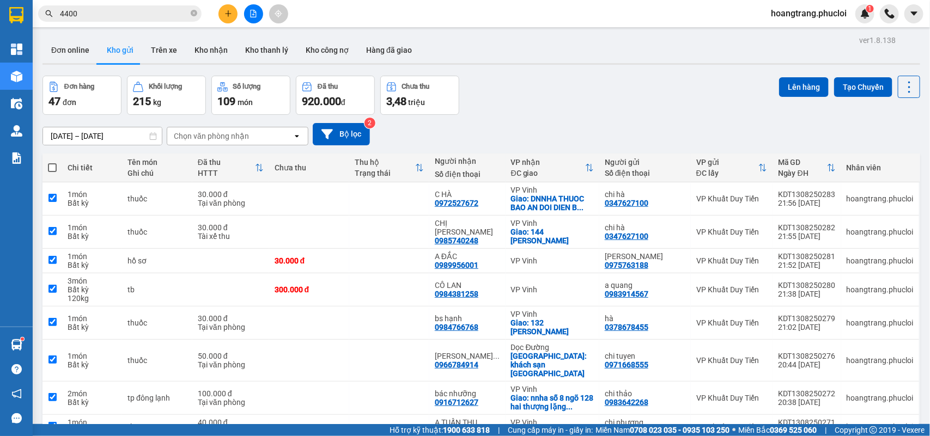
checkbox input "true"
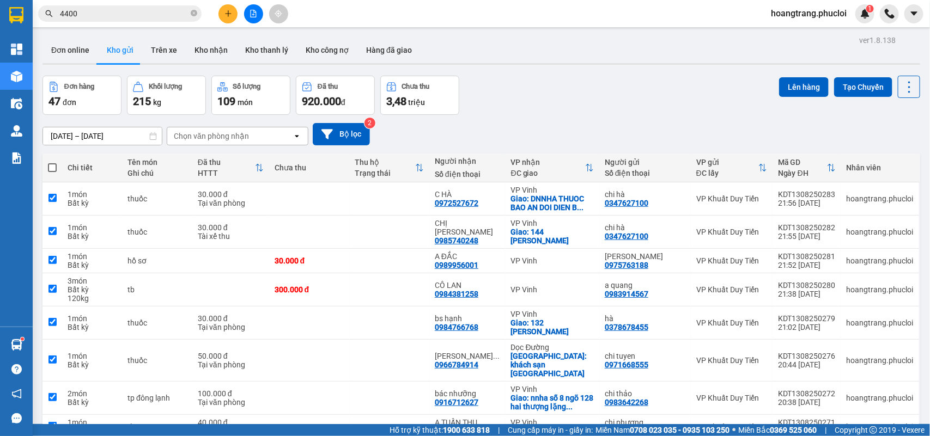
checkbox input "true"
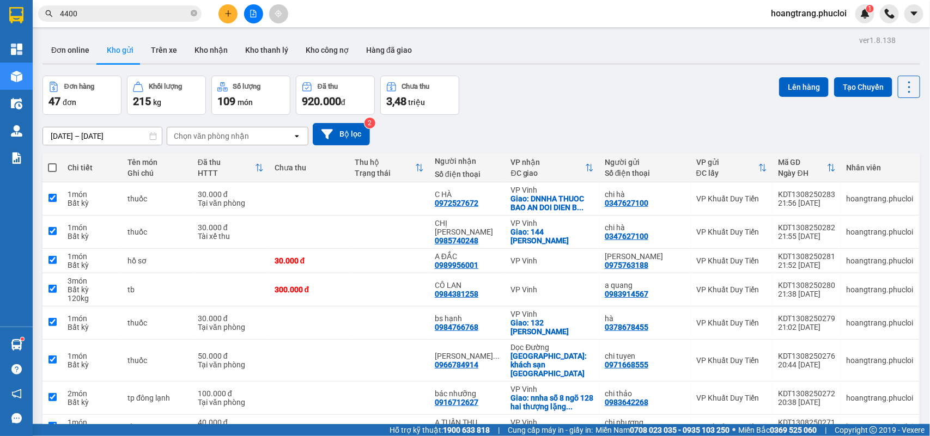
checkbox input "true"
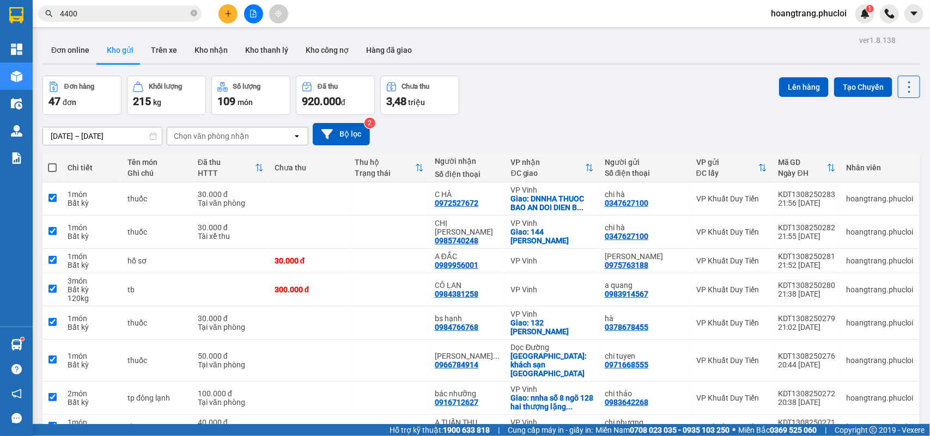
checkbox input "true"
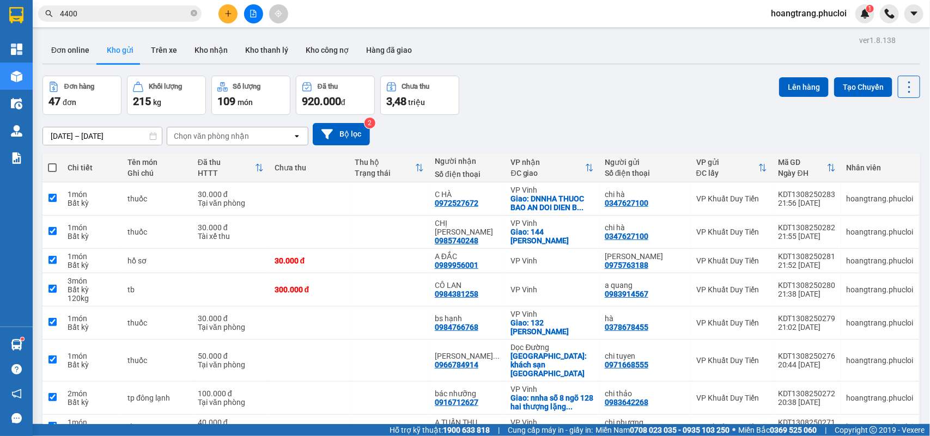
checkbox input "true"
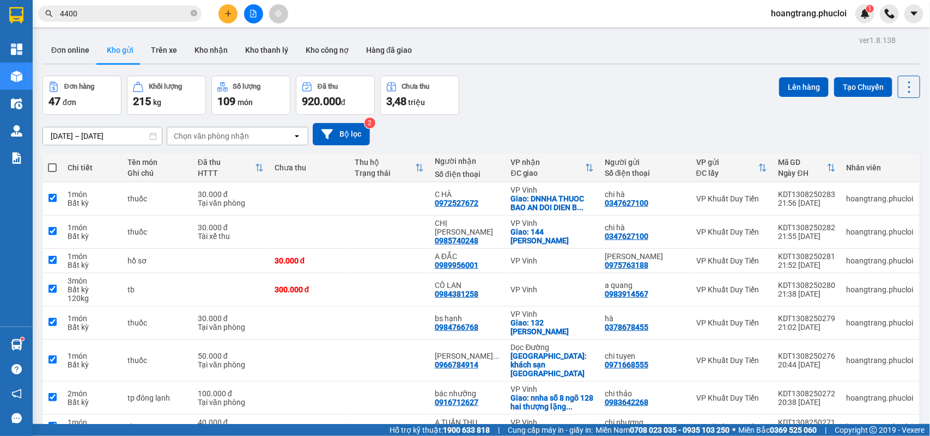
checkbox input "true"
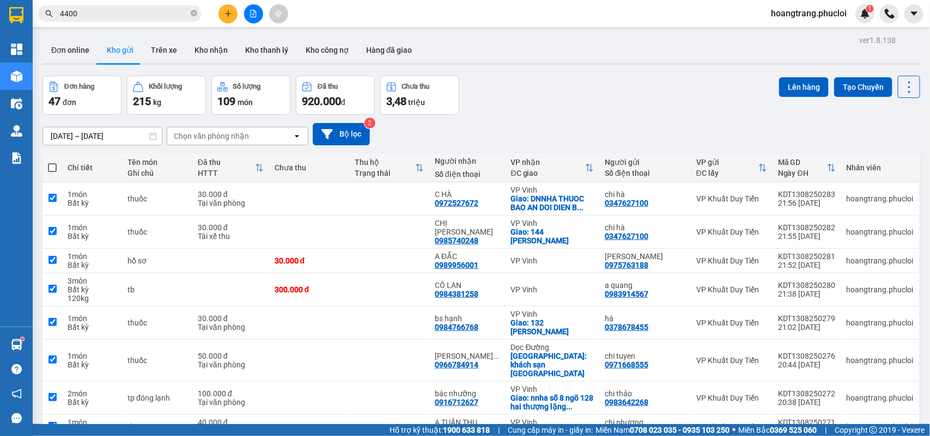
checkbox input "true"
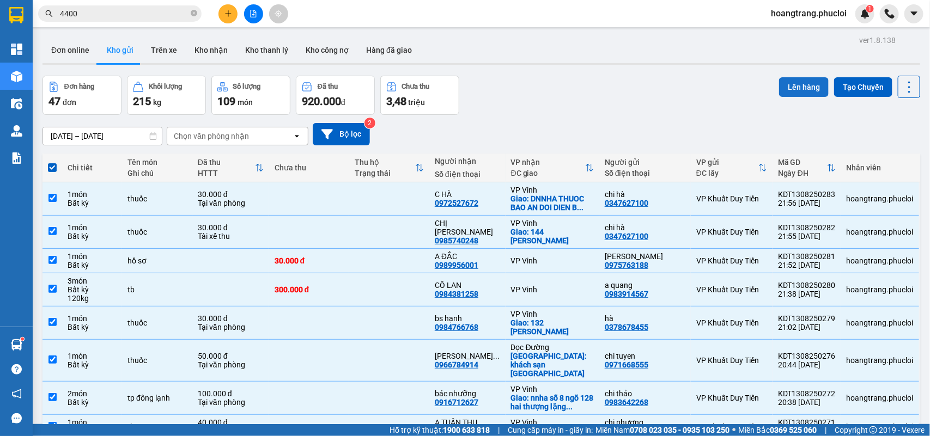
click at [804, 89] on button "Lên hàng" at bounding box center [804, 87] width 50 height 20
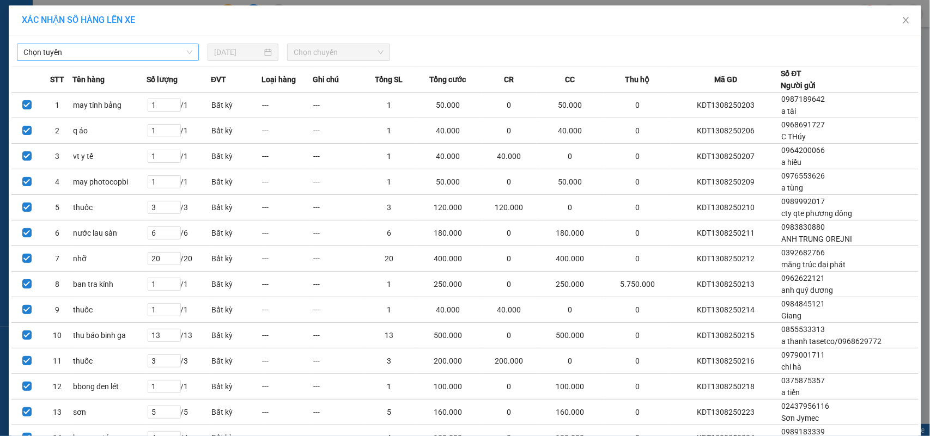
click at [178, 53] on span "Chọn tuyến" at bounding box center [107, 52] width 169 height 16
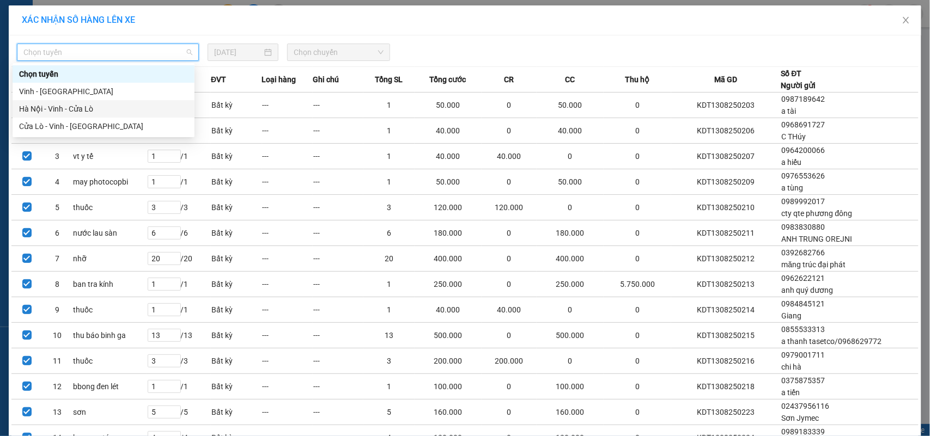
click at [77, 112] on div "Hà Nội - Vinh - Cửa Lò" at bounding box center [103, 109] width 169 height 12
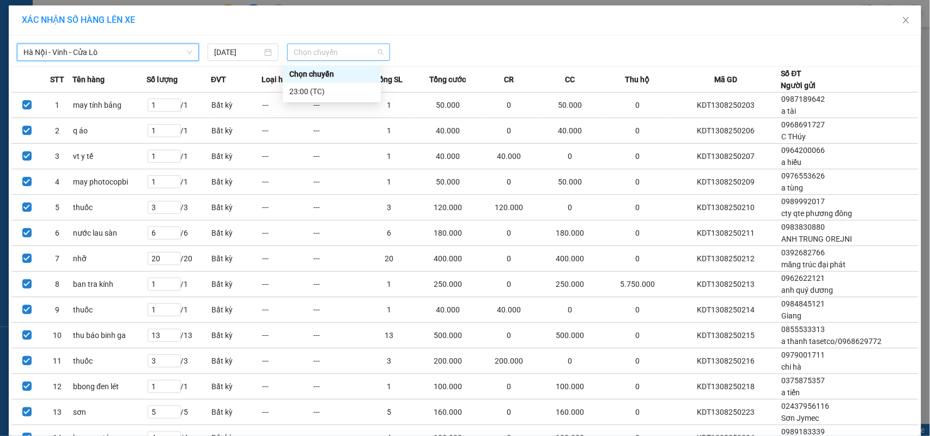
click at [341, 48] on span "Chọn chuyến" at bounding box center [338, 52] width 89 height 16
click at [321, 90] on div "23:00 (TC)" at bounding box center [331, 92] width 85 height 12
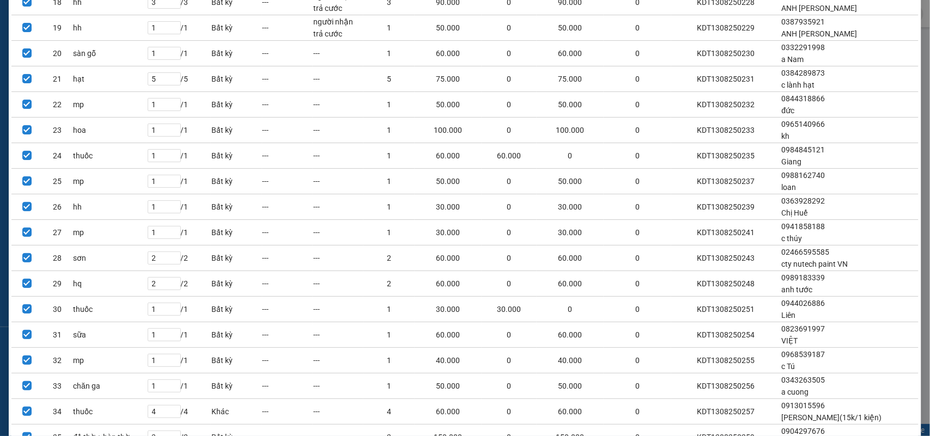
scroll to position [946, 0]
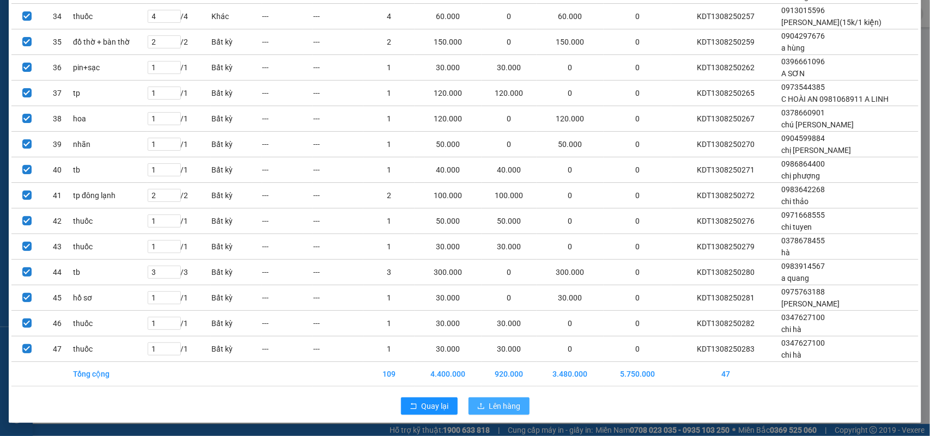
click at [495, 409] on span "Lên hàng" at bounding box center [505, 406] width 32 height 12
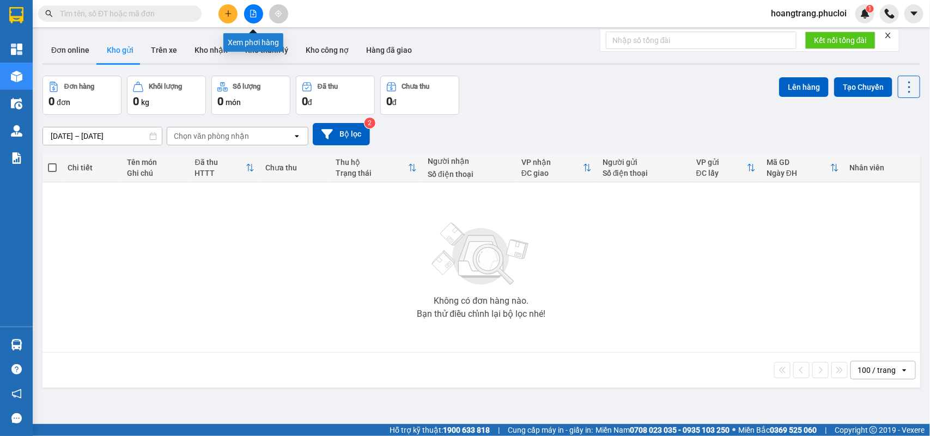
click at [248, 12] on button at bounding box center [253, 13] width 19 height 19
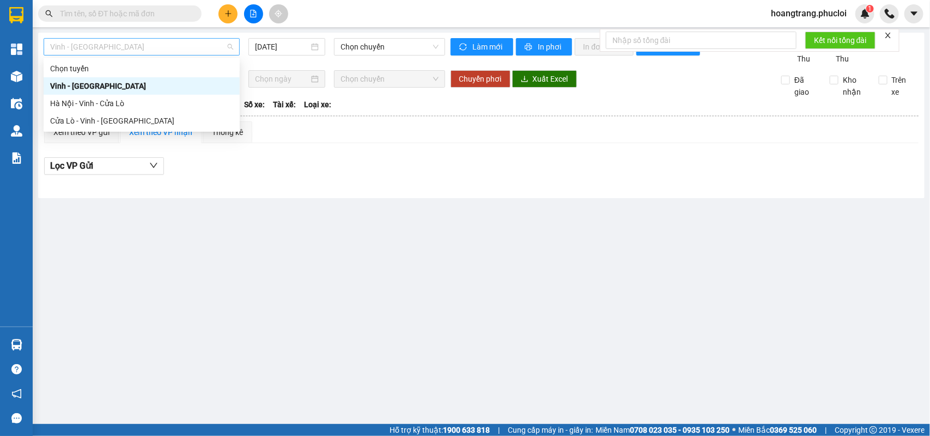
click at [148, 47] on span "Vinh - [GEOGRAPHIC_DATA]" at bounding box center [141, 47] width 183 height 16
click at [106, 99] on div "Hà Nội - Vinh - Cửa Lò" at bounding box center [141, 104] width 183 height 12
type input "[DATE]"
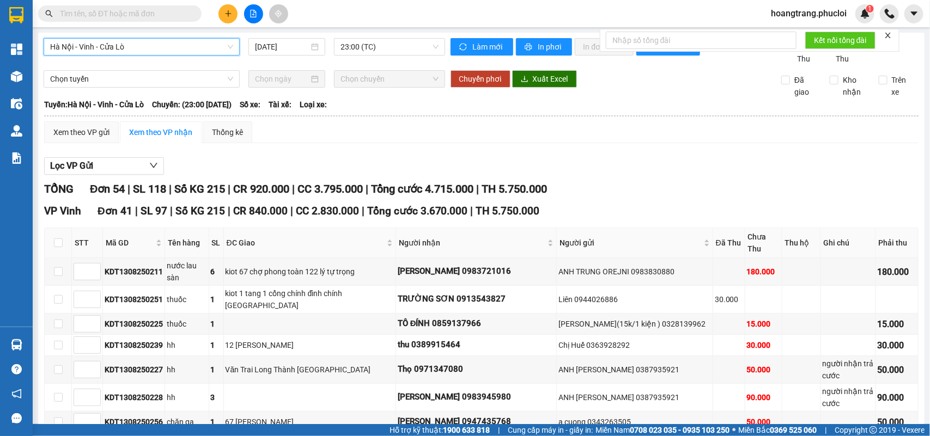
click at [143, 51] on span "Hà Nội - Vinh - Cửa Lò" at bounding box center [141, 47] width 183 height 16
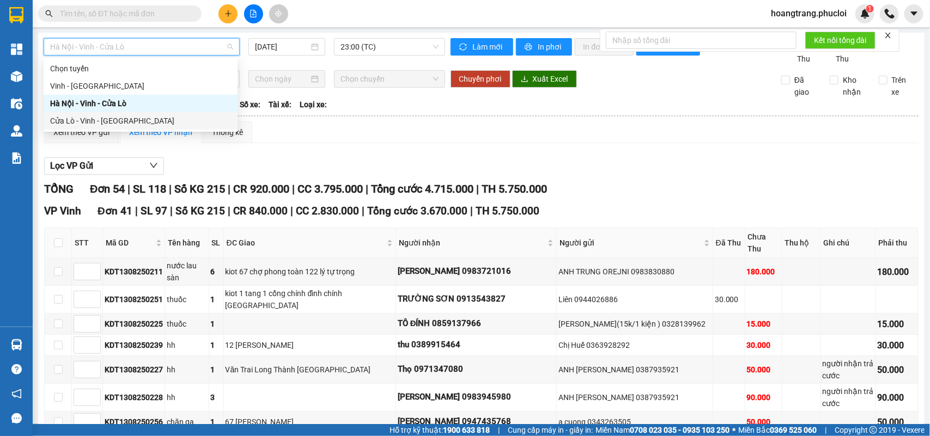
click at [96, 119] on div "Cửa Lò - Vinh - [GEOGRAPHIC_DATA]" at bounding box center [140, 121] width 181 height 12
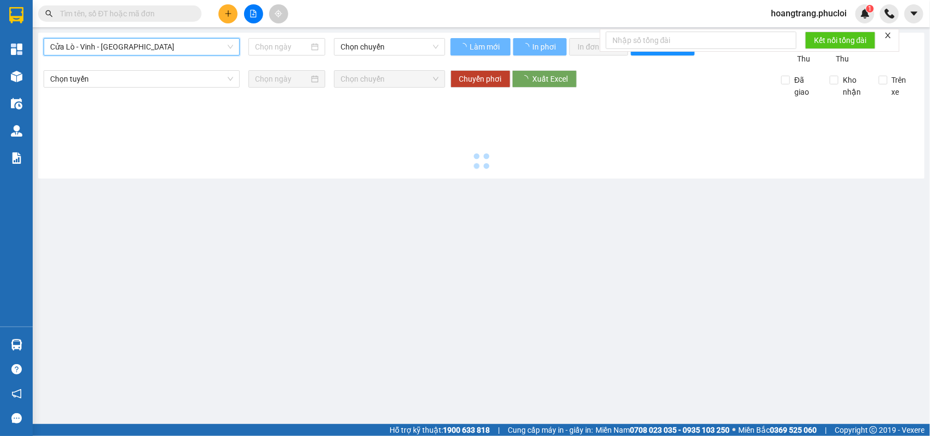
type input "[DATE]"
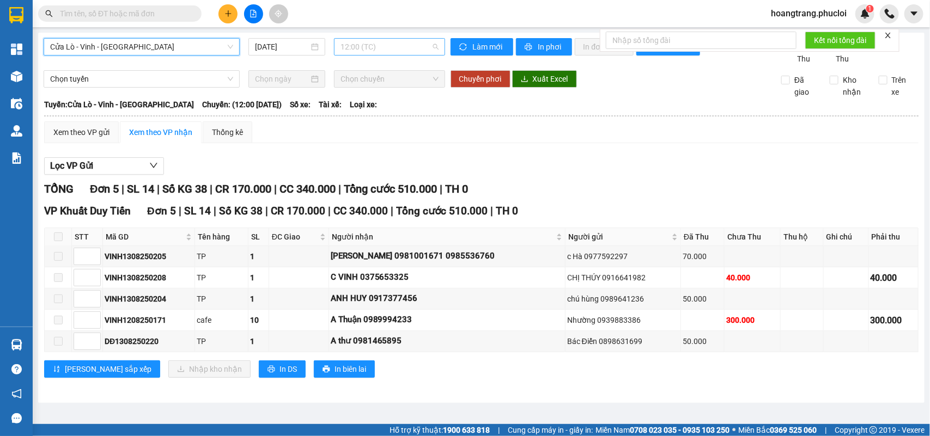
click at [388, 47] on span "12:00 (TC)" at bounding box center [389, 47] width 98 height 16
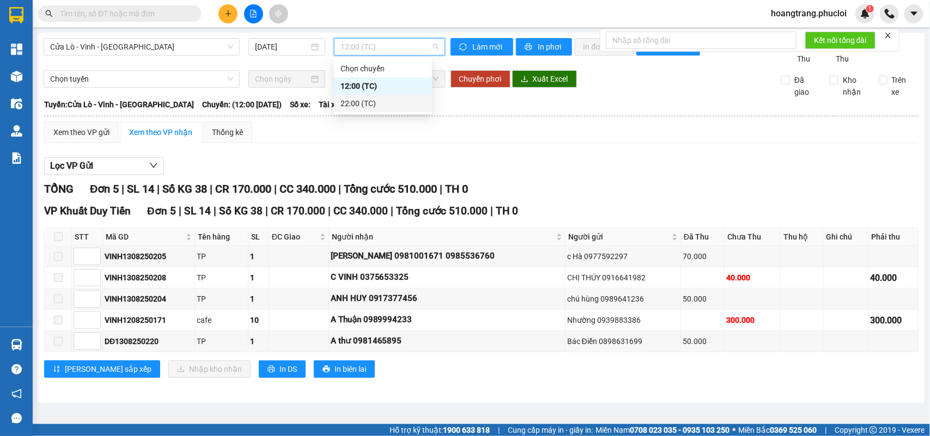
click at [352, 102] on div "22:00 (TC)" at bounding box center [382, 104] width 85 height 12
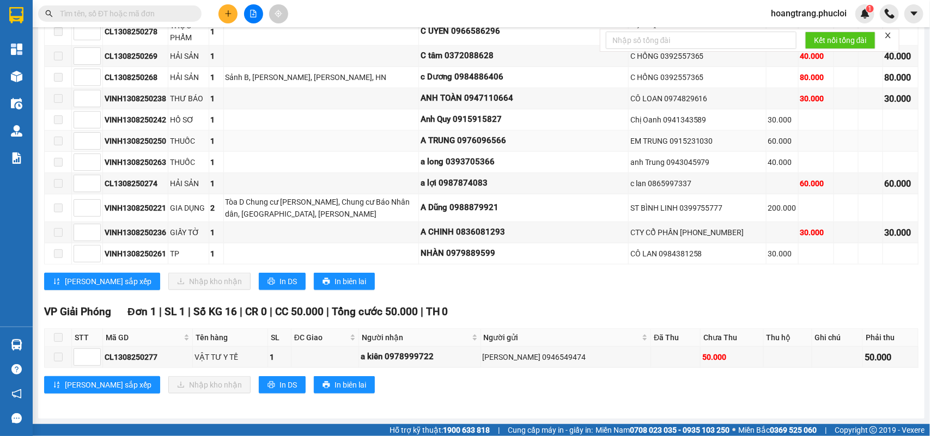
scroll to position [465, 0]
click at [279, 281] on span "In DS" at bounding box center [287, 282] width 17 height 12
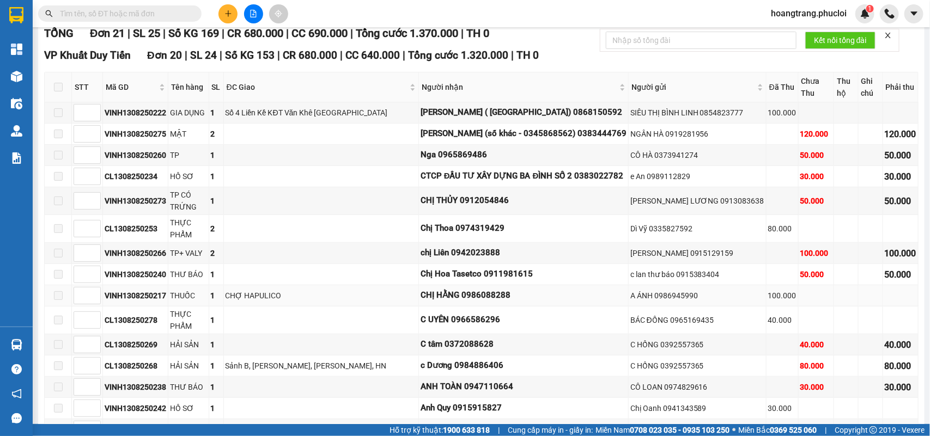
scroll to position [124, 0]
